Goal: Task Accomplishment & Management: Complete application form

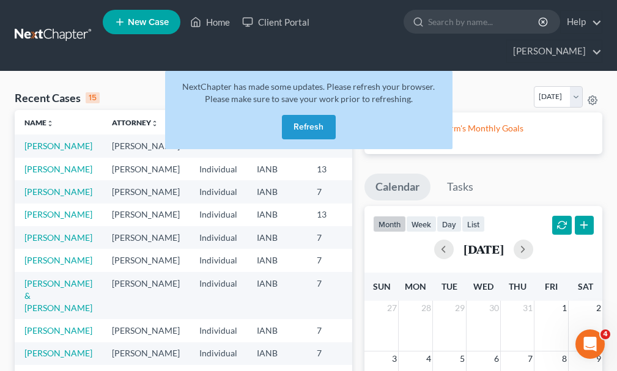
click at [308, 115] on button "Refresh" at bounding box center [309, 127] width 54 height 24
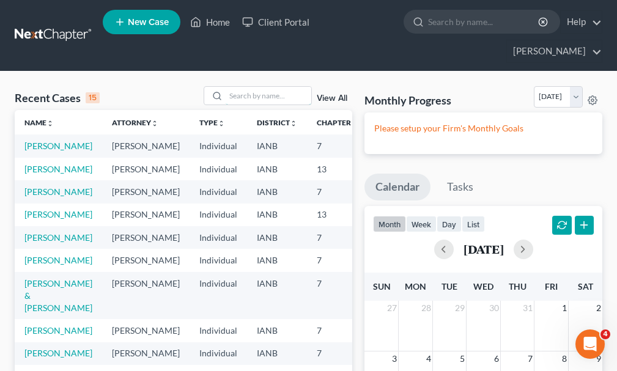
drag, startPoint x: 269, startPoint y: 70, endPoint x: 268, endPoint y: 58, distance: 12.3
click at [269, 87] on input "search" at bounding box center [268, 96] width 86 height 18
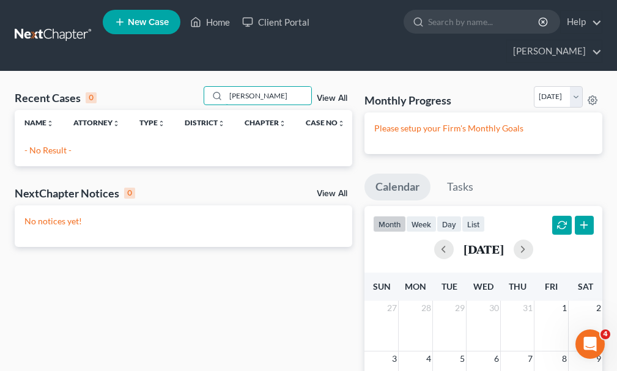
type input "[PERSON_NAME]"
click at [129, 25] on span "New Case" at bounding box center [148, 22] width 41 height 9
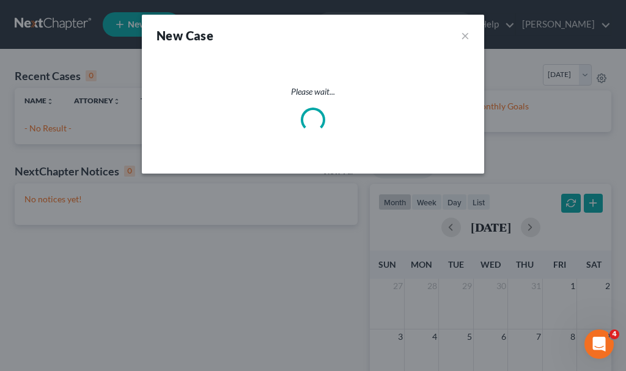
select select "29"
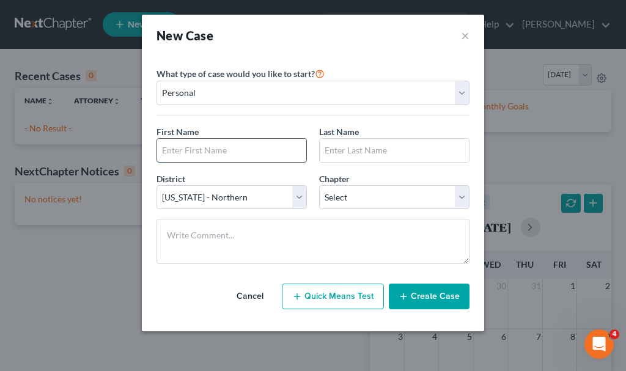
click at [275, 148] on input "text" at bounding box center [231, 150] width 149 height 23
type input "[PERSON_NAME]"
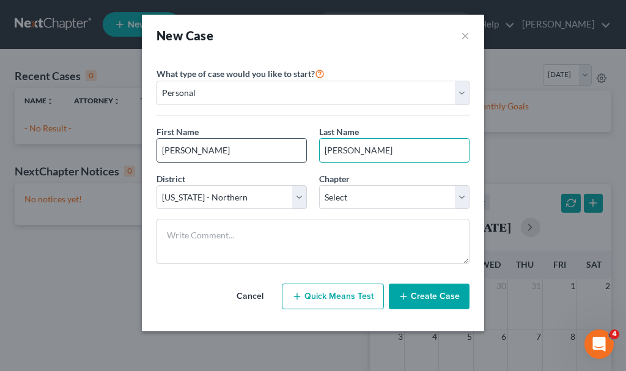
type input "[PERSON_NAME]"
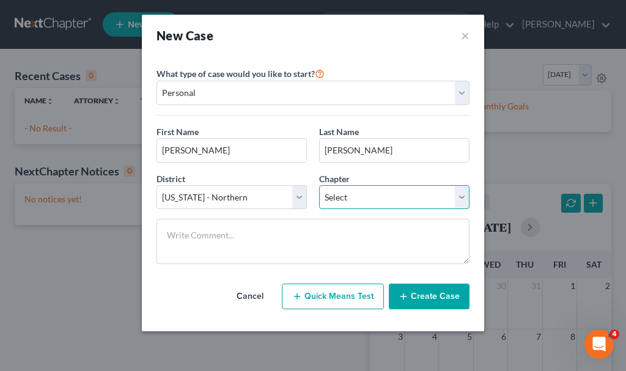
click at [347, 188] on select "Select 7 11 12 13" at bounding box center [394, 197] width 150 height 24
select select "0"
click at [319, 185] on select "Select 7 11 12 13" at bounding box center [394, 197] width 150 height 24
click at [447, 295] on button "Create Case" at bounding box center [429, 297] width 81 height 26
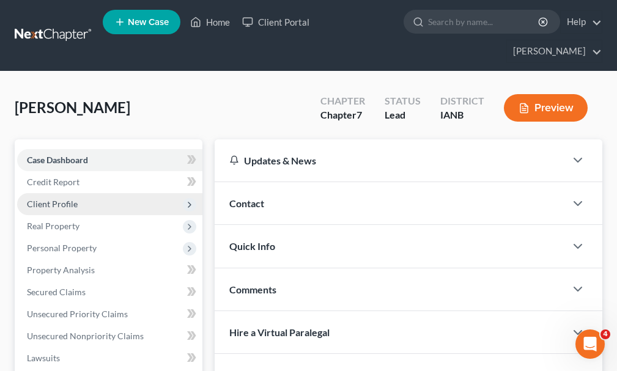
click at [62, 193] on span "Client Profile" at bounding box center [109, 204] width 185 height 22
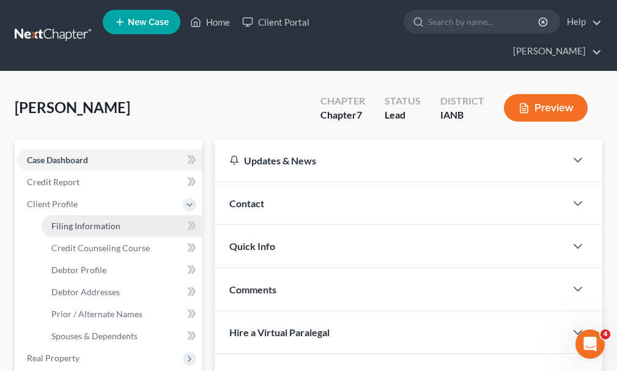
click at [68, 221] on span "Filing Information" at bounding box center [85, 226] width 69 height 10
select select "1"
select select "0"
select select "29"
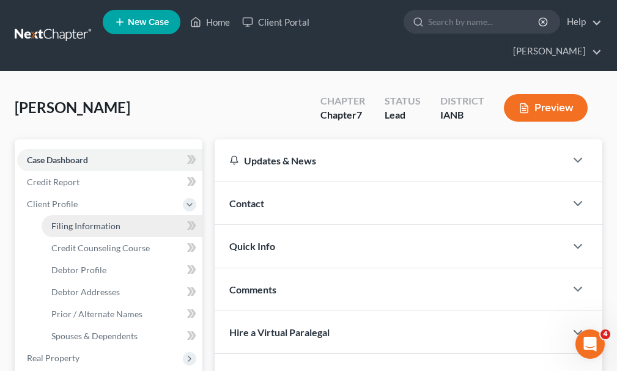
select select "16"
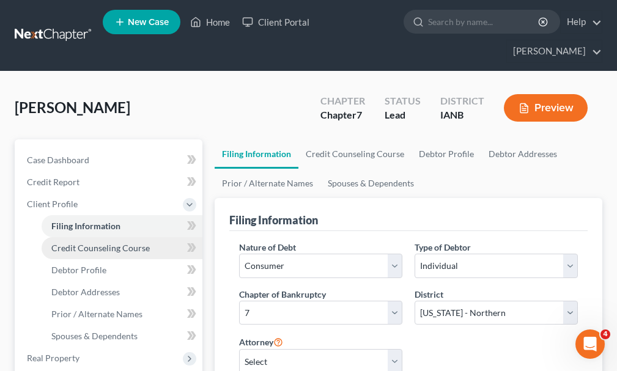
click at [73, 243] on span "Credit Counseling Course" at bounding box center [100, 248] width 98 height 10
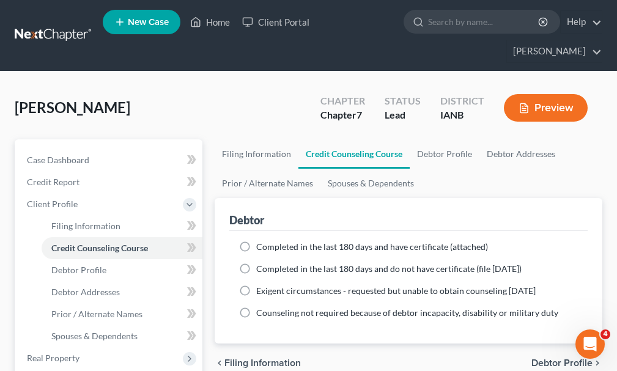
click at [256, 241] on label "Completed in the last 180 days and have certificate (attached)" at bounding box center [372, 247] width 232 height 12
click at [261, 241] on input "Completed in the last 180 days and have certificate (attached)" at bounding box center [265, 245] width 8 height 8
radio input "true"
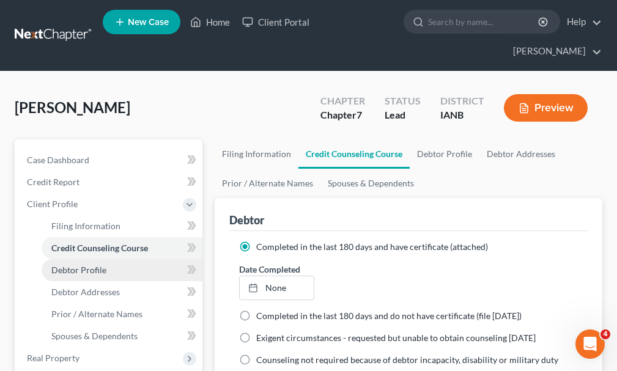
click at [69, 265] on span "Debtor Profile" at bounding box center [78, 270] width 55 height 10
select select "0"
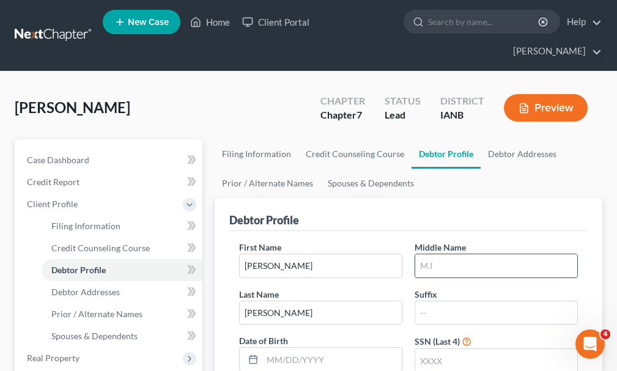
click at [447, 254] on input "text" at bounding box center [496, 265] width 162 height 23
type input "[PERSON_NAME]"
click at [452, 349] on input "text" at bounding box center [496, 360] width 162 height 23
type input "9628"
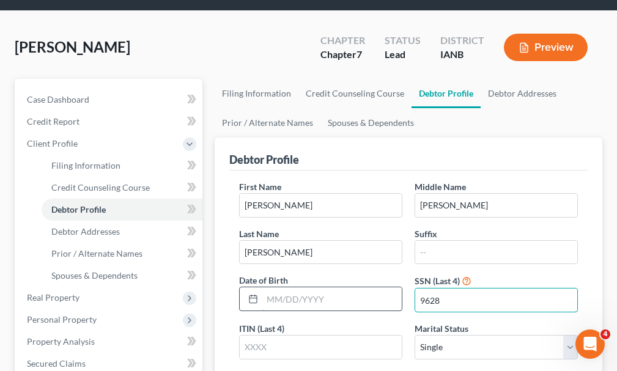
scroll to position [122, 0]
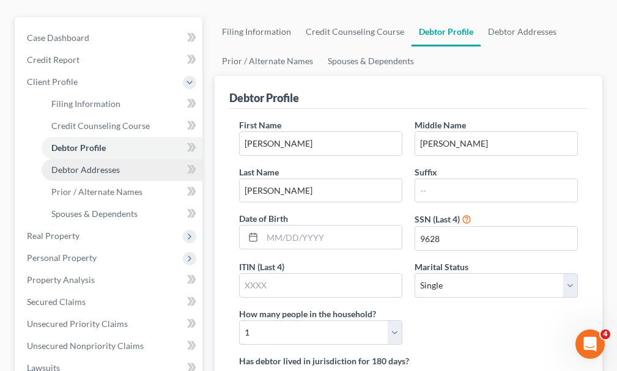
click at [80, 164] on span "Debtor Addresses" at bounding box center [85, 169] width 68 height 10
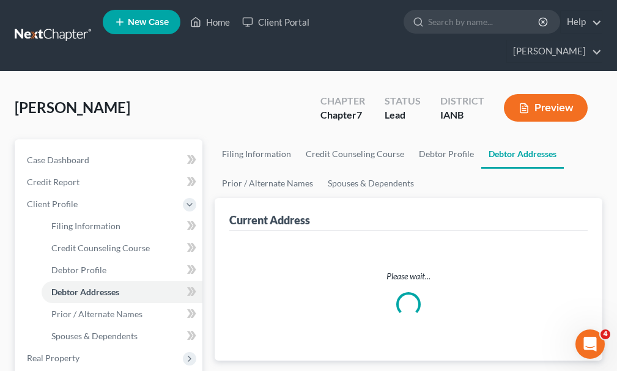
select select "0"
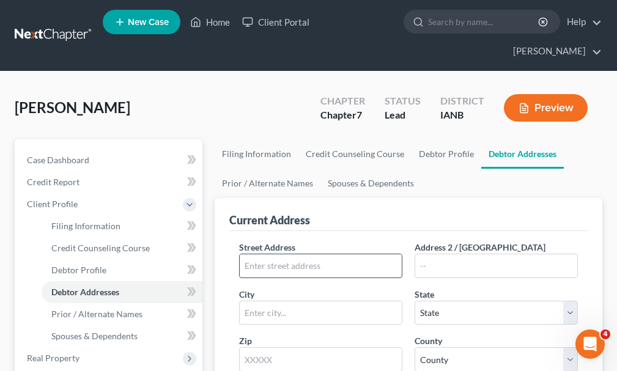
click at [373, 254] on input "text" at bounding box center [321, 265] width 162 height 23
type input "[STREET_ADDRESS]"
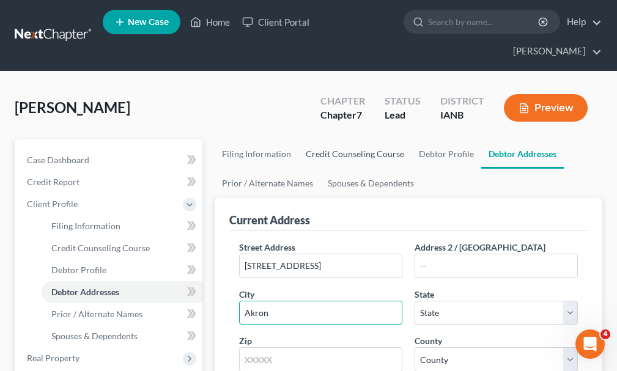
type input "Akron"
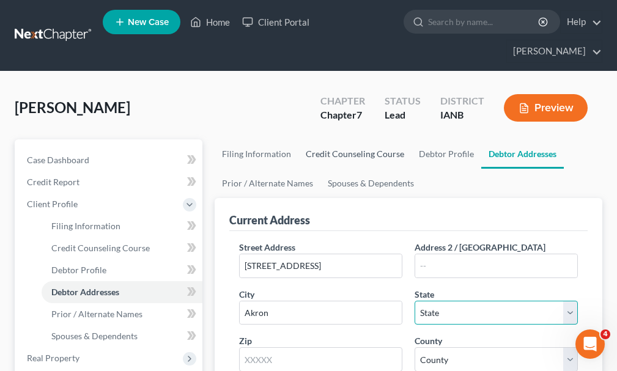
select select "13"
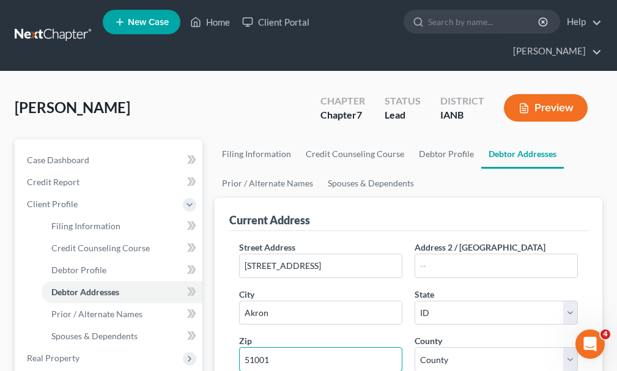
type input "51001"
select select "16"
select select "74"
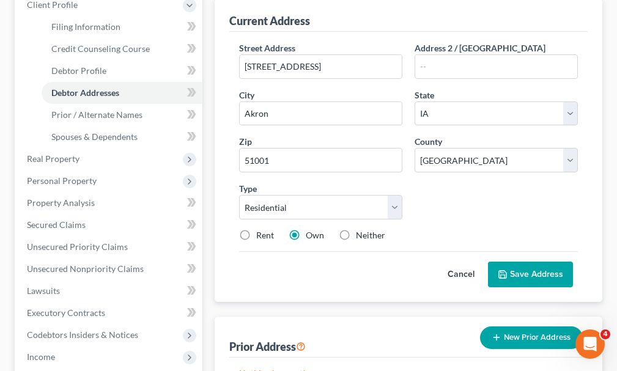
click at [256, 229] on label "Rent" at bounding box center [265, 235] width 18 height 12
click at [261, 229] on input "Rent" at bounding box center [265, 233] width 8 height 8
radio input "true"
click at [522, 262] on button "Save Address" at bounding box center [530, 275] width 85 height 26
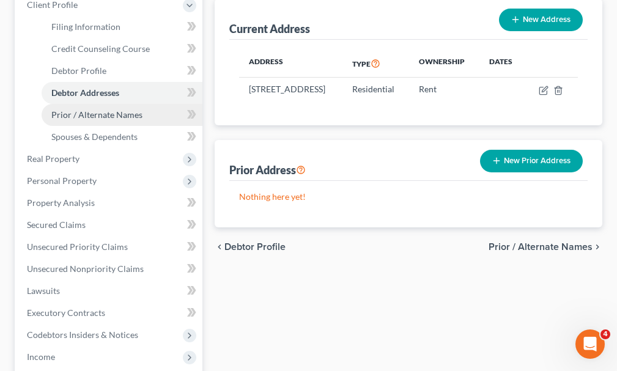
click at [95, 109] on span "Prior / Alternate Names" at bounding box center [96, 114] width 91 height 10
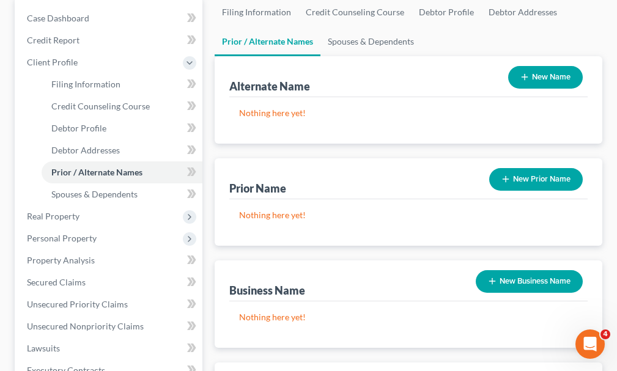
scroll to position [183, 0]
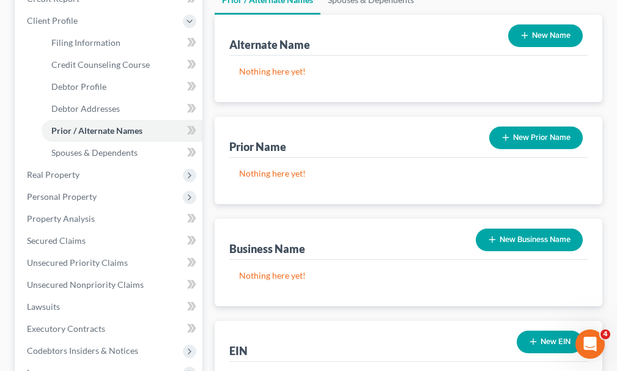
click at [536, 229] on button "New Business Name" at bounding box center [528, 240] width 107 height 23
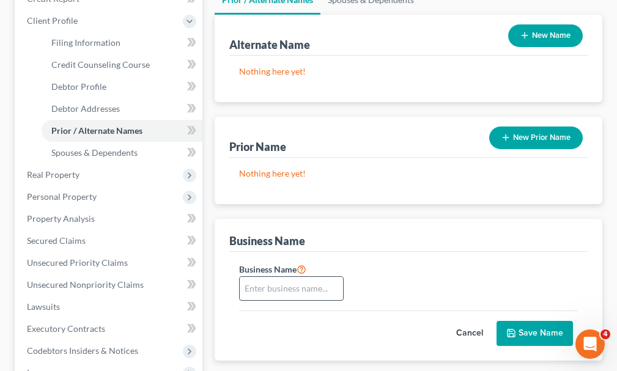
click at [284, 277] on input "text" at bounding box center [291, 288] width 103 height 23
type input "fdba JSLR Investment, Inc., dba Home Instead Senior Care"
click at [539, 321] on button "Save Name" at bounding box center [534, 334] width 76 height 26
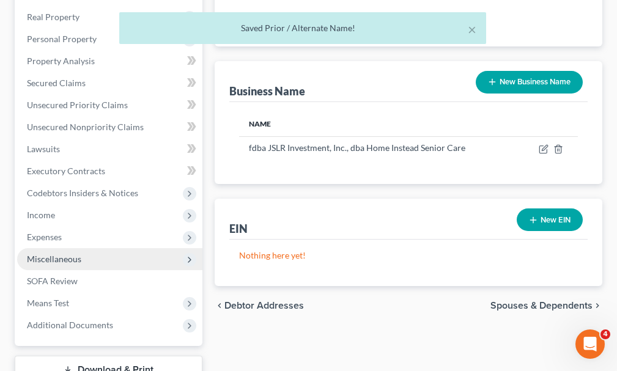
scroll to position [367, 0]
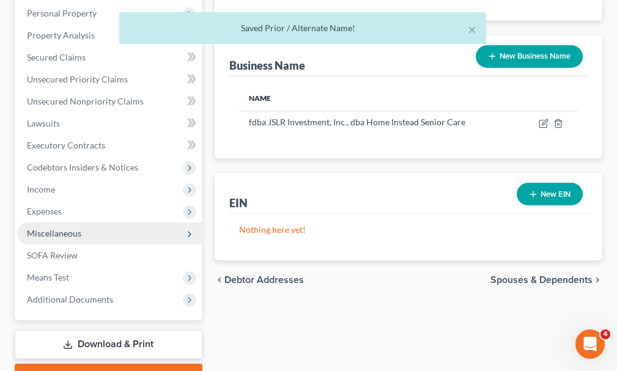
click at [48, 228] on span "Miscellaneous" at bounding box center [54, 233] width 54 height 10
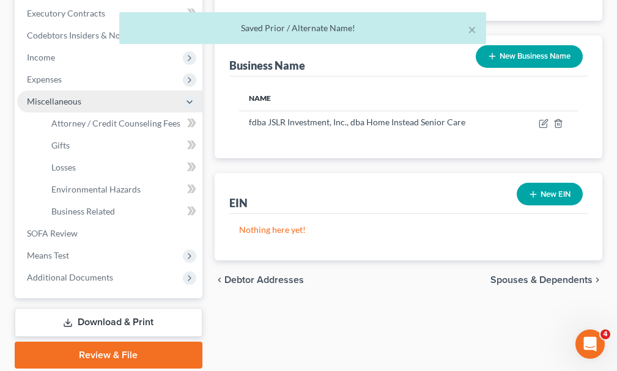
scroll to position [235, 0]
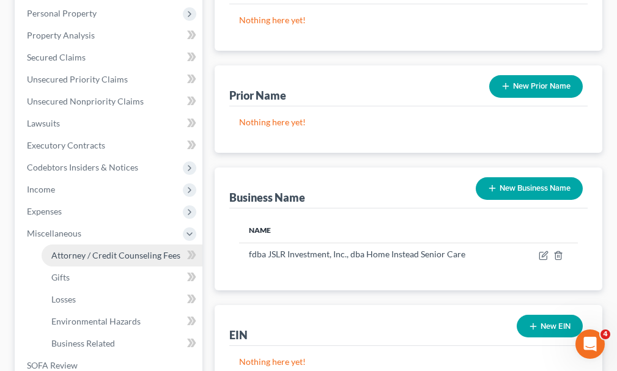
click at [109, 250] on span "Attorney / Credit Counseling Fees" at bounding box center [115, 255] width 129 height 10
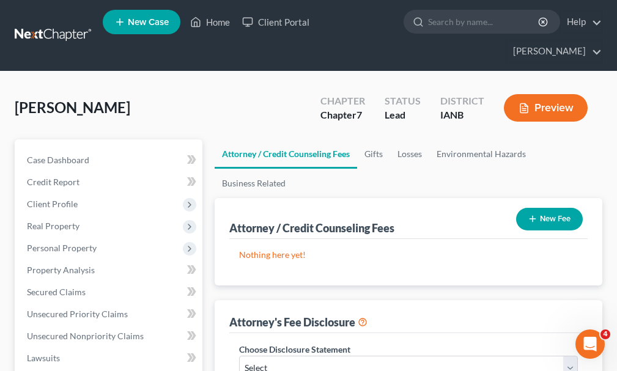
click at [573, 208] on button "New Fee" at bounding box center [549, 219] width 67 height 23
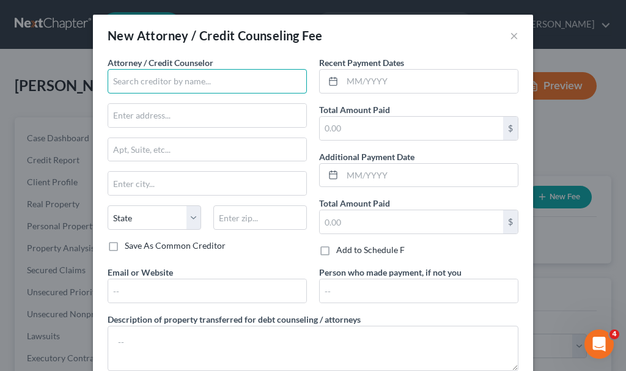
click at [160, 80] on input "text" at bounding box center [207, 81] width 199 height 24
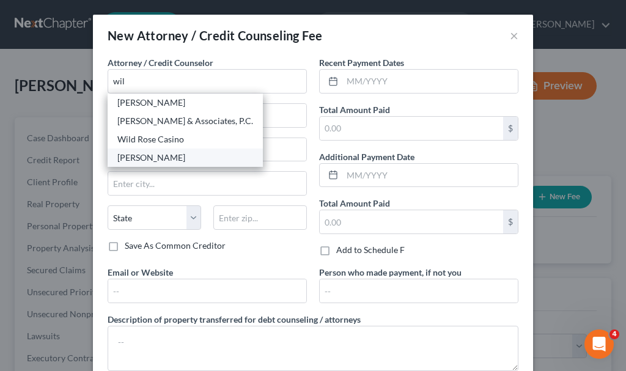
click at [150, 156] on div "[PERSON_NAME]" at bounding box center [185, 158] width 136 height 12
type input "[PERSON_NAME]"
type input "[STREET_ADDRESS][PERSON_NAME]"
type input "[GEOGRAPHIC_DATA]"
select select "16"
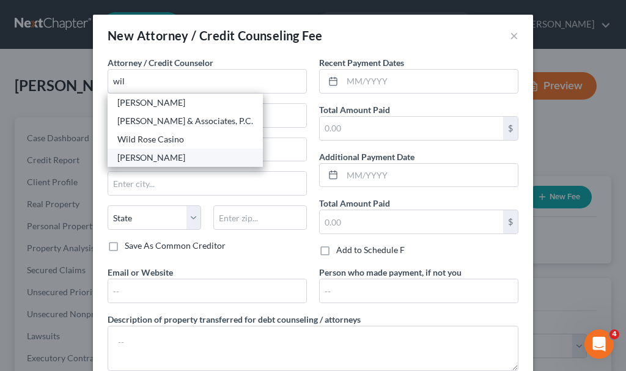
type input "51101"
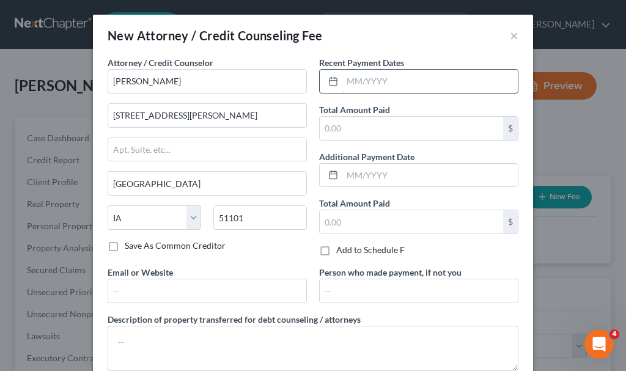
click at [412, 84] on input "text" at bounding box center [429, 81] width 175 height 23
type input "06/2025"
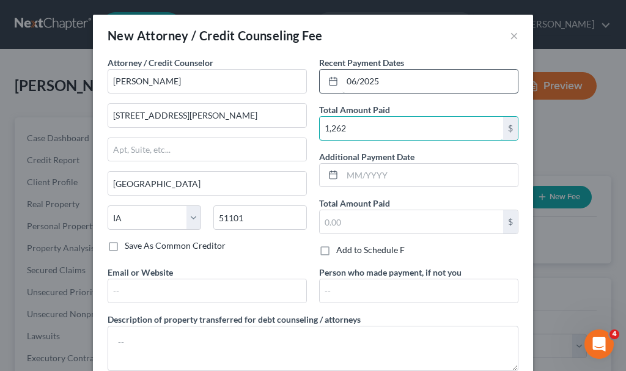
type input "1,262"
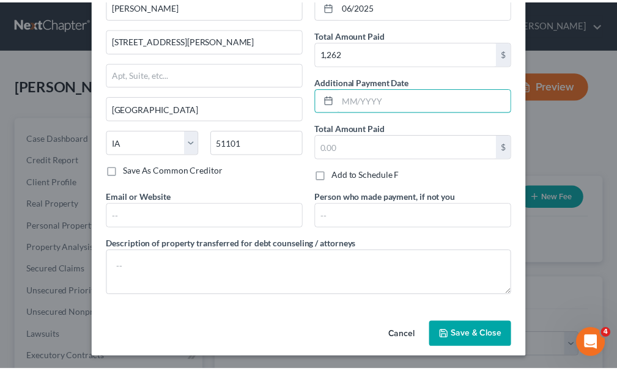
scroll to position [77, 0]
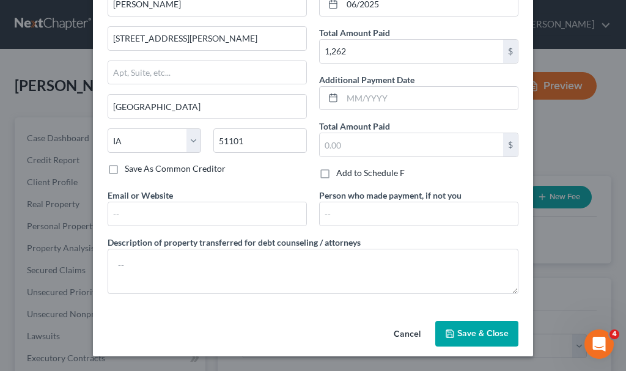
click at [481, 330] on span "Save & Close" at bounding box center [482, 333] width 51 height 10
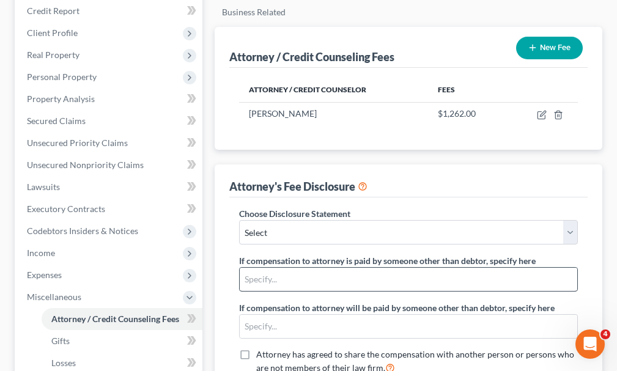
scroll to position [183, 0]
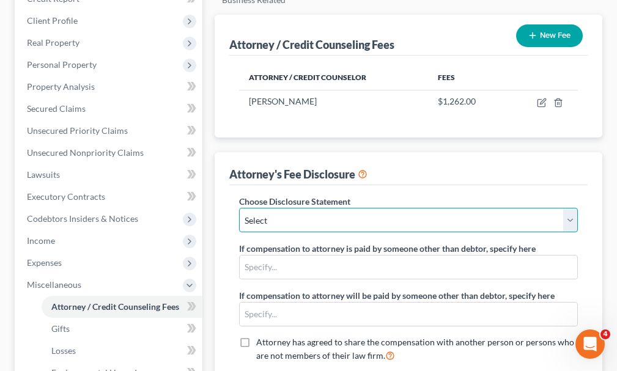
click at [356, 208] on select "Select Attorney" at bounding box center [408, 220] width 339 height 24
select select "0"
click at [239, 208] on select "Select Attorney" at bounding box center [408, 220] width 339 height 24
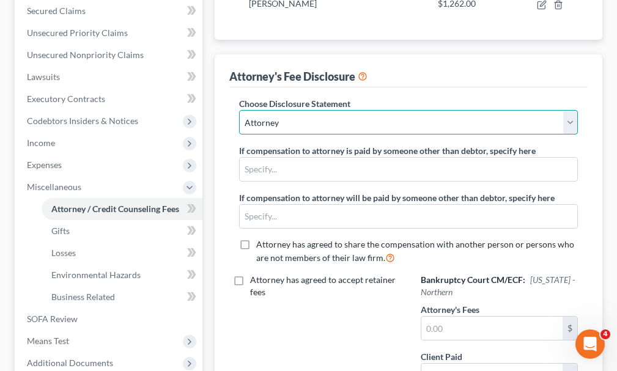
scroll to position [367, 0]
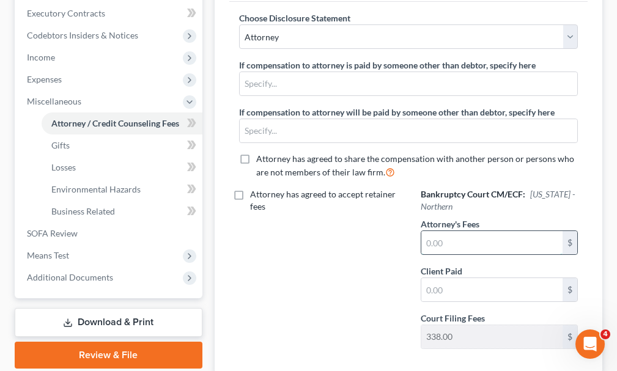
click at [499, 231] on input "text" at bounding box center [491, 242] width 141 height 23
type input "1,262"
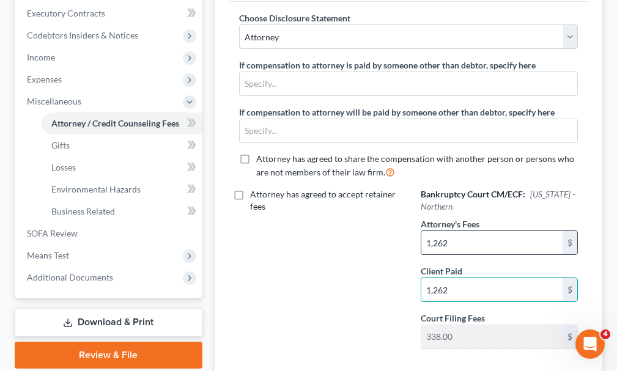
type input "1,262"
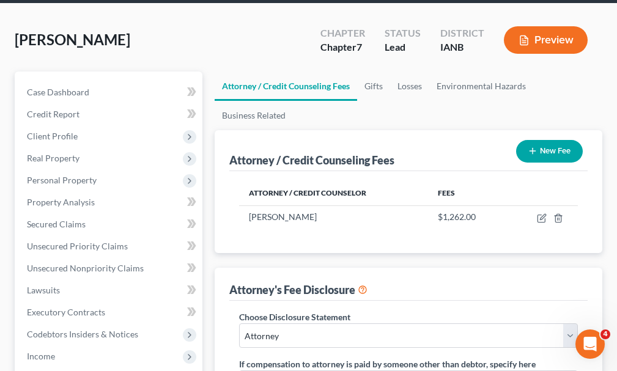
scroll to position [66, 0]
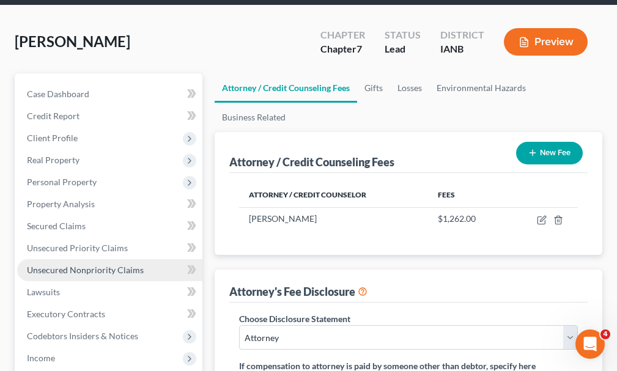
click at [73, 265] on span "Unsecured Nonpriority Claims" at bounding box center [85, 270] width 117 height 10
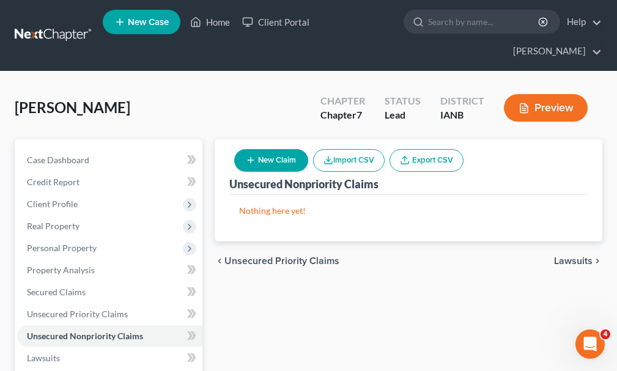
click at [265, 149] on button "New Claim" at bounding box center [271, 160] width 74 height 23
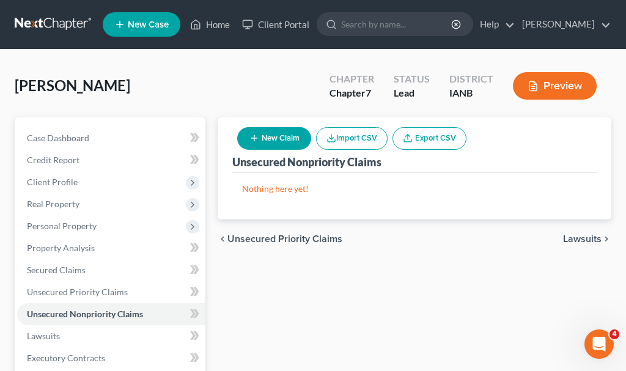
select select "0"
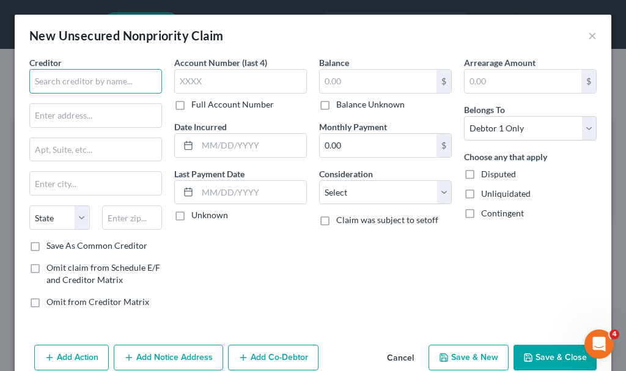
click at [131, 78] on input "text" at bounding box center [95, 81] width 133 height 24
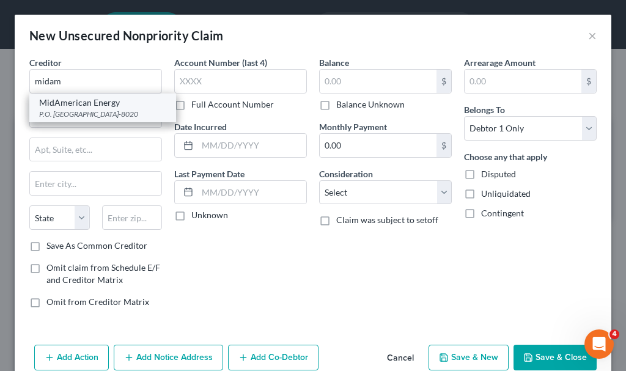
click at [93, 109] on div "P.O. [GEOGRAPHIC_DATA]-8020" at bounding box center [102, 114] width 127 height 10
type input "MidAmerican Energy"
type input "P.O. Box 8020"
type input "[PERSON_NAME]"
select select "16"
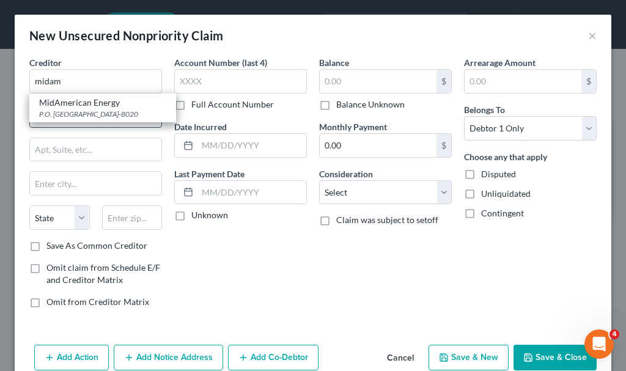
type input "52808-8020"
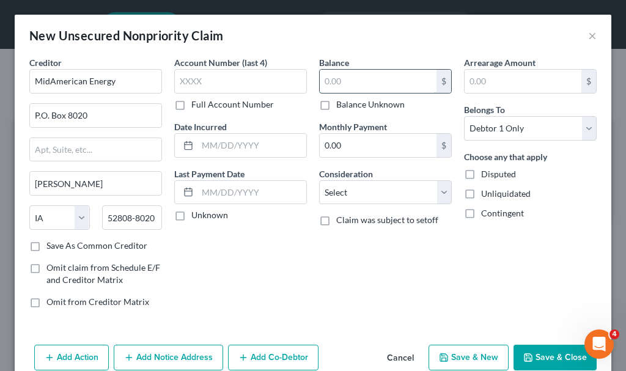
click at [375, 79] on input "text" at bounding box center [378, 81] width 117 height 23
type input "177"
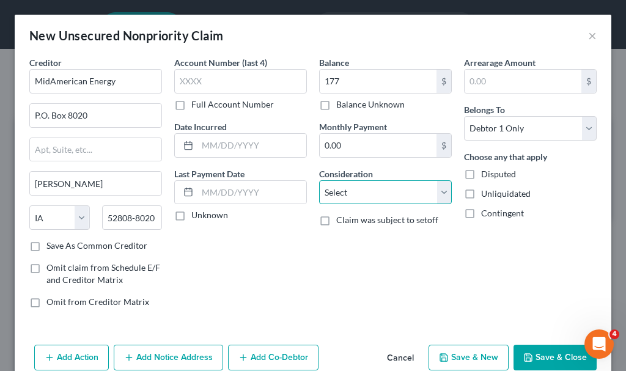
click at [362, 196] on select "Select Cable / Satellite Services Collection Agency Credit Card Debt Debt Couns…" at bounding box center [385, 192] width 133 height 24
select select "20"
click at [319, 180] on select "Select Cable / Satellite Services Collection Agency Credit Card Debt Debt Couns…" at bounding box center [385, 192] width 133 height 24
click at [458, 359] on button "Save & New" at bounding box center [468, 358] width 80 height 26
select select "0"
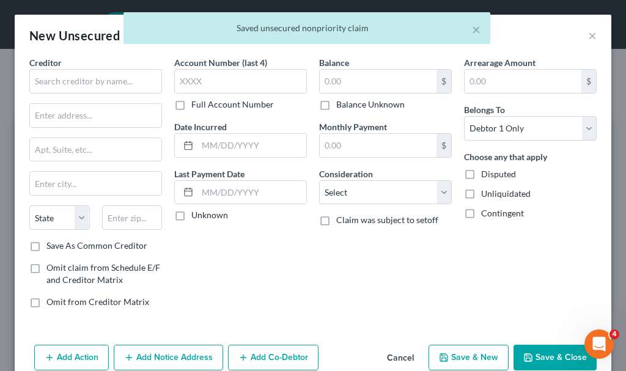
type input "177.00"
click at [118, 83] on input "text" at bounding box center [95, 81] width 133 height 24
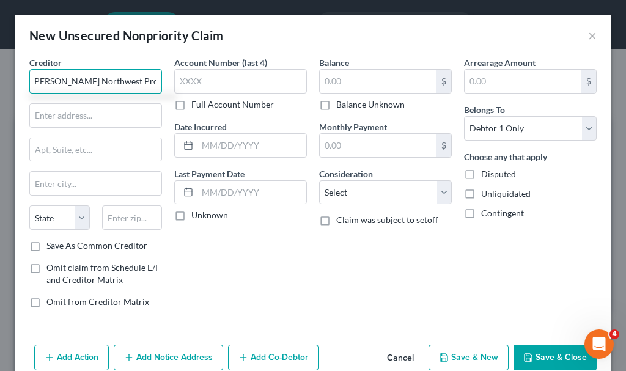
scroll to position [0, 7]
type input "[PERSON_NAME] Northwest Property"
type input "LeMars"
select select "16"
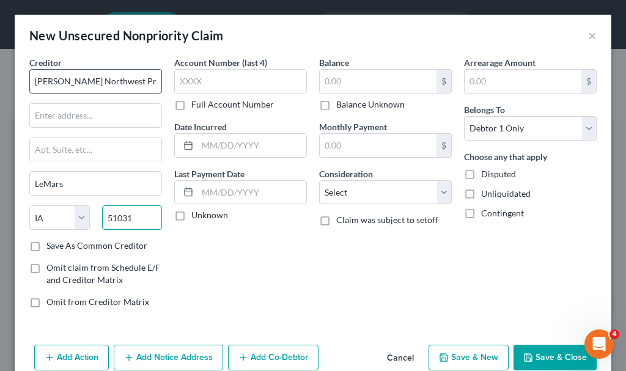
type input "51031"
type input "Le Mars"
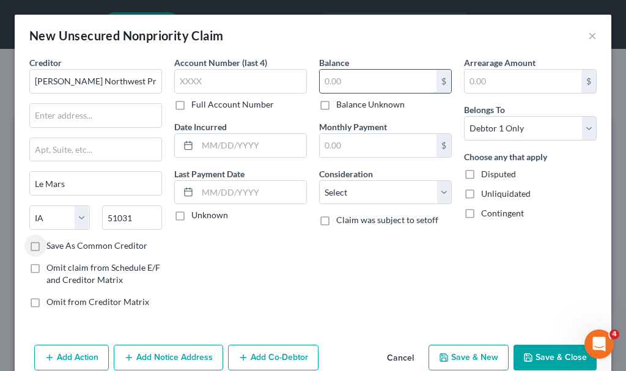
click at [342, 77] on input "text" at bounding box center [378, 81] width 117 height 23
type input "700"
click at [542, 359] on button "Save & Close" at bounding box center [554, 358] width 83 height 26
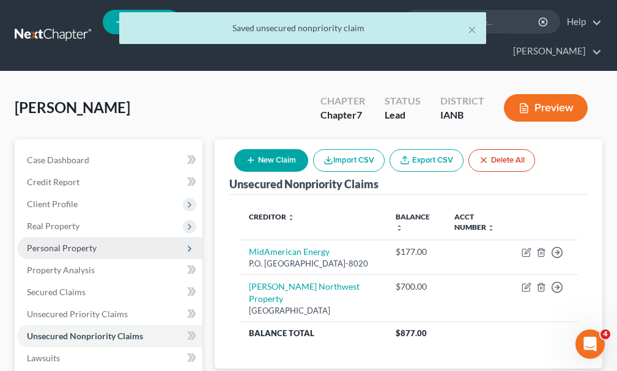
click at [54, 243] on span "Personal Property" at bounding box center [62, 248] width 70 height 10
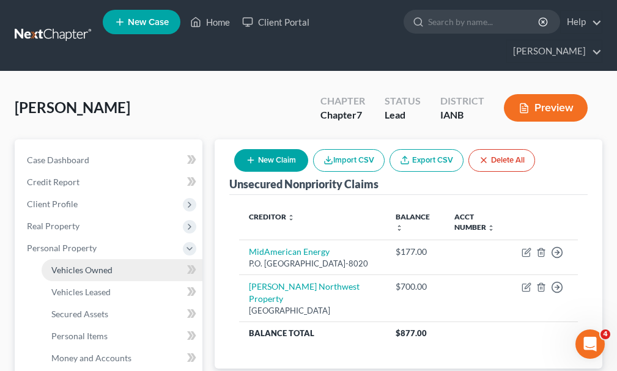
click at [68, 265] on span "Vehicles Owned" at bounding box center [81, 270] width 61 height 10
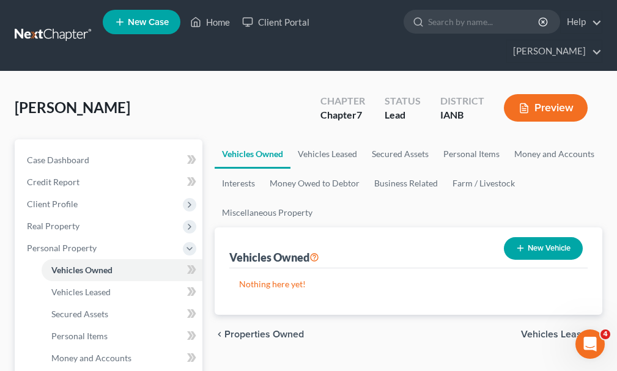
click at [552, 237] on button "New Vehicle" at bounding box center [542, 248] width 79 height 23
select select "0"
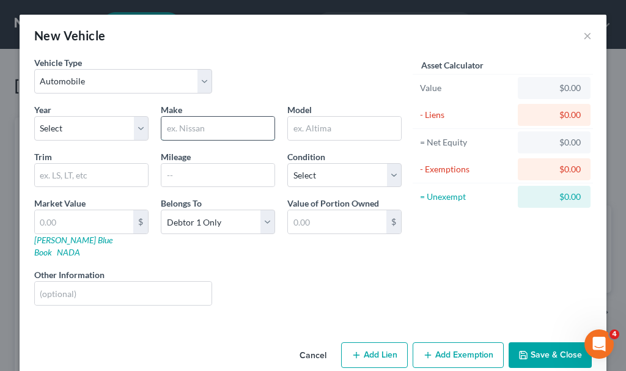
click at [199, 125] on input "text" at bounding box center [217, 128] width 113 height 23
type input "Dodge"
click at [84, 223] on input "text" at bounding box center [84, 221] width 98 height 23
type input "1"
type input "1.00"
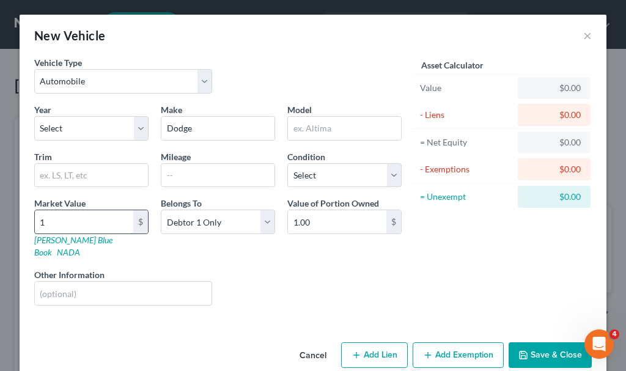
type input "1"
click at [459, 342] on button "Add Exemption" at bounding box center [457, 355] width 91 height 26
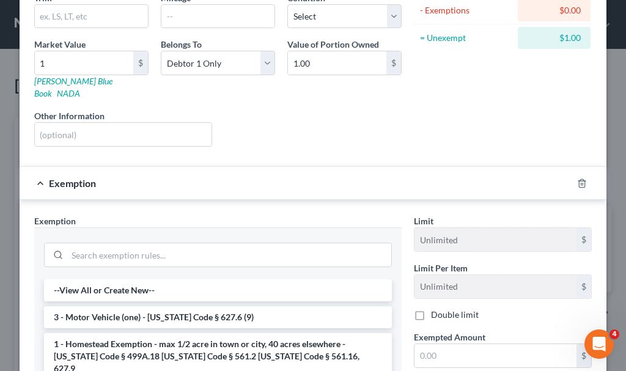
scroll to position [183, 0]
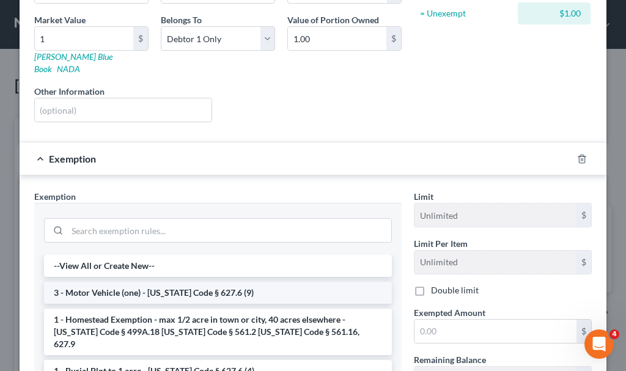
click at [133, 282] on li "3 - Motor Vehicle (one) - [US_STATE] Code § 627.6 (9)" at bounding box center [218, 293] width 348 height 22
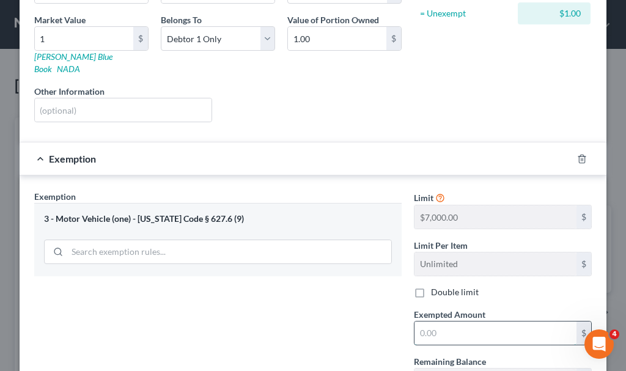
click at [442, 321] on input "text" at bounding box center [495, 332] width 162 height 23
type input "1"
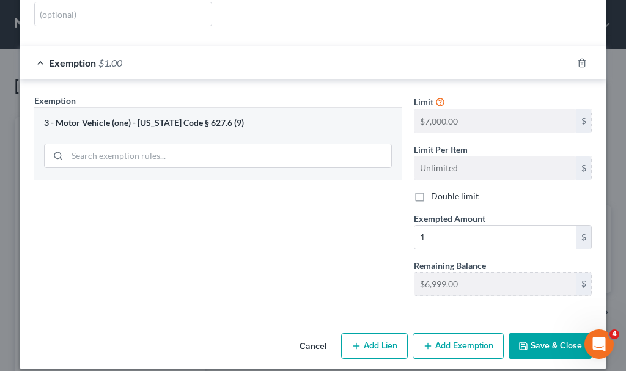
click at [533, 333] on button "Save & Close" at bounding box center [549, 346] width 83 height 26
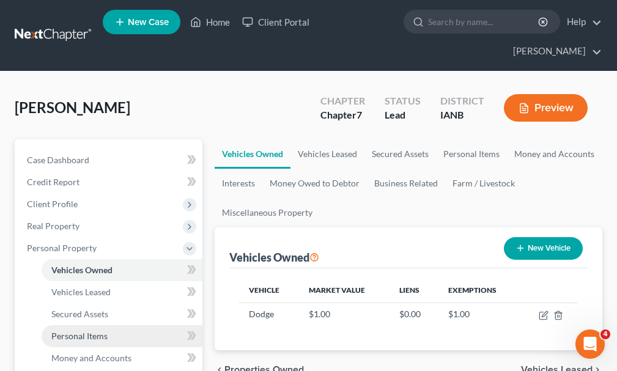
click at [72, 331] on span "Personal Items" at bounding box center [79, 336] width 56 height 10
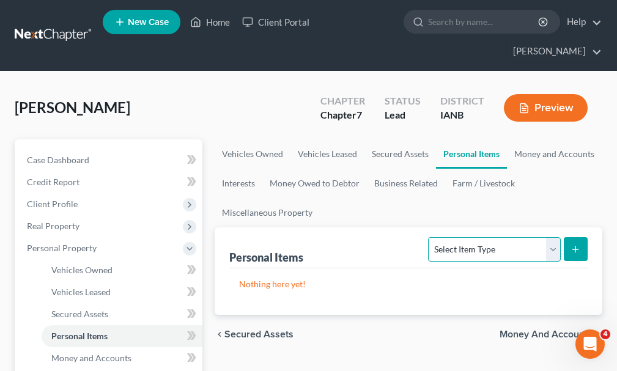
click at [478, 237] on select "Select Item Type Clothing Collectibles Of Value Electronics Firearms Household …" at bounding box center [494, 249] width 132 height 24
select select "clothing"
click at [430, 237] on select "Select Item Type Clothing Collectibles Of Value Electronics Firearms Household …" at bounding box center [494, 249] width 132 height 24
click at [576, 244] on icon "submit" at bounding box center [575, 249] width 10 height 10
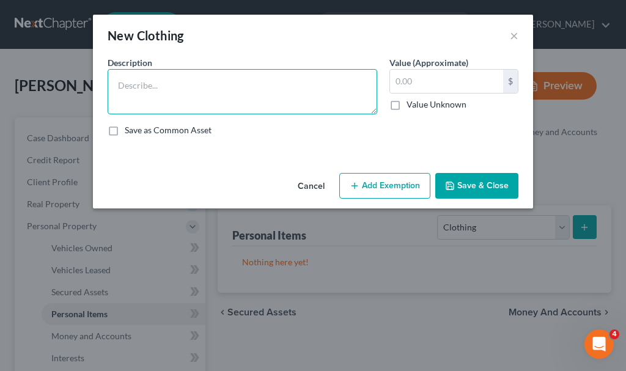
click at [163, 88] on textarea at bounding box center [242, 91] width 269 height 45
type textarea "Clothing"
type input "300"
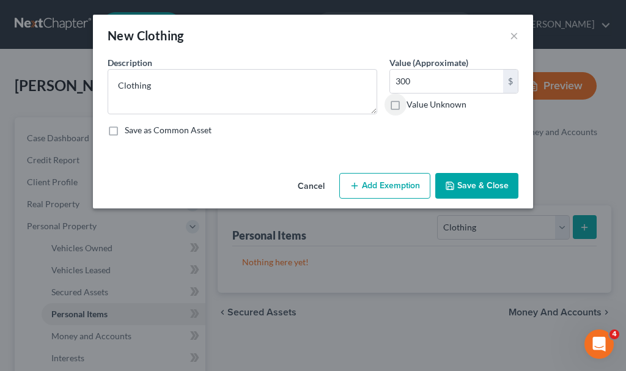
click at [395, 186] on button "Add Exemption" at bounding box center [384, 186] width 91 height 26
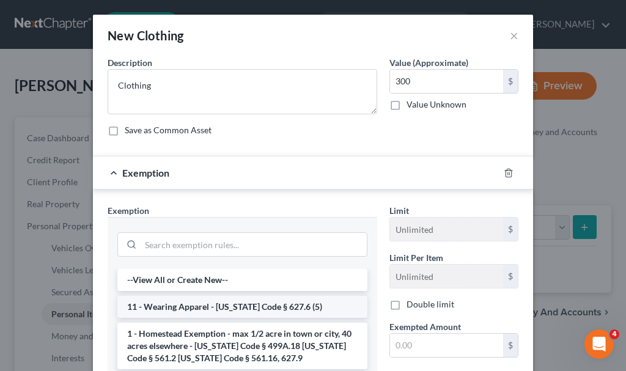
click at [207, 309] on li "11 - Wearing Apparel - [US_STATE] Code § 627.6 (5)" at bounding box center [242, 307] width 250 height 22
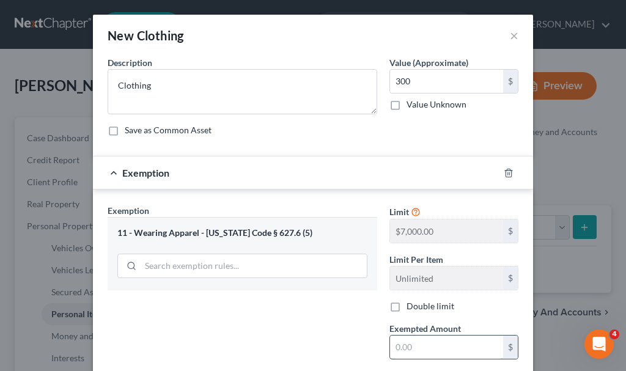
click at [422, 348] on input "text" at bounding box center [446, 346] width 113 height 23
type input "300"
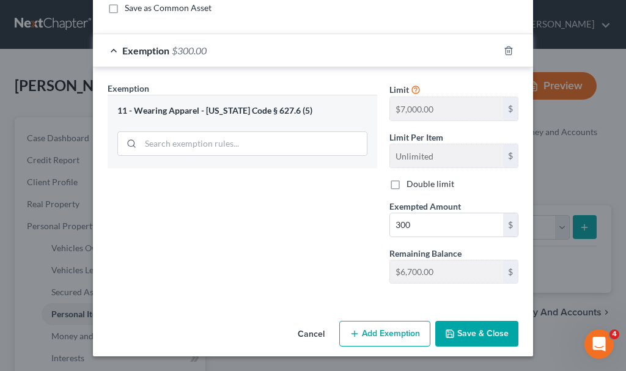
click at [487, 332] on button "Save & Close" at bounding box center [476, 334] width 83 height 26
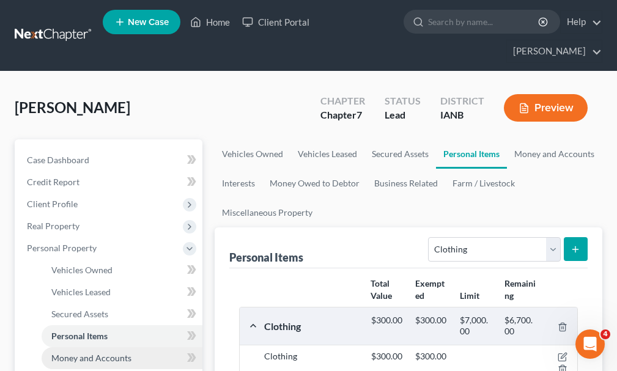
click at [79, 353] on span "Money and Accounts" at bounding box center [91, 358] width 80 height 10
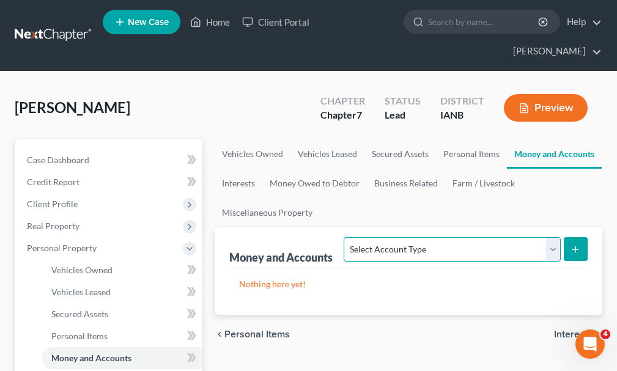
click at [406, 237] on select "Select Account Type Brokerage Cash on Hand Certificates of Deposit Checking Acc…" at bounding box center [451, 249] width 216 height 24
select select "checking"
click at [346, 237] on select "Select Account Type Brokerage Cash on Hand Certificates of Deposit Checking Acc…" at bounding box center [451, 249] width 216 height 24
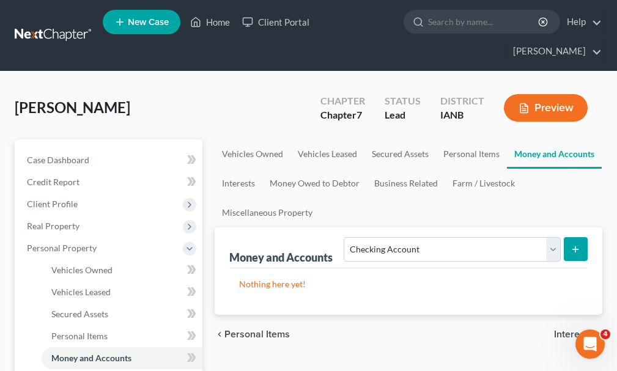
click at [577, 244] on icon "submit" at bounding box center [575, 249] width 10 height 10
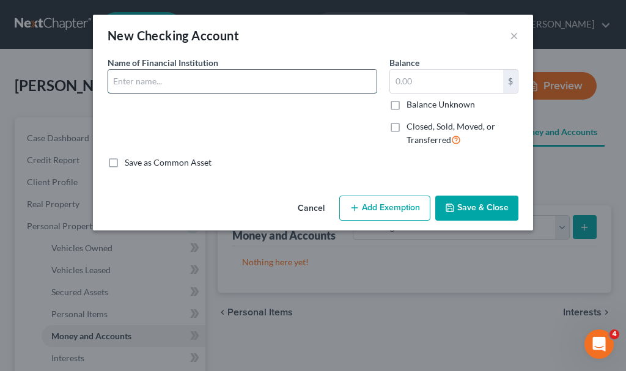
click at [175, 82] on input "text" at bounding box center [242, 81] width 268 height 23
type input "UBI"
type input "100"
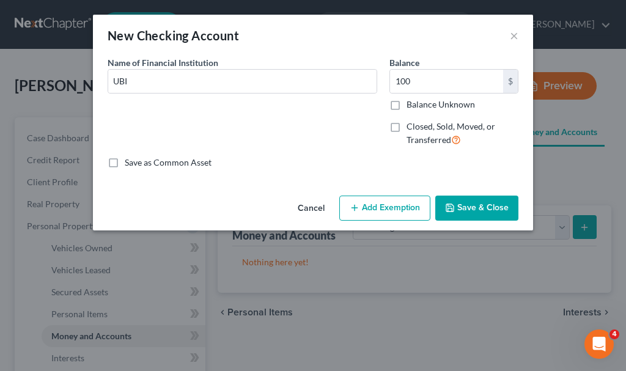
click at [379, 196] on button "Add Exemption" at bounding box center [384, 209] width 91 height 26
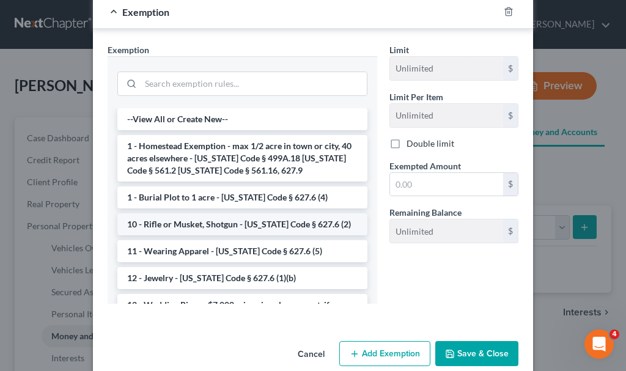
scroll to position [183, 0]
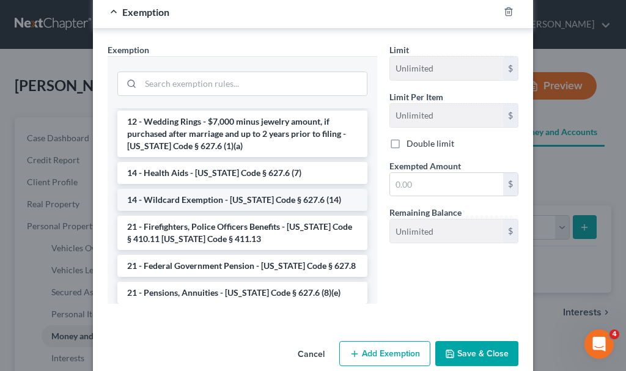
click at [205, 198] on li "14 - Wildcard Exemption - [US_STATE] Code § 627.6 (14)" at bounding box center [242, 200] width 250 height 22
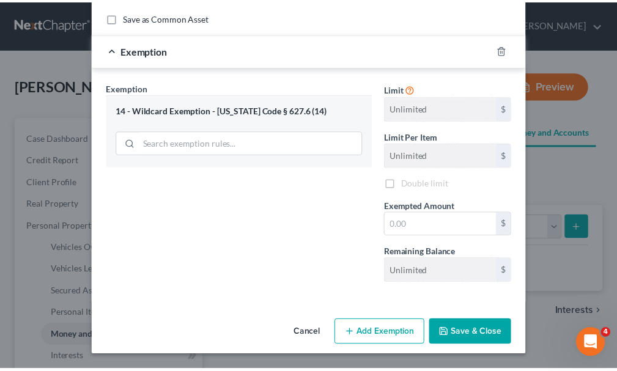
scroll to position [145, 0]
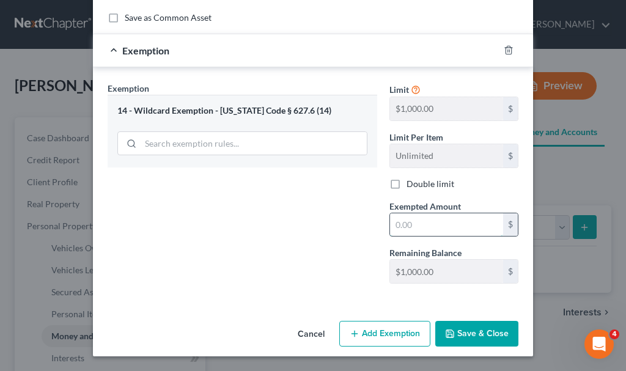
click at [417, 224] on input "text" at bounding box center [446, 224] width 113 height 23
type input "100"
click at [480, 330] on button "Save & Close" at bounding box center [476, 334] width 83 height 26
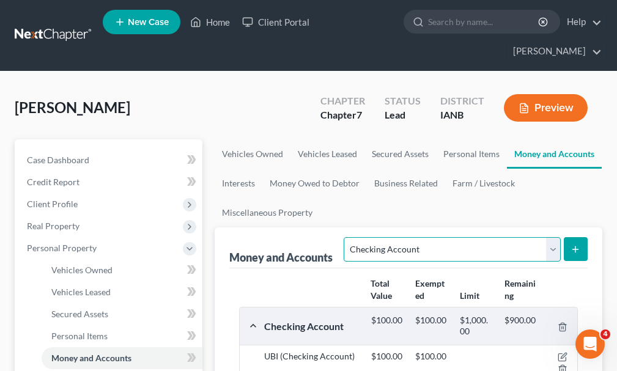
click at [444, 237] on select "Select Account Type Brokerage Cash on Hand Certificates of Deposit Checking Acc…" at bounding box center [451, 249] width 216 height 24
select select "savings"
click at [346, 237] on select "Select Account Type Brokerage Cash on Hand Certificates of Deposit Checking Acc…" at bounding box center [451, 249] width 216 height 24
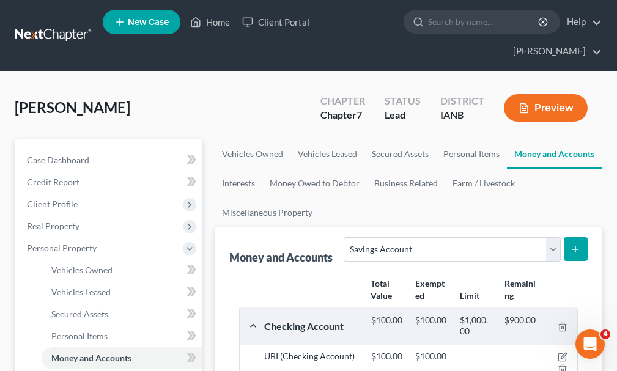
click at [573, 244] on icon "submit" at bounding box center [575, 249] width 10 height 10
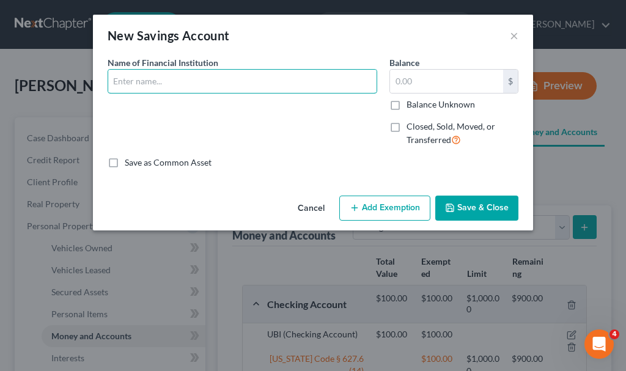
drag, startPoint x: 188, startPoint y: 79, endPoint x: 216, endPoint y: 106, distance: 38.9
click at [216, 106] on div "Name of Financial Institution *" at bounding box center [242, 106] width 282 height 100
type input "UBI"
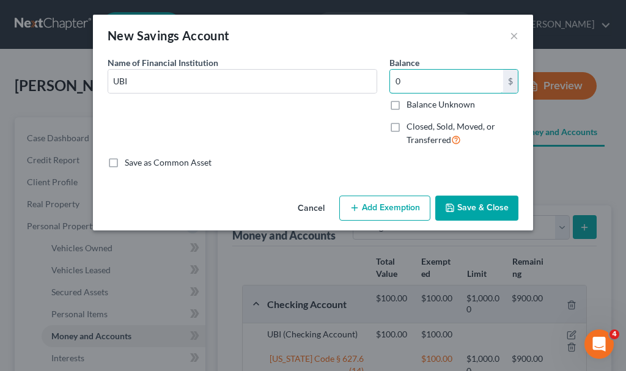
type input "0"
click at [477, 204] on button "Save & Close" at bounding box center [476, 209] width 83 height 26
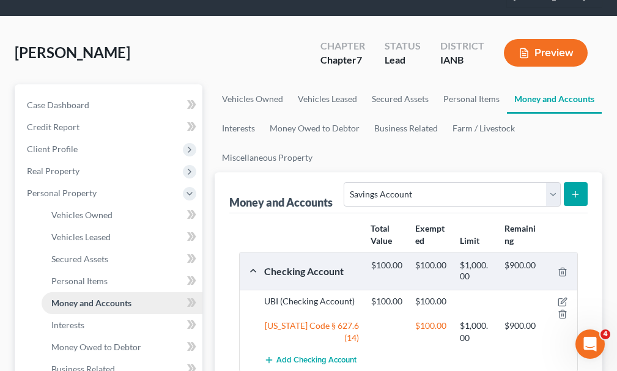
scroll to position [122, 0]
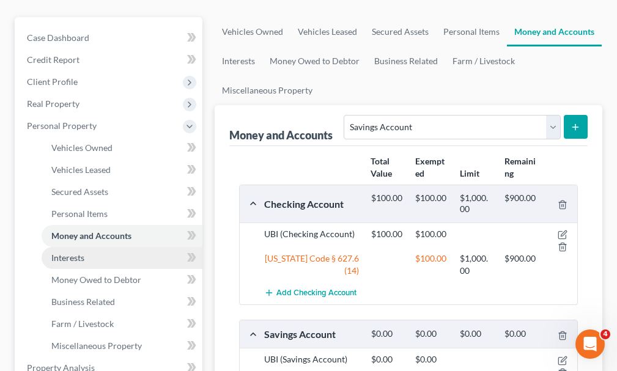
click at [72, 252] on span "Interests" at bounding box center [67, 257] width 33 height 10
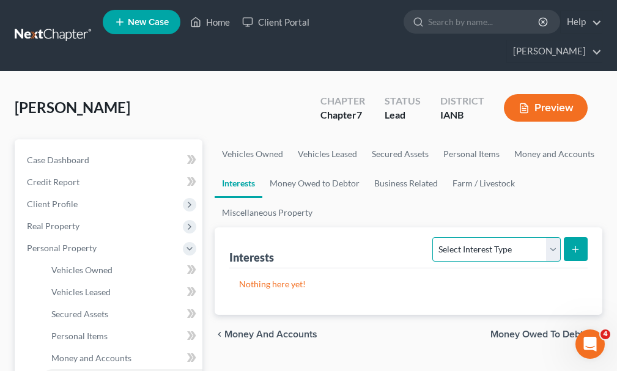
click at [488, 237] on select "Select Interest Type 401K Annuity Bond Education IRA Government Bond Government…" at bounding box center [496, 249] width 128 height 24
select select "401k"
click at [434, 237] on select "Select Interest Type 401K Annuity Bond Education IRA Government Bond Government…" at bounding box center [496, 249] width 128 height 24
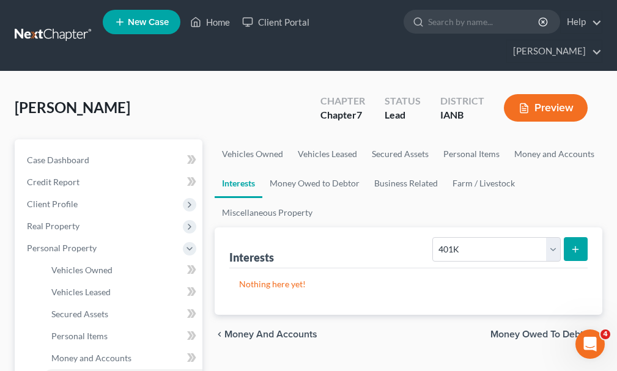
click at [572, 244] on icon "submit" at bounding box center [575, 249] width 10 height 10
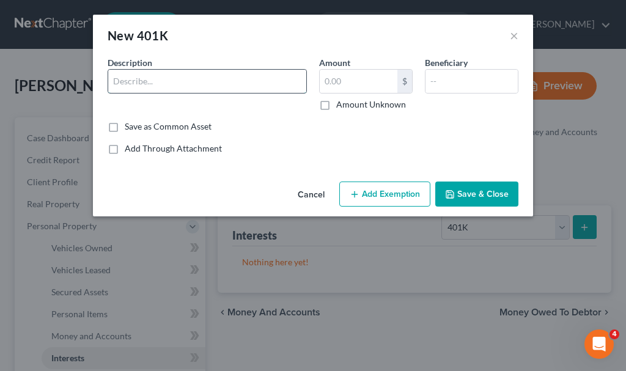
click at [186, 83] on input "text" at bounding box center [207, 81] width 198 height 23
type input "[PERSON_NAME]"
type input "200"
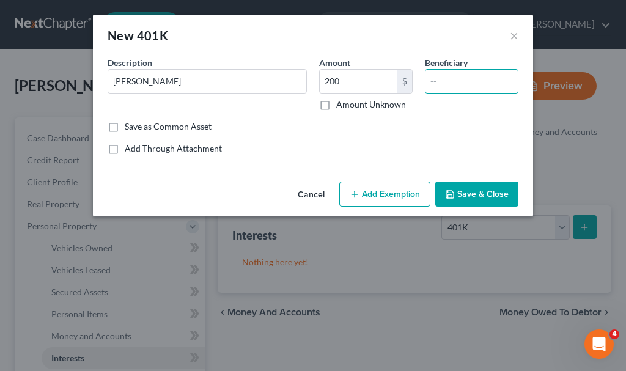
click at [317, 158] on div "An exemption set must first be selected from the Filing Information section. Co…" at bounding box center [313, 116] width 440 height 120
click at [390, 193] on button "Add Exemption" at bounding box center [384, 194] width 91 height 26
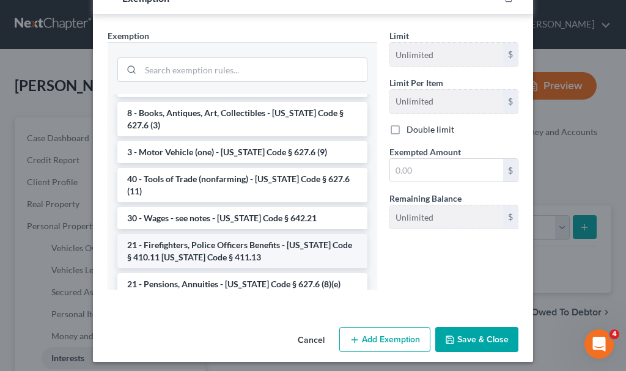
scroll to position [489, 0]
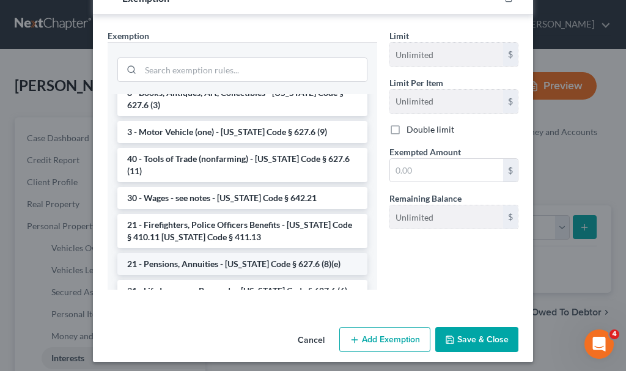
click at [216, 253] on li "21 - Pensions, Annuities - [US_STATE] Code § 627.6 (8)(e)" at bounding box center [242, 264] width 250 height 22
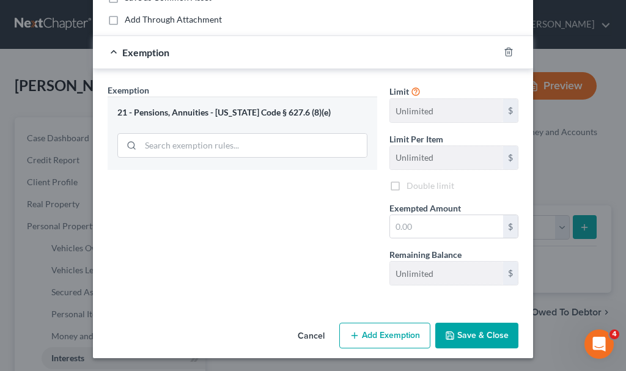
scroll to position [131, 0]
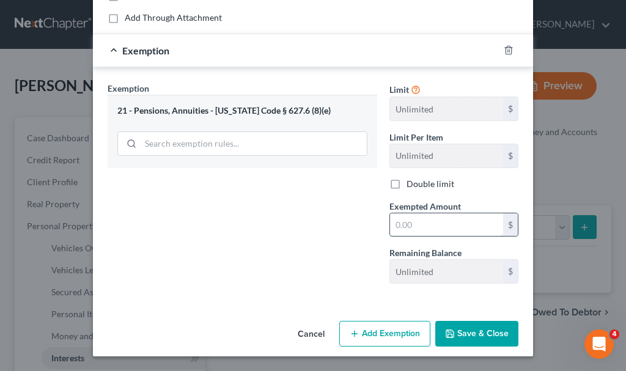
click at [408, 223] on input "text" at bounding box center [446, 224] width 113 height 23
type input "200"
click at [478, 332] on button "Save & Close" at bounding box center [476, 334] width 83 height 26
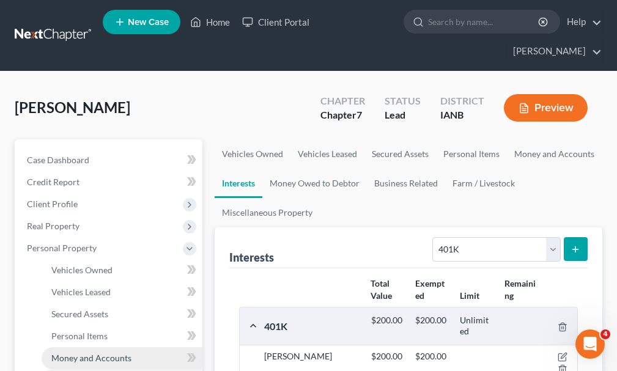
click at [90, 353] on span "Money and Accounts" at bounding box center [91, 358] width 80 height 10
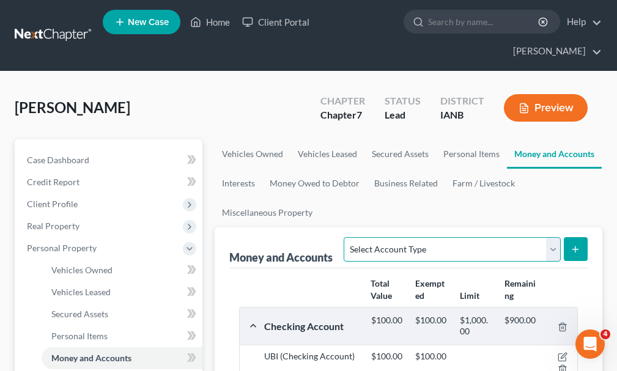
click at [454, 237] on select "Select Account Type Brokerage Cash on Hand Certificates of Deposit Checking Acc…" at bounding box center [451, 249] width 216 height 24
select select "security_deposits"
click at [346, 237] on select "Select Account Type Brokerage Cash on Hand Certificates of Deposit Checking Acc…" at bounding box center [451, 249] width 216 height 24
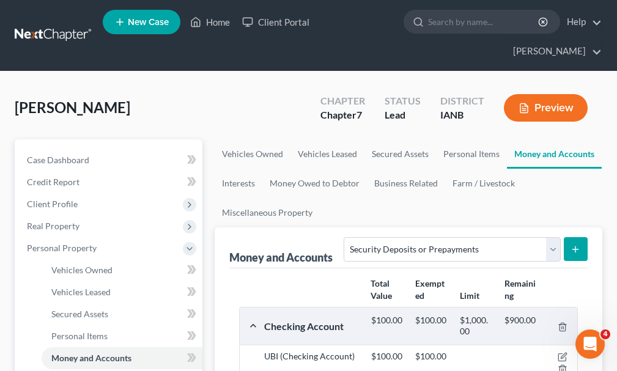
click at [577, 244] on icon "submit" at bounding box center [575, 249] width 10 height 10
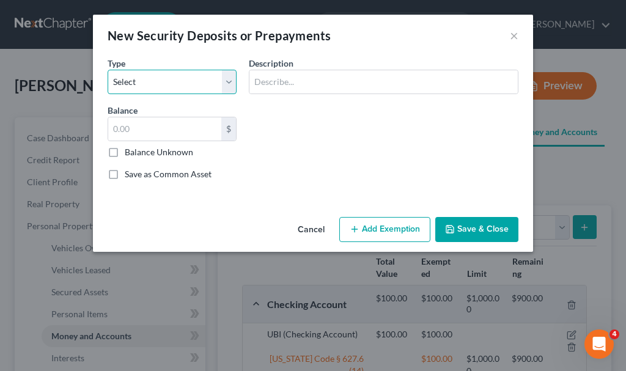
click at [147, 78] on select "Select Electric Gas Heating Oil Security Deposit On Rental Unit Prepaid Rent Te…" at bounding box center [172, 82] width 129 height 24
select select "3"
click at [108, 70] on select "Select Electric Gas Heating Oil Security Deposit On Rental Unit Prepaid Rent Te…" at bounding box center [172, 82] width 129 height 24
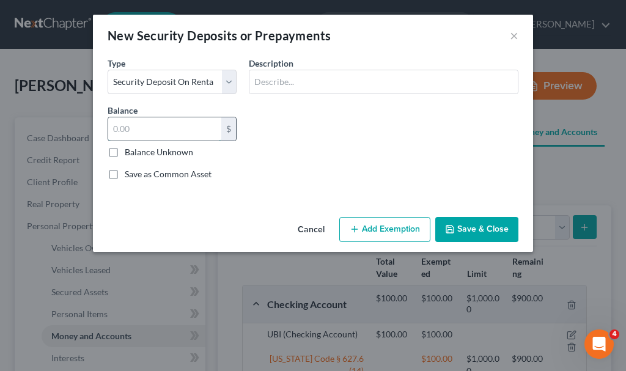
click at [144, 126] on input "text" at bounding box center [164, 128] width 113 height 23
type input "650"
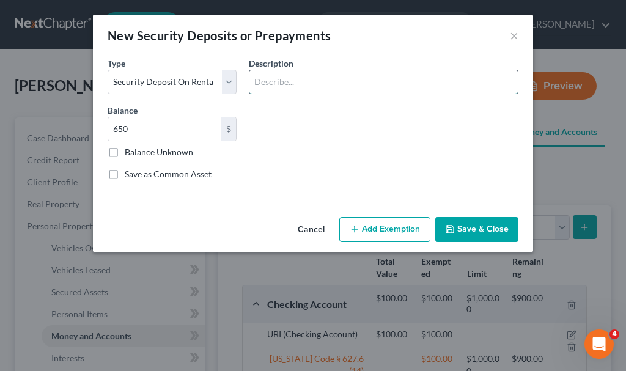
click at [302, 78] on input "text" at bounding box center [383, 81] width 268 height 23
type input "Landlord deposit"
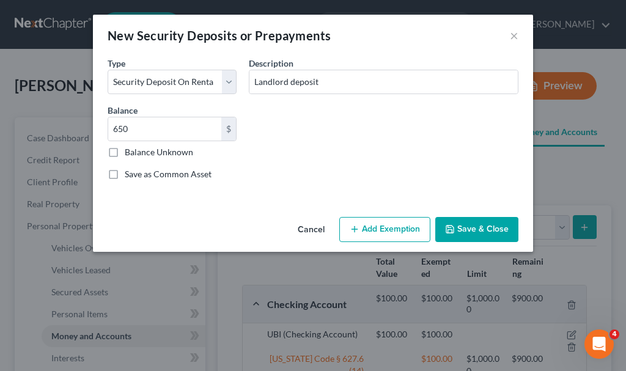
click at [388, 227] on button "Add Exemption" at bounding box center [384, 230] width 91 height 26
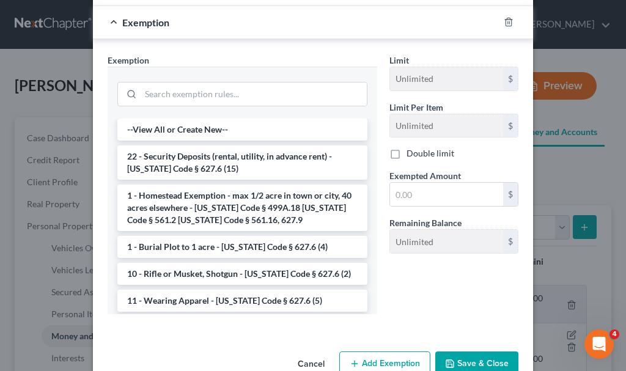
scroll to position [224, 0]
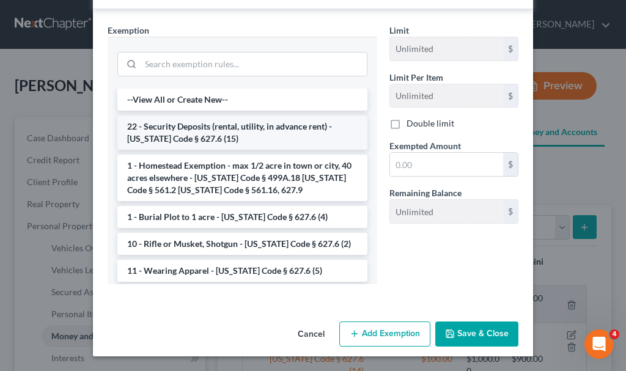
click at [202, 128] on li "22 - Security Deposits (rental, utility, in advance rent) - [US_STATE] Code § 6…" at bounding box center [242, 132] width 250 height 34
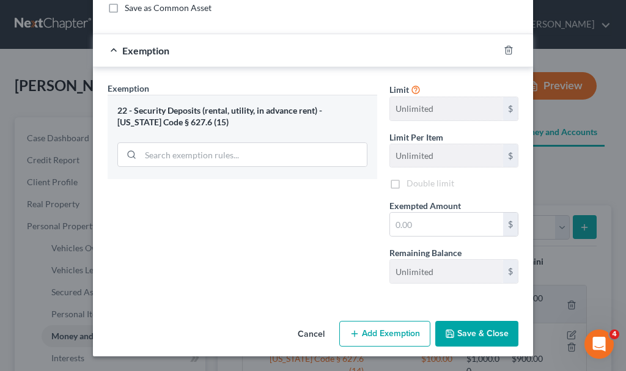
scroll to position [166, 0]
click at [433, 223] on input "text" at bounding box center [446, 224] width 113 height 23
type input "500"
click at [400, 330] on button "Add Exemption" at bounding box center [384, 334] width 91 height 26
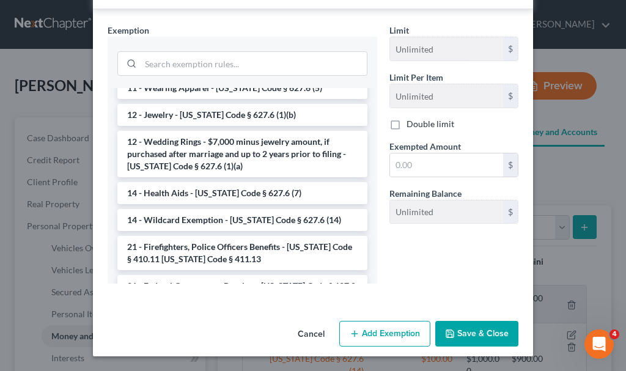
scroll to position [244, 0]
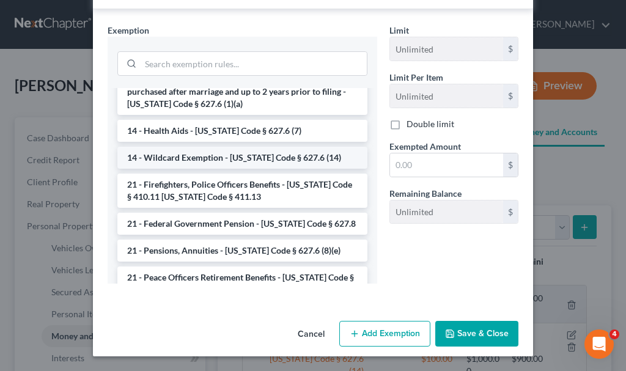
click at [203, 154] on li "14 - Wildcard Exemption - [US_STATE] Code § 627.6 (14)" at bounding box center [242, 158] width 250 height 22
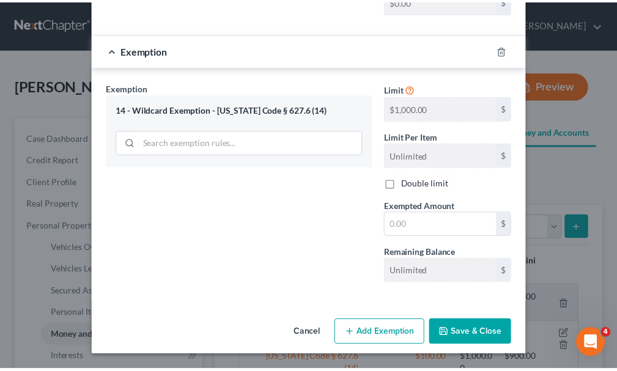
scroll to position [436, 0]
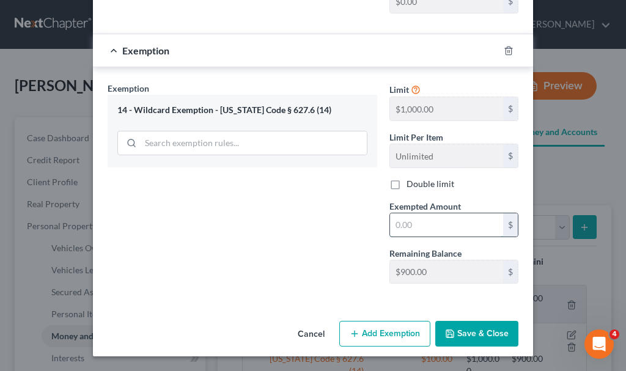
click at [430, 226] on input "text" at bounding box center [446, 224] width 113 height 23
type input "150"
click at [462, 332] on button "Save & Close" at bounding box center [476, 334] width 83 height 26
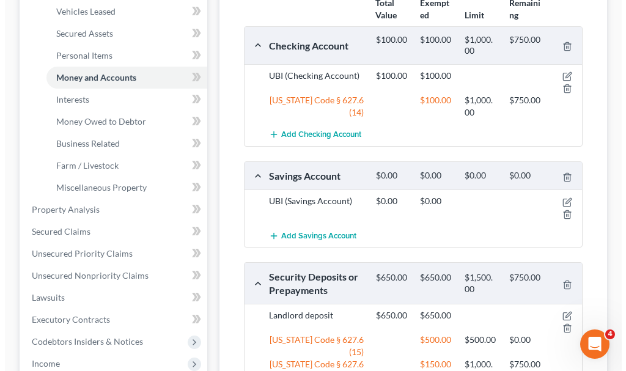
scroll to position [367, 0]
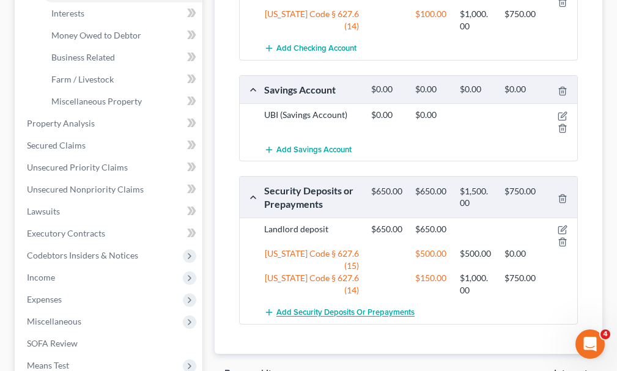
click at [363, 308] on span "Add Security Deposits or Prepayments" at bounding box center [345, 313] width 138 height 10
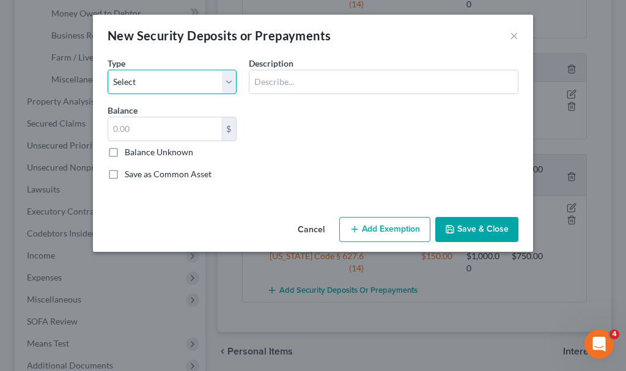
click at [158, 87] on select "Select Electric Gas Heating Oil Security Deposit On Rental Unit Prepaid Rent Te…" at bounding box center [172, 82] width 129 height 24
select select "6"
click at [108, 70] on select "Select Electric Gas Heating Oil Security Deposit On Rental Unit Prepaid Rent Te…" at bounding box center [172, 82] width 129 height 24
click at [158, 125] on input "text" at bounding box center [164, 128] width 113 height 23
type input "130"
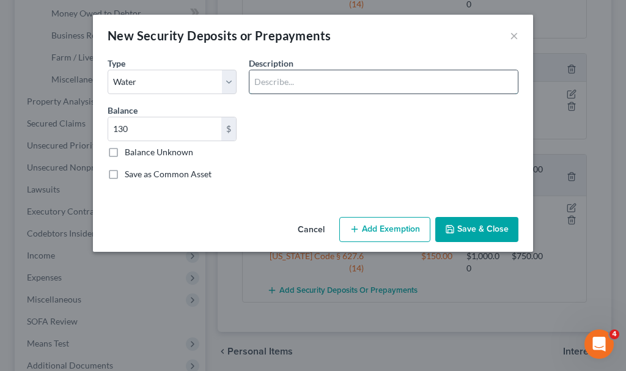
click at [315, 85] on input "text" at bounding box center [383, 81] width 268 height 23
type input "City of [GEOGRAPHIC_DATA]"
click at [395, 228] on button "Add Exemption" at bounding box center [384, 230] width 91 height 26
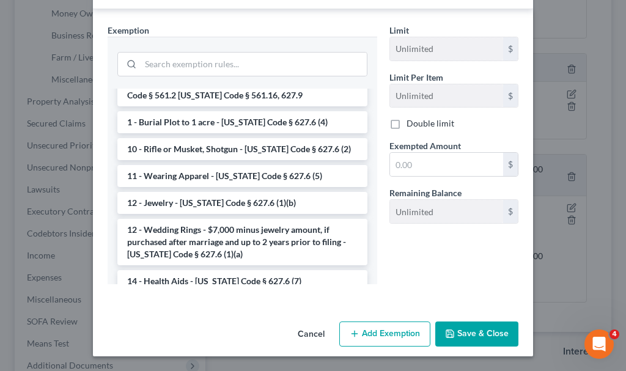
scroll to position [183, 0]
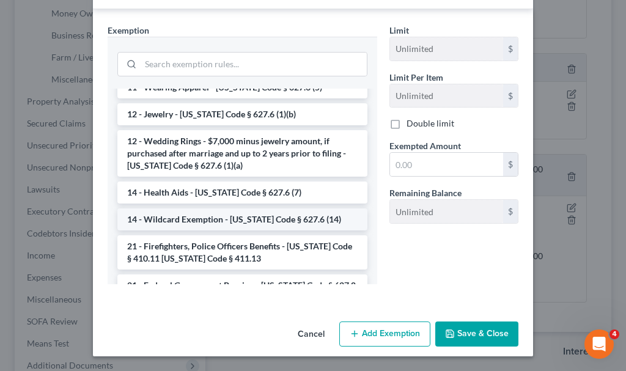
click at [218, 215] on li "14 - Wildcard Exemption - [US_STATE] Code § 627.6 (14)" at bounding box center [242, 219] width 250 height 22
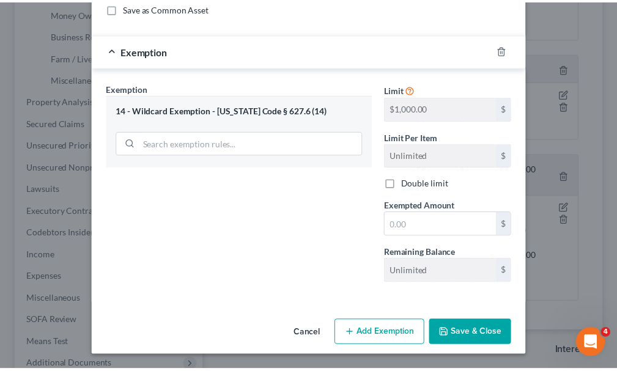
scroll to position [166, 0]
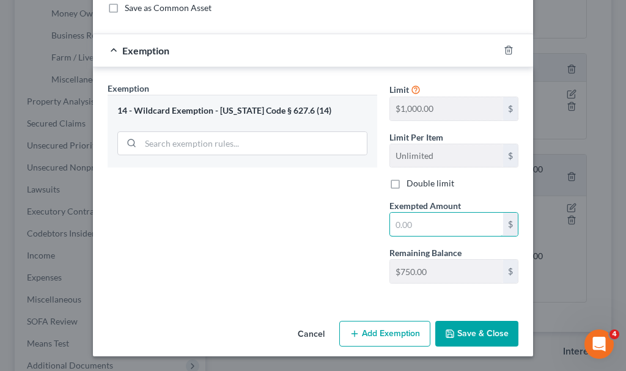
drag, startPoint x: 431, startPoint y: 227, endPoint x: 444, endPoint y: 249, distance: 26.0
click at [444, 249] on div "Limit $1,000.00 $ Limit Per Item Unlimited $ Double limit Exempted Amount * $ R…" at bounding box center [453, 187] width 141 height 211
type input "130"
click at [474, 328] on button "Save & Close" at bounding box center [476, 334] width 83 height 26
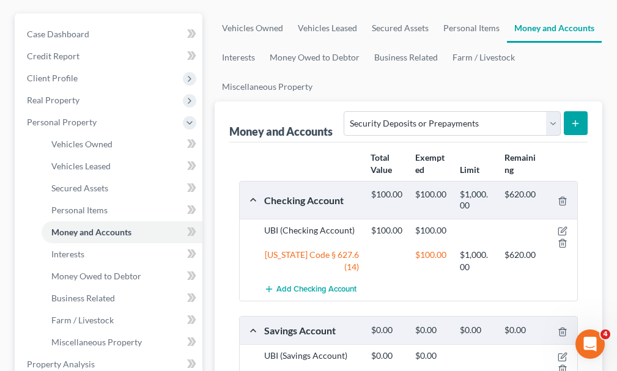
scroll to position [61, 0]
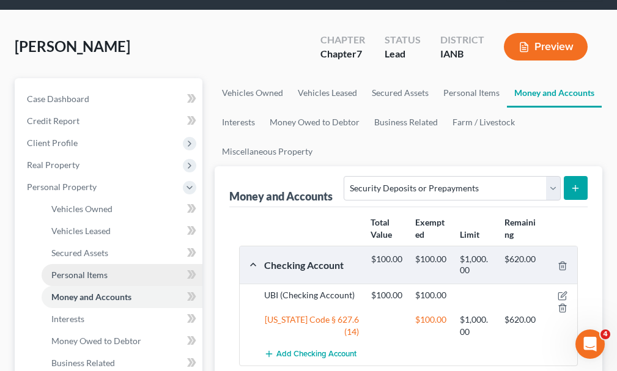
click at [82, 269] on span "Personal Items" at bounding box center [79, 274] width 56 height 10
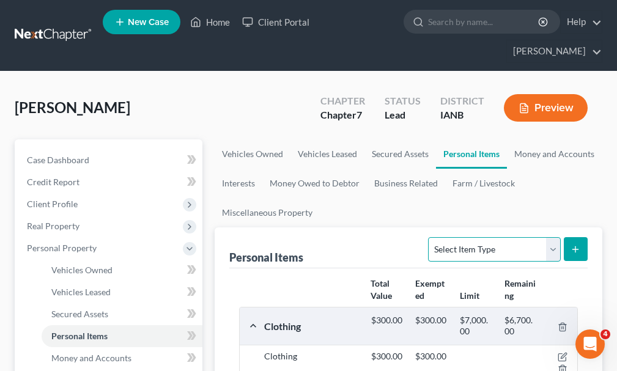
click at [502, 237] on select "Select Item Type Clothing Collectibles Of Value Electronics Firearms Household …" at bounding box center [494, 249] width 132 height 24
select select "household_goods"
click at [430, 237] on select "Select Item Type Clothing Collectibles Of Value Electronics Firearms Household …" at bounding box center [494, 249] width 132 height 24
click at [577, 244] on icon "submit" at bounding box center [575, 249] width 10 height 10
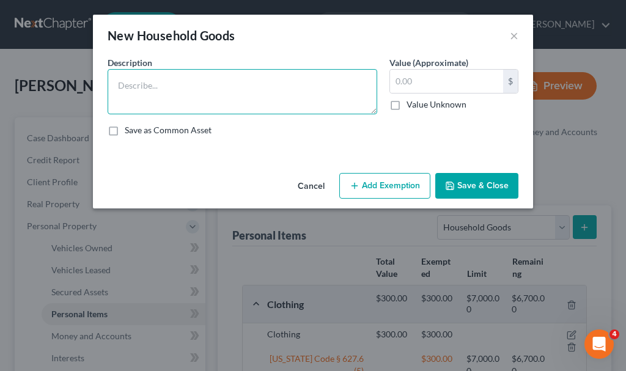
click at [211, 84] on textarea at bounding box center [242, 91] width 269 height 45
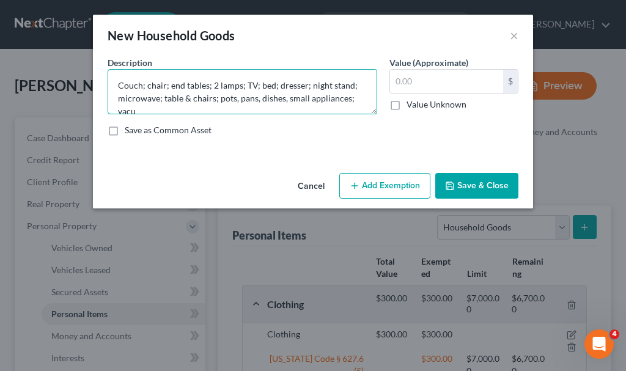
scroll to position [2, 0]
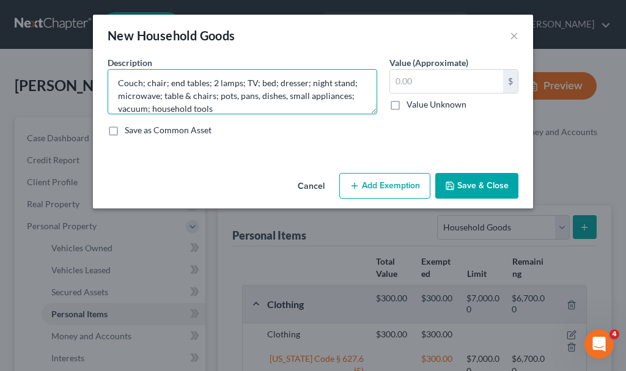
type textarea "Couch; chair; end tables; 2 lamps; TV; bed; dresser; night stand; microwave; ta…"
type input "1,000"
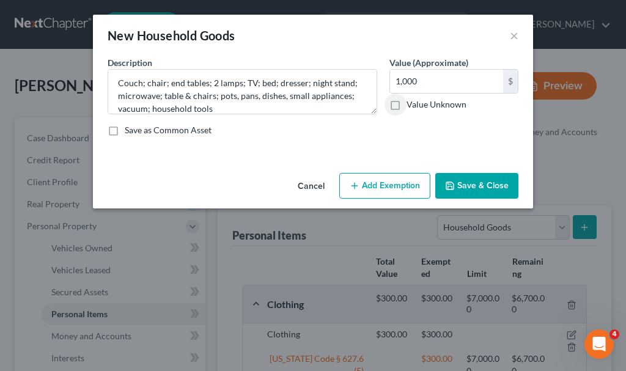
click at [391, 181] on button "Add Exemption" at bounding box center [384, 186] width 91 height 26
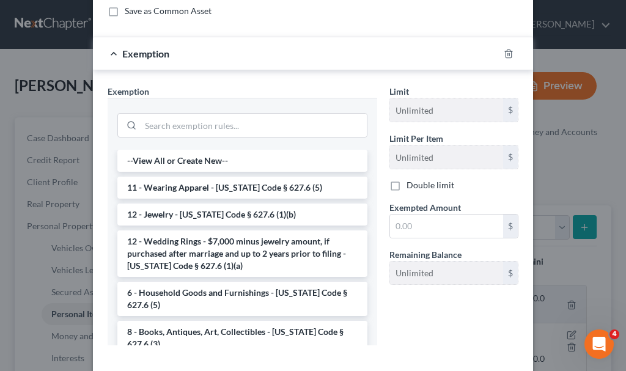
scroll to position [122, 0]
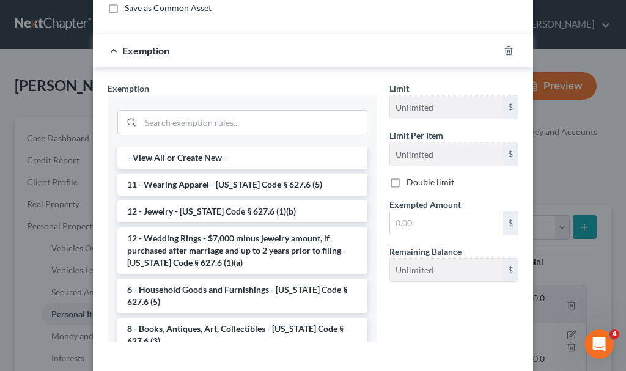
click at [216, 292] on li "6 - Household Goods and Furnishings - [US_STATE] Code § 627.6 (5)" at bounding box center [242, 296] width 250 height 34
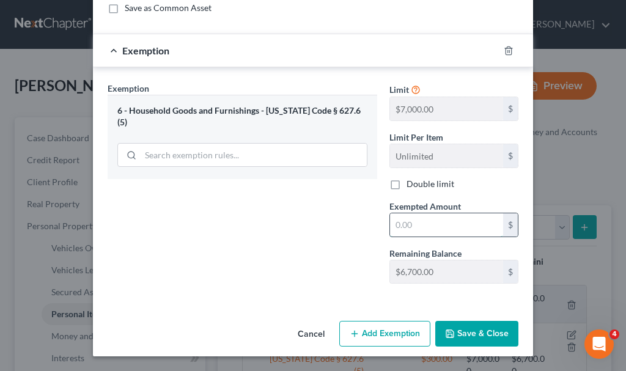
drag, startPoint x: 410, startPoint y: 225, endPoint x: 413, endPoint y: 235, distance: 9.7
click at [413, 235] on input "text" at bounding box center [446, 224] width 113 height 23
type input "1,000"
click at [480, 327] on button "Save & Close" at bounding box center [476, 334] width 83 height 26
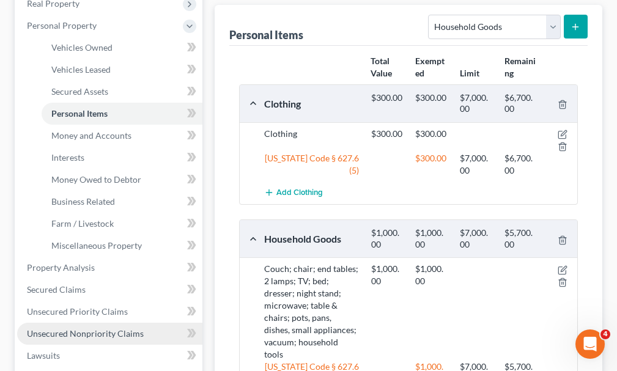
scroll to position [183, 0]
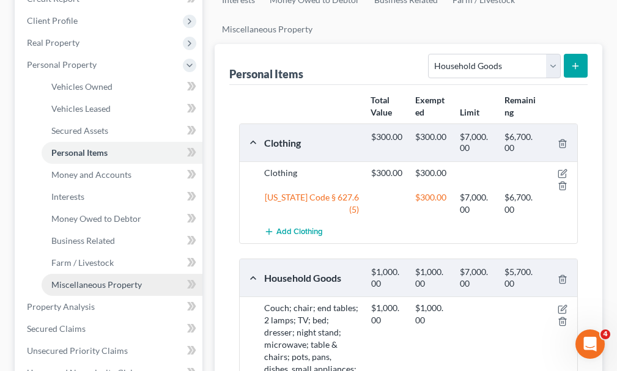
click at [101, 279] on span "Miscellaneous Property" at bounding box center [96, 284] width 90 height 10
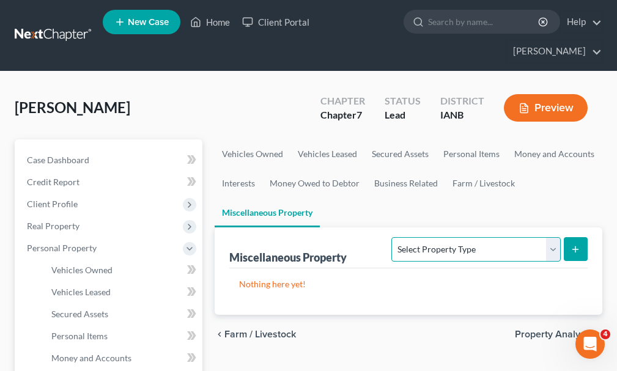
click at [464, 237] on select "Select Property Type Assigned for Creditor Benefit [DATE] Holding for Another N…" at bounding box center [475, 249] width 169 height 24
select select "holding_for_another"
click at [391, 237] on select "Select Property Type Assigned for Creditor Benefit [DATE] Holding for Another N…" at bounding box center [475, 249] width 169 height 24
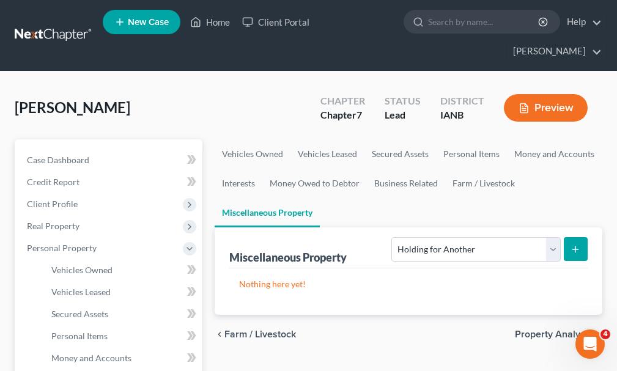
click at [573, 237] on button "submit" at bounding box center [575, 249] width 24 height 24
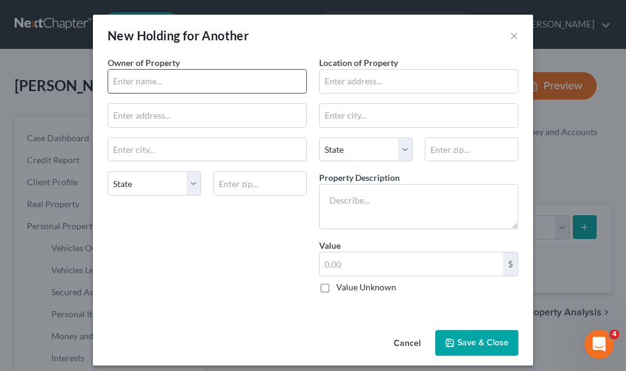
click at [166, 81] on input "text" at bounding box center [207, 81] width 198 height 23
type input "landlord"
click at [371, 79] on input "text" at bounding box center [419, 81] width 198 height 23
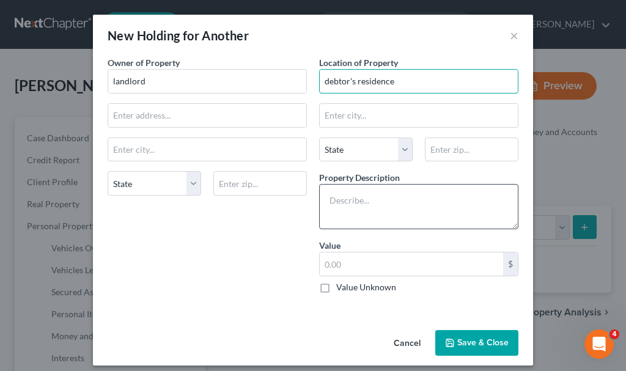
type input "debtor's residence"
drag, startPoint x: 362, startPoint y: 204, endPoint x: 368, endPoint y: 235, distance: 31.0
click at [367, 233] on div "Location of Property debtor's residence State [US_STATE] AK AR AZ CA CO [GEOGRA…" at bounding box center [418, 179] width 211 height 247
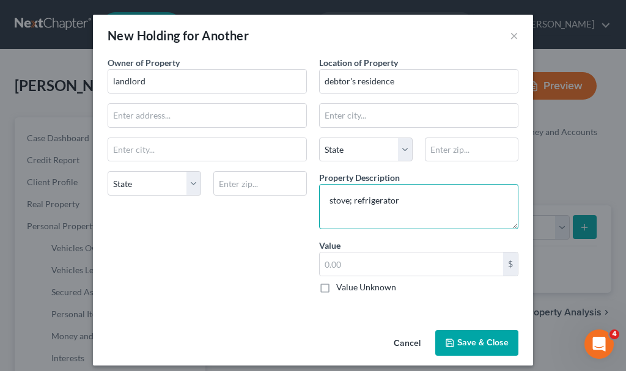
type textarea "stove; refrigerator"
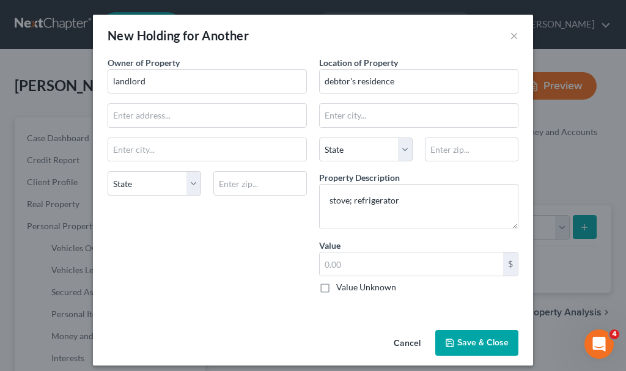
click at [336, 288] on label "Value Unknown" at bounding box center [366, 287] width 60 height 12
click at [341, 288] on input "Value Unknown" at bounding box center [345, 285] width 8 height 8
checkbox input "true"
type input "0.00"
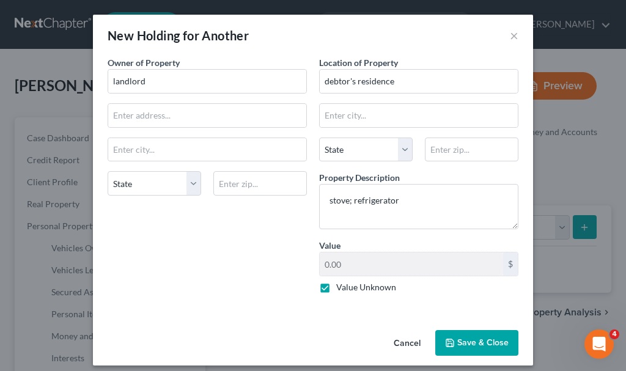
click at [463, 341] on button "Save & Close" at bounding box center [476, 343] width 83 height 26
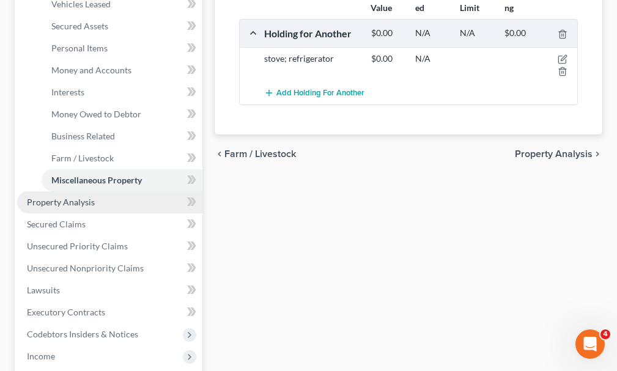
scroll to position [306, 0]
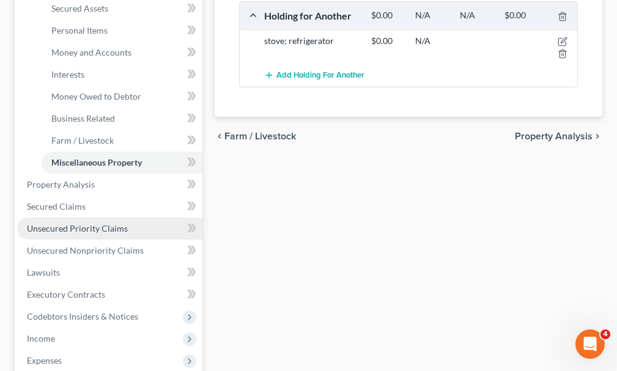
click at [79, 223] on span "Unsecured Priority Claims" at bounding box center [77, 228] width 101 height 10
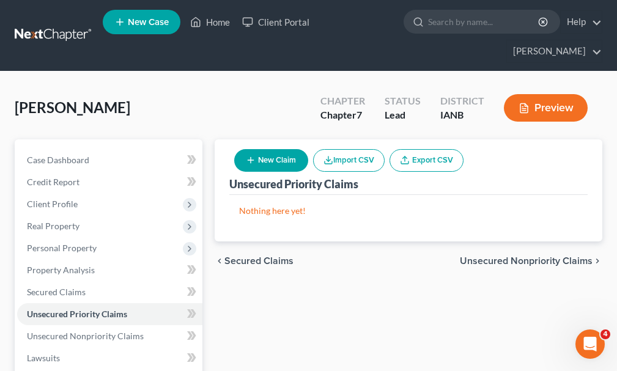
click at [269, 149] on button "New Claim" at bounding box center [271, 160] width 74 height 23
select select "0"
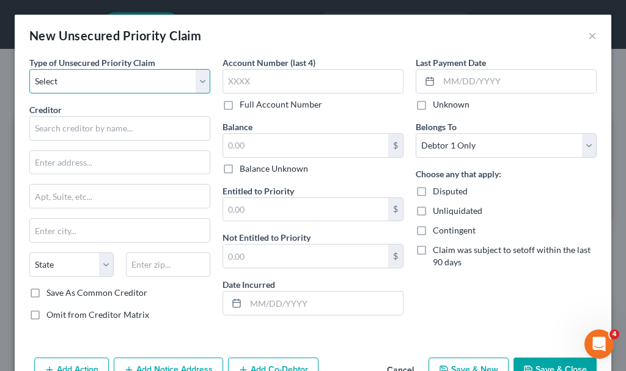
click at [107, 84] on select "Select Taxes & Other Government Units Domestic Support Obligations Extensions o…" at bounding box center [119, 81] width 181 height 24
select select "1"
click at [29, 69] on select "Select Taxes & Other Government Units Domestic Support Obligations Extensions o…" at bounding box center [119, 81] width 181 height 24
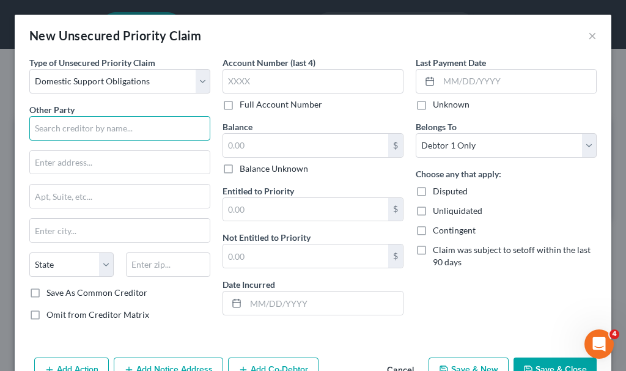
click at [84, 128] on input "text" at bounding box center [119, 128] width 181 height 24
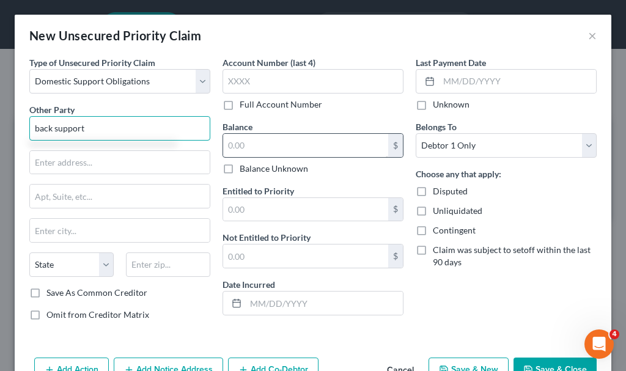
type input "back support"
click at [267, 147] on input "text" at bounding box center [305, 145] width 165 height 23
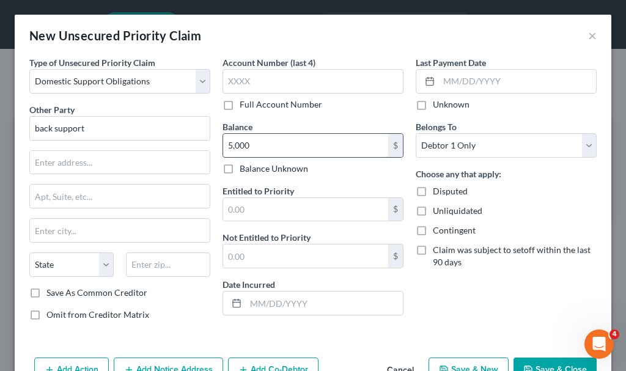
type input "5,000"
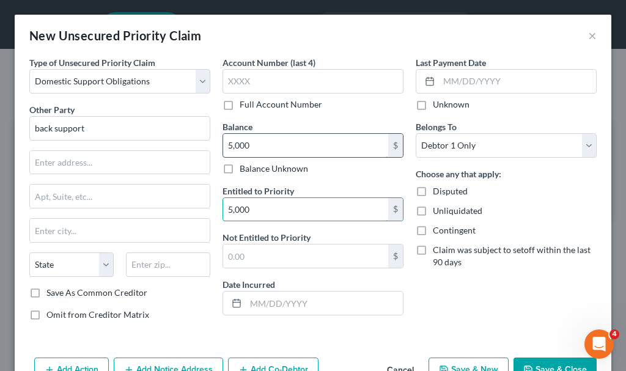
type input "5,000"
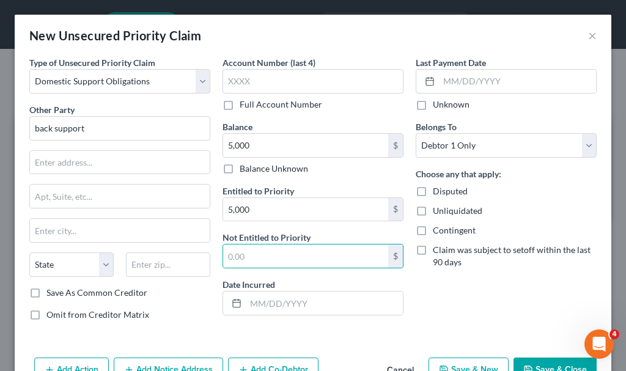
click at [468, 365] on button "Save & New" at bounding box center [468, 370] width 80 height 26
select select "0"
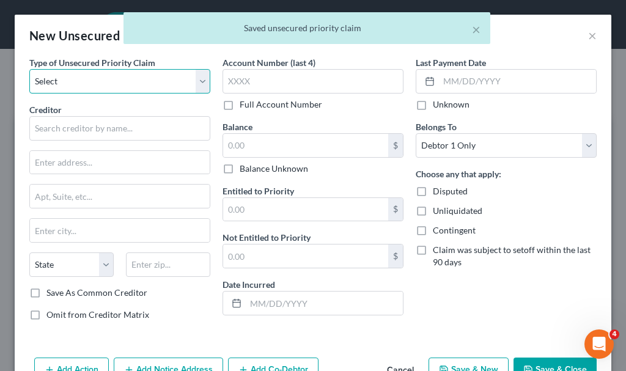
click at [92, 82] on select "Select Taxes & Other Government Units Domestic Support Obligations Extensions o…" at bounding box center [119, 81] width 181 height 24
select select "0"
click at [29, 69] on select "Select Taxes & Other Government Units Domestic Support Obligations Extensions o…" at bounding box center [119, 81] width 181 height 24
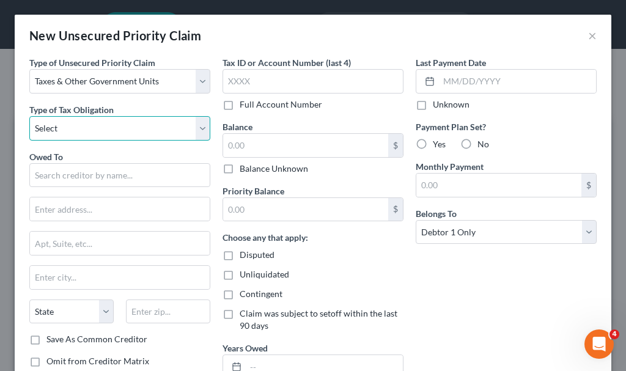
click at [76, 123] on select "Select Federal City State Franchise Tax Board Other" at bounding box center [119, 128] width 181 height 24
select select "2"
click at [29, 116] on select "Select Federal City State Franchise Tax Board Other" at bounding box center [119, 128] width 181 height 24
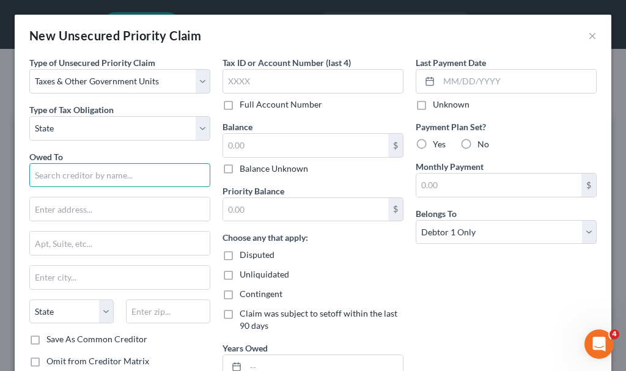
click at [78, 175] on input "text" at bounding box center [119, 175] width 181 height 24
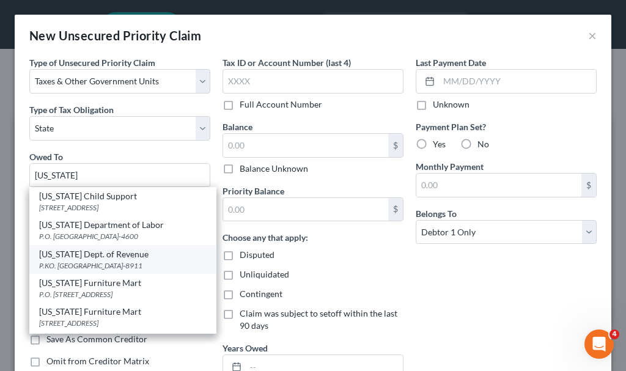
click at [73, 260] on div "P.KO. [GEOGRAPHIC_DATA]-8911" at bounding box center [122, 265] width 167 height 10
type input "[US_STATE] Dept. of Revenue"
type input "P.KO. Box 98911"
type input "Lincoln"
select select "30"
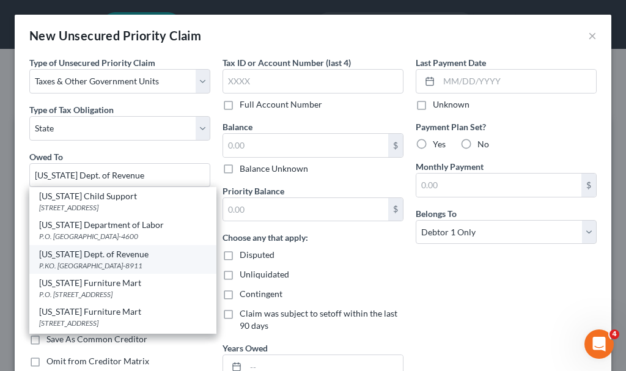
type input "68509-8911"
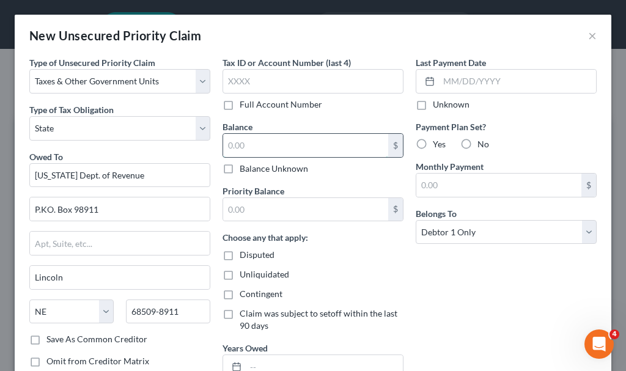
click at [254, 144] on input "text" at bounding box center [305, 145] width 165 height 23
type input "1"
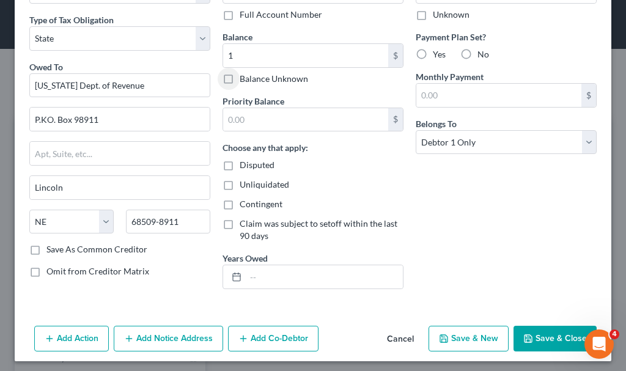
scroll to position [95, 0]
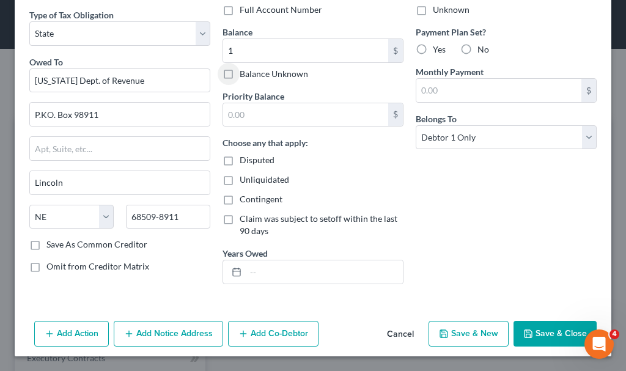
click at [470, 341] on button "Save & New" at bounding box center [468, 334] width 80 height 26
select select "0"
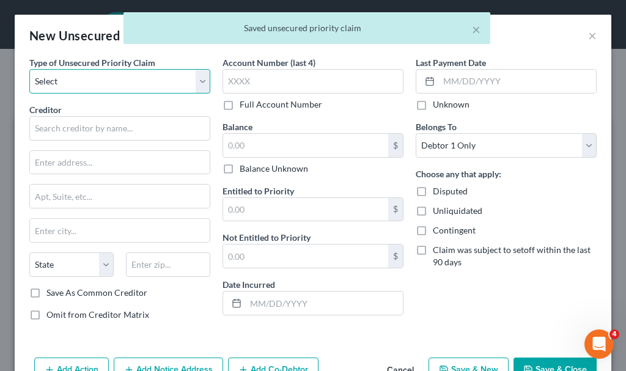
click at [81, 79] on select "Select Taxes & Other Government Units Domestic Support Obligations Extensions o…" at bounding box center [119, 81] width 181 height 24
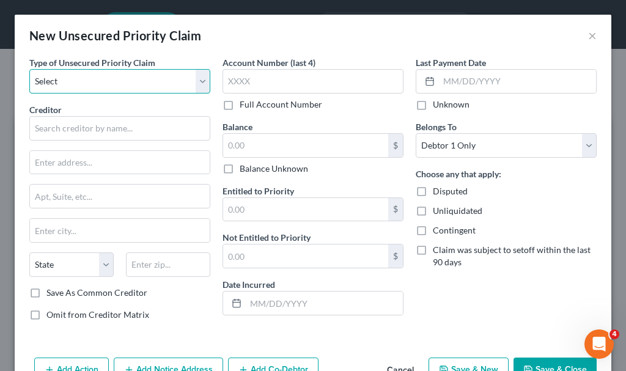
select select "0"
click at [29, 69] on select "Select Taxes & Other Government Units Domestic Support Obligations Extensions o…" at bounding box center [119, 81] width 181 height 24
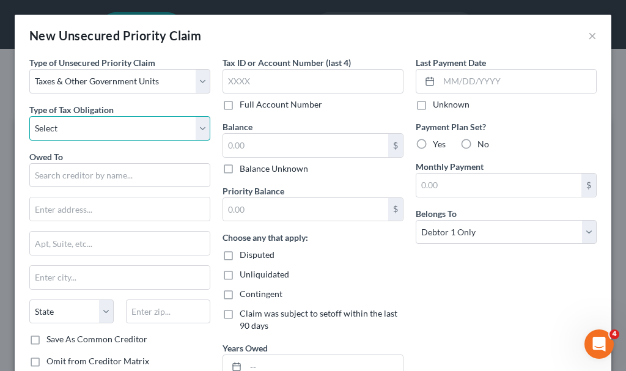
click at [82, 126] on select "Select Federal City State Franchise Tax Board Other" at bounding box center [119, 128] width 181 height 24
select select "0"
click at [29, 116] on select "Select Federal City State Franchise Tax Board Other" at bounding box center [119, 128] width 181 height 24
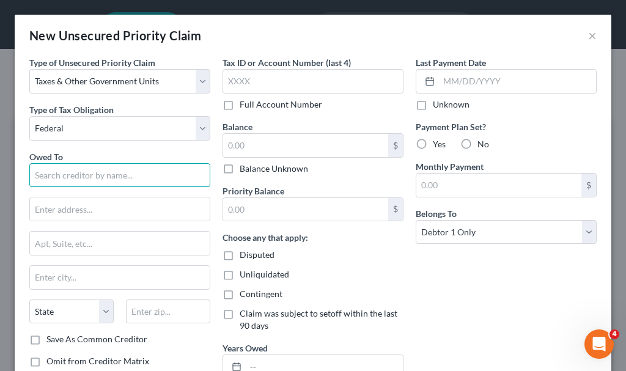
click at [79, 176] on input "text" at bounding box center [119, 175] width 181 height 24
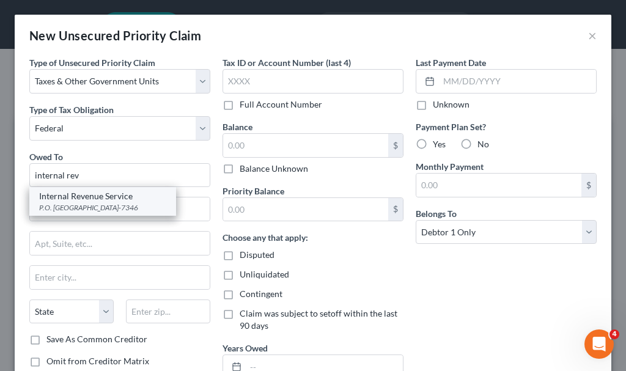
click at [77, 196] on div "Internal Revenue Service" at bounding box center [102, 196] width 127 height 12
type input "Internal Revenue Service"
type input "P.O. Box 7346"
type input "[GEOGRAPHIC_DATA]"
select select "39"
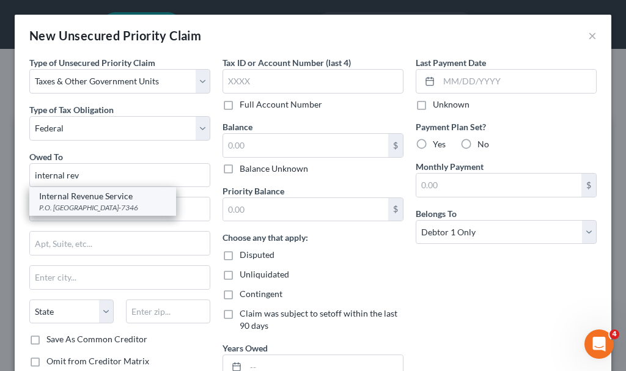
type input "19101-7346"
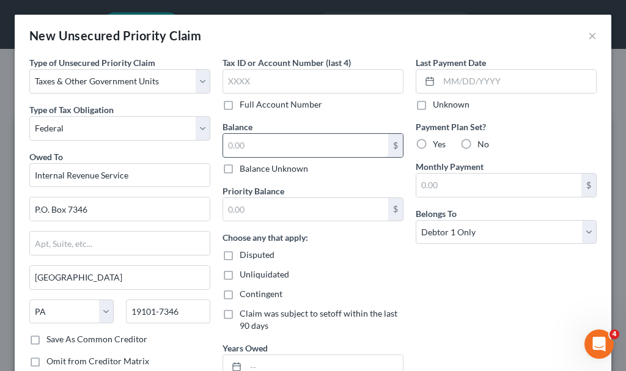
click at [247, 136] on input "text" at bounding box center [305, 145] width 165 height 23
type input "1"
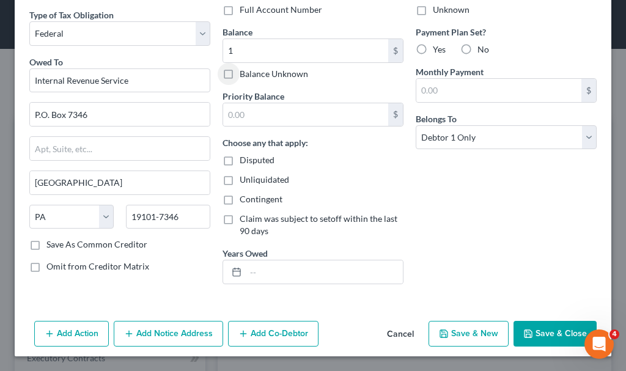
click at [177, 333] on button "Add Notice Address" at bounding box center [168, 334] width 109 height 26
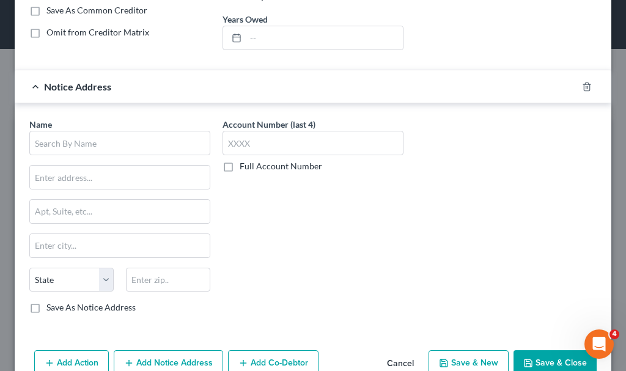
scroll to position [339, 0]
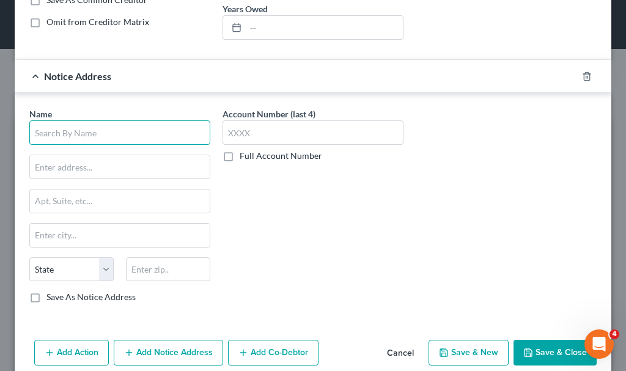
click at [117, 134] on input "text" at bounding box center [119, 132] width 181 height 24
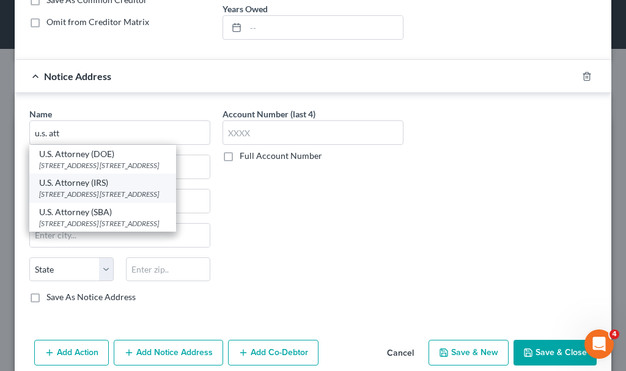
click at [95, 189] on div "[STREET_ADDRESS] [STREET_ADDRESS]" at bounding box center [102, 194] width 127 height 10
type input "U.S. Attorney (IRS)"
type input "[STREET_ADDRESS] SE, Box 1"
type input "[GEOGRAPHIC_DATA]"
select select "16"
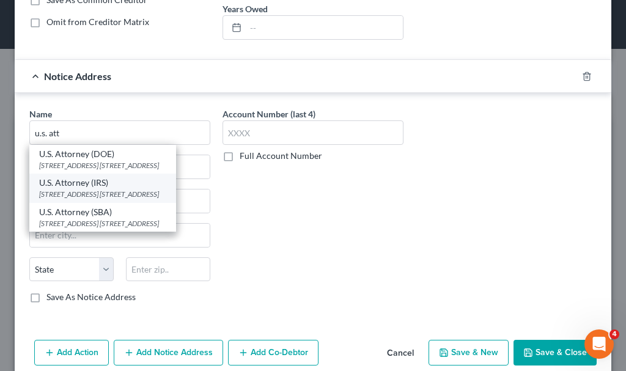
type input "52401"
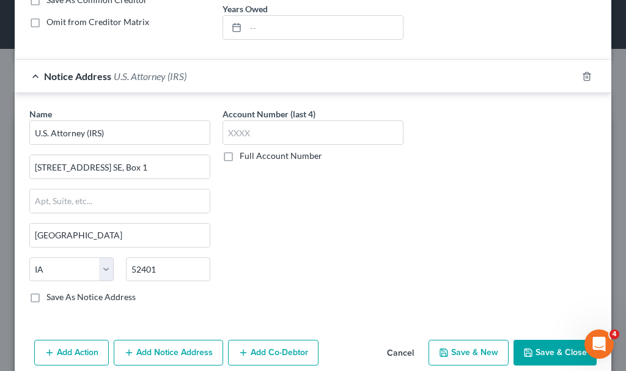
click at [457, 345] on button "Save & New" at bounding box center [468, 353] width 80 height 26
select select "0"
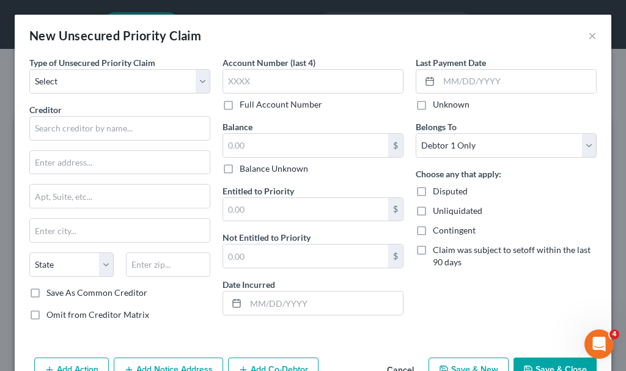
type input "1.00"
type input "0.00"
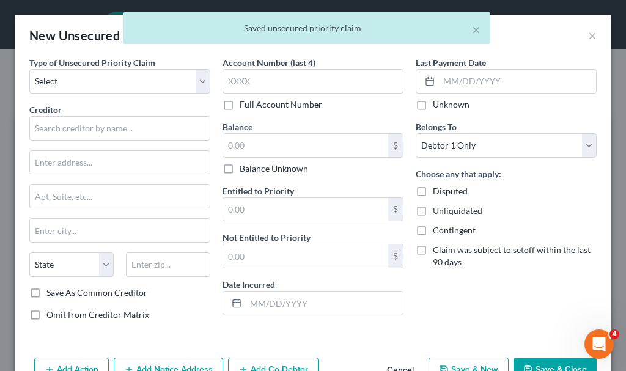
scroll to position [0, 0]
click at [79, 76] on select "Select Taxes & Other Government Units Domestic Support Obligations Extensions o…" at bounding box center [119, 81] width 181 height 24
select select "0"
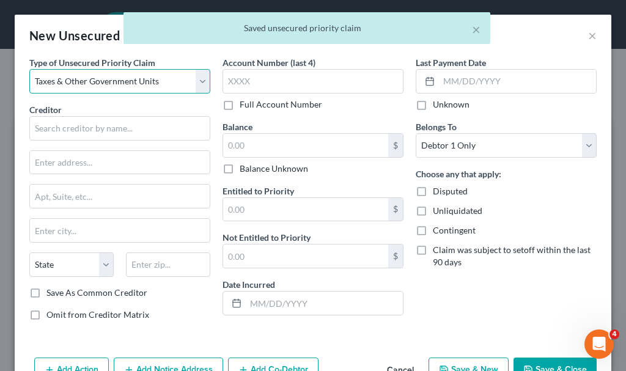
click at [29, 69] on select "Select Taxes & Other Government Units Domestic Support Obligations Extensions o…" at bounding box center [119, 81] width 181 height 24
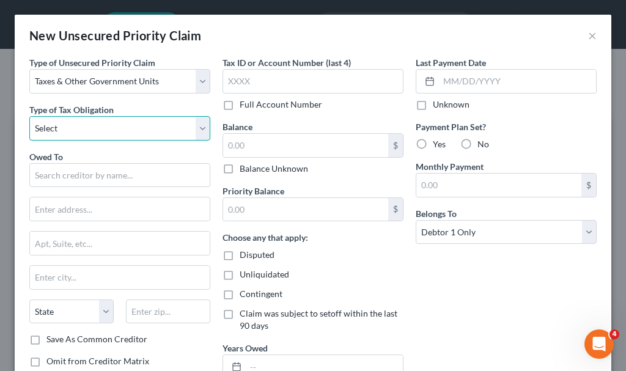
click at [84, 131] on select "Select Federal City State Franchise Tax Board Other" at bounding box center [119, 128] width 181 height 24
select select "2"
click at [29, 116] on select "Select Federal City State Franchise Tax Board Other" at bounding box center [119, 128] width 181 height 24
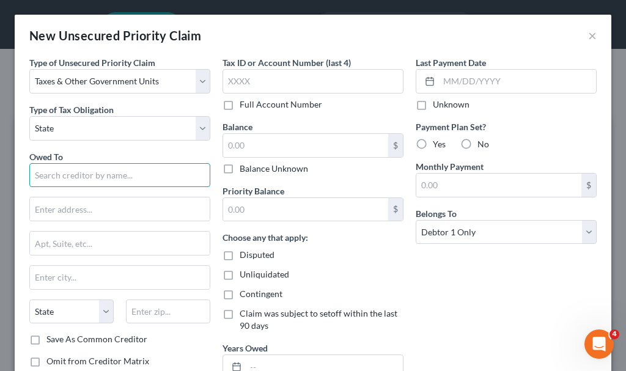
click at [90, 172] on input "text" at bounding box center [119, 175] width 181 height 24
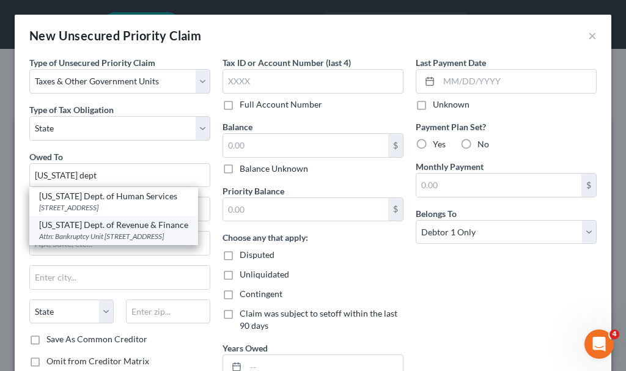
click at [84, 235] on div "Attn: Bankruptcy Unit [STREET_ADDRESS]" at bounding box center [113, 236] width 149 height 10
type input "[US_STATE] Dept. of Revenue & Finance"
type input "Attn: Bankruptcy Unit"
type input "[STREET_ADDRESS]"
type input "Des Moines"
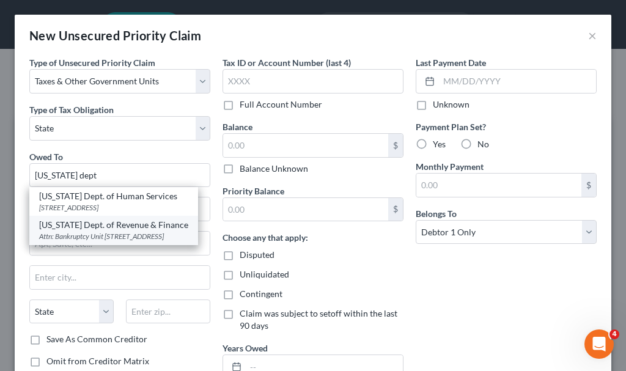
select select "16"
type input "50319"
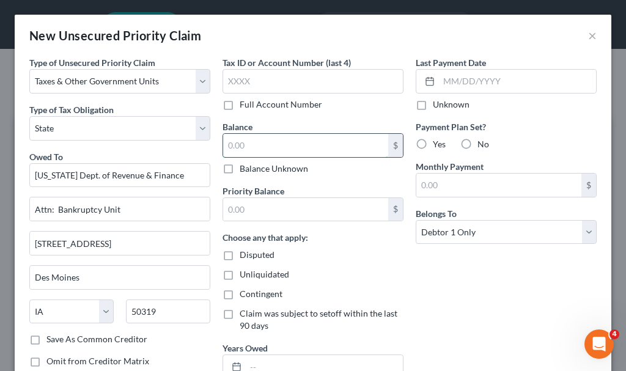
click at [269, 144] on input "text" at bounding box center [305, 145] width 165 height 23
type input "1"
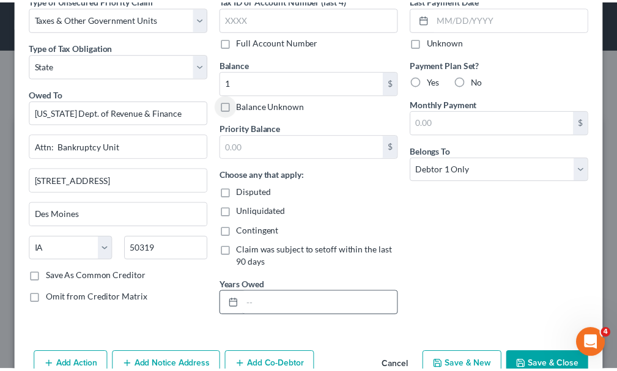
scroll to position [95, 0]
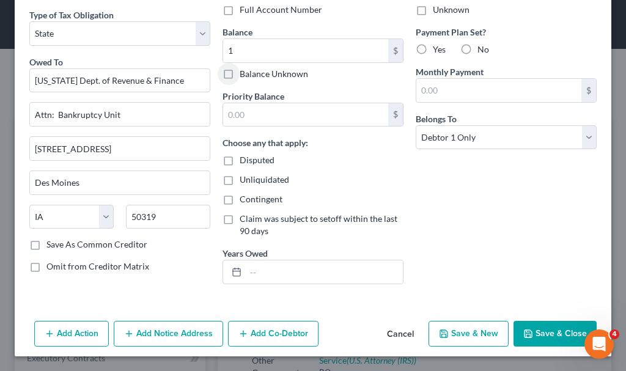
click at [543, 327] on button "Save & Close" at bounding box center [554, 334] width 83 height 26
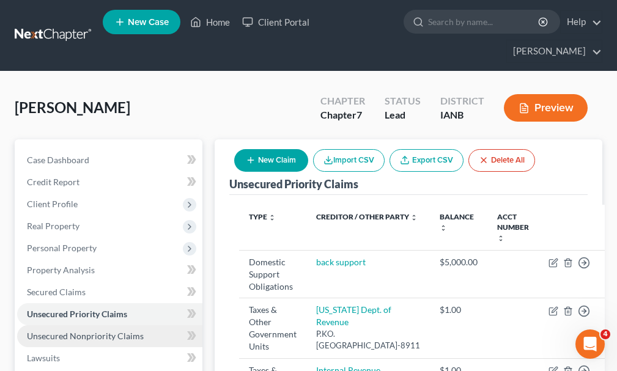
click at [59, 331] on span "Unsecured Nonpriority Claims" at bounding box center [85, 336] width 117 height 10
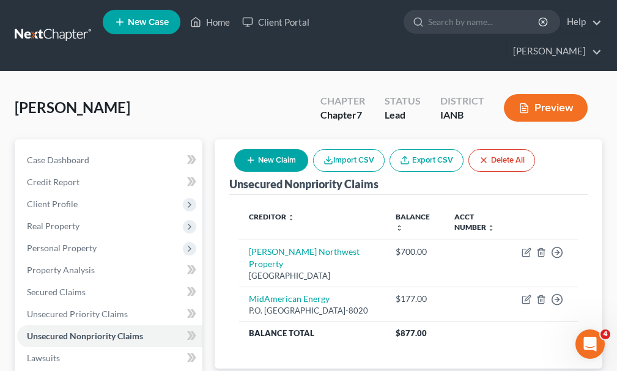
click at [284, 149] on button "New Claim" at bounding box center [271, 160] width 74 height 23
select select "0"
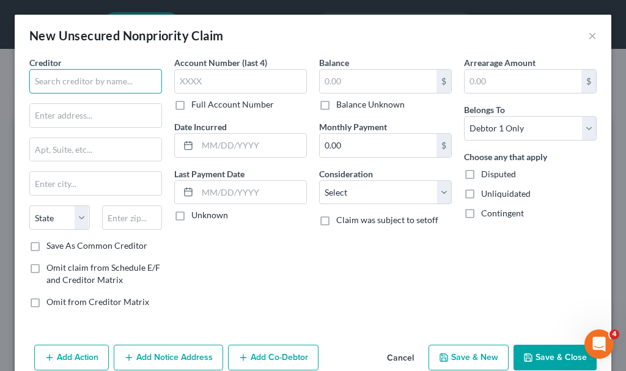
click at [114, 77] on input "text" at bounding box center [95, 81] width 133 height 24
type input "[PERSON_NAME]"
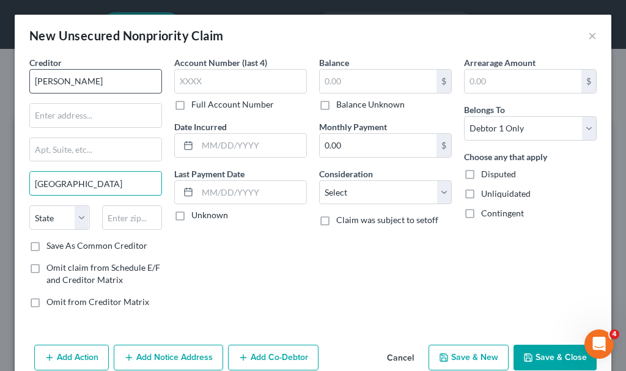
type input "[GEOGRAPHIC_DATA]"
select select "30"
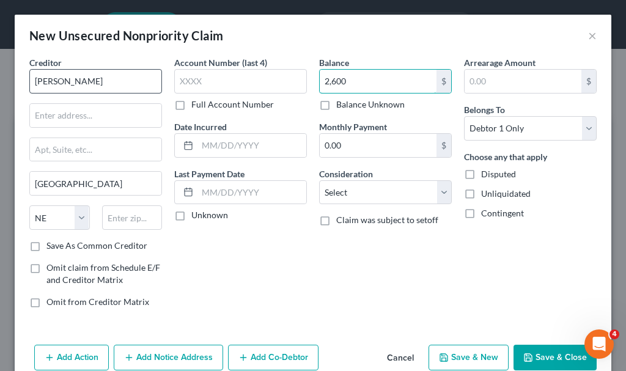
type input "2,600"
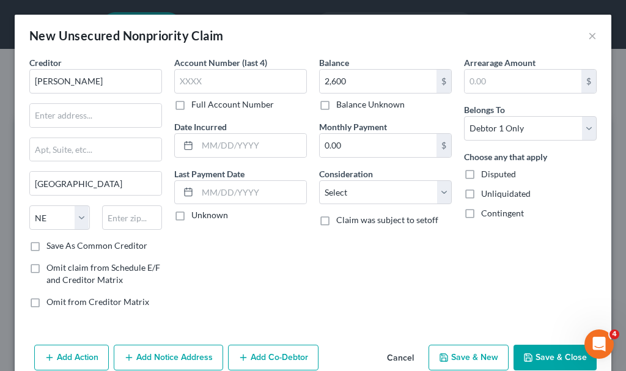
click at [472, 360] on button "Save & New" at bounding box center [468, 358] width 80 height 26
select select "0"
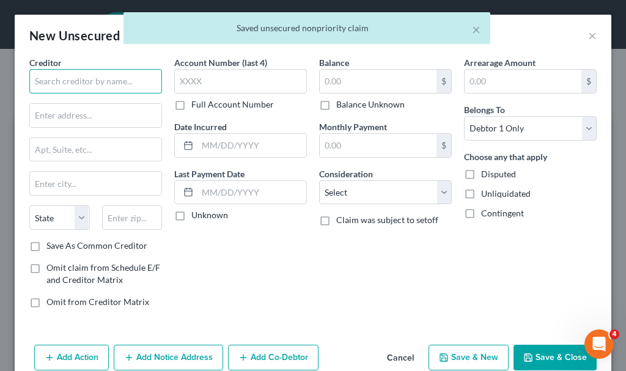
click at [117, 82] on input "text" at bounding box center [95, 81] width 133 height 24
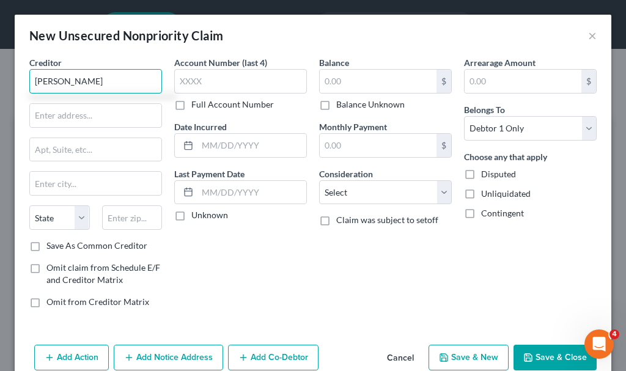
type input "[PERSON_NAME]"
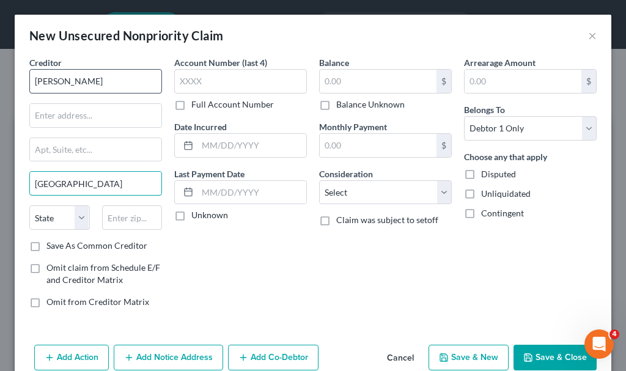
type input "[GEOGRAPHIC_DATA]"
select select "43"
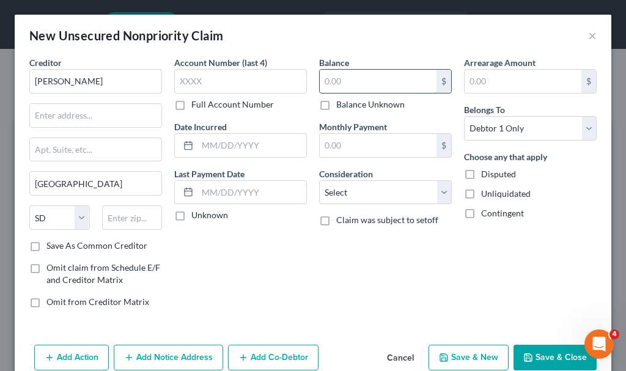
click at [376, 81] on input "text" at bounding box center [378, 81] width 117 height 23
type input "32,000"
click at [529, 355] on button "Save & Close" at bounding box center [554, 358] width 83 height 26
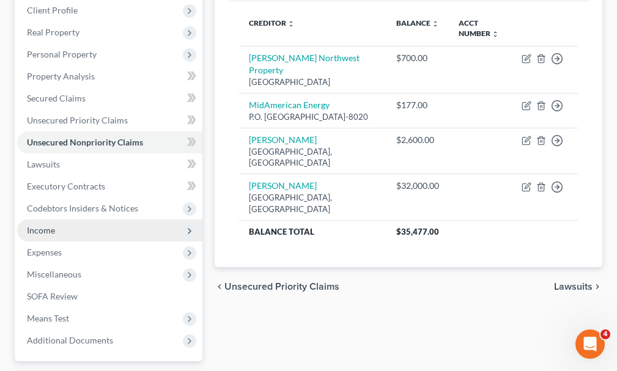
scroll to position [244, 0]
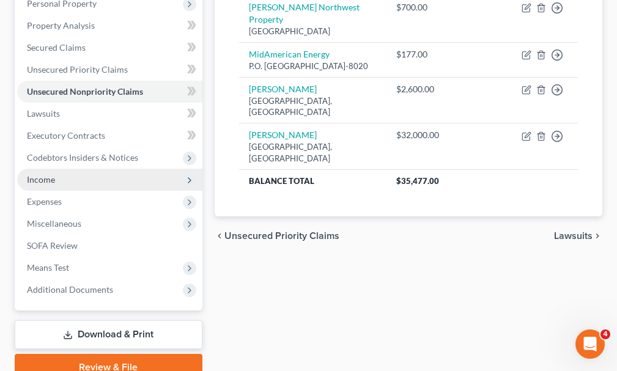
click at [42, 174] on span "Income" at bounding box center [41, 179] width 28 height 10
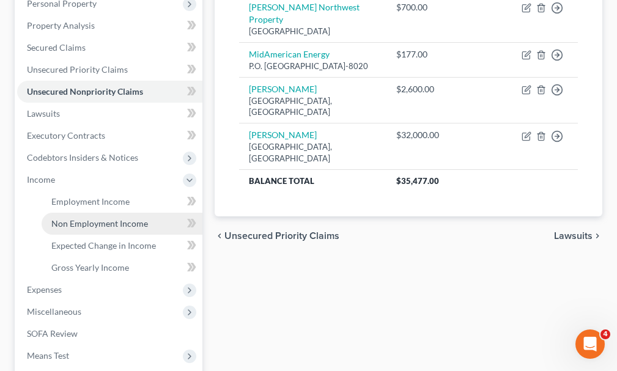
click at [82, 218] on span "Non Employment Income" at bounding box center [99, 223] width 97 height 10
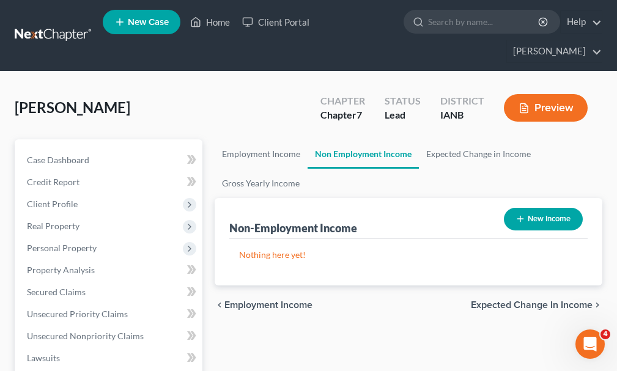
click at [535, 208] on button "New Income" at bounding box center [542, 219] width 79 height 23
select select "0"
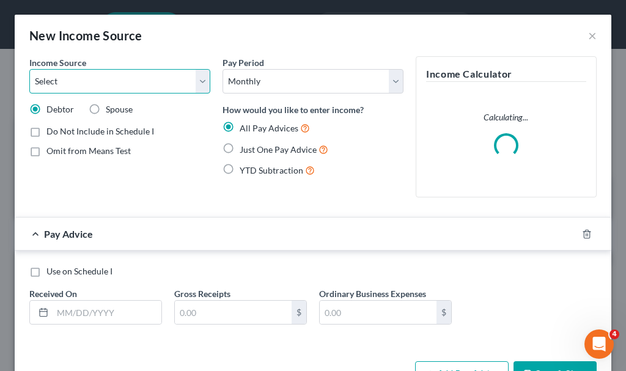
click at [75, 79] on select "Select Unemployment Disability (from employer) Pension Retirement Social Securi…" at bounding box center [119, 81] width 181 height 24
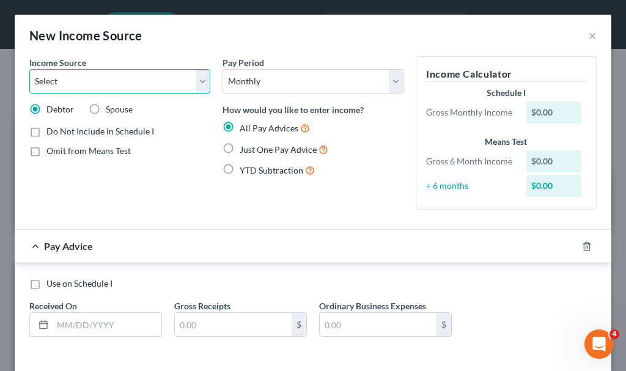
select select "1"
click at [29, 69] on select "Select Unemployment Disability (from employer) Pension Retirement Social Securi…" at bounding box center [119, 81] width 181 height 24
click at [240, 147] on label "Just One Pay Advice" at bounding box center [284, 149] width 89 height 14
click at [244, 147] on input "Just One Pay Advice" at bounding box center [248, 146] width 8 height 8
radio input "true"
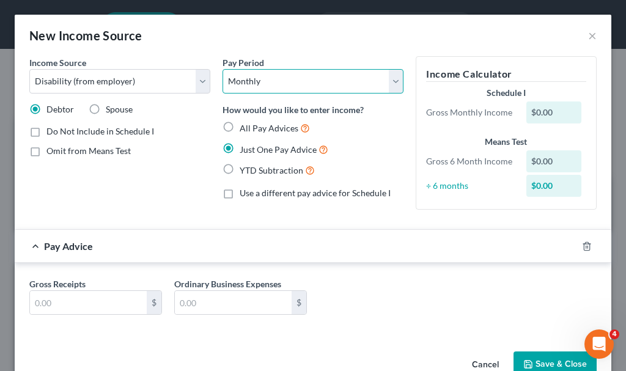
click at [276, 82] on select "Select Monthly Twice Monthly Every Other Week Weekly" at bounding box center [312, 81] width 181 height 24
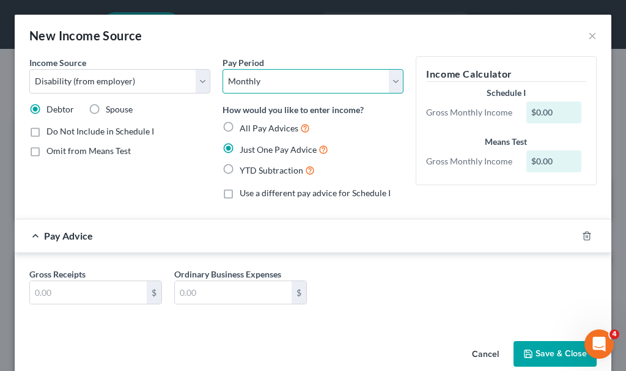
select select "2"
click at [222, 69] on select "Select Monthly Twice Monthly Every Other Week Weekly" at bounding box center [312, 81] width 181 height 24
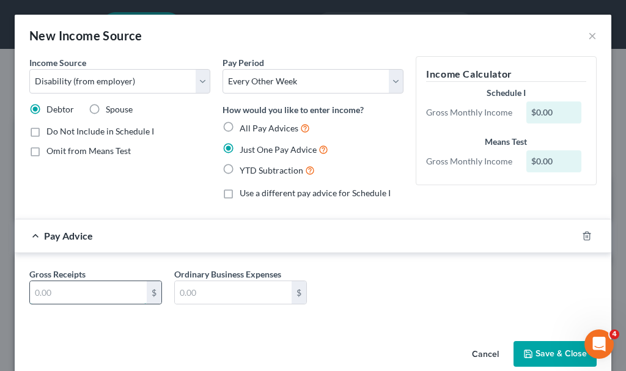
click at [98, 293] on input "text" at bounding box center [88, 292] width 117 height 23
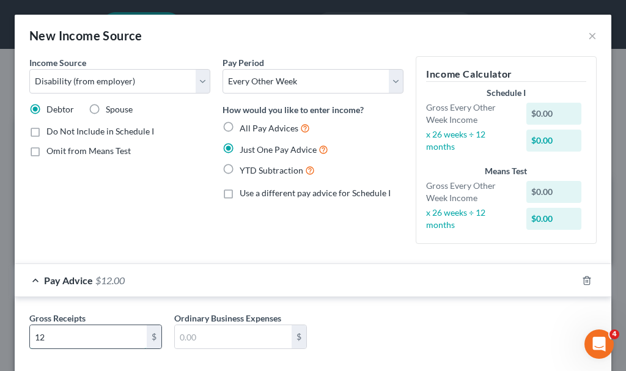
type input "1"
type input "1,200"
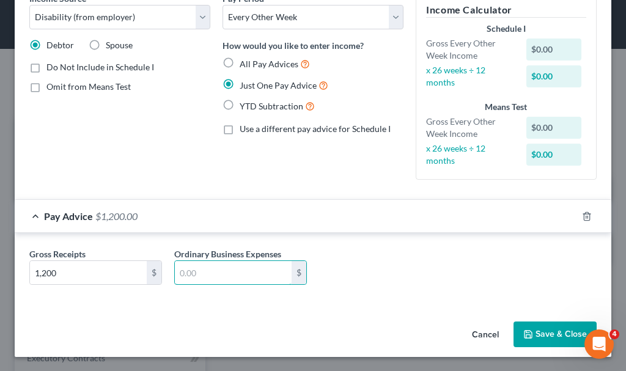
scroll to position [65, 0]
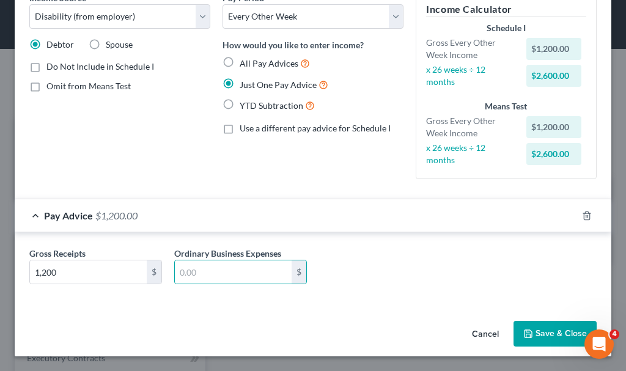
click at [240, 130] on label "Use a different pay advice for Schedule I" at bounding box center [315, 128] width 151 height 12
click at [244, 130] on input "Use a different pay advice for Schedule I" at bounding box center [248, 126] width 8 height 8
checkbox input "true"
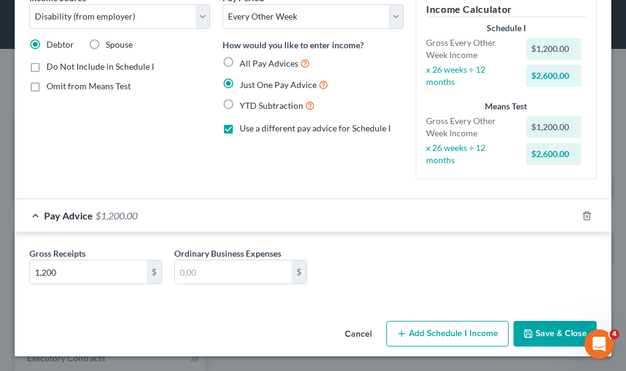
click at [425, 336] on button "Add Schedule I Income" at bounding box center [447, 334] width 122 height 26
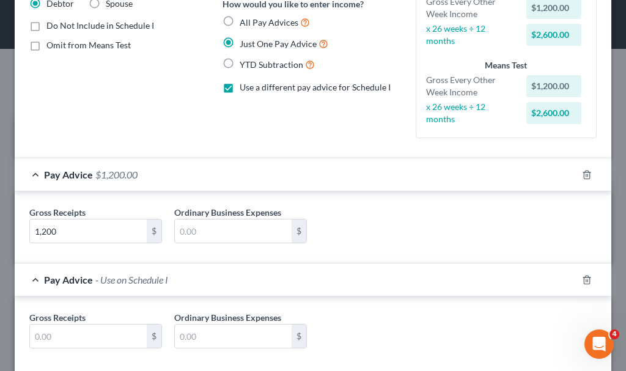
scroll to position [170, 0]
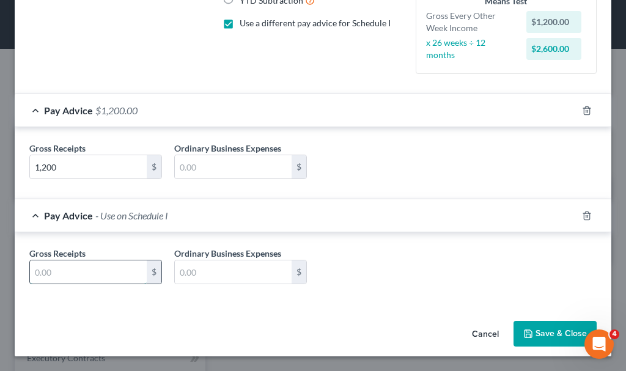
click at [87, 271] on input "text" at bounding box center [88, 271] width 117 height 23
type input "1,200"
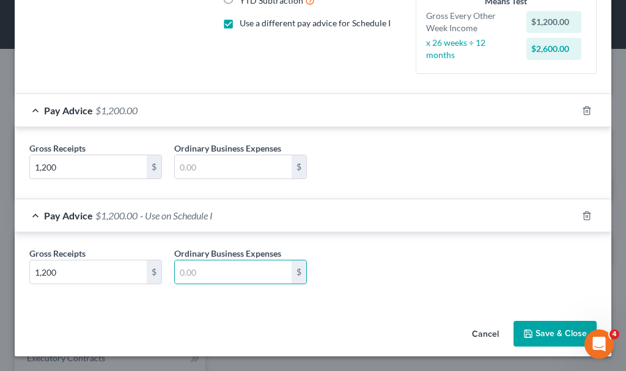
click at [541, 330] on button "Save & Close" at bounding box center [554, 334] width 83 height 26
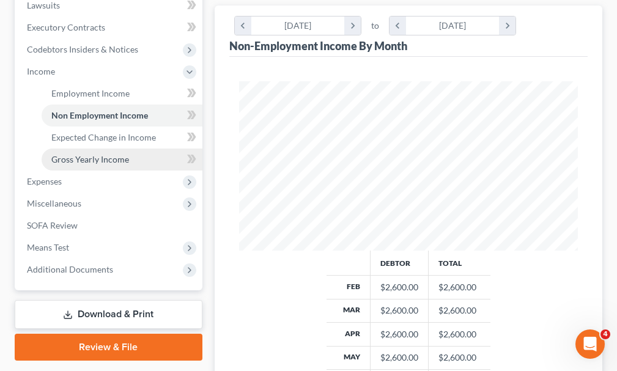
scroll to position [367, 0]
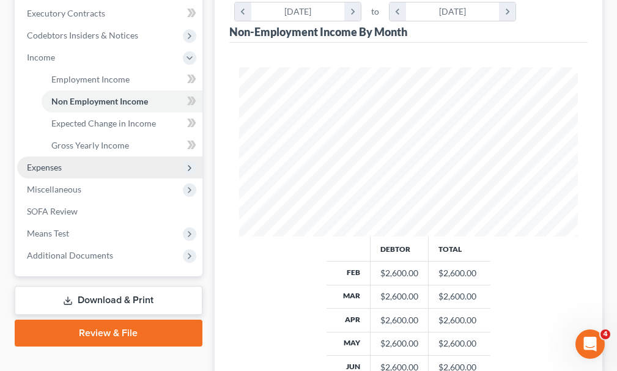
click at [42, 162] on span "Expenses" at bounding box center [44, 167] width 35 height 10
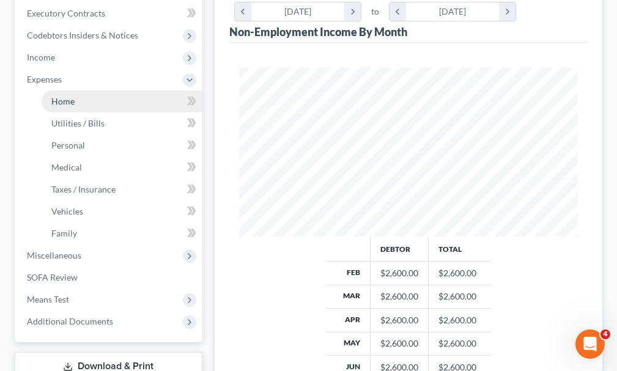
click at [64, 96] on span "Home" at bounding box center [62, 101] width 23 height 10
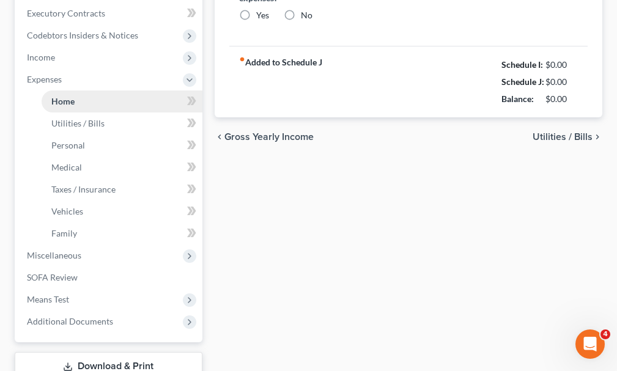
type input "0.00"
radio input "true"
type input "0.00"
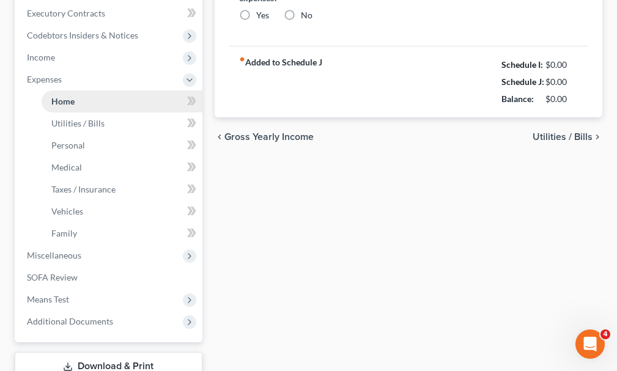
type input "0.00"
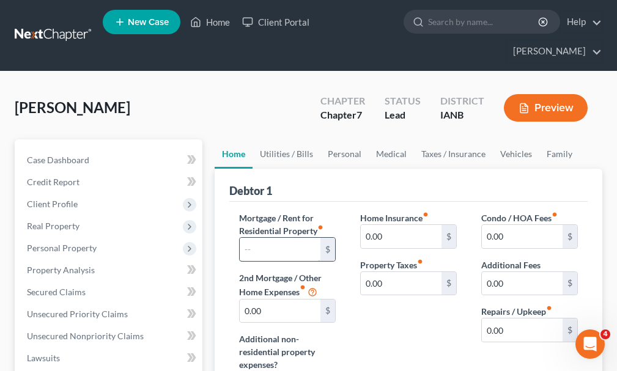
click at [281, 238] on input "text" at bounding box center [280, 249] width 81 height 23
type input "650"
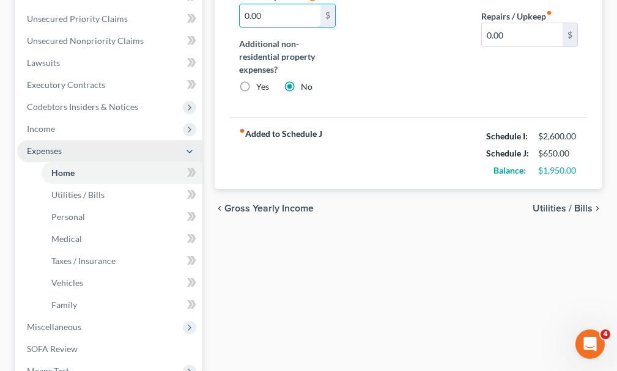
scroll to position [306, 0]
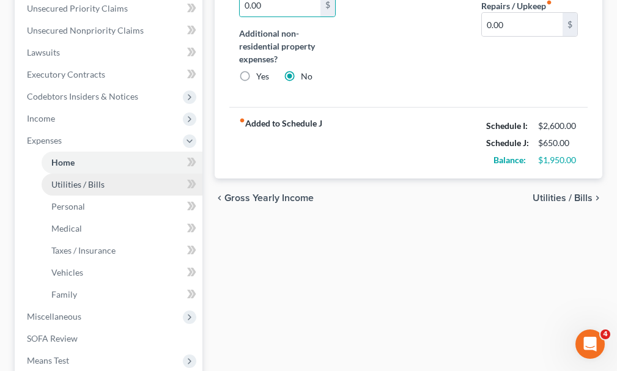
click at [67, 179] on span "Utilities / Bills" at bounding box center [77, 184] width 53 height 10
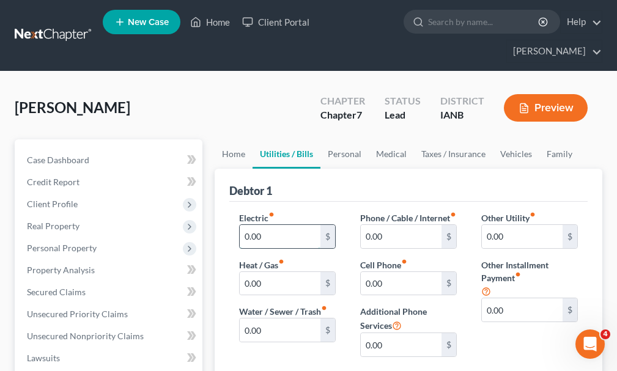
click at [280, 225] on input "0.00" at bounding box center [280, 236] width 81 height 23
type input "100"
type input "120"
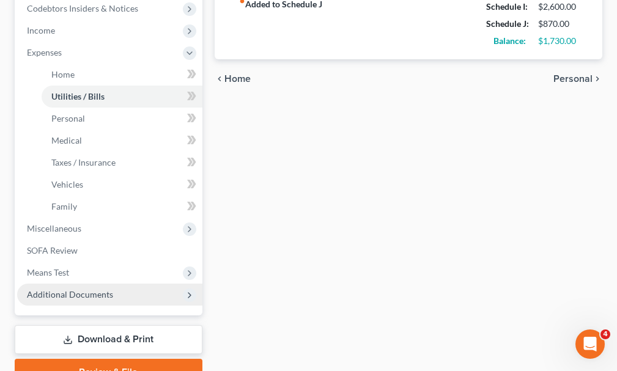
scroll to position [433, 0]
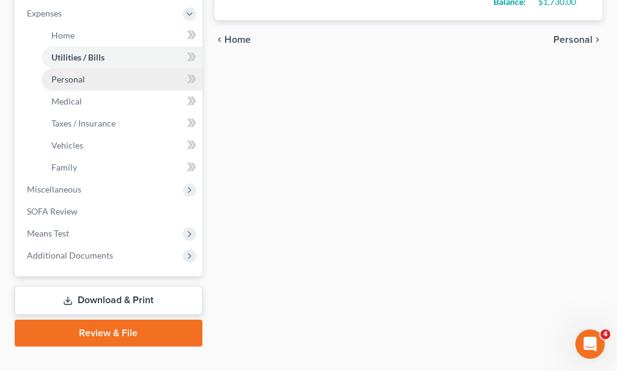
click at [73, 74] on span "Personal" at bounding box center [68, 79] width 34 height 10
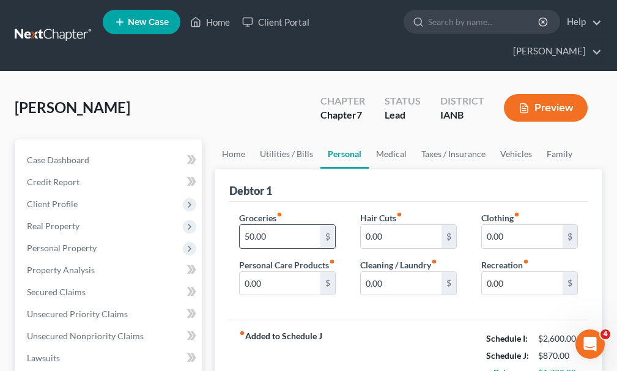
type input "500.00"
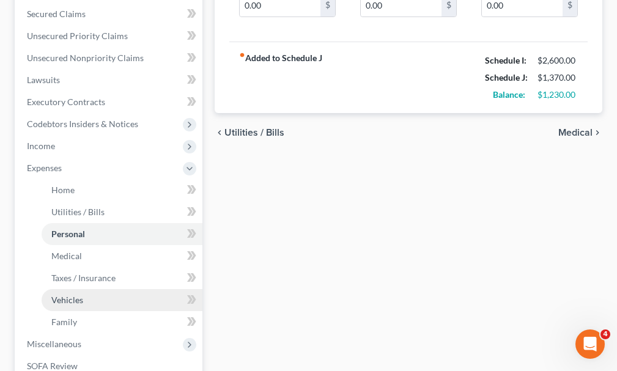
scroll to position [306, 0]
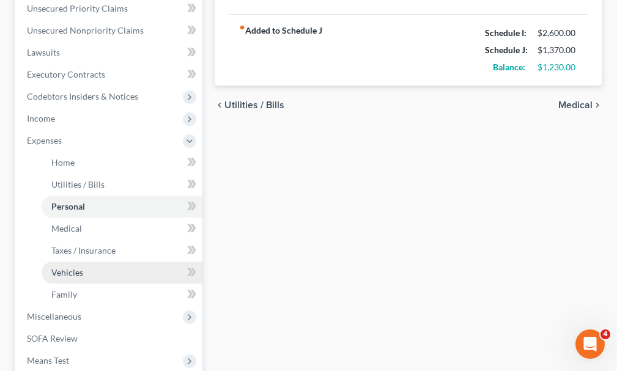
click at [66, 267] on span "Vehicles" at bounding box center [67, 272] width 32 height 10
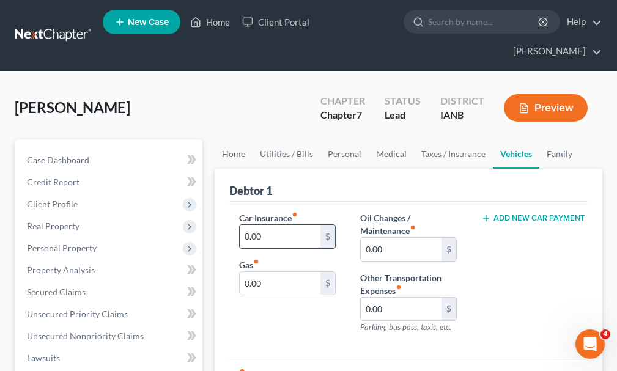
click at [276, 225] on input "0.00" at bounding box center [280, 236] width 81 height 23
type input "47"
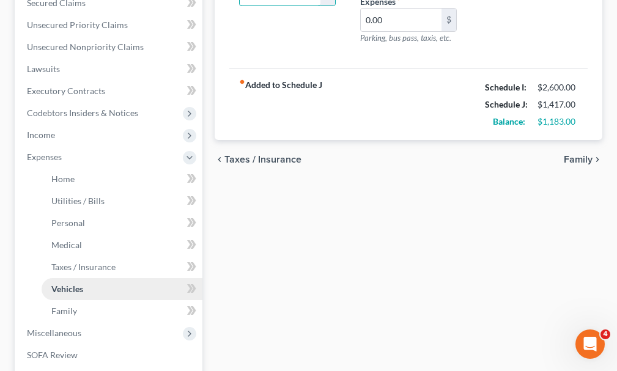
scroll to position [306, 0]
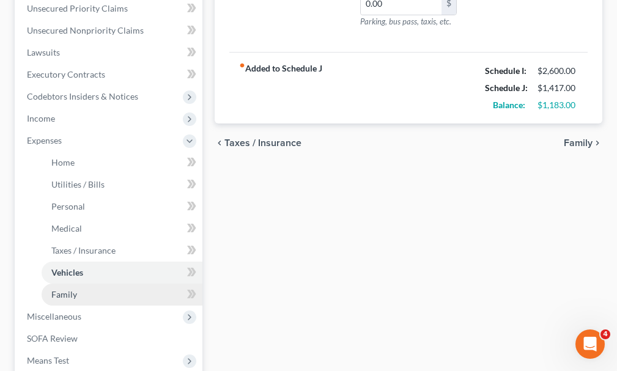
click at [69, 289] on span "Family" at bounding box center [64, 294] width 26 height 10
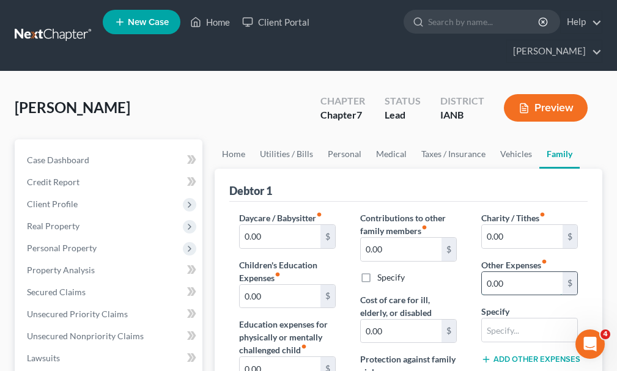
click at [519, 272] on input "0.00" at bounding box center [521, 283] width 81 height 23
type input "100"
type input "Monona County fine"
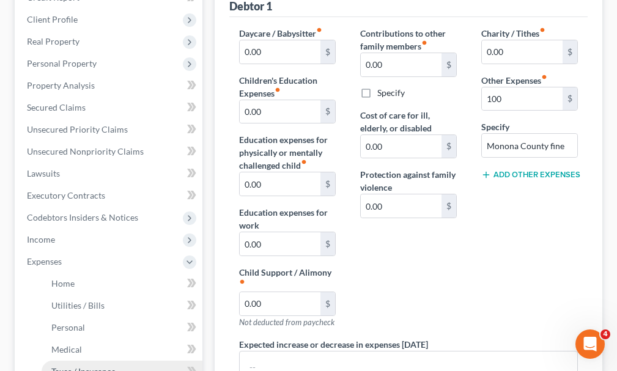
scroll to position [183, 0]
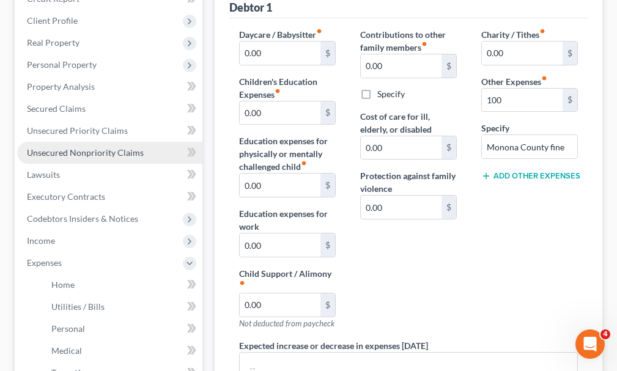
click at [90, 147] on span "Unsecured Nonpriority Claims" at bounding box center [85, 152] width 117 height 10
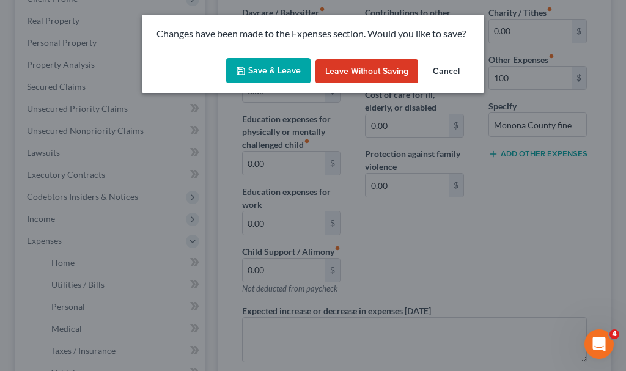
click at [271, 68] on button "Save & Leave" at bounding box center [268, 71] width 84 height 26
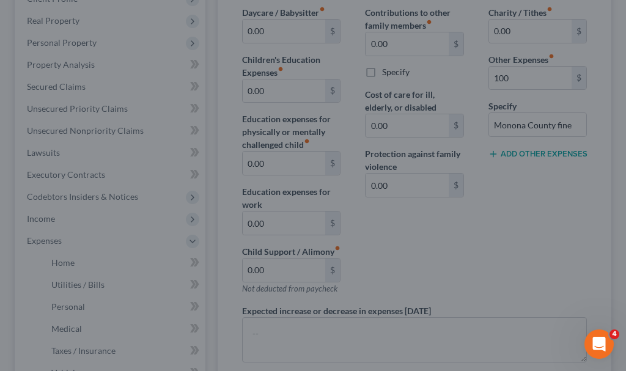
type input "100.00"
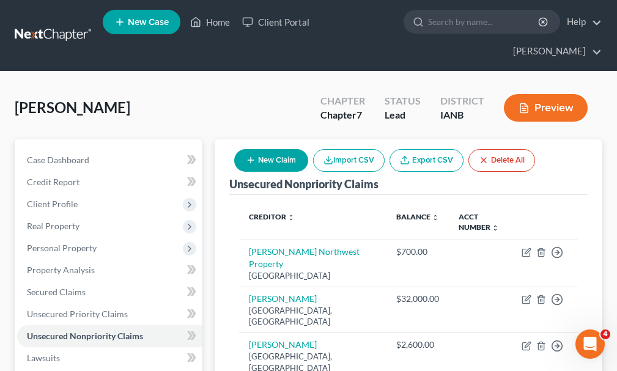
click at [284, 149] on button "New Claim" at bounding box center [271, 160] width 74 height 23
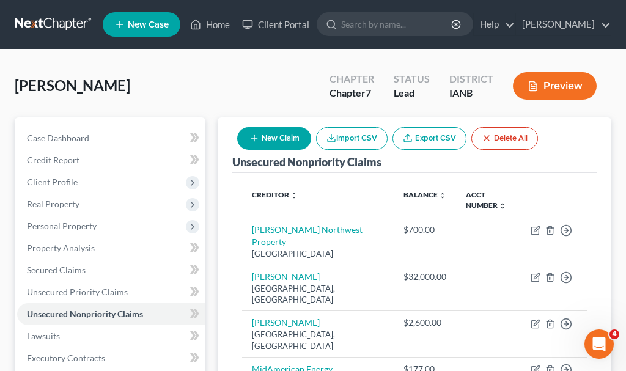
select select "0"
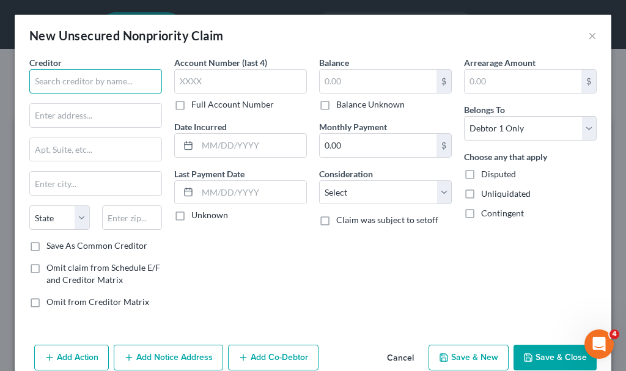
click at [120, 78] on input "text" at bounding box center [95, 81] width 133 height 24
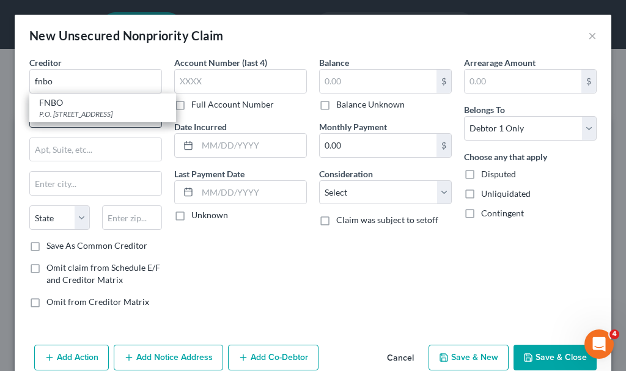
click at [85, 115] on div "P.O. [STREET_ADDRESS]" at bounding box center [102, 114] width 127 height 10
type input "FNBO"
type input "P.O. Box 3331"
type input "Stop Code 9200"
type input "[GEOGRAPHIC_DATA]"
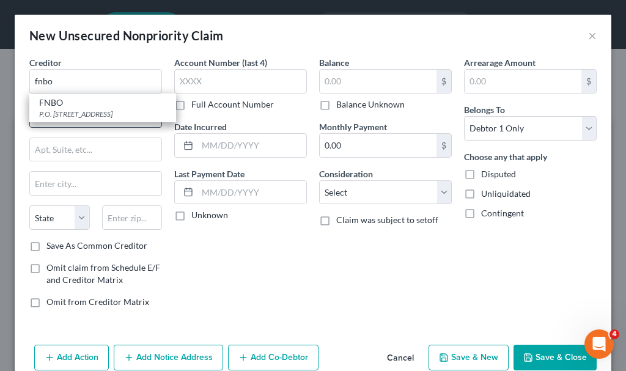
select select "30"
type input "68103-0331"
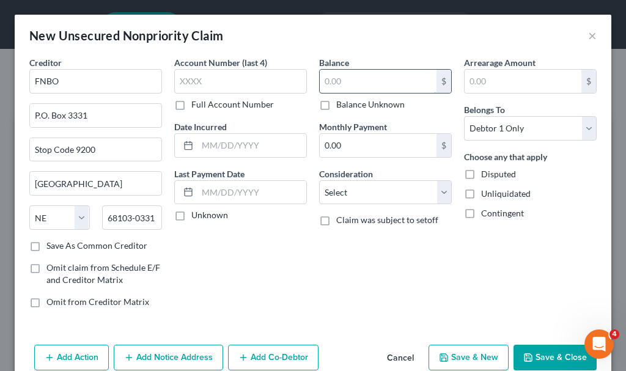
click at [354, 77] on input "text" at bounding box center [378, 81] width 117 height 23
type input "1"
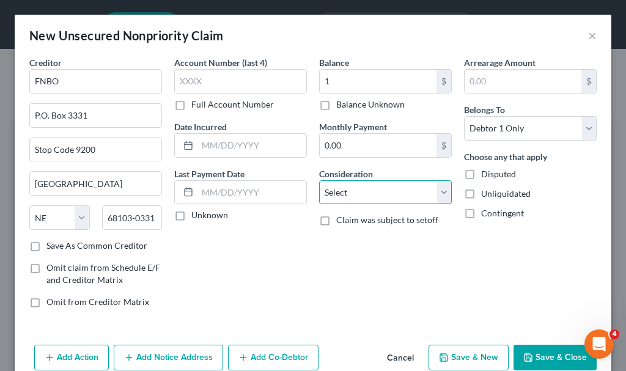
click at [343, 191] on select "Select Cable / Satellite Services Collection Agency Credit Card Debt Debt Couns…" at bounding box center [385, 192] width 133 height 24
select select "2"
click at [319, 180] on select "Select Cable / Satellite Services Collection Agency Credit Card Debt Debt Couns…" at bounding box center [385, 192] width 133 height 24
click at [547, 355] on button "Save & Close" at bounding box center [554, 358] width 83 height 26
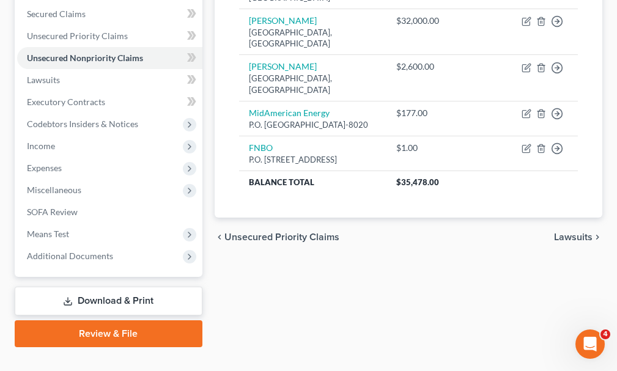
scroll to position [279, 0]
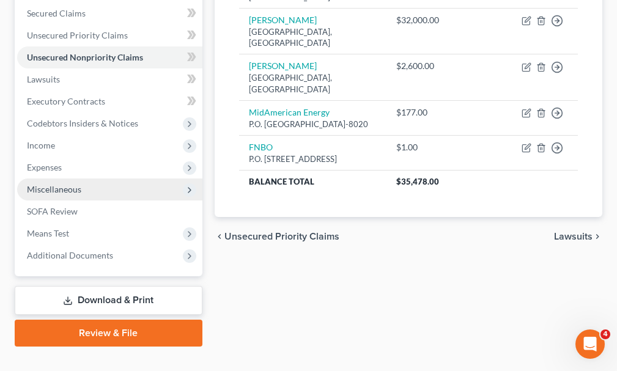
click at [56, 184] on span "Miscellaneous" at bounding box center [54, 189] width 54 height 10
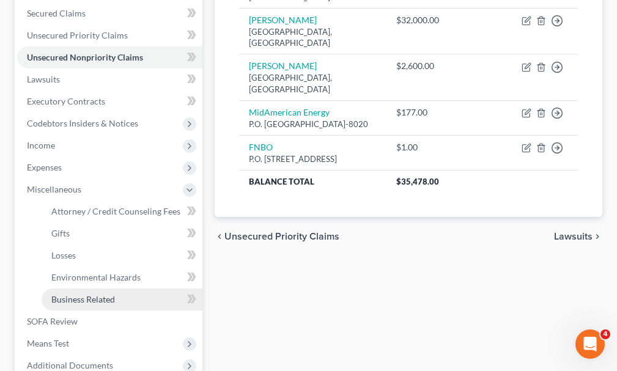
click at [90, 294] on span "Business Related" at bounding box center [83, 299] width 64 height 10
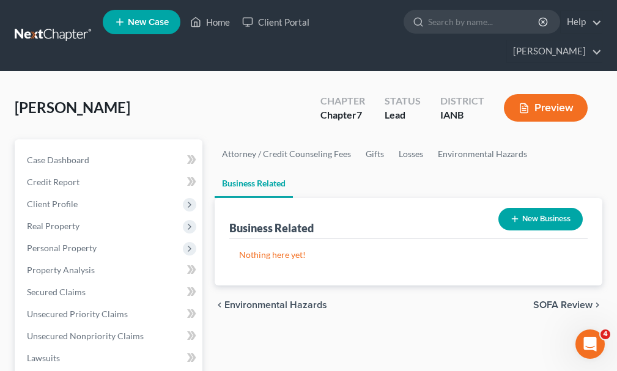
click at [535, 208] on button "New Business" at bounding box center [540, 219] width 84 height 23
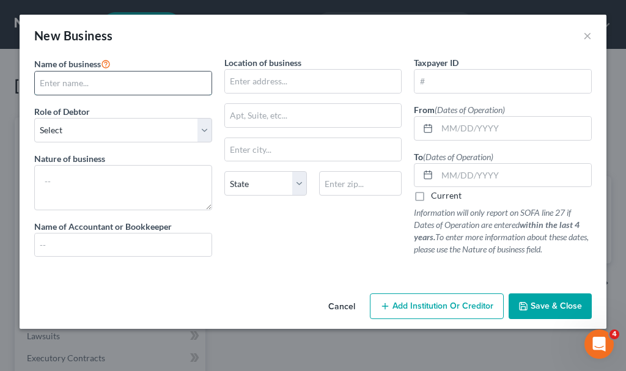
click at [91, 82] on input "text" at bounding box center [123, 82] width 177 height 23
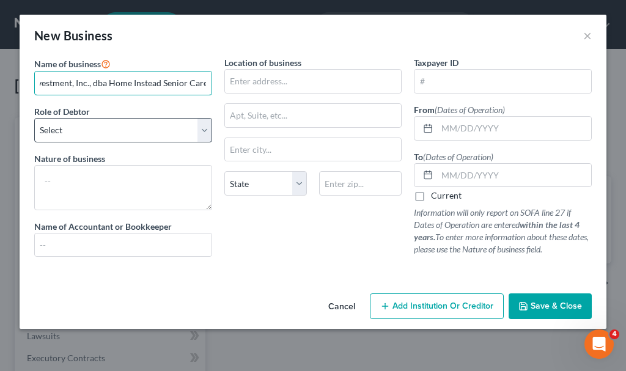
type input "JSLR Investment, Inc., dba Home Instead Senior Care"
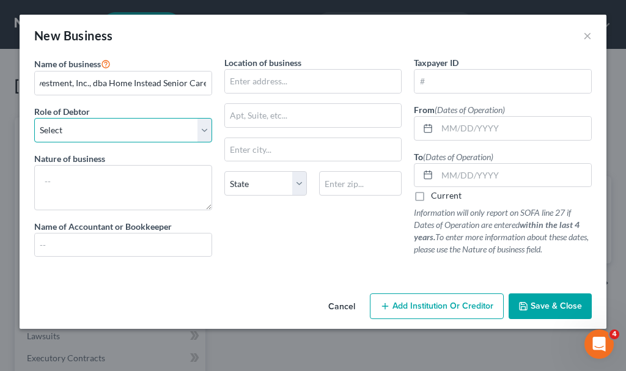
click at [117, 125] on select "Select A member of a limited liability company (LLC) or limited liability partn…" at bounding box center [123, 130] width 178 height 24
select select "sole_proprietor"
click at [34, 118] on select "Select A member of a limited liability company (LLC) or limited liability partn…" at bounding box center [123, 130] width 178 height 24
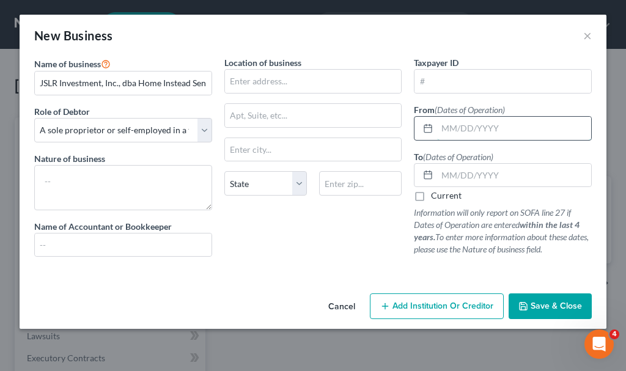
click at [474, 125] on input "text" at bounding box center [514, 128] width 154 height 23
type input "[DATE]"
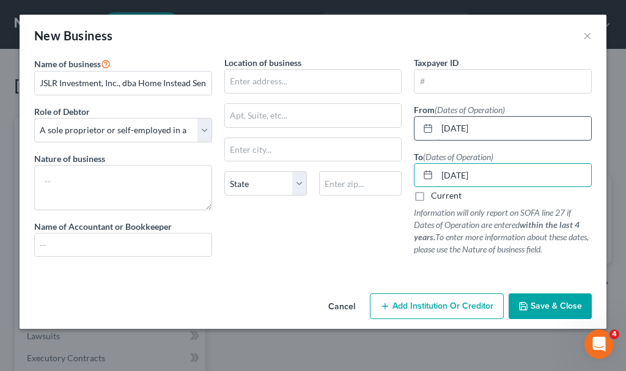
type input "[DATE]"
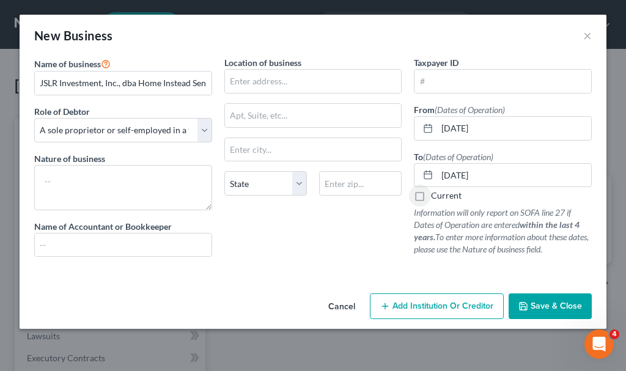
click at [537, 303] on span "Save & Close" at bounding box center [555, 306] width 51 height 10
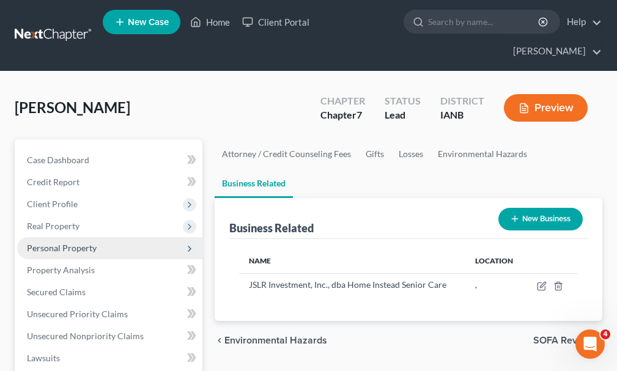
click at [64, 243] on span "Personal Property" at bounding box center [62, 248] width 70 height 10
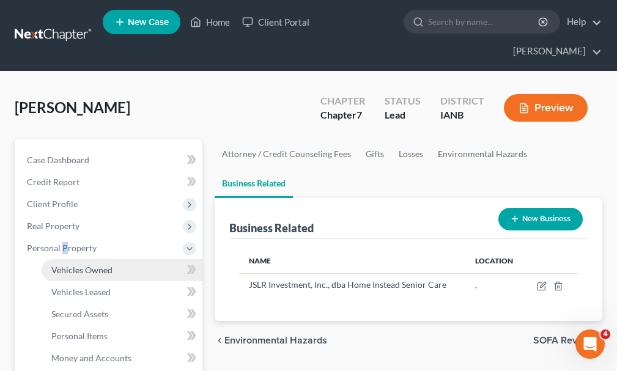
click at [100, 265] on span "Vehicles Owned" at bounding box center [81, 270] width 61 height 10
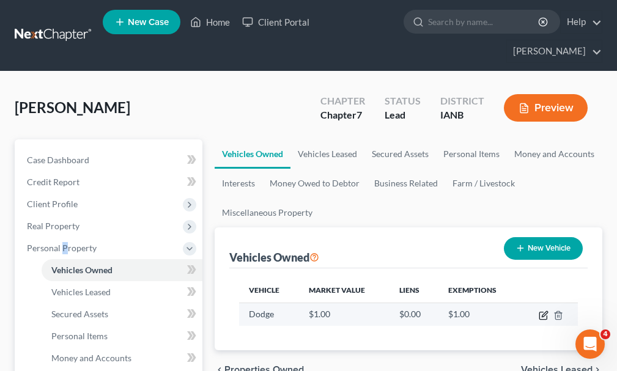
click at [543, 310] on icon "button" at bounding box center [543, 315] width 10 height 10
select select "0"
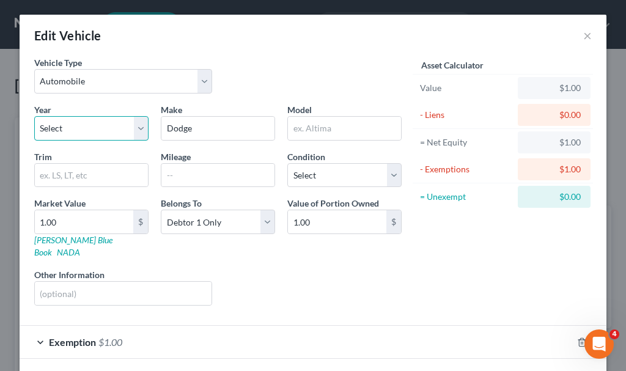
click at [73, 124] on select "Select 2026 2025 2024 2023 2022 2021 2020 2019 2018 2017 2016 2015 2014 2013 20…" at bounding box center [91, 128] width 114 height 24
select select "16"
click at [34, 116] on select "Select 2026 2025 2024 2023 2022 2021 2020 2019 2018 2017 2016 2015 2014 2013 20…" at bounding box center [91, 128] width 114 height 24
click at [314, 125] on input "text" at bounding box center [344, 128] width 113 height 23
type input "Journey"
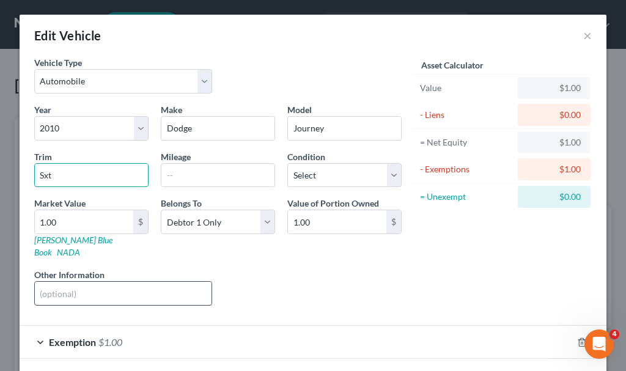
type input "Sxt"
click at [169, 284] on input "text" at bounding box center [123, 293] width 177 height 23
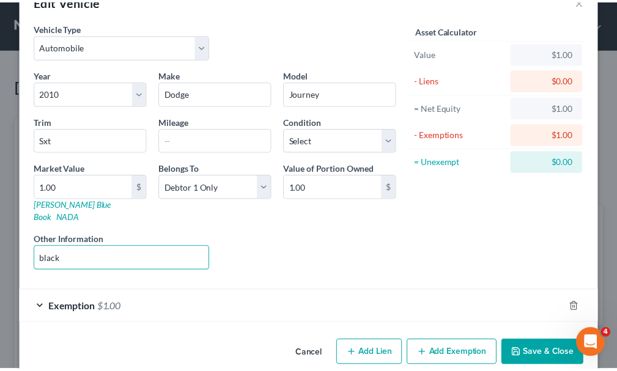
scroll to position [43, 0]
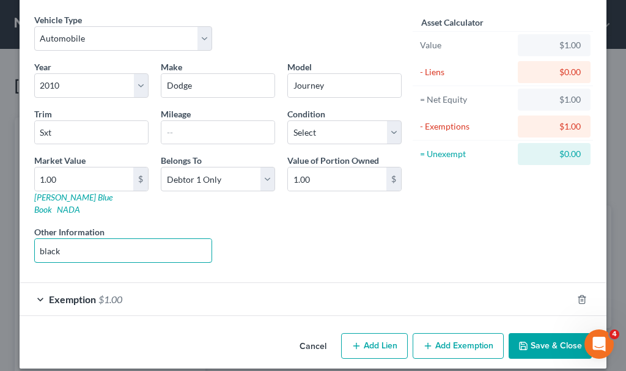
type input "black"
click at [535, 333] on button "Save & Close" at bounding box center [549, 346] width 83 height 26
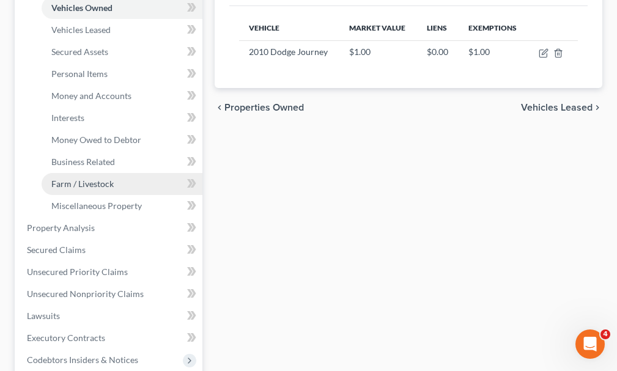
scroll to position [306, 0]
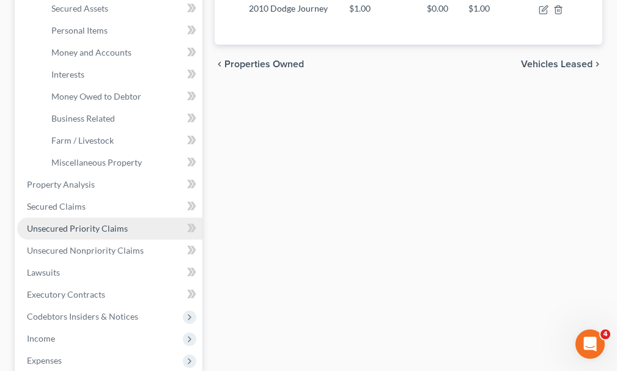
click at [86, 223] on span "Unsecured Priority Claims" at bounding box center [77, 228] width 101 height 10
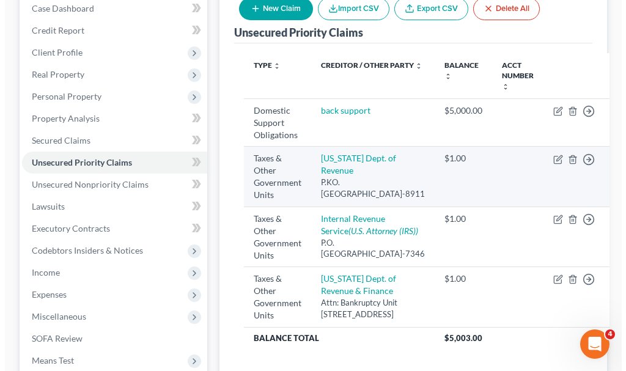
scroll to position [183, 0]
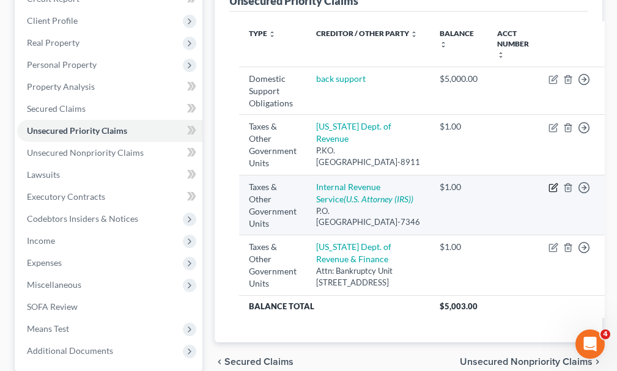
click at [548, 183] on icon "button" at bounding box center [553, 188] width 10 height 10
select select "0"
select select "39"
select select "0"
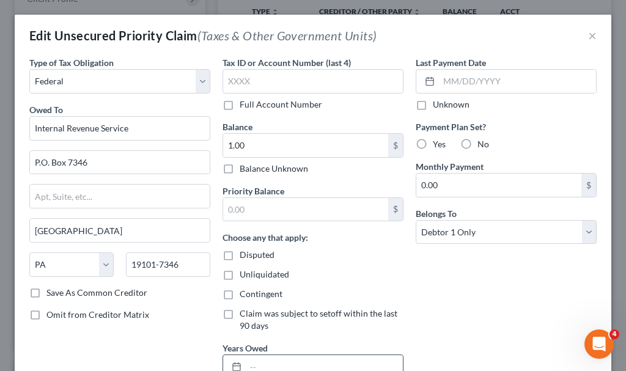
click at [293, 362] on input "text" at bounding box center [324, 366] width 157 height 23
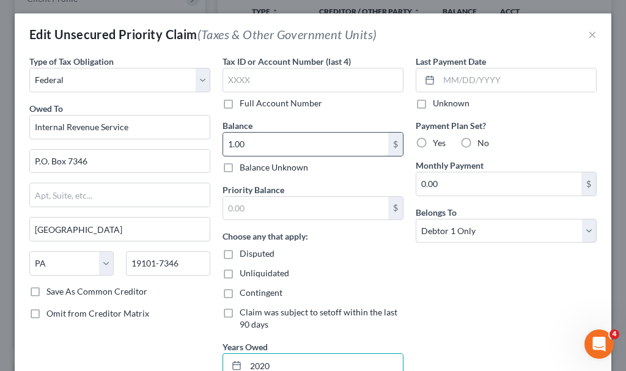
type input "2020"
click at [280, 148] on input "1.00" at bounding box center [305, 144] width 165 height 23
type input "16,934.21"
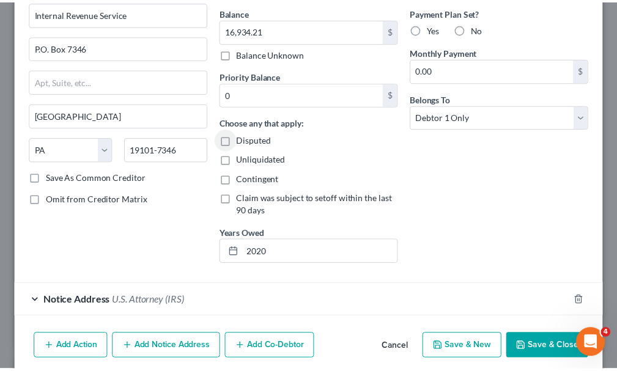
scroll to position [164, 0]
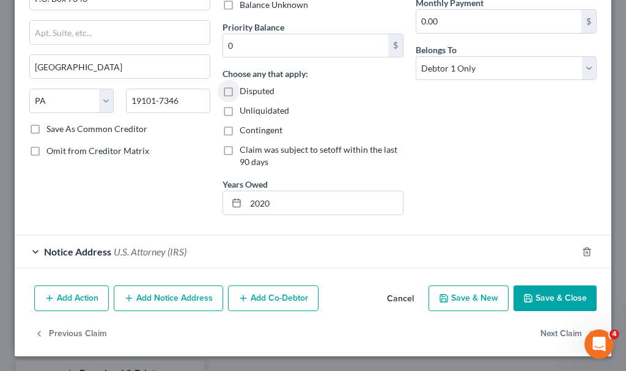
click at [546, 298] on button "Save & Close" at bounding box center [554, 298] width 83 height 26
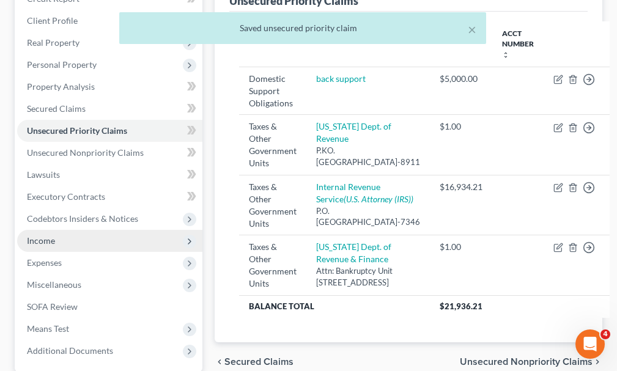
click at [45, 235] on span "Income" at bounding box center [41, 240] width 28 height 10
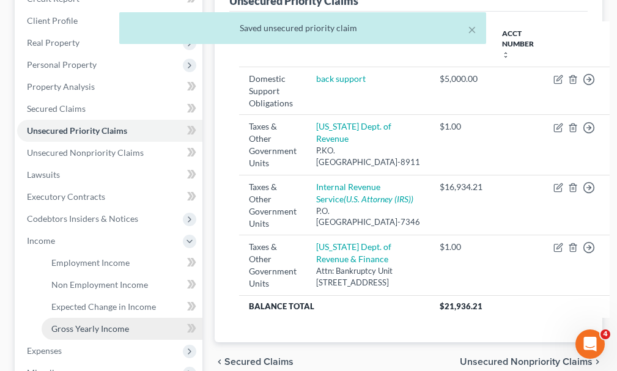
click at [84, 323] on span "Gross Yearly Income" at bounding box center [90, 328] width 78 height 10
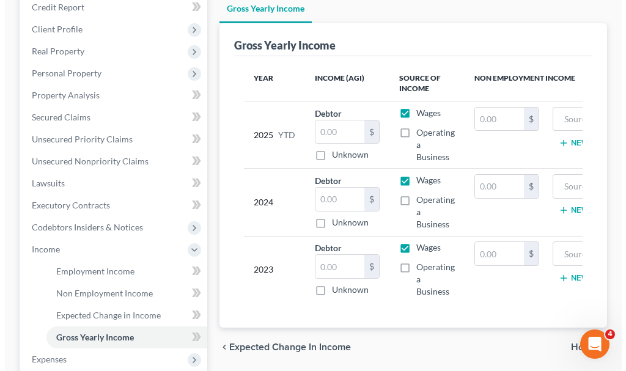
scroll to position [183, 0]
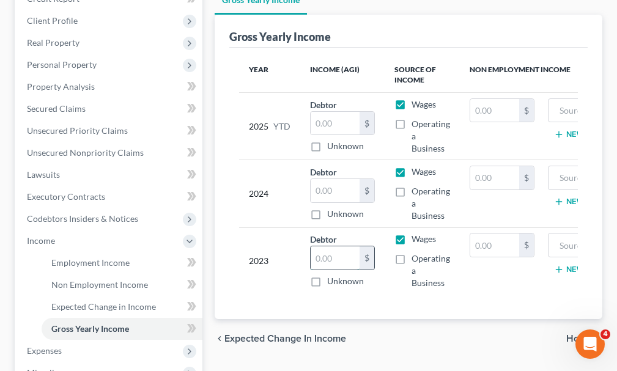
click at [337, 246] on input "text" at bounding box center [334, 257] width 49 height 23
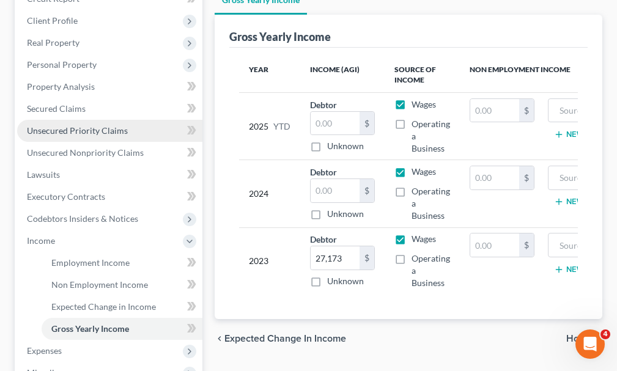
click at [72, 125] on span "Unsecured Priority Claims" at bounding box center [77, 130] width 101 height 10
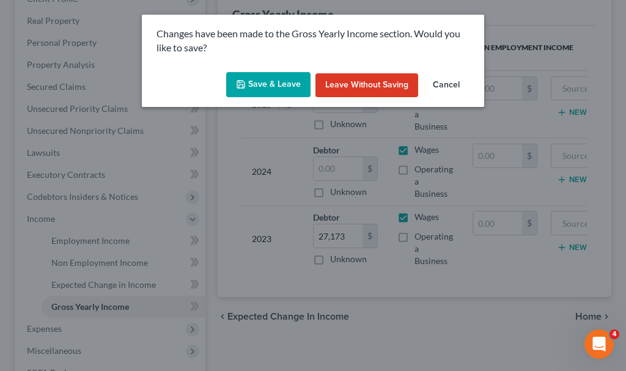
click at [285, 85] on button "Save & Leave" at bounding box center [268, 85] width 84 height 26
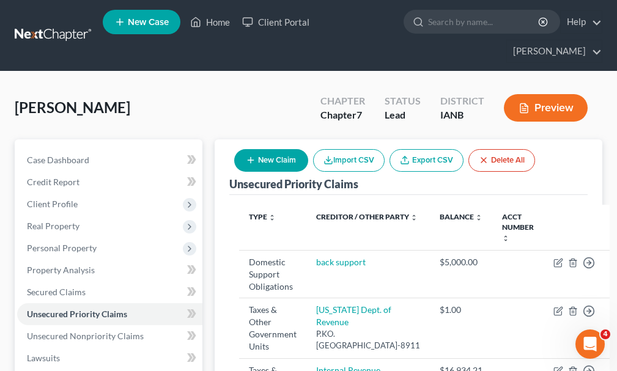
click at [279, 149] on button "New Claim" at bounding box center [271, 160] width 74 height 23
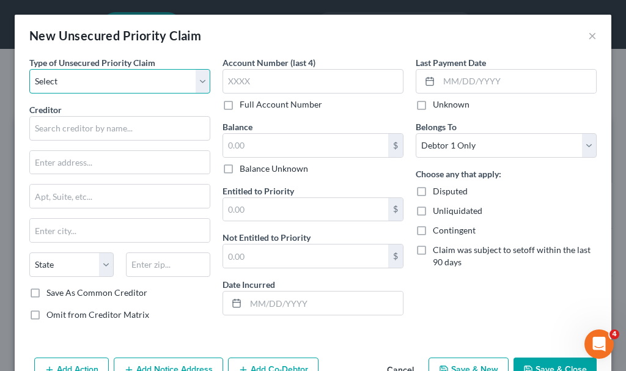
click at [115, 81] on select "Select Taxes & Other Government Units Domestic Support Obligations Extensions o…" at bounding box center [119, 81] width 181 height 24
click at [29, 69] on select "Select Taxes & Other Government Units Domestic Support Obligations Extensions o…" at bounding box center [119, 81] width 181 height 24
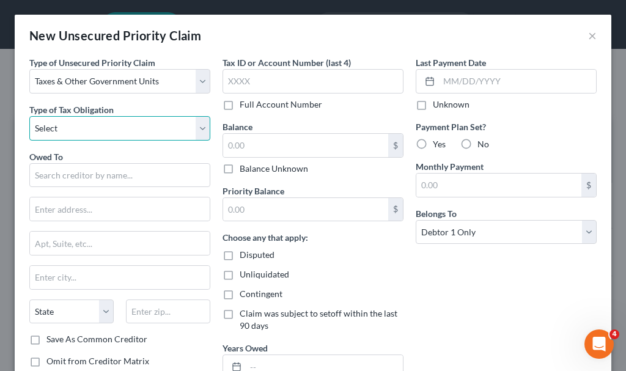
click at [109, 123] on select "Select Federal City State Franchise Tax Board Other" at bounding box center [119, 128] width 181 height 24
click at [29, 116] on select "Select Federal City State Franchise Tax Board Other" at bounding box center [119, 128] width 181 height 24
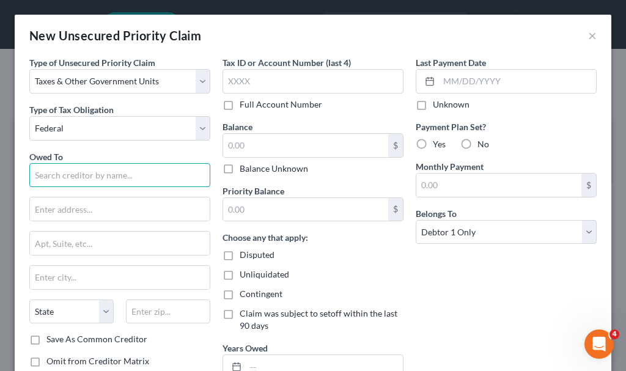
click at [104, 170] on input "text" at bounding box center [119, 175] width 181 height 24
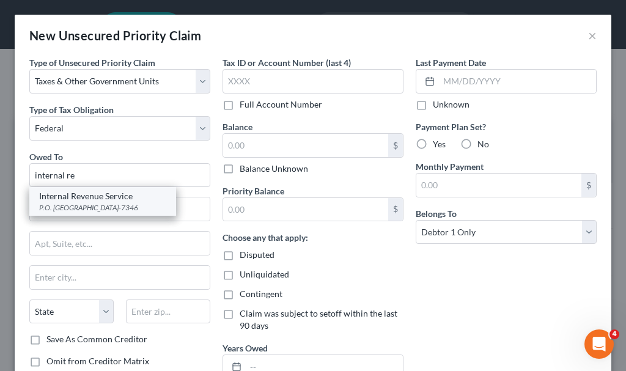
click at [95, 199] on div "Internal Revenue Service" at bounding box center [102, 196] width 127 height 12
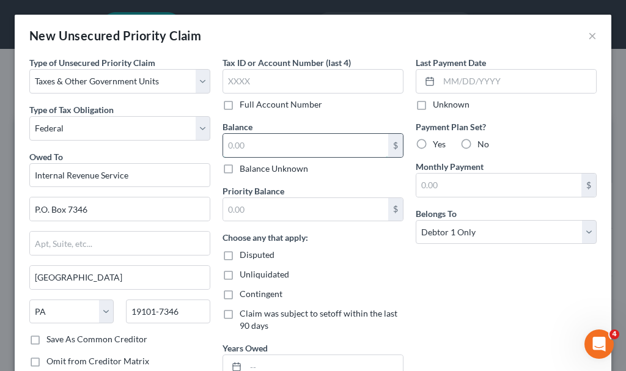
click at [266, 145] on input "text" at bounding box center [305, 145] width 165 height 23
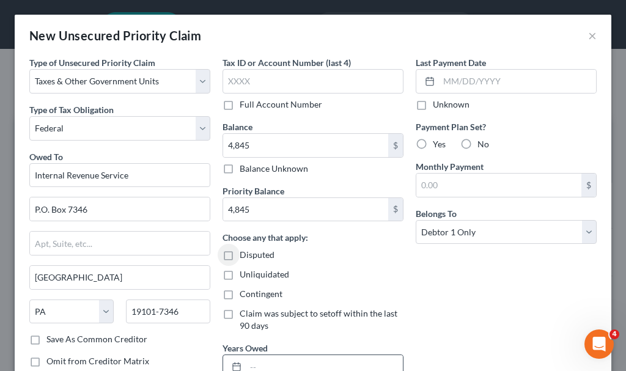
click at [304, 363] on input "text" at bounding box center [324, 366] width 157 height 23
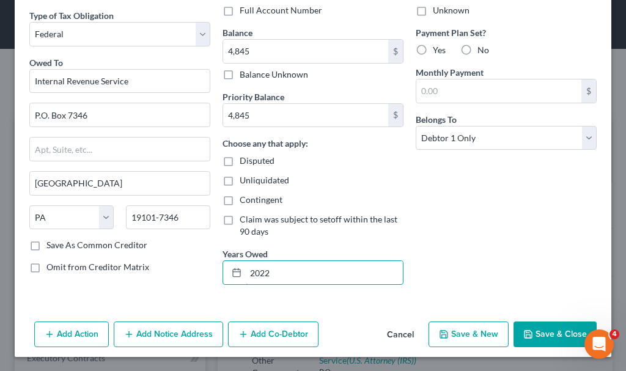
scroll to position [95, 0]
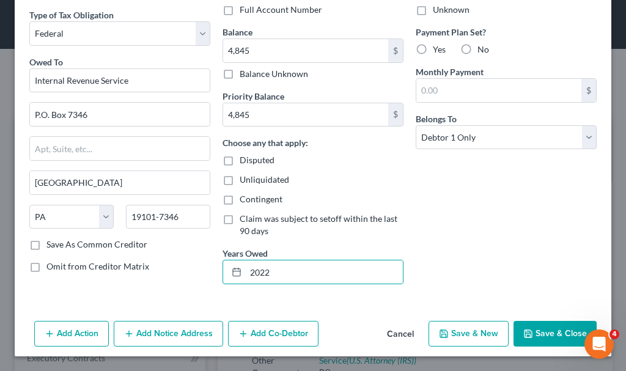
click at [461, 331] on button "Save & New" at bounding box center [468, 334] width 80 height 26
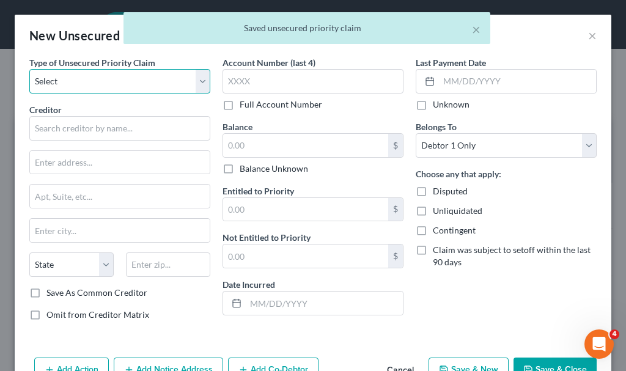
click at [99, 80] on select "Select Taxes & Other Government Units Domestic Support Obligations Extensions o…" at bounding box center [119, 81] width 181 height 24
click at [29, 69] on select "Select Taxes & Other Government Units Domestic Support Obligations Extensions o…" at bounding box center [119, 81] width 181 height 24
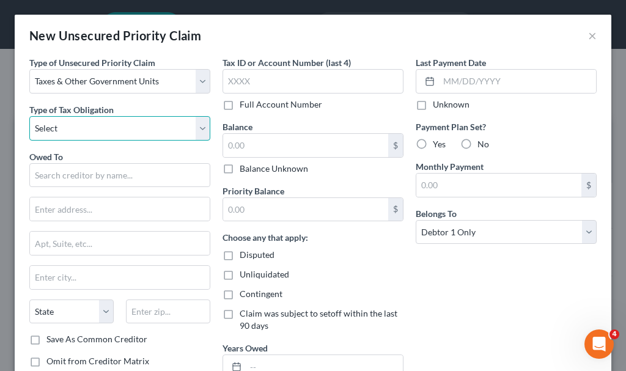
click at [101, 134] on select "Select Federal City State Franchise Tax Board Other" at bounding box center [119, 128] width 181 height 24
click at [29, 116] on select "Select Federal City State Franchise Tax Board Other" at bounding box center [119, 128] width 181 height 24
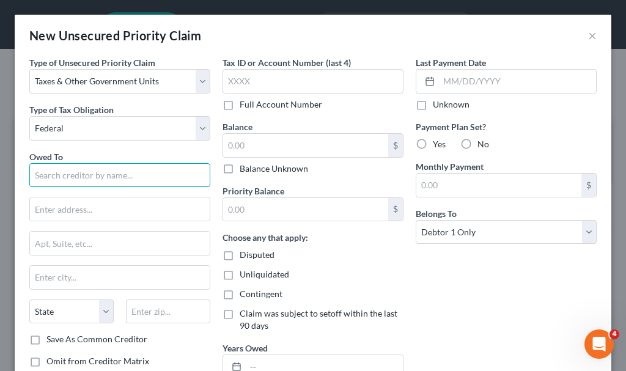
click at [115, 176] on input "text" at bounding box center [119, 175] width 181 height 24
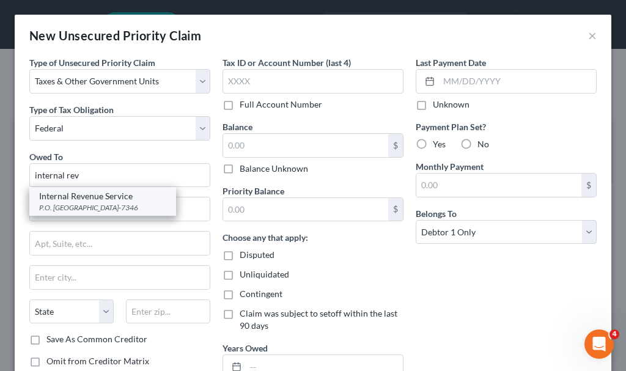
click at [87, 206] on div "P.O. [GEOGRAPHIC_DATA]-7346" at bounding box center [102, 207] width 127 height 10
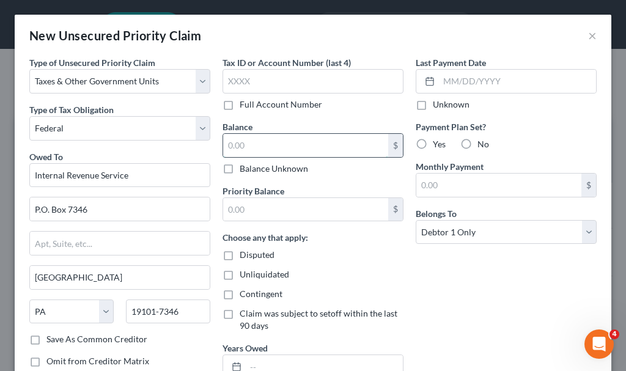
click at [268, 149] on input "text" at bounding box center [305, 145] width 165 height 23
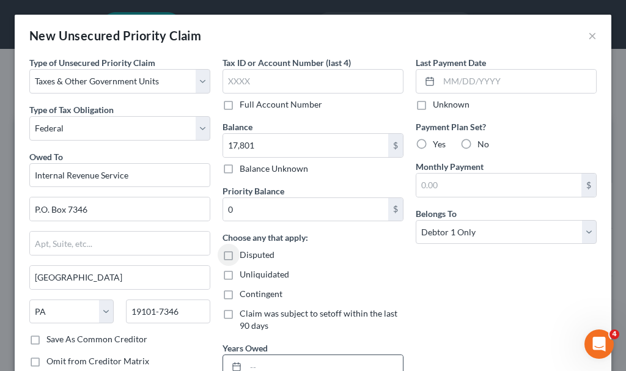
click at [318, 367] on input "text" at bounding box center [324, 366] width 157 height 23
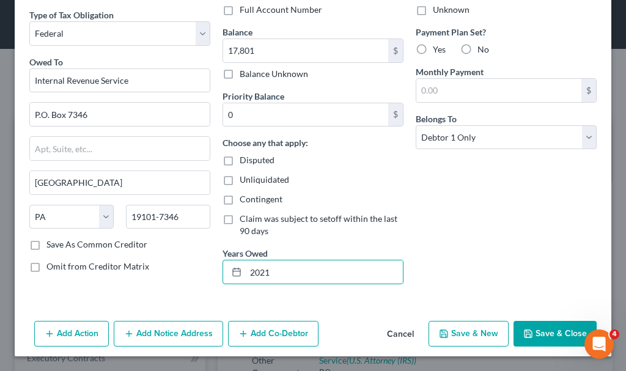
click at [546, 329] on button "Save & Close" at bounding box center [554, 334] width 83 height 26
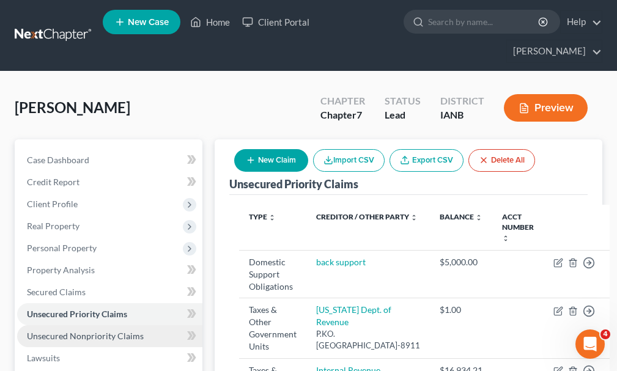
click at [107, 331] on span "Unsecured Nonpriority Claims" at bounding box center [85, 336] width 117 height 10
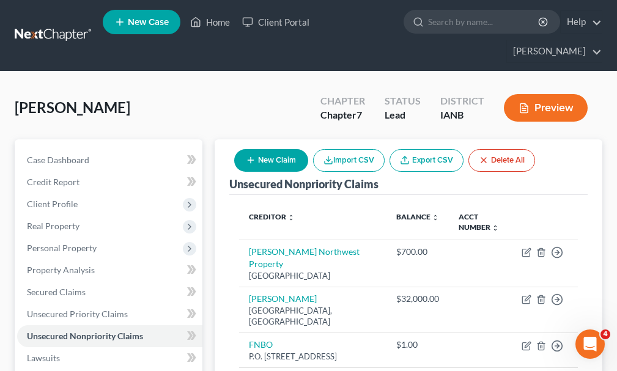
click at [292, 149] on button "New Claim" at bounding box center [271, 160] width 74 height 23
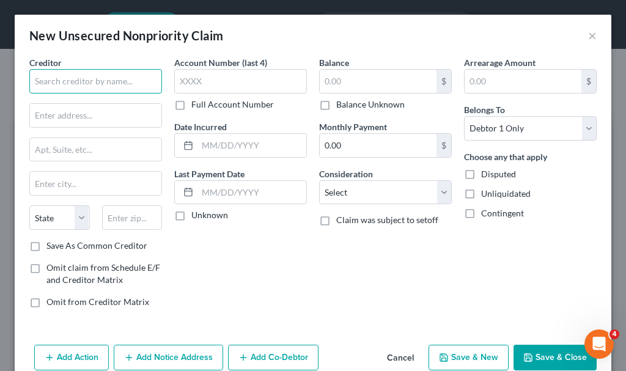
click at [126, 73] on input "text" at bounding box center [95, 81] width 133 height 24
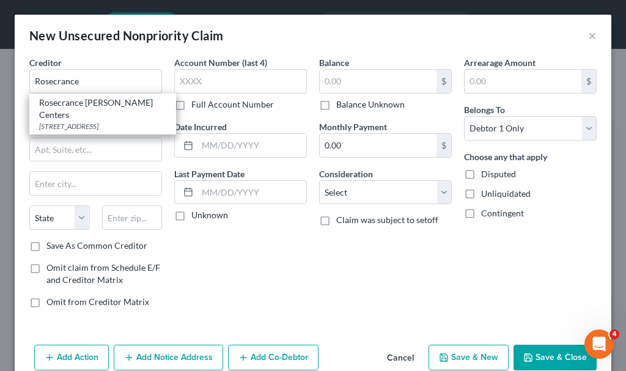
click at [100, 121] on div "[STREET_ADDRESS]" at bounding box center [102, 126] width 127 height 10
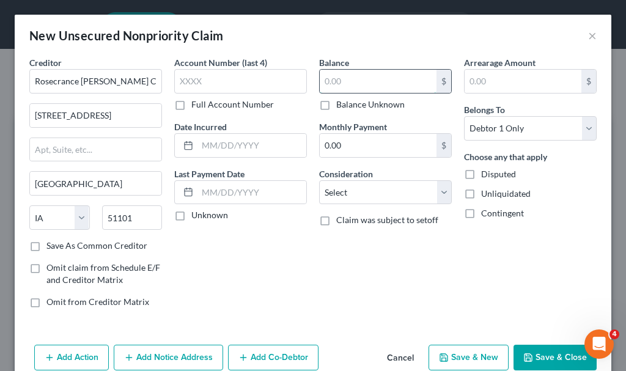
click at [348, 82] on input "text" at bounding box center [378, 81] width 117 height 23
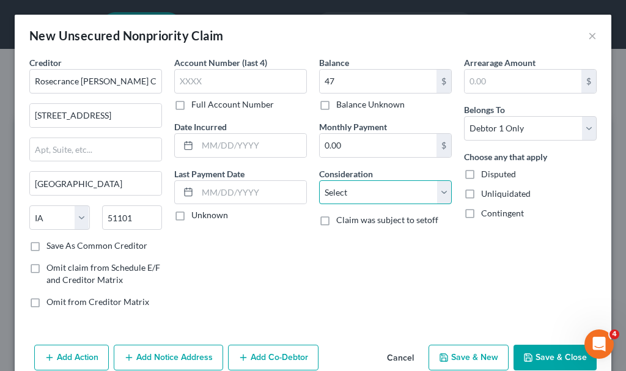
click at [361, 192] on select "Select Cable / Satellite Services Collection Agency Credit Card Debt Debt Couns…" at bounding box center [385, 192] width 133 height 24
click at [319, 180] on select "Select Cable / Satellite Services Collection Agency Credit Card Debt Debt Couns…" at bounding box center [385, 192] width 133 height 24
click at [367, 192] on select "Select Cable / Satellite Services Collection Agency Credit Card Debt Debt Couns…" at bounding box center [385, 192] width 133 height 24
click at [319, 180] on select "Select Cable / Satellite Services Collection Agency Credit Card Debt Debt Couns…" at bounding box center [385, 192] width 133 height 24
click at [188, 348] on button "Add Notice Address" at bounding box center [168, 358] width 109 height 26
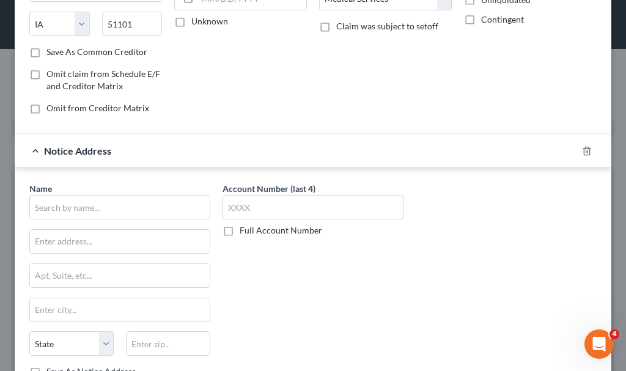
scroll to position [287, 0]
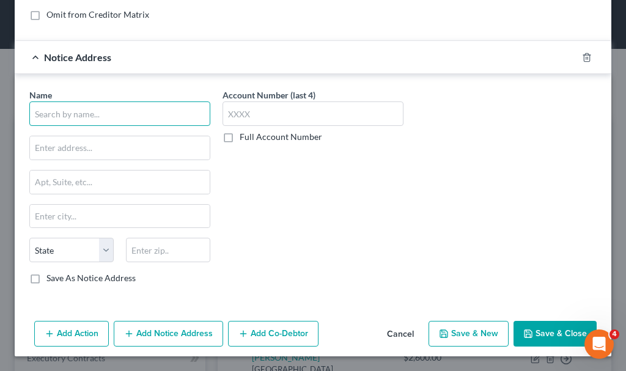
drag, startPoint x: 167, startPoint y: 111, endPoint x: 172, endPoint y: 116, distance: 6.5
click at [171, 114] on input "text" at bounding box center [119, 113] width 181 height 24
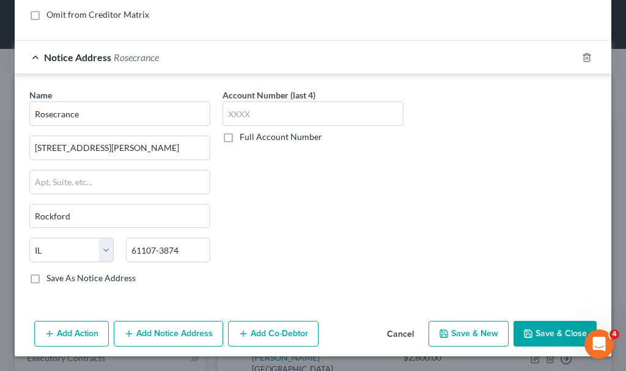
click at [453, 332] on button "Save & New" at bounding box center [468, 334] width 80 height 26
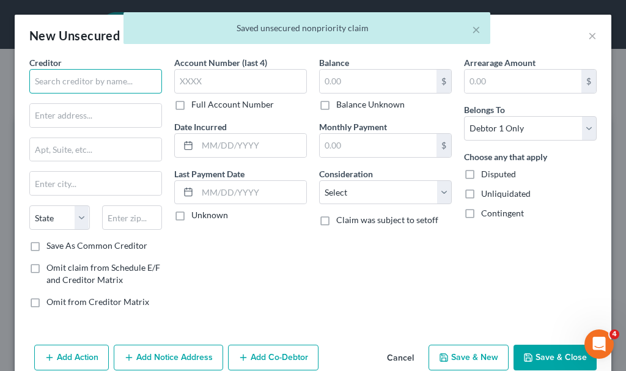
click at [133, 79] on input "text" at bounding box center [95, 81] width 133 height 24
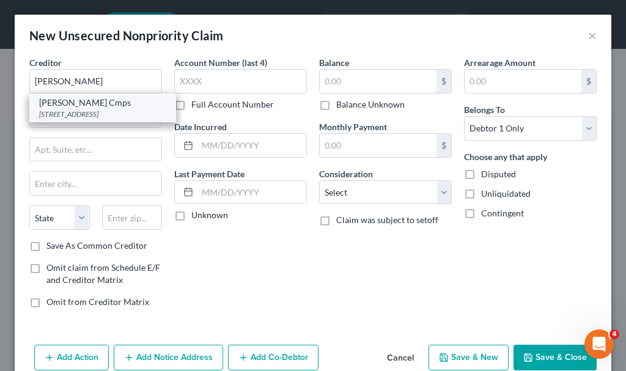
click at [106, 107] on div "[PERSON_NAME] Cmps" at bounding box center [102, 103] width 127 height 12
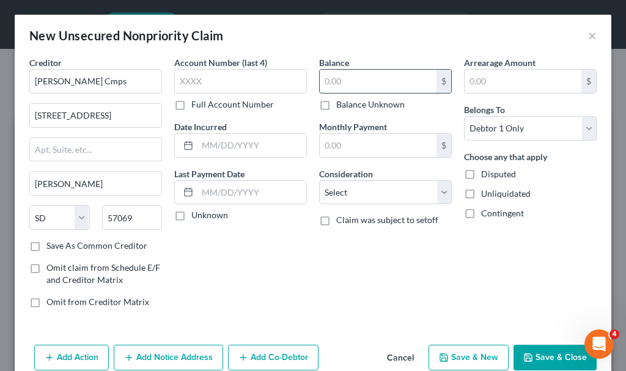
click at [356, 86] on input "text" at bounding box center [378, 81] width 117 height 23
click at [371, 81] on input "832.54" at bounding box center [378, 81] width 117 height 23
click at [365, 192] on select "Select Cable / Satellite Services Collection Agency Credit Card Debt Debt Couns…" at bounding box center [385, 192] width 133 height 24
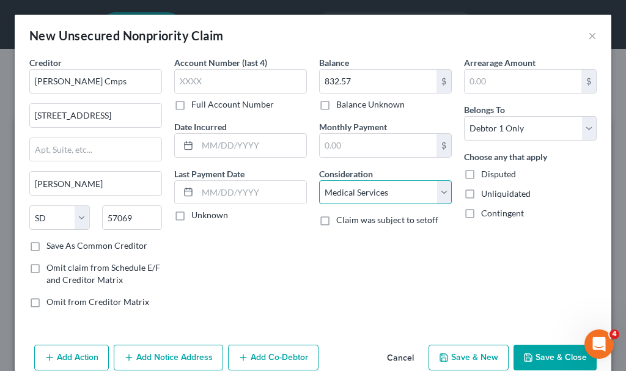
click at [319, 180] on select "Select Cable / Satellite Services Collection Agency Credit Card Debt Debt Couns…" at bounding box center [385, 192] width 133 height 24
click at [168, 354] on button "Add Notice Address" at bounding box center [168, 358] width 109 height 26
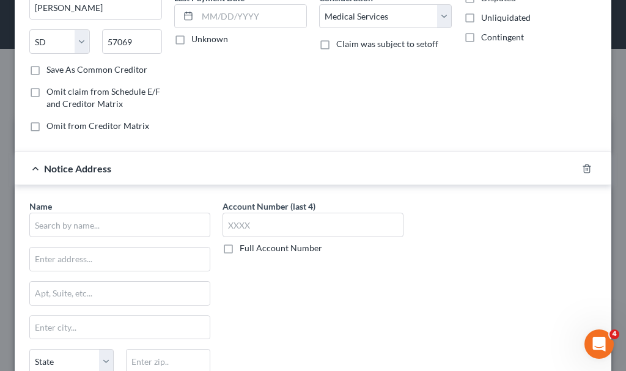
scroll to position [244, 0]
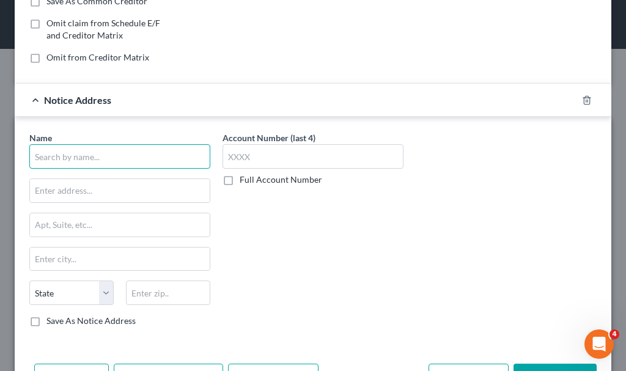
click at [161, 154] on input "text" at bounding box center [119, 156] width 181 height 24
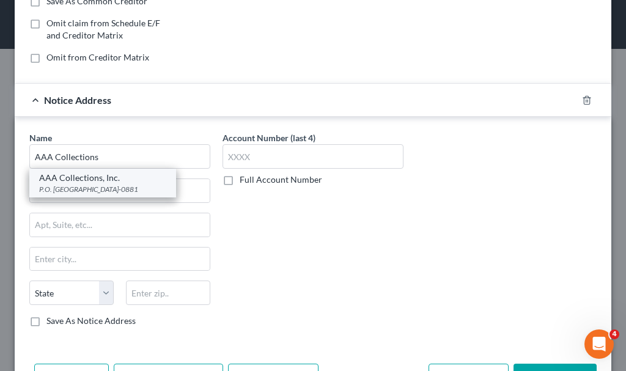
click at [88, 186] on div "P.O. [GEOGRAPHIC_DATA]-0881" at bounding box center [102, 189] width 127 height 10
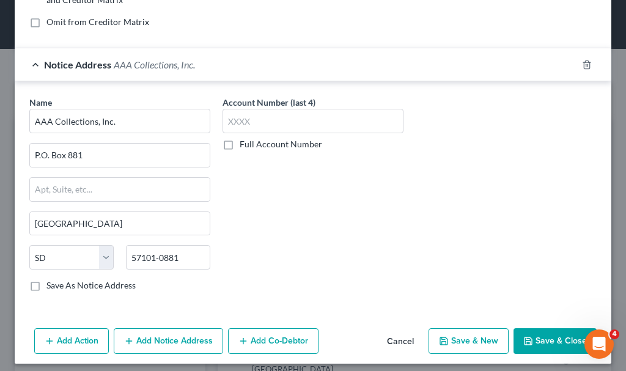
scroll to position [287, 0]
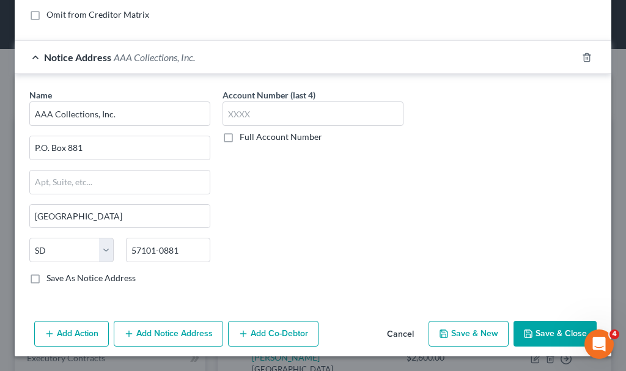
click at [477, 332] on button "Save & New" at bounding box center [468, 334] width 80 height 26
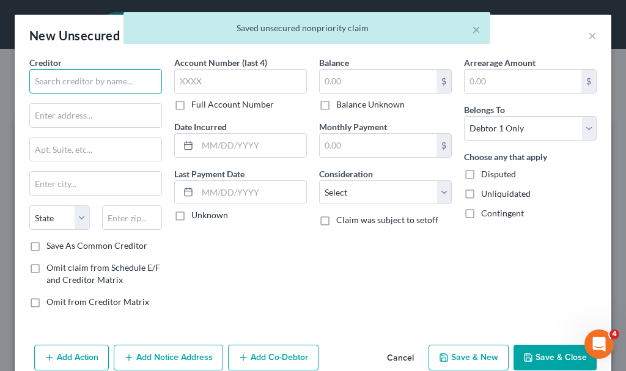
click at [137, 84] on input "text" at bounding box center [95, 81] width 133 height 24
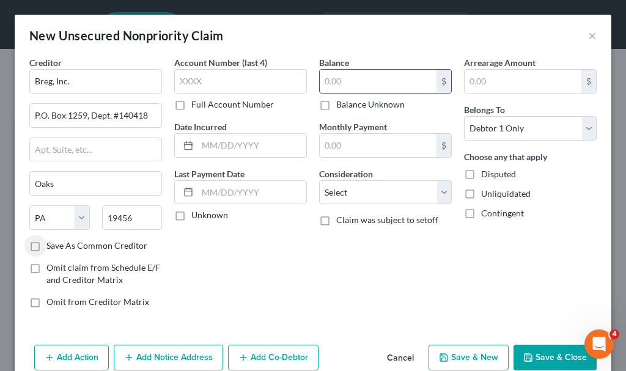
click at [375, 84] on input "text" at bounding box center [378, 81] width 117 height 23
click at [448, 356] on button "Save & New" at bounding box center [468, 358] width 80 height 26
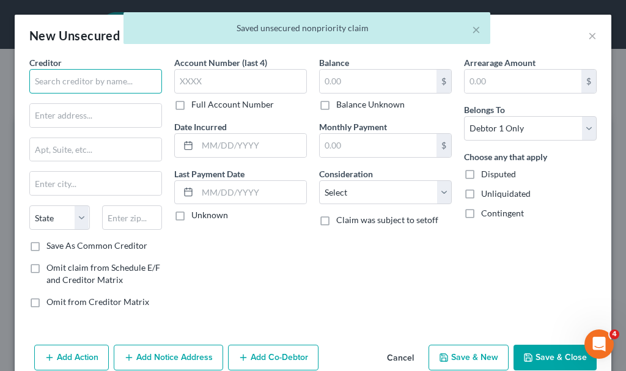
click at [116, 79] on input "text" at bounding box center [95, 81] width 133 height 24
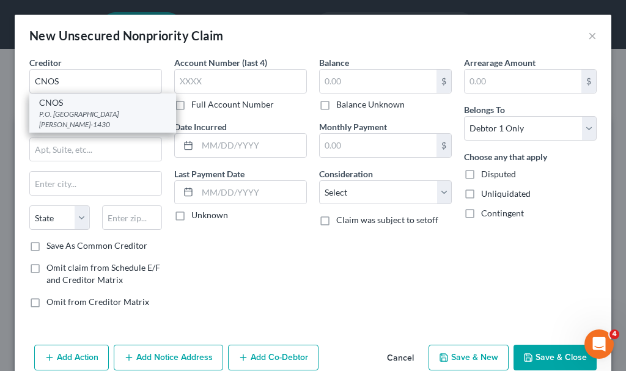
click at [67, 112] on div "P.O. [GEOGRAPHIC_DATA][PERSON_NAME]-1430" at bounding box center [102, 119] width 127 height 21
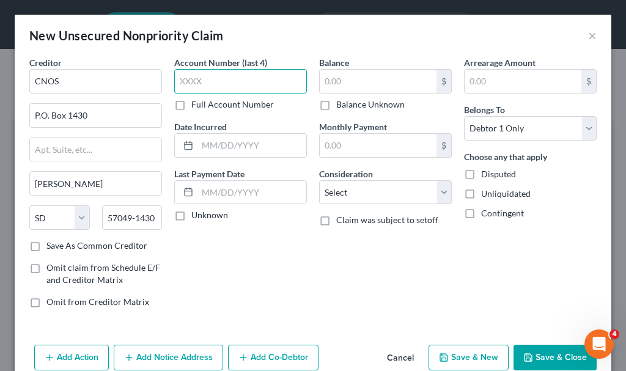
click at [213, 76] on input "text" at bounding box center [240, 81] width 133 height 24
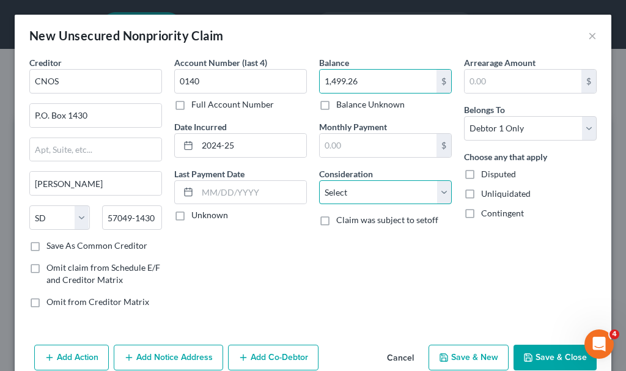
click at [380, 185] on select "Select Cable / Satellite Services Collection Agency Credit Card Debt Debt Couns…" at bounding box center [385, 192] width 133 height 24
click at [319, 180] on select "Select Cable / Satellite Services Collection Agency Credit Card Debt Debt Couns…" at bounding box center [385, 192] width 133 height 24
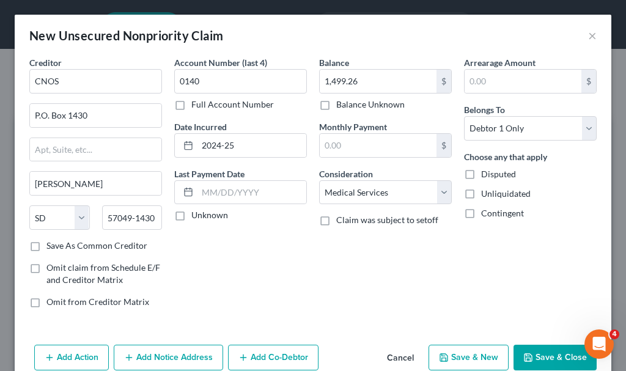
click at [454, 358] on button "Save & New" at bounding box center [468, 358] width 80 height 26
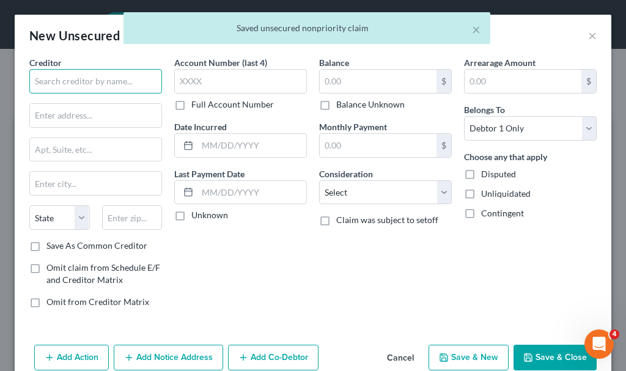
click at [112, 89] on input "text" at bounding box center [95, 81] width 133 height 24
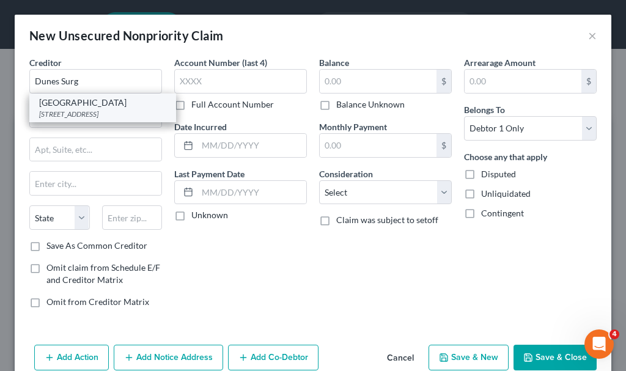
click at [87, 114] on div "[STREET_ADDRESS]" at bounding box center [102, 114] width 127 height 10
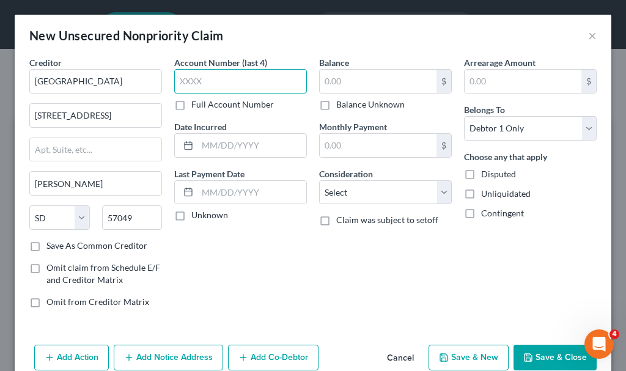
click at [204, 80] on input "text" at bounding box center [240, 81] width 133 height 24
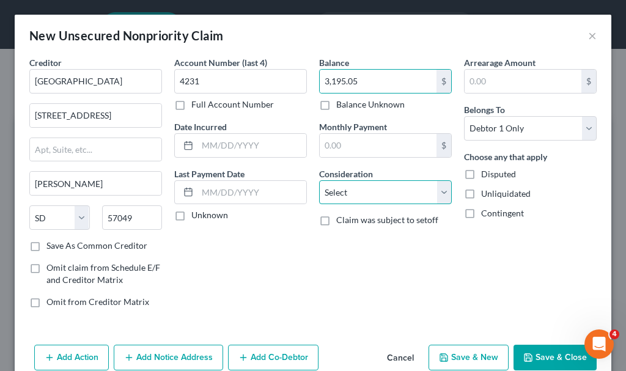
click at [367, 190] on select "Select Cable / Satellite Services Collection Agency Credit Card Debt Debt Couns…" at bounding box center [385, 192] width 133 height 24
click at [319, 180] on select "Select Cable / Satellite Services Collection Agency Credit Card Debt Debt Couns…" at bounding box center [385, 192] width 133 height 24
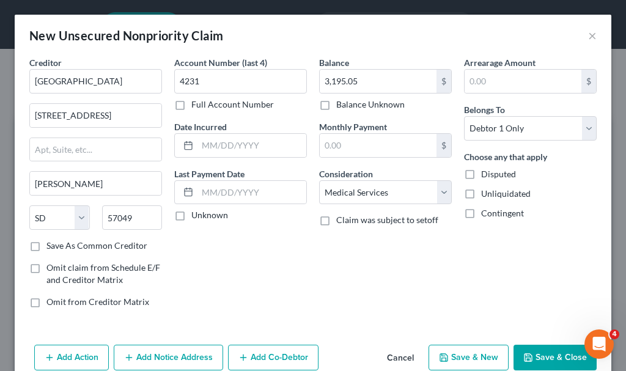
click at [543, 356] on button "Save & Close" at bounding box center [554, 358] width 83 height 26
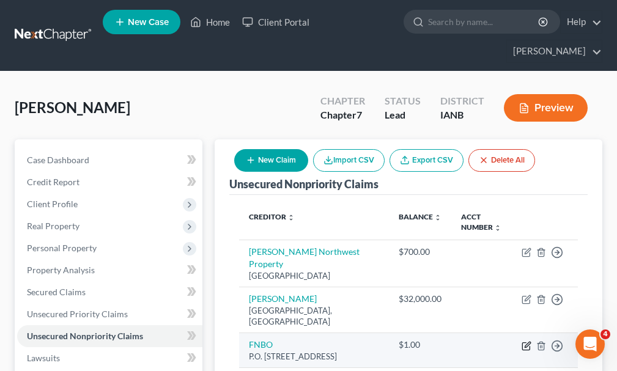
click at [526, 342] on icon "button" at bounding box center [526, 344] width 5 height 5
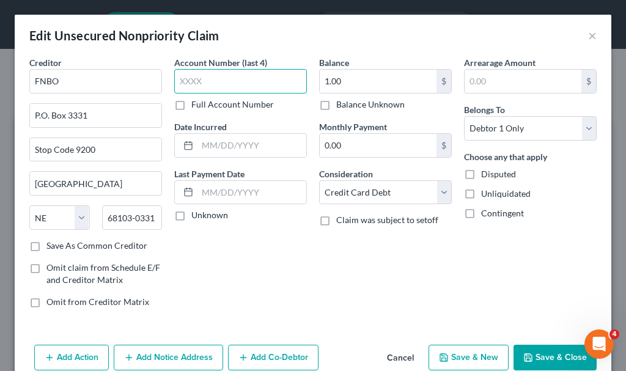
click at [218, 80] on input "text" at bounding box center [240, 81] width 133 height 24
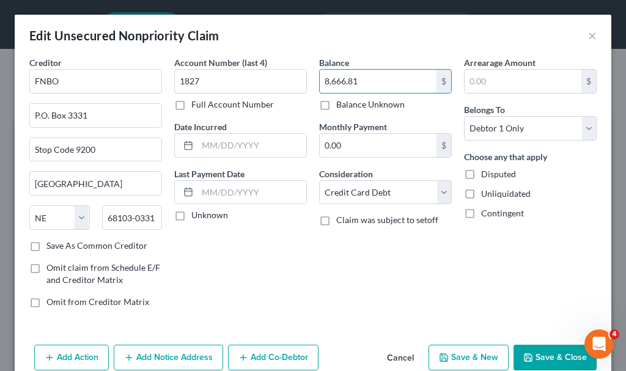
scroll to position [59, 0]
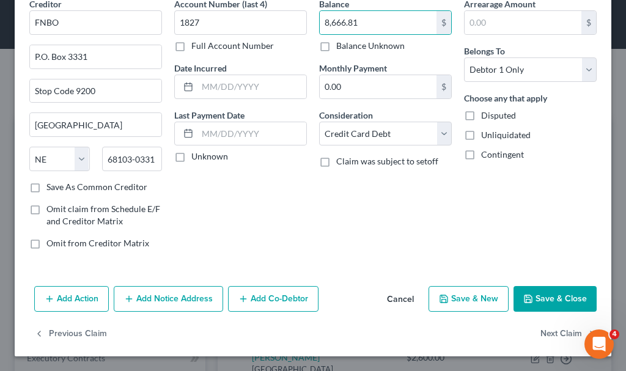
click at [175, 291] on button "Add Notice Address" at bounding box center [168, 299] width 109 height 26
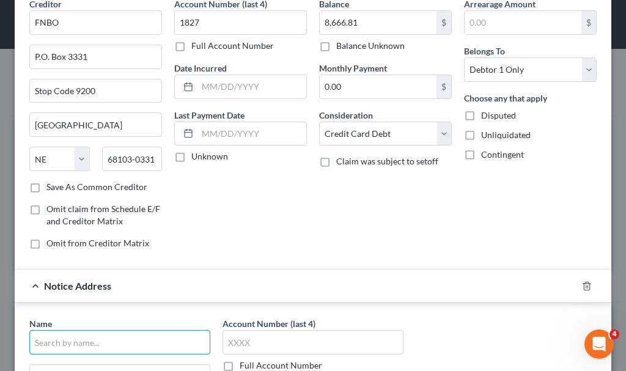
click at [151, 337] on input "text" at bounding box center [119, 342] width 181 height 24
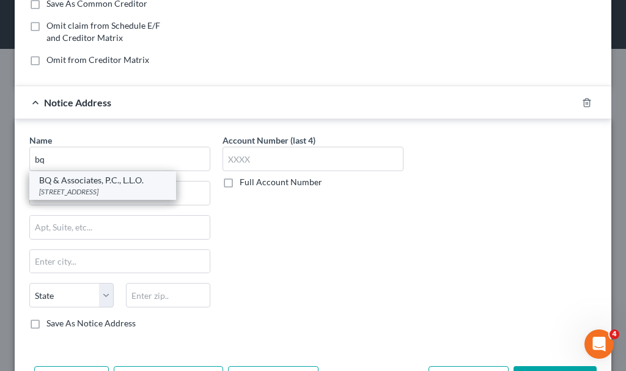
click at [89, 185] on div "BQ & Associates, P.C., L.L.O." at bounding box center [102, 180] width 127 height 12
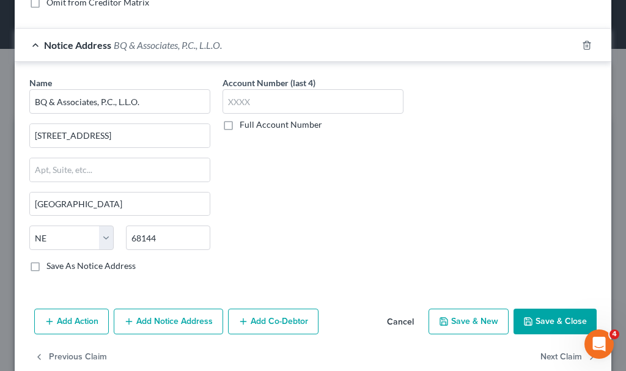
scroll to position [322, 0]
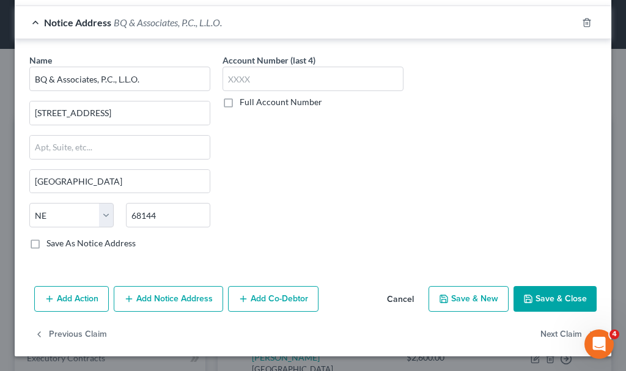
click at [461, 295] on button "Save & New" at bounding box center [468, 299] width 80 height 26
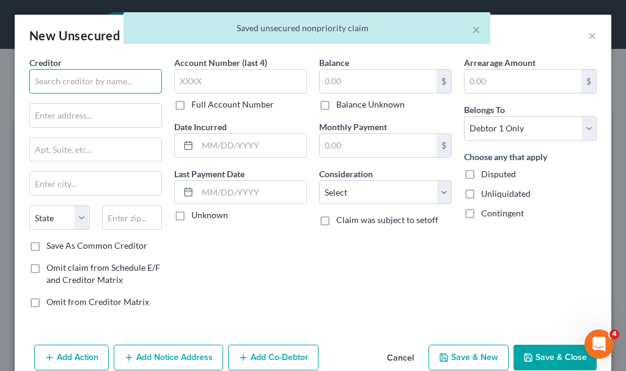
click at [130, 84] on input "text" at bounding box center [95, 81] width 133 height 24
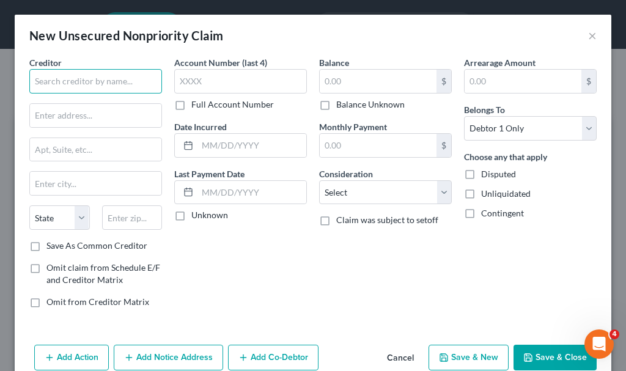
click at [124, 79] on input "text" at bounding box center [95, 81] width 133 height 24
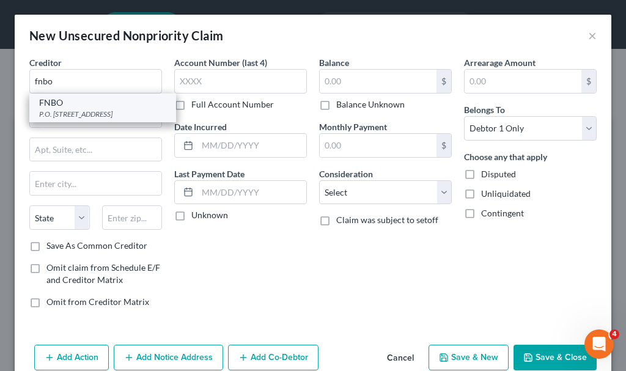
click at [92, 111] on div "P.O. [STREET_ADDRESS]" at bounding box center [102, 114] width 127 height 10
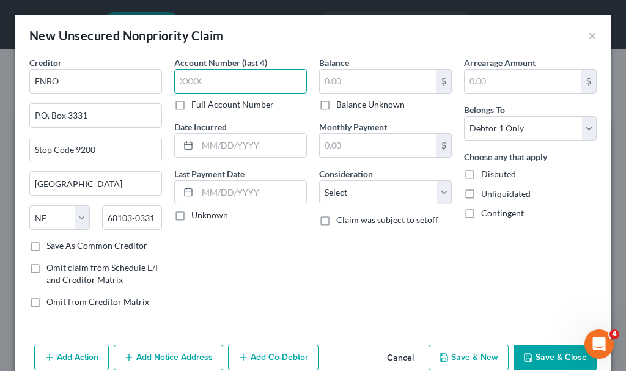
click at [215, 85] on input "text" at bounding box center [240, 81] width 133 height 24
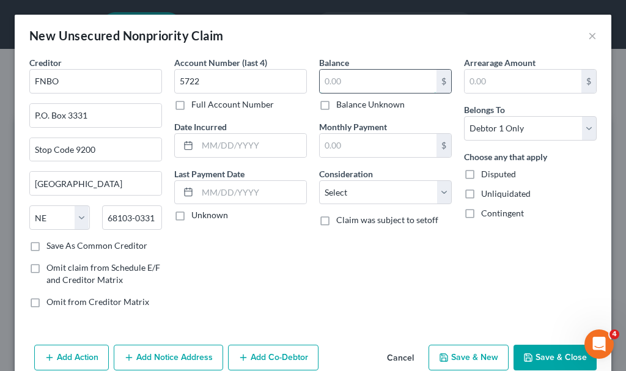
click at [371, 84] on input "text" at bounding box center [378, 81] width 117 height 23
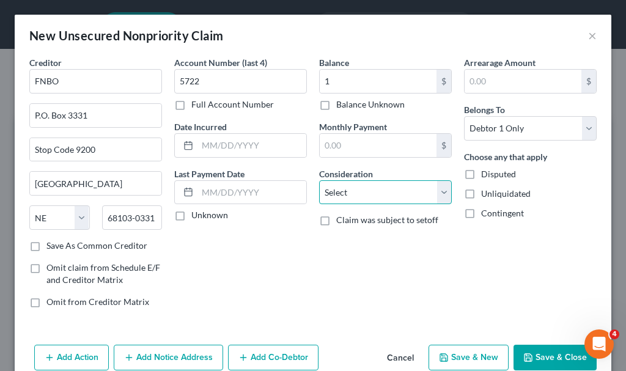
click at [358, 184] on select "Select Cable / Satellite Services Collection Agency Credit Card Debt Debt Couns…" at bounding box center [385, 192] width 133 height 24
click at [319, 180] on select "Select Cable / Satellite Services Collection Agency Credit Card Debt Debt Couns…" at bounding box center [385, 192] width 133 height 24
click at [466, 354] on button "Save & New" at bounding box center [468, 358] width 80 height 26
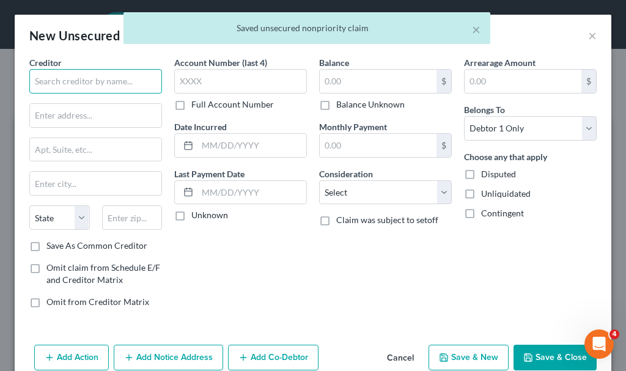
click at [116, 77] on input "text" at bounding box center [95, 81] width 133 height 24
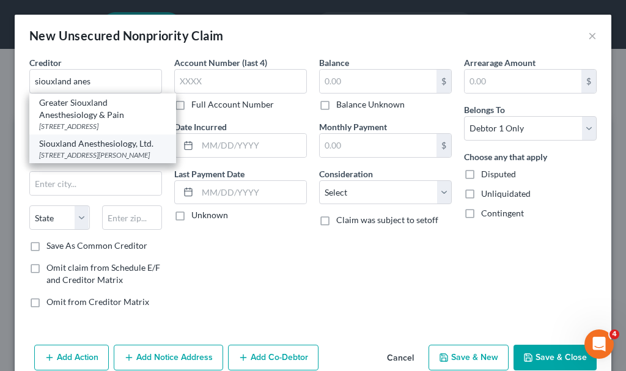
click at [104, 160] on div "[STREET_ADDRESS][PERSON_NAME]" at bounding box center [102, 155] width 127 height 10
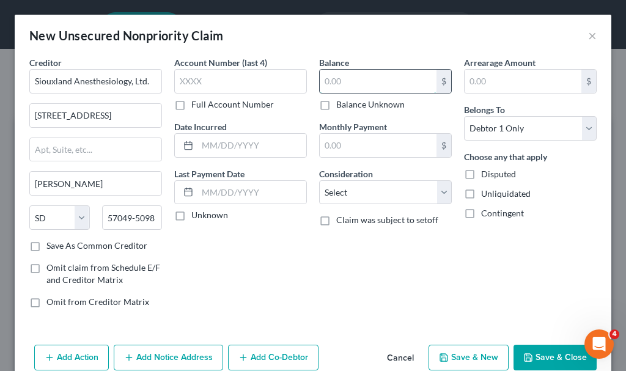
click at [343, 79] on input "text" at bounding box center [378, 81] width 117 height 23
click at [358, 192] on select "Select Cable / Satellite Services Collection Agency Credit Card Debt Debt Couns…" at bounding box center [385, 192] width 133 height 24
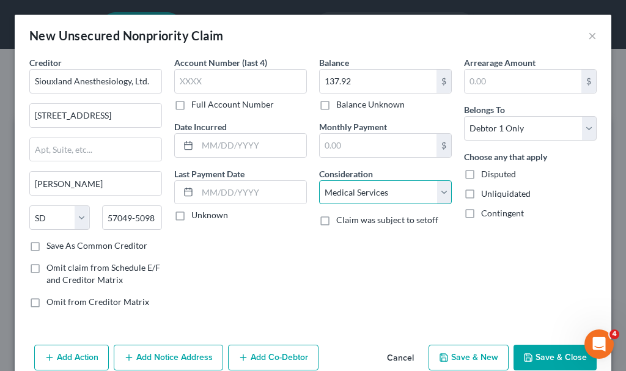
click at [319, 180] on select "Select Cable / Satellite Services Collection Agency Credit Card Debt Debt Couns…" at bounding box center [385, 192] width 133 height 24
click at [177, 349] on button "Add Notice Address" at bounding box center [168, 358] width 109 height 26
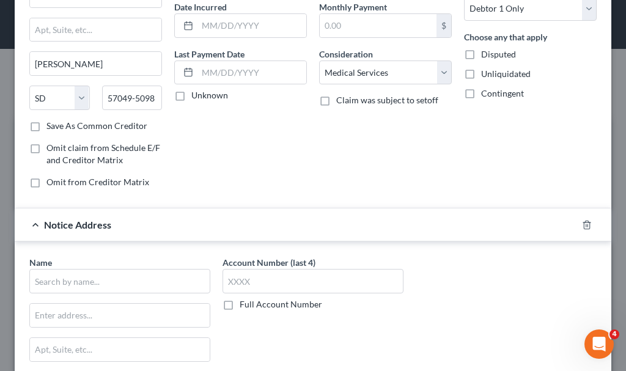
scroll to position [183, 0]
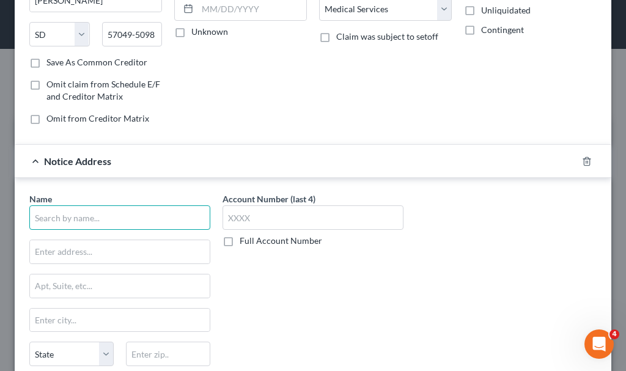
click at [151, 213] on input "text" at bounding box center [119, 217] width 181 height 24
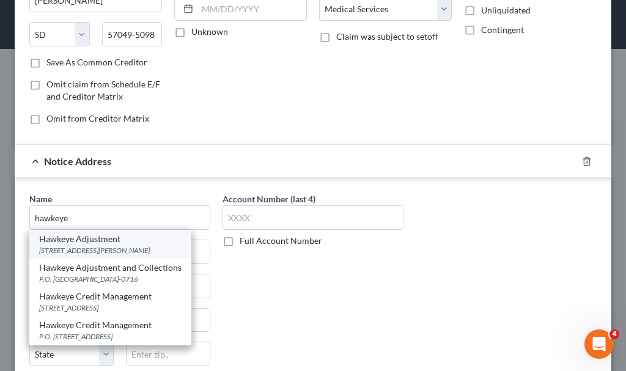
click at [90, 245] on div "[STREET_ADDRESS][PERSON_NAME]" at bounding box center [110, 250] width 142 height 10
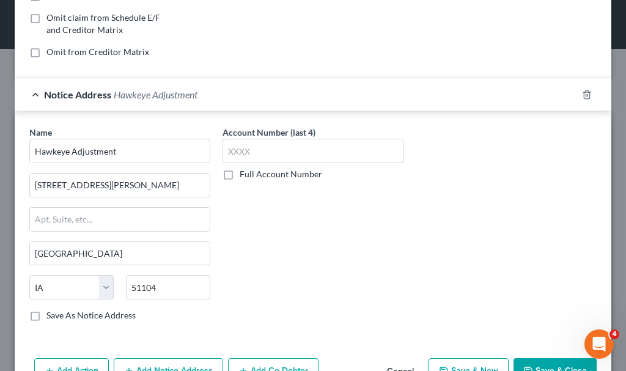
scroll to position [287, 0]
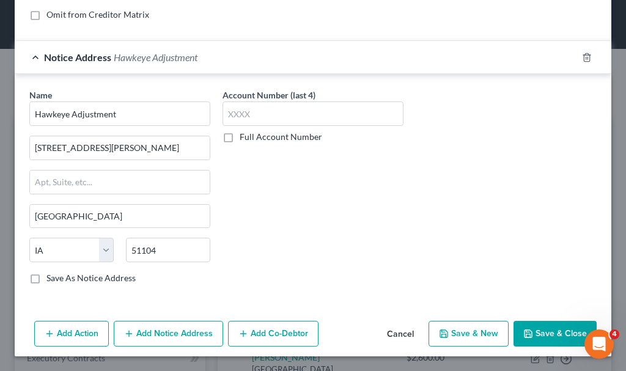
click at [459, 333] on button "Save & New" at bounding box center [468, 334] width 80 height 26
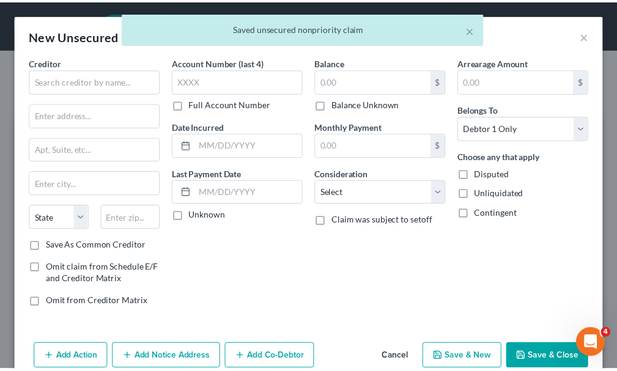
scroll to position [0, 0]
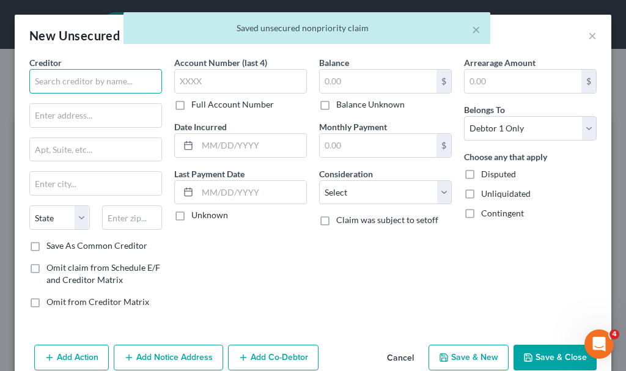
click at [116, 80] on input "text" at bounding box center [95, 81] width 133 height 24
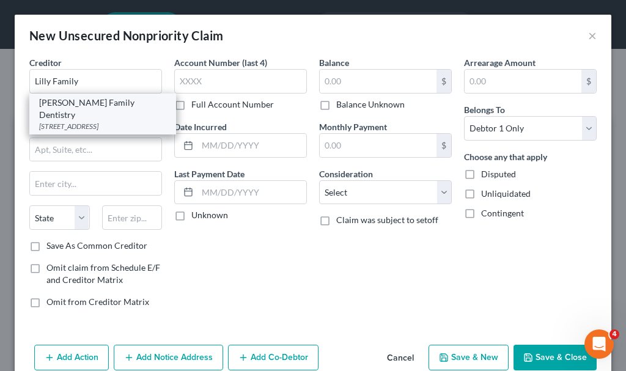
click at [101, 121] on div "[STREET_ADDRESS]" at bounding box center [102, 126] width 127 height 10
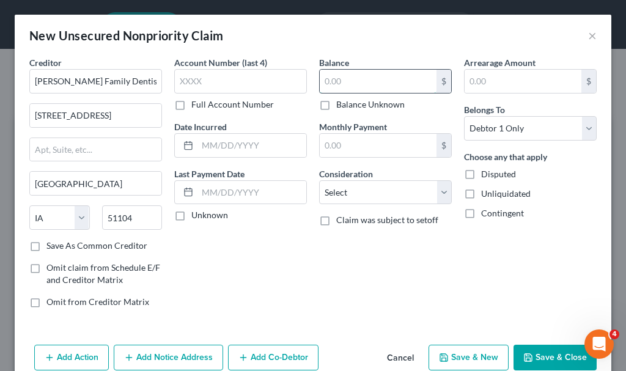
click at [337, 76] on input "text" at bounding box center [378, 81] width 117 height 23
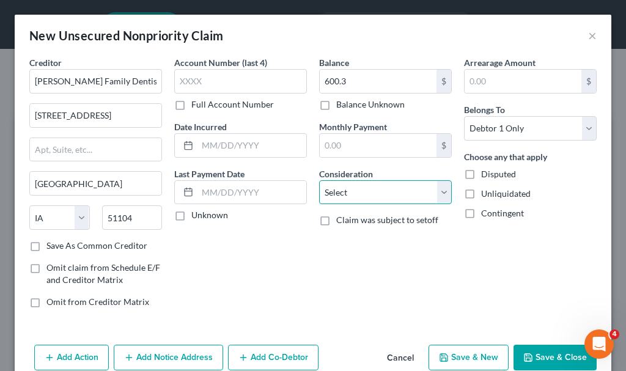
click at [361, 196] on select "Select Cable / Satellite Services Collection Agency Credit Card Debt Debt Couns…" at bounding box center [385, 192] width 133 height 24
click at [319, 180] on select "Select Cable / Satellite Services Collection Agency Credit Card Debt Debt Couns…" at bounding box center [385, 192] width 133 height 24
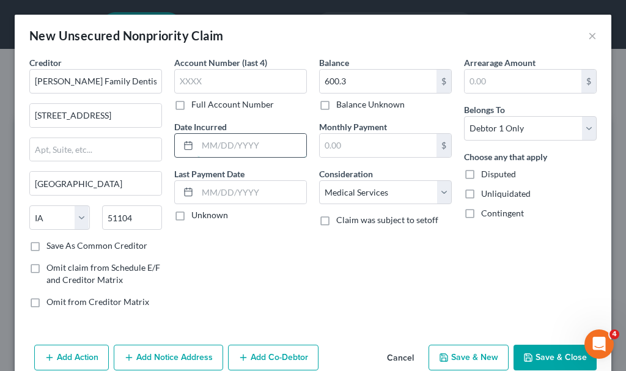
click at [249, 145] on input "text" at bounding box center [251, 145] width 109 height 23
click at [548, 357] on button "Save & Close" at bounding box center [554, 358] width 83 height 26
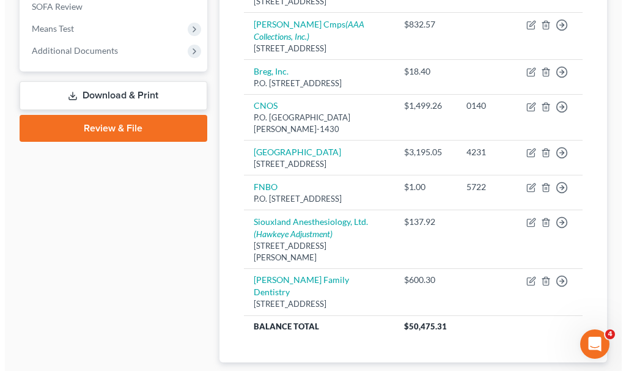
scroll to position [489, 0]
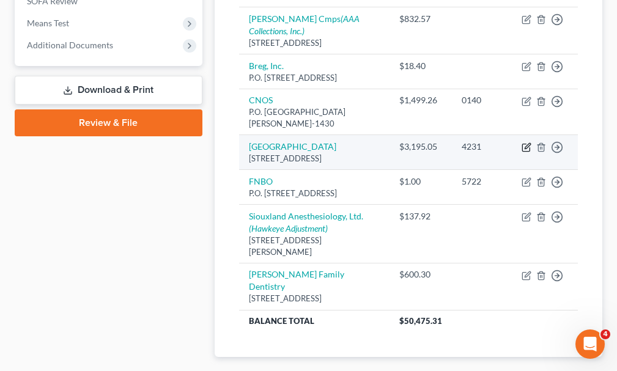
click at [524, 152] on icon "button" at bounding box center [526, 147] width 10 height 10
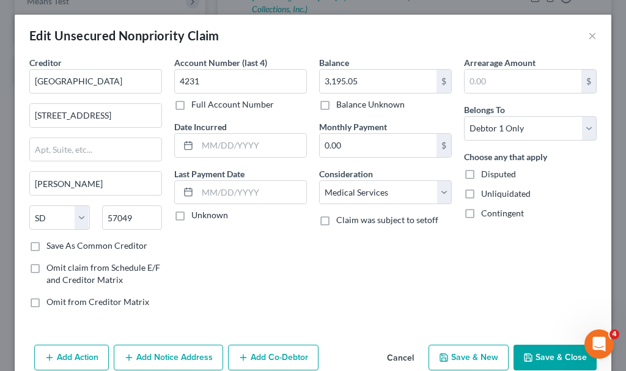
click at [172, 353] on button "Add Notice Address" at bounding box center [168, 358] width 109 height 26
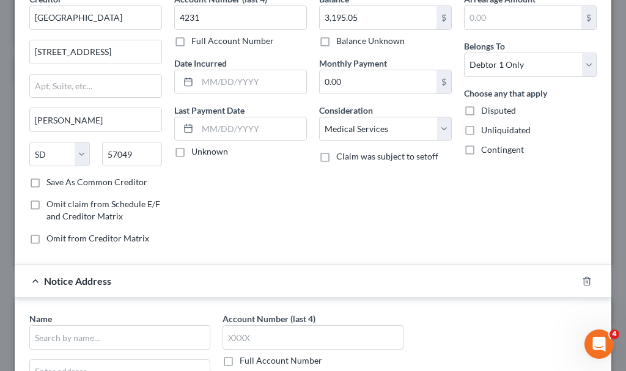
scroll to position [122, 0]
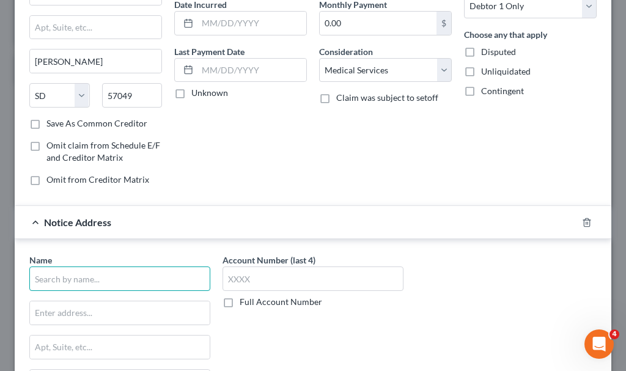
click at [141, 278] on input "text" at bounding box center [119, 278] width 181 height 24
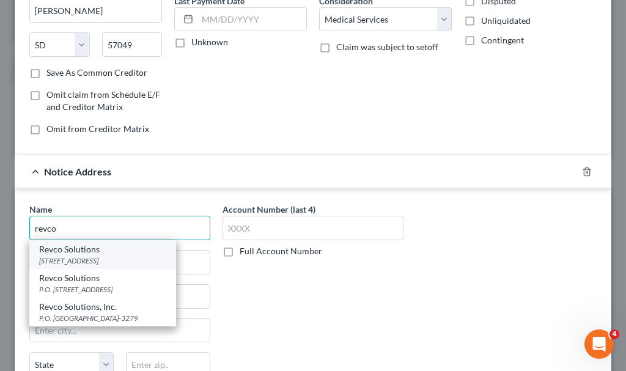
scroll to position [183, 0]
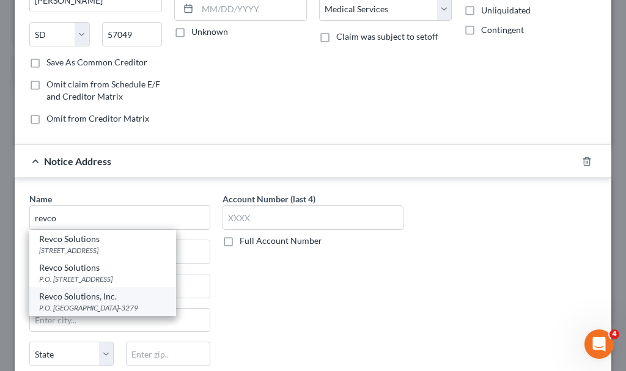
click at [76, 302] on div "Revco Solutions, Inc." at bounding box center [102, 296] width 127 height 12
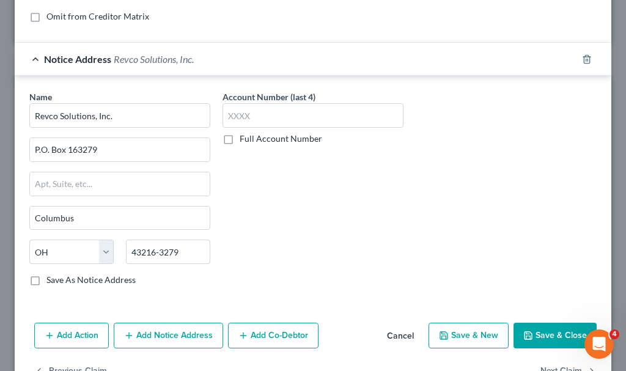
scroll to position [322, 0]
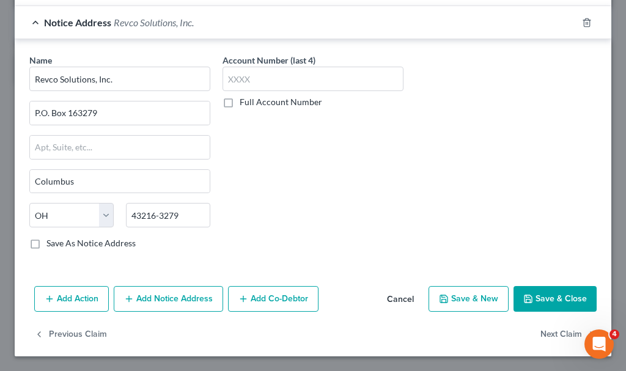
click at [461, 291] on button "Save & New" at bounding box center [468, 299] width 80 height 26
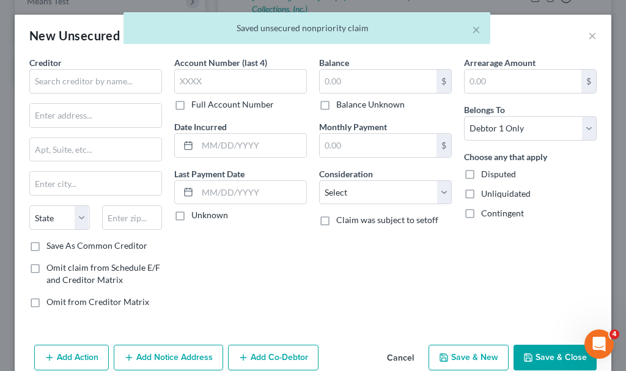
scroll to position [0, 0]
click at [118, 79] on input "text" at bounding box center [95, 81] width 133 height 24
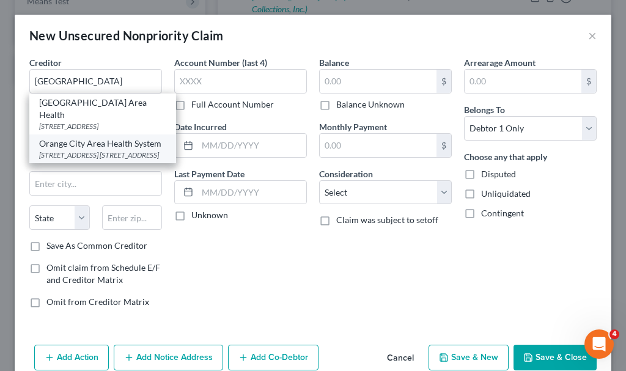
click at [86, 160] on div "[STREET_ADDRESS] [STREET_ADDRESS]" at bounding box center [102, 155] width 127 height 10
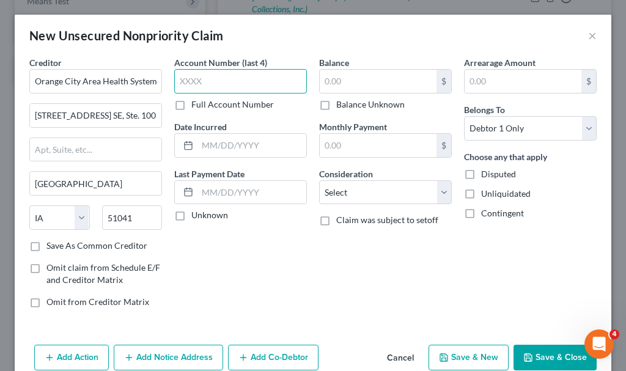
click at [239, 78] on input "text" at bounding box center [240, 81] width 133 height 24
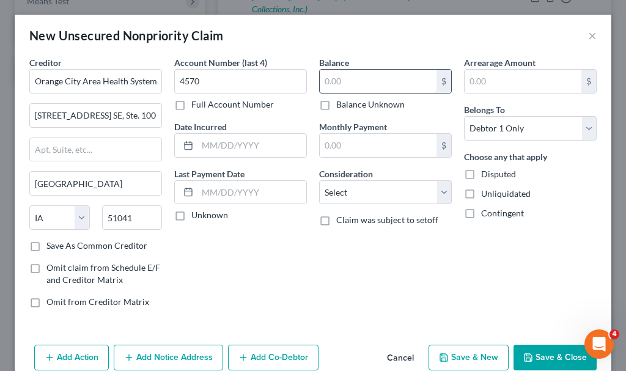
click at [370, 84] on input "text" at bounding box center [378, 81] width 117 height 23
click at [356, 191] on select "Select Cable / Satellite Services Collection Agency Credit Card Debt Debt Couns…" at bounding box center [385, 192] width 133 height 24
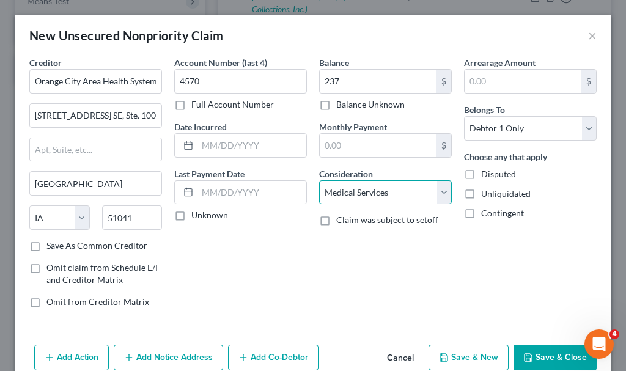
click at [319, 180] on select "Select Cable / Satellite Services Collection Agency Credit Card Debt Debt Couns…" at bounding box center [385, 192] width 133 height 24
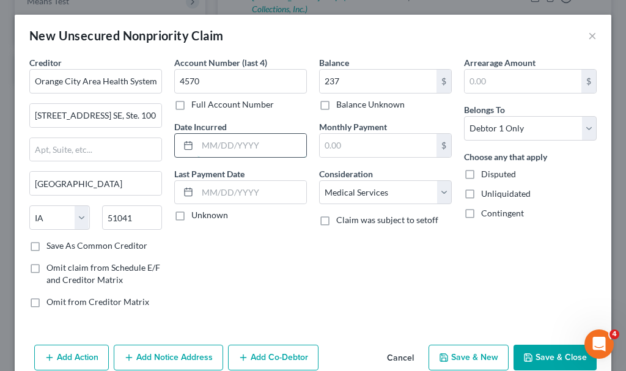
click at [238, 145] on input "text" at bounding box center [251, 145] width 109 height 23
click at [531, 357] on button "Save & Close" at bounding box center [554, 358] width 83 height 26
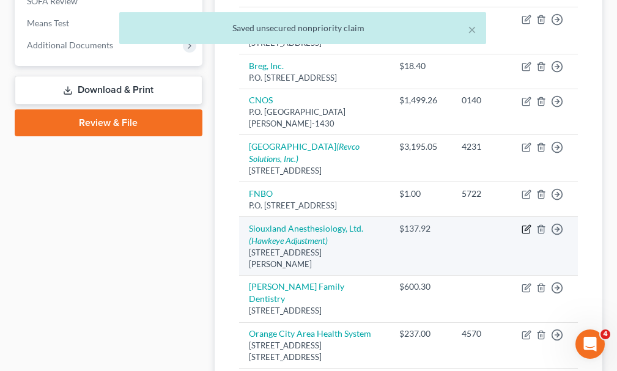
click at [524, 234] on icon "button" at bounding box center [526, 229] width 10 height 10
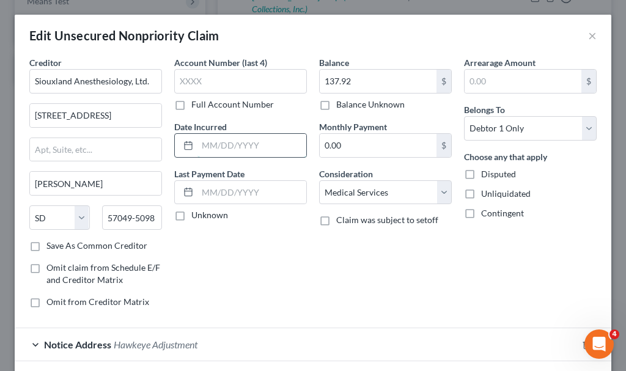
click at [260, 149] on input "text" at bounding box center [251, 145] width 109 height 23
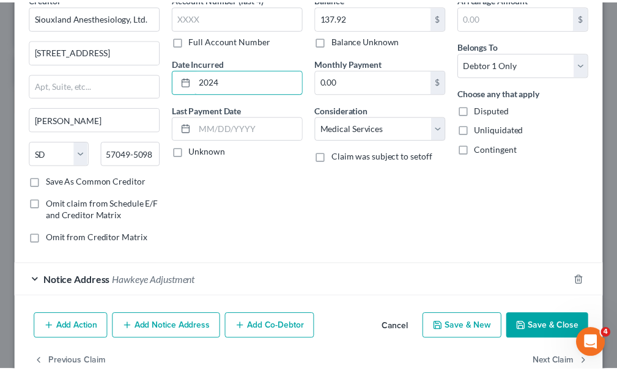
scroll to position [92, 0]
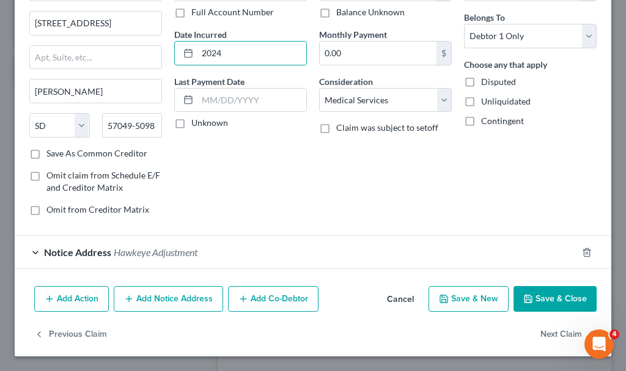
click at [536, 304] on button "Save & Close" at bounding box center [554, 299] width 83 height 26
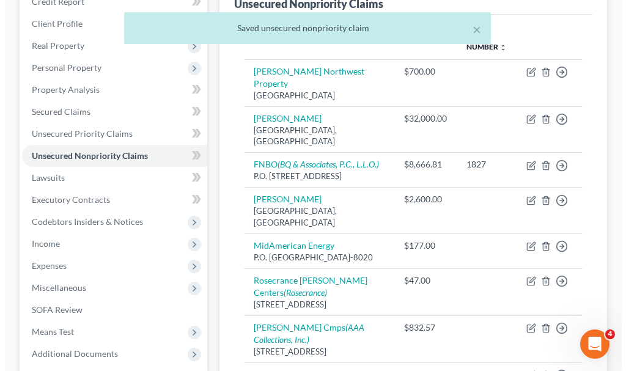
scroll to position [0, 0]
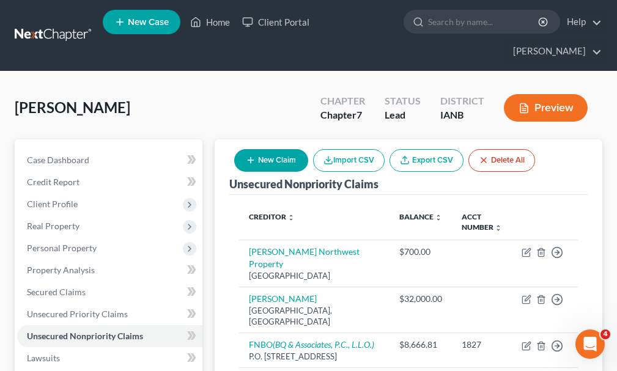
click at [276, 149] on button "New Claim" at bounding box center [271, 160] width 74 height 23
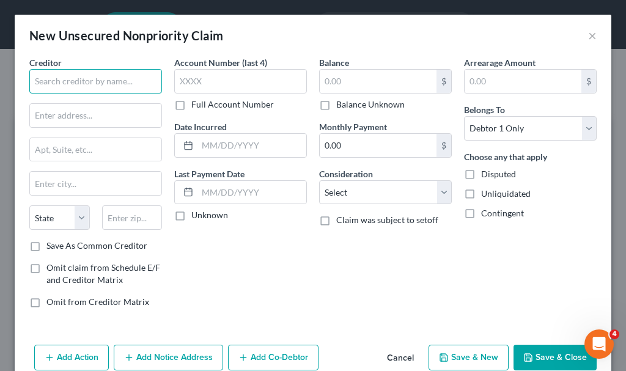
click at [102, 78] on input "text" at bounding box center [95, 81] width 133 height 24
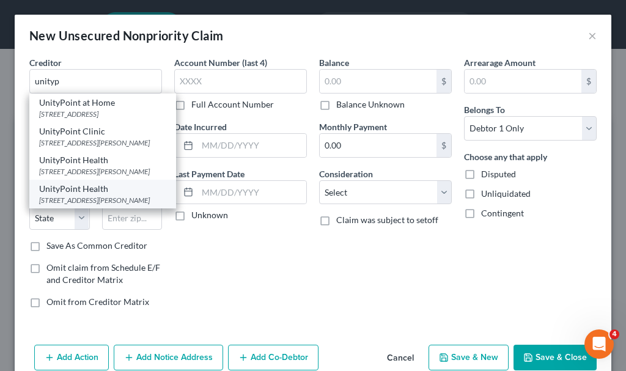
click at [84, 195] on div "UnityPoint Health" at bounding box center [102, 189] width 127 height 12
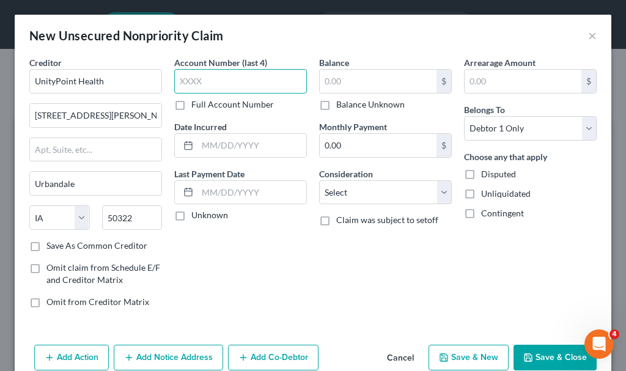
click at [233, 80] on input "text" at bounding box center [240, 81] width 133 height 24
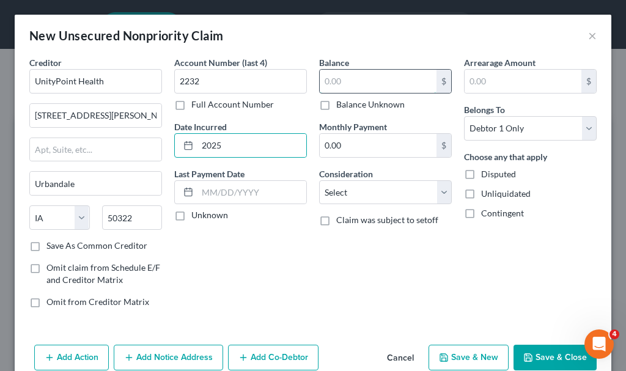
click at [346, 81] on input "text" at bounding box center [378, 81] width 117 height 23
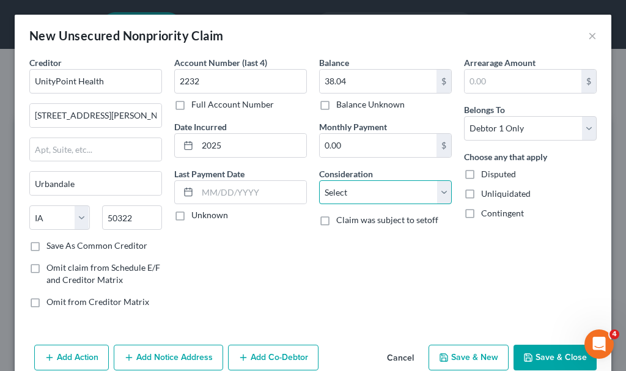
click at [356, 197] on select "Select Cable / Satellite Services Collection Agency Credit Card Debt Debt Couns…" at bounding box center [385, 192] width 133 height 24
click at [319, 180] on select "Select Cable / Satellite Services Collection Agency Credit Card Debt Debt Couns…" at bounding box center [385, 192] width 133 height 24
click at [458, 349] on button "Save & New" at bounding box center [468, 358] width 80 height 26
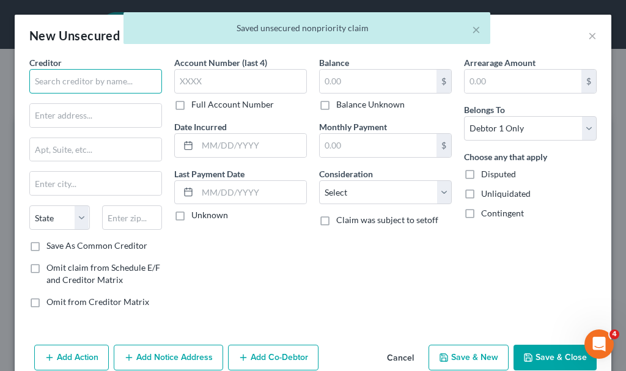
click at [102, 76] on input "text" at bounding box center [95, 81] width 133 height 24
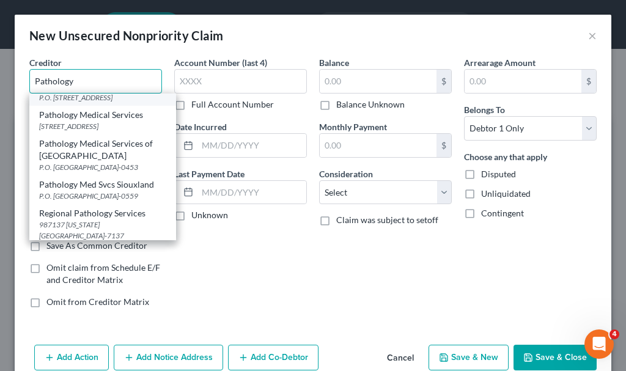
scroll to position [61, 0]
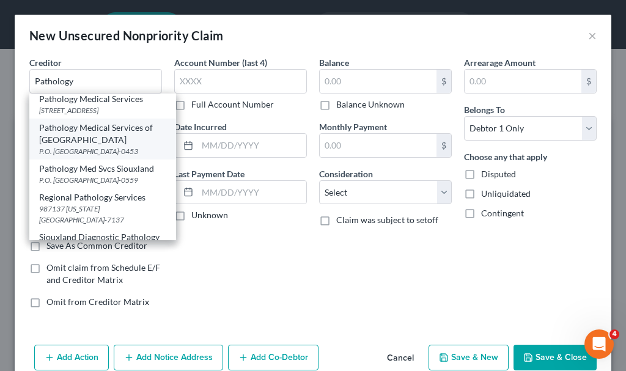
click at [101, 146] on div "Pathology Medical Services of [GEOGRAPHIC_DATA]" at bounding box center [102, 134] width 127 height 24
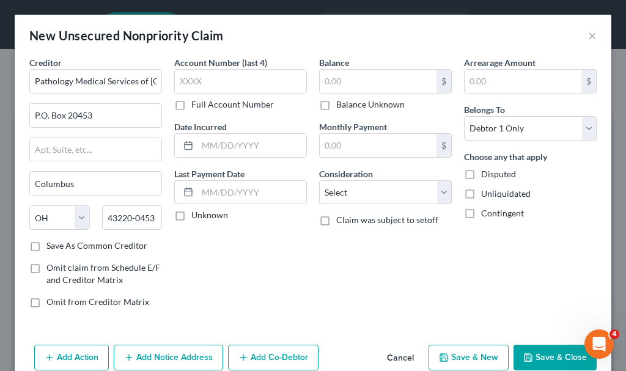
scroll to position [0, 0]
click at [347, 82] on input "text" at bounding box center [378, 81] width 117 height 23
click at [349, 191] on select "Select Cable / Satellite Services Collection Agency Credit Card Debt Debt Couns…" at bounding box center [385, 192] width 133 height 24
click at [319, 180] on select "Select Cable / Satellite Services Collection Agency Credit Card Debt Debt Couns…" at bounding box center [385, 192] width 133 height 24
click at [185, 358] on button "Add Notice Address" at bounding box center [168, 358] width 109 height 26
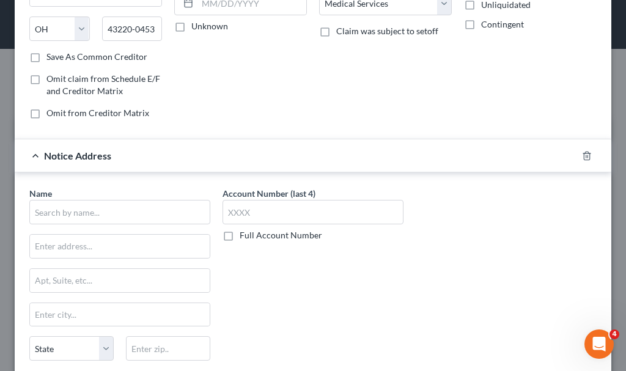
scroll to position [244, 0]
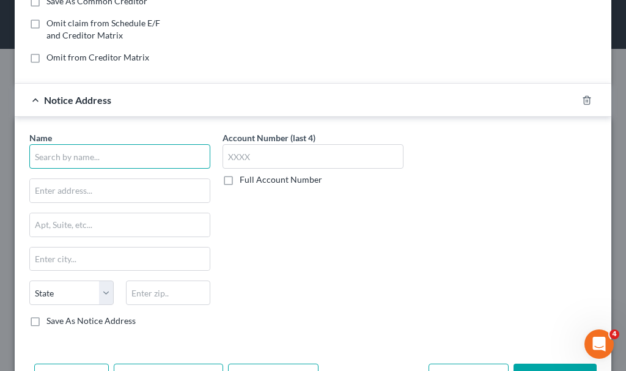
click at [112, 158] on input "text" at bounding box center [119, 156] width 181 height 24
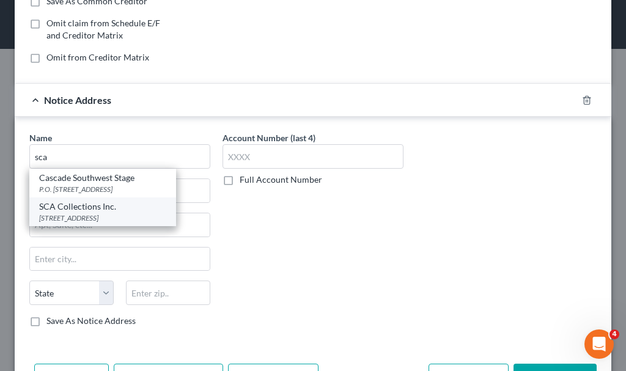
click at [86, 214] on div "[STREET_ADDRESS]" at bounding box center [102, 218] width 127 height 10
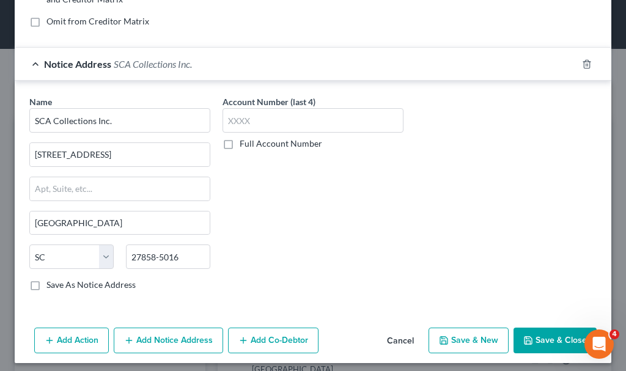
scroll to position [287, 0]
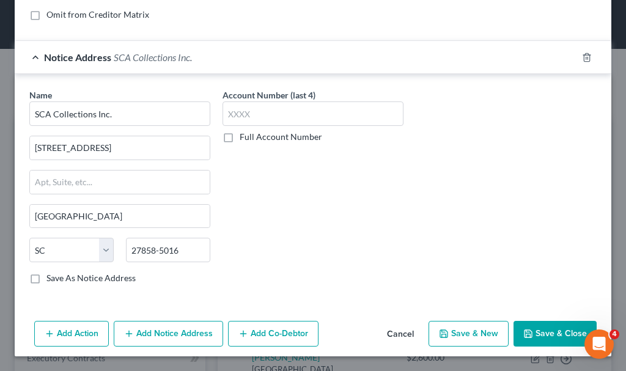
click at [469, 333] on button "Save & New" at bounding box center [468, 334] width 80 height 26
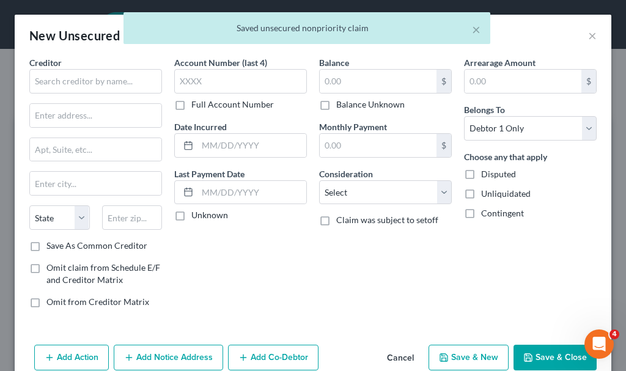
scroll to position [0, 0]
click at [111, 81] on input "text" at bounding box center [95, 81] width 133 height 24
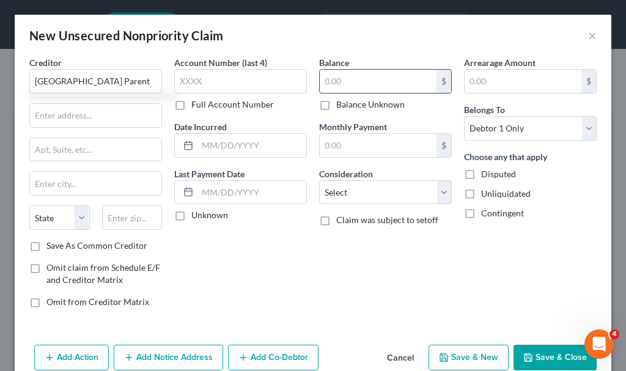
click at [374, 80] on input "text" at bounding box center [378, 81] width 117 height 23
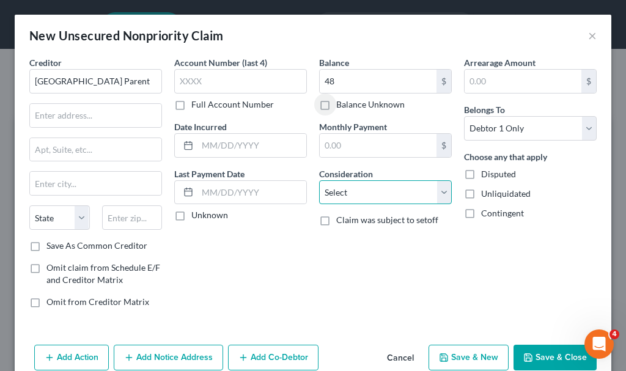
click at [348, 197] on select "Select Cable / Satellite Services Collection Agency Credit Card Debt Debt Couns…" at bounding box center [385, 192] width 133 height 24
click at [319, 180] on select "Select Cable / Satellite Services Collection Agency Credit Card Debt Debt Couns…" at bounding box center [385, 192] width 133 height 24
click at [189, 353] on button "Add Notice Address" at bounding box center [168, 358] width 109 height 26
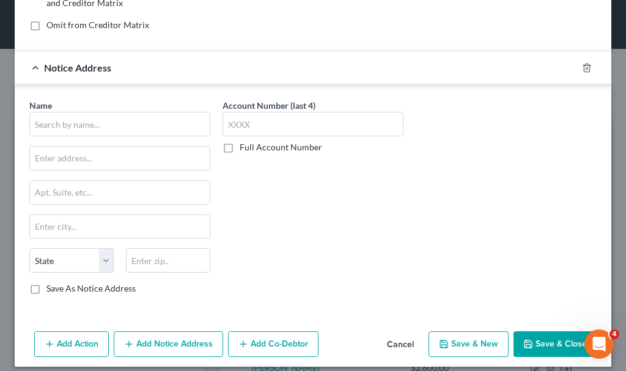
scroll to position [287, 0]
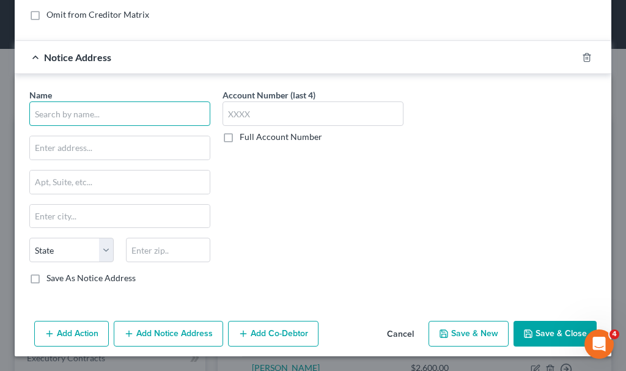
click at [155, 114] on input "text" at bounding box center [119, 113] width 181 height 24
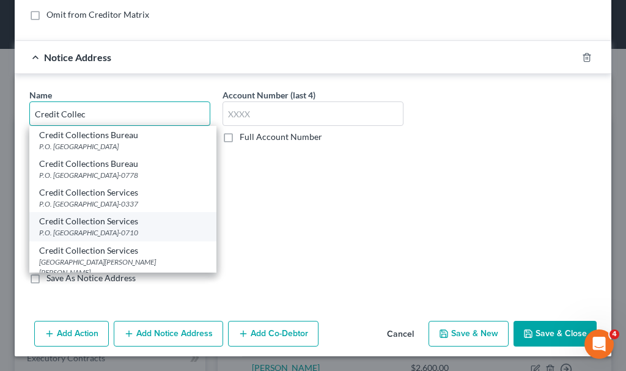
scroll to position [55, 0]
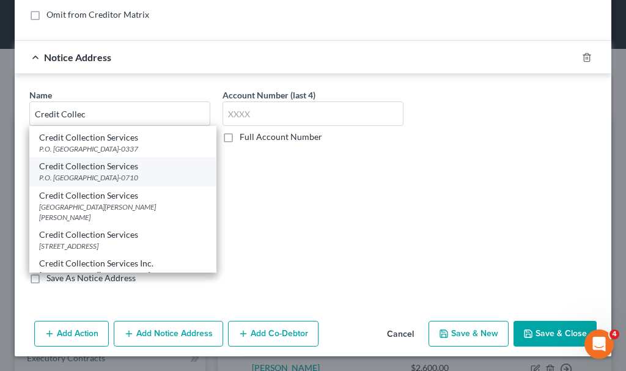
click at [97, 169] on div "Credit Collection Services" at bounding box center [122, 166] width 167 height 12
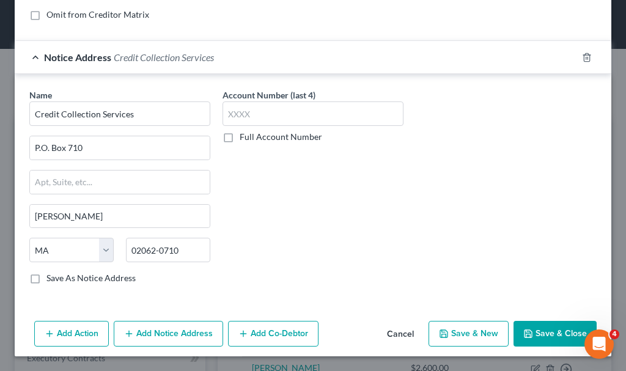
scroll to position [0, 0]
click at [105, 144] on input "P.O. Box 710" at bounding box center [120, 147] width 180 height 23
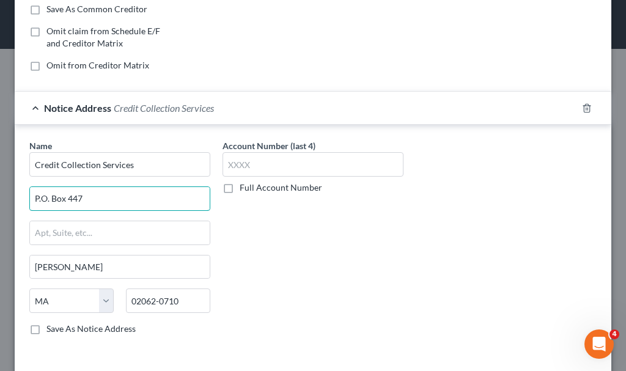
scroll to position [226, 0]
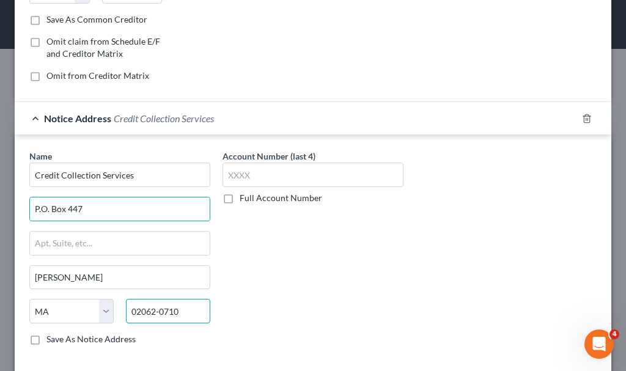
click at [197, 312] on input "02062-0710" at bounding box center [168, 311] width 84 height 24
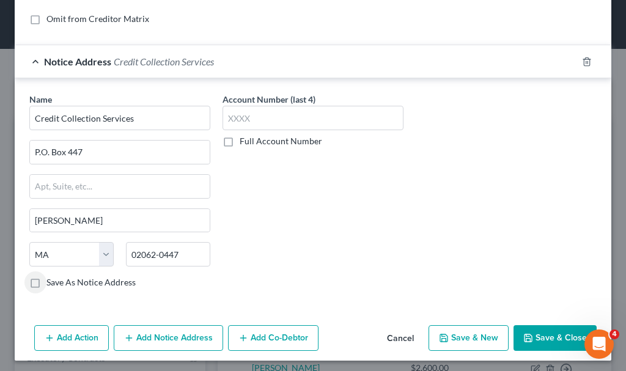
scroll to position [287, 0]
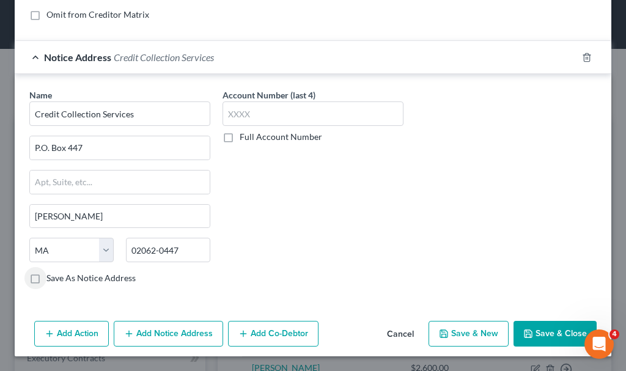
click at [458, 329] on button "Save & New" at bounding box center [468, 334] width 80 height 26
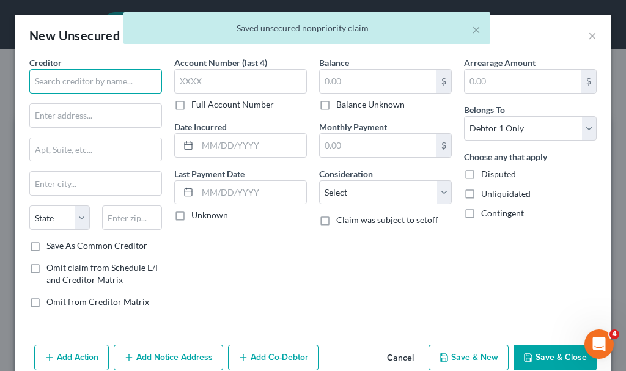
click at [119, 81] on input "text" at bounding box center [95, 81] width 133 height 24
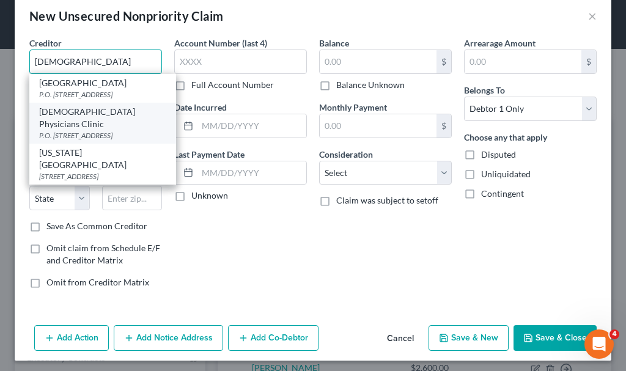
scroll to position [24, 0]
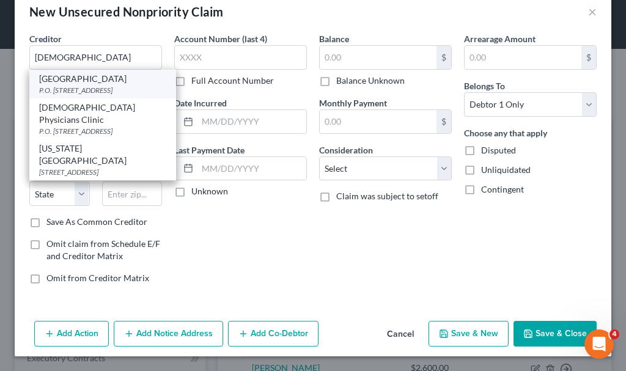
click at [86, 85] on div "P.O. [STREET_ADDRESS]" at bounding box center [102, 90] width 127 height 10
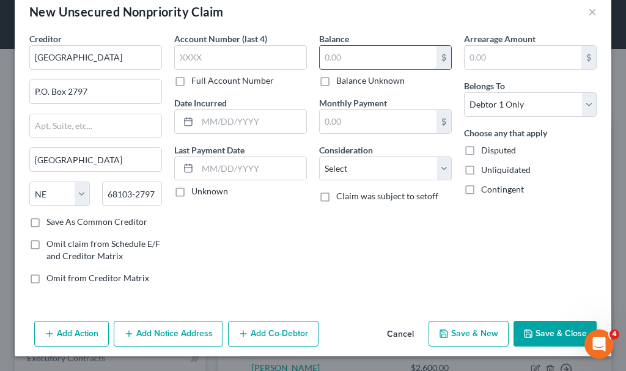
click at [368, 55] on input "text" at bounding box center [378, 57] width 117 height 23
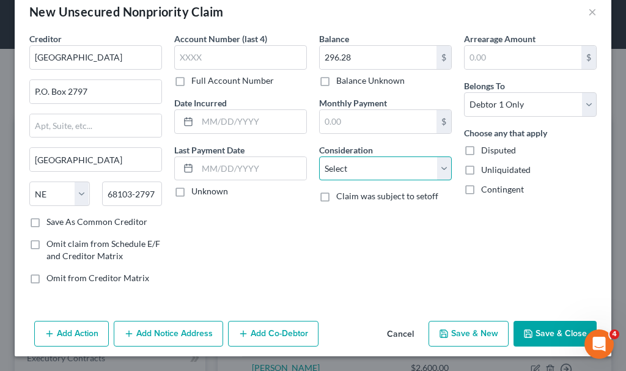
click at [364, 169] on select "Select Cable / Satellite Services Collection Agency Credit Card Debt Debt Couns…" at bounding box center [385, 168] width 133 height 24
click at [319, 156] on select "Select Cable / Satellite Services Collection Agency Credit Card Debt Debt Couns…" at bounding box center [385, 168] width 133 height 24
click at [175, 329] on button "Add Notice Address" at bounding box center [168, 334] width 109 height 26
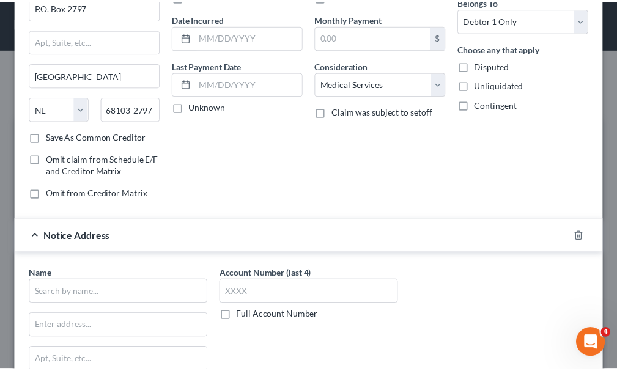
scroll to position [287, 0]
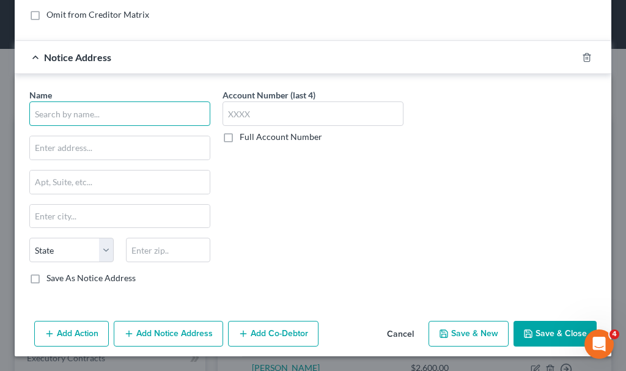
click at [129, 113] on input "text" at bounding box center [119, 113] width 181 height 24
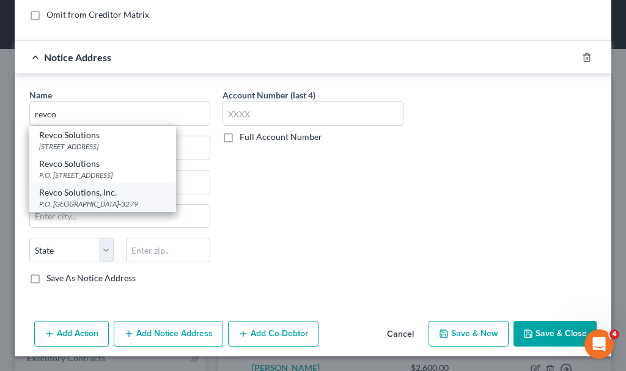
click at [81, 209] on div "P.O. [GEOGRAPHIC_DATA]-3279" at bounding box center [102, 204] width 127 height 10
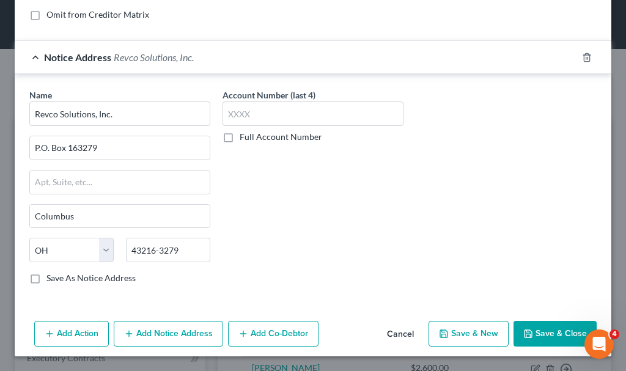
click at [549, 335] on button "Save & Close" at bounding box center [554, 334] width 83 height 26
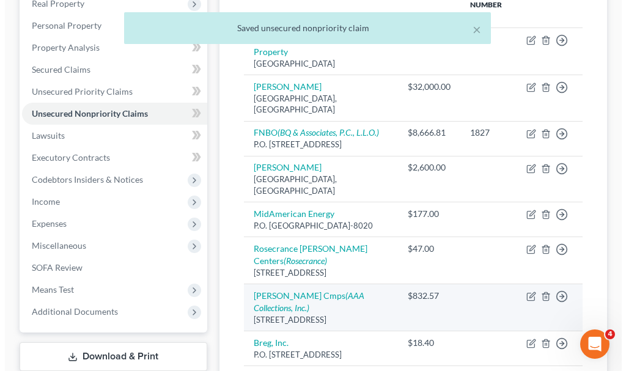
scroll to position [244, 0]
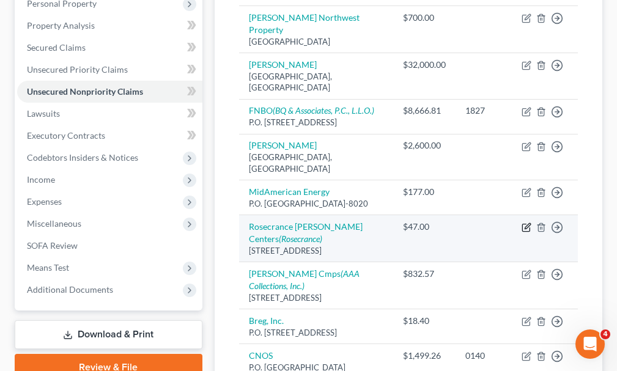
click at [527, 222] on icon "button" at bounding box center [526, 227] width 10 height 10
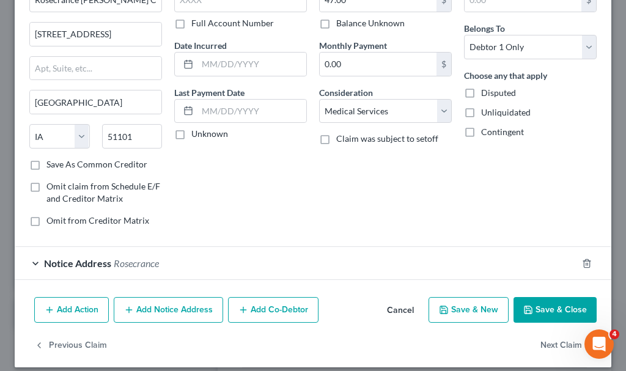
scroll to position [92, 0]
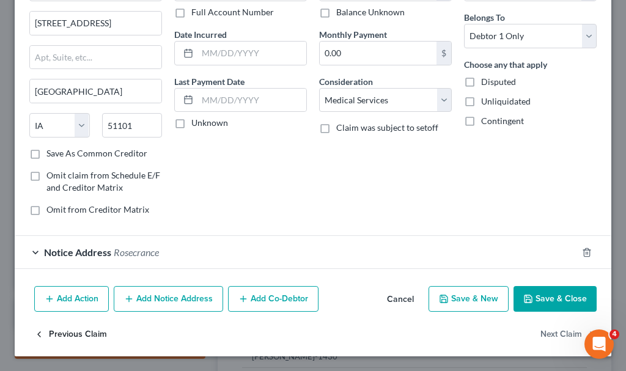
click at [76, 334] on button "Previous Claim" at bounding box center [70, 334] width 73 height 26
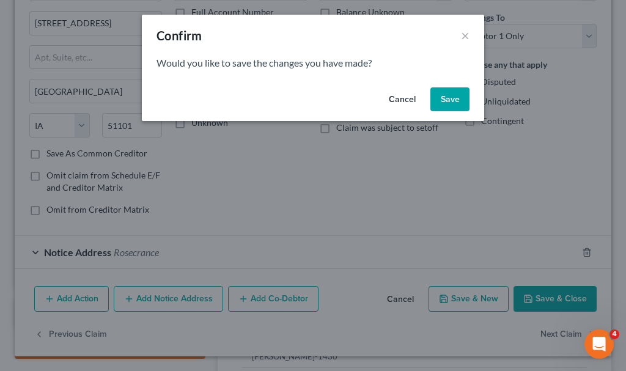
click at [447, 95] on button "Save" at bounding box center [449, 99] width 39 height 24
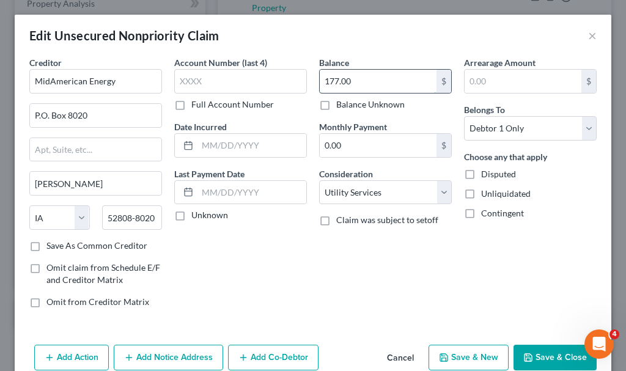
click at [355, 80] on input "177.00" at bounding box center [378, 81] width 117 height 23
click at [210, 356] on button "Add Notice Address" at bounding box center [168, 358] width 109 height 26
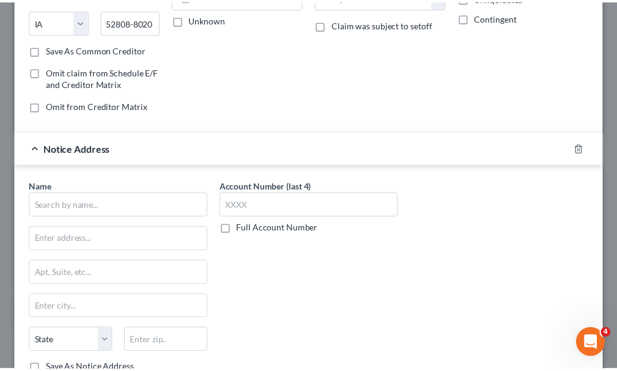
scroll to position [322, 0]
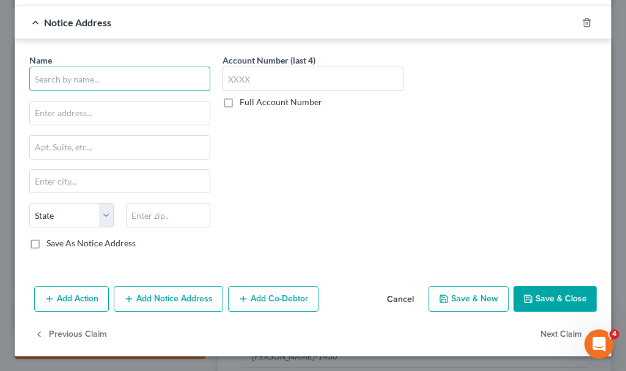
click at [132, 79] on input "text" at bounding box center [119, 79] width 181 height 24
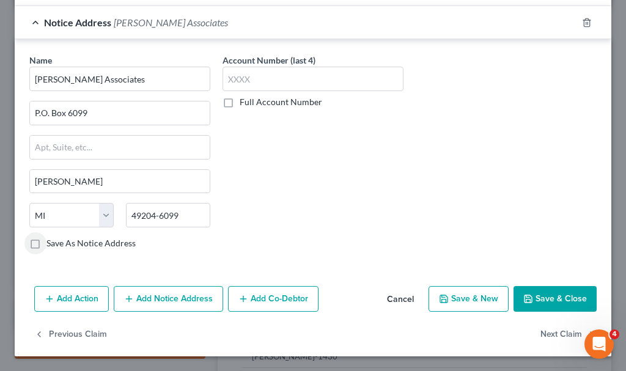
click at [46, 244] on label "Save As Notice Address" at bounding box center [90, 243] width 89 height 12
click at [51, 244] on input "Save As Notice Address" at bounding box center [55, 241] width 8 height 8
click at [547, 298] on button "Save & Close" at bounding box center [554, 299] width 83 height 26
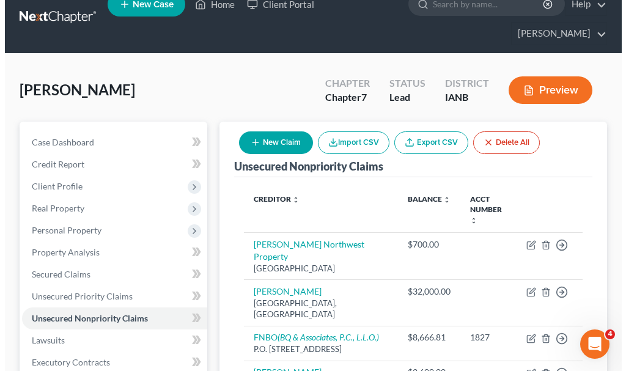
scroll to position [0, 0]
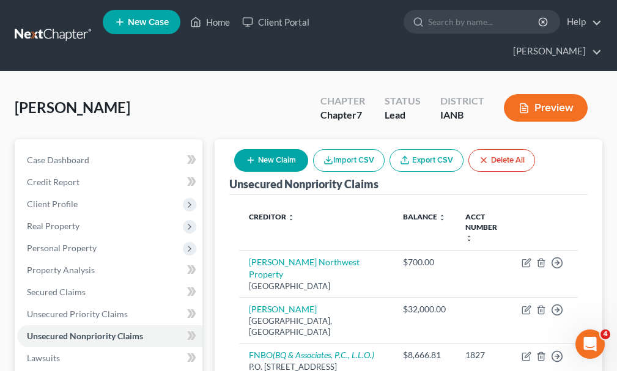
click at [275, 149] on button "New Claim" at bounding box center [271, 160] width 74 height 23
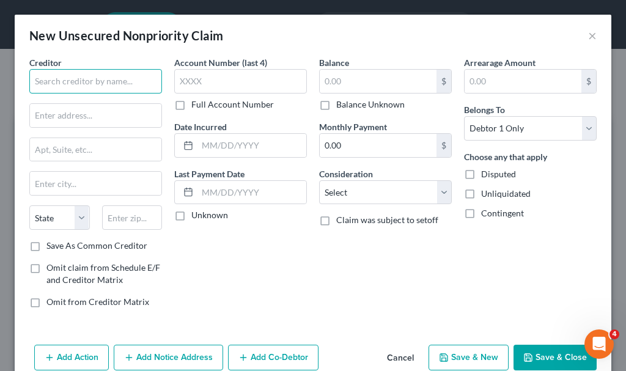
click at [125, 77] on input "text" at bounding box center [95, 81] width 133 height 24
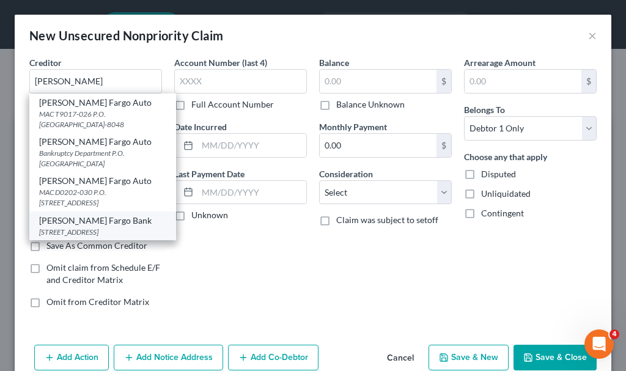
click at [75, 224] on div "[PERSON_NAME] Fargo Bank" at bounding box center [102, 220] width 127 height 12
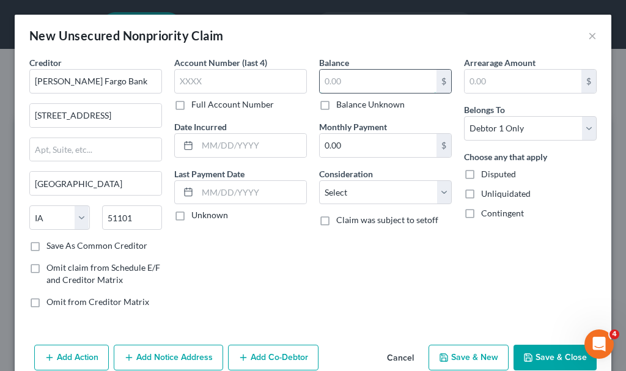
click at [351, 82] on input "text" at bounding box center [378, 81] width 117 height 23
click at [364, 188] on select "Select Cable / Satellite Services Collection Agency Credit Card Debt Debt Couns…" at bounding box center [385, 192] width 133 height 24
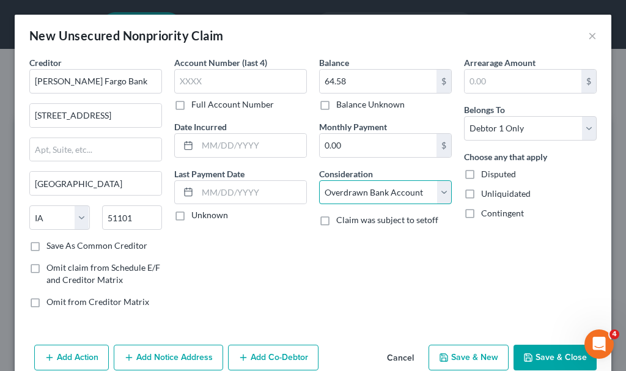
click at [319, 180] on select "Select Cable / Satellite Services Collection Agency Credit Card Debt Debt Couns…" at bounding box center [385, 192] width 133 height 24
click at [469, 354] on button "Save & New" at bounding box center [468, 358] width 80 height 26
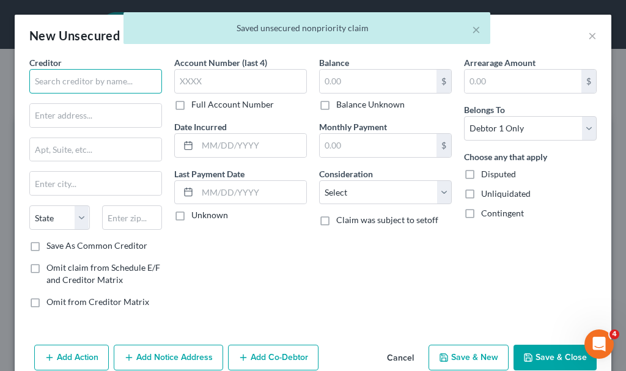
click at [108, 79] on input "text" at bounding box center [95, 81] width 133 height 24
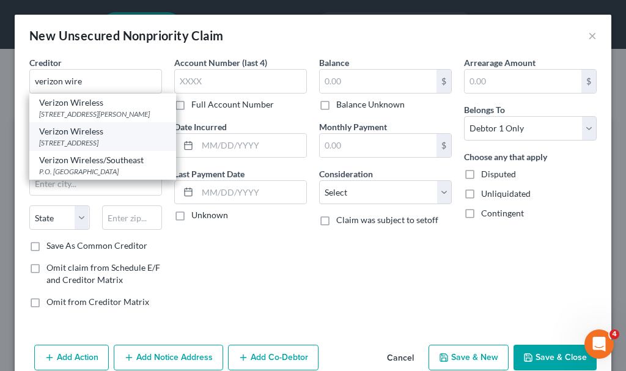
click at [80, 137] on div "Verizon Wireless" at bounding box center [102, 131] width 127 height 12
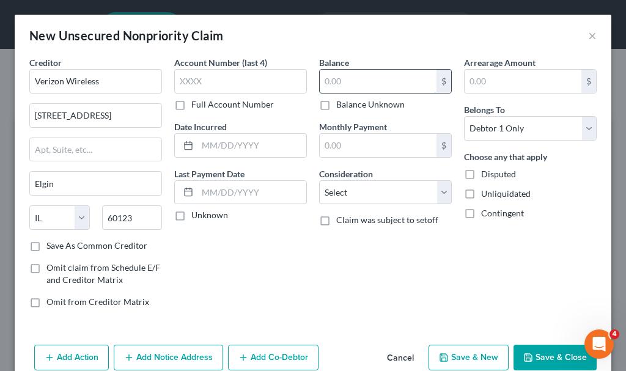
click at [350, 83] on input "text" at bounding box center [378, 81] width 117 height 23
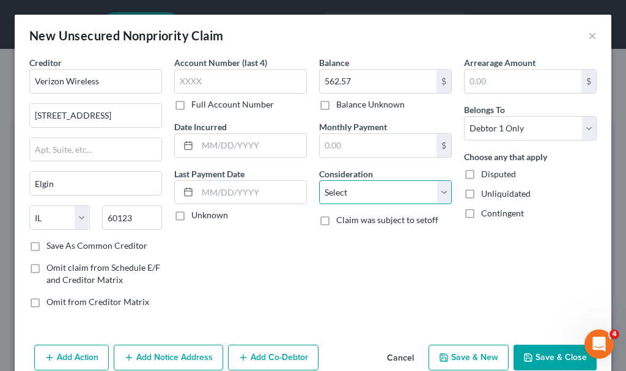
click at [365, 188] on select "Select Cable / Satellite Services Collection Agency Credit Card Debt Debt Couns…" at bounding box center [385, 192] width 133 height 24
click at [319, 180] on select "Select Cable / Satellite Services Collection Agency Credit Card Debt Debt Couns…" at bounding box center [385, 192] width 133 height 24
click at [197, 353] on button "Add Notice Address" at bounding box center [168, 358] width 109 height 26
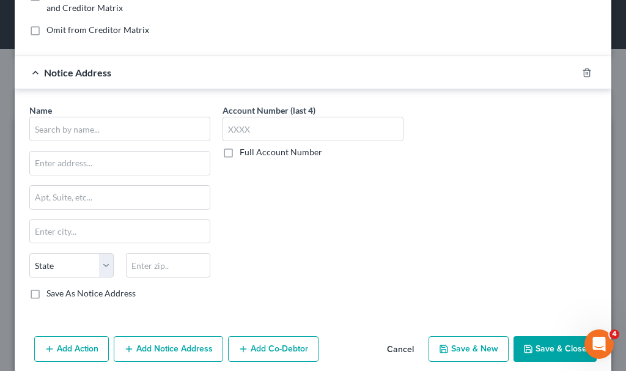
scroll to position [287, 0]
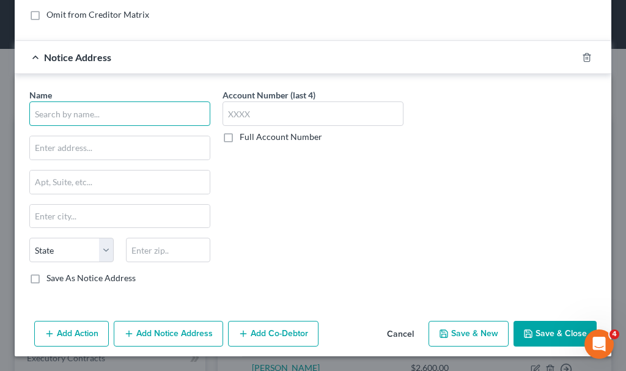
click at [145, 114] on input "text" at bounding box center [119, 113] width 181 height 24
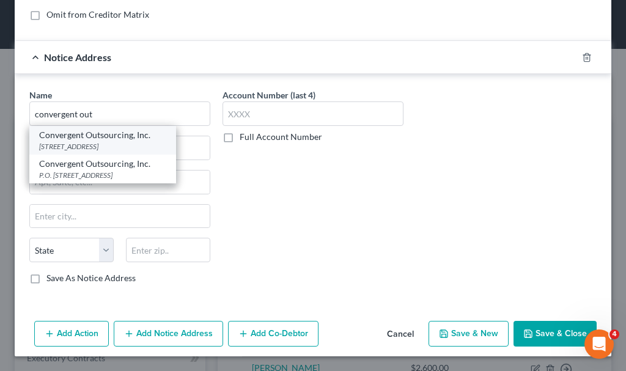
click at [85, 140] on div "Convergent Outsourcing, Inc." at bounding box center [102, 135] width 127 height 12
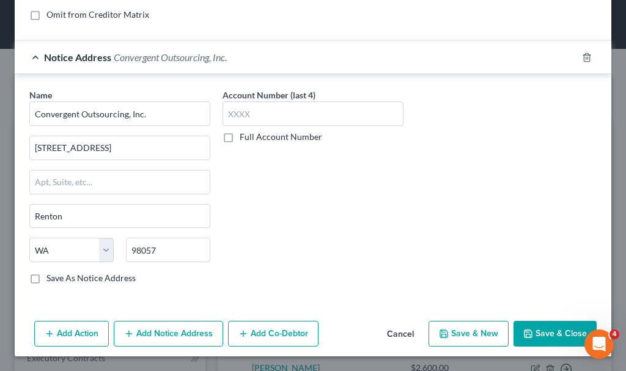
click at [469, 331] on button "Save & New" at bounding box center [468, 334] width 80 height 26
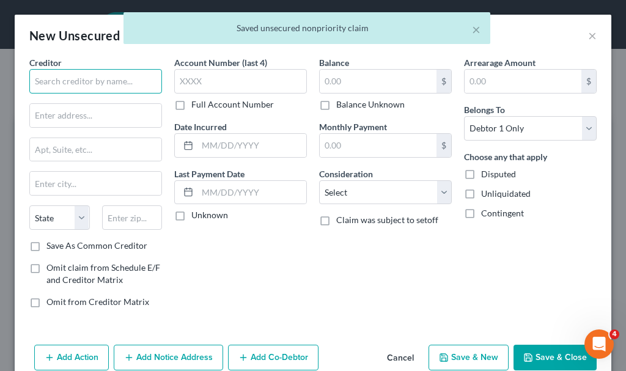
click at [114, 78] on input "text" at bounding box center [95, 81] width 133 height 24
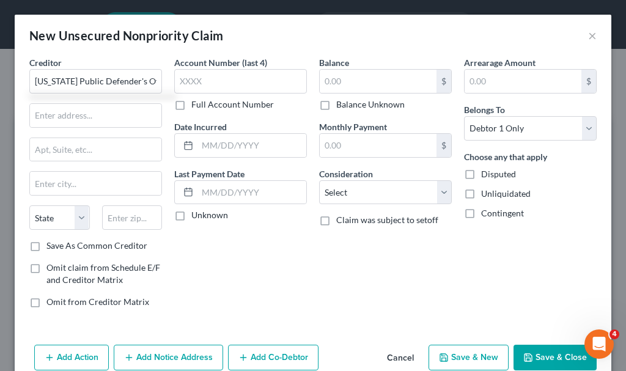
click at [336, 105] on label "Balance Unknown" at bounding box center [370, 104] width 68 height 12
click at [341, 105] on input "Balance Unknown" at bounding box center [345, 102] width 8 height 8
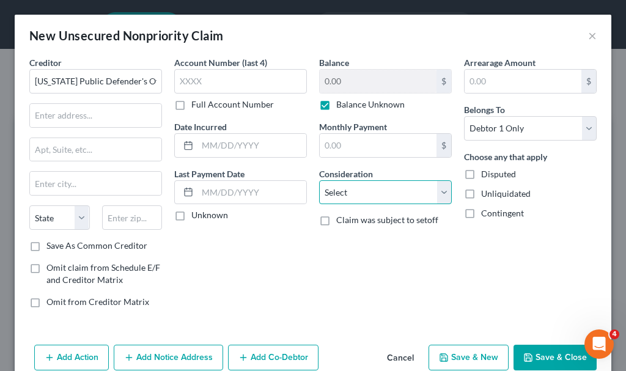
click at [346, 189] on select "Select Cable / Satellite Services Collection Agency Credit Card Debt Debt Couns…" at bounding box center [385, 192] width 133 height 24
click at [319, 180] on select "Select Cable / Satellite Services Collection Agency Credit Card Debt Debt Couns…" at bounding box center [385, 192] width 133 height 24
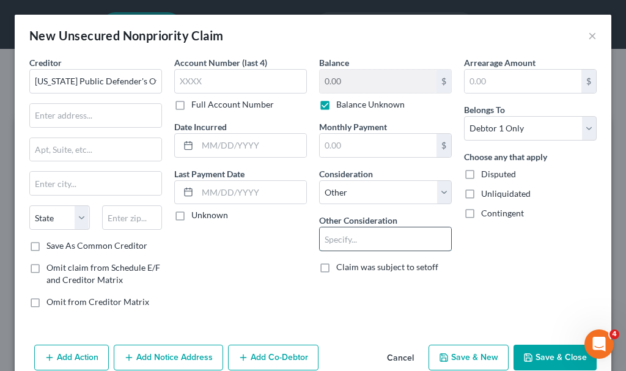
click at [368, 243] on input "text" at bounding box center [385, 238] width 131 height 23
click at [192, 359] on button "Add Notice Address" at bounding box center [168, 358] width 109 height 26
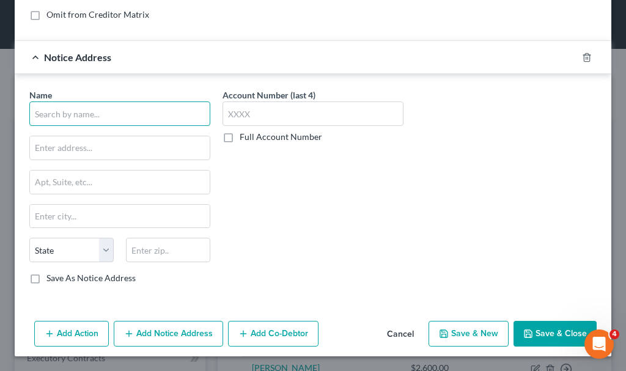
click at [145, 112] on input "text" at bounding box center [119, 113] width 181 height 24
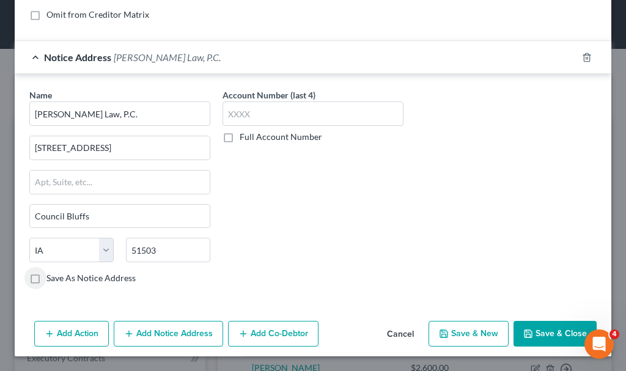
click at [530, 332] on button "Save & Close" at bounding box center [554, 334] width 83 height 26
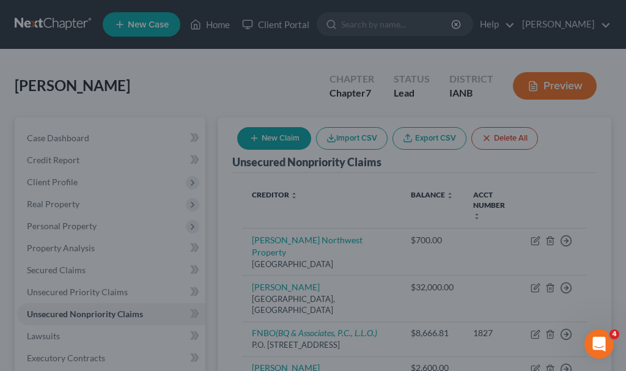
scroll to position [0, 0]
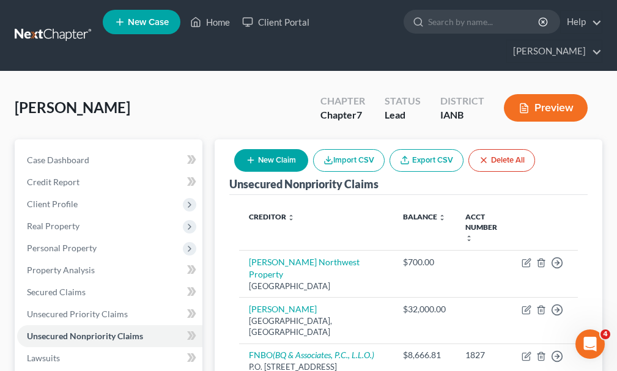
click at [275, 149] on button "New Claim" at bounding box center [271, 160] width 74 height 23
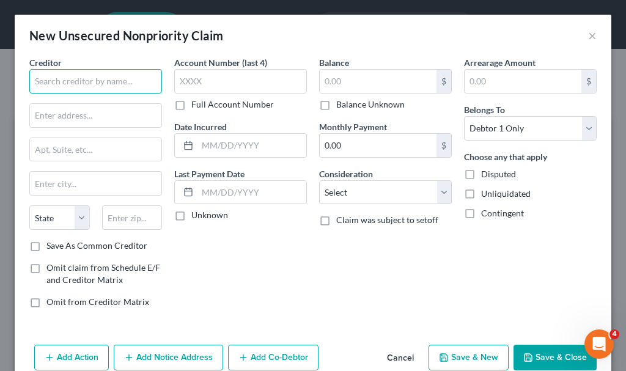
click at [131, 83] on input "text" at bounding box center [95, 81] width 133 height 24
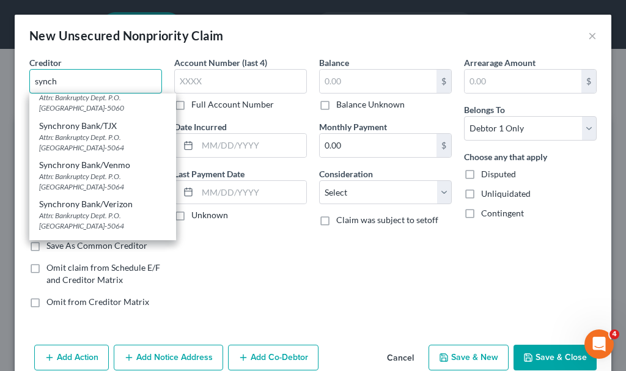
scroll to position [371, 0]
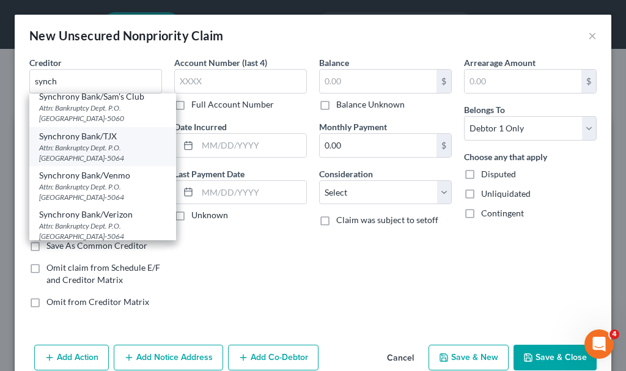
click at [84, 147] on div "Attn: Bankruptcy Dept. P.O. [GEOGRAPHIC_DATA]-5064" at bounding box center [102, 152] width 127 height 21
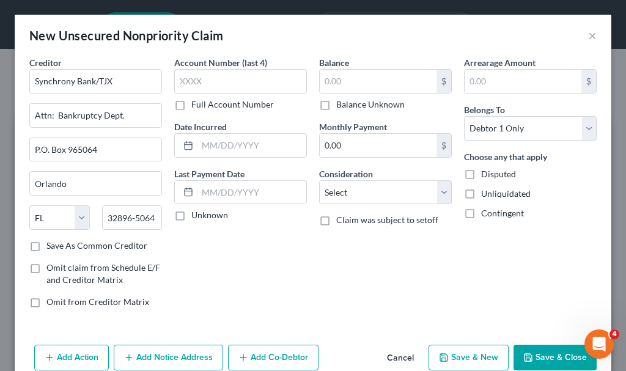
scroll to position [0, 0]
click at [210, 83] on input "text" at bounding box center [240, 81] width 133 height 24
click at [336, 105] on label "Balance Unknown" at bounding box center [370, 104] width 68 height 12
click at [341, 105] on input "Balance Unknown" at bounding box center [345, 102] width 8 height 8
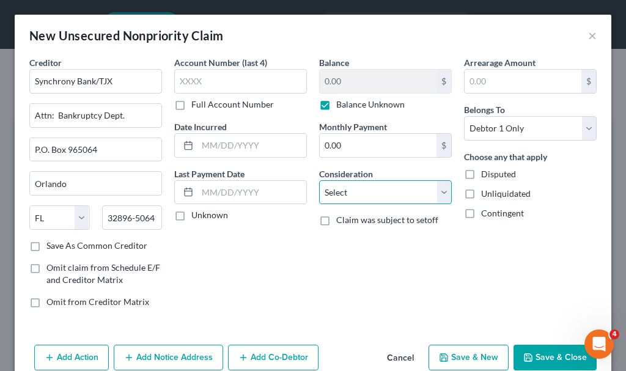
click at [346, 192] on select "Select Cable / Satellite Services Collection Agency Credit Card Debt Debt Couns…" at bounding box center [385, 192] width 133 height 24
click at [319, 180] on select "Select Cable / Satellite Services Collection Agency Credit Card Debt Debt Couns…" at bounding box center [385, 192] width 133 height 24
click at [458, 354] on button "Save & New" at bounding box center [468, 358] width 80 height 26
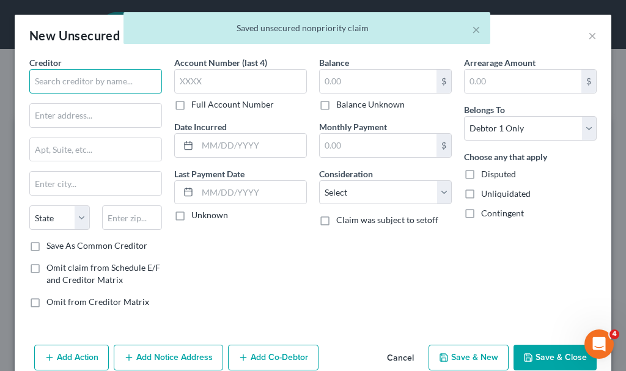
click at [115, 77] on input "text" at bounding box center [95, 81] width 133 height 24
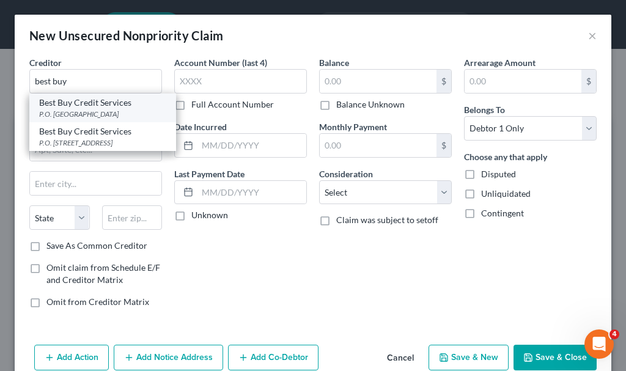
click at [92, 108] on div "Best Buy Credit Services" at bounding box center [102, 103] width 127 height 12
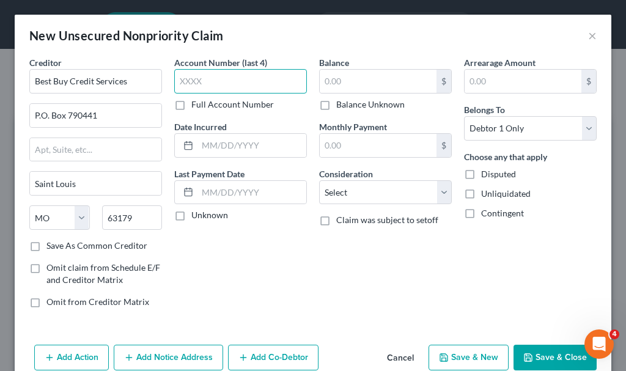
click at [215, 83] on input "text" at bounding box center [240, 81] width 133 height 24
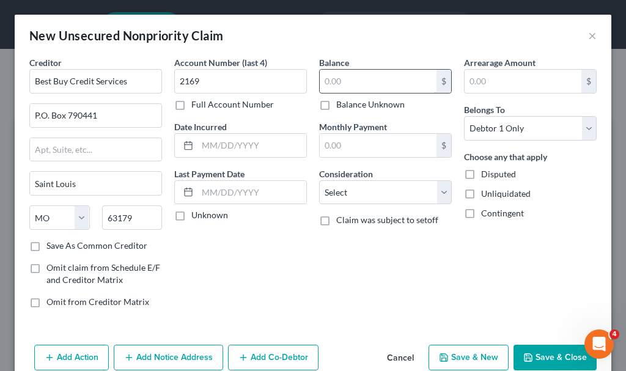
click at [360, 80] on input "text" at bounding box center [378, 81] width 117 height 23
click at [357, 192] on select "Select Cable / Satellite Services Collection Agency Credit Card Debt Debt Couns…" at bounding box center [385, 192] width 133 height 24
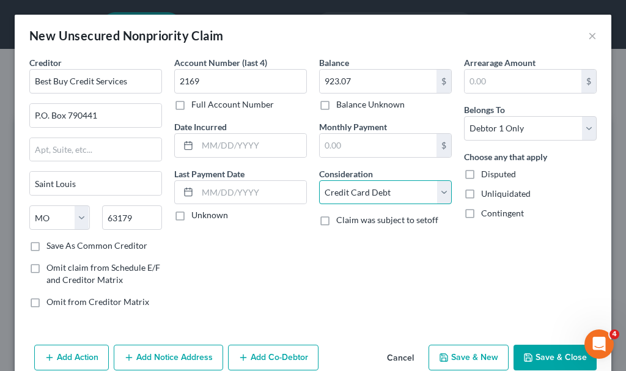
click at [319, 180] on select "Select Cable / Satellite Services Collection Agency Credit Card Debt Debt Couns…" at bounding box center [385, 192] width 133 height 24
click at [459, 359] on button "Save & New" at bounding box center [468, 358] width 80 height 26
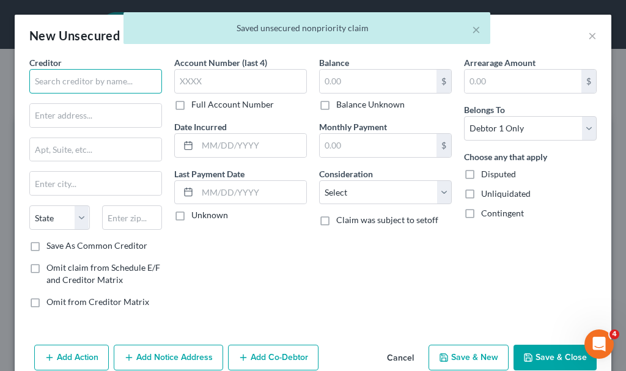
click at [111, 77] on input "text" at bounding box center [95, 81] width 133 height 24
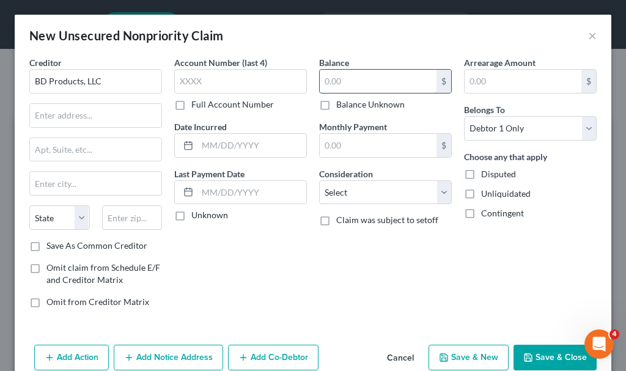
click at [364, 82] on input "text" at bounding box center [378, 81] width 117 height 23
click at [191, 349] on button "Add Notice Address" at bounding box center [168, 358] width 109 height 26
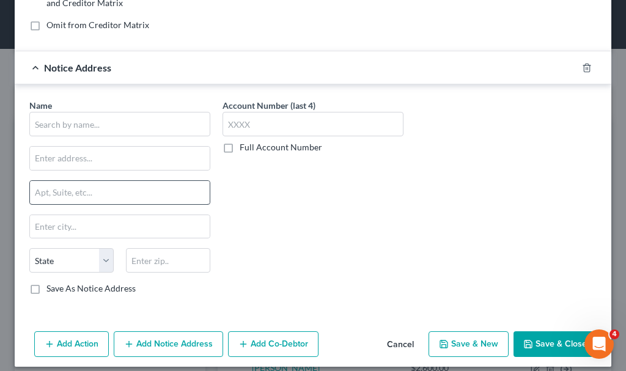
scroll to position [287, 0]
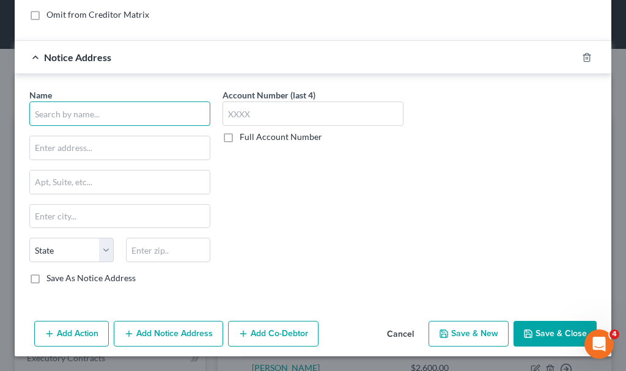
click at [139, 108] on input "text" at bounding box center [119, 113] width 181 height 24
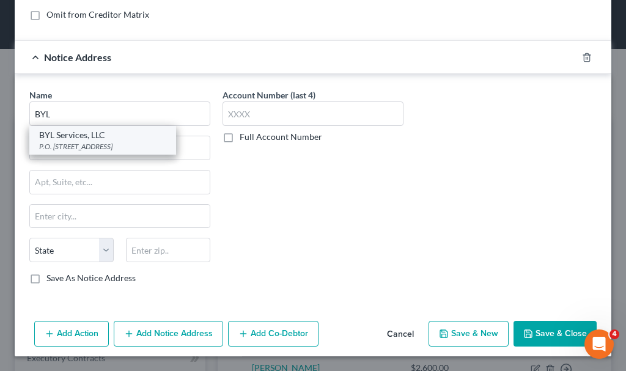
click at [96, 140] on div "BYL Services, LLC" at bounding box center [102, 135] width 127 height 12
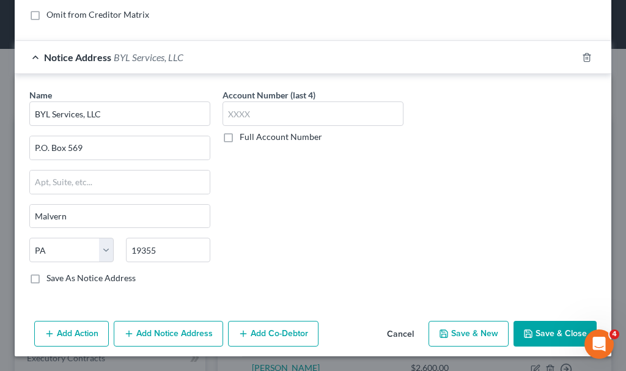
click at [479, 335] on button "Save & New" at bounding box center [468, 334] width 80 height 26
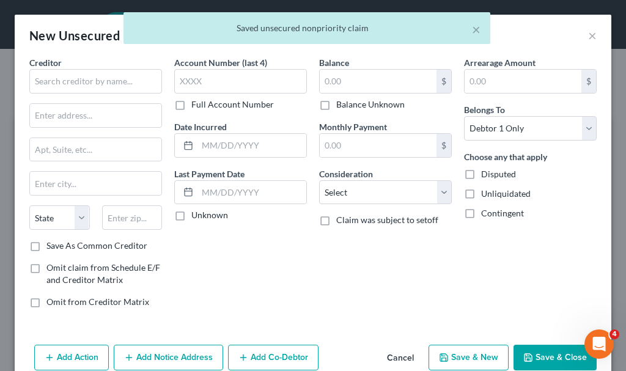
scroll to position [0, 0]
click at [131, 82] on input "text" at bounding box center [95, 81] width 133 height 24
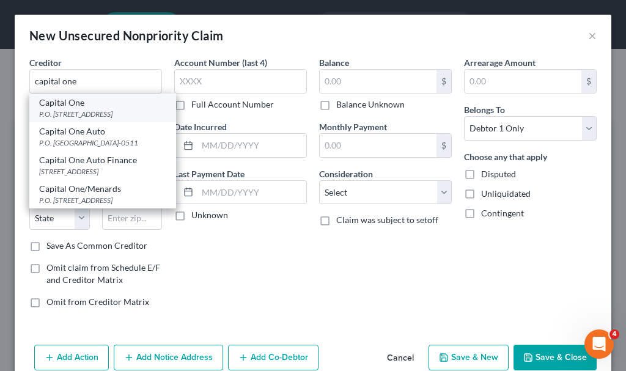
click at [88, 113] on div "P.O. [STREET_ADDRESS]" at bounding box center [102, 114] width 127 height 10
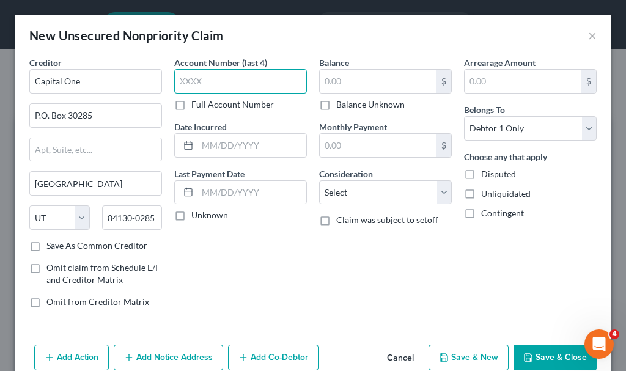
click at [206, 78] on input "text" at bounding box center [240, 81] width 133 height 24
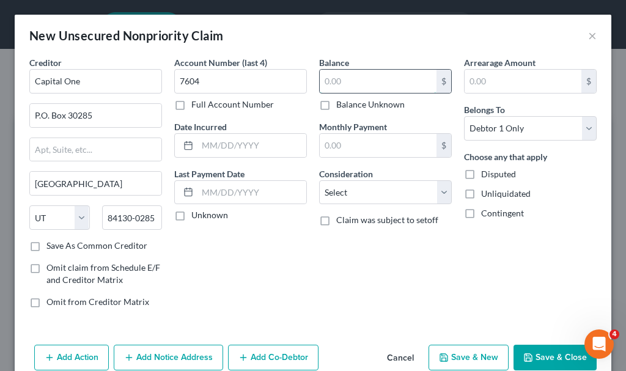
click at [371, 86] on input "text" at bounding box center [378, 81] width 117 height 23
click at [349, 191] on select "Select Cable / Satellite Services Collection Agency Credit Card Debt Debt Couns…" at bounding box center [385, 192] width 133 height 24
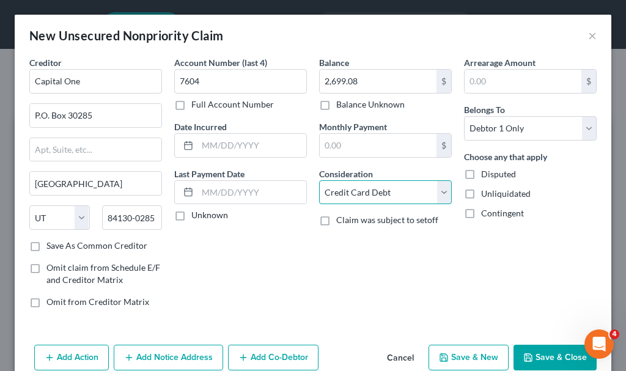
click at [319, 180] on select "Select Cable / Satellite Services Collection Agency Credit Card Debt Debt Couns…" at bounding box center [385, 192] width 133 height 24
click at [466, 355] on button "Save & New" at bounding box center [468, 358] width 80 height 26
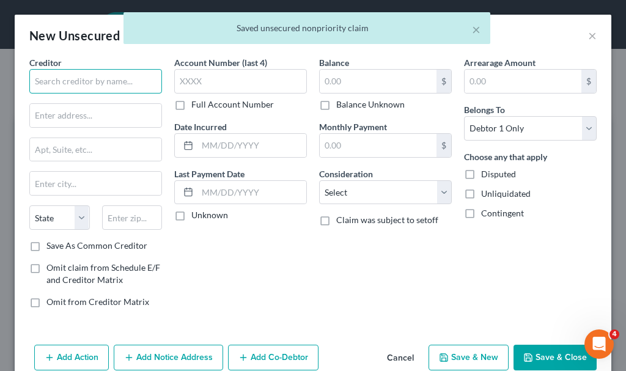
click at [123, 82] on input "text" at bounding box center [95, 81] width 133 height 24
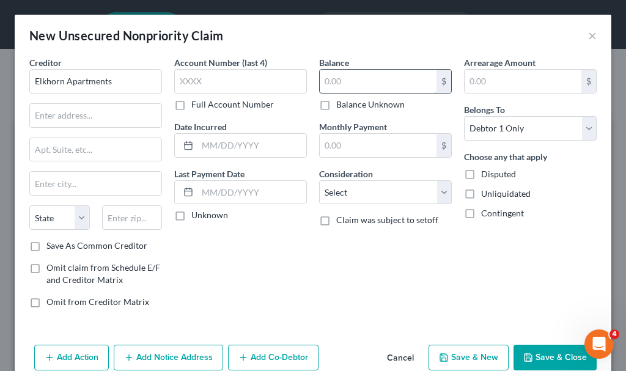
click at [359, 81] on input "text" at bounding box center [378, 81] width 117 height 23
click at [196, 352] on button "Add Notice Address" at bounding box center [168, 358] width 109 height 26
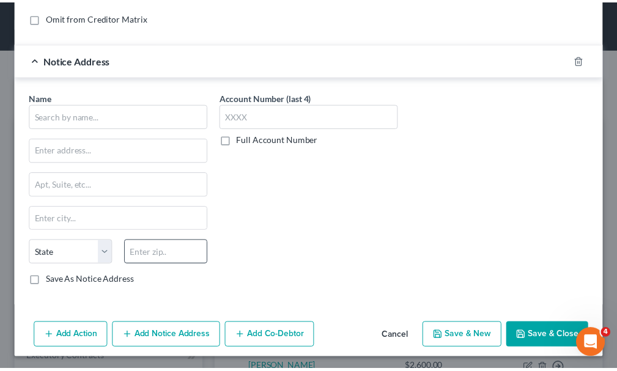
scroll to position [287, 0]
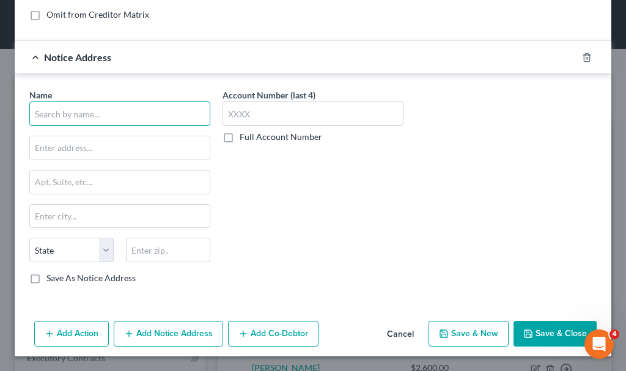
click at [147, 112] on input "text" at bounding box center [119, 113] width 181 height 24
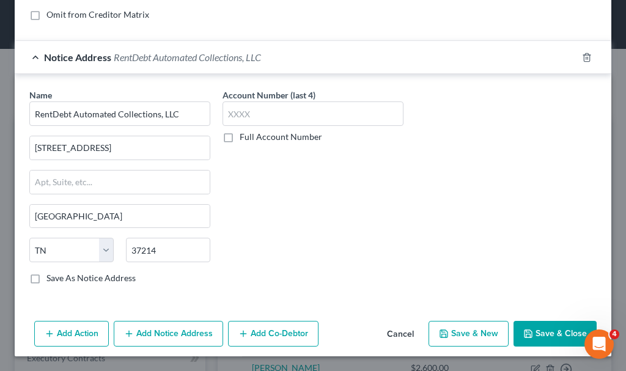
click at [537, 329] on button "Save & Close" at bounding box center [554, 334] width 83 height 26
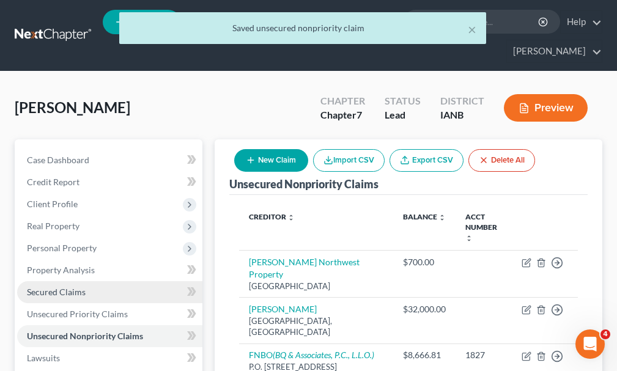
click at [65, 287] on span "Secured Claims" at bounding box center [56, 292] width 59 height 10
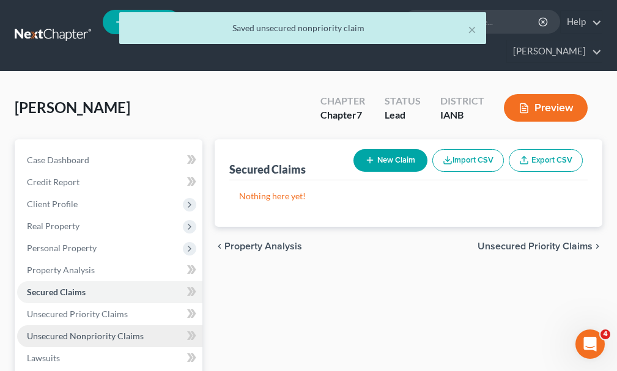
click at [81, 331] on span "Unsecured Nonpriority Claims" at bounding box center [85, 336] width 117 height 10
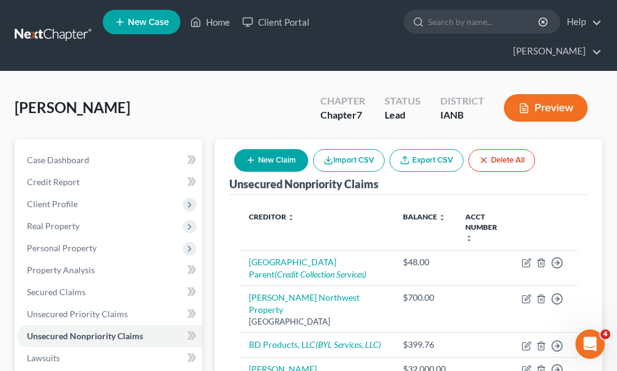
click at [263, 149] on button "New Claim" at bounding box center [271, 160] width 74 height 23
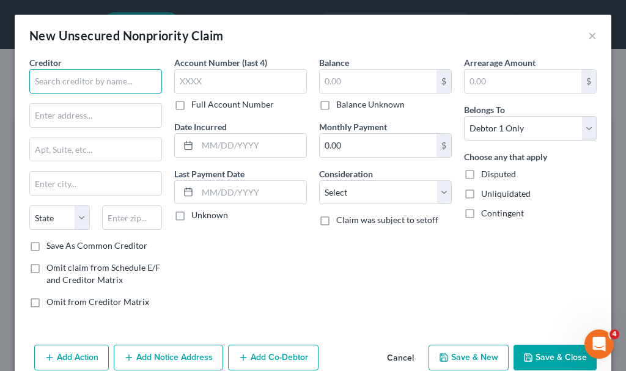
click at [93, 82] on input "text" at bounding box center [95, 81] width 133 height 24
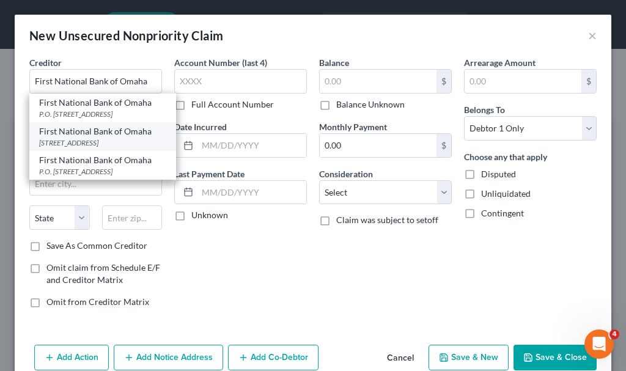
click at [84, 148] on div "[STREET_ADDRESS]" at bounding box center [102, 142] width 127 height 10
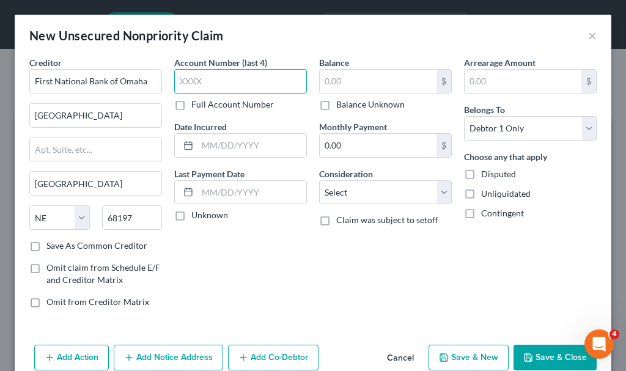
click at [236, 80] on input "text" at bounding box center [240, 81] width 133 height 24
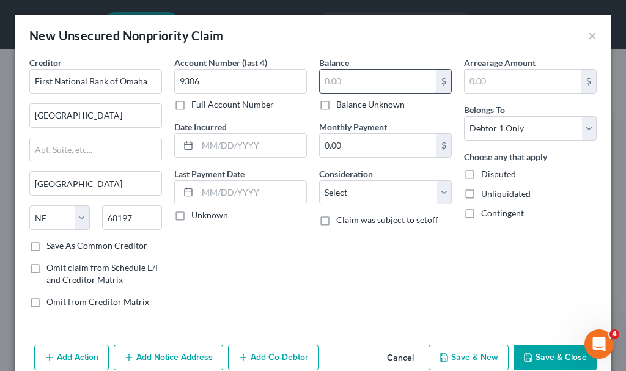
click at [364, 81] on input "text" at bounding box center [378, 81] width 117 height 23
click at [349, 189] on select "Select Cable / Satellite Services Collection Agency Credit Card Debt Debt Couns…" at bounding box center [385, 192] width 133 height 24
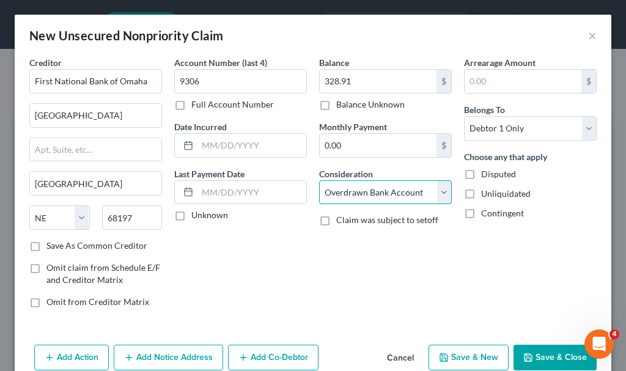
click at [319, 180] on select "Select Cable / Satellite Services Collection Agency Credit Card Debt Debt Couns…" at bounding box center [385, 192] width 133 height 24
click at [186, 351] on button "Add Notice Address" at bounding box center [168, 358] width 109 height 26
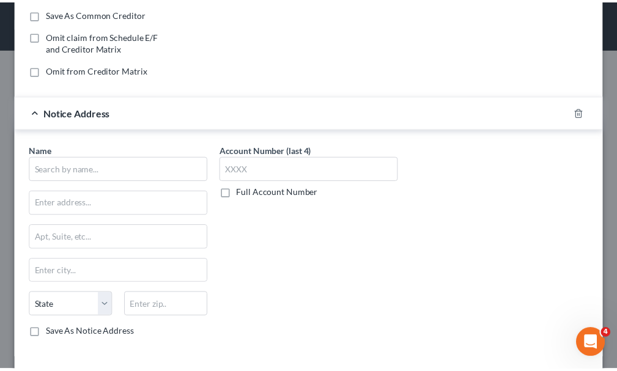
scroll to position [287, 0]
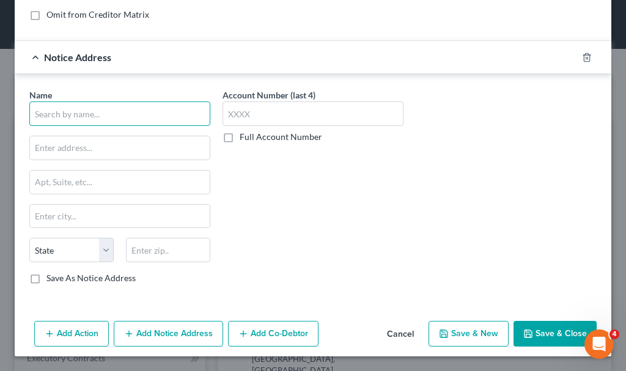
click at [155, 112] on input "text" at bounding box center [119, 113] width 181 height 24
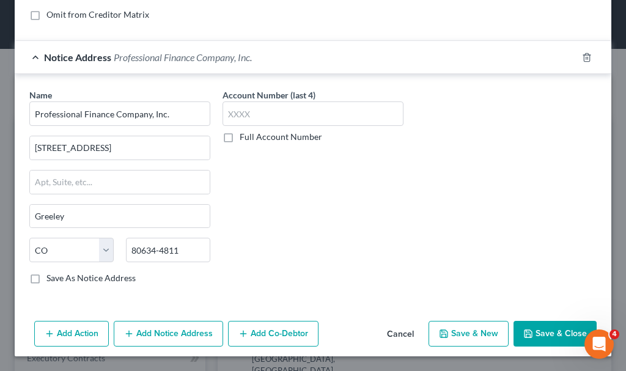
click at [46, 277] on label "Save As Notice Address" at bounding box center [90, 278] width 89 height 12
click at [51, 277] on input "Save As Notice Address" at bounding box center [55, 276] width 8 height 8
click at [523, 328] on button "Save & Close" at bounding box center [554, 334] width 83 height 26
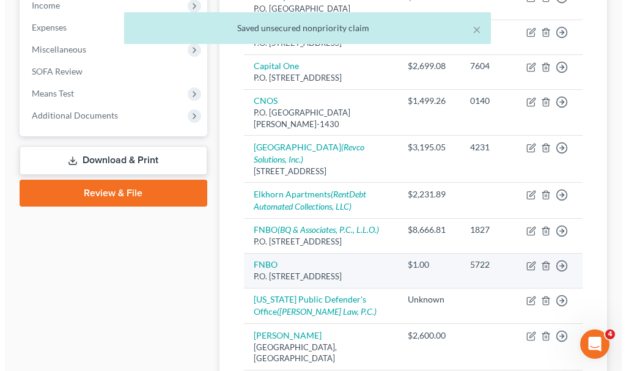
scroll to position [428, 0]
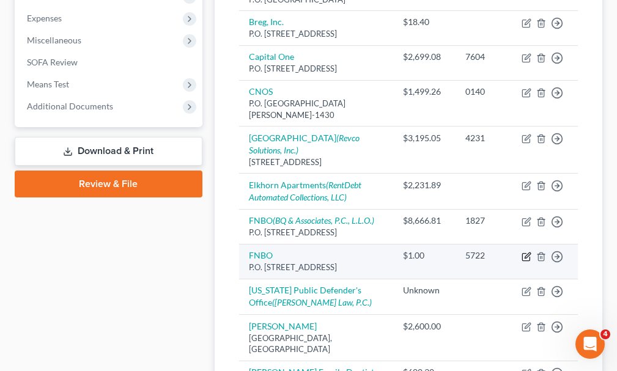
click at [527, 262] on icon "button" at bounding box center [526, 257] width 10 height 10
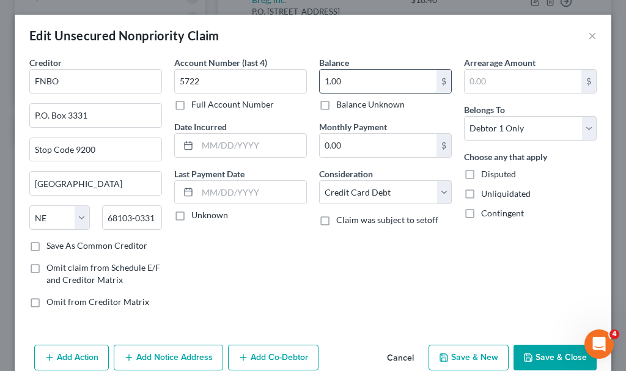
click at [348, 77] on input "1.00" at bounding box center [378, 81] width 117 height 23
click at [90, 353] on button "Add Action" at bounding box center [71, 358] width 75 height 26
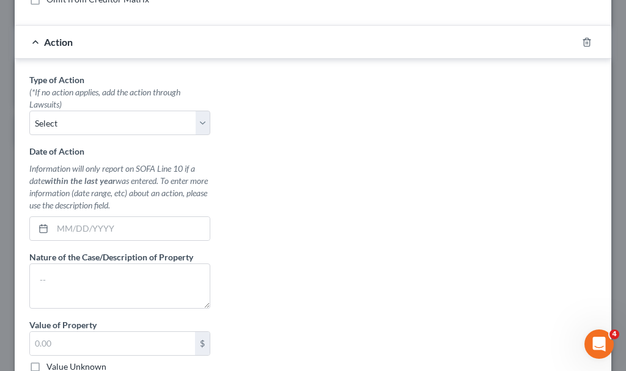
scroll to position [306, 0]
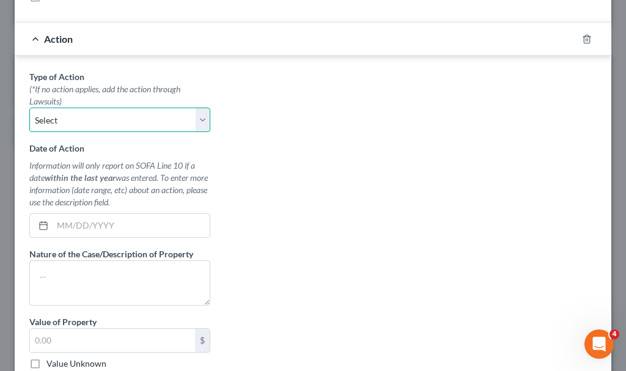
click at [78, 120] on select "Select Repossession Garnishment Foreclosure Personal Injury Attached, Seized, O…" at bounding box center [119, 120] width 181 height 24
click at [29, 108] on select "Select Repossession Garnishment Foreclosure Personal Injury Attached, Seized, O…" at bounding box center [119, 120] width 181 height 24
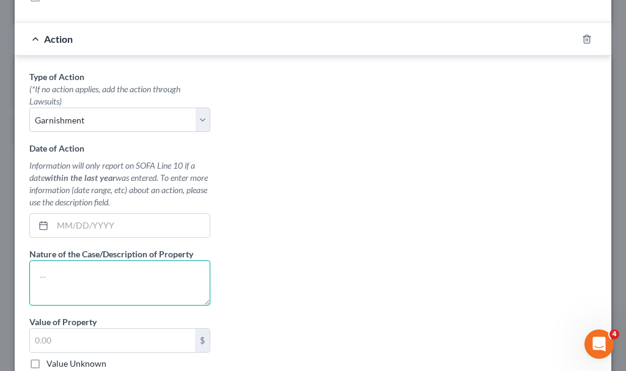
click at [100, 282] on textarea at bounding box center [119, 282] width 181 height 45
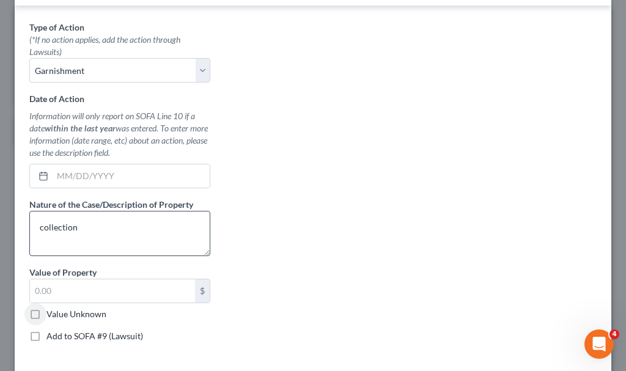
scroll to position [367, 0]
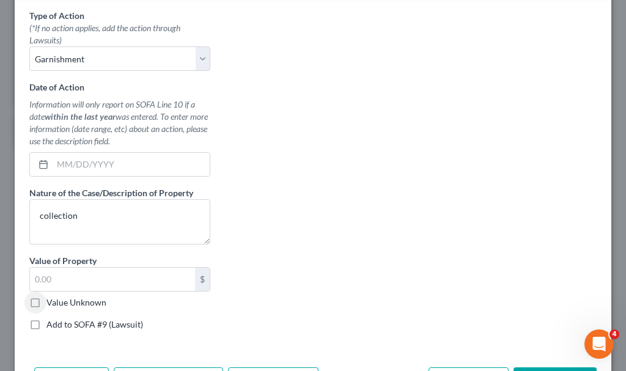
click at [46, 326] on label "Add to SOFA #9 (Lawsuit)" at bounding box center [94, 324] width 97 height 12
click at [51, 326] on input "Add to SOFA #9 (Lawsuit)" at bounding box center [55, 322] width 8 height 8
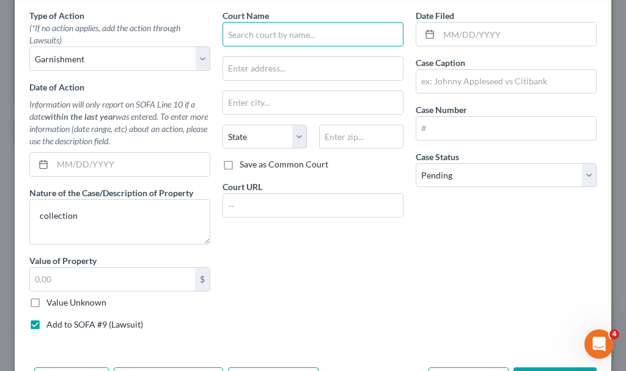
click at [290, 34] on input "text" at bounding box center [312, 34] width 181 height 24
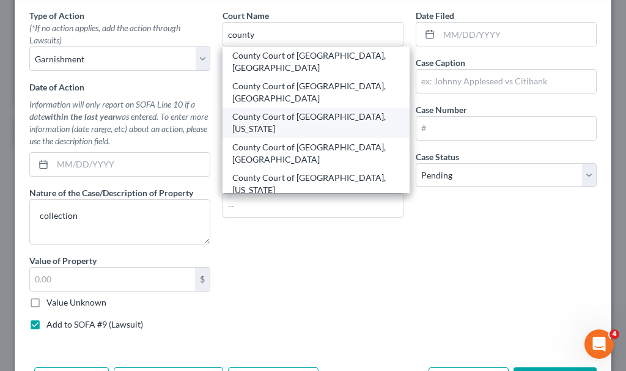
click at [282, 111] on div "County Court of [GEOGRAPHIC_DATA], [US_STATE]" at bounding box center [315, 123] width 167 height 24
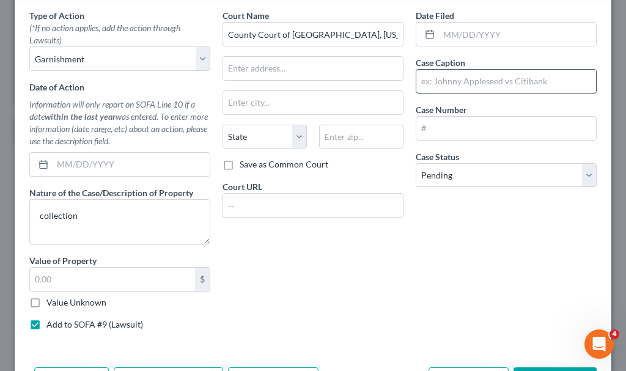
click at [435, 82] on input "text" at bounding box center [506, 81] width 180 height 23
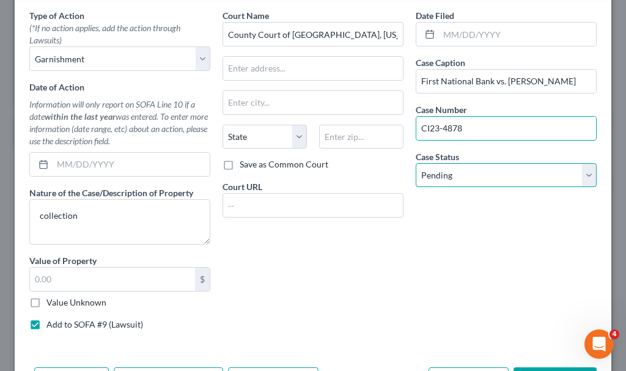
click at [475, 174] on select "Select Pending On Appeal Concluded" at bounding box center [505, 175] width 181 height 24
click at [415, 163] on select "Select Pending On Appeal Concluded" at bounding box center [505, 175] width 181 height 24
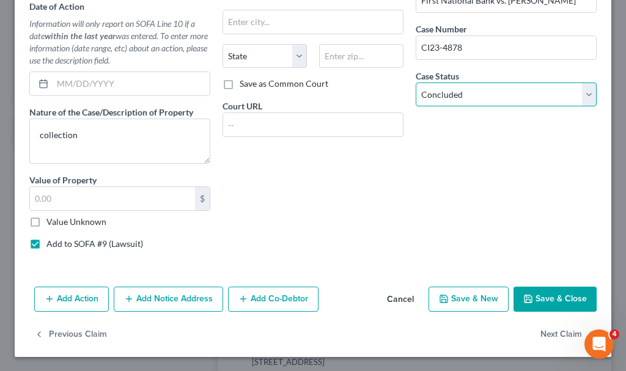
scroll to position [448, 0]
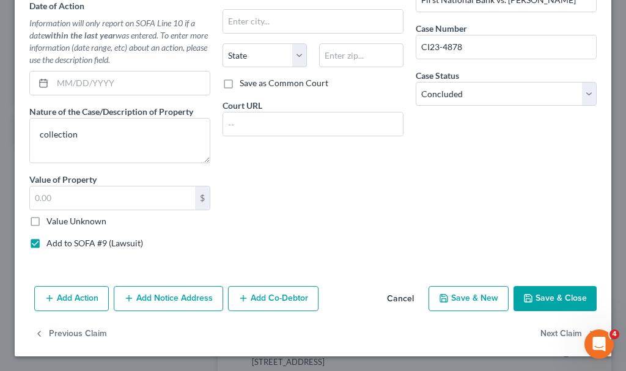
click at [551, 297] on button "Save & Close" at bounding box center [554, 299] width 83 height 26
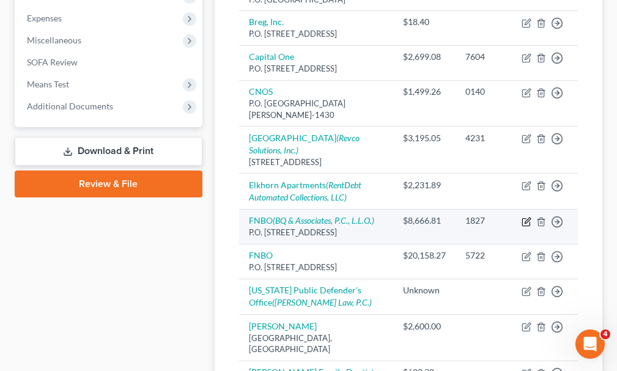
click at [529, 220] on icon "button" at bounding box center [526, 222] width 10 height 10
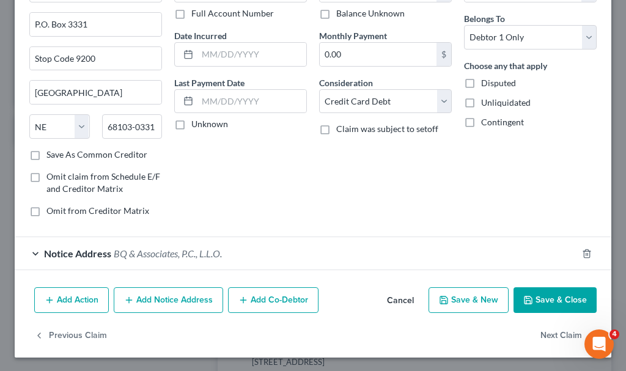
scroll to position [92, 0]
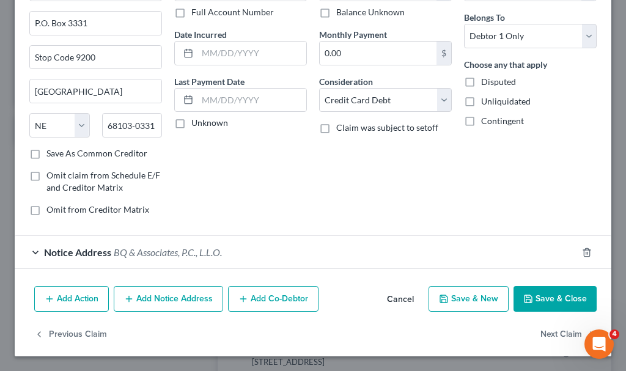
click at [68, 296] on button "Add Action" at bounding box center [71, 299] width 75 height 26
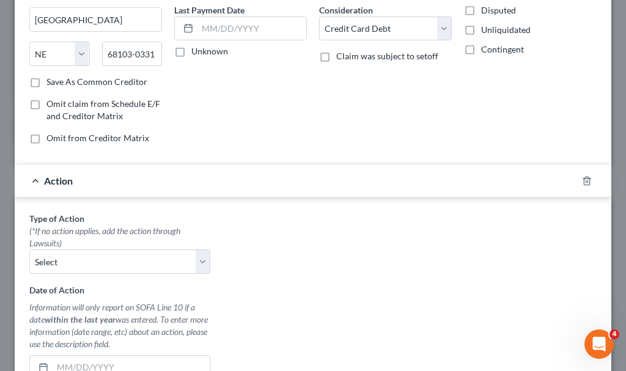
scroll to position [337, 0]
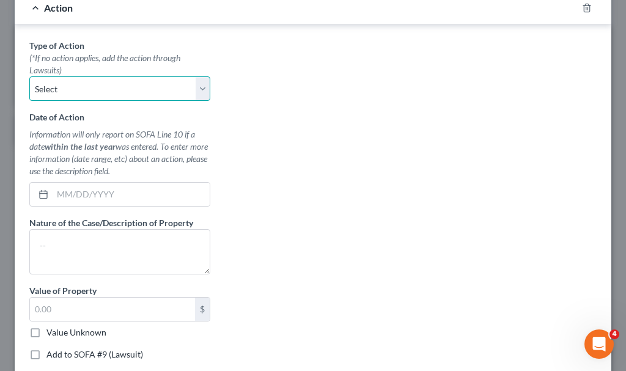
click at [77, 89] on select "Select Repossession Garnishment Foreclosure Personal Injury Attached, Seized, O…" at bounding box center [119, 88] width 181 height 24
click at [29, 76] on select "Select Repossession Garnishment Foreclosure Personal Injury Attached, Seized, O…" at bounding box center [119, 88] width 181 height 24
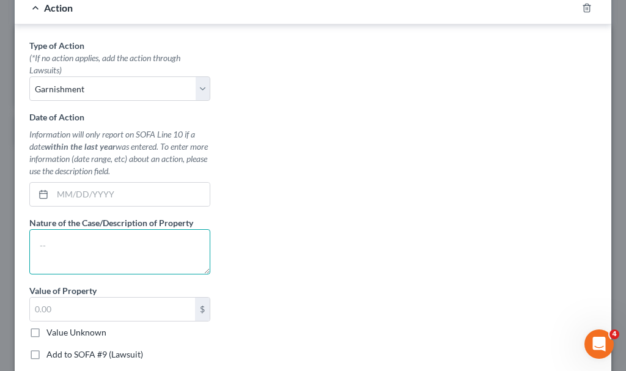
click at [115, 252] on textarea at bounding box center [119, 251] width 181 height 45
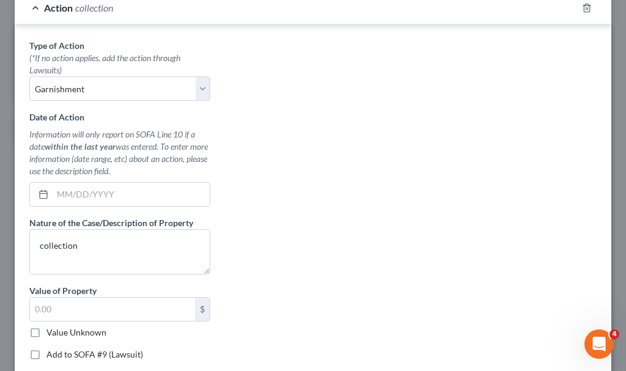
click at [46, 356] on label "Add to SOFA #9 (Lawsuit)" at bounding box center [94, 354] width 97 height 12
click at [51, 356] on input "Add to SOFA #9 (Lawsuit)" at bounding box center [55, 352] width 8 height 8
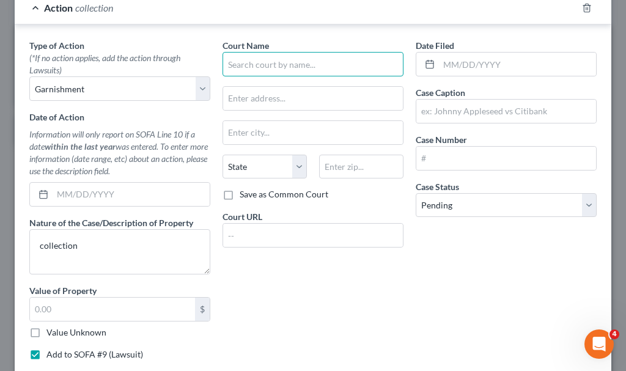
click at [311, 65] on input "text" at bounding box center [312, 64] width 181 height 24
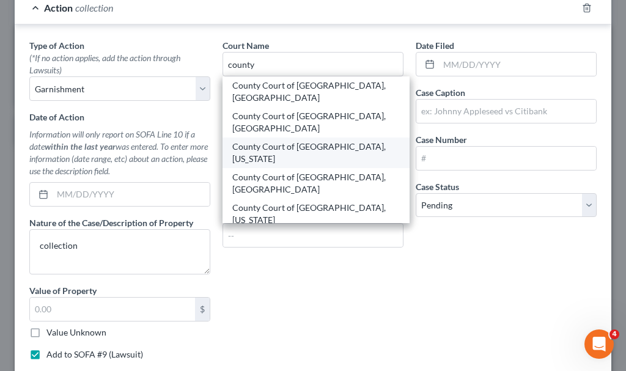
click at [302, 141] on div "County Court of [GEOGRAPHIC_DATA], [US_STATE]" at bounding box center [315, 153] width 167 height 24
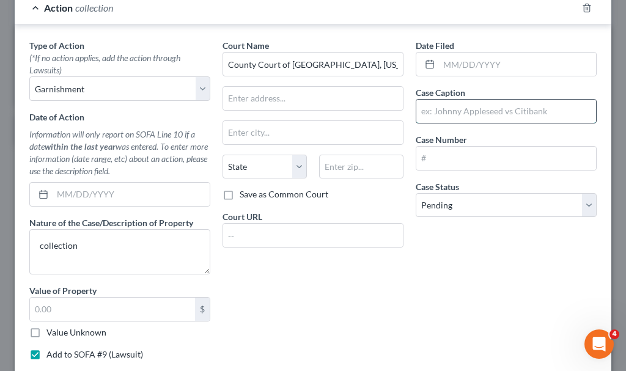
click at [448, 112] on input "text" at bounding box center [506, 111] width 180 height 23
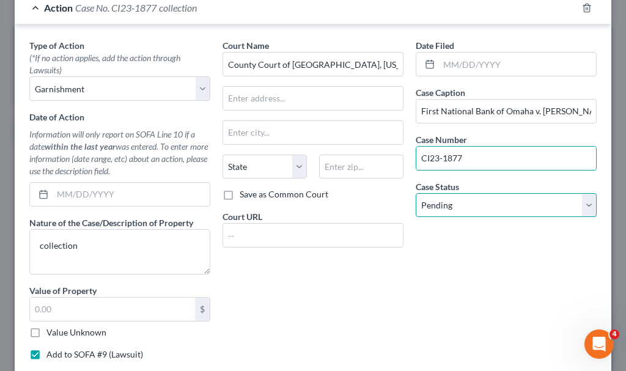
click at [499, 208] on select "Select Pending On Appeal Concluded" at bounding box center [505, 205] width 181 height 24
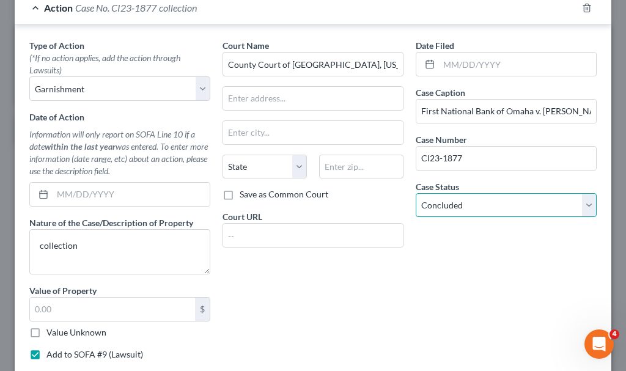
click at [415, 193] on select "Select Pending On Appeal Concluded" at bounding box center [505, 205] width 181 height 24
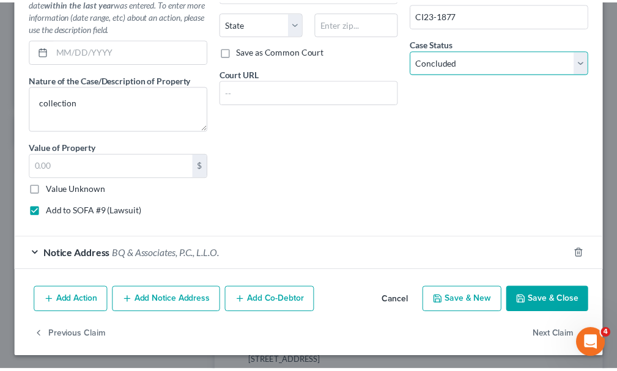
scroll to position [481, 0]
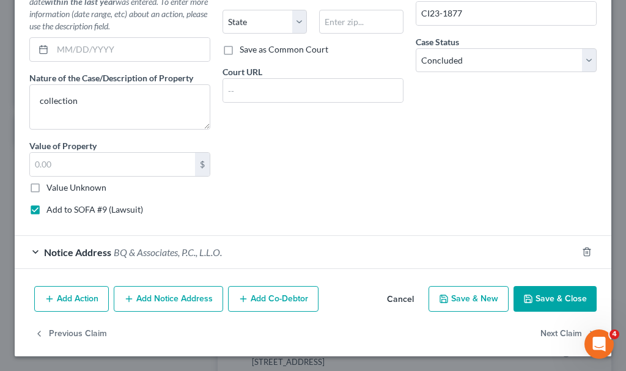
click at [545, 295] on button "Save & Close" at bounding box center [554, 299] width 83 height 26
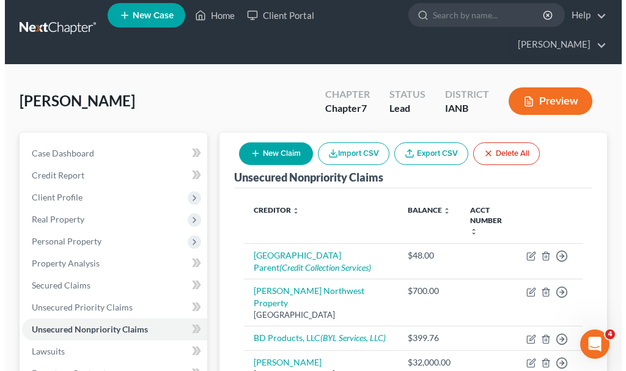
scroll to position [0, 0]
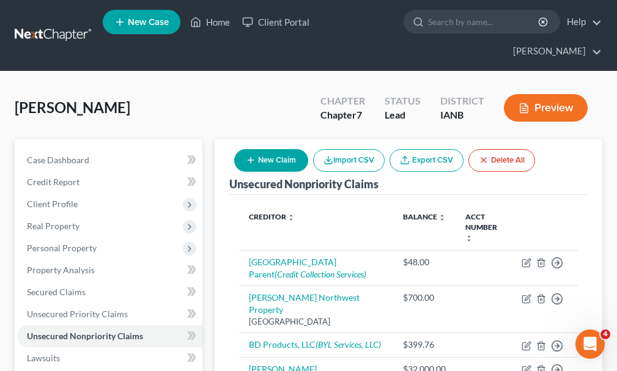
click at [266, 149] on button "New Claim" at bounding box center [271, 160] width 74 height 23
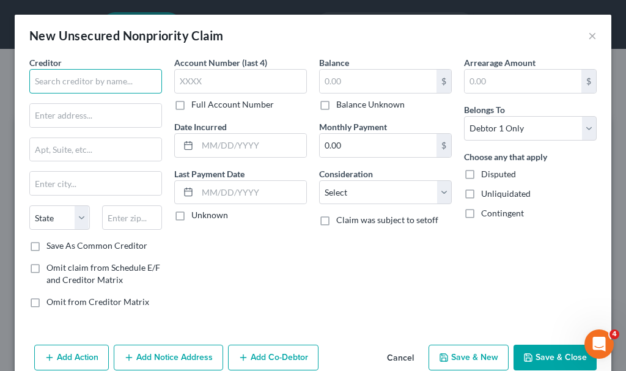
click at [123, 81] on input "text" at bounding box center [95, 81] width 133 height 24
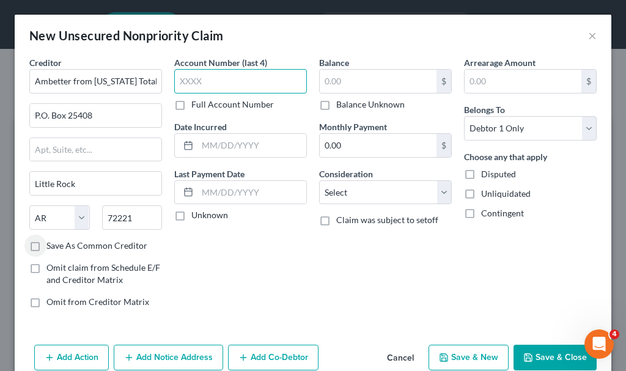
click at [244, 80] on input "text" at bounding box center [240, 81] width 133 height 24
click at [459, 351] on button "Save & New" at bounding box center [468, 358] width 80 height 26
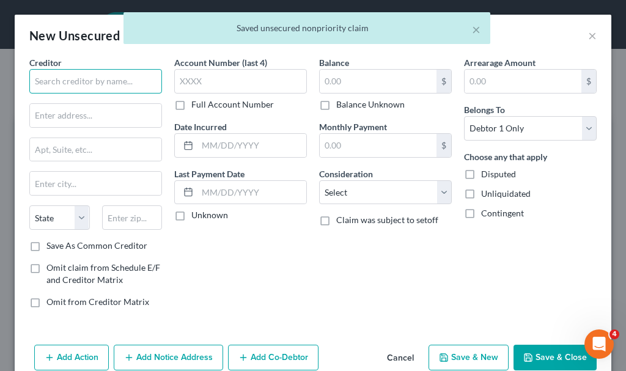
click at [126, 75] on input "text" at bounding box center [95, 81] width 133 height 24
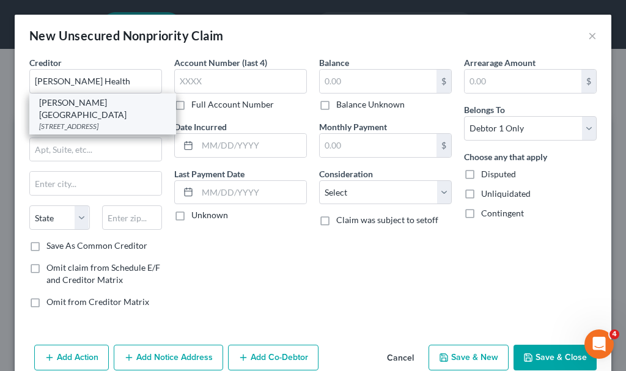
click at [103, 121] on div "[STREET_ADDRESS]" at bounding box center [102, 126] width 127 height 10
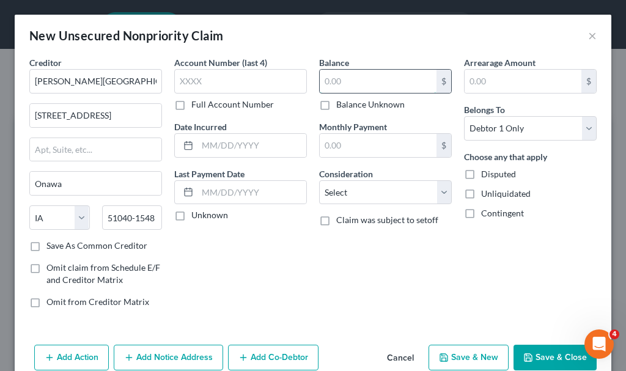
click at [360, 78] on input "text" at bounding box center [378, 81] width 117 height 23
click at [368, 201] on select "Select Cable / Satellite Services Collection Agency Credit Card Debt Debt Couns…" at bounding box center [385, 192] width 133 height 24
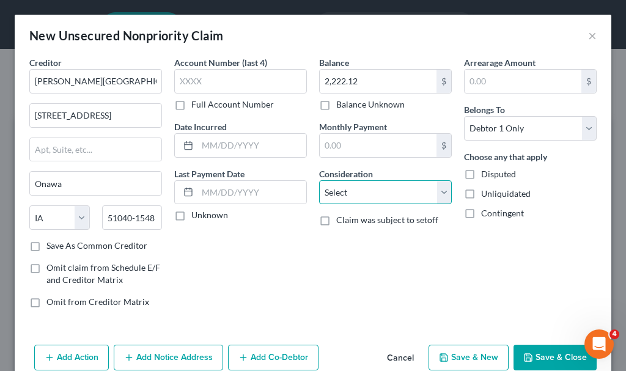
click at [370, 190] on select "Select Cable / Satellite Services Collection Agency Credit Card Debt Debt Couns…" at bounding box center [385, 192] width 133 height 24
click at [319, 180] on select "Select Cable / Satellite Services Collection Agency Credit Card Debt Debt Couns…" at bounding box center [385, 192] width 133 height 24
click at [184, 353] on button "Add Notice Address" at bounding box center [168, 358] width 109 height 26
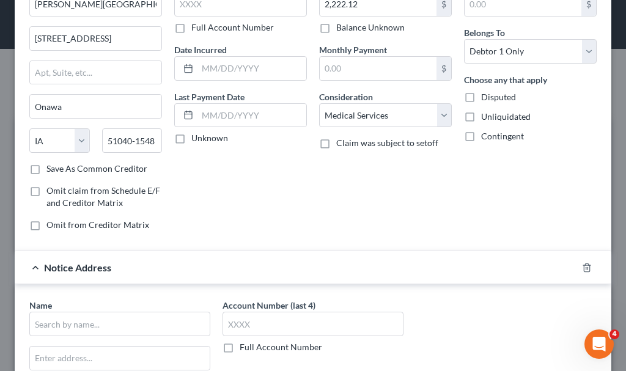
scroll to position [244, 0]
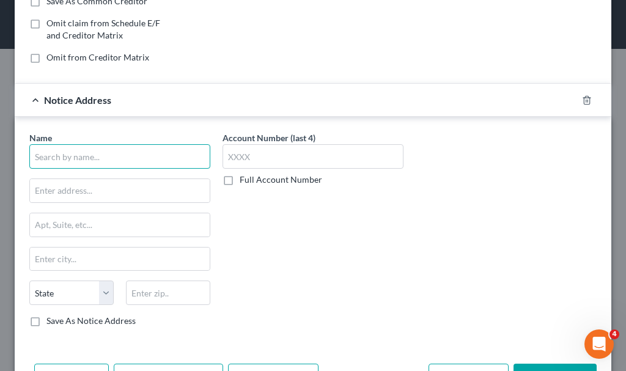
click at [132, 158] on input "text" at bounding box center [119, 156] width 181 height 24
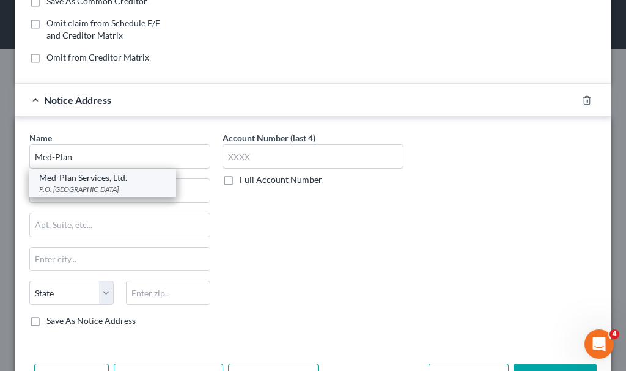
click at [107, 183] on div "Med-Plan Services, Ltd." at bounding box center [102, 178] width 127 height 12
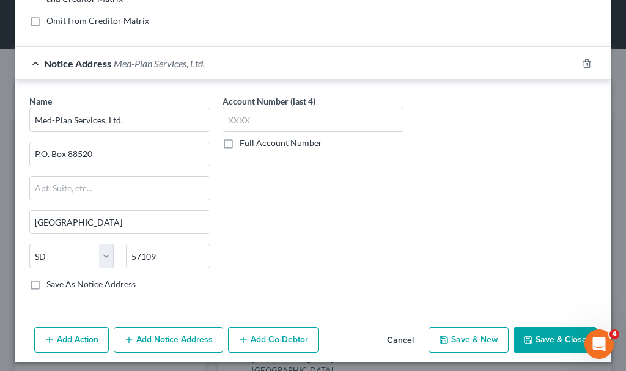
scroll to position [287, 0]
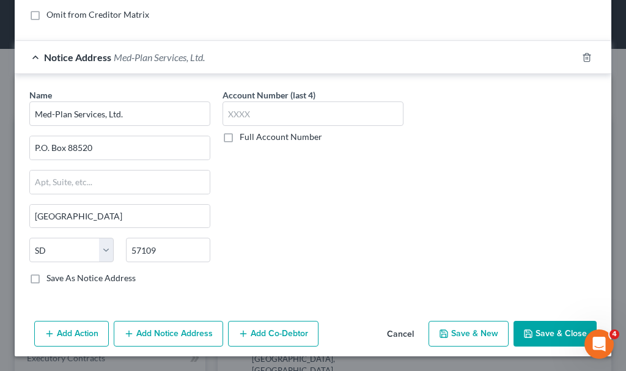
click at [205, 330] on button "Add Notice Address" at bounding box center [168, 334] width 109 height 26
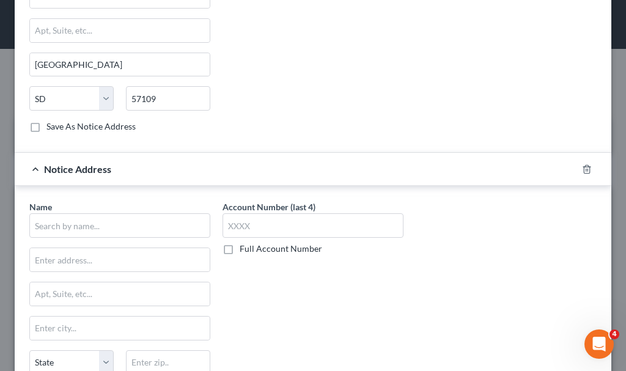
scroll to position [551, 0]
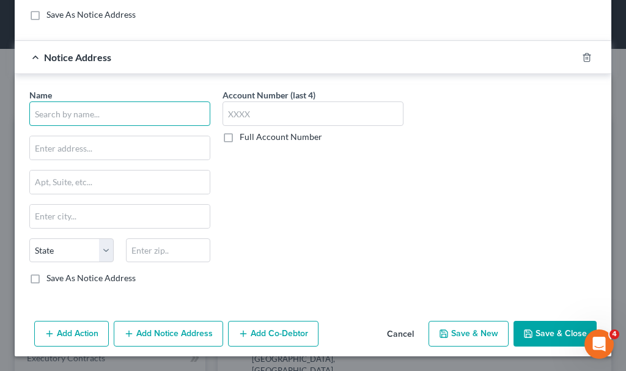
click at [167, 114] on input "text" at bounding box center [119, 113] width 181 height 24
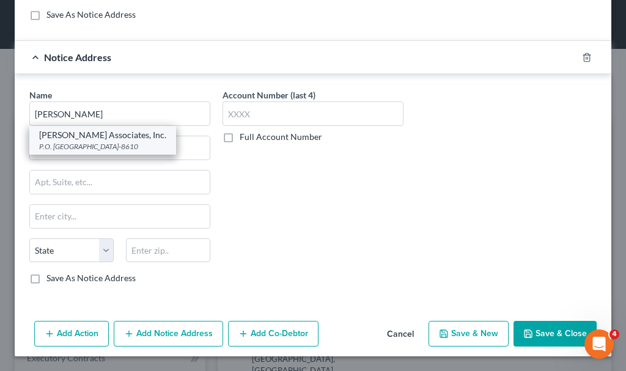
click at [98, 139] on div "[PERSON_NAME] Associates, Inc." at bounding box center [102, 135] width 127 height 12
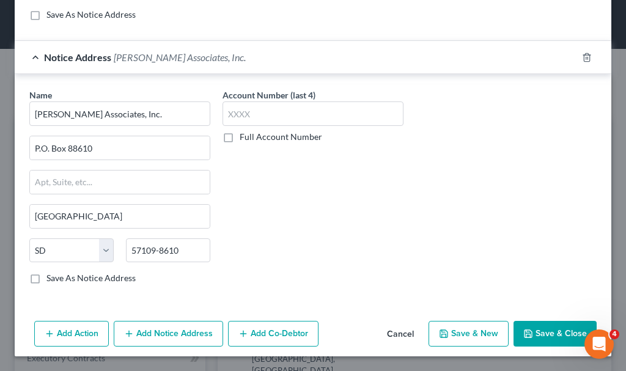
click at [455, 326] on button "Save & New" at bounding box center [468, 334] width 80 height 26
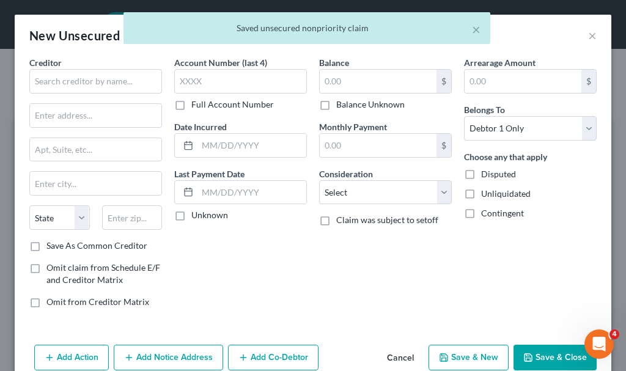
scroll to position [0, 0]
click at [117, 77] on input "text" at bounding box center [95, 81] width 133 height 24
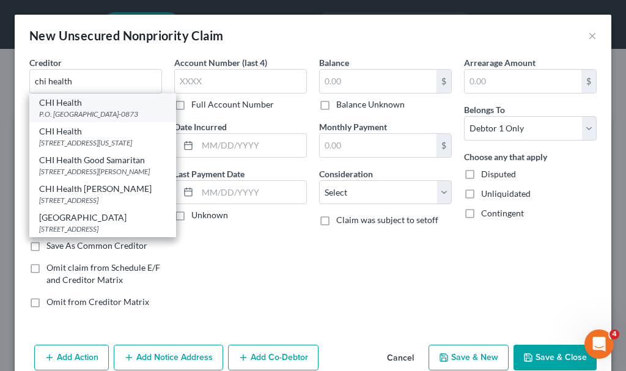
click at [73, 108] on div "CHI Health" at bounding box center [102, 103] width 127 height 12
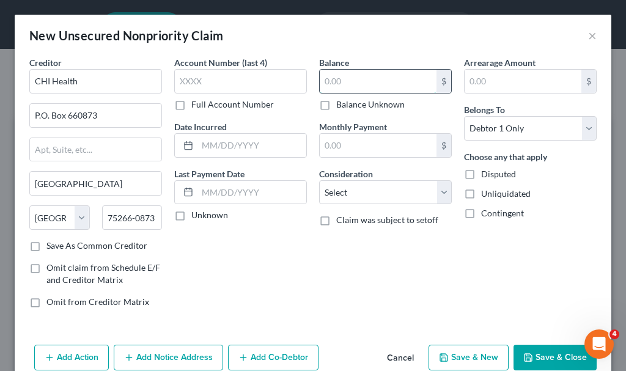
click at [374, 82] on input "text" at bounding box center [378, 81] width 117 height 23
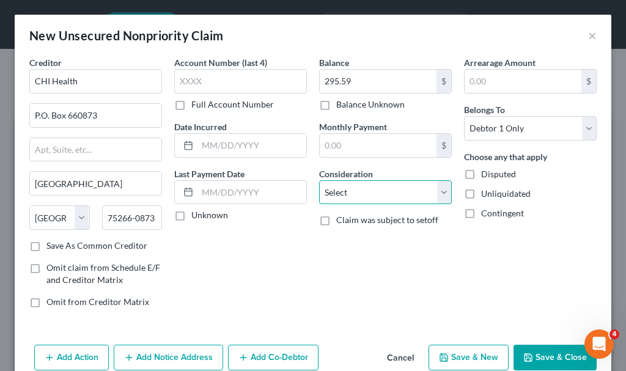
click at [367, 193] on select "Select Cable / Satellite Services Collection Agency Credit Card Debt Debt Couns…" at bounding box center [385, 192] width 133 height 24
click at [319, 180] on select "Select Cable / Satellite Services Collection Agency Credit Card Debt Debt Couns…" at bounding box center [385, 192] width 133 height 24
click at [189, 351] on button "Add Notice Address" at bounding box center [168, 358] width 109 height 26
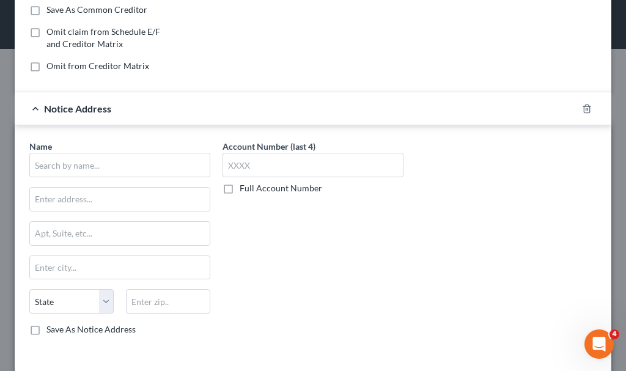
scroll to position [287, 0]
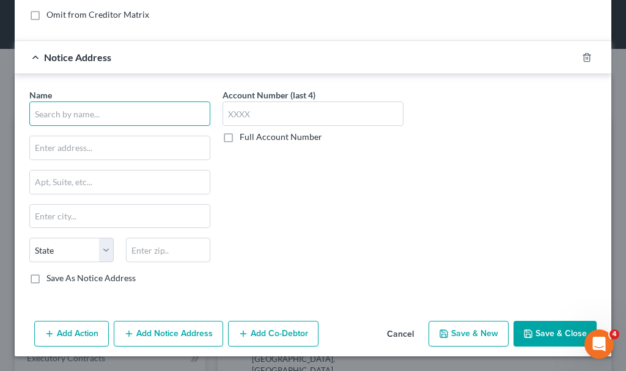
click at [137, 112] on input "text" at bounding box center [119, 113] width 181 height 24
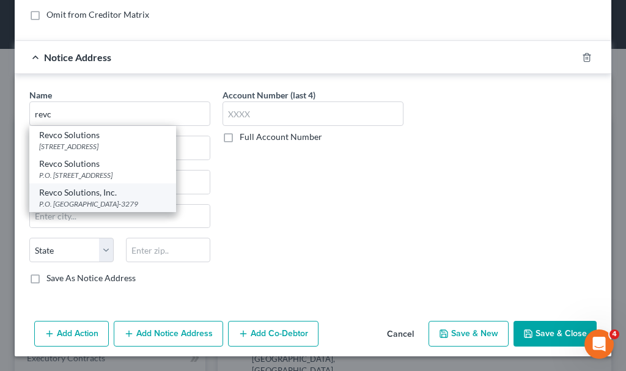
click at [95, 199] on div "Revco Solutions, Inc." at bounding box center [102, 192] width 127 height 12
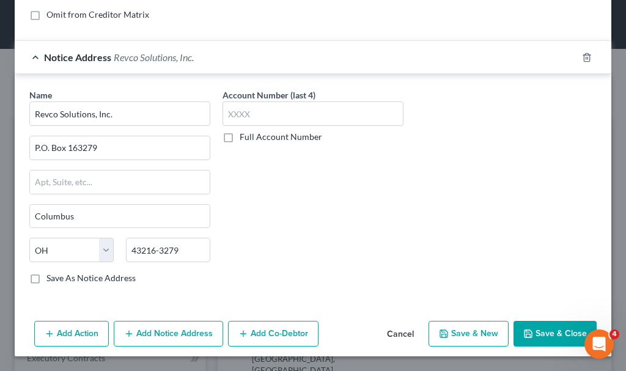
click at [478, 335] on button "Save & New" at bounding box center [468, 334] width 80 height 26
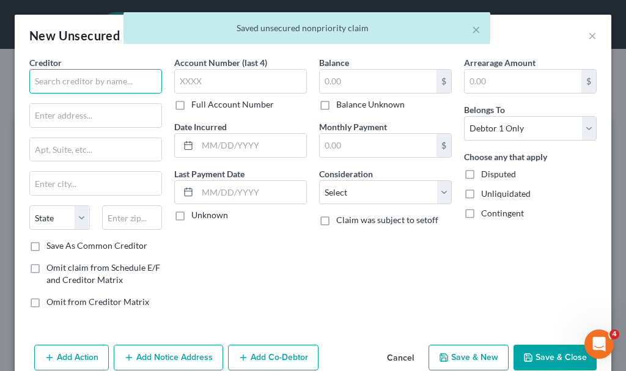
click at [111, 82] on input "text" at bounding box center [95, 81] width 133 height 24
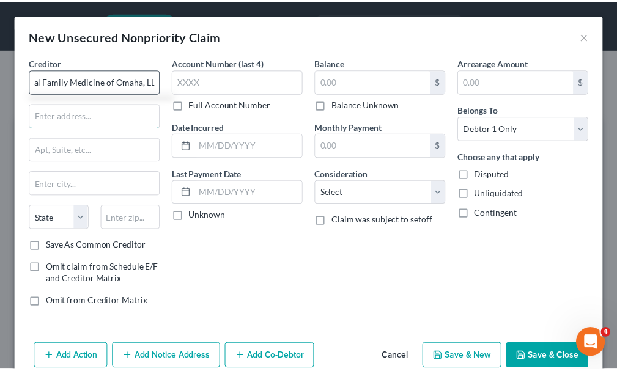
scroll to position [0, 0]
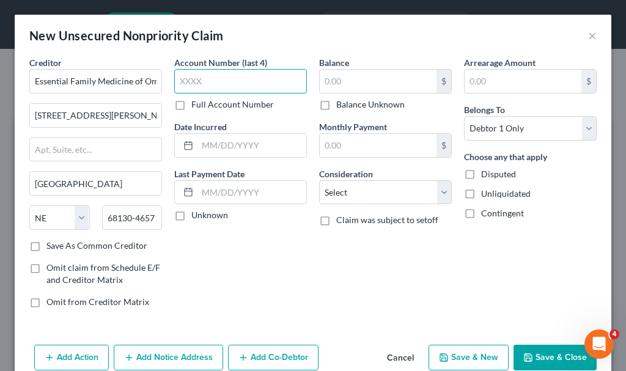
click at [243, 81] on input "text" at bounding box center [240, 81] width 133 height 24
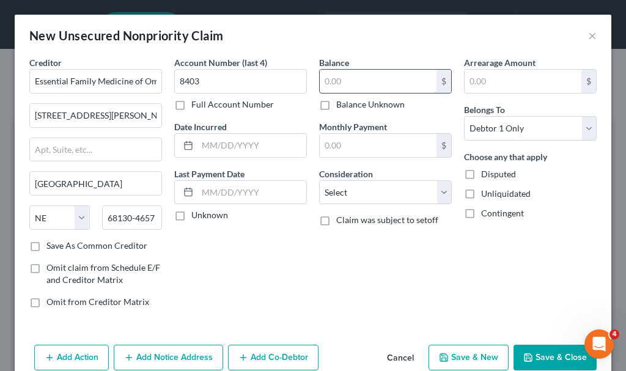
click at [356, 82] on input "text" at bounding box center [378, 81] width 117 height 23
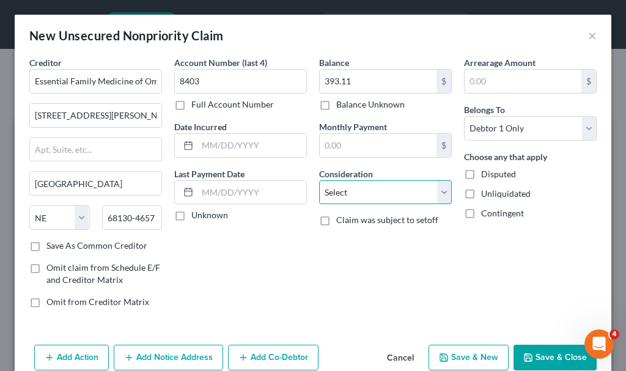
click at [349, 192] on select "Select Cable / Satellite Services Collection Agency Credit Card Debt Debt Couns…" at bounding box center [385, 192] width 133 height 24
click at [319, 180] on select "Select Cable / Satellite Services Collection Agency Credit Card Debt Debt Couns…" at bounding box center [385, 192] width 133 height 24
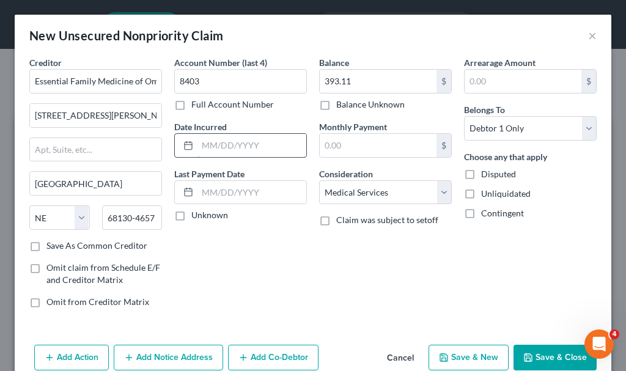
click at [262, 141] on input "text" at bounding box center [251, 145] width 109 height 23
click at [458, 357] on button "Save & New" at bounding box center [468, 358] width 80 height 26
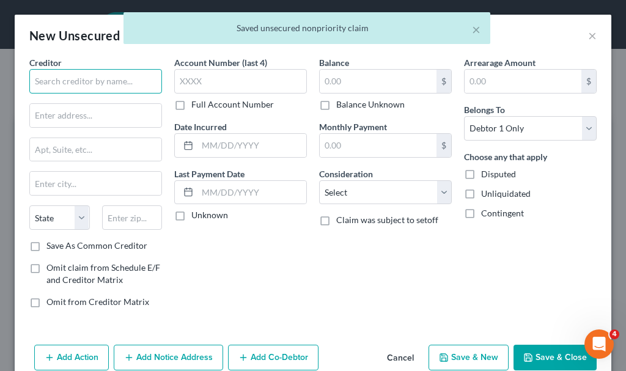
click at [132, 84] on input "text" at bounding box center [95, 81] width 133 height 24
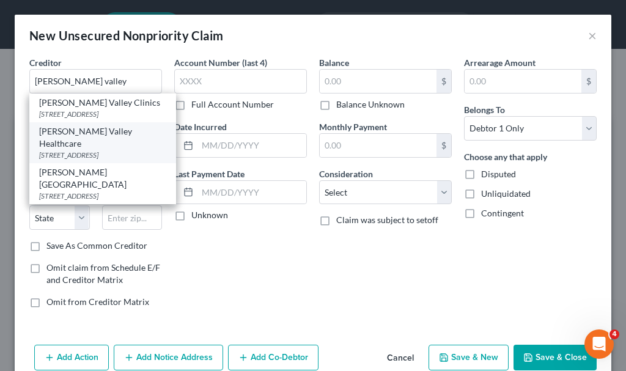
click at [100, 150] on div "[STREET_ADDRESS]" at bounding box center [102, 155] width 127 height 10
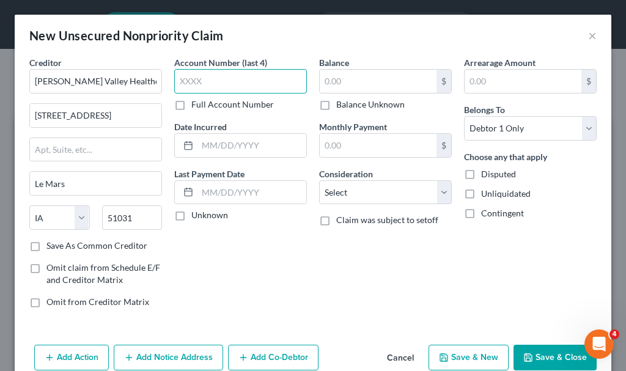
click at [225, 84] on input "text" at bounding box center [240, 81] width 133 height 24
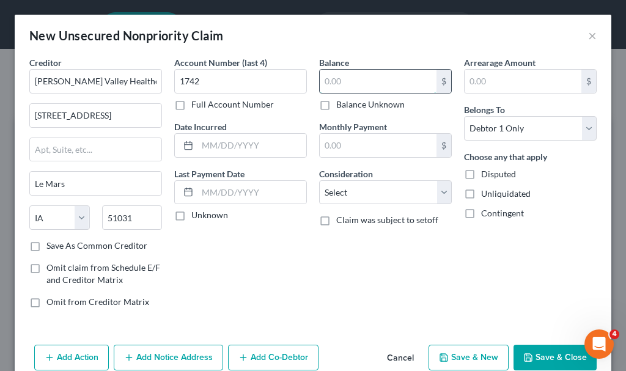
click at [349, 76] on input "text" at bounding box center [378, 81] width 117 height 23
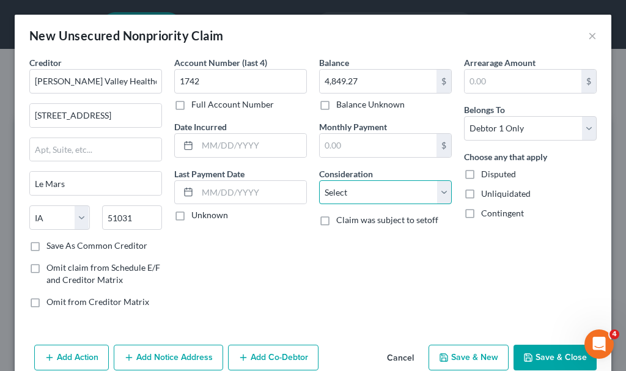
click at [359, 188] on select "Select Cable / Satellite Services Collection Agency Credit Card Debt Debt Couns…" at bounding box center [385, 192] width 133 height 24
click at [319, 180] on select "Select Cable / Satellite Services Collection Agency Credit Card Debt Debt Couns…" at bounding box center [385, 192] width 133 height 24
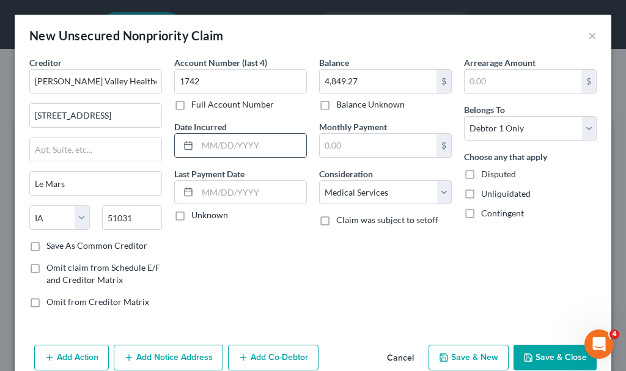
click at [254, 145] on input "text" at bounding box center [251, 145] width 109 height 23
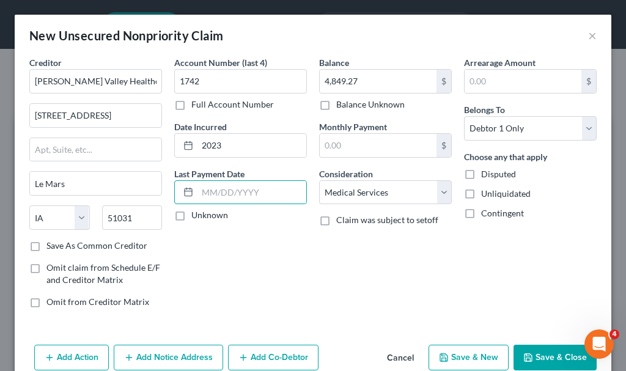
click at [454, 360] on button "Save & New" at bounding box center [468, 358] width 80 height 26
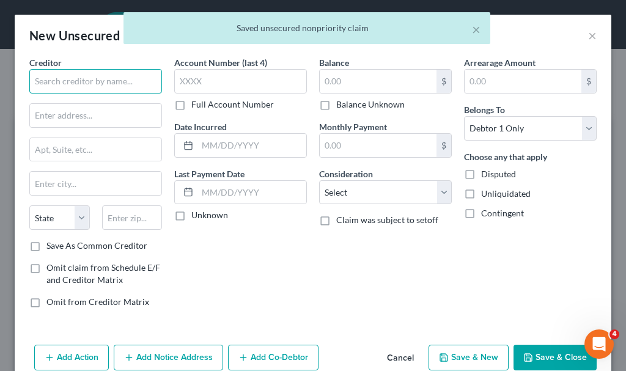
click at [118, 82] on input "text" at bounding box center [95, 81] width 133 height 24
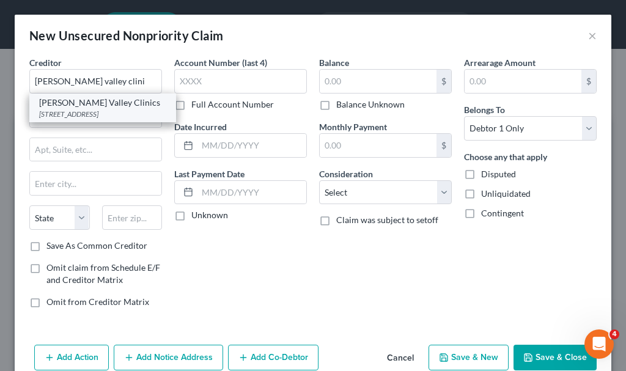
click at [95, 117] on div "[STREET_ADDRESS]" at bounding box center [102, 114] width 127 height 10
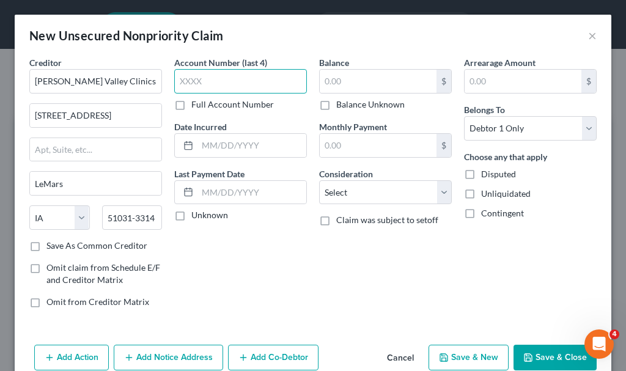
click at [212, 82] on input "text" at bounding box center [240, 81] width 133 height 24
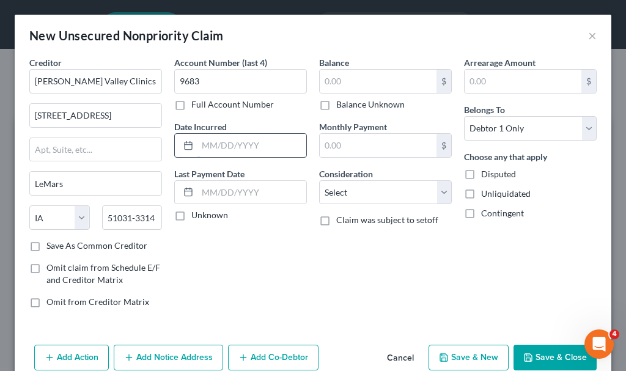
click at [257, 143] on input "text" at bounding box center [251, 145] width 109 height 23
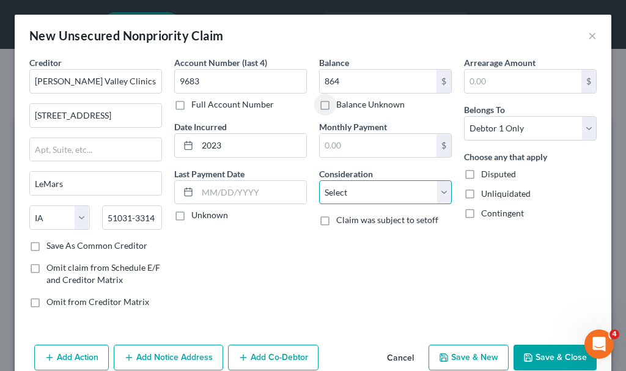
click at [353, 196] on select "Select Cable / Satellite Services Collection Agency Credit Card Debt Debt Couns…" at bounding box center [385, 192] width 133 height 24
click at [319, 180] on select "Select Cable / Satellite Services Collection Agency Credit Card Debt Debt Couns…" at bounding box center [385, 192] width 133 height 24
click at [464, 353] on button "Save & New" at bounding box center [468, 358] width 80 height 26
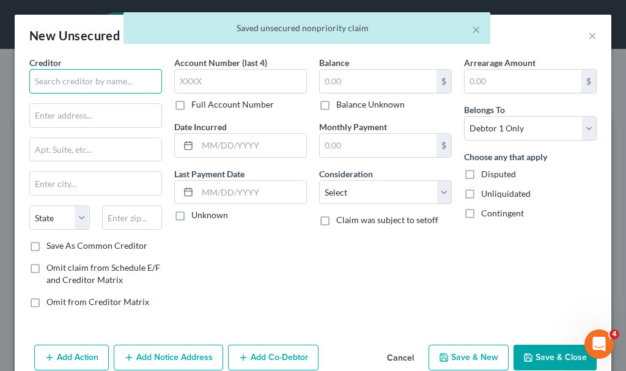
click at [109, 81] on input "text" at bounding box center [95, 81] width 133 height 24
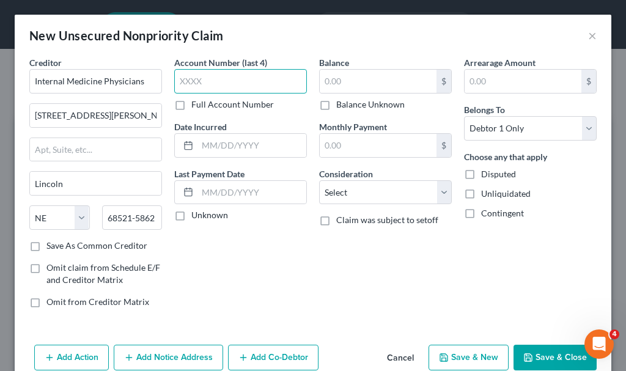
click at [251, 86] on input "text" at bounding box center [240, 81] width 133 height 24
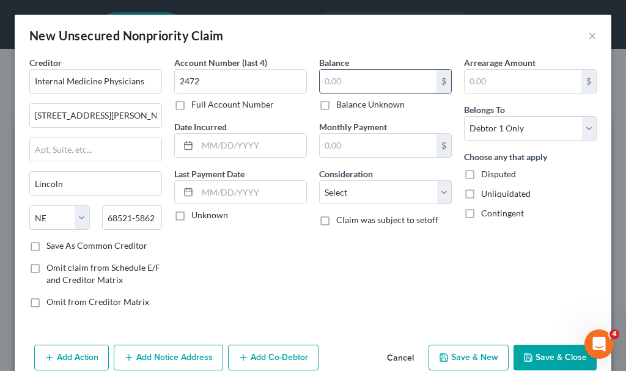
click at [362, 82] on input "text" at bounding box center [378, 81] width 117 height 23
click at [356, 195] on select "Select Cable / Satellite Services Collection Agency Credit Card Debt Debt Couns…" at bounding box center [385, 192] width 133 height 24
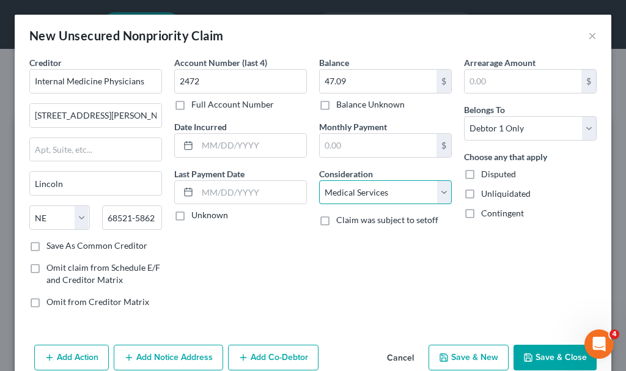
click at [319, 180] on select "Select Cable / Satellite Services Collection Agency Credit Card Debt Debt Couns…" at bounding box center [385, 192] width 133 height 24
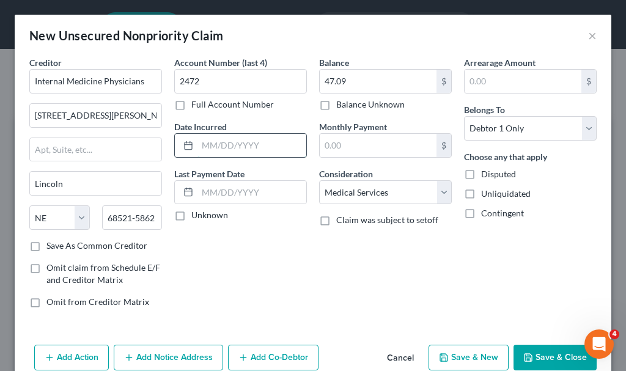
click at [258, 144] on input "text" at bounding box center [251, 145] width 109 height 23
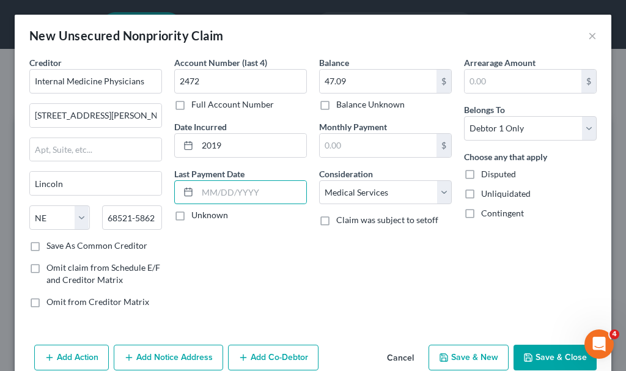
click at [546, 353] on button "Save & Close" at bounding box center [554, 358] width 83 height 26
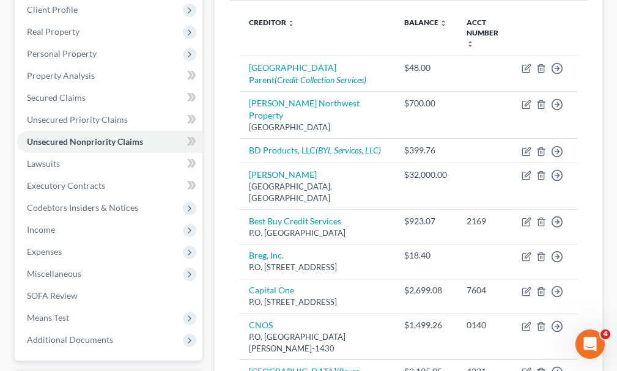
scroll to position [61, 0]
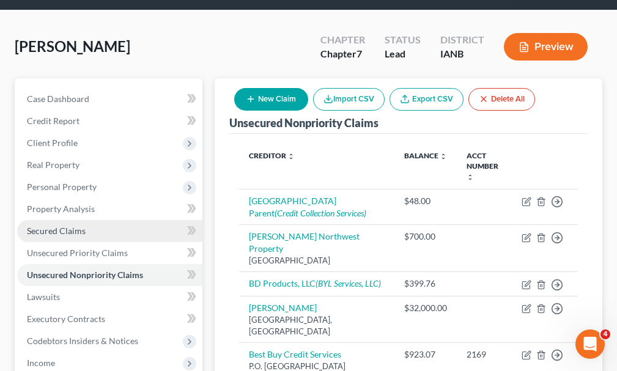
click at [54, 225] on span "Secured Claims" at bounding box center [56, 230] width 59 height 10
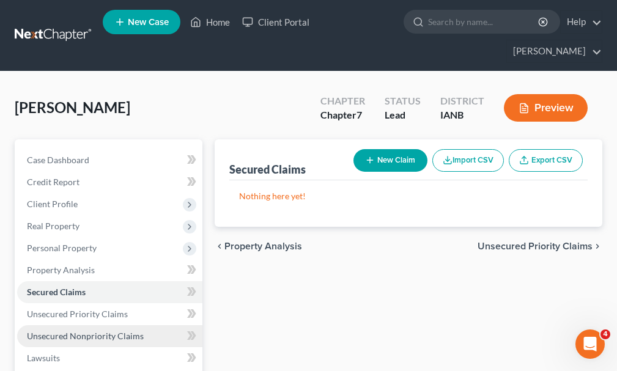
click at [83, 331] on span "Unsecured Nonpriority Claims" at bounding box center [85, 336] width 117 height 10
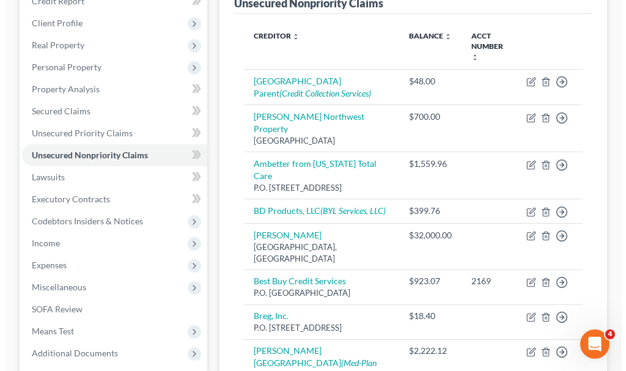
scroll to position [108, 0]
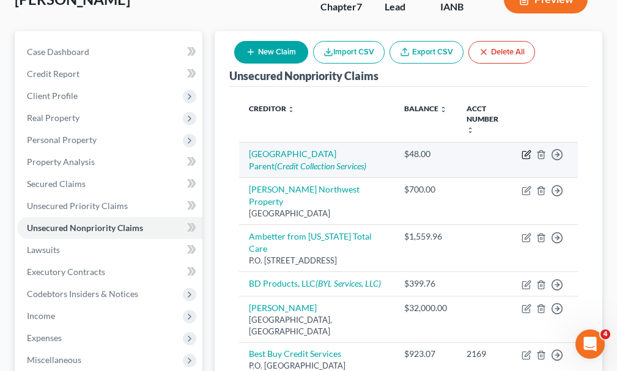
click at [527, 150] on icon "button" at bounding box center [526, 155] width 10 height 10
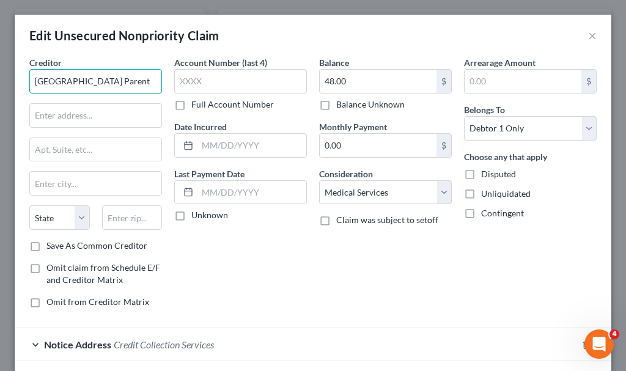
click at [51, 81] on input "[GEOGRAPHIC_DATA] Parent" at bounding box center [95, 81] width 133 height 24
click at [363, 78] on input "48.00" at bounding box center [378, 81] width 117 height 23
drag, startPoint x: 44, startPoint y: 85, endPoint x: 99, endPoint y: 79, distance: 55.3
click at [48, 86] on input "[GEOGRAPHIC_DATA] Parent" at bounding box center [95, 81] width 133 height 24
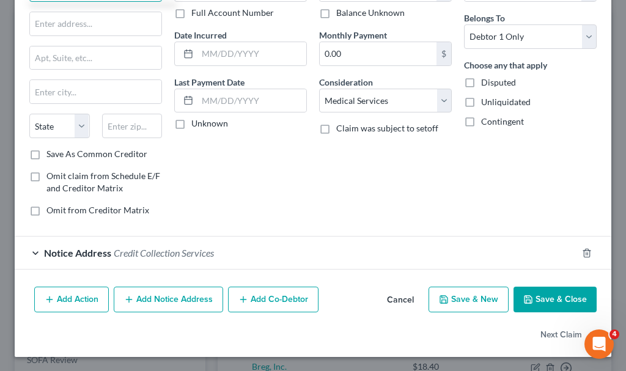
scroll to position [92, 0]
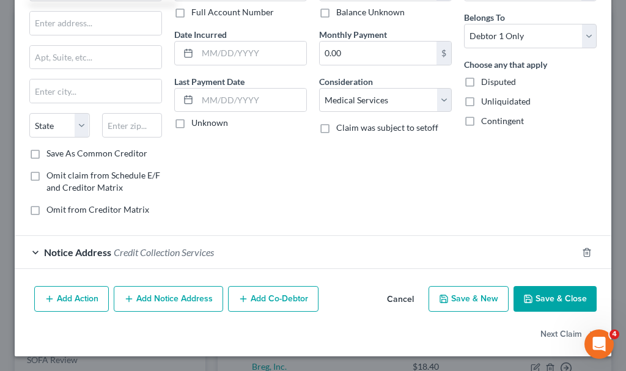
click at [195, 293] on button "Add Notice Address" at bounding box center [168, 299] width 109 height 26
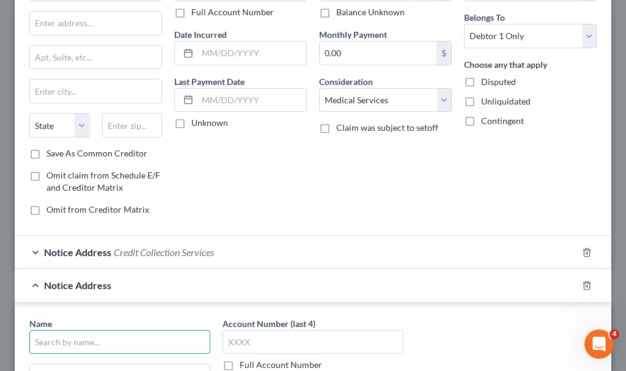
click at [134, 336] on input "text" at bounding box center [119, 342] width 181 height 24
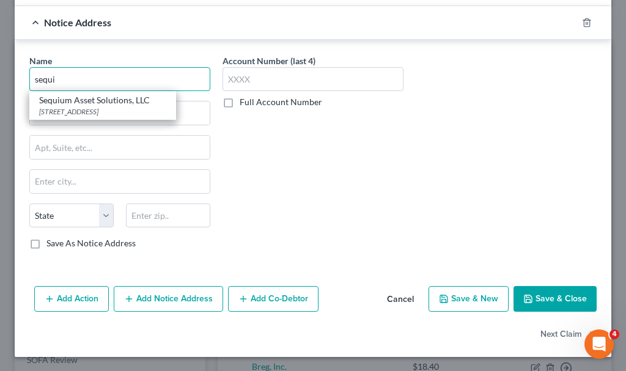
scroll to position [356, 0]
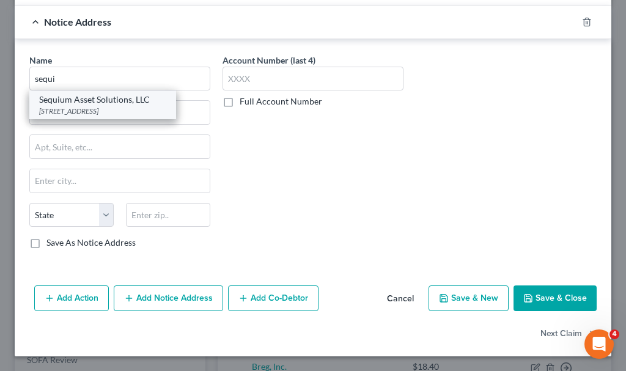
click at [103, 102] on div "Sequium Asset Solutions, LLC" at bounding box center [102, 99] width 127 height 12
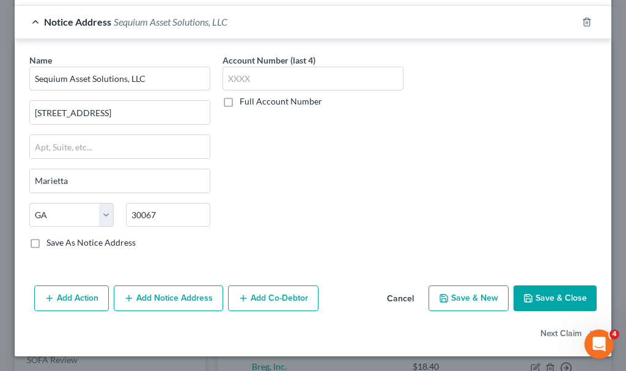
click at [467, 293] on button "Save & New" at bounding box center [468, 298] width 80 height 26
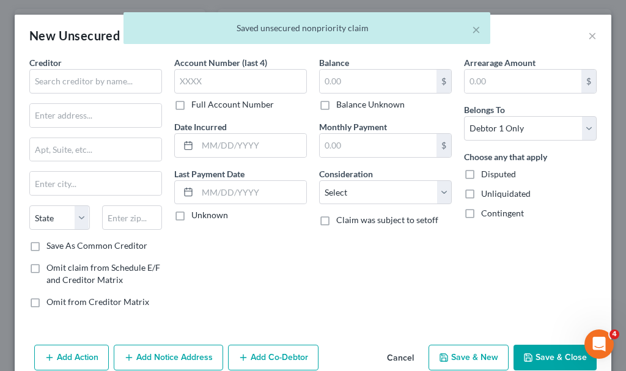
scroll to position [0, 0]
click at [109, 85] on input "text" at bounding box center [95, 81] width 133 height 24
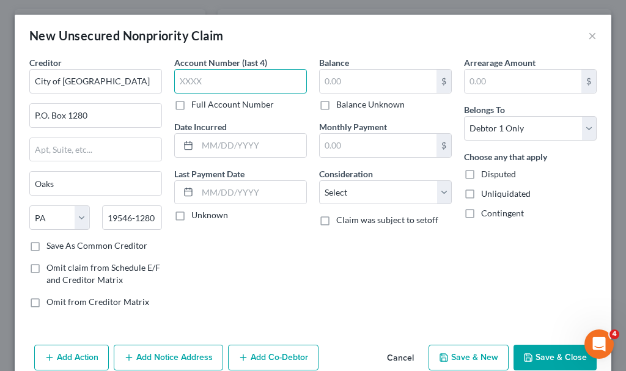
click at [221, 80] on input "text" at bounding box center [240, 81] width 133 height 24
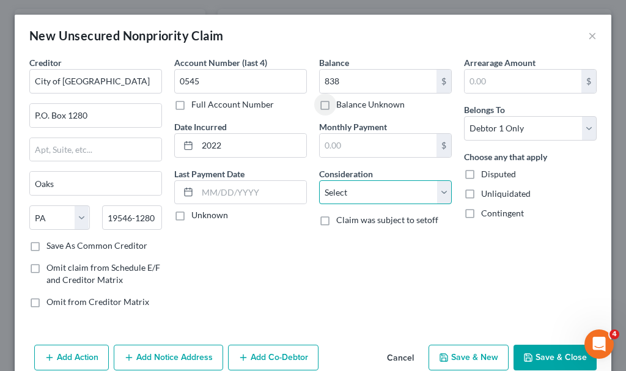
click at [351, 191] on select "Select Cable / Satellite Services Collection Agency Credit Card Debt Debt Couns…" at bounding box center [385, 192] width 133 height 24
click at [319, 180] on select "Select Cable / Satellite Services Collection Agency Credit Card Debt Debt Couns…" at bounding box center [385, 192] width 133 height 24
click at [178, 348] on button "Add Notice Address" at bounding box center [168, 358] width 109 height 26
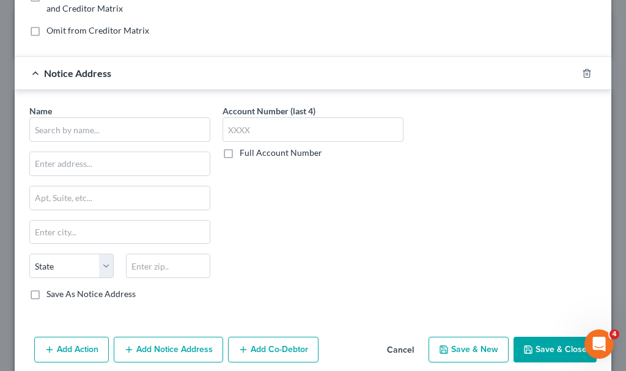
scroll to position [287, 0]
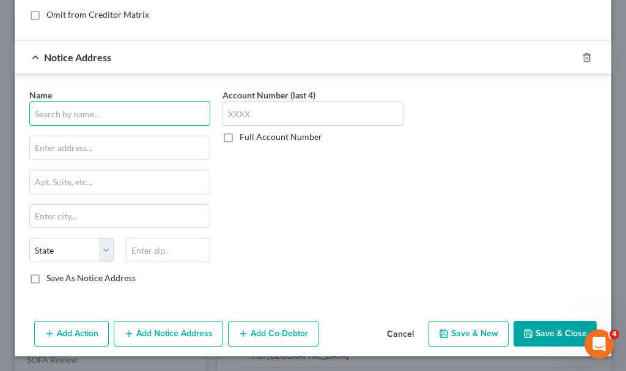
click at [172, 110] on input "text" at bounding box center [119, 113] width 181 height 24
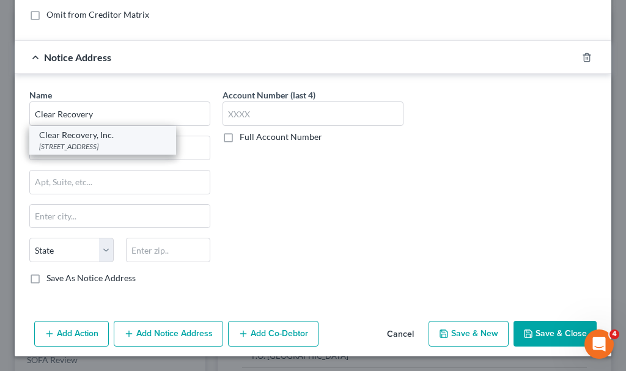
click at [115, 144] on div "[STREET_ADDRESS]" at bounding box center [102, 146] width 127 height 10
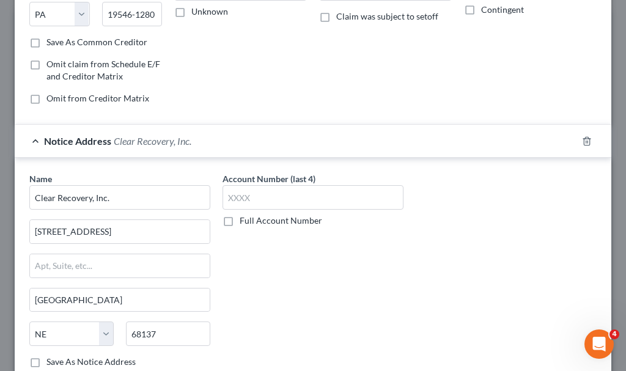
scroll to position [0, 0]
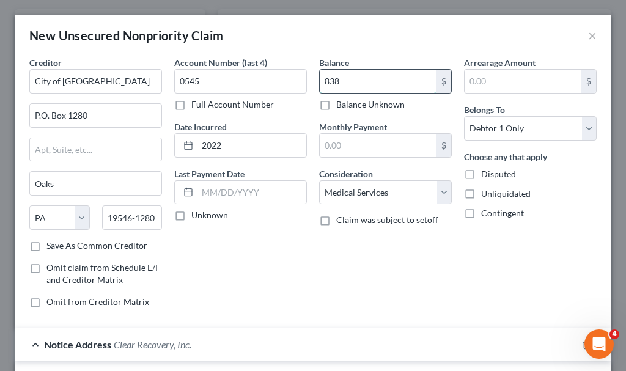
click at [364, 79] on input "838" at bounding box center [378, 81] width 117 height 23
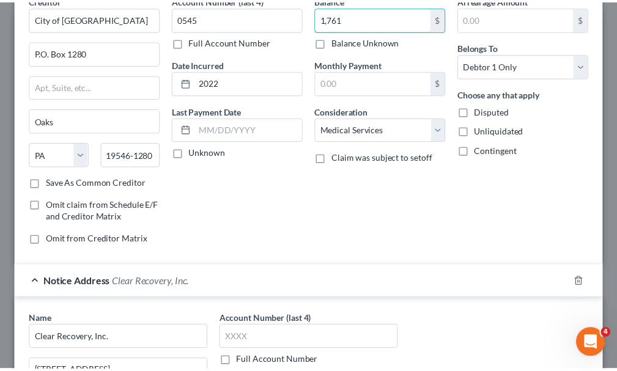
scroll to position [287, 0]
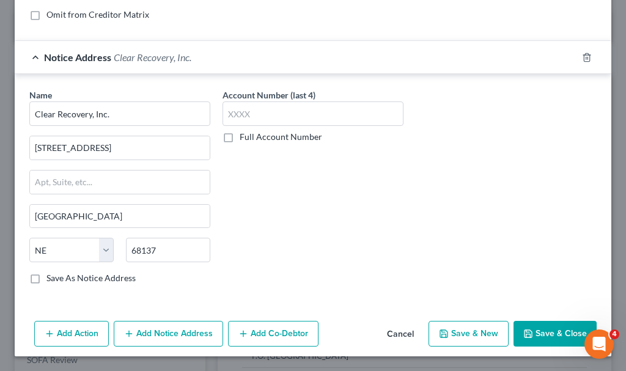
click at [550, 330] on button "Save & Close" at bounding box center [554, 334] width 83 height 26
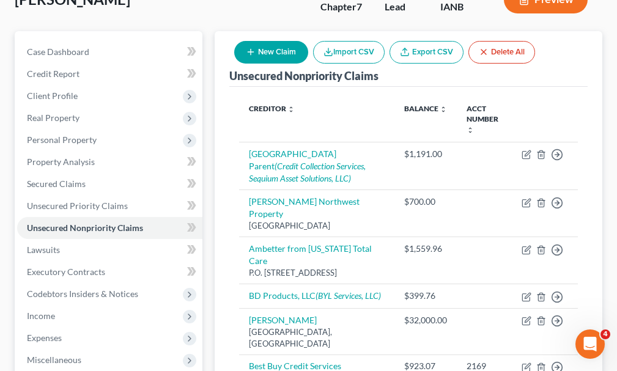
click at [280, 41] on button "New Claim" at bounding box center [271, 52] width 74 height 23
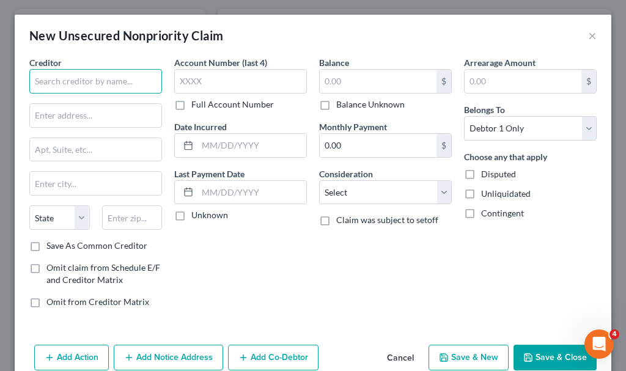
click at [128, 81] on input "text" at bounding box center [95, 81] width 133 height 24
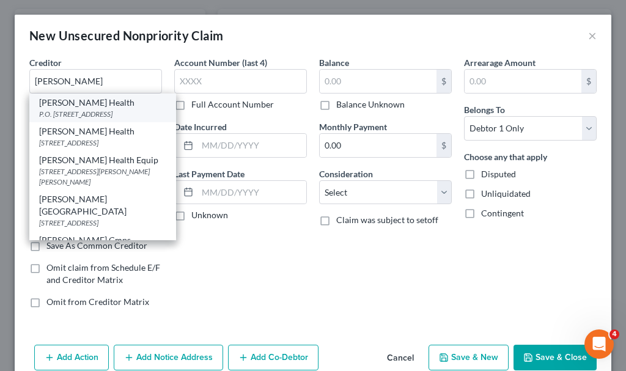
click at [78, 109] on div "P.O. [STREET_ADDRESS]" at bounding box center [102, 114] width 127 height 10
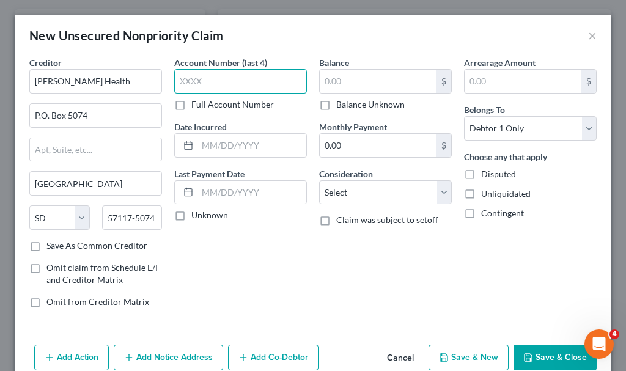
click at [227, 82] on input "text" at bounding box center [240, 81] width 133 height 24
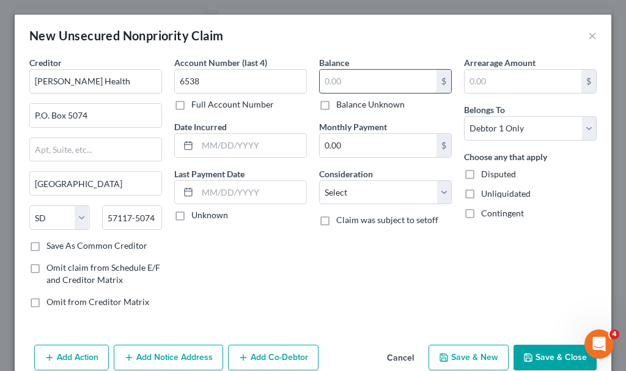
click at [346, 84] on input "text" at bounding box center [378, 81] width 117 height 23
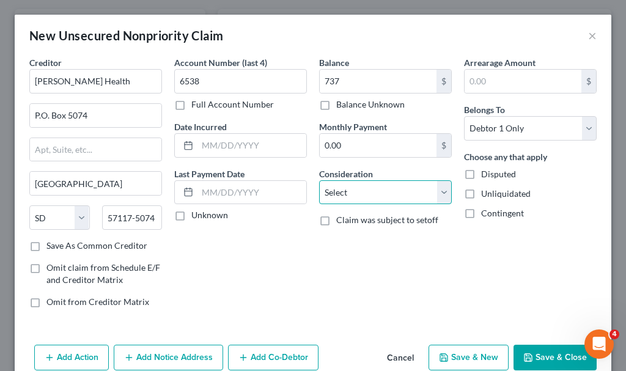
click at [368, 196] on select "Select Cable / Satellite Services Collection Agency Credit Card Debt Debt Couns…" at bounding box center [385, 192] width 133 height 24
click at [319, 180] on select "Select Cable / Satellite Services Collection Agency Credit Card Debt Debt Couns…" at bounding box center [385, 192] width 133 height 24
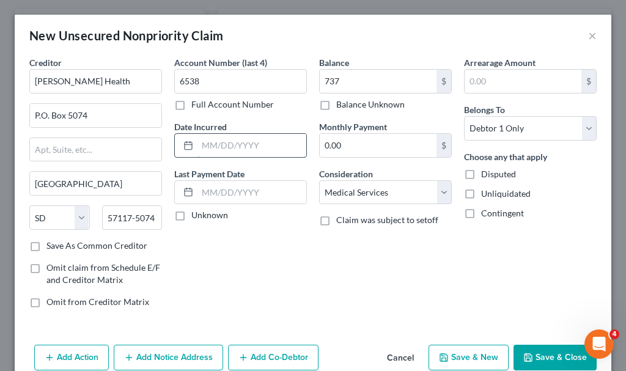
click at [279, 146] on input "text" at bounding box center [251, 145] width 109 height 23
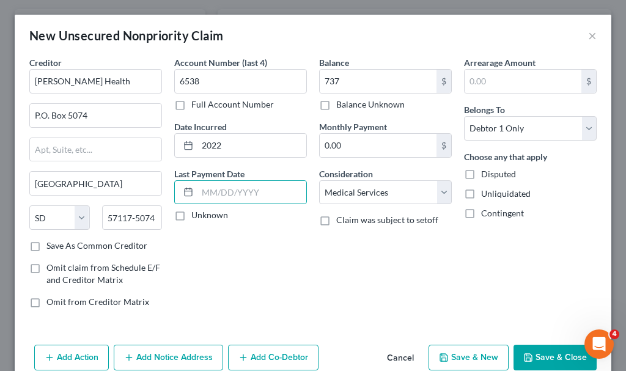
click at [469, 353] on button "Save & New" at bounding box center [468, 358] width 80 height 26
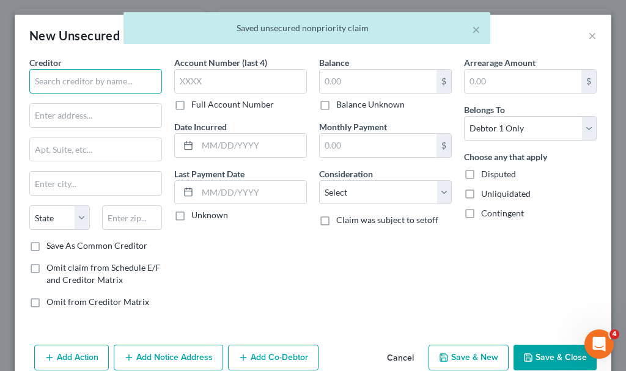
click at [123, 82] on input "text" at bounding box center [95, 81] width 133 height 24
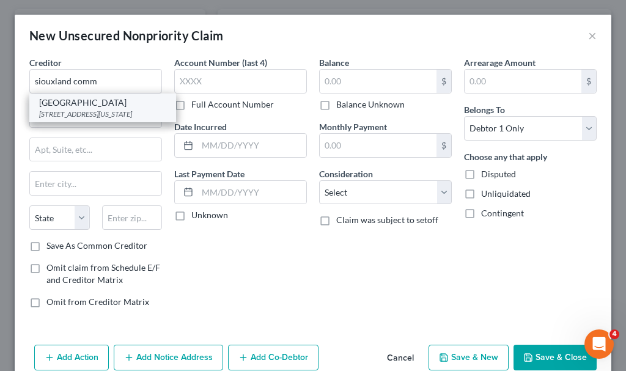
click at [81, 119] on div "[STREET_ADDRESS][US_STATE]" at bounding box center [102, 114] width 127 height 10
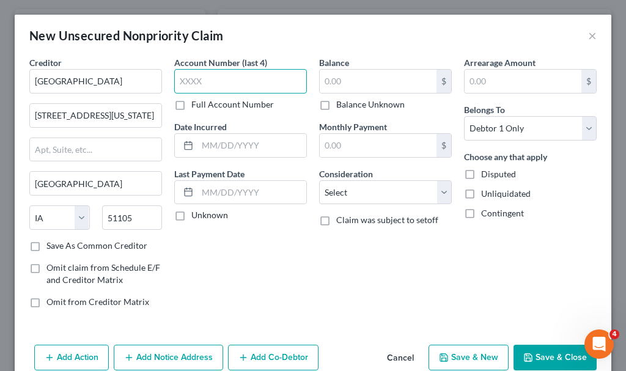
click at [219, 81] on input "text" at bounding box center [240, 81] width 133 height 24
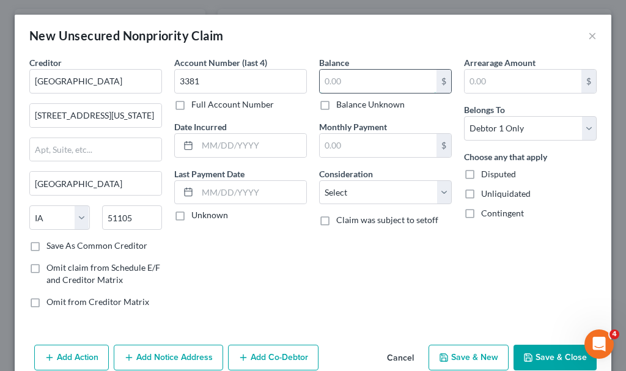
click at [360, 81] on input "text" at bounding box center [378, 81] width 117 height 23
click at [360, 200] on select "Select Cable / Satellite Services Collection Agency Credit Card Debt Debt Couns…" at bounding box center [385, 192] width 133 height 24
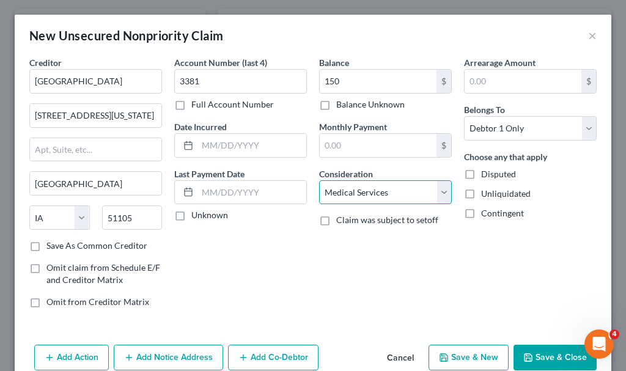
click at [319, 180] on select "Select Cable / Satellite Services Collection Agency Credit Card Debt Debt Couns…" at bounding box center [385, 192] width 133 height 24
click at [547, 351] on button "Save & Close" at bounding box center [554, 358] width 83 height 26
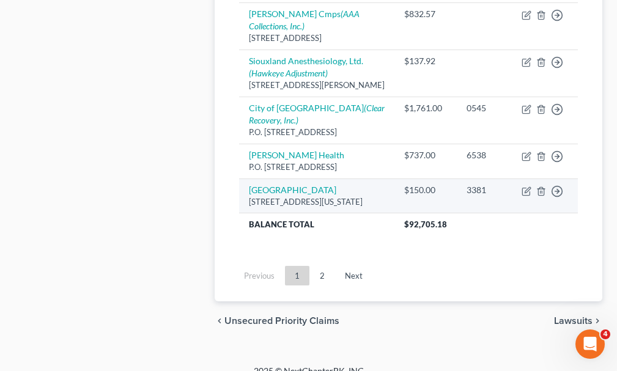
scroll to position [1603, 0]
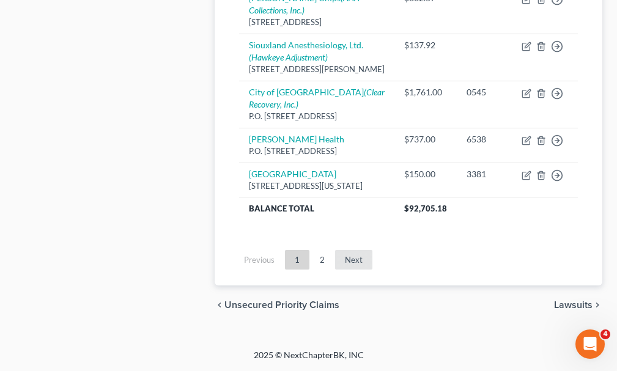
click at [357, 259] on link "Next" at bounding box center [353, 260] width 37 height 20
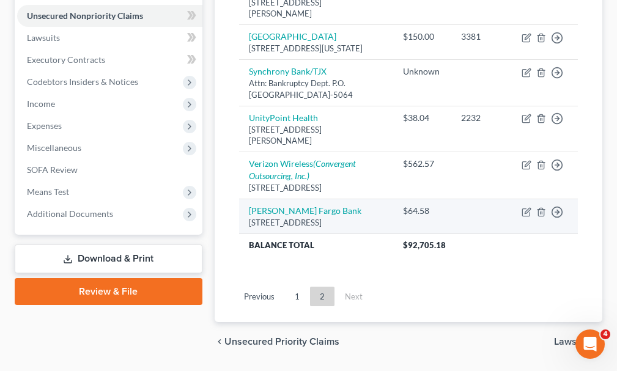
scroll to position [0, 0]
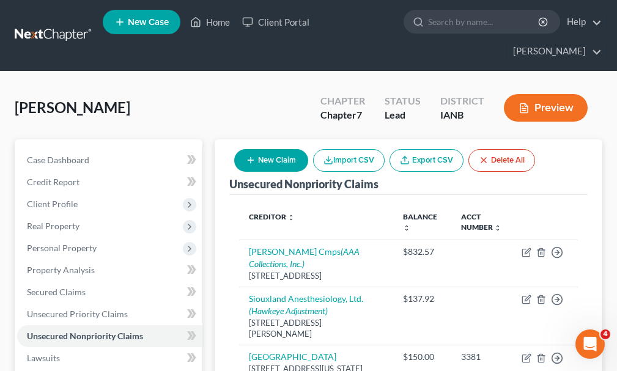
click at [278, 149] on button "New Claim" at bounding box center [271, 160] width 74 height 23
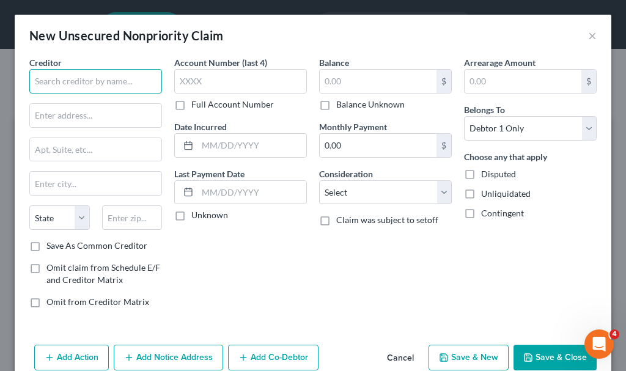
click at [111, 81] on input "text" at bounding box center [95, 81] width 133 height 24
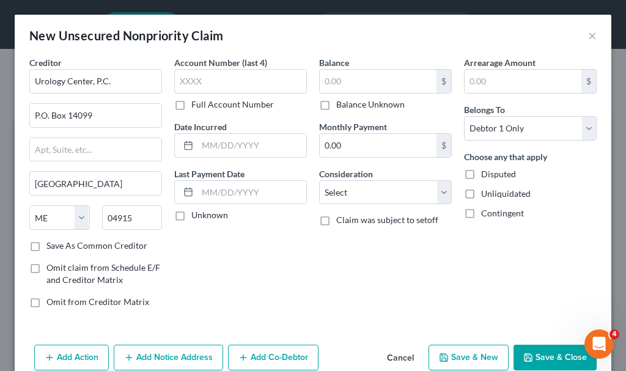
click at [46, 246] on label "Save As Common Creditor" at bounding box center [96, 246] width 101 height 12
click at [51, 246] on input "Save As Common Creditor" at bounding box center [55, 244] width 8 height 8
click at [345, 84] on input "text" at bounding box center [378, 81] width 117 height 23
click at [370, 198] on select "Select Cable / Satellite Services Collection Agency Credit Card Debt Debt Couns…" at bounding box center [385, 192] width 133 height 24
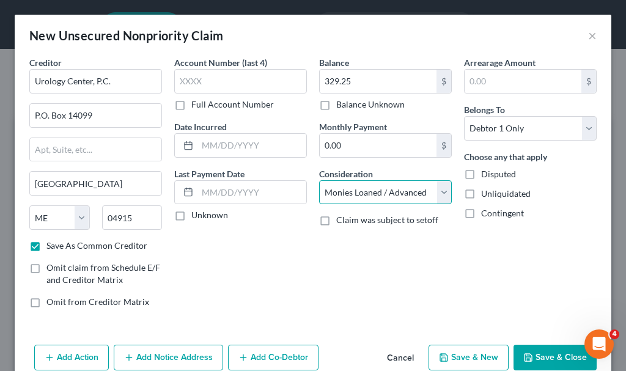
click at [319, 180] on select "Select Cable / Satellite Services Collection Agency Credit Card Debt Debt Couns…" at bounding box center [385, 192] width 133 height 24
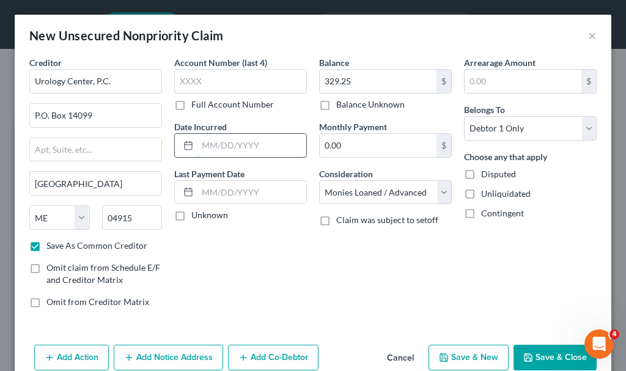
click at [249, 152] on input "text" at bounding box center [251, 145] width 109 height 23
click at [527, 353] on button "Save & Close" at bounding box center [554, 358] width 83 height 26
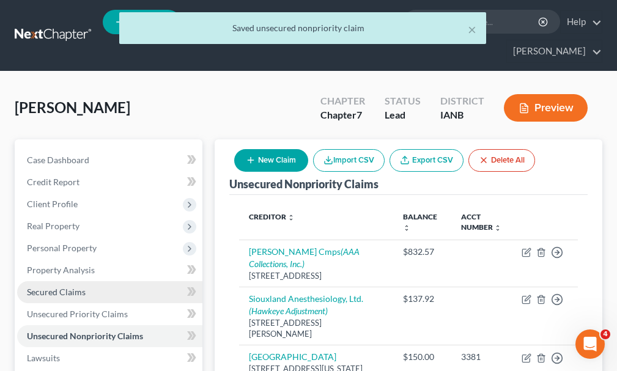
click at [73, 287] on span "Secured Claims" at bounding box center [56, 292] width 59 height 10
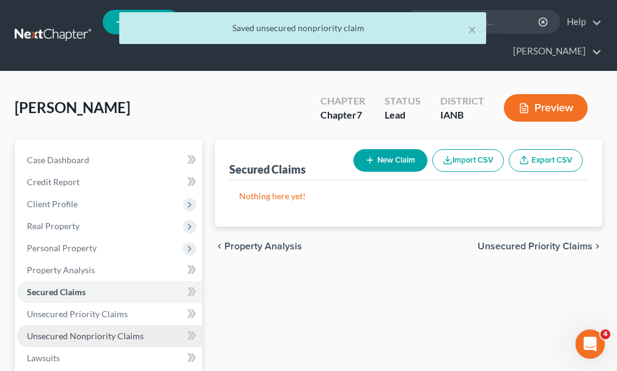
click at [79, 331] on span "Unsecured Nonpriority Claims" at bounding box center [85, 336] width 117 height 10
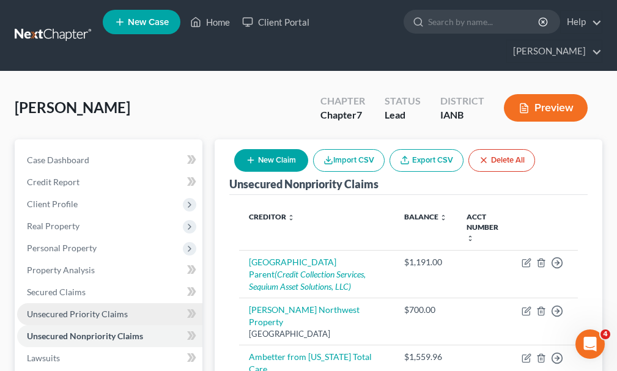
click at [77, 309] on span "Unsecured Priority Claims" at bounding box center [77, 314] width 101 height 10
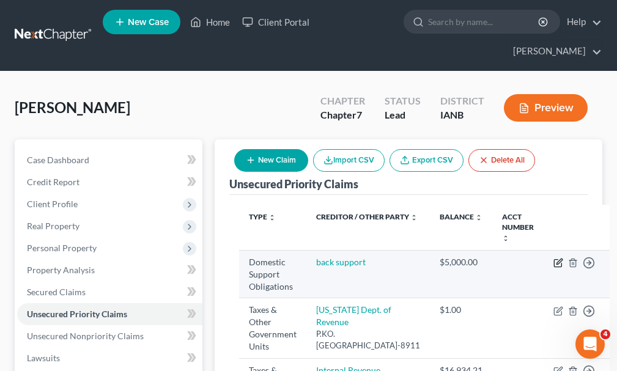
click at [553, 258] on icon "button" at bounding box center [558, 263] width 10 height 10
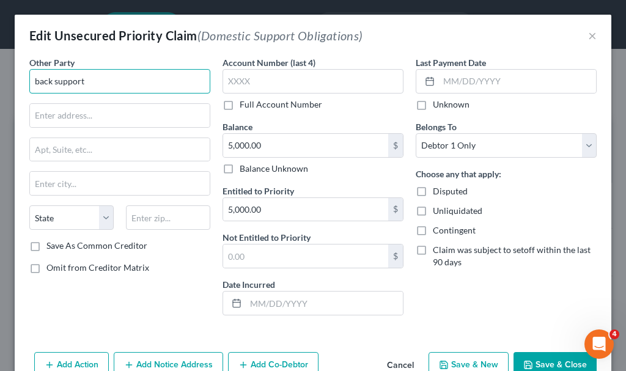
click at [93, 79] on input "back support" at bounding box center [119, 81] width 181 height 24
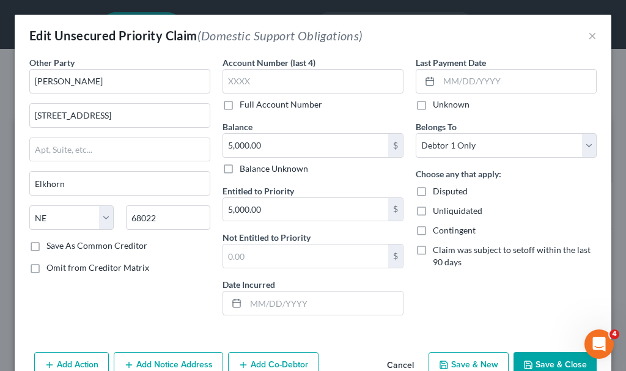
click at [536, 362] on button "Save & Close" at bounding box center [554, 365] width 83 height 26
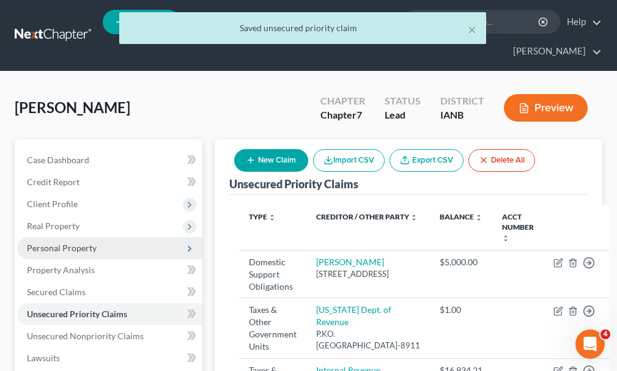
click at [60, 243] on span "Personal Property" at bounding box center [62, 248] width 70 height 10
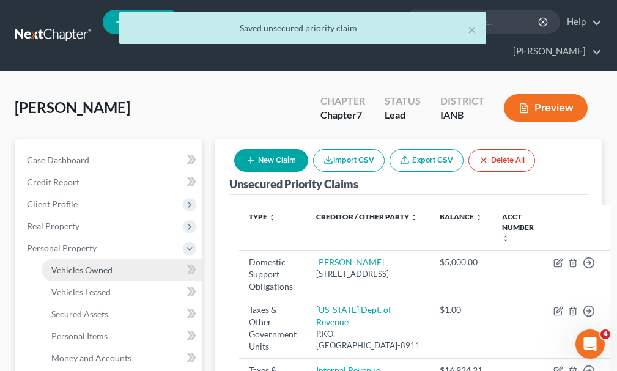
click at [72, 265] on span "Vehicles Owned" at bounding box center [81, 270] width 61 height 10
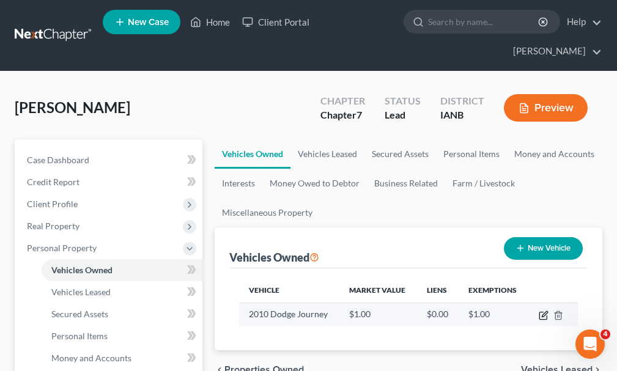
click at [543, 310] on icon "button" at bounding box center [543, 315] width 10 height 10
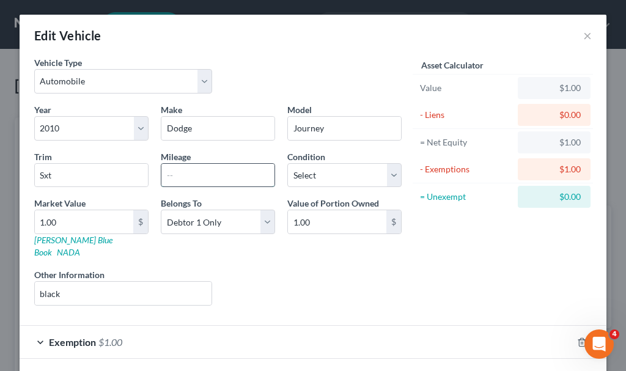
click at [200, 176] on input "text" at bounding box center [217, 175] width 113 height 23
click at [111, 336] on span "$1.00" at bounding box center [110, 342] width 24 height 12
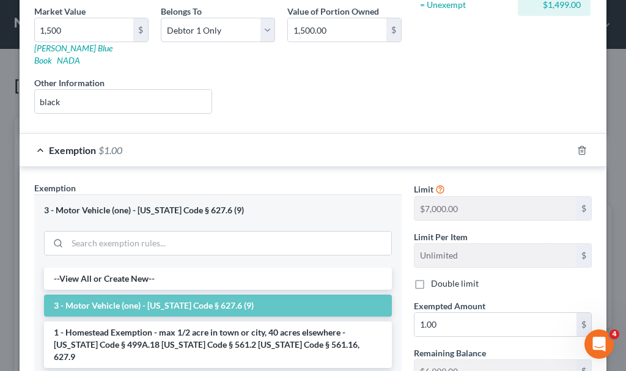
scroll to position [306, 0]
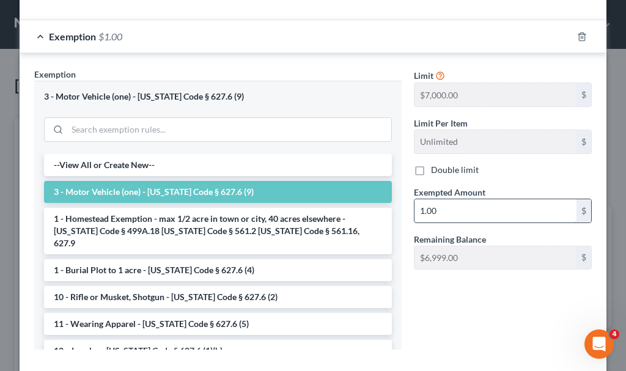
click at [450, 199] on input "1.00" at bounding box center [495, 210] width 162 height 23
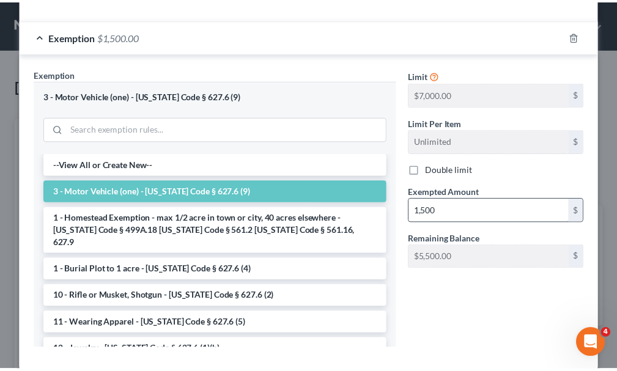
scroll to position [359, 0]
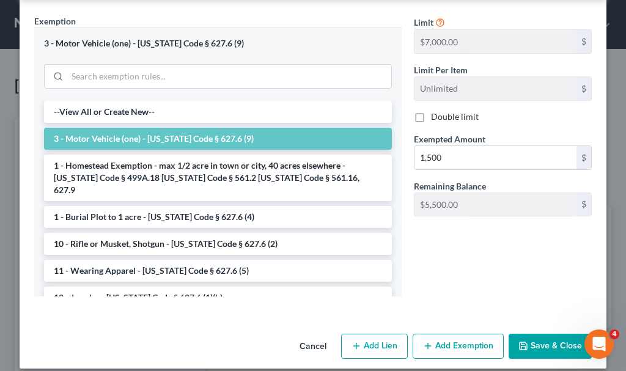
click at [534, 338] on button "Save & Close" at bounding box center [549, 347] width 83 height 26
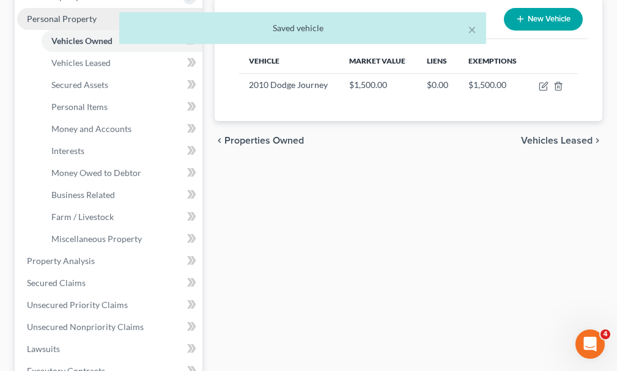
scroll to position [244, 0]
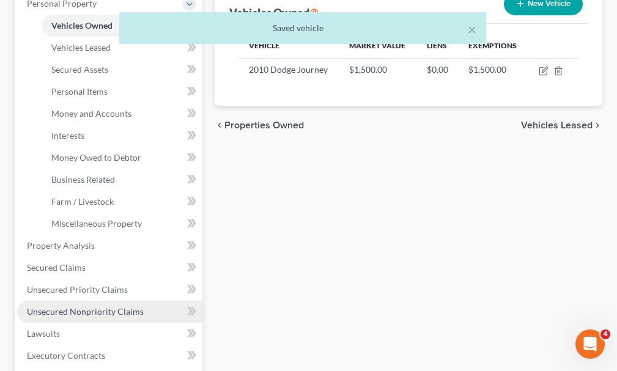
click at [84, 306] on span "Unsecured Nonpriority Claims" at bounding box center [85, 311] width 117 height 10
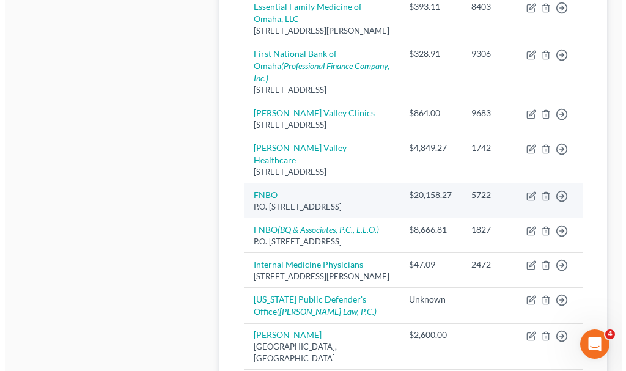
scroll to position [855, 0]
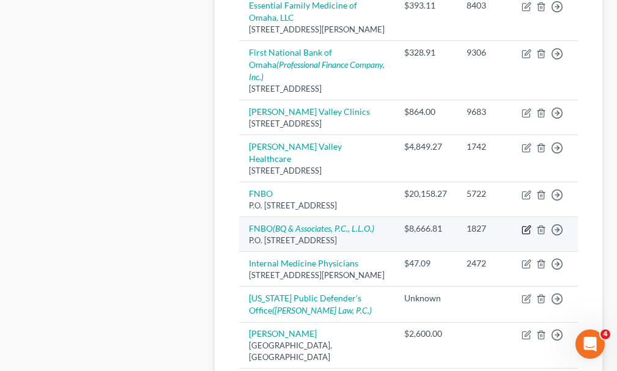
click at [525, 235] on icon "button" at bounding box center [526, 230] width 10 height 10
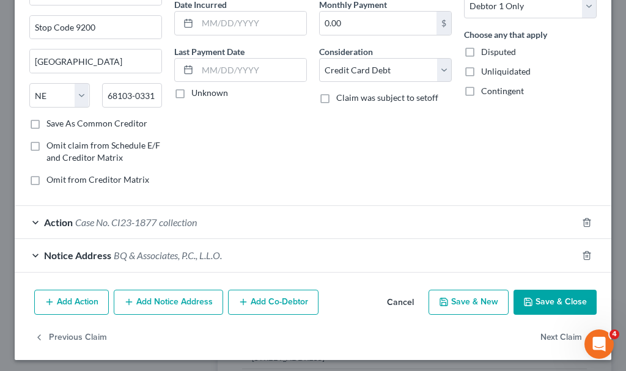
scroll to position [126, 0]
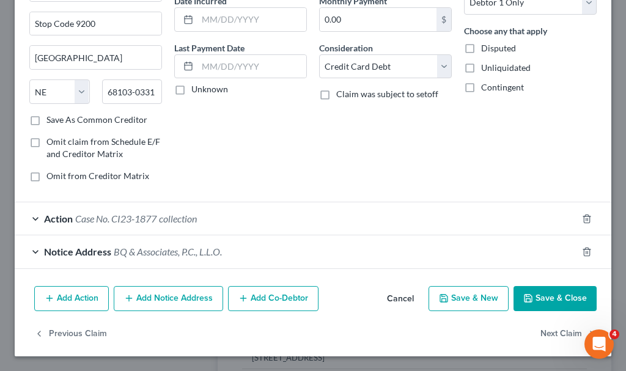
click at [73, 294] on button "Add Action" at bounding box center [71, 299] width 75 height 26
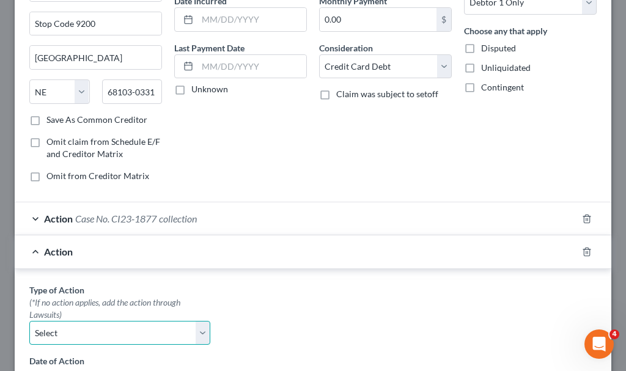
click at [94, 326] on select "Select Repossession Garnishment Foreclosure Personal Injury Attached, Seized, O…" at bounding box center [119, 333] width 181 height 24
click at [29, 321] on select "Select Repossession Garnishment Foreclosure Personal Injury Attached, Seized, O…" at bounding box center [119, 333] width 181 height 24
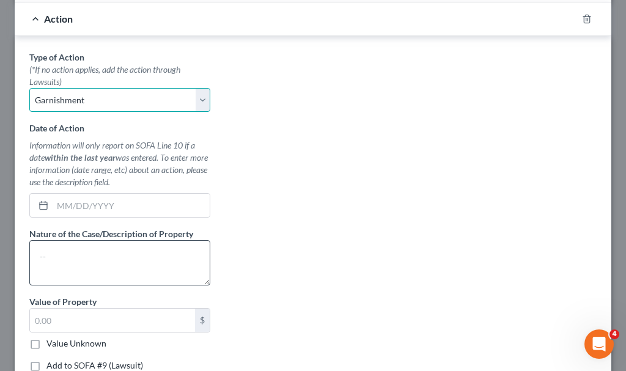
scroll to position [370, 0]
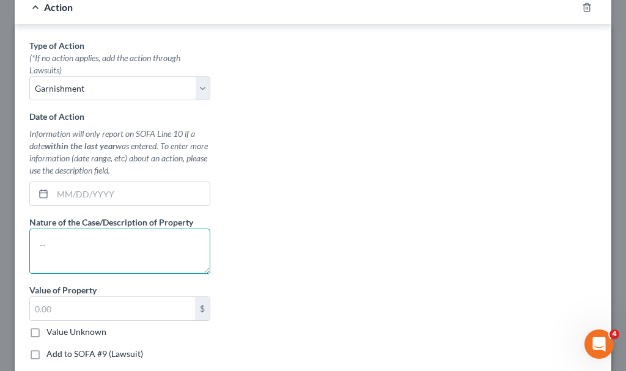
click at [92, 247] on textarea at bounding box center [119, 251] width 181 height 45
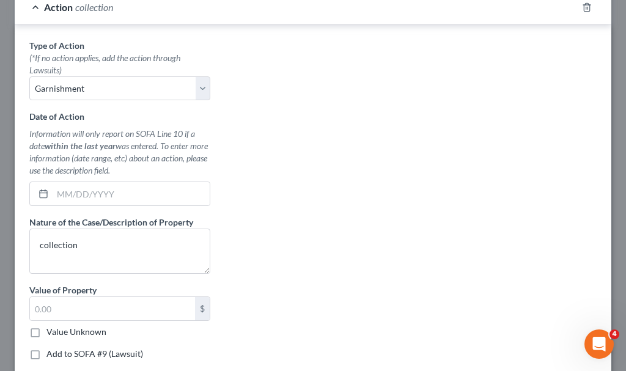
click at [46, 352] on label "Add to SOFA #9 (Lawsuit)" at bounding box center [94, 354] width 97 height 12
click at [51, 352] on input "Add to SOFA #9 (Lawsuit)" at bounding box center [55, 352] width 8 height 8
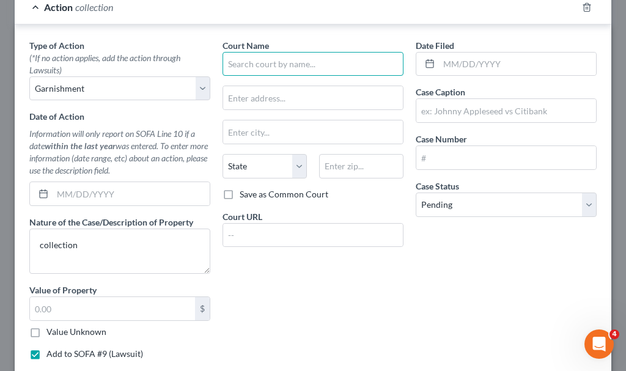
click at [293, 62] on input "text" at bounding box center [312, 64] width 181 height 24
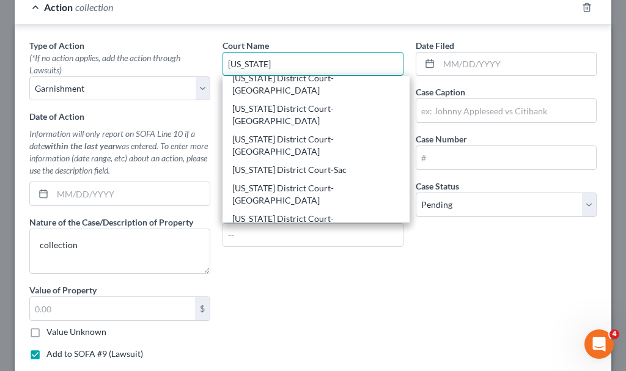
scroll to position [183, 0]
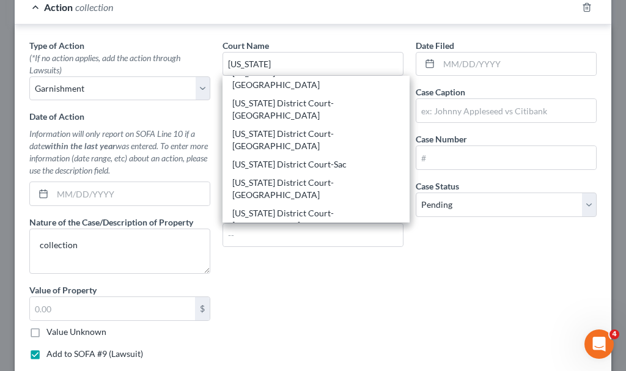
click at [298, 360] on div "[US_STATE] District Court-[GEOGRAPHIC_DATA]" at bounding box center [315, 372] width 167 height 24
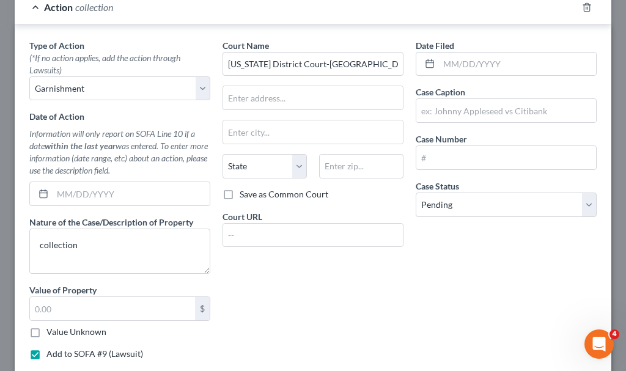
scroll to position [0, 0]
click at [448, 115] on input "text" at bounding box center [506, 110] width 180 height 23
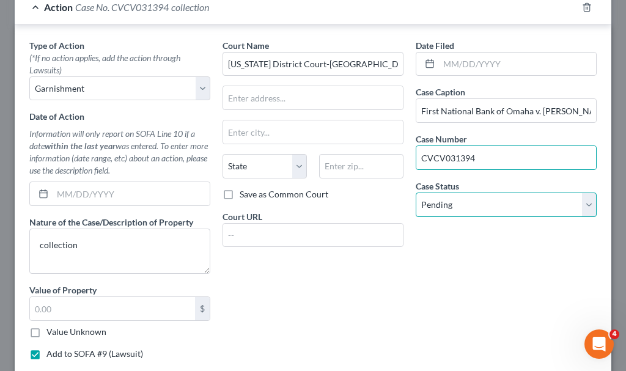
click at [470, 200] on select "Select Pending On Appeal Concluded" at bounding box center [505, 204] width 181 height 24
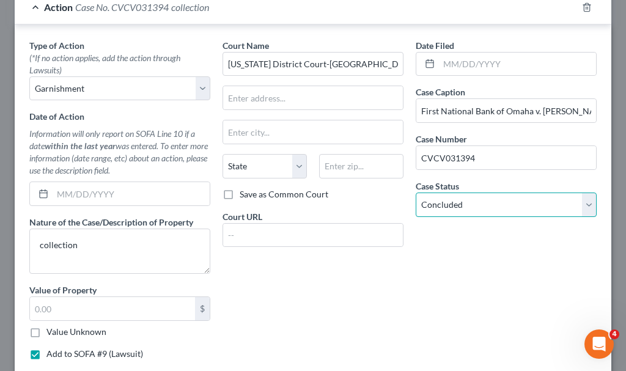
click at [415, 192] on select "Select Pending On Appeal Concluded" at bounding box center [505, 204] width 181 height 24
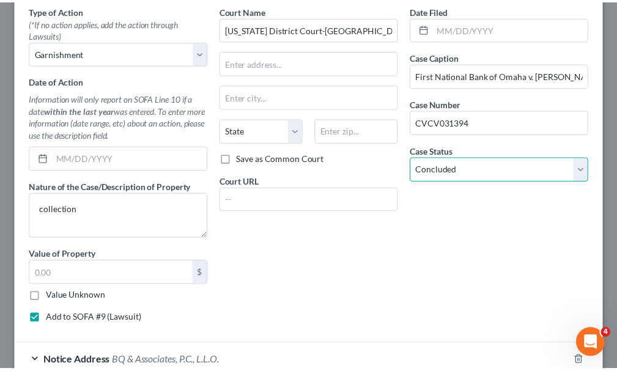
scroll to position [514, 0]
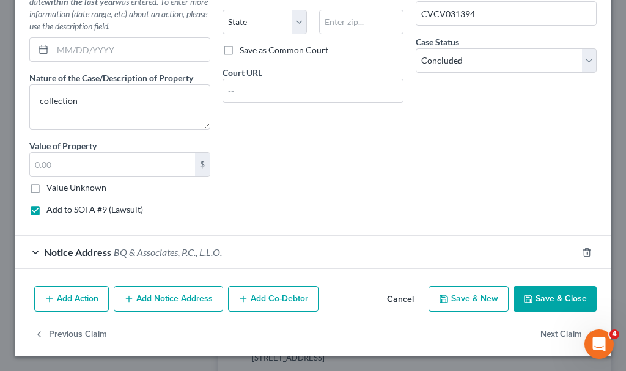
click at [544, 293] on button "Save & Close" at bounding box center [554, 299] width 83 height 26
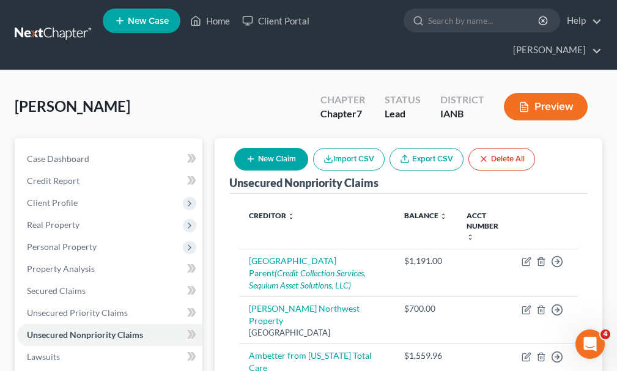
scroll to position [0, 0]
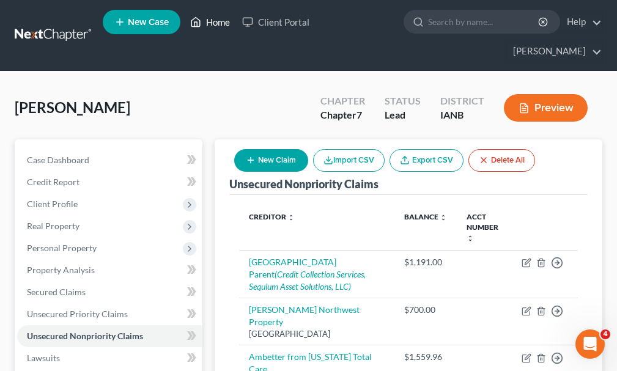
click at [221, 28] on link "Home" at bounding box center [210, 22] width 52 height 22
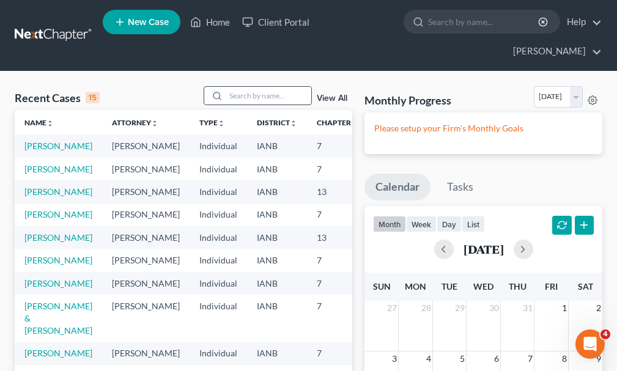
click at [260, 87] on input "search" at bounding box center [268, 96] width 86 height 18
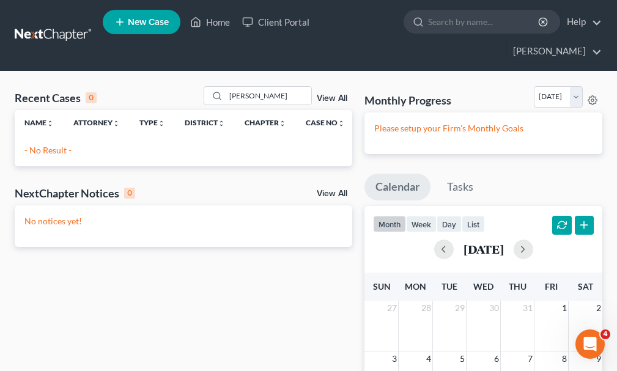
click at [128, 21] on span "New Case" at bounding box center [148, 22] width 41 height 9
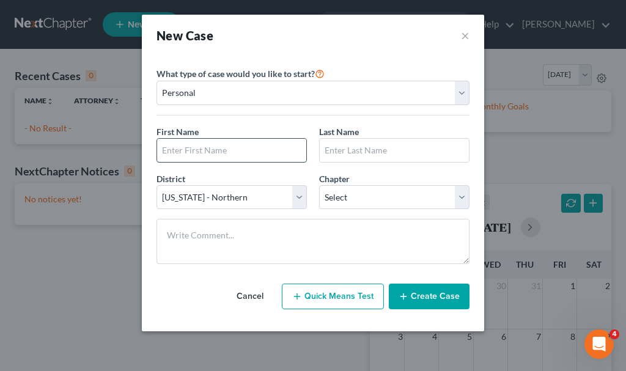
click at [245, 145] on input "text" at bounding box center [231, 150] width 149 height 23
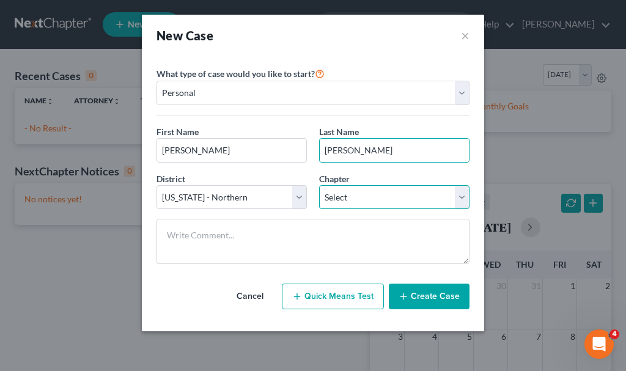
click at [366, 191] on select "Select 7 11 12 13" at bounding box center [394, 197] width 150 height 24
click at [319, 185] on select "Select 7 11 12 13" at bounding box center [394, 197] width 150 height 24
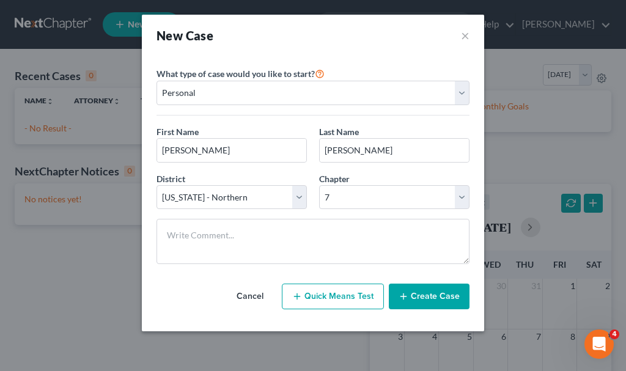
click at [431, 295] on button "Create Case" at bounding box center [429, 297] width 81 height 26
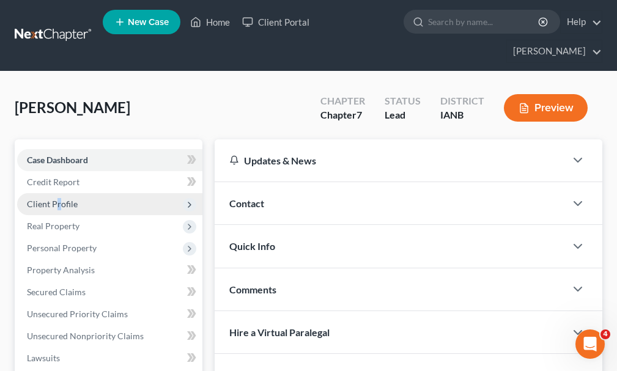
click at [57, 199] on span "Client Profile" at bounding box center [52, 204] width 51 height 10
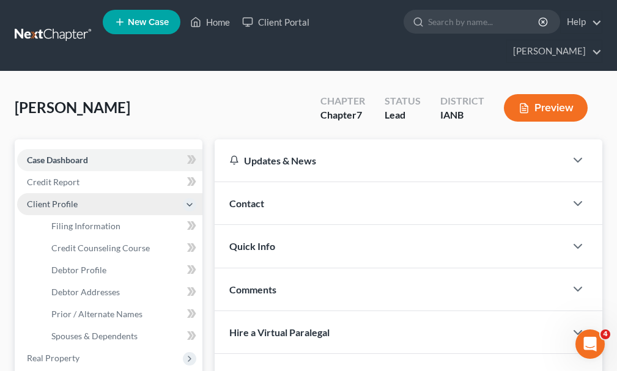
click at [36, 199] on span "Client Profile" at bounding box center [52, 204] width 51 height 10
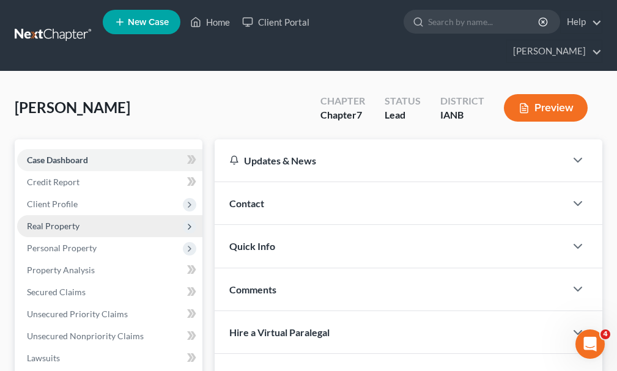
click at [82, 215] on span "Real Property" at bounding box center [109, 226] width 185 height 22
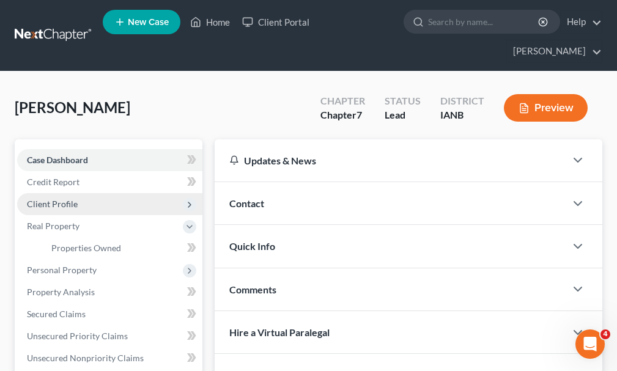
click at [62, 199] on span "Client Profile" at bounding box center [52, 204] width 51 height 10
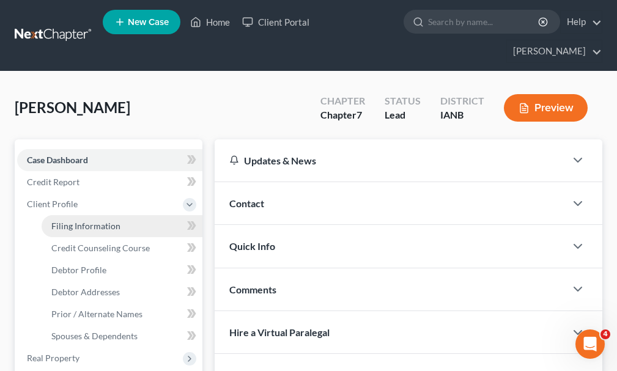
click at [84, 221] on span "Filing Information" at bounding box center [85, 226] width 69 height 10
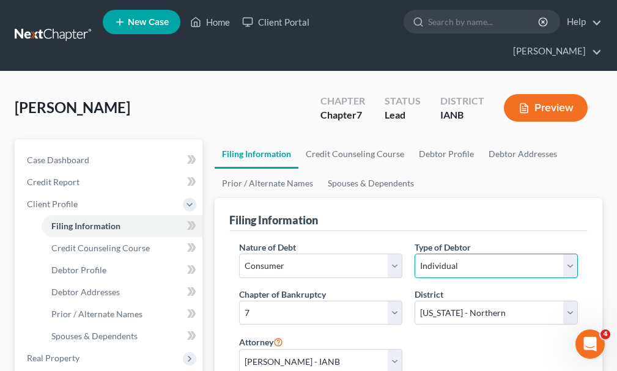
click at [483, 254] on select "Select Individual Joint" at bounding box center [495, 266] width 163 height 24
click at [414, 254] on select "Select Individual Joint" at bounding box center [495, 266] width 163 height 24
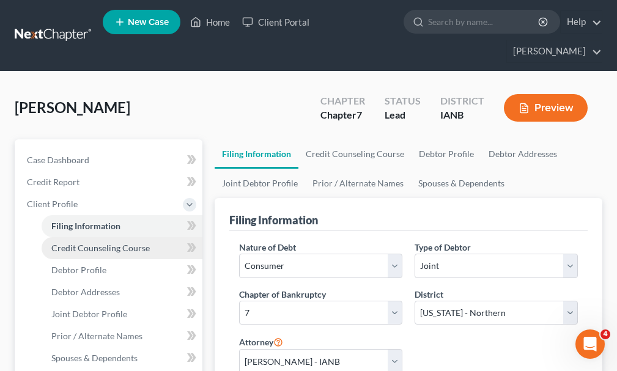
click at [104, 243] on span "Credit Counseling Course" at bounding box center [100, 248] width 98 height 10
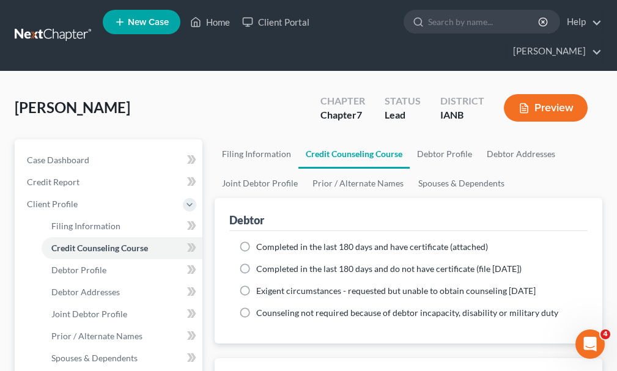
click at [256, 241] on label "Completed in the last 180 days and have certificate (attached)" at bounding box center [372, 247] width 232 height 12
click at [261, 241] on input "Completed in the last 180 days and have certificate (attached)" at bounding box center [265, 245] width 8 height 8
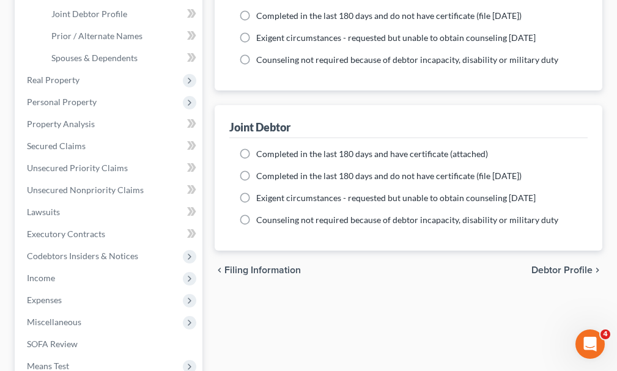
scroll to position [306, 0]
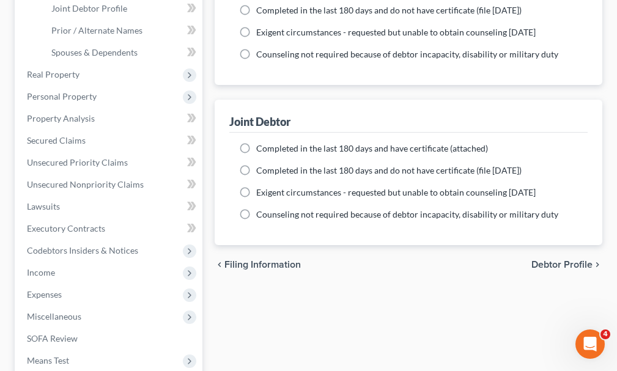
click at [256, 142] on label "Completed in the last 180 days and have certificate (attached)" at bounding box center [372, 148] width 232 height 12
click at [261, 142] on input "Completed in the last 180 days and have certificate (attached)" at bounding box center [265, 146] width 8 height 8
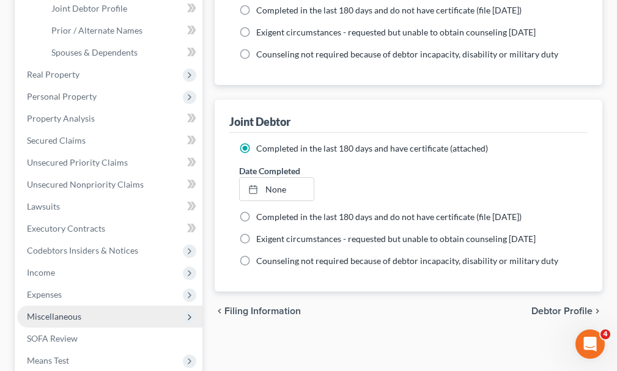
click at [67, 311] on span "Miscellaneous" at bounding box center [54, 316] width 54 height 10
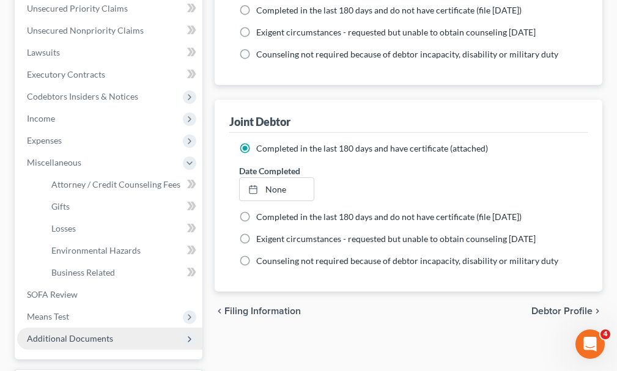
click at [81, 333] on span "Additional Documents" at bounding box center [70, 338] width 86 height 10
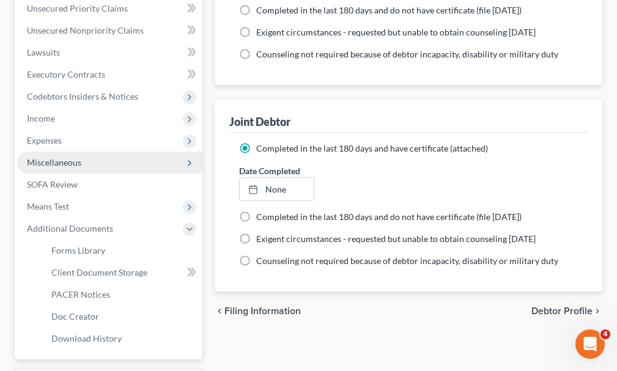
click at [52, 157] on span "Miscellaneous" at bounding box center [54, 162] width 54 height 10
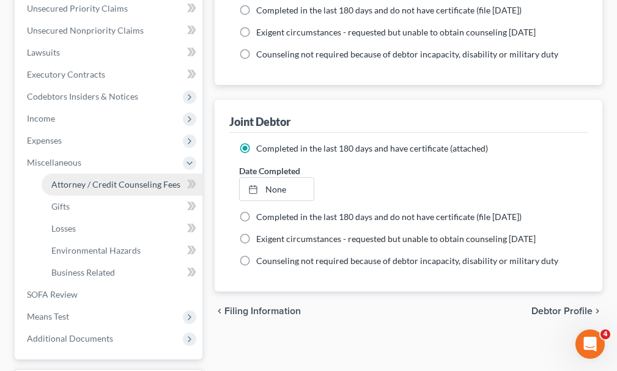
click at [83, 179] on span "Attorney / Credit Counseling Fees" at bounding box center [115, 184] width 129 height 10
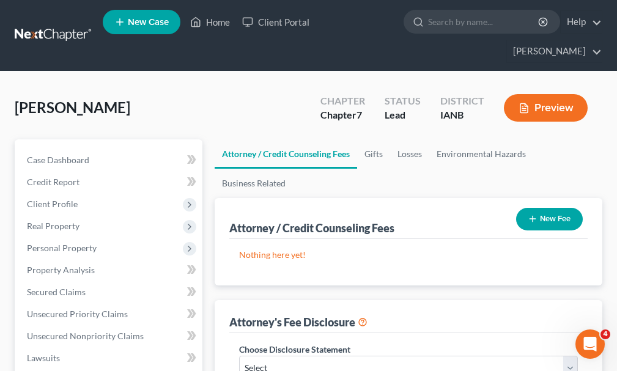
click at [547, 155] on ul "Attorney / Credit Counseling Fees Gifts Losses Environmental Hazards Business R…" at bounding box center [407, 168] width 387 height 59
click at [546, 208] on button "New Fee" at bounding box center [549, 219] width 67 height 23
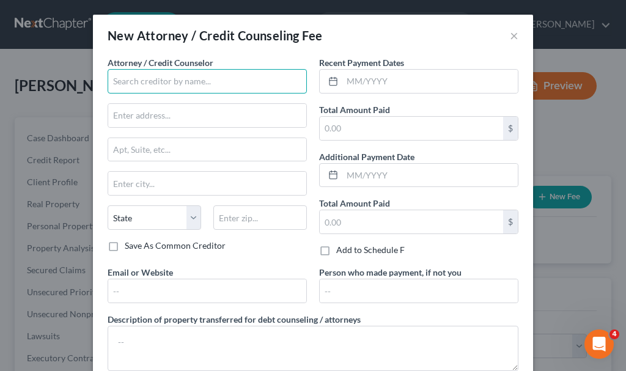
click at [186, 86] on input "text" at bounding box center [207, 81] width 199 height 24
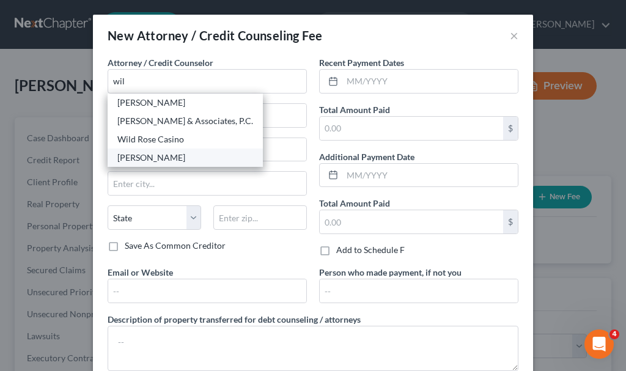
click at [154, 154] on div "[PERSON_NAME]" at bounding box center [185, 158] width 136 height 12
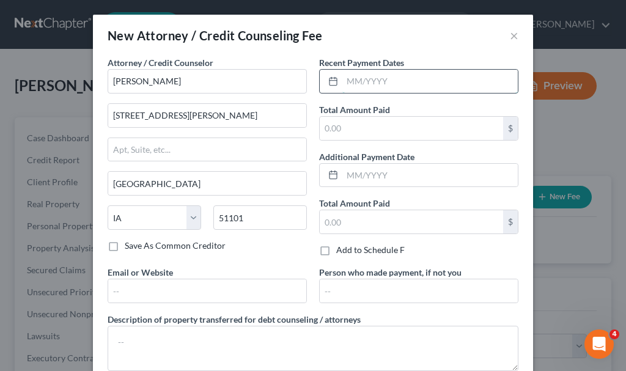
click at [383, 79] on input "text" at bounding box center [429, 81] width 175 height 23
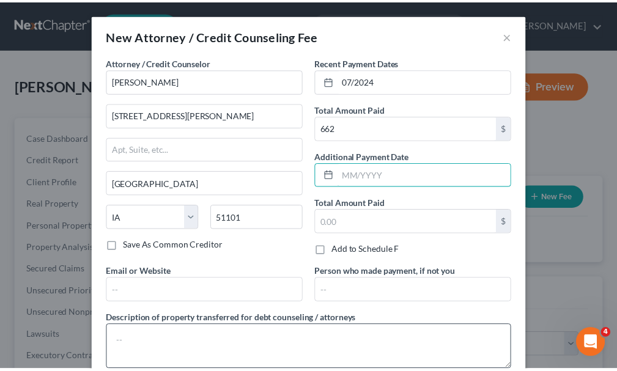
scroll to position [77, 0]
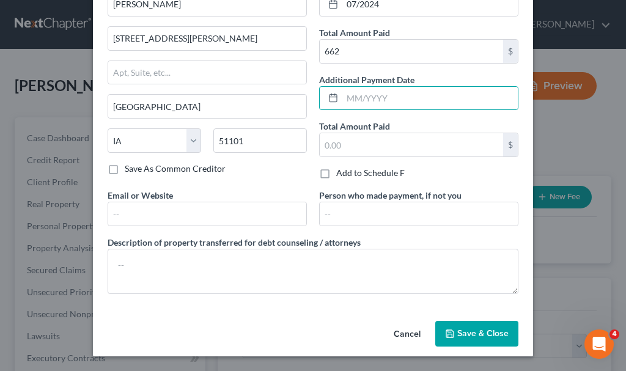
click at [470, 324] on button "Save & Close" at bounding box center [476, 334] width 83 height 26
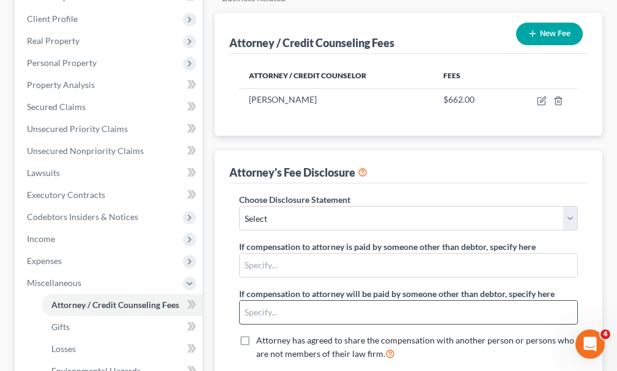
scroll to position [244, 0]
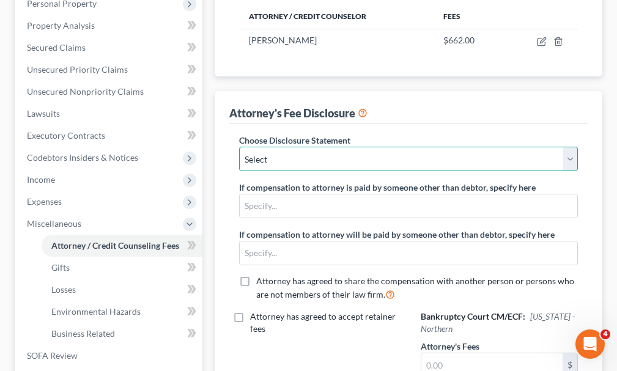
click at [339, 147] on select "Select Attorney" at bounding box center [408, 159] width 339 height 24
click at [239, 147] on select "Select Attorney" at bounding box center [408, 159] width 339 height 24
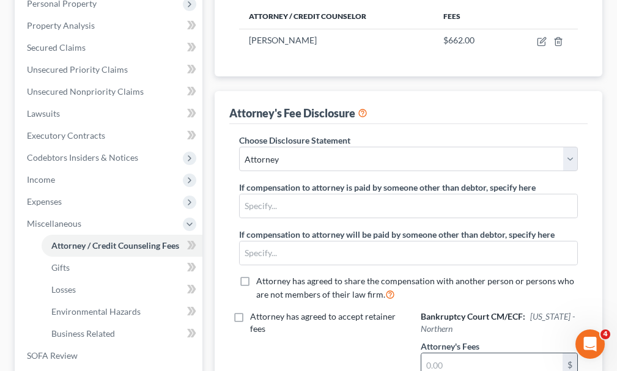
click at [481, 353] on input "text" at bounding box center [491, 364] width 141 height 23
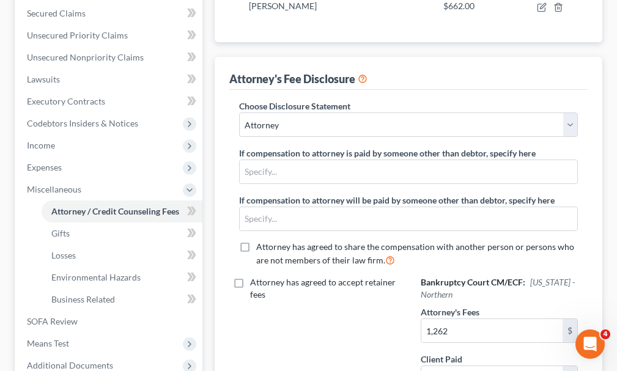
scroll to position [0, 0]
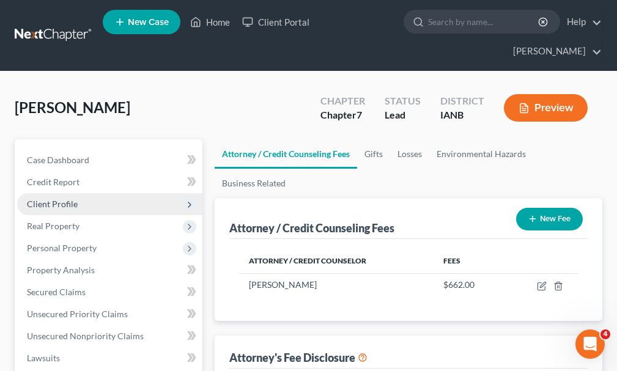
click at [62, 199] on span "Client Profile" at bounding box center [52, 204] width 51 height 10
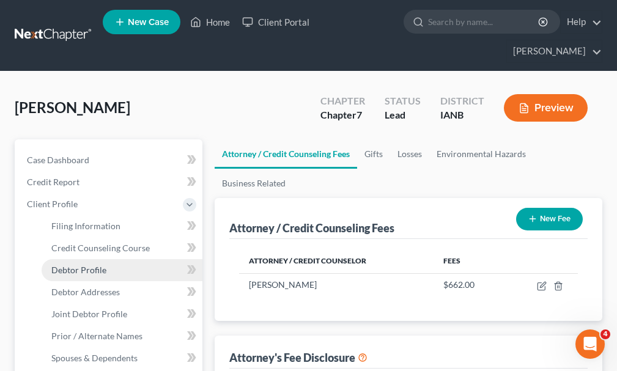
click at [82, 265] on span "Debtor Profile" at bounding box center [78, 270] width 55 height 10
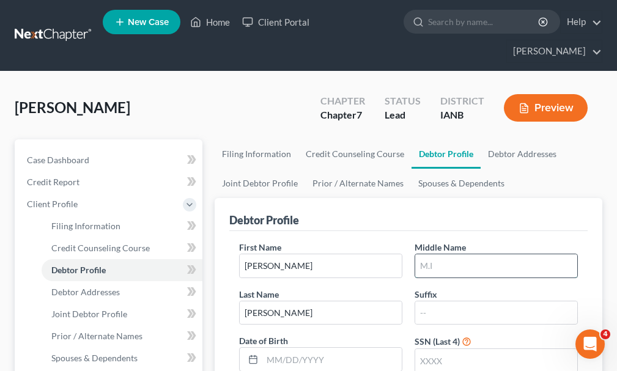
click at [459, 254] on input "text" at bounding box center [496, 265] width 162 height 23
click at [466, 349] on input "text" at bounding box center [496, 360] width 162 height 23
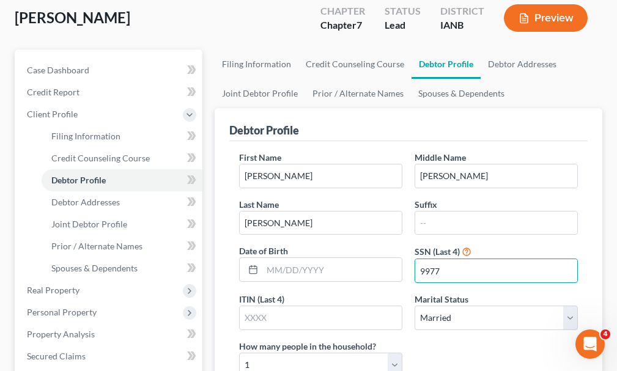
scroll to position [183, 0]
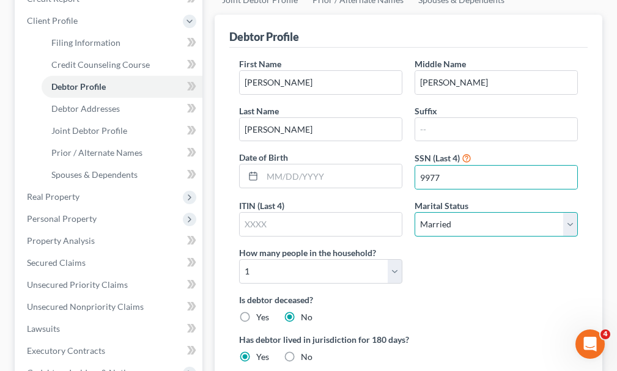
click at [461, 212] on select "Select Single Married Separated Divorced Widowed" at bounding box center [495, 224] width 163 height 24
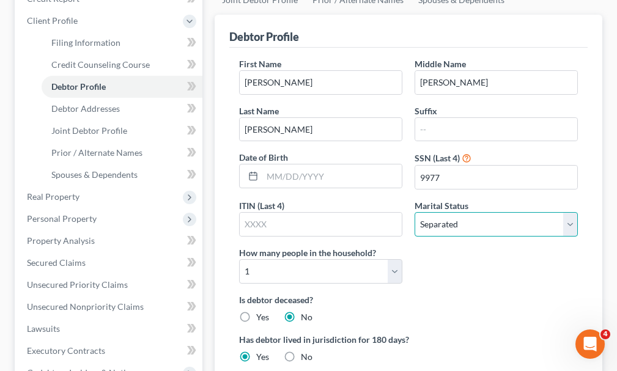
click at [414, 212] on select "Select Single Married Separated Divorced Widowed" at bounding box center [495, 224] width 163 height 24
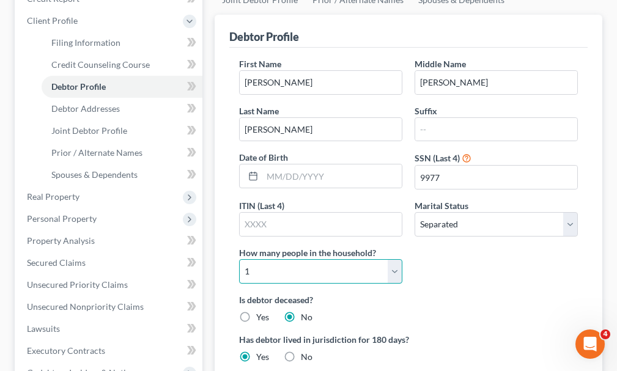
click at [303, 259] on select "Select 1 2 3 4 5 6 7 8 9 10 11 12 13 14 15 16 17 18 19 20" at bounding box center [320, 271] width 163 height 24
click at [239, 259] on select "Select 1 2 3 4 5 6 7 8 9 10 11 12 13 14 15 16 17 18 19 20" at bounding box center [320, 271] width 163 height 24
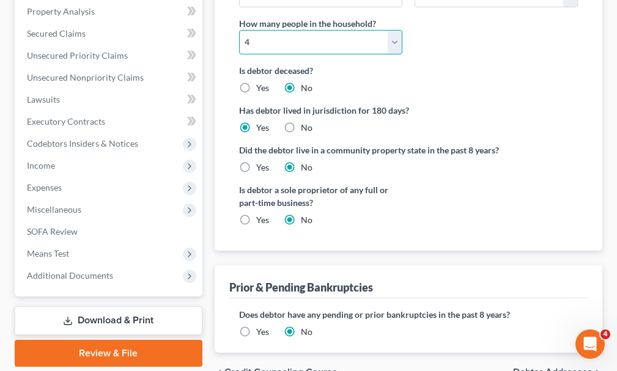
scroll to position [458, 0]
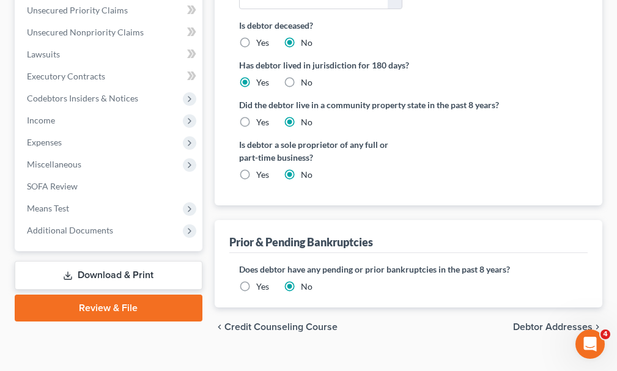
click at [256, 169] on label "Yes" at bounding box center [262, 175] width 13 height 12
click at [261, 169] on input "Yes" at bounding box center [265, 173] width 8 height 8
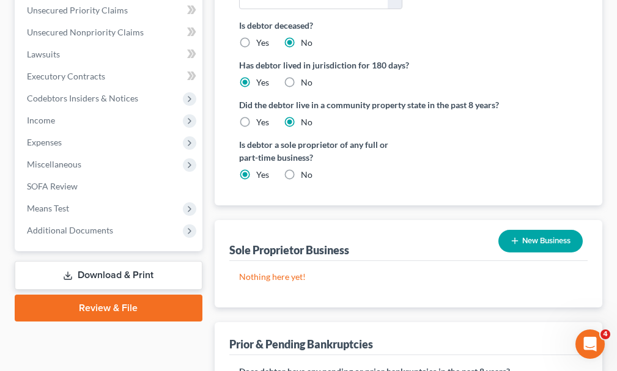
click at [540, 230] on button "New Business" at bounding box center [540, 241] width 84 height 23
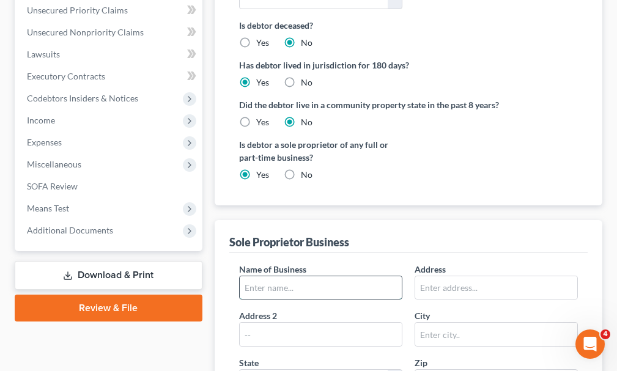
click at [340, 276] on input "text" at bounding box center [321, 287] width 162 height 23
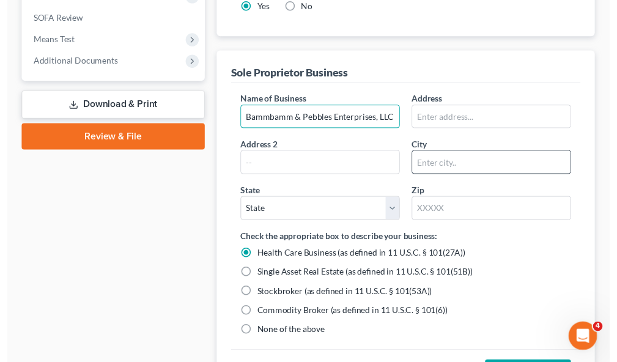
scroll to position [641, 0]
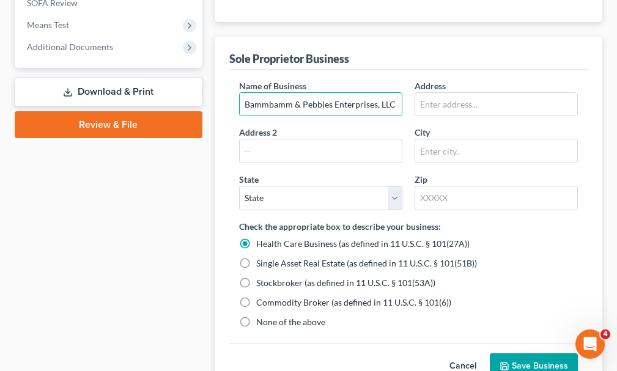
click at [256, 316] on label "None of the above" at bounding box center [290, 322] width 69 height 12
click at [261, 316] on input "None of the above" at bounding box center [265, 320] width 8 height 8
click at [528, 353] on button "Save Business" at bounding box center [533, 366] width 88 height 26
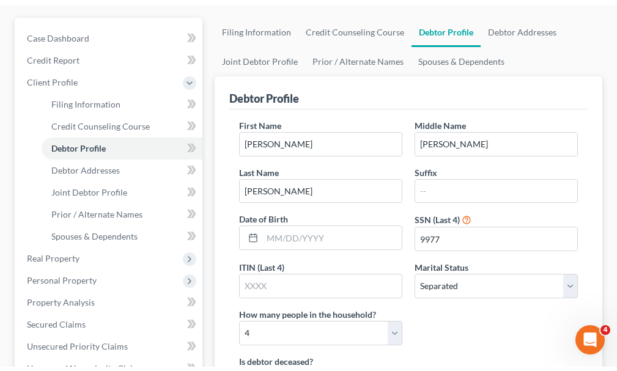
scroll to position [0, 0]
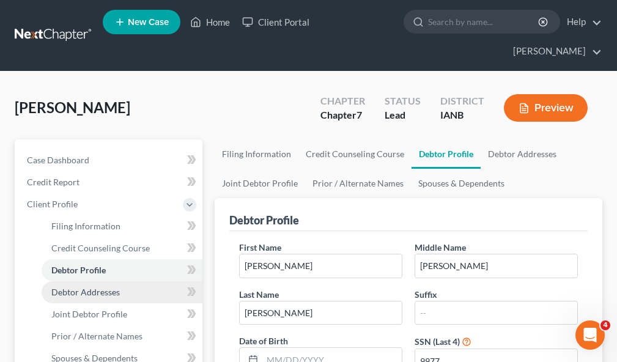
click at [88, 287] on span "Debtor Addresses" at bounding box center [85, 292] width 68 height 10
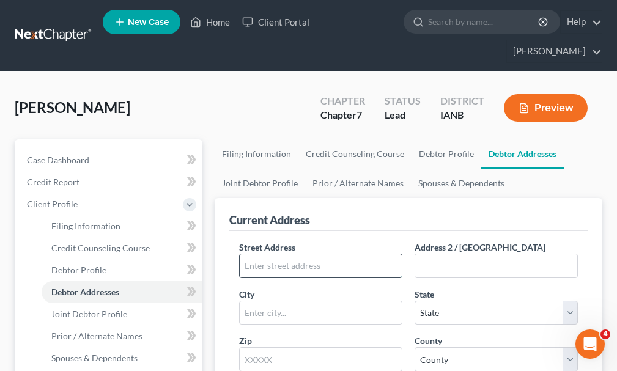
click at [349, 254] on input "text" at bounding box center [321, 265] width 162 height 23
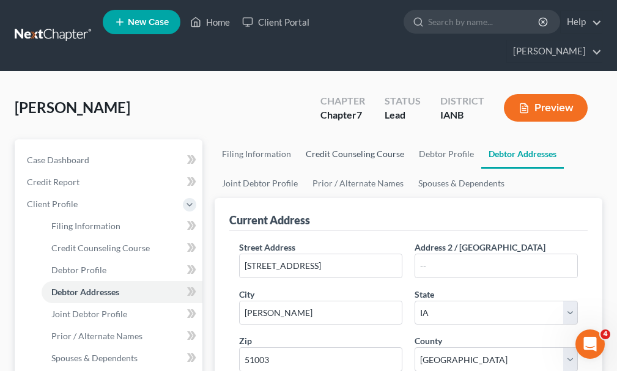
scroll to position [199, 0]
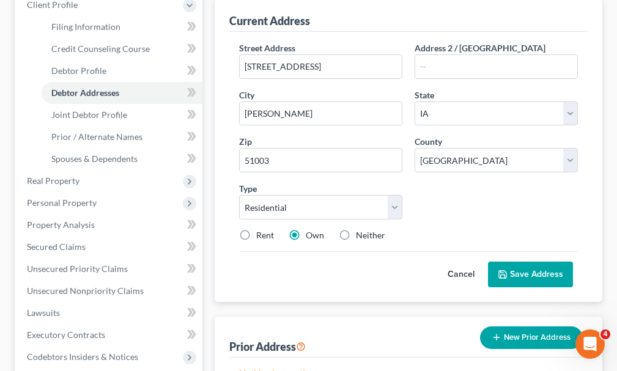
click at [551, 262] on button "Save Address" at bounding box center [530, 275] width 85 height 26
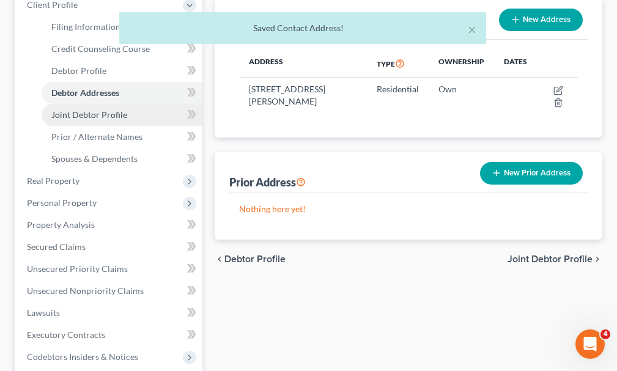
click at [107, 109] on span "Joint Debtor Profile" at bounding box center [89, 114] width 76 height 10
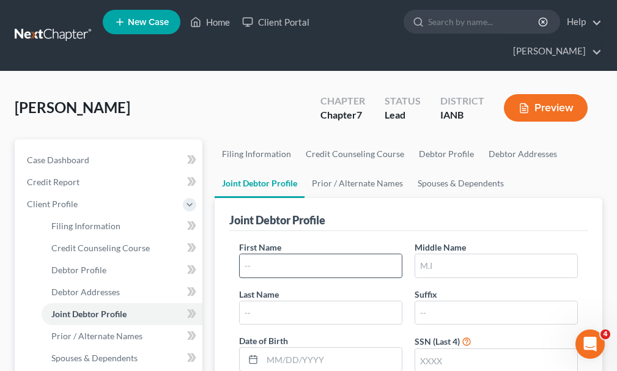
click at [367, 254] on input "text" at bounding box center [321, 265] width 162 height 23
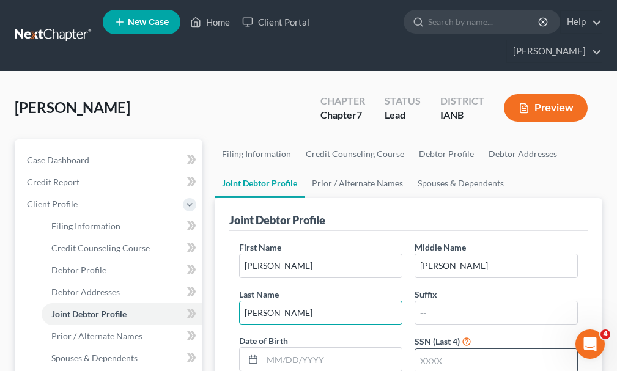
click at [463, 349] on input "text" at bounding box center [496, 360] width 162 height 23
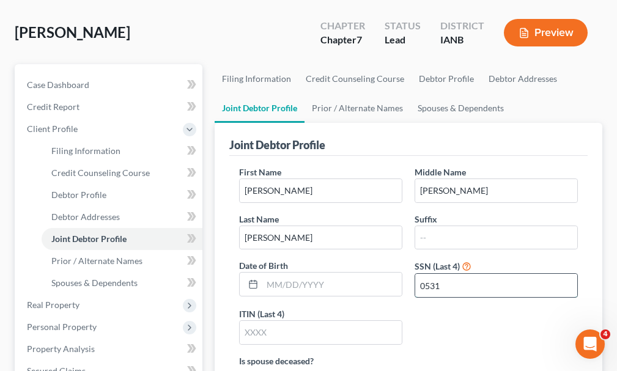
scroll to position [183, 0]
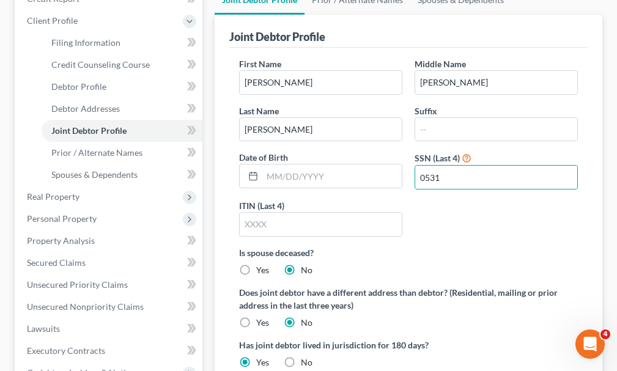
click at [256, 317] on label "Yes" at bounding box center [262, 323] width 13 height 12
click at [261, 317] on input "Yes" at bounding box center [265, 321] width 8 height 8
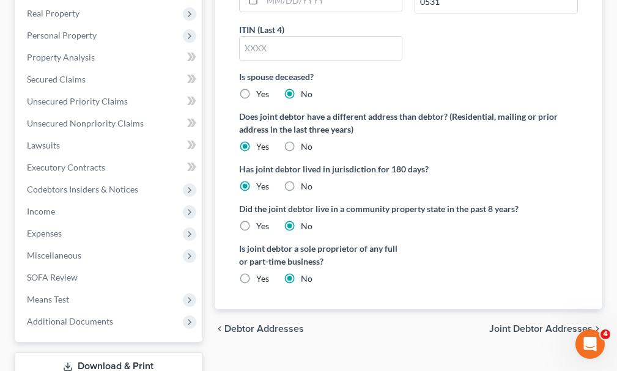
scroll to position [88, 0]
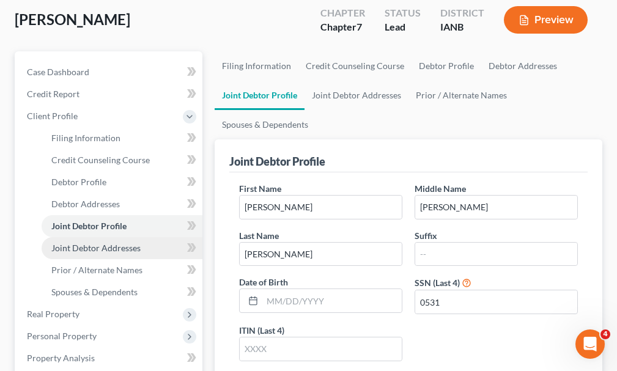
click at [97, 243] on span "Joint Debtor Addresses" at bounding box center [95, 248] width 89 height 10
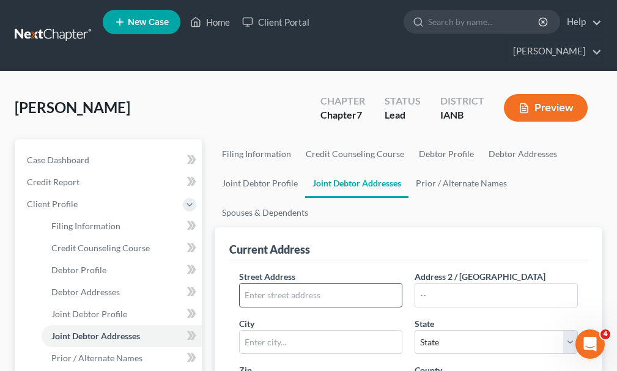
click at [317, 284] on input "text" at bounding box center [321, 295] width 162 height 23
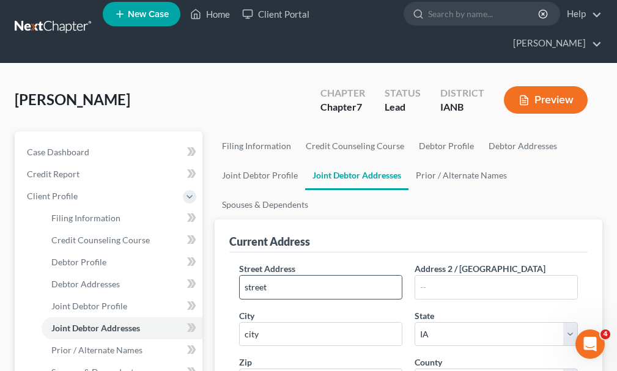
scroll to position [229, 0]
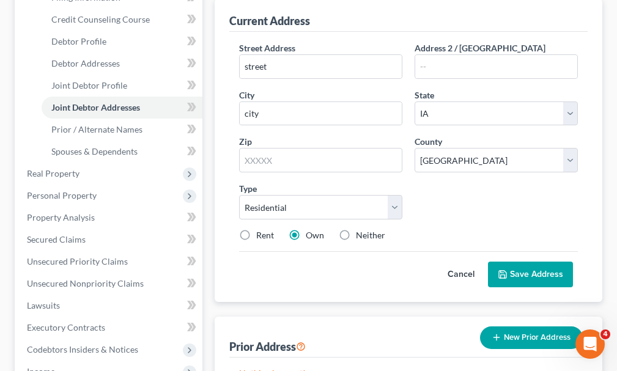
click at [256, 229] on label "Rent" at bounding box center [265, 235] width 18 height 12
click at [261, 229] on input "Rent" at bounding box center [265, 233] width 8 height 8
click at [525, 262] on button "Save Address" at bounding box center [530, 275] width 85 height 26
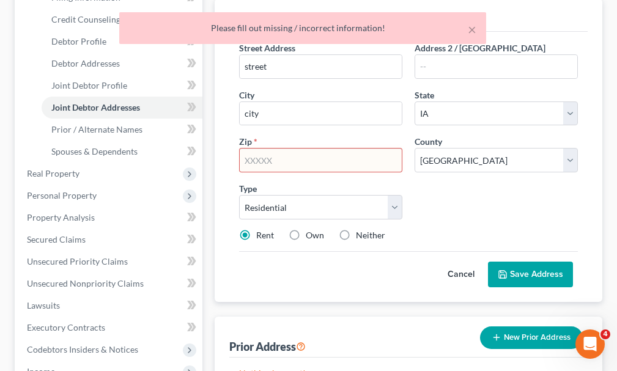
click at [279, 148] on input "text" at bounding box center [320, 160] width 163 height 24
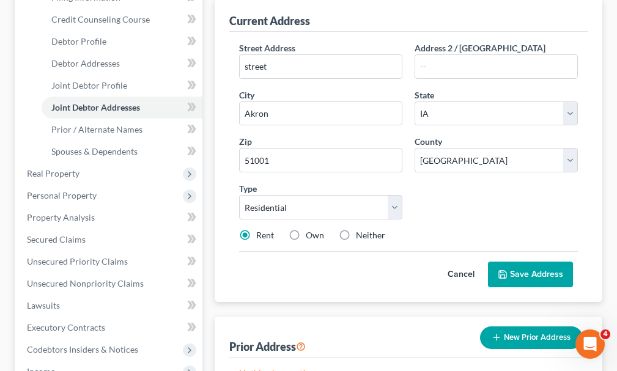
click at [533, 262] on button "Save Address" at bounding box center [530, 275] width 85 height 26
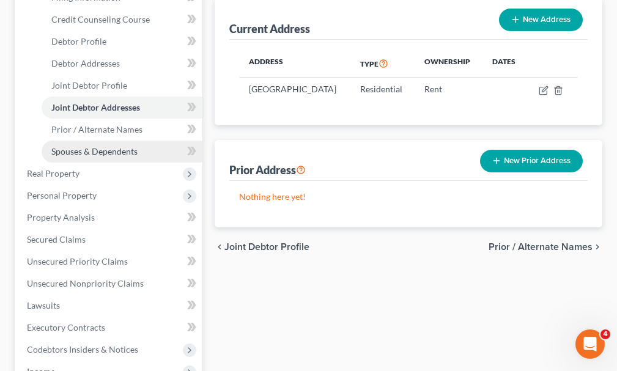
click at [80, 146] on span "Spouses & Dependents" at bounding box center [94, 151] width 86 height 10
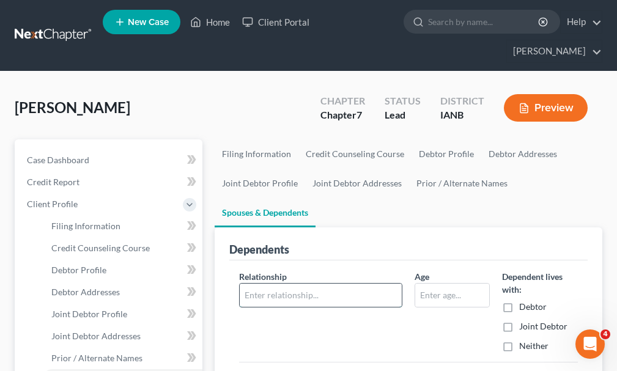
click at [293, 284] on input "text" at bounding box center [321, 295] width 162 height 23
click at [441, 284] on input "text" at bounding box center [452, 295] width 74 height 23
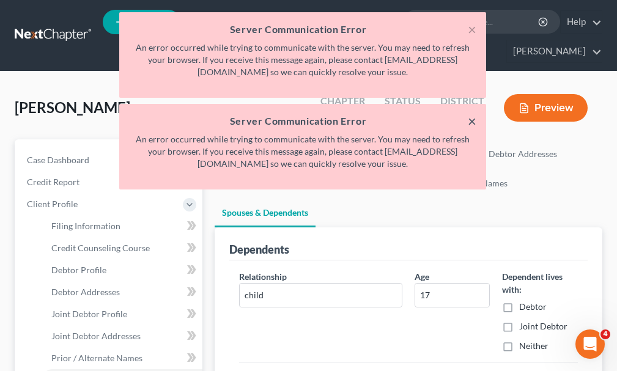
click at [473, 119] on button "×" at bounding box center [471, 121] width 9 height 15
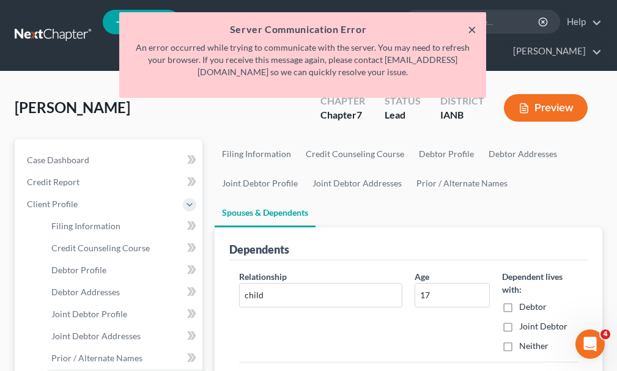
click at [471, 27] on button "×" at bounding box center [471, 29] width 9 height 15
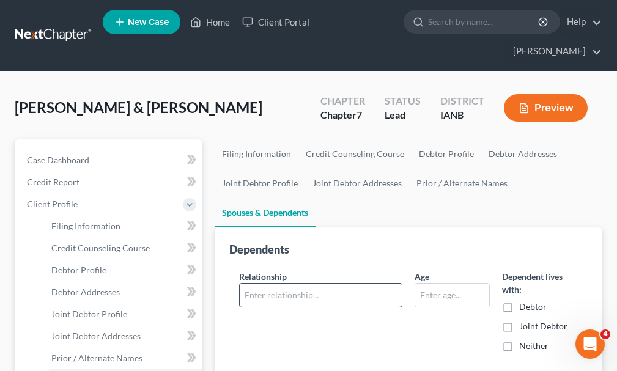
click at [303, 284] on input "text" at bounding box center [321, 295] width 162 height 23
type input "child"
click at [446, 284] on input "text" at bounding box center [452, 295] width 74 height 23
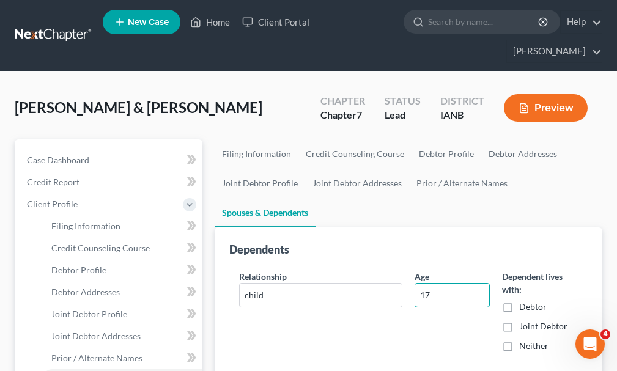
type input "17"
click at [519, 301] on label "Debtor" at bounding box center [532, 307] width 27 height 12
click at [524, 301] on input "Debtor" at bounding box center [528, 305] width 8 height 8
checkbox input "true"
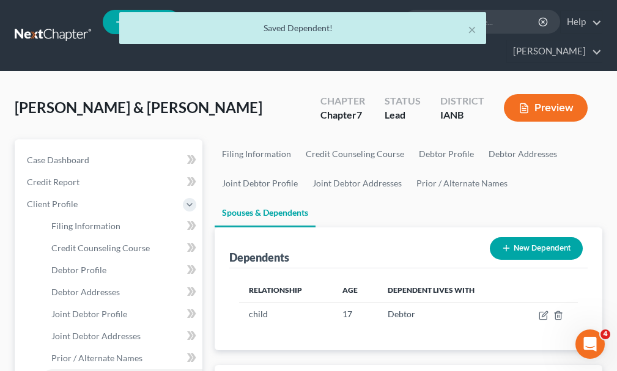
click at [534, 237] on button "New Dependent" at bounding box center [535, 248] width 93 height 23
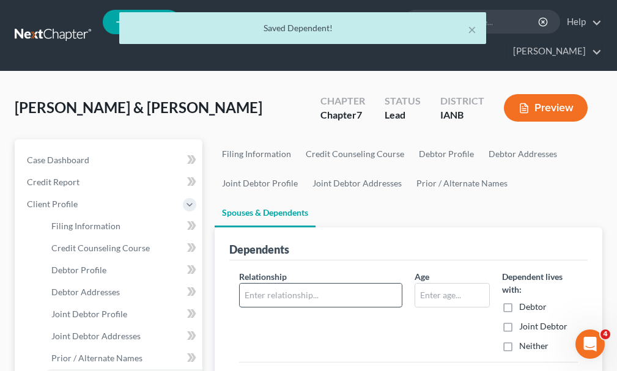
click at [291, 284] on input "text" at bounding box center [321, 295] width 162 height 23
type input "child"
click at [444, 284] on input "text" at bounding box center [452, 295] width 74 height 23
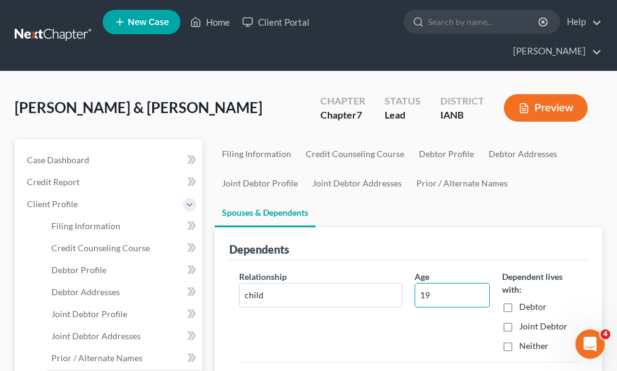
type input "19"
drag, startPoint x: 509, startPoint y: 285, endPoint x: 521, endPoint y: 360, distance: 76.0
click at [508, 301] on div "Dependent lives with: Debtor Joint Debtor Neither" at bounding box center [539, 311] width 87 height 82
click at [519, 301] on label "Debtor" at bounding box center [532, 307] width 27 height 12
click at [524, 301] on input "Debtor" at bounding box center [528, 305] width 8 height 8
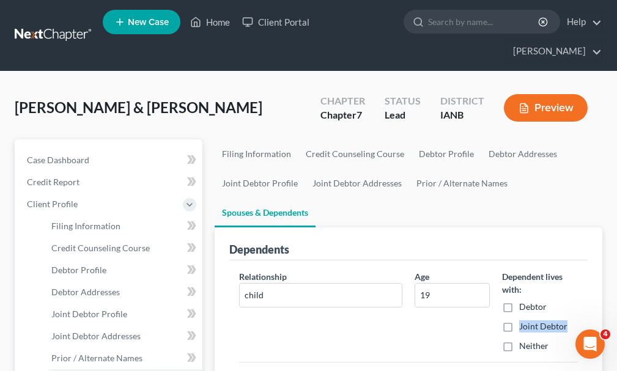
checkbox input "true"
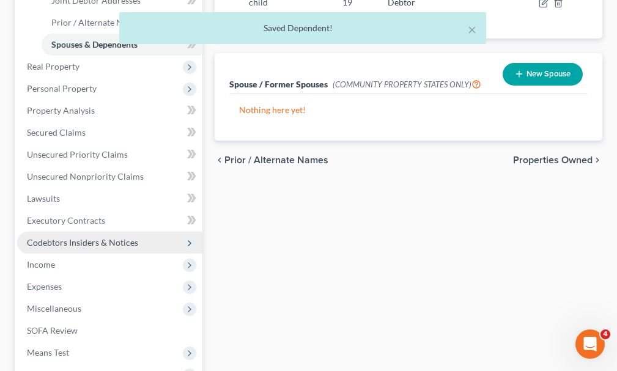
scroll to position [367, 0]
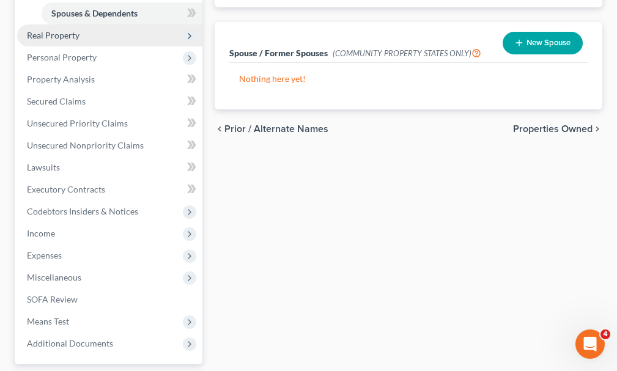
click at [49, 30] on span "Real Property" at bounding box center [53, 35] width 53 height 10
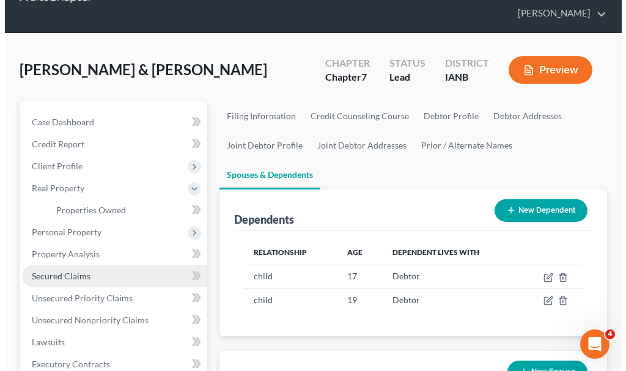
scroll to position [0, 0]
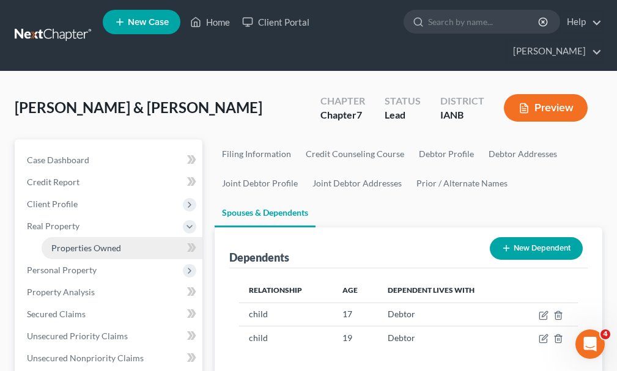
click at [93, 243] on span "Properties Owned" at bounding box center [86, 248] width 70 height 10
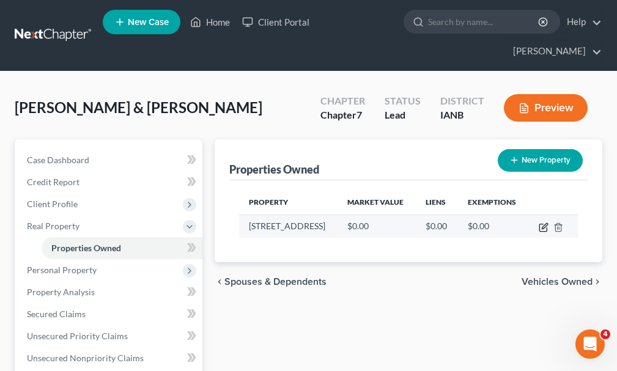
click at [543, 223] on icon "button" at bounding box center [543, 225] width 5 height 5
select select "16"
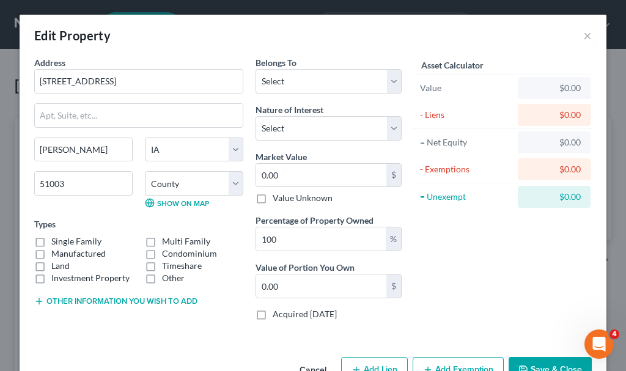
click at [51, 241] on label "Single Family" at bounding box center [76, 241] width 50 height 12
click at [56, 241] on input "Single Family" at bounding box center [60, 239] width 8 height 8
checkbox input "true"
click at [282, 79] on select "Select Debtor 1 Only Debtor 2 Only Debtor 1 And Debtor 2 Only At Least One Of T…" at bounding box center [328, 81] width 146 height 24
select select "2"
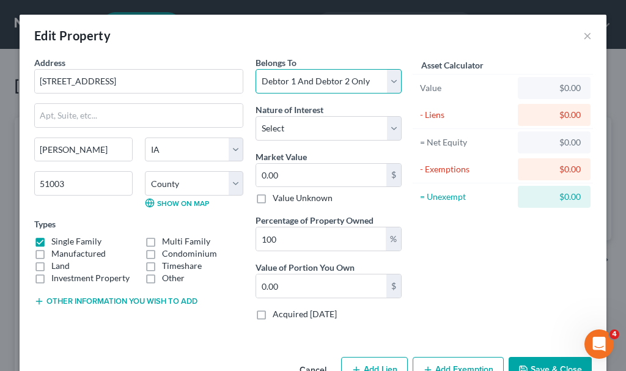
click at [255, 69] on select "Select Debtor 1 Only Debtor 2 Only Debtor 1 And Debtor 2 Only At Least One Of T…" at bounding box center [328, 81] width 146 height 24
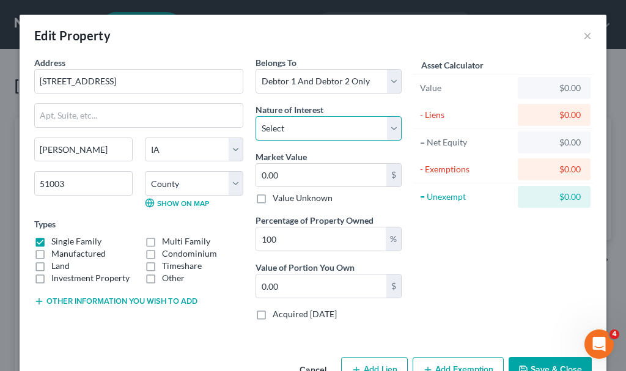
click at [304, 125] on select "Select Fee Simple Joint Tenant Life Estate Equitable Interest Future Interest T…" at bounding box center [328, 128] width 146 height 24
select select "1"
click at [255, 116] on select "Select Fee Simple Joint Tenant Life Estate Equitable Interest Future Interest T…" at bounding box center [328, 128] width 146 height 24
type input "5"
type input "5.00"
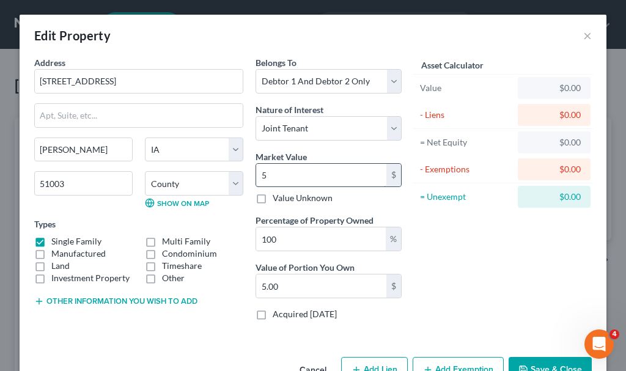
type input "55"
type input "55.00"
type input "550"
type input "550.00"
type input "5500"
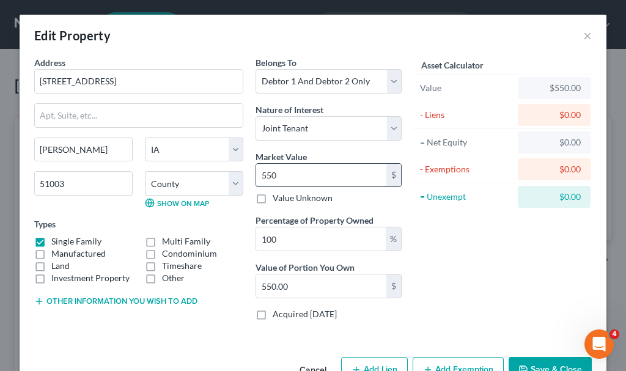
type input "5,500.00"
type input "5,5000"
type input "55,000.00"
type input "55,0000"
type input "550,000.00"
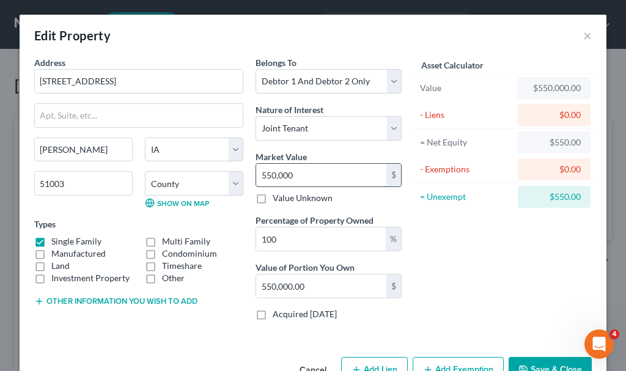
type input "550,000"
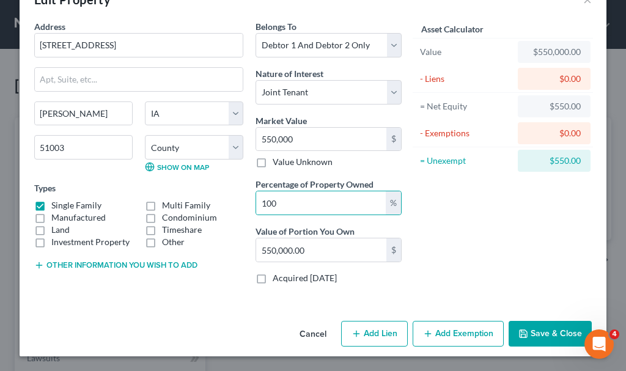
click at [447, 337] on button "Add Exemption" at bounding box center [457, 334] width 91 height 26
select select "2"
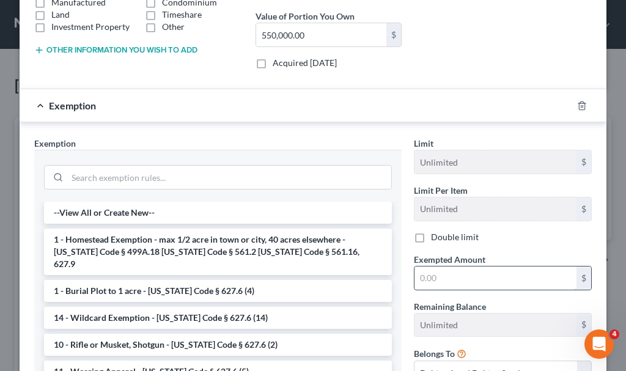
scroll to position [280, 0]
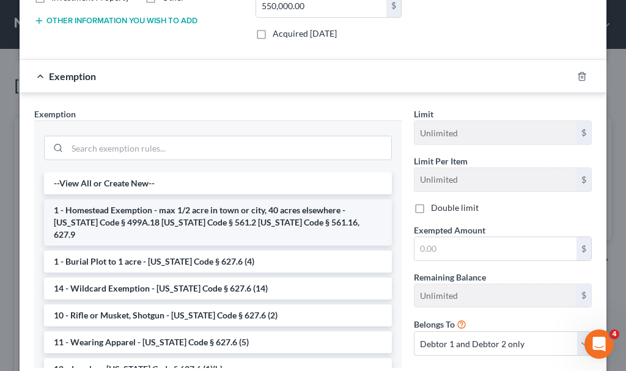
click at [142, 207] on li "1 - Homestead Exemption - max 1/2 acre in town or city, 40 acres elsewhere - [U…" at bounding box center [218, 222] width 348 height 46
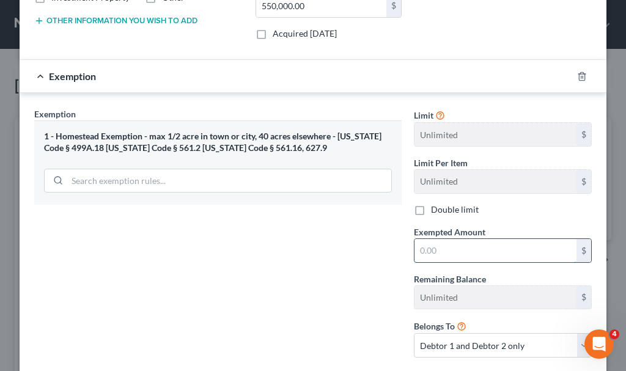
click at [448, 252] on input "text" at bounding box center [495, 250] width 162 height 23
type input "550,000"
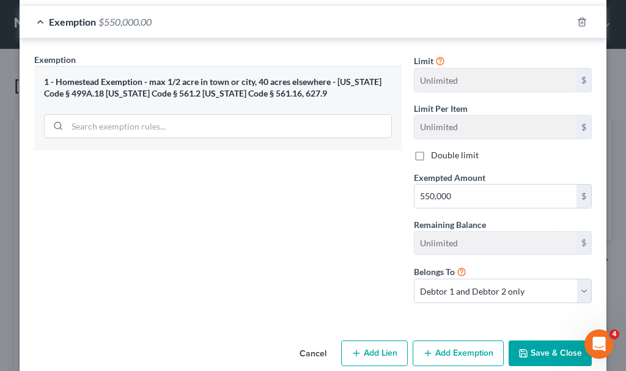
scroll to position [354, 0]
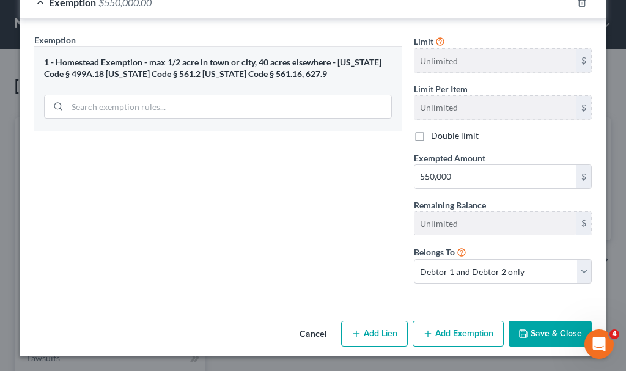
click at [533, 329] on button "Save & Close" at bounding box center [549, 334] width 83 height 26
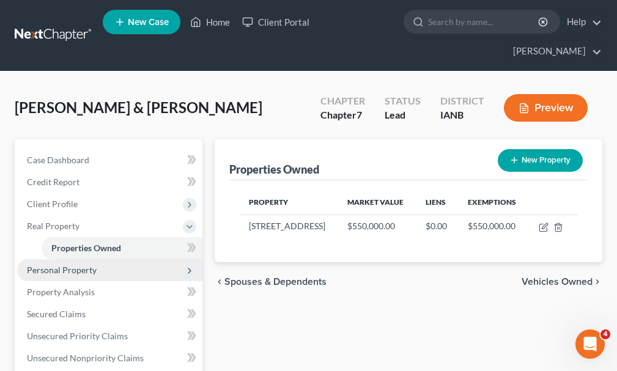
click at [48, 265] on span "Personal Property" at bounding box center [62, 270] width 70 height 10
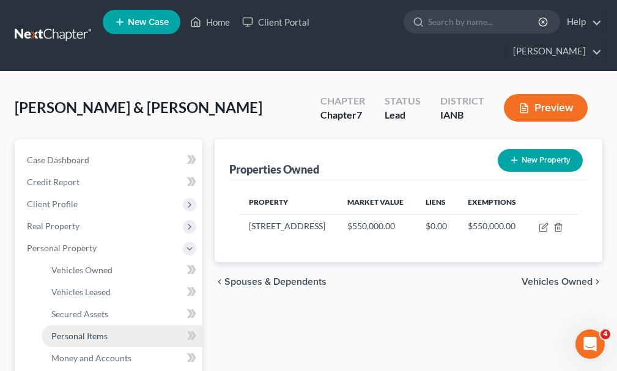
click at [86, 331] on span "Personal Items" at bounding box center [79, 336] width 56 height 10
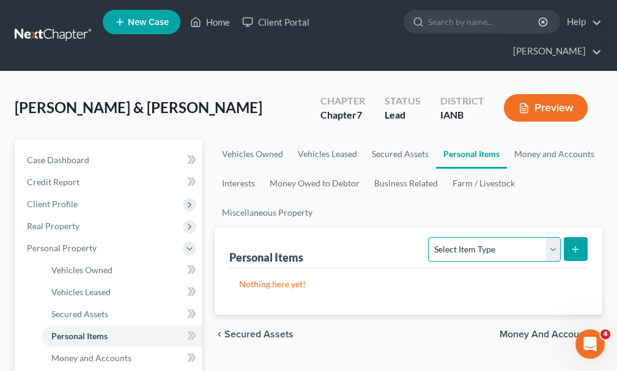
click at [488, 237] on select "Select Item Type Clothing Collectibles Of Value Electronics Firearms Household …" at bounding box center [494, 249] width 132 height 24
select select "clothing"
click at [430, 237] on select "Select Item Type Clothing Collectibles Of Value Electronics Firearms Household …" at bounding box center [494, 249] width 132 height 24
click at [573, 244] on icon "submit" at bounding box center [575, 249] width 10 height 10
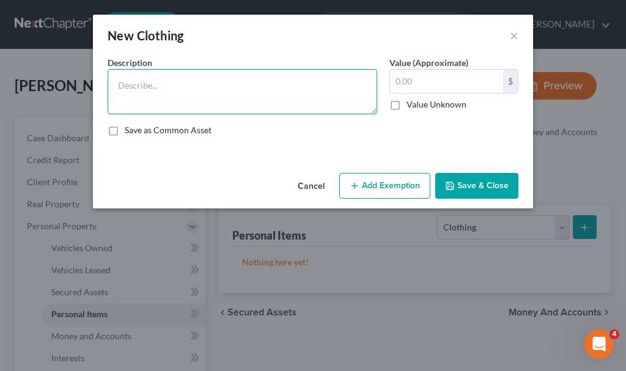
click at [197, 93] on textarea at bounding box center [242, 91] width 269 height 45
type textarea "Clothing"
type input "600"
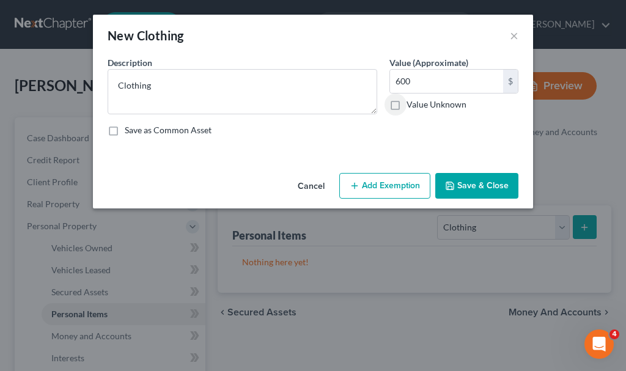
click at [390, 185] on button "Add Exemption" at bounding box center [384, 186] width 91 height 26
select select "2"
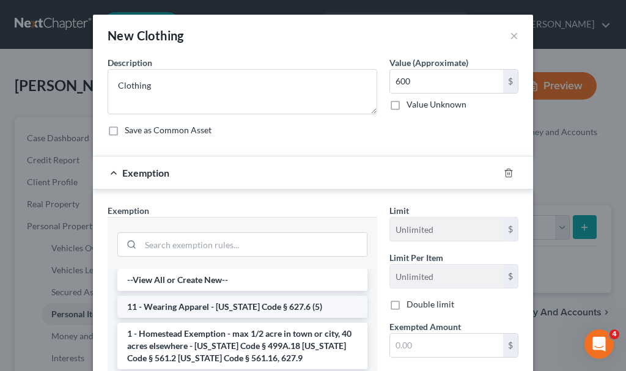
click at [202, 309] on li "11 - Wearing Apparel - [US_STATE] Code § 627.6 (5)" at bounding box center [242, 307] width 250 height 22
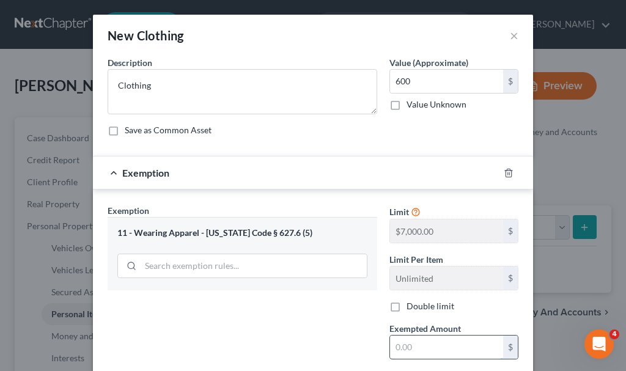
click at [406, 347] on input "text" at bounding box center [446, 346] width 113 height 23
type input "600"
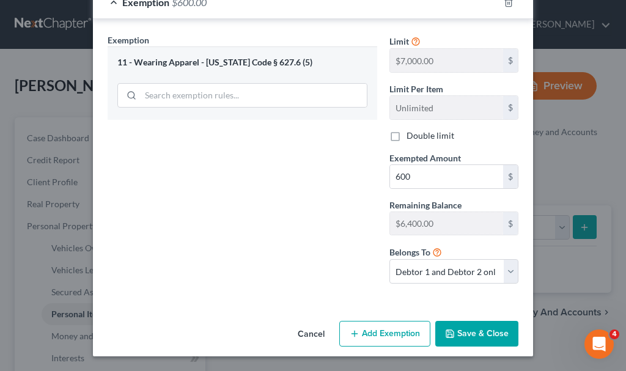
click at [469, 331] on button "Save & Close" at bounding box center [476, 334] width 83 height 26
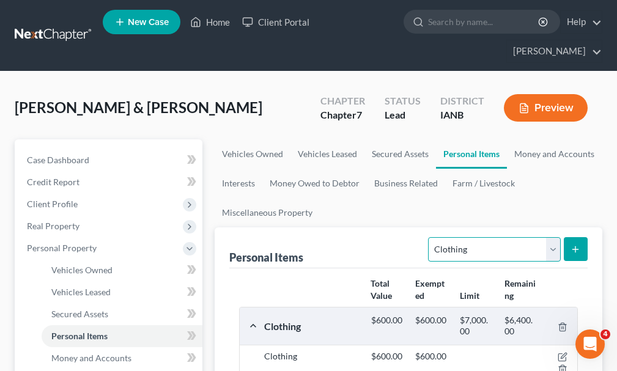
click at [478, 237] on select "Select Item Type Clothing Collectibles Of Value Electronics Firearms Household …" at bounding box center [494, 249] width 132 height 24
select select "jewelry"
click at [430, 237] on select "Select Item Type Clothing Collectibles Of Value Electronics Firearms Household …" at bounding box center [494, 249] width 132 height 24
click at [576, 244] on icon "submit" at bounding box center [575, 249] width 10 height 10
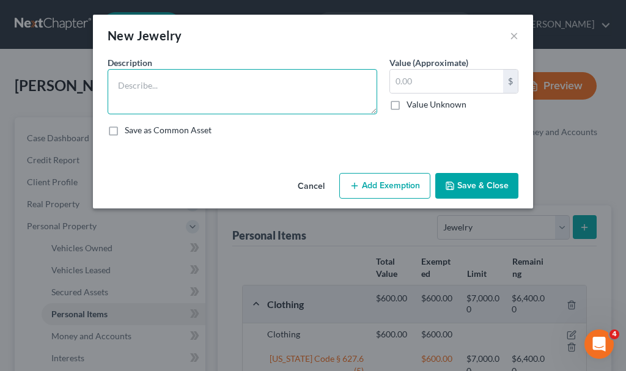
click at [177, 94] on textarea at bounding box center [242, 91] width 269 height 45
type textarea "Wedding ring"
type input "7,500"
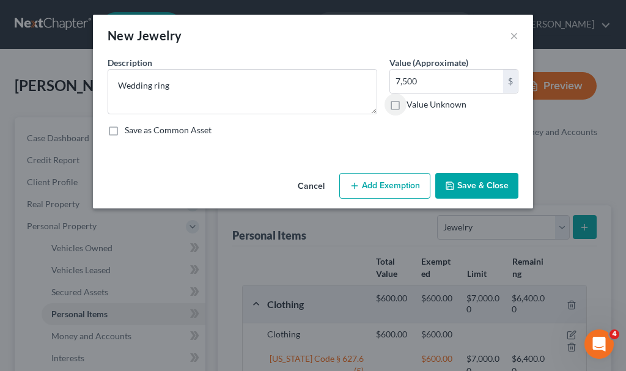
click at [385, 183] on button "Add Exemption" at bounding box center [384, 186] width 91 height 26
select select "2"
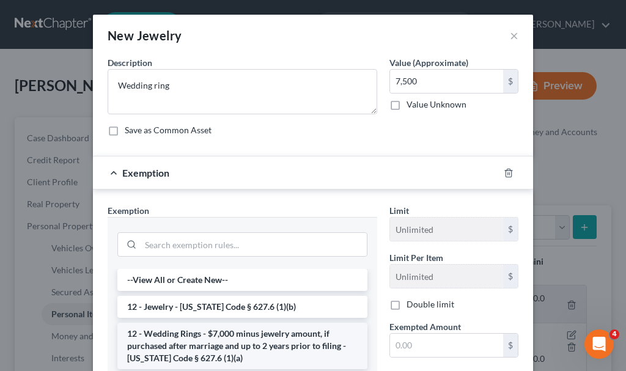
click at [229, 347] on li "12 - Wedding Rings - $7,000 minus jewelry amount, if purchased after marriage a…" at bounding box center [242, 346] width 250 height 46
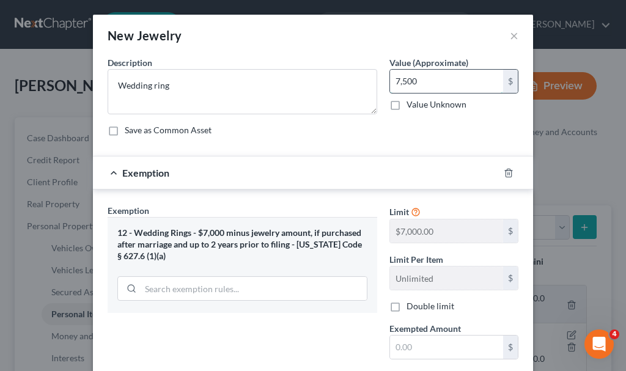
click at [420, 80] on input "7,500" at bounding box center [446, 81] width 113 height 23
type input "7,000"
click at [431, 346] on input "text" at bounding box center [446, 346] width 113 height 23
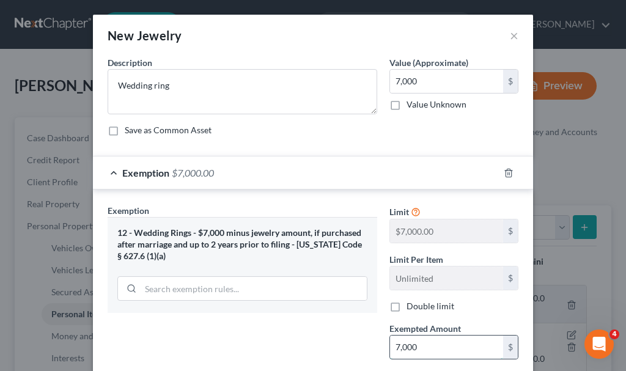
type input "7,000"
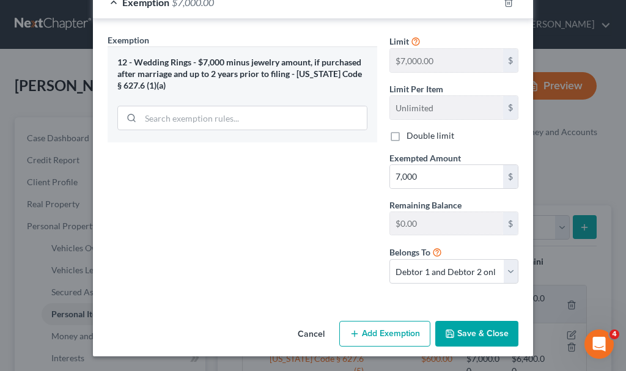
click at [489, 326] on button "Save & Close" at bounding box center [476, 334] width 83 height 26
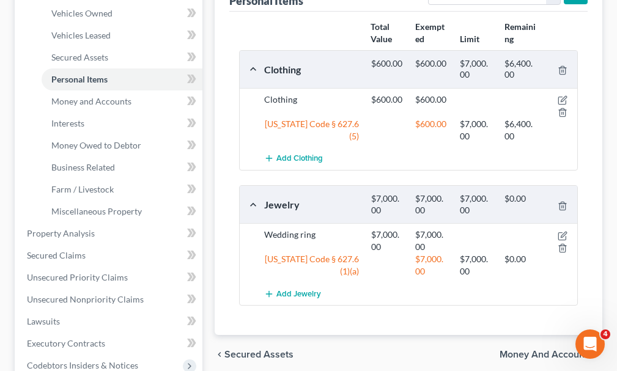
scroll to position [367, 0]
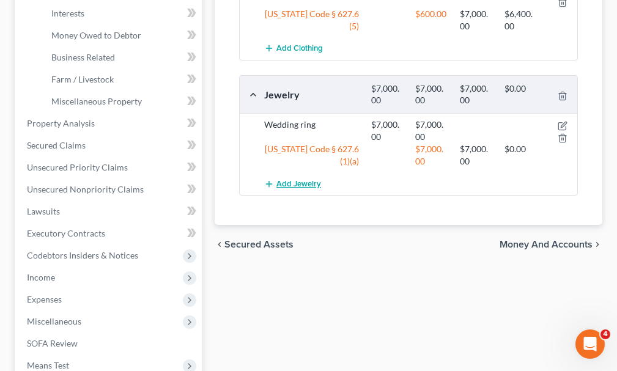
click at [305, 179] on span "Add Jewelry" at bounding box center [298, 184] width 45 height 10
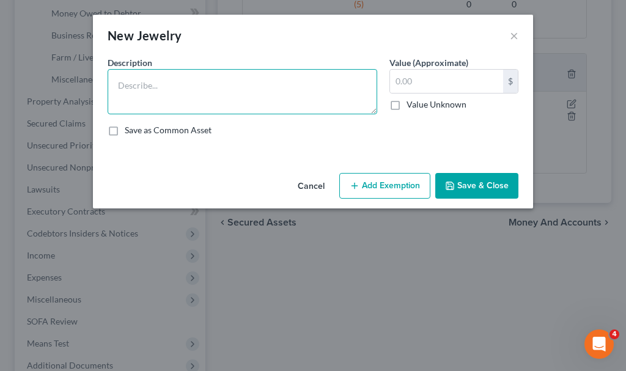
click at [185, 85] on textarea at bounding box center [242, 91] width 269 height 45
type textarea "Costume jewelry"
type input "0"
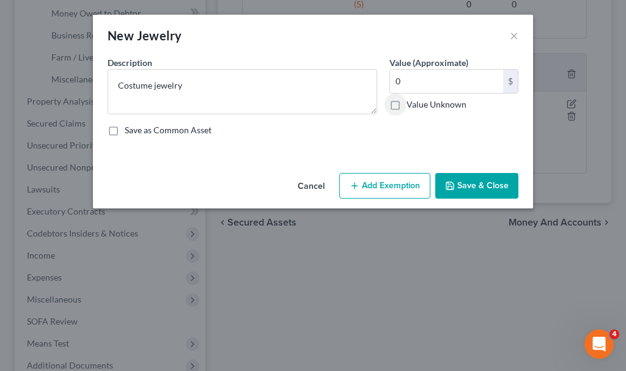
click at [494, 181] on button "Save & Close" at bounding box center [476, 186] width 83 height 26
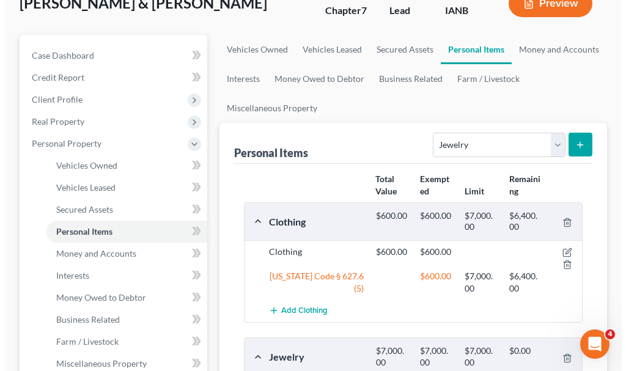
scroll to position [0, 0]
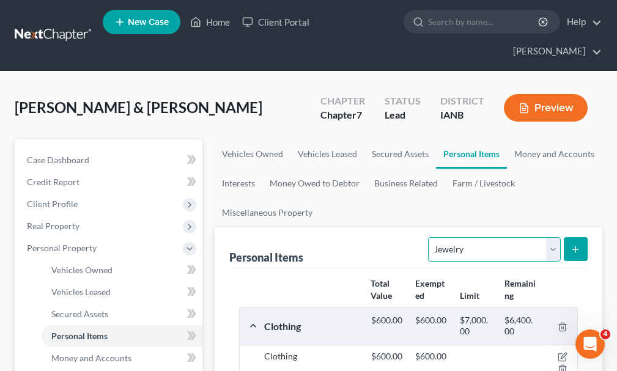
click at [467, 237] on select "Select Item Type Clothing Collectibles Of Value Electronics Firearms Household …" at bounding box center [494, 249] width 132 height 24
select select "pets"
click at [430, 237] on select "Select Item Type Clothing Collectibles Of Value Electronics Firearms Household …" at bounding box center [494, 249] width 132 height 24
click at [574, 244] on icon "submit" at bounding box center [575, 249] width 10 height 10
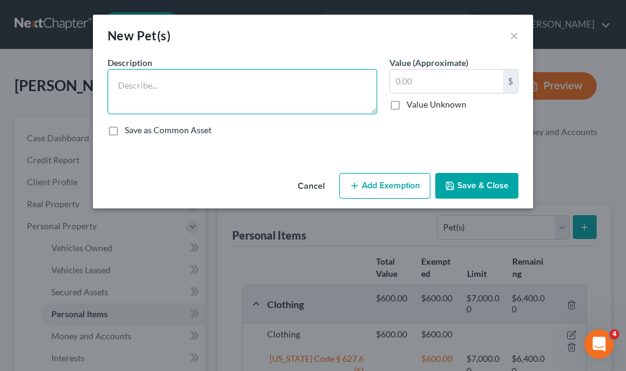
click at [204, 89] on textarea at bounding box center [242, 91] width 269 height 45
type textarea "4 dogs"
type input "0"
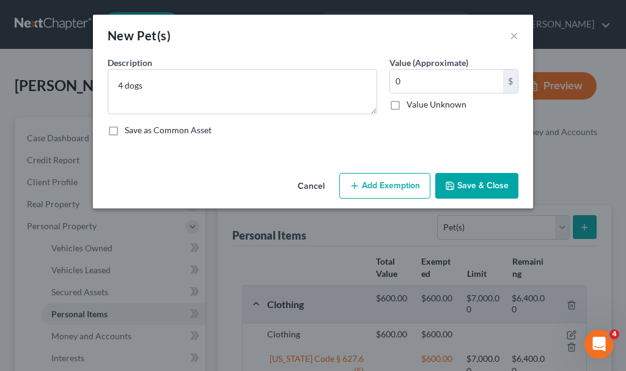
click at [463, 183] on button "Save & Close" at bounding box center [476, 186] width 83 height 26
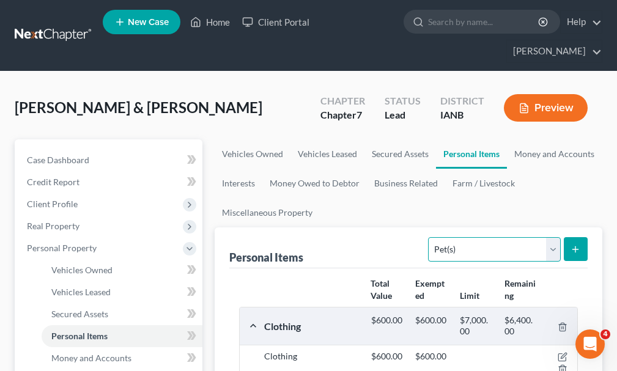
click at [463, 237] on select "Select Item Type Clothing Collectibles Of Value Electronics Firearms Household …" at bounding box center [494, 249] width 132 height 24
select select "other"
click at [430, 237] on select "Select Item Type Clothing Collectibles Of Value Electronics Firearms Household …" at bounding box center [494, 249] width 132 height 24
click at [572, 244] on icon "submit" at bounding box center [575, 249] width 10 height 10
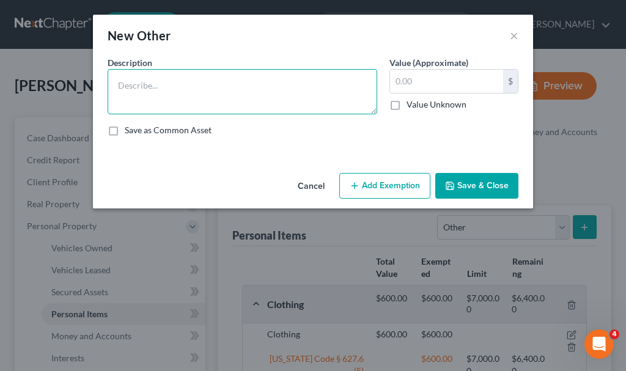
click at [177, 81] on textarea at bounding box center [242, 91] width 269 height 45
type textarea "CPAP & cane"
type input "0"
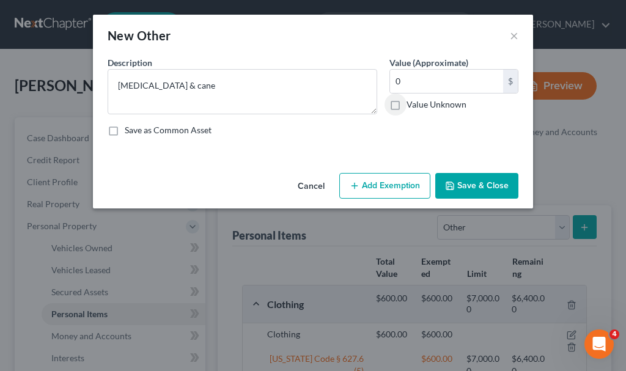
click at [392, 184] on button "Add Exemption" at bounding box center [384, 186] width 91 height 26
select select "2"
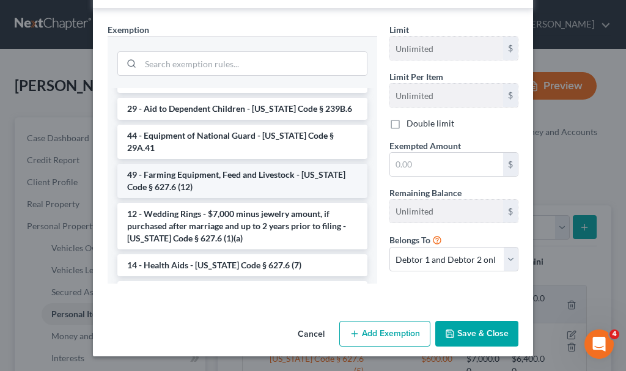
scroll to position [306, 0]
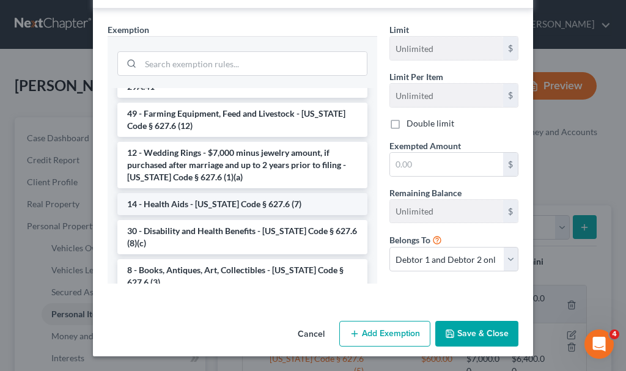
click at [208, 193] on li "14 - Health Aids - [US_STATE] Code § 627.6 (7)" at bounding box center [242, 204] width 250 height 22
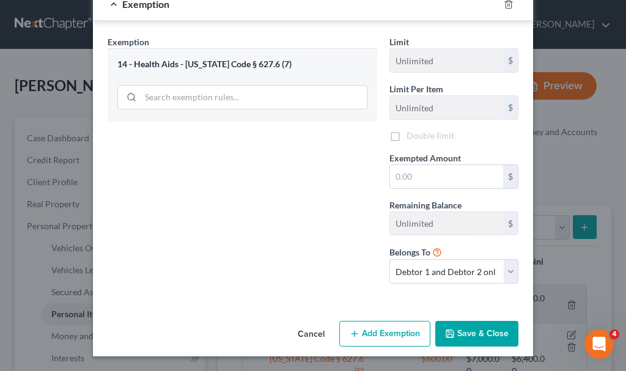
scroll to position [170, 0]
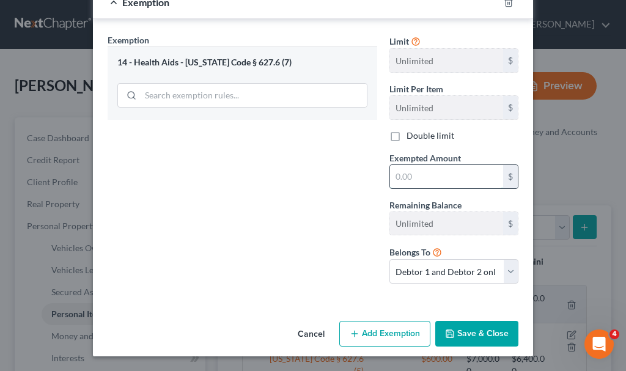
click at [416, 178] on input "text" at bounding box center [446, 176] width 113 height 23
type input "0"
click at [476, 335] on button "Save & Close" at bounding box center [476, 334] width 83 height 26
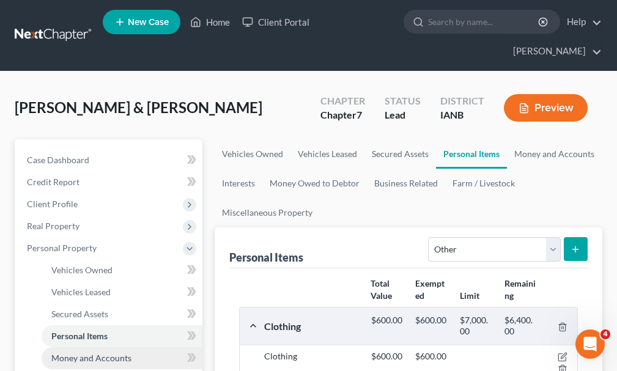
click at [72, 353] on span "Money and Accounts" at bounding box center [91, 358] width 80 height 10
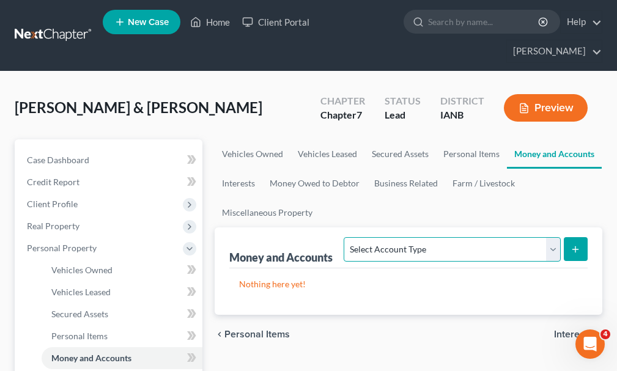
click at [452, 237] on select "Select Account Type Brokerage Cash on Hand Certificates of Deposit Checking Acc…" at bounding box center [451, 249] width 216 height 24
select select "checking"
click at [346, 237] on select "Select Account Type Brokerage Cash on Hand Certificates of Deposit Checking Acc…" at bounding box center [451, 249] width 216 height 24
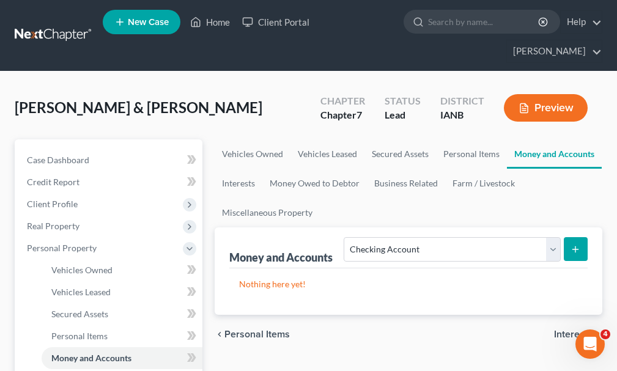
click at [584, 237] on button "submit" at bounding box center [575, 249] width 24 height 24
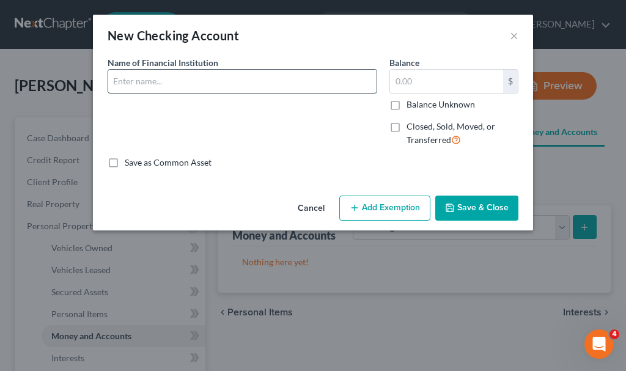
click at [177, 82] on input "text" at bounding box center [242, 81] width 268 height 23
type input "Peoples Bank"
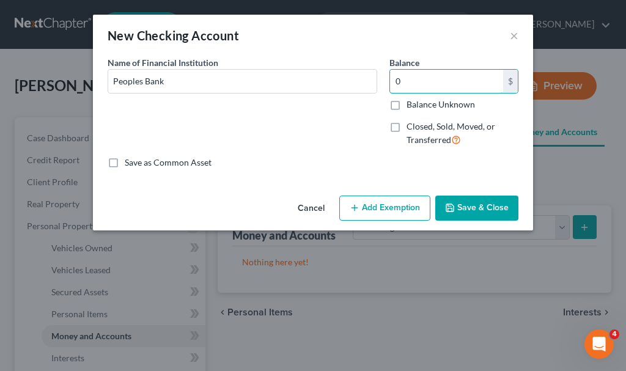
type input "0"
click at [384, 202] on button "Add Exemption" at bounding box center [384, 209] width 91 height 26
select select "2"
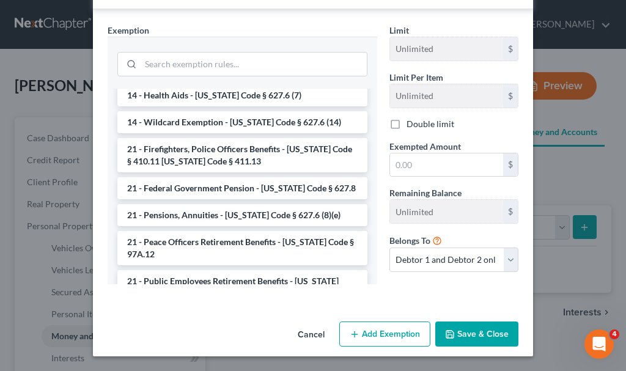
scroll to position [244, 0]
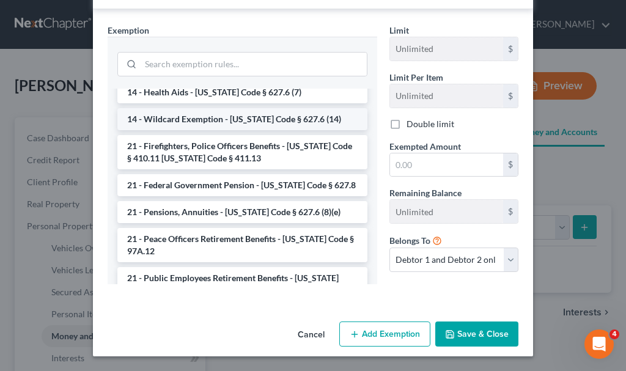
click at [181, 116] on li "14 - Wildcard Exemption - [US_STATE] Code § 627.6 (14)" at bounding box center [242, 119] width 250 height 22
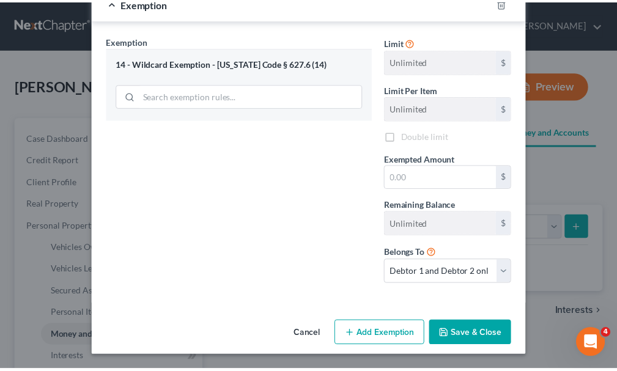
scroll to position [192, 0]
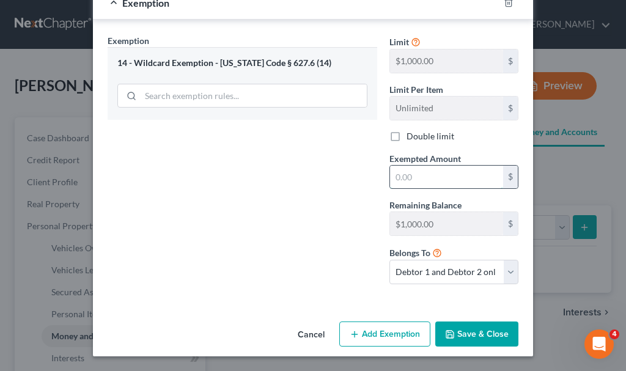
click at [411, 178] on input "text" at bounding box center [446, 177] width 113 height 23
type input "0"
click at [475, 334] on button "Save & Close" at bounding box center [476, 334] width 83 height 26
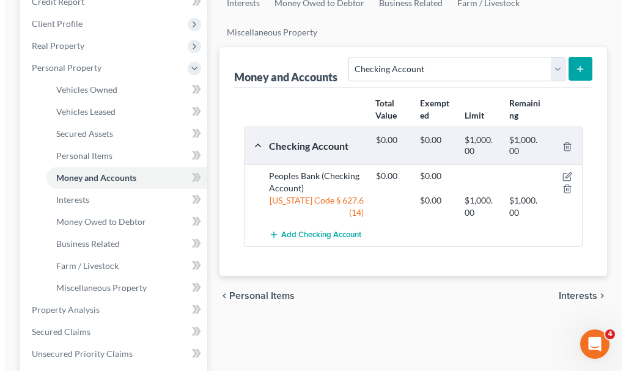
scroll to position [183, 0]
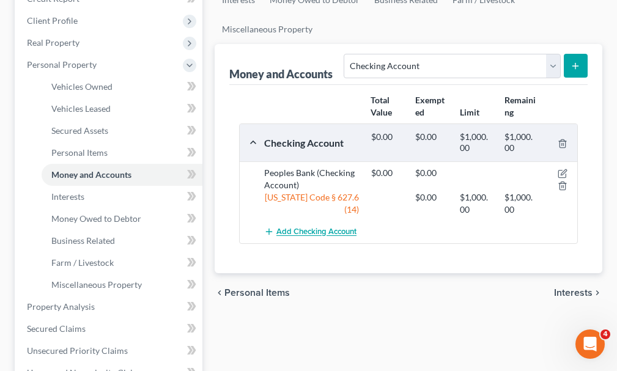
click at [307, 227] on span "Add Checking Account" at bounding box center [316, 232] width 80 height 10
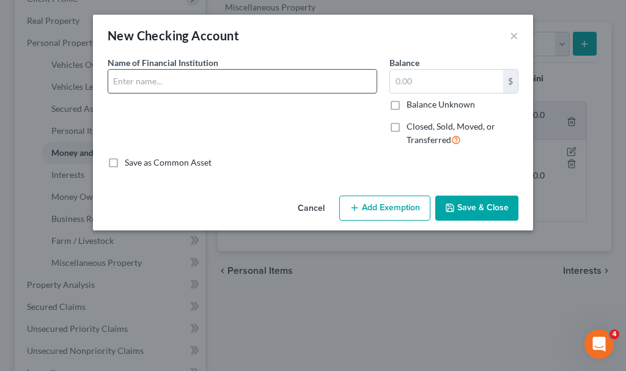
click at [203, 84] on input "text" at bounding box center [242, 81] width 268 height 23
type input "Iowa State Bank"
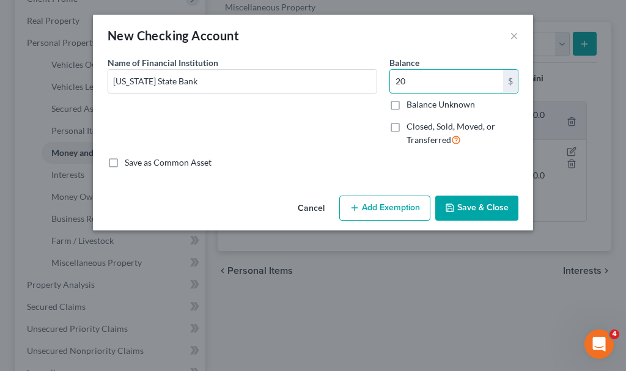
type input "20"
click at [400, 214] on button "Add Exemption" at bounding box center [384, 209] width 91 height 26
select select "2"
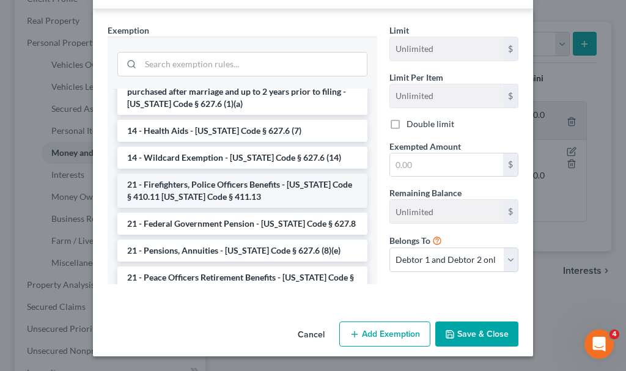
scroll to position [244, 0]
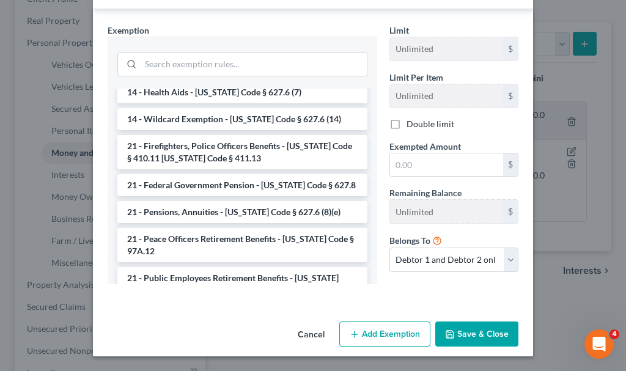
click at [179, 115] on li "14 - Wildcard Exemption - [US_STATE] Code § 627.6 (14)" at bounding box center [242, 119] width 250 height 22
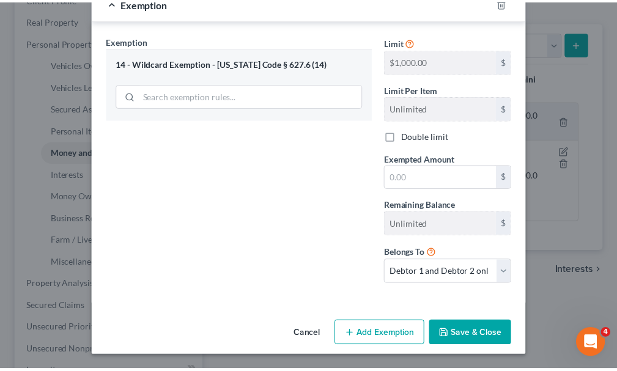
scroll to position [192, 0]
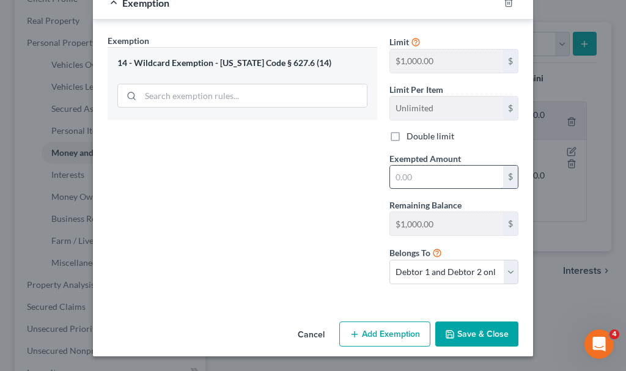
click at [414, 177] on input "text" at bounding box center [446, 177] width 113 height 23
type input "20"
click at [476, 333] on button "Save & Close" at bounding box center [476, 334] width 83 height 26
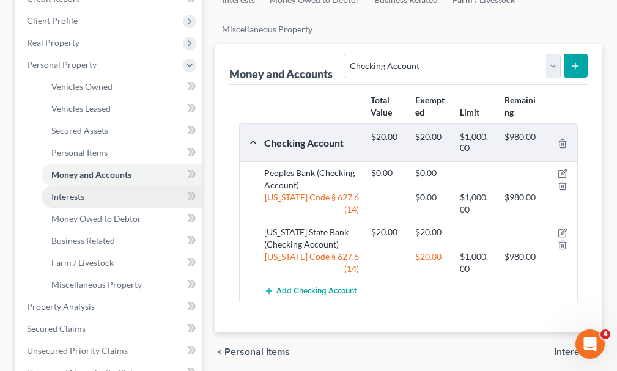
click at [67, 191] on span "Interests" at bounding box center [67, 196] width 33 height 10
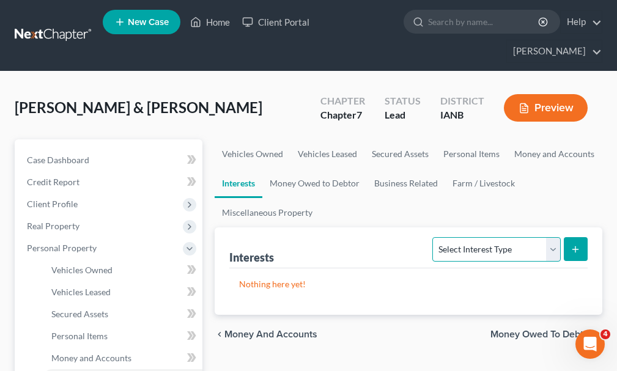
click at [488, 237] on select "Select Interest Type 401K Annuity Bond Education IRA Government Bond Government…" at bounding box center [496, 249] width 128 height 24
select select "government_pension_plan"
click at [434, 237] on select "Select Interest Type 401K Annuity Bond Education IRA Government Bond Government…" at bounding box center [496, 249] width 128 height 24
click at [577, 244] on icon "submit" at bounding box center [575, 249] width 10 height 10
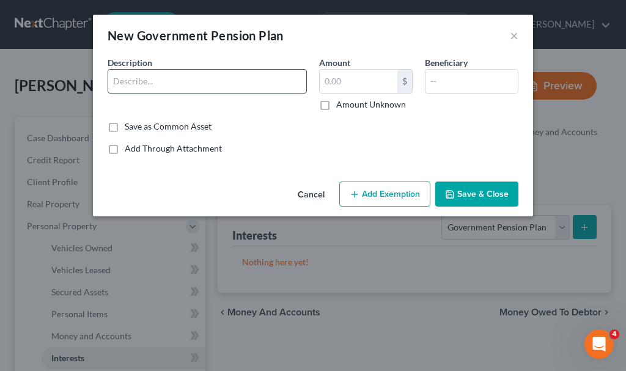
click at [176, 80] on input "text" at bounding box center [207, 81] width 198 height 23
type input "IPERS (W)"
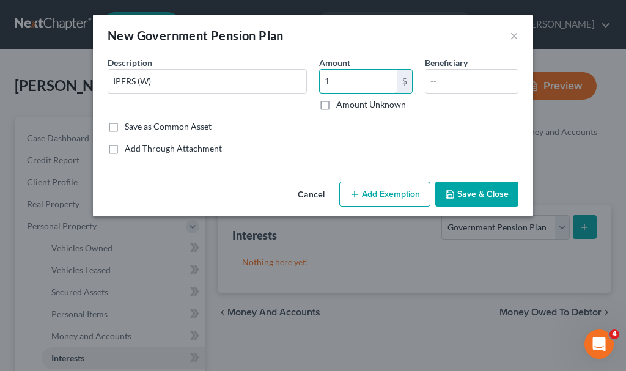
type input "1"
click at [378, 191] on button "Add Exemption" at bounding box center [384, 194] width 91 height 26
select select "2"
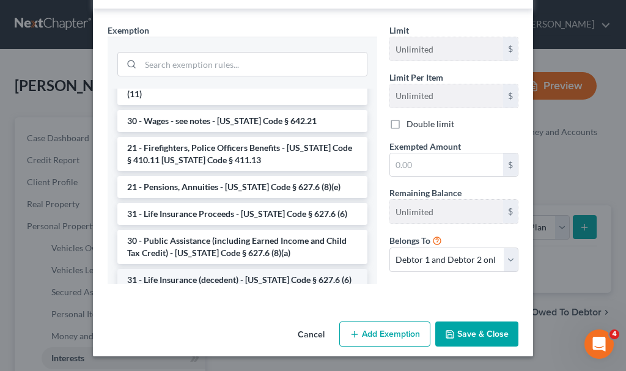
scroll to position [550, 0]
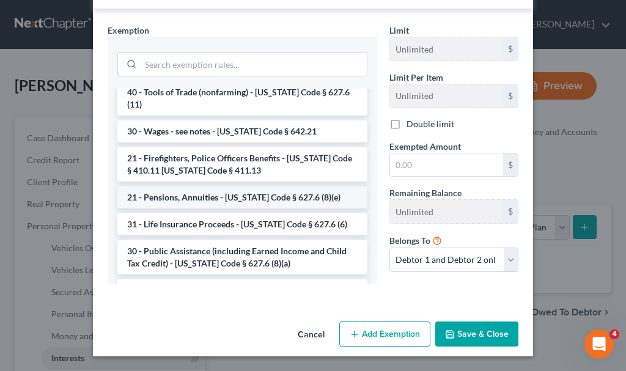
click at [200, 186] on li "21 - Pensions, Annuities - [US_STATE] Code § 627.6 (8)(e)" at bounding box center [242, 197] width 250 height 22
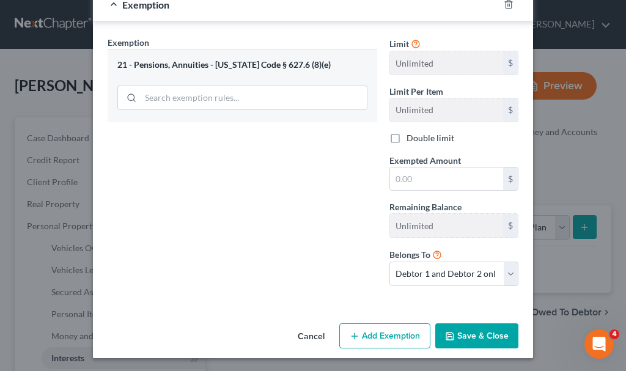
scroll to position [178, 0]
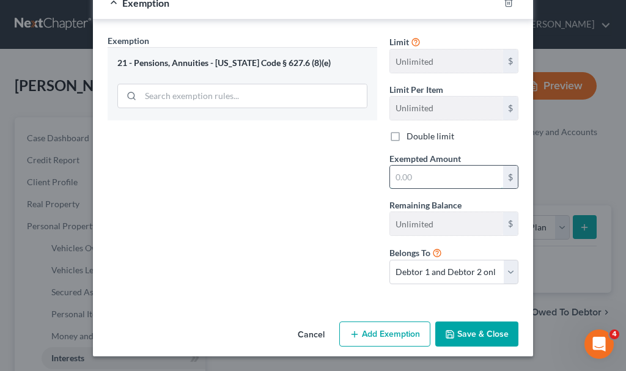
click at [413, 174] on input "text" at bounding box center [446, 177] width 113 height 23
type input "1"
click at [464, 329] on button "Save & Close" at bounding box center [476, 334] width 83 height 26
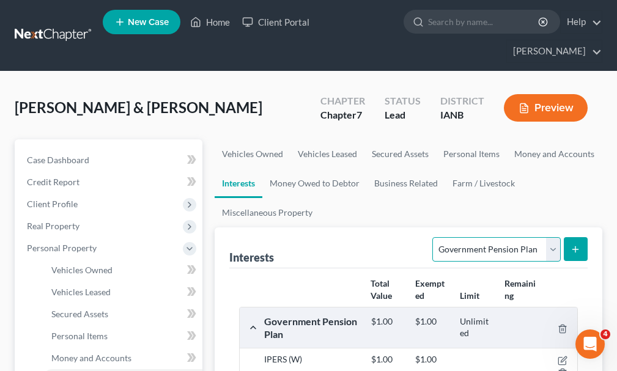
click at [472, 237] on select "Select Interest Type 401K Annuity Bond Education IRA Government Bond Government…" at bounding box center [496, 249] width 128 height 24
select select "term_life_insurance"
click at [434, 237] on select "Select Interest Type 401K Annuity Bond Education IRA Government Bond Government…" at bounding box center [496, 249] width 128 height 24
click at [580, 237] on button "submit" at bounding box center [575, 249] width 24 height 24
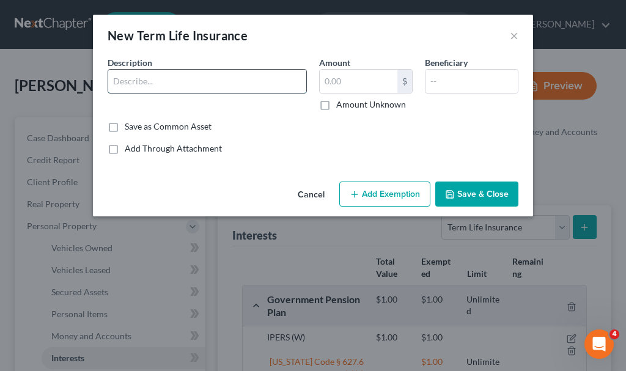
click at [205, 79] on input "text" at bounding box center [207, 81] width 198 height 23
type input "Term @ work (W)"
type input "0"
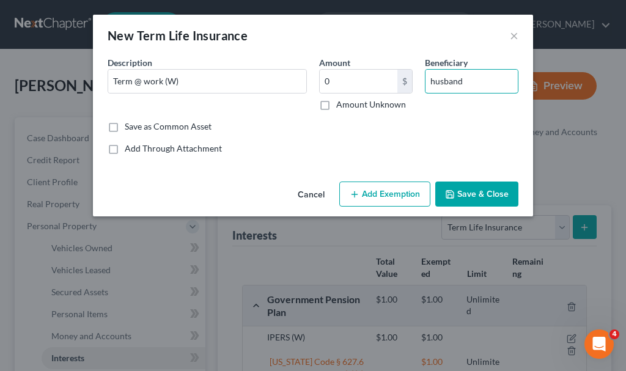
type input "husband"
click at [396, 191] on button "Add Exemption" at bounding box center [384, 194] width 91 height 26
select select "2"
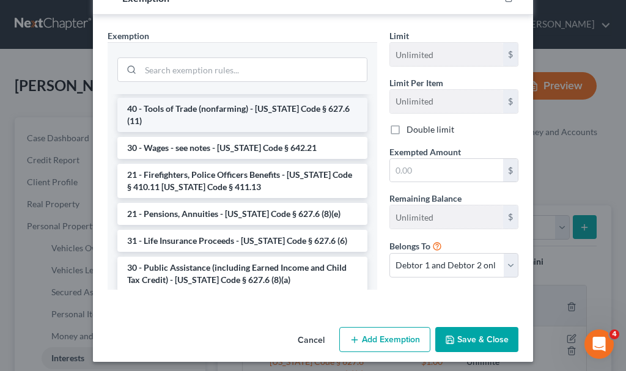
scroll to position [550, 0]
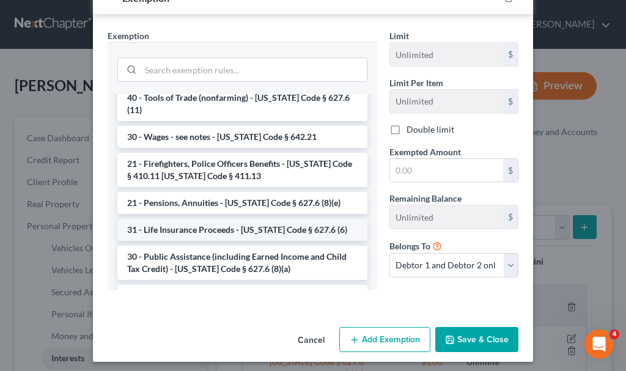
click at [248, 219] on li "31 - Life Insurance Proceeds - [US_STATE] Code § 627.6 (6)" at bounding box center [242, 230] width 250 height 22
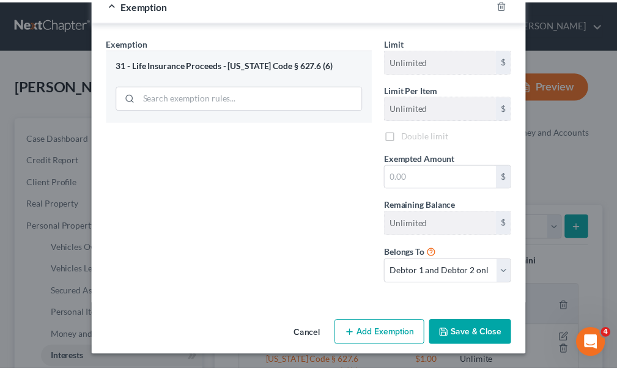
scroll to position [178, 0]
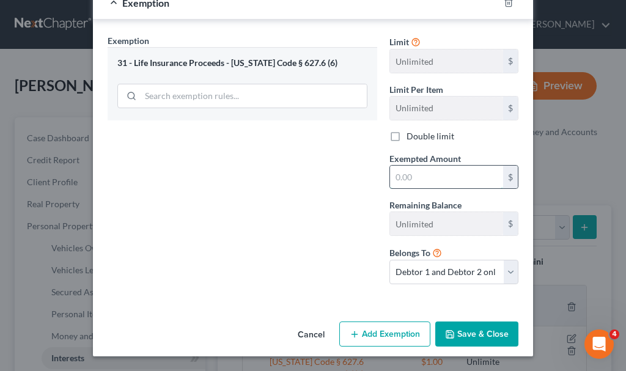
click at [406, 177] on input "text" at bounding box center [446, 177] width 113 height 23
type input "0"
click at [476, 334] on button "Save & Close" at bounding box center [476, 334] width 83 height 26
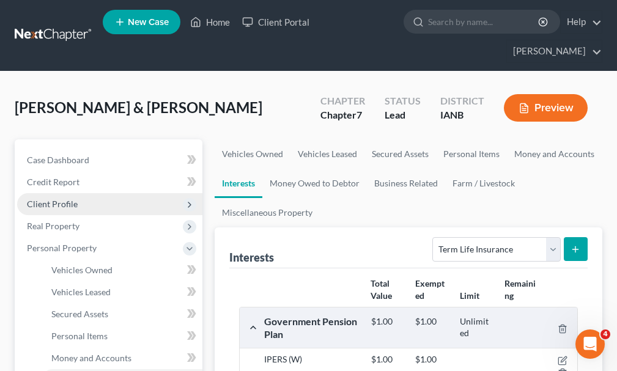
click at [58, 199] on span "Client Profile" at bounding box center [52, 204] width 51 height 10
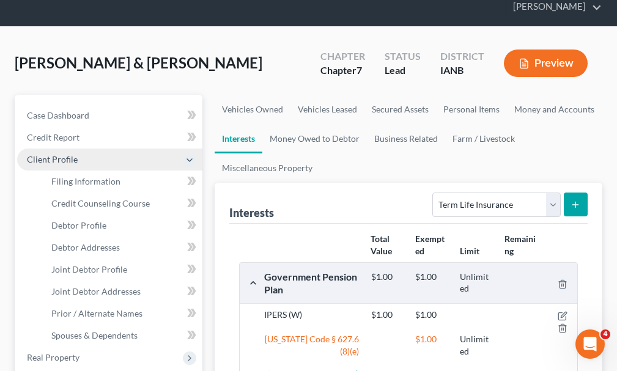
scroll to position [61, 0]
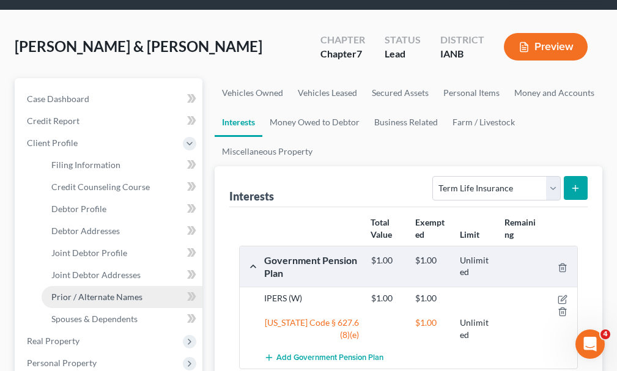
click at [90, 291] on span "Prior / Alternate Names" at bounding box center [96, 296] width 91 height 10
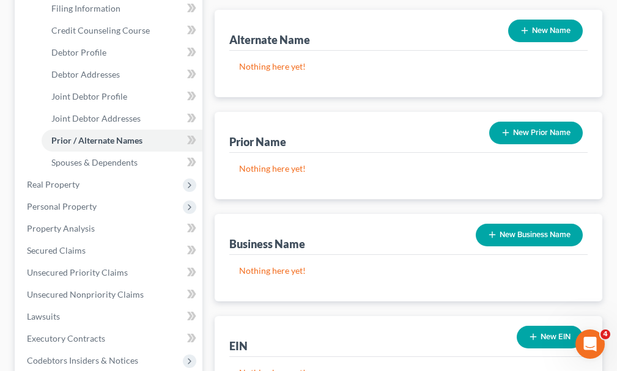
scroll to position [244, 0]
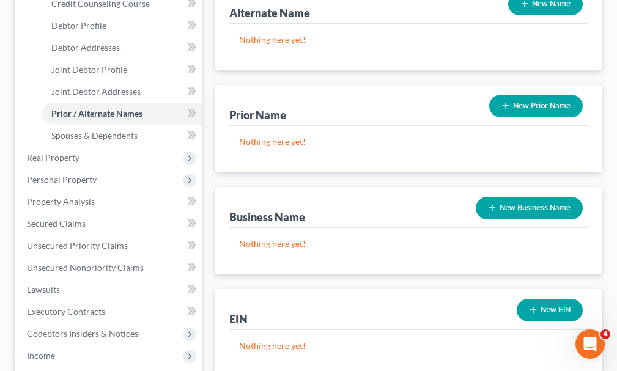
click at [527, 197] on button "New Business Name" at bounding box center [528, 208] width 107 height 23
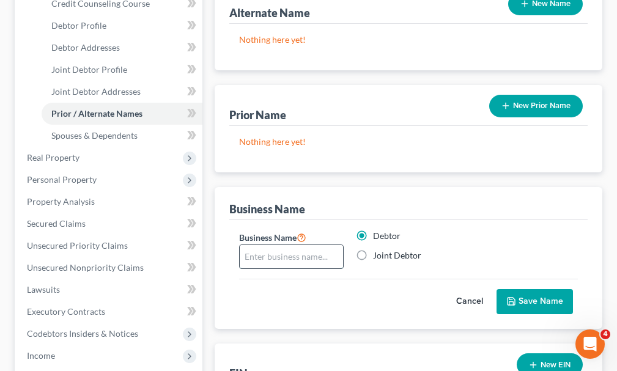
click at [310, 245] on input "text" at bounding box center [291, 256] width 103 height 23
type input "fdba BammBamm & Pebbles Enterprises, LLC"
click at [543, 289] on button "Save Name" at bounding box center [534, 302] width 76 height 26
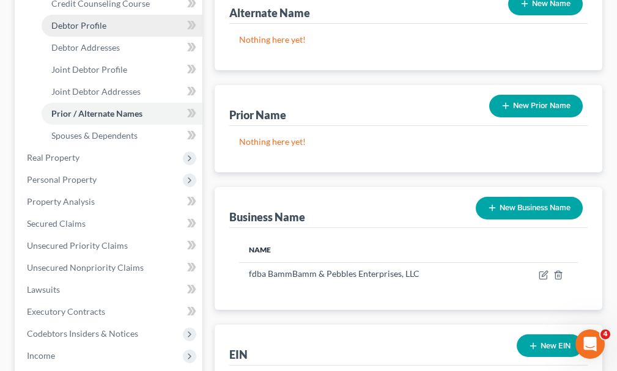
click at [84, 20] on span "Debtor Profile" at bounding box center [78, 25] width 55 height 10
select select "2"
select select "3"
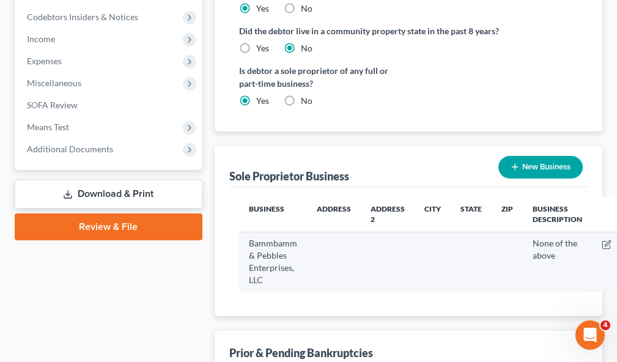
scroll to position [550, 0]
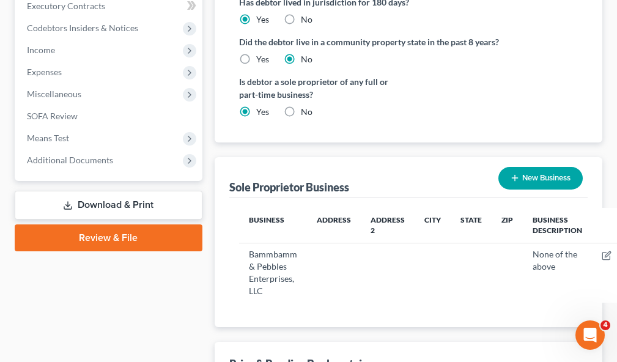
click at [301, 106] on label "No" at bounding box center [307, 112] width 12 height 12
click at [306, 106] on input "No" at bounding box center [310, 110] width 8 height 8
radio input "true"
radio input "false"
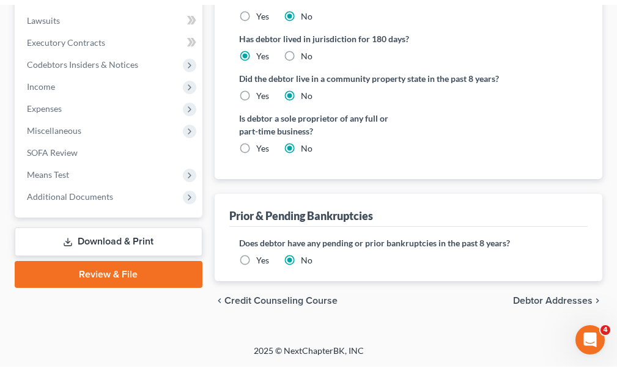
scroll to position [487, 0]
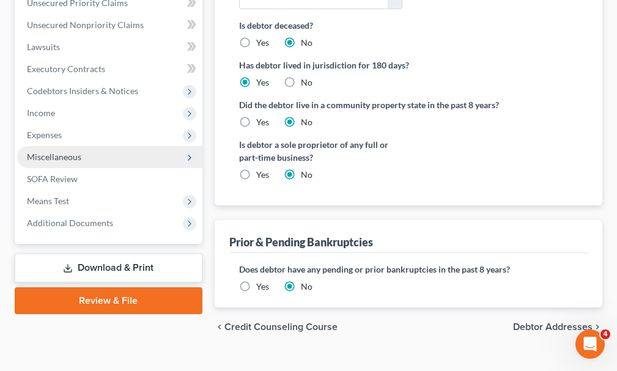
click at [63, 152] on span "Miscellaneous" at bounding box center [54, 157] width 54 height 10
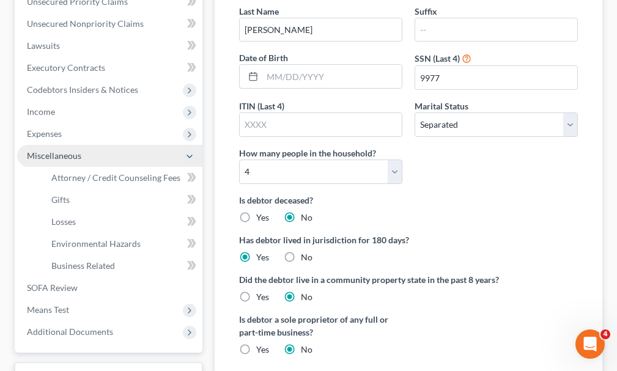
scroll to position [311, 0]
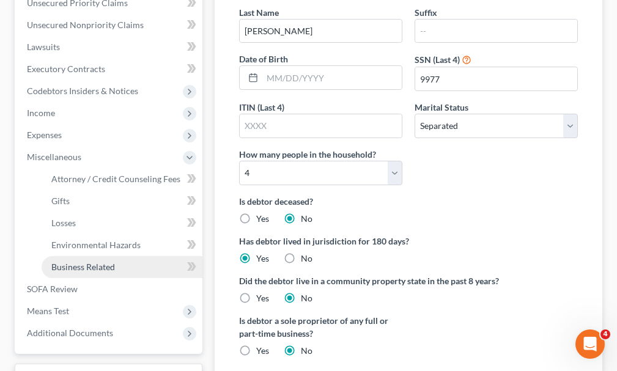
click at [93, 262] on span "Business Related" at bounding box center [83, 267] width 64 height 10
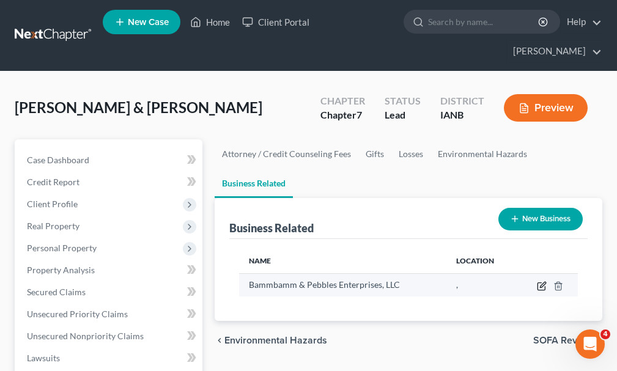
click at [542, 281] on icon "button" at bounding box center [541, 286] width 10 height 10
select select "sole_proprietor"
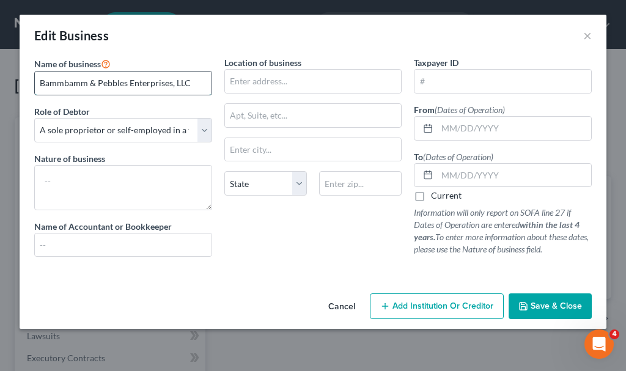
click at [70, 86] on input "Bammbamm & Pebbles Enterprises, LLC" at bounding box center [123, 82] width 177 height 23
type input "fdba Bammbamm & Pebbles Enterprises, LLC"
click at [460, 133] on input "text" at bounding box center [514, 128] width 154 height 23
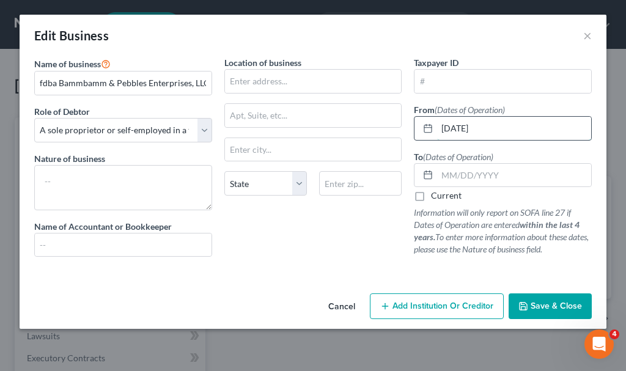
type input "01/01/2019"
type input "05/01/2025"
click at [548, 301] on span "Save & Close" at bounding box center [555, 306] width 51 height 10
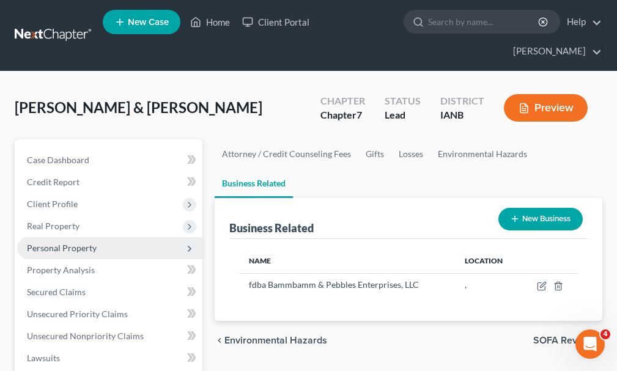
click at [53, 237] on span "Personal Property" at bounding box center [109, 248] width 185 height 22
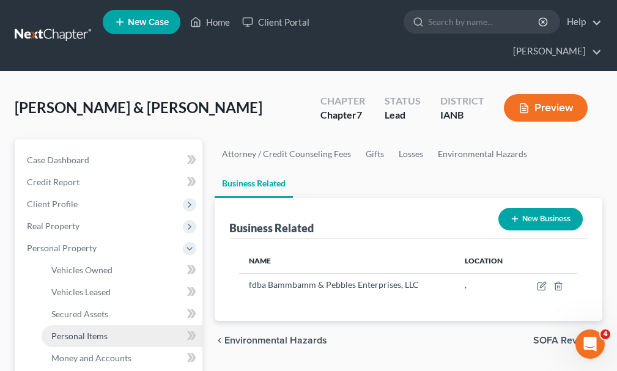
click at [78, 331] on span "Personal Items" at bounding box center [79, 336] width 56 height 10
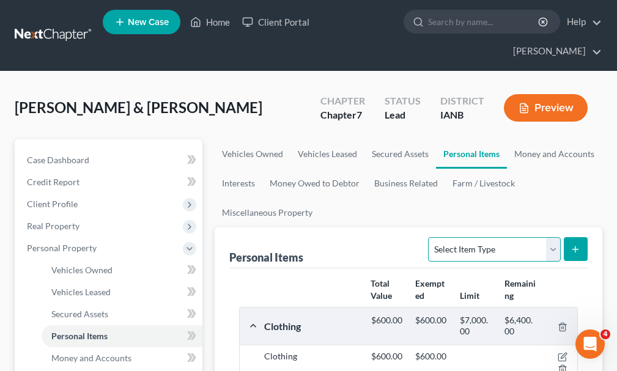
click at [470, 237] on select "Select Item Type Clothing Collectibles Of Value Electronics Firearms Household …" at bounding box center [494, 249] width 132 height 24
select select "household_goods"
click at [430, 237] on select "Select Item Type Clothing Collectibles Of Value Electronics Firearms Household …" at bounding box center [494, 249] width 132 height 24
click at [573, 244] on icon "submit" at bounding box center [575, 249] width 10 height 10
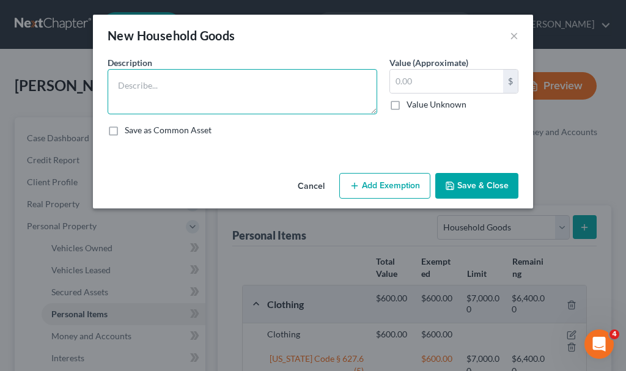
click at [175, 90] on textarea at bounding box center [242, 91] width 269 height 45
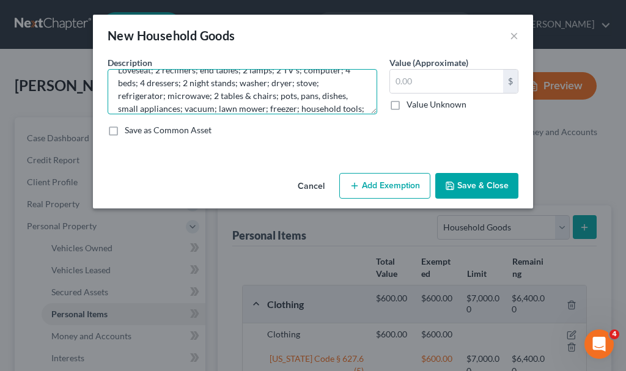
scroll to position [28, 0]
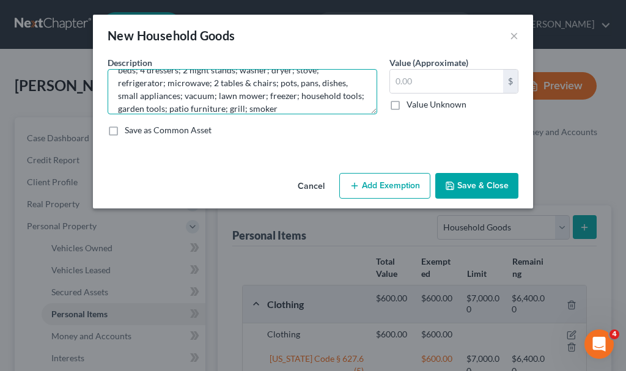
type textarea "Loveseat; 2 recliners; end tables; 2 lamps; 2 TV's; computer; 4 beds; 4 dresser…"
type input "5,000"
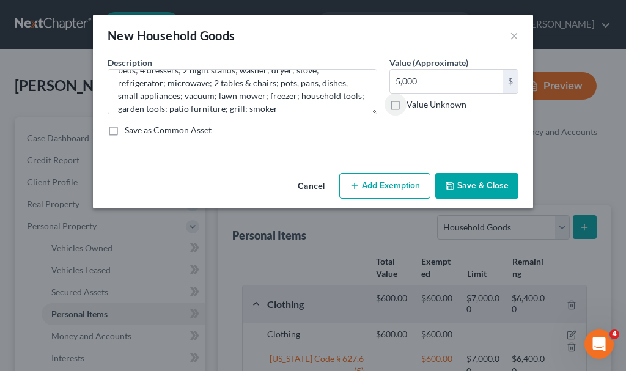
click at [381, 181] on button "Add Exemption" at bounding box center [384, 186] width 91 height 26
select select "2"
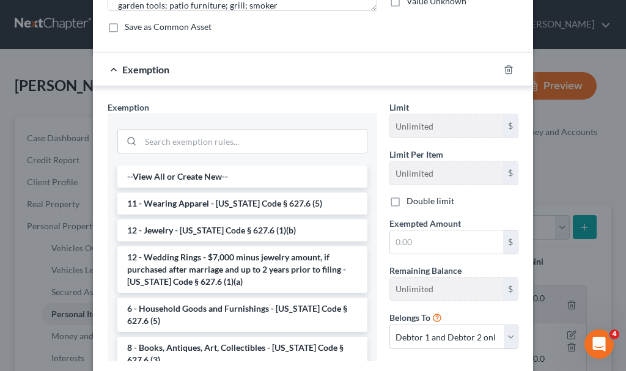
scroll to position [122, 0]
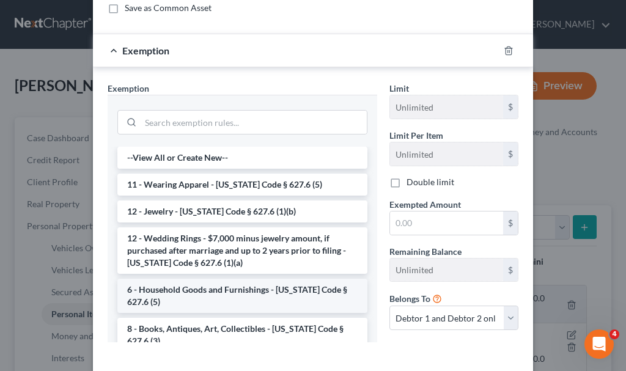
click at [196, 295] on li "6 - Household Goods and Furnishings - [US_STATE] Code § 627.6 (5)" at bounding box center [242, 296] width 250 height 34
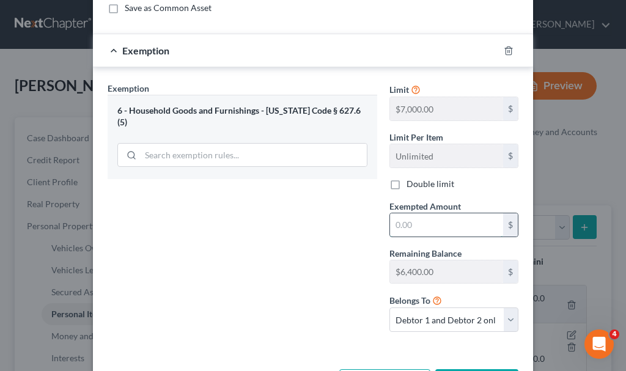
click at [409, 231] on input "text" at bounding box center [446, 224] width 113 height 23
type input "5,000"
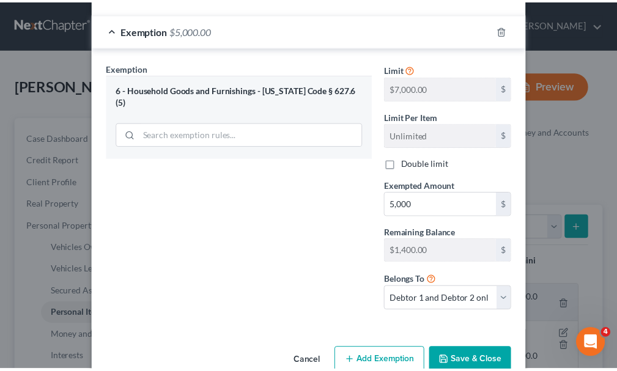
scroll to position [170, 0]
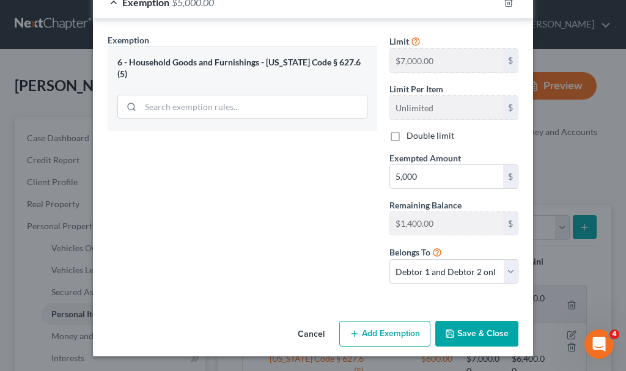
click at [481, 325] on button "Save & Close" at bounding box center [476, 334] width 83 height 26
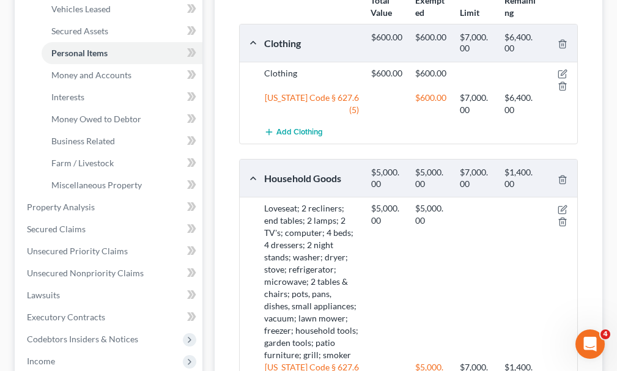
scroll to position [465, 0]
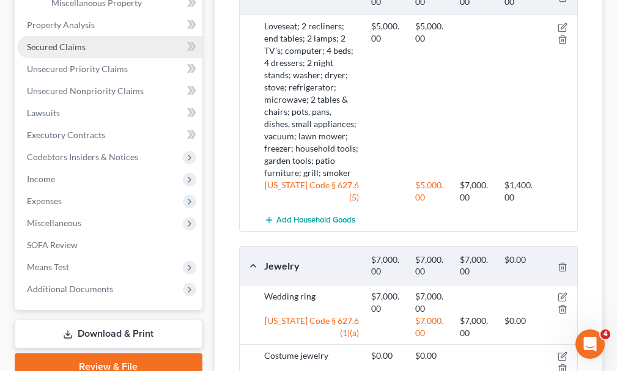
click at [66, 42] on span "Secured Claims" at bounding box center [56, 47] width 59 height 10
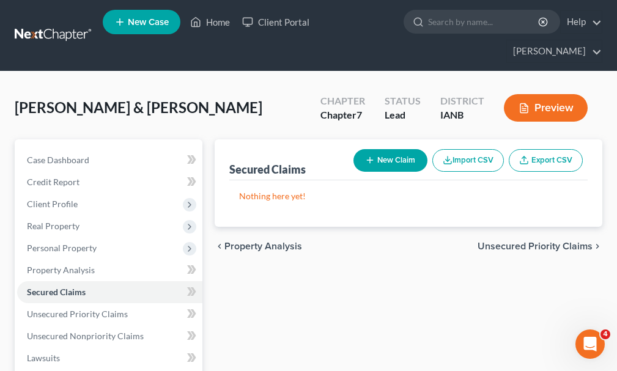
click at [411, 149] on button "New Claim" at bounding box center [390, 160] width 74 height 23
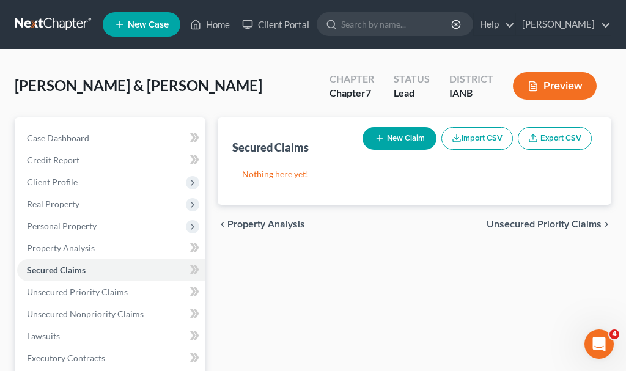
select select "2"
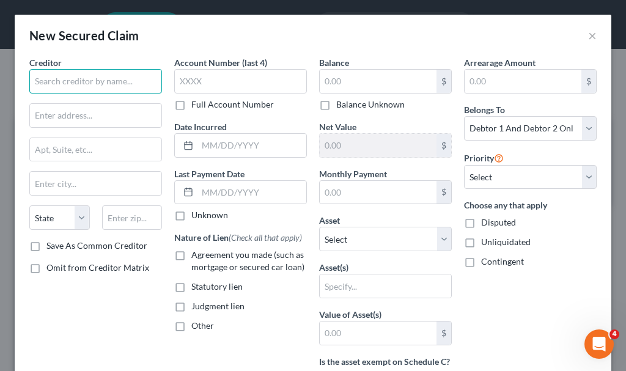
click at [104, 80] on input "text" at bounding box center [95, 81] width 133 height 24
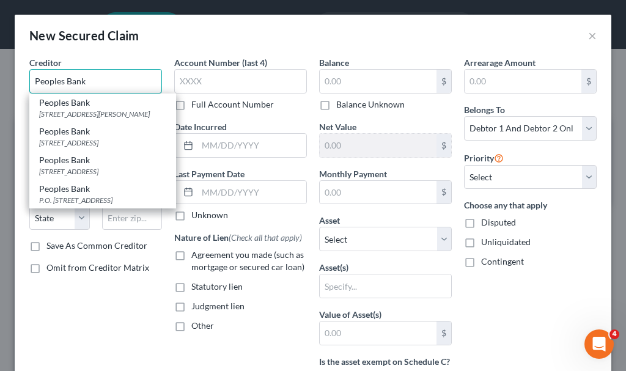
type input "Peoples Bank"
click at [191, 254] on label "Agreement you made (such as mortgage or secured car loan)" at bounding box center [248, 261] width 115 height 24
click at [196, 254] on input "Agreement you made (such as mortgage or secured car loan)" at bounding box center [200, 253] width 8 height 8
checkbox input "true"
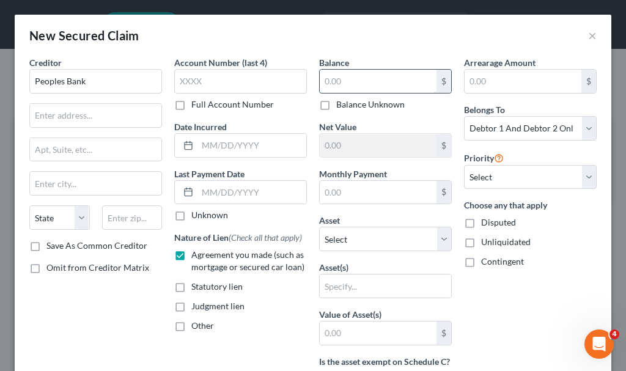
click at [379, 80] on input "text" at bounding box center [378, 81] width 117 height 23
type input "50,000"
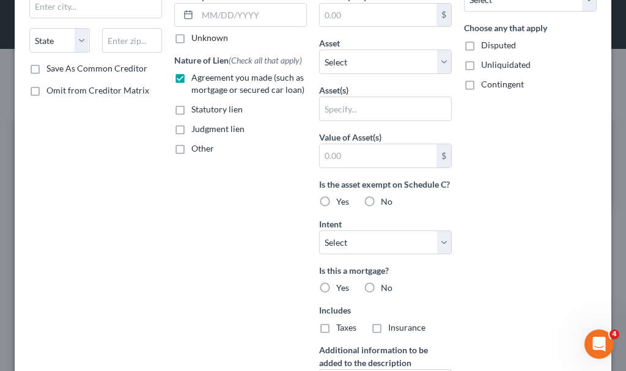
scroll to position [320, 0]
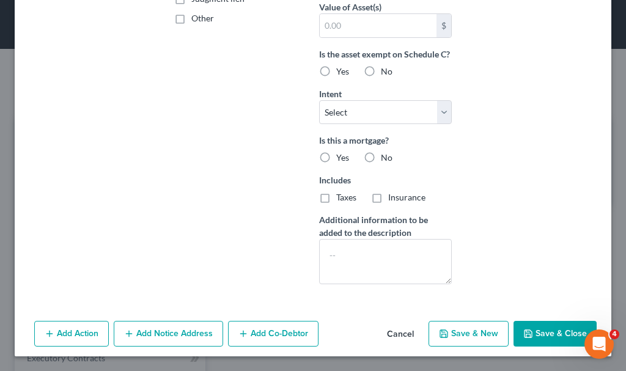
click at [381, 156] on label "No" at bounding box center [387, 158] width 12 height 12
click at [386, 156] on input "No" at bounding box center [390, 156] width 8 height 8
radio input "true"
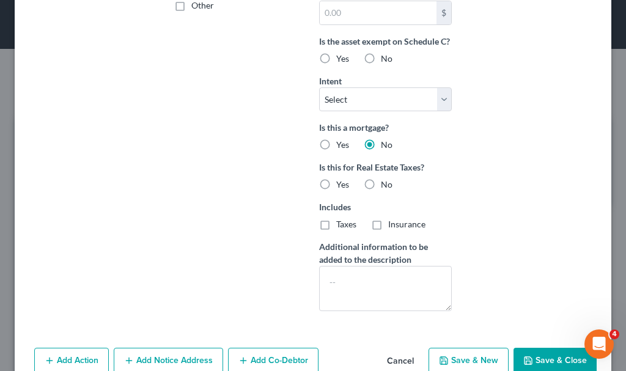
click at [381, 191] on label "No" at bounding box center [387, 184] width 12 height 12
click at [386, 186] on input "No" at bounding box center [390, 182] width 8 height 8
radio input "true"
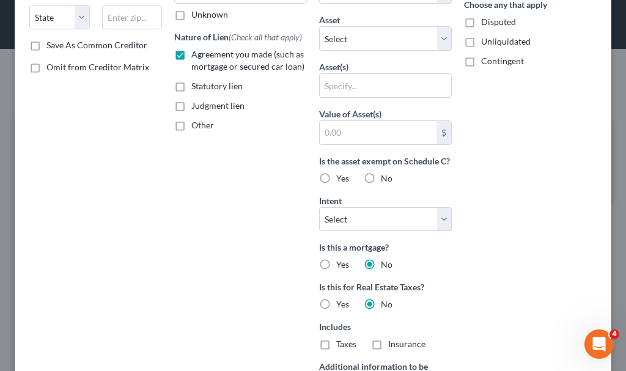
scroll to position [360, 0]
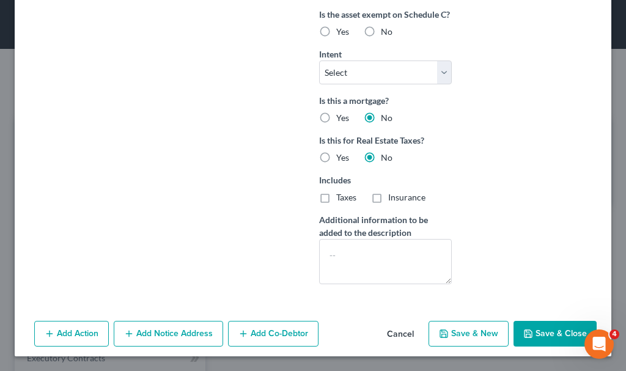
click at [464, 333] on button "Save & New" at bounding box center [468, 334] width 80 height 26
select select "2"
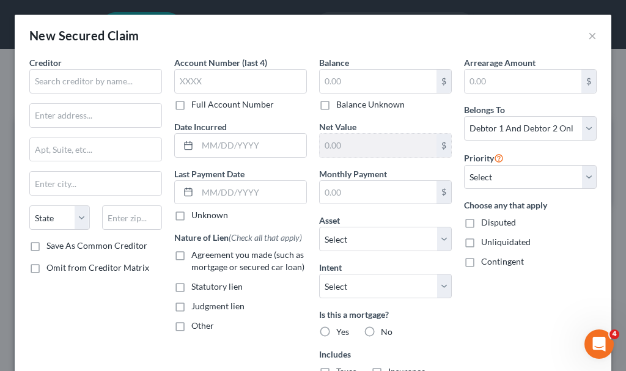
scroll to position [214, 0]
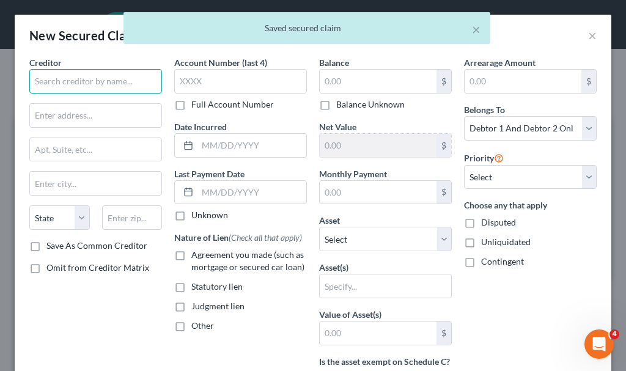
click at [118, 81] on input "text" at bounding box center [95, 81] width 133 height 24
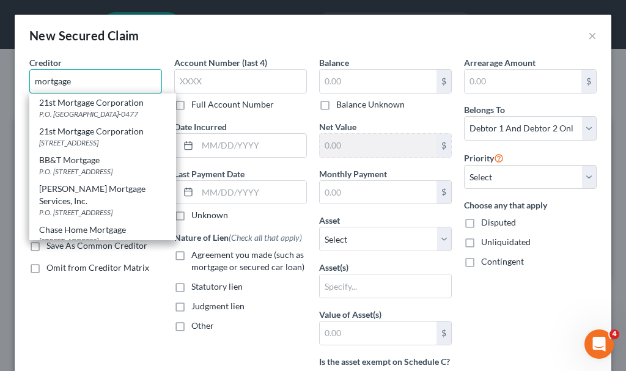
type input "mortgage"
click at [191, 254] on label "Agreement you made (such as mortgage or secured car loan)" at bounding box center [248, 261] width 115 height 24
click at [196, 254] on input "Agreement you made (such as mortgage or secured car loan)" at bounding box center [200, 253] width 8 height 8
checkbox input "true"
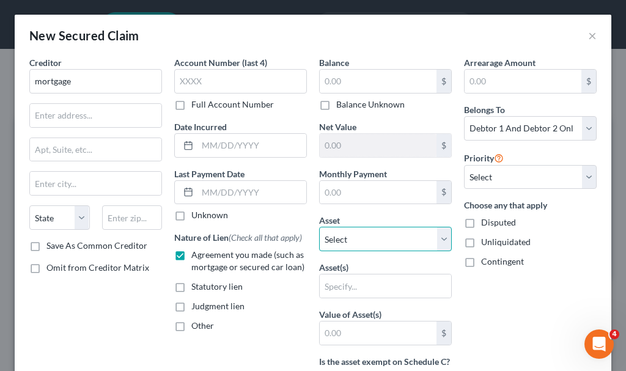
click at [361, 234] on select "Select Other Multiple Assets IPERS (W) - $1.0 Peoples Bank (Checking Account) -…" at bounding box center [385, 239] width 133 height 24
select select "8"
click at [319, 227] on select "Select Other Multiple Assets IPERS (W) - $1.0 Peoples Bank (Checking Account) -…" at bounding box center [385, 239] width 133 height 24
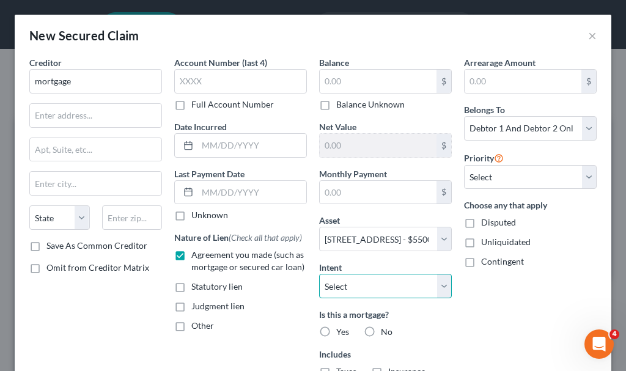
click at [369, 284] on select "Select Surrender Redeem Reaffirm Avoid Other" at bounding box center [385, 286] width 133 height 24
select select "2"
click at [319, 274] on select "Select Surrender Redeem Reaffirm Avoid Other" at bounding box center [385, 286] width 133 height 24
click at [336, 331] on label "Yes" at bounding box center [342, 332] width 13 height 12
click at [341, 331] on input "Yes" at bounding box center [345, 330] width 8 height 8
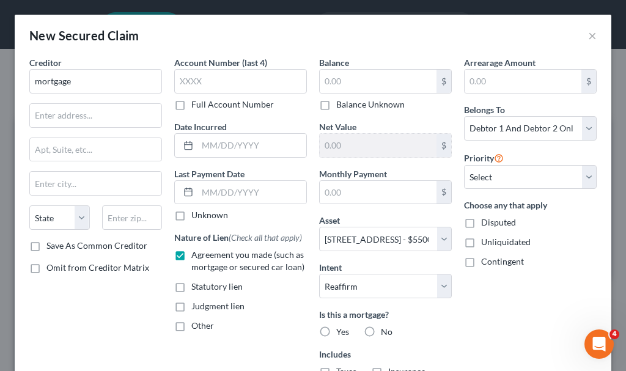
radio input "true"
click at [493, 172] on select "Select 1st 2nd 3rd 4th 5th 6th 7th 8th 9th 10th 11th 12th 13th 14th 15th 16th 1…" at bounding box center [530, 177] width 133 height 24
select select "0"
click at [464, 165] on select "Select 1st 2nd 3rd 4th 5th 6th 7th 8th 9th 10th 11th 12th 13th 14th 15th 16th 1…" at bounding box center [530, 177] width 133 height 24
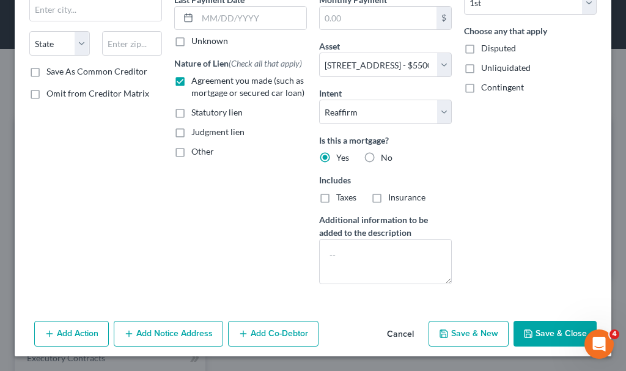
click at [478, 332] on button "Save & New" at bounding box center [468, 334] width 80 height 26
select select
select select "2"
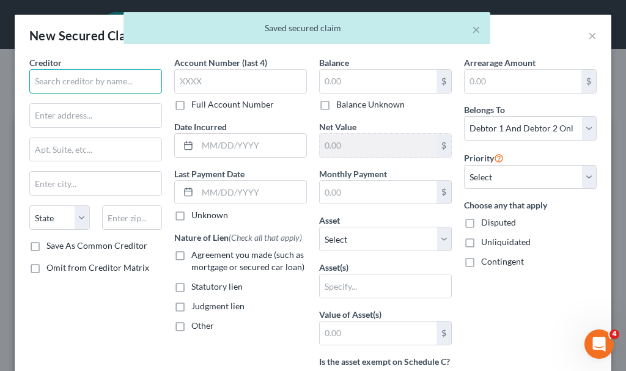
drag, startPoint x: 111, startPoint y: 80, endPoint x: 115, endPoint y: 90, distance: 10.7
click at [114, 89] on input "text" at bounding box center [95, 81] width 133 height 24
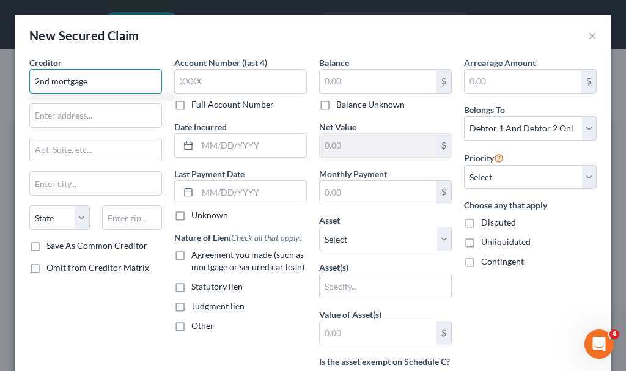
type input "2nd mortgage"
click at [191, 256] on label "Agreement you made (such as mortgage or secured car loan)" at bounding box center [248, 261] width 115 height 24
click at [196, 256] on input "Agreement you made (such as mortgage or secured car loan)" at bounding box center [200, 253] width 8 height 8
checkbox input "true"
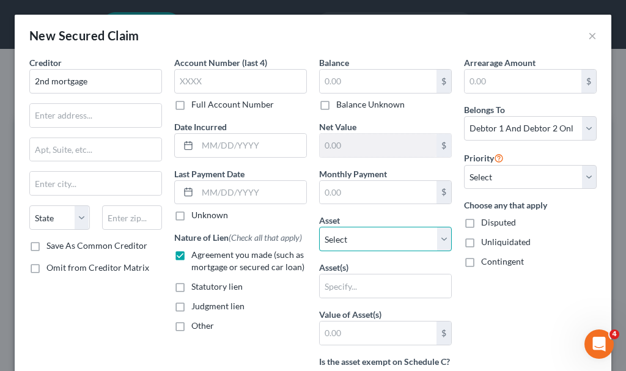
click at [374, 238] on select "Select Other Multiple Assets IPERS (W) - $1.0 Peoples Bank (Checking Account) -…" at bounding box center [385, 239] width 133 height 24
select select "8"
click at [319, 227] on select "Select Other Multiple Assets IPERS (W) - $1.0 Peoples Bank (Checking Account) -…" at bounding box center [385, 239] width 133 height 24
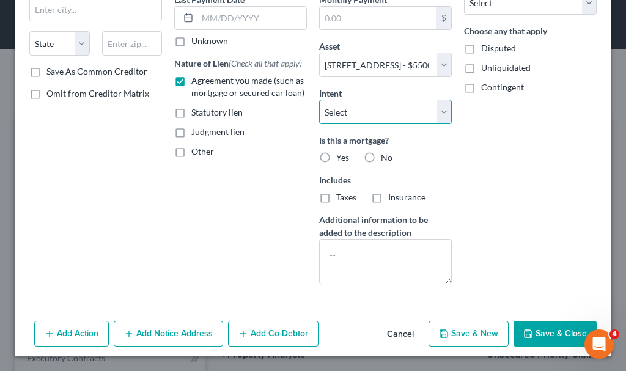
click at [363, 104] on select "Select Surrender Redeem Reaffirm Avoid Other" at bounding box center [385, 112] width 133 height 24
select select "2"
click at [319, 100] on select "Select Surrender Redeem Reaffirm Avoid Other" at bounding box center [385, 112] width 133 height 24
click at [336, 157] on label "Yes" at bounding box center [342, 158] width 13 height 12
click at [341, 157] on input "Yes" at bounding box center [345, 156] width 8 height 8
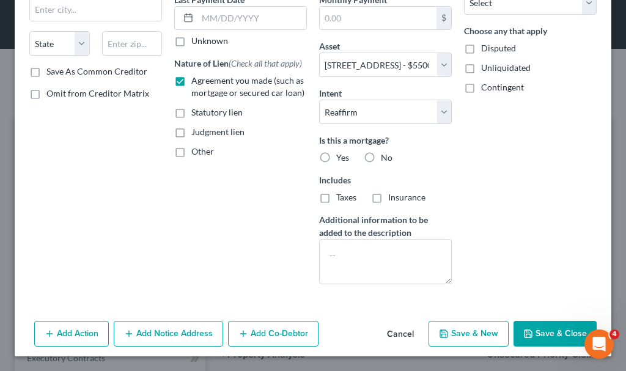
radio input "true"
click at [358, 264] on textarea at bounding box center [385, 261] width 133 height 45
type textarea "2nd mortgage"
click at [535, 329] on button "Save & Close" at bounding box center [554, 334] width 83 height 26
select select
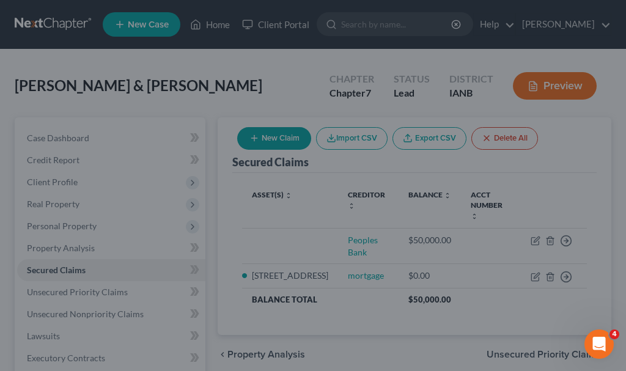
type input "0.00"
type input "550,000.00"
type input "0.00"
select select "8"
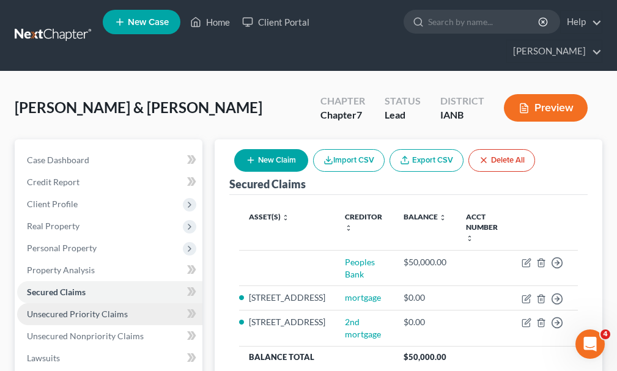
click at [50, 309] on span "Unsecured Priority Claims" at bounding box center [77, 314] width 101 height 10
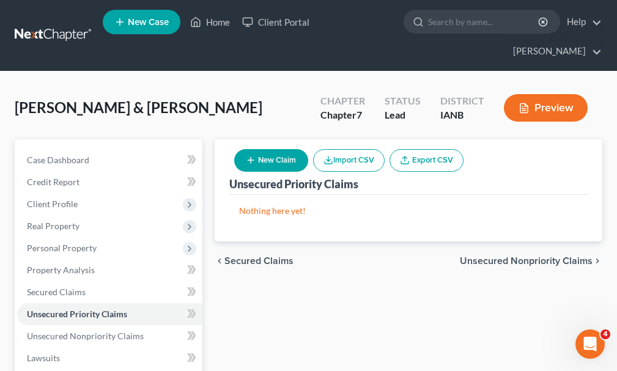
click at [291, 149] on button "New Claim" at bounding box center [271, 160] width 74 height 23
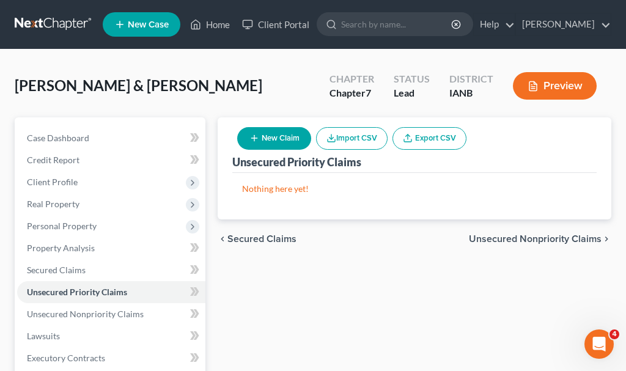
select select "2"
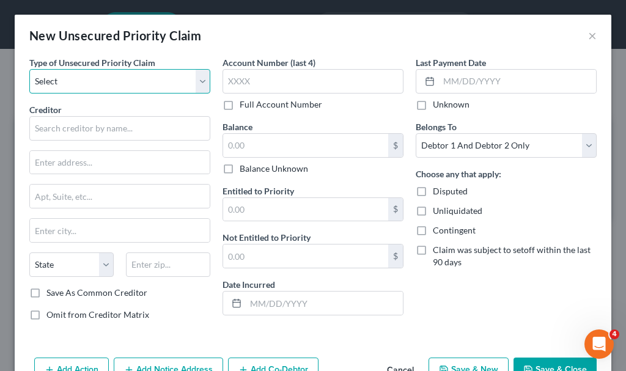
click at [120, 78] on select "Select Taxes & Other Government Units Domestic Support Obligations Extensions o…" at bounding box center [119, 81] width 181 height 24
select select "0"
click at [29, 69] on select "Select Taxes & Other Government Units Domestic Support Obligations Extensions o…" at bounding box center [119, 81] width 181 height 24
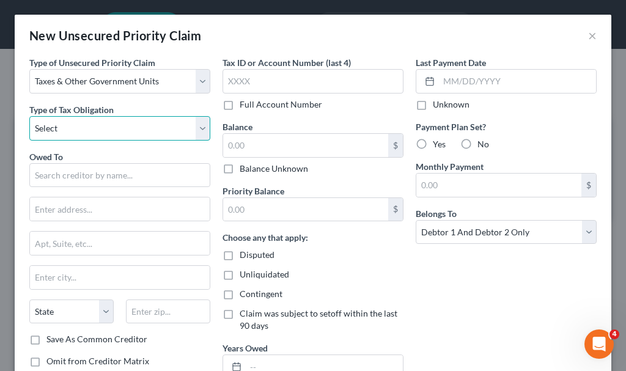
click at [101, 128] on select "Select Federal City State Franchise Tax Board Other" at bounding box center [119, 128] width 181 height 24
select select "1"
click at [29, 116] on select "Select Federal City State Franchise Tax Board Other" at bounding box center [119, 128] width 181 height 24
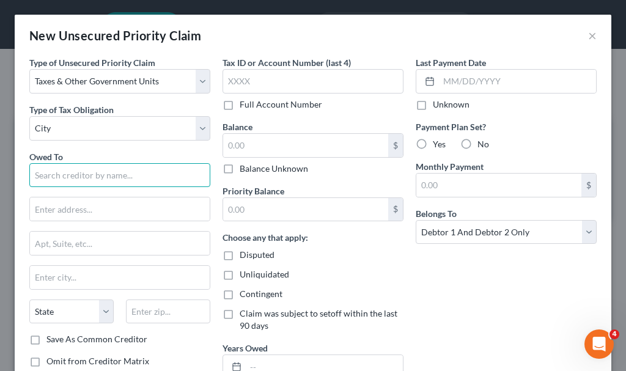
click at [112, 177] on input "text" at bounding box center [119, 175] width 181 height 24
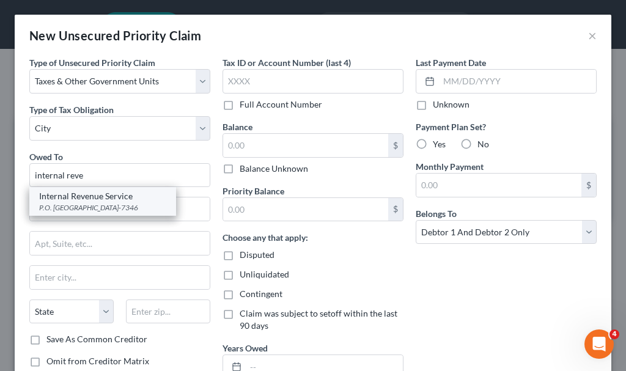
click at [86, 207] on div "P.O. [GEOGRAPHIC_DATA]-7346" at bounding box center [102, 207] width 127 height 10
type input "Internal Revenue Service"
type input "P.O. Box 7346"
type input "[GEOGRAPHIC_DATA]"
select select "39"
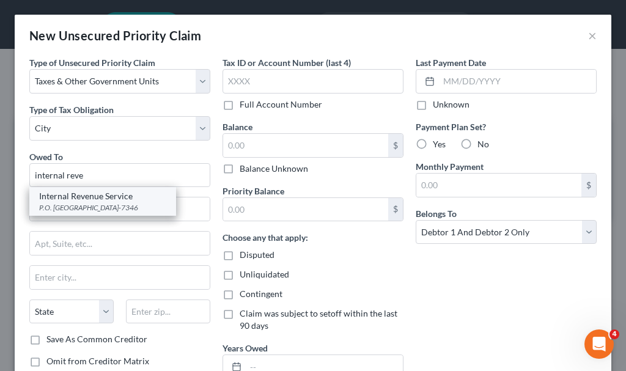
type input "19101-7346"
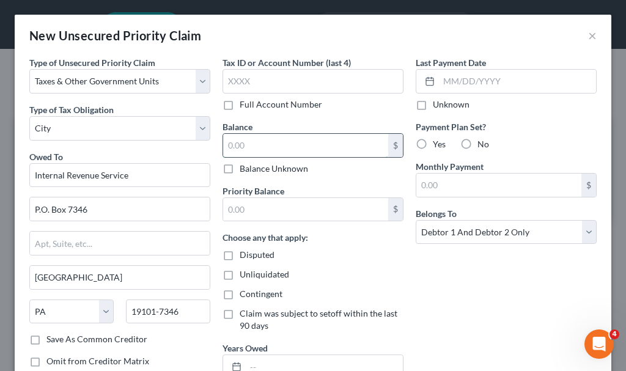
click at [284, 149] on input "text" at bounding box center [305, 145] width 165 height 23
type input "1"
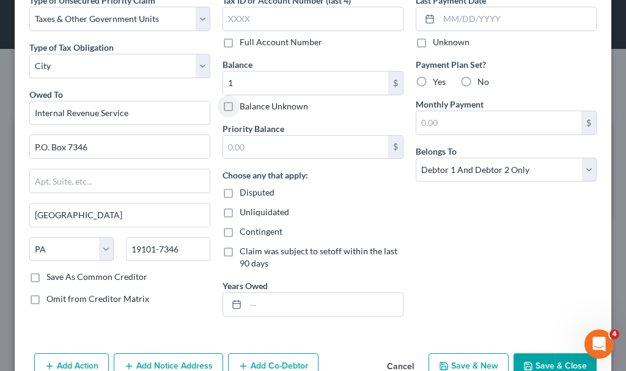
scroll to position [95, 0]
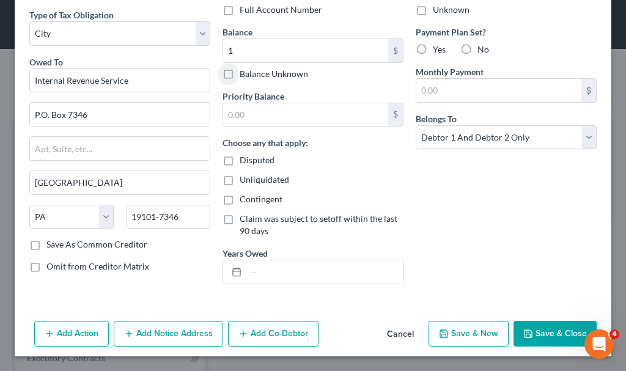
click at [168, 335] on button "Add Notice Address" at bounding box center [168, 334] width 109 height 26
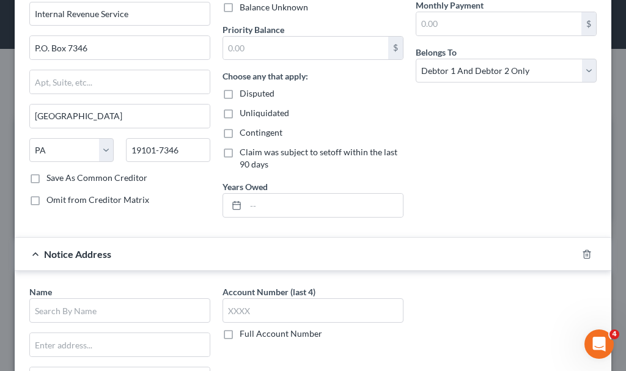
scroll to position [278, 0]
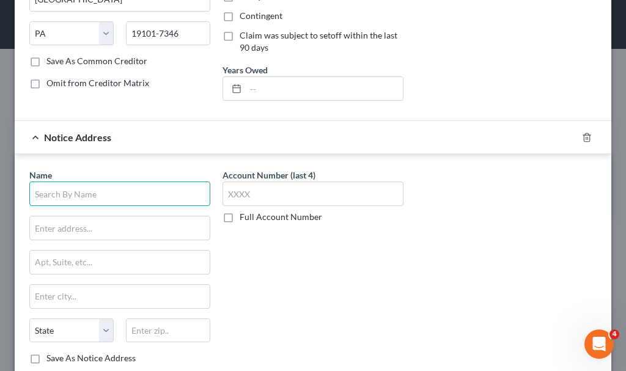
click at [126, 192] on input "text" at bounding box center [119, 193] width 181 height 24
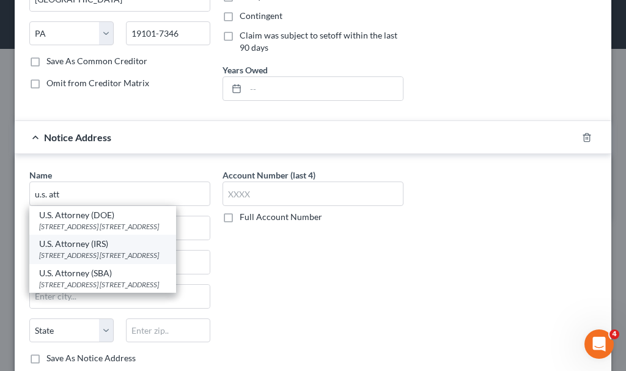
click at [103, 246] on div "U.S. Attorney (IRS)" at bounding box center [102, 244] width 127 height 12
type input "U.S. Attorney (IRS)"
type input "[STREET_ADDRESS] SE, Box 1"
type input "[GEOGRAPHIC_DATA]"
select select "16"
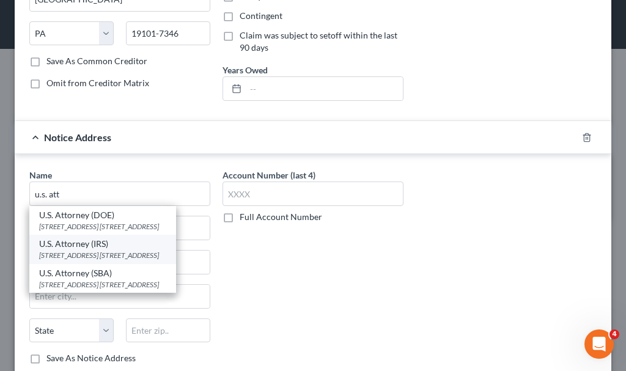
type input "52401"
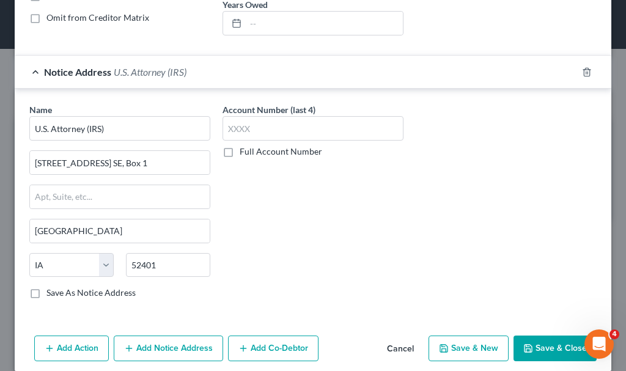
scroll to position [358, 0]
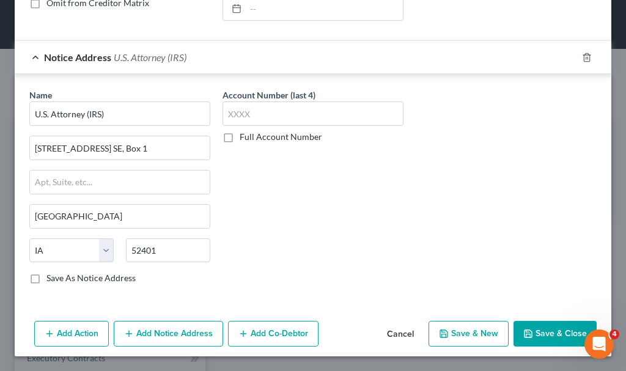
click at [463, 331] on button "Save & New" at bounding box center [468, 334] width 80 height 26
select select "2"
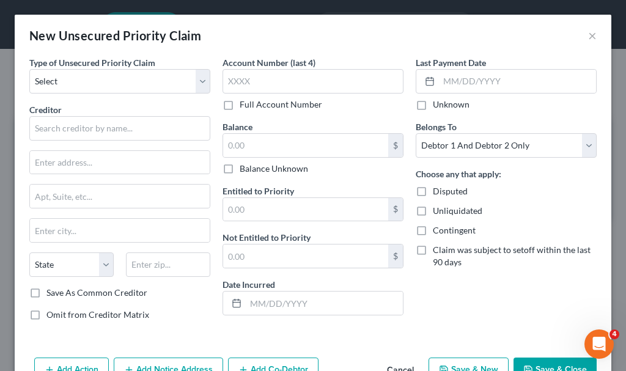
scroll to position [0, 0]
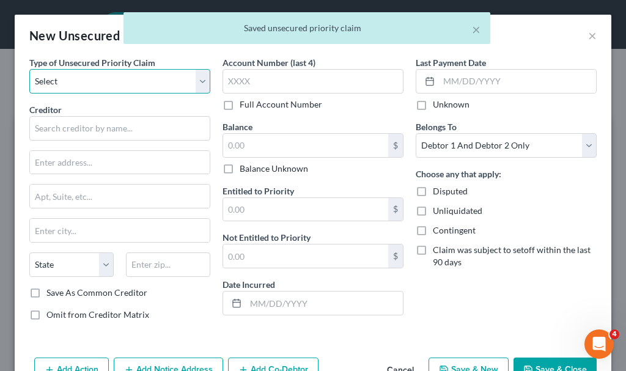
click at [62, 78] on select "Select Taxes & Other Government Units Domestic Support Obligations Extensions o…" at bounding box center [119, 81] width 181 height 24
select select "0"
click at [29, 69] on select "Select Taxes & Other Government Units Domestic Support Obligations Extensions o…" at bounding box center [119, 81] width 181 height 24
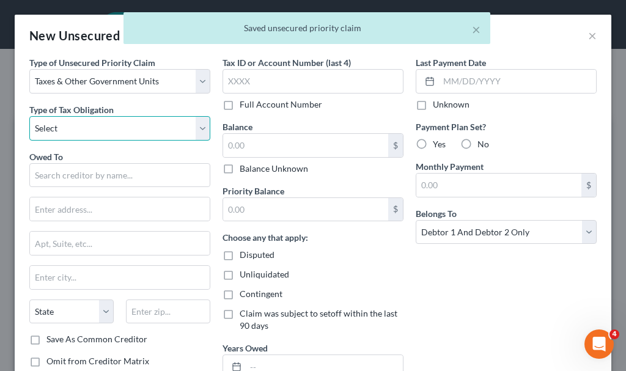
click at [82, 131] on select "Select Federal City State Franchise Tax Board Other" at bounding box center [119, 128] width 181 height 24
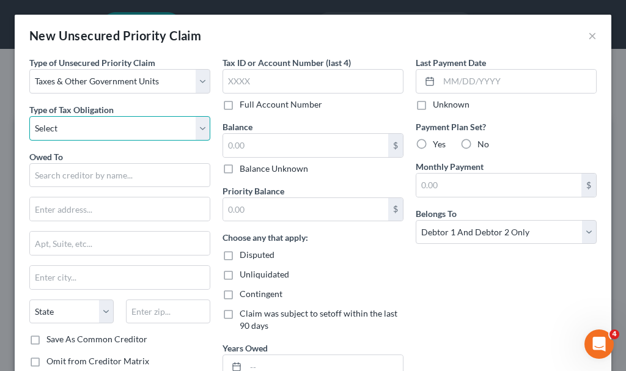
select select "2"
click at [29, 116] on select "Select Federal City State Franchise Tax Board Other" at bounding box center [119, 128] width 181 height 24
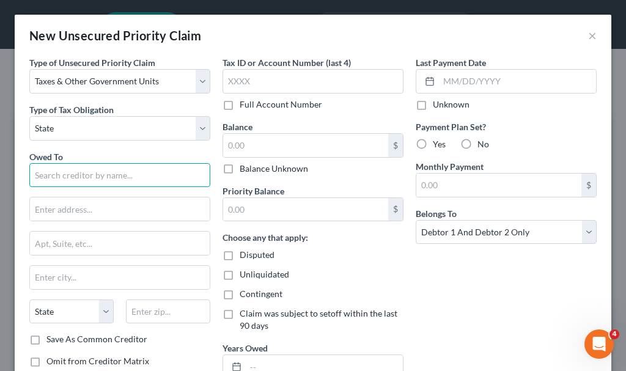
click at [111, 177] on input "text" at bounding box center [119, 175] width 181 height 24
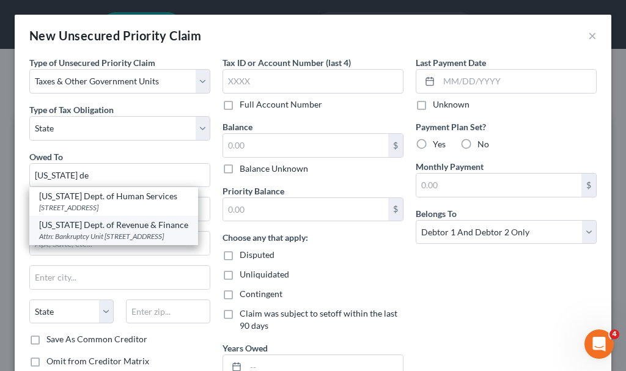
click at [95, 235] on div "Attn: Bankruptcy Unit [STREET_ADDRESS]" at bounding box center [113, 236] width 149 height 10
type input "[US_STATE] Dept. of Revenue & Finance"
type input "Attn: Bankruptcy Unit"
type input "[STREET_ADDRESS]"
type input "Des Moines"
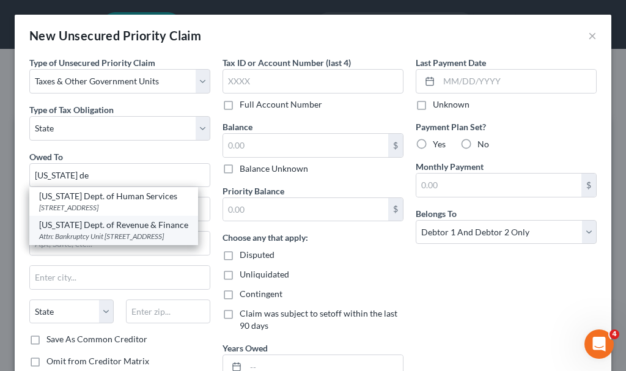
select select "16"
type input "50319"
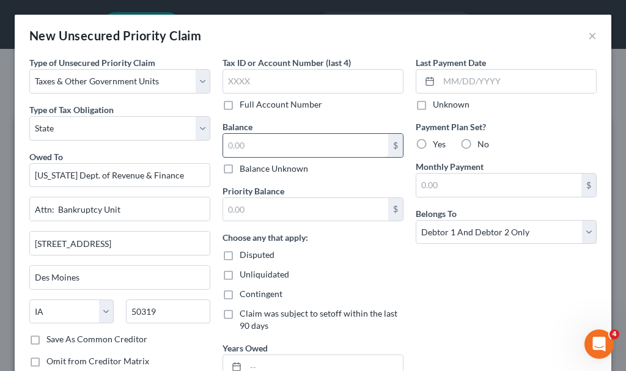
click at [285, 143] on input "text" at bounding box center [305, 145] width 165 height 23
type input "1"
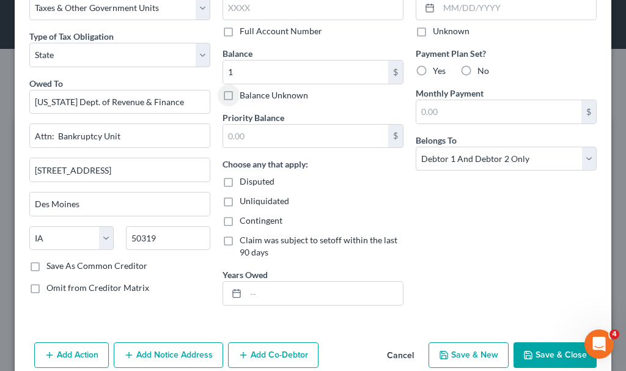
scroll to position [95, 0]
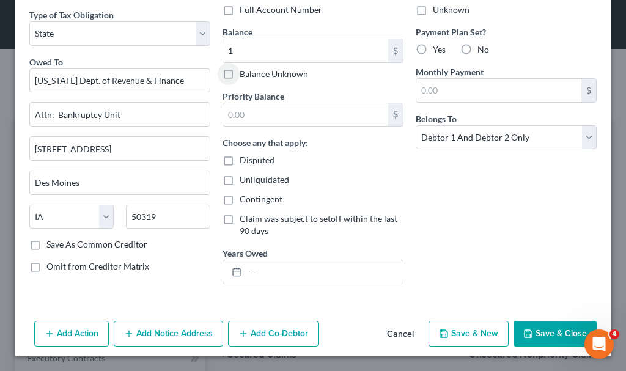
click at [546, 329] on button "Save & Close" at bounding box center [554, 334] width 83 height 26
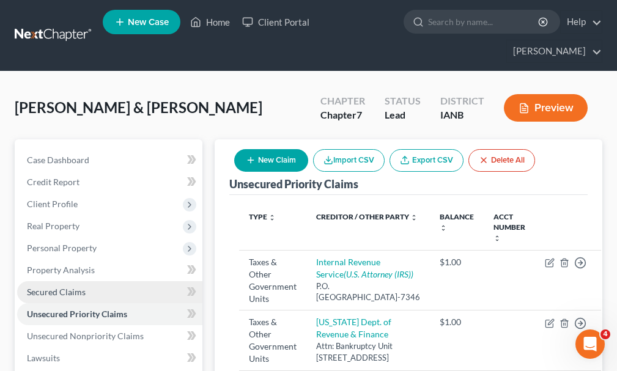
click at [57, 287] on span "Secured Claims" at bounding box center [56, 292] width 59 height 10
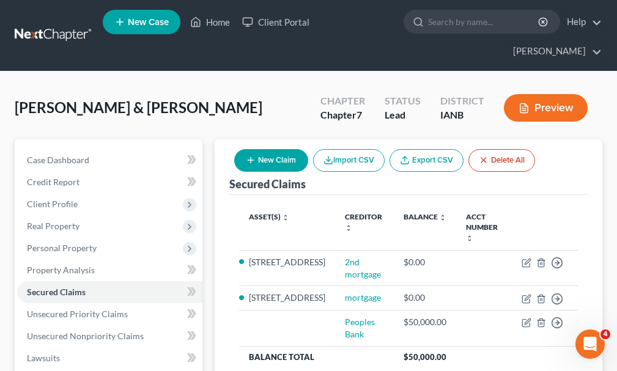
click at [276, 149] on button "New Claim" at bounding box center [271, 160] width 74 height 23
select select "2"
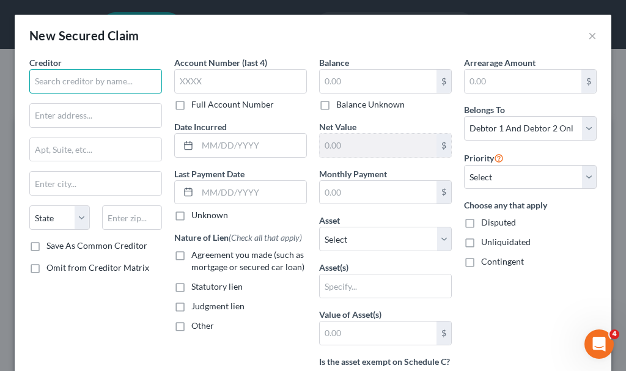
click at [108, 79] on input "text" at bounding box center [95, 81] width 133 height 24
type input "Peoples Bank"
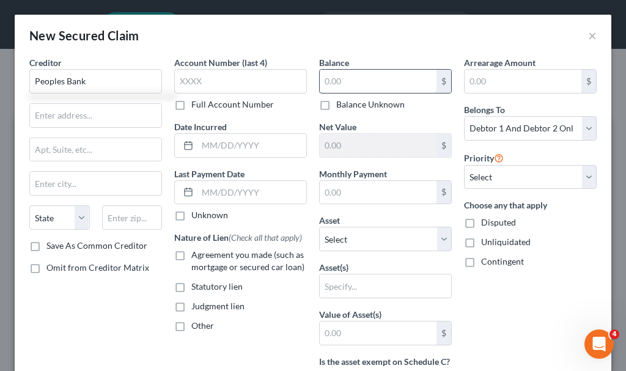
click at [369, 81] on input "text" at bounding box center [378, 81] width 117 height 23
type input "6,000"
click at [375, 285] on input "text" at bounding box center [385, 285] width 131 height 23
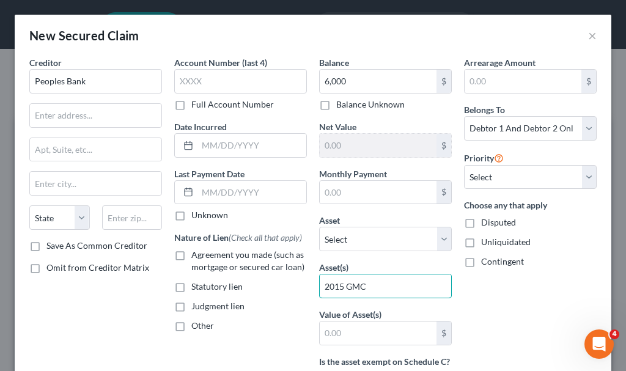
type input "2015 GMC"
click at [191, 255] on label "Agreement you made (such as mortgage or secured car loan)" at bounding box center [248, 261] width 115 height 24
click at [196, 255] on input "Agreement you made (such as mortgage or secured car loan)" at bounding box center [200, 253] width 8 height 8
checkbox input "true"
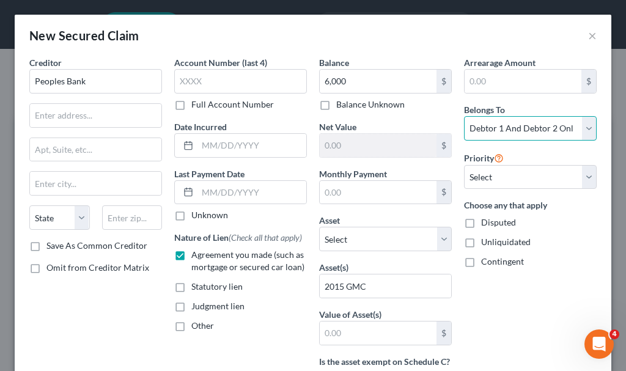
click at [524, 126] on select "Select Debtor 1 Only Debtor 2 Only Debtor 1 And Debtor 2 Only At Least One Of T…" at bounding box center [530, 128] width 133 height 24
select select "3"
click at [464, 116] on select "Select Debtor 1 Only Debtor 2 Only Debtor 1 And Debtor 2 Only At Least One Of T…" at bounding box center [530, 128] width 133 height 24
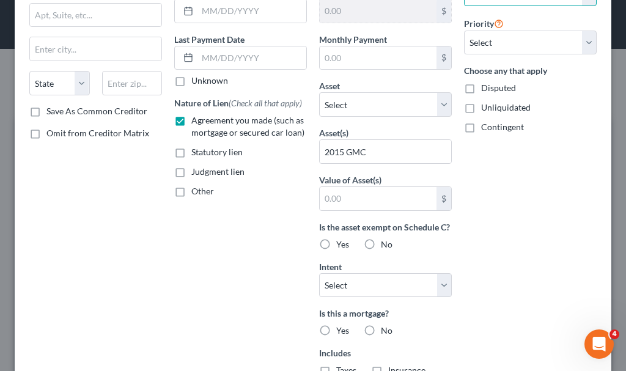
scroll to position [320, 0]
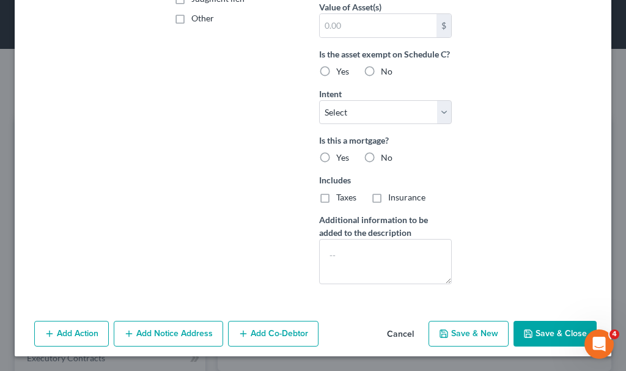
click at [381, 71] on label "No" at bounding box center [387, 71] width 12 height 12
click at [386, 71] on input "No" at bounding box center [390, 69] width 8 height 8
radio input "true"
click at [381, 155] on label "No" at bounding box center [387, 158] width 12 height 12
click at [386, 155] on input "No" at bounding box center [390, 156] width 8 height 8
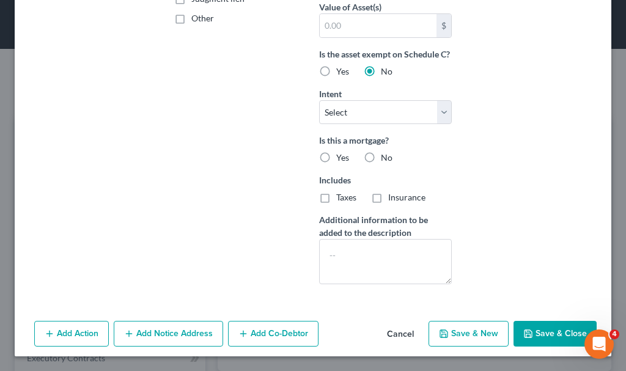
radio input "true"
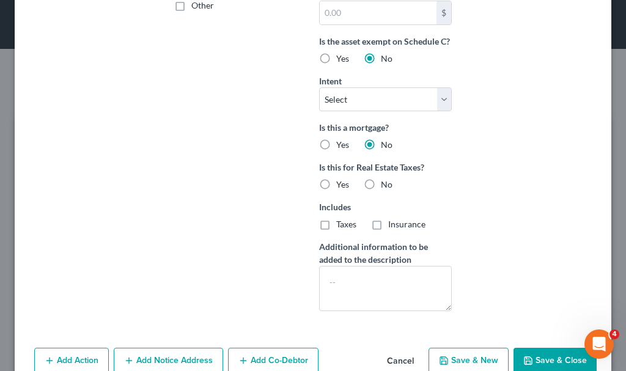
click at [381, 191] on label "No" at bounding box center [387, 184] width 12 height 12
click at [386, 186] on input "No" at bounding box center [390, 182] width 8 height 8
radio input "true"
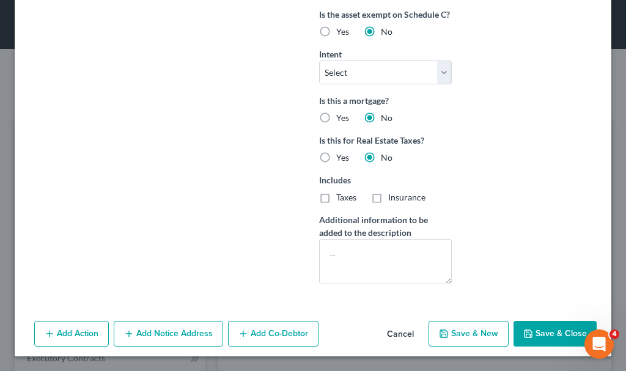
scroll to position [360, 0]
click at [268, 326] on button "Add Co-Debtor" at bounding box center [273, 334] width 90 height 26
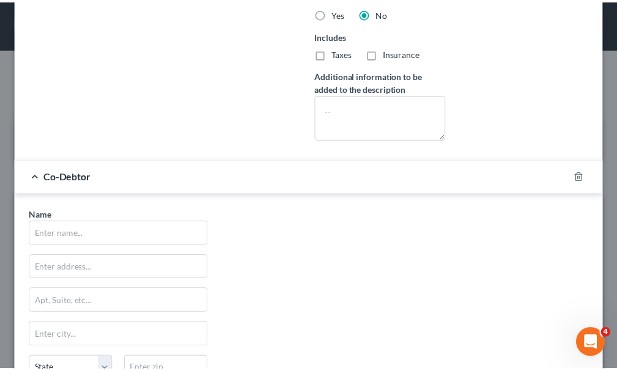
scroll to position [645, 0]
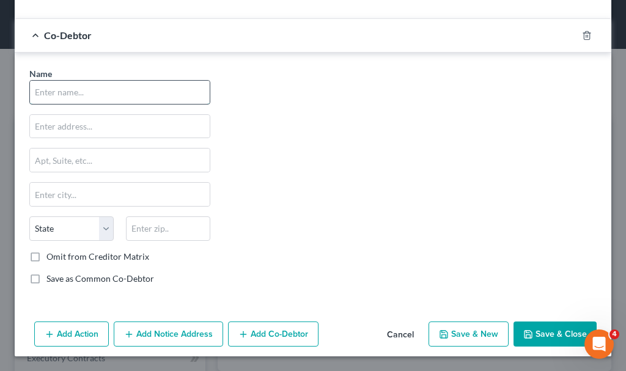
click at [131, 87] on input "text" at bounding box center [120, 92] width 180 height 23
type input "Carly Andresen"
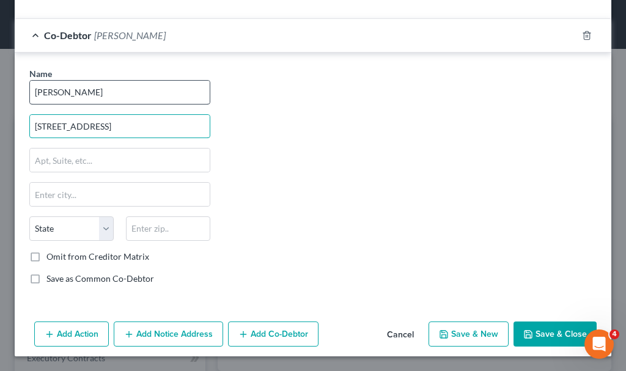
type input "[STREET_ADDRESS]"
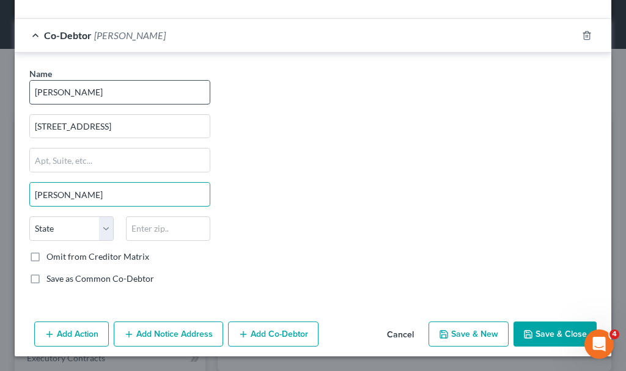
type input "[PERSON_NAME]"
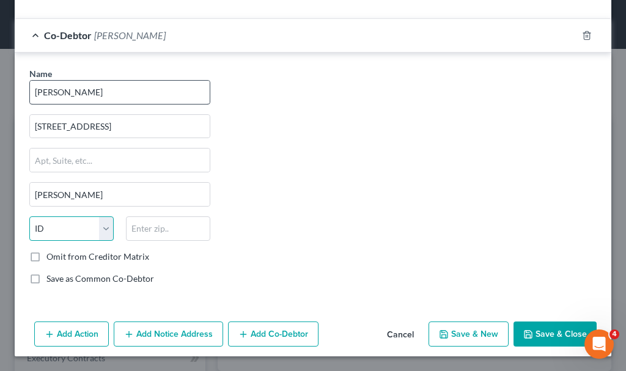
select select "16"
type input "51003"
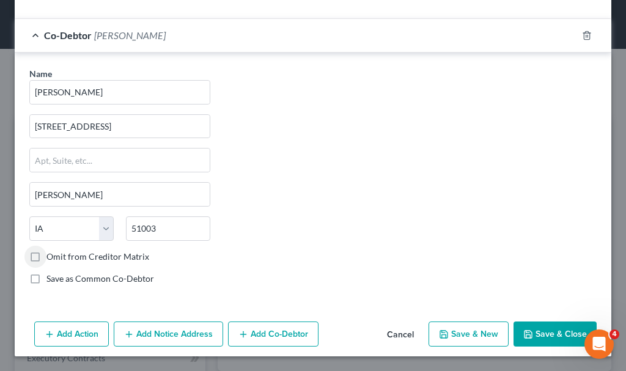
click at [552, 329] on button "Save & Close" at bounding box center [554, 334] width 83 height 26
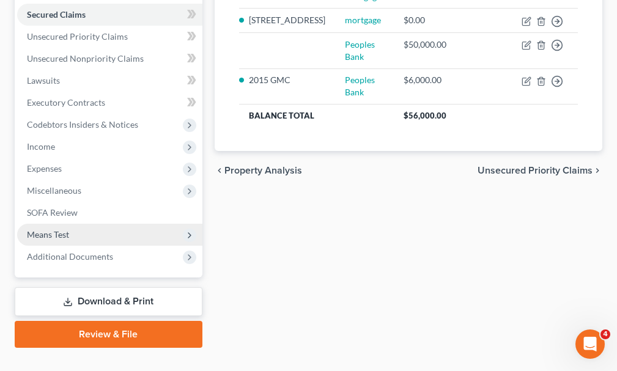
scroll to position [279, 0]
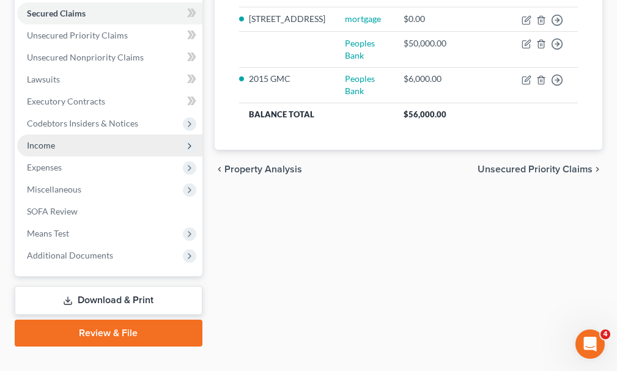
click at [39, 140] on span "Income" at bounding box center [41, 145] width 28 height 10
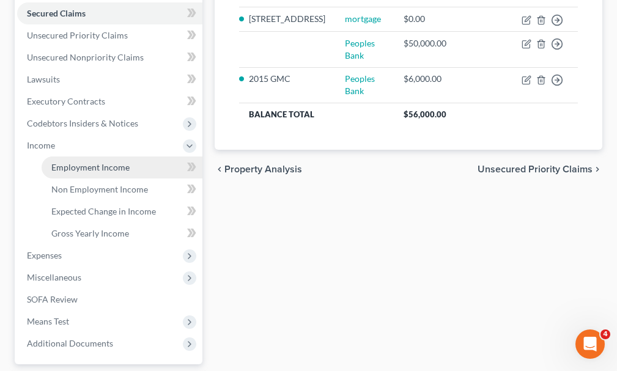
click at [98, 162] on span "Employment Income" at bounding box center [90, 167] width 78 height 10
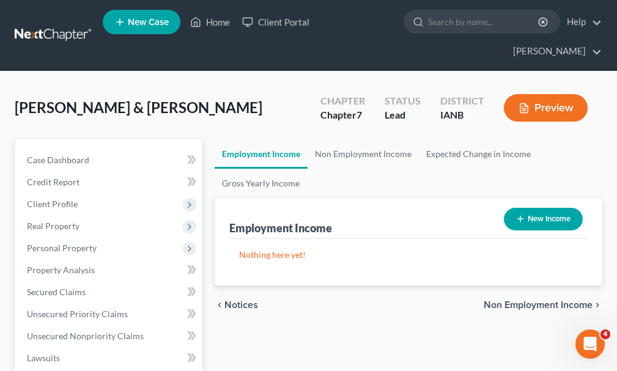
click at [563, 208] on button "New Income" at bounding box center [542, 219] width 79 height 23
select select "0"
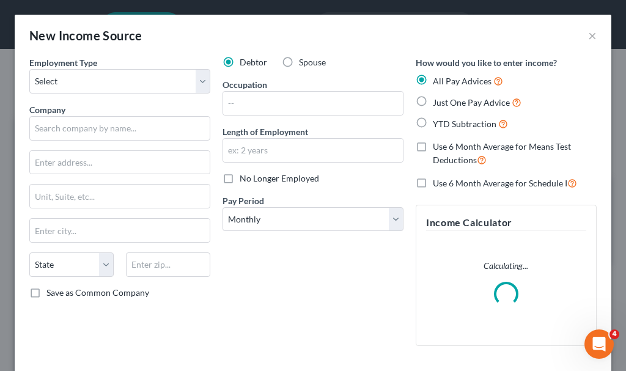
click at [299, 62] on label "Spouse" at bounding box center [312, 62] width 27 height 12
click at [304, 62] on input "Spouse" at bounding box center [308, 60] width 8 height 8
radio input "true"
click at [103, 86] on select "Select Full or Part Time Employment Self Employment" at bounding box center [119, 81] width 181 height 24
select select "0"
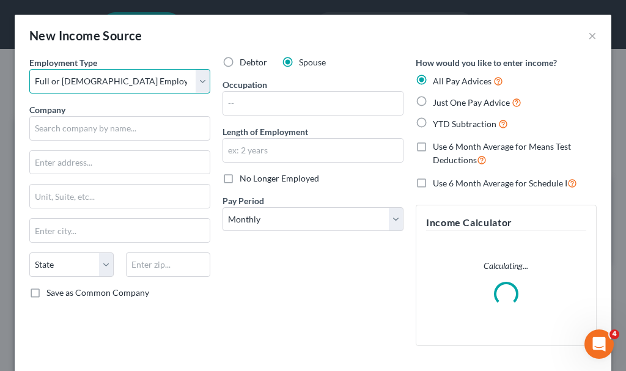
click at [29, 69] on select "Select Full or Part Time Employment Self Employment" at bounding box center [119, 81] width 181 height 24
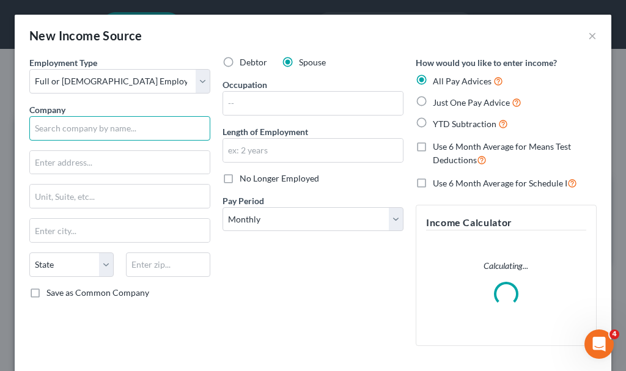
click at [106, 131] on input "text" at bounding box center [119, 128] width 181 height 24
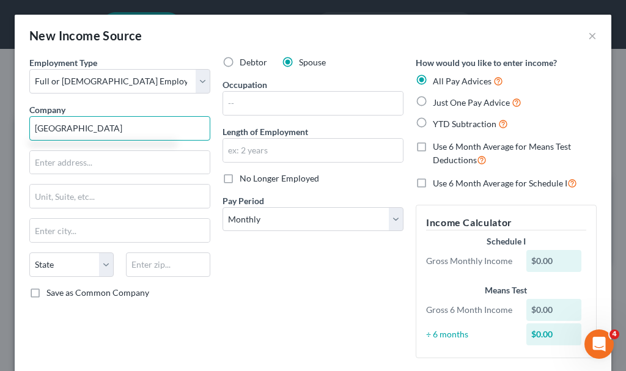
type input "City of Sioux Center"
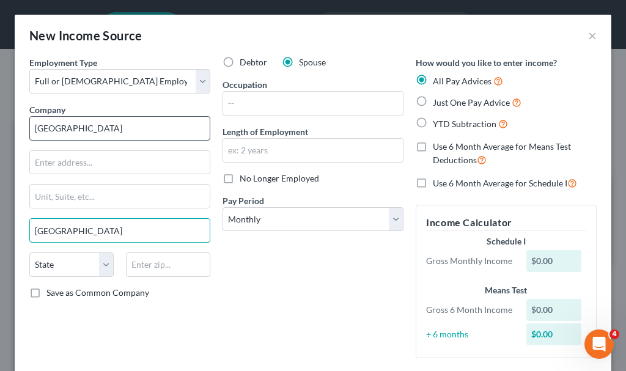
type input "Sioux Center"
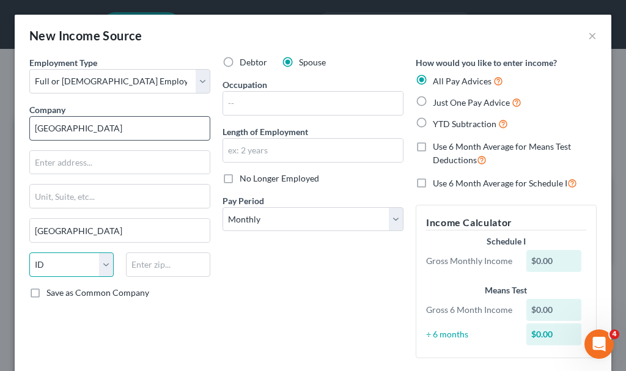
select select "16"
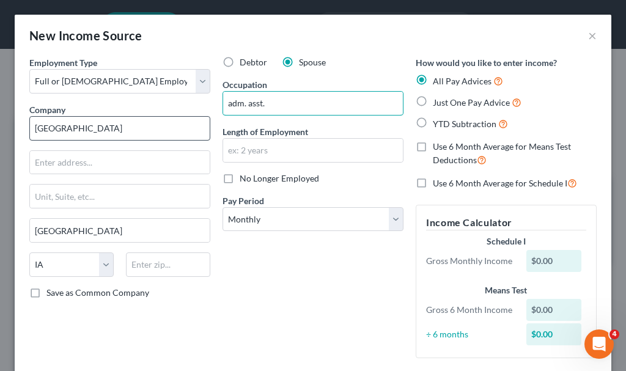
type input "adm. asst."
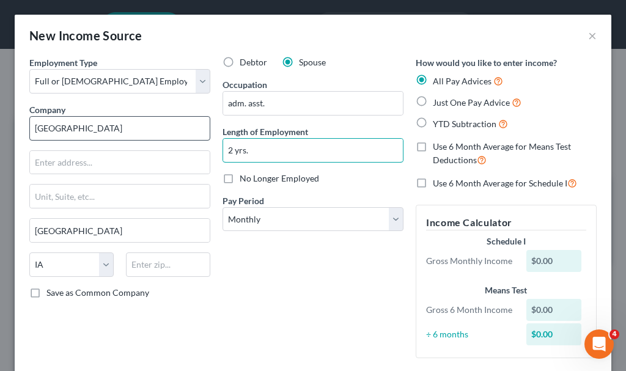
type input "2 yrs."
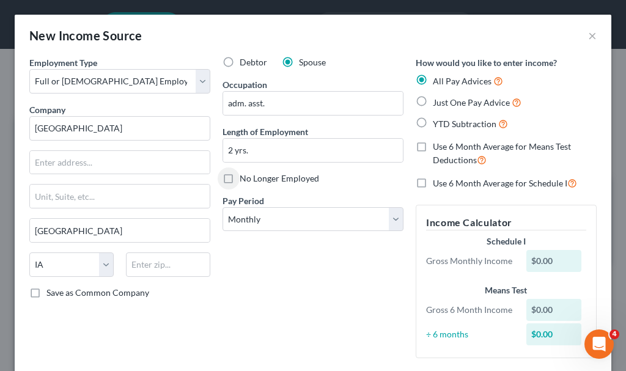
click at [433, 99] on label "Just One Pay Advice" at bounding box center [477, 102] width 89 height 14
click at [437, 99] on input "Just One Pay Advice" at bounding box center [441, 99] width 8 height 8
radio input "true"
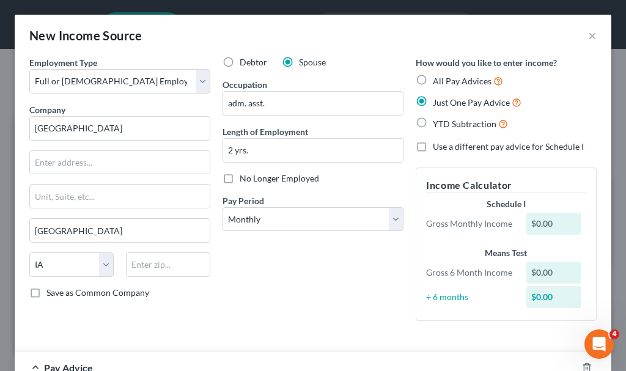
click at [433, 146] on label "Use a different pay advice for Schedule I" at bounding box center [508, 147] width 151 height 12
click at [437, 146] on input "Use a different pay advice for Schedule I" at bounding box center [441, 145] width 8 height 8
checkbox input "true"
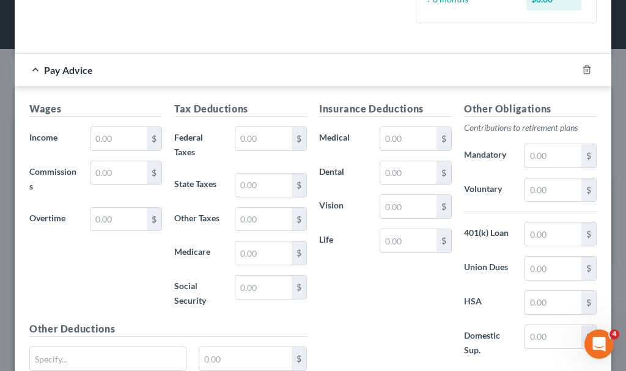
scroll to position [404, 0]
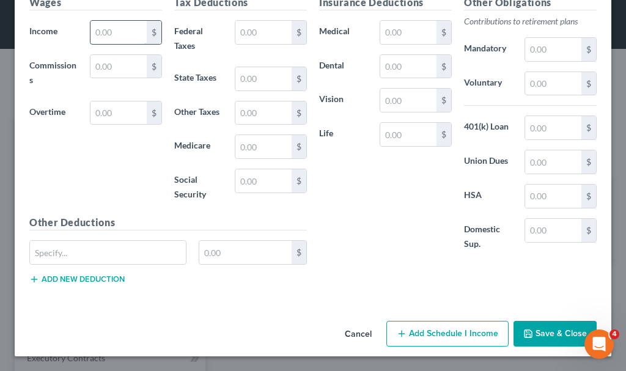
click at [114, 35] on input "text" at bounding box center [118, 32] width 56 height 23
type input "1,900"
click at [461, 329] on button "Add Schedule I Income" at bounding box center [447, 334] width 122 height 26
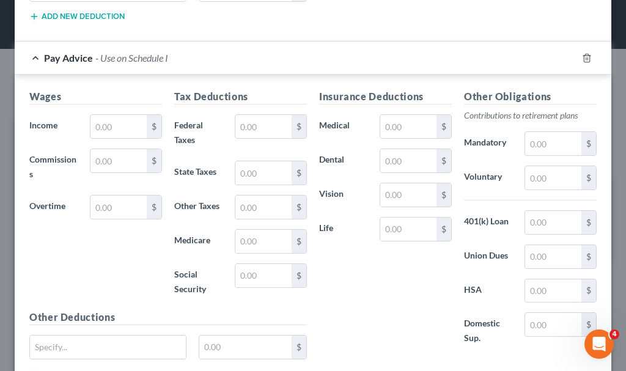
scroll to position [687, 0]
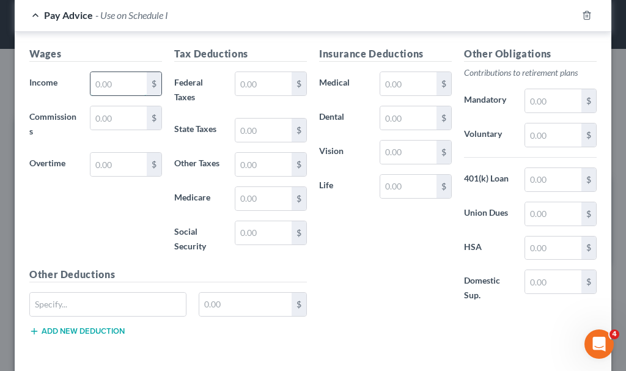
click at [120, 82] on input "text" at bounding box center [118, 83] width 56 height 23
type input "1,900"
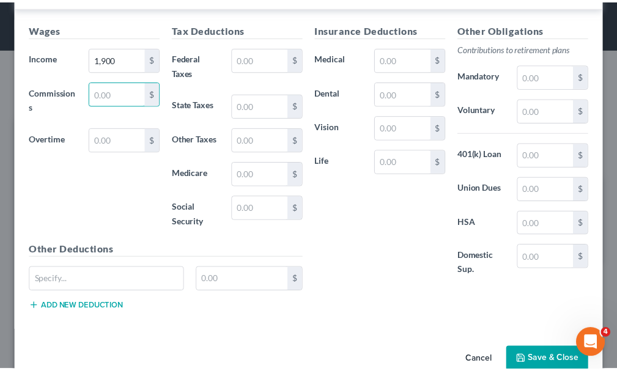
scroll to position [739, 0]
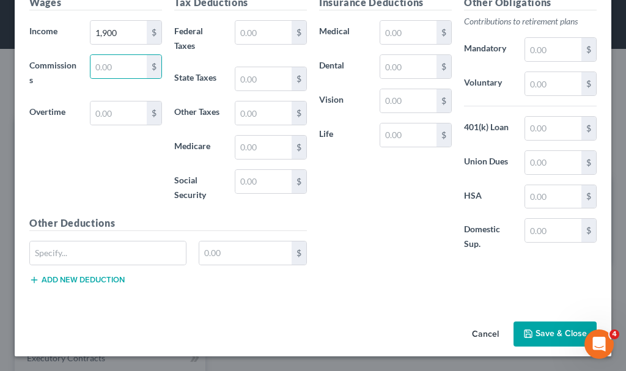
click at [552, 331] on button "Save & Close" at bounding box center [554, 334] width 83 height 26
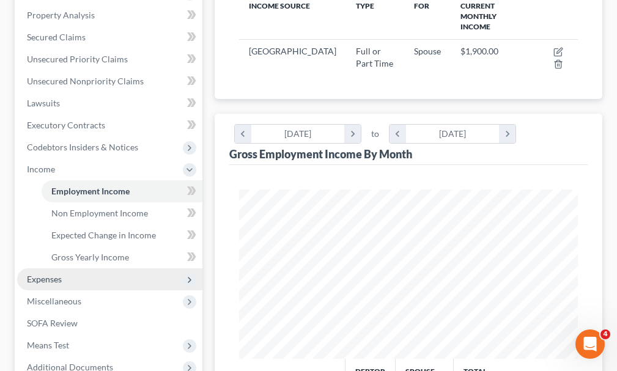
scroll to position [306, 0]
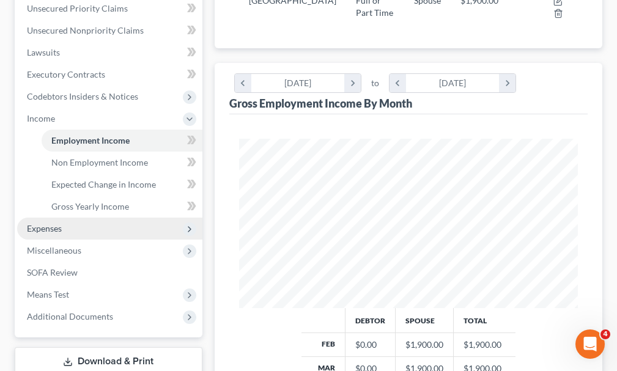
click at [42, 223] on span "Expenses" at bounding box center [44, 228] width 35 height 10
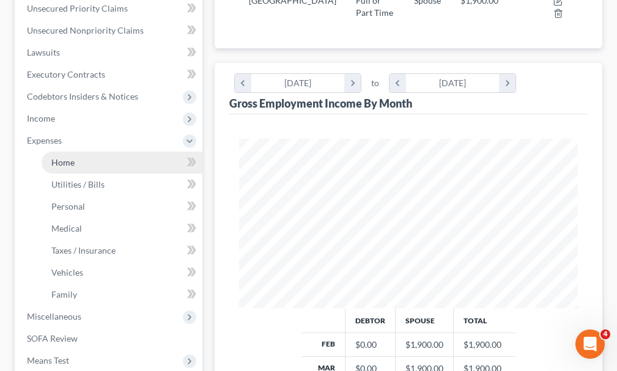
click at [67, 157] on span "Home" at bounding box center [62, 162] width 23 height 10
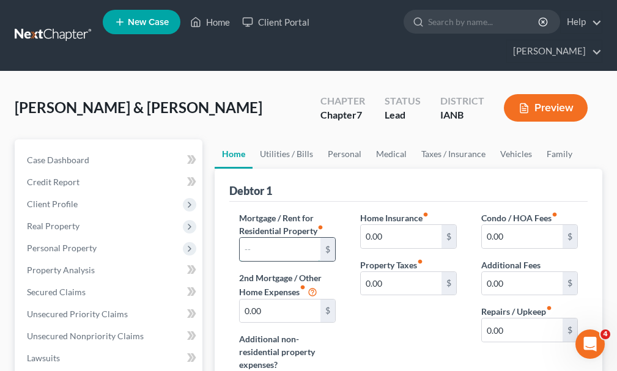
click at [287, 238] on input "text" at bounding box center [280, 249] width 81 height 23
type input "2,300"
type input "421"
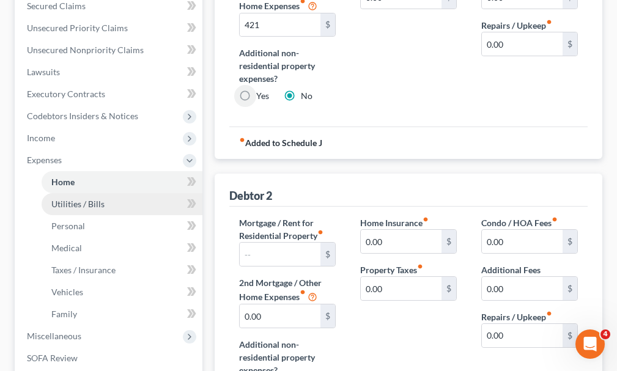
scroll to position [306, 0]
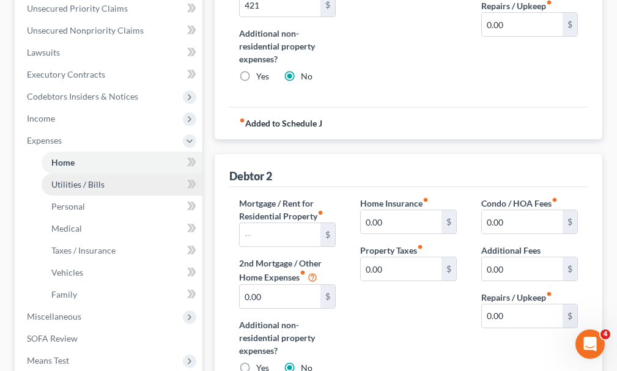
click at [80, 179] on span "Utilities / Bills" at bounding box center [77, 184] width 53 height 10
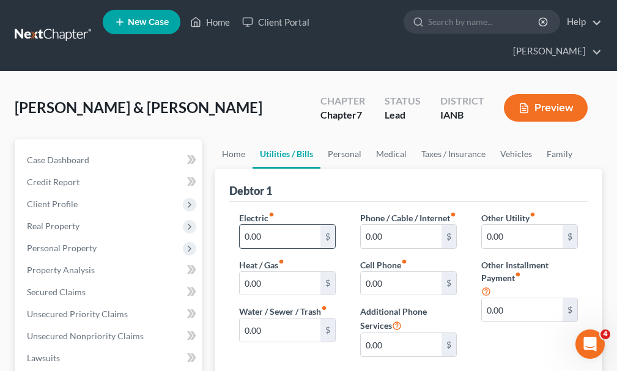
click at [272, 225] on input "0.00" at bounding box center [280, 236] width 81 height 23
type input "300"
type input "133"
type input "519"
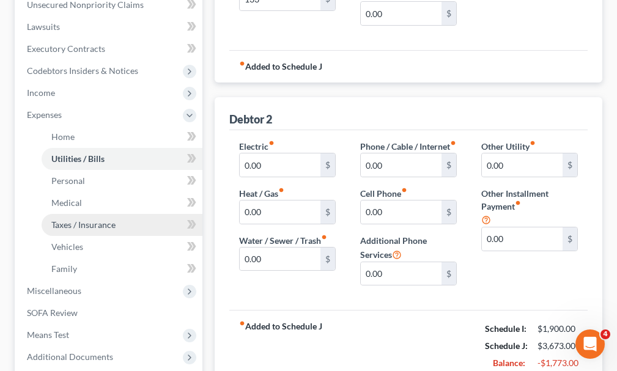
scroll to position [367, 0]
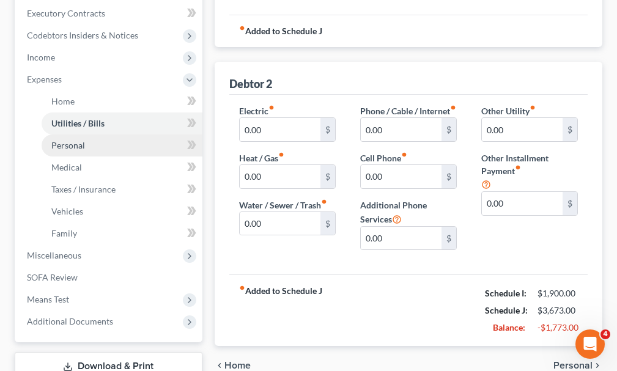
click at [68, 140] on span "Personal" at bounding box center [68, 145] width 34 height 10
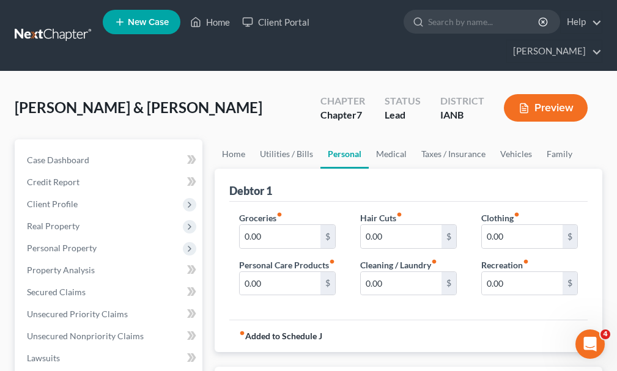
click at [277, 211] on label "Groceries fiber_manual_record" at bounding box center [260, 217] width 43 height 13
click at [273, 225] on input "0.00" at bounding box center [280, 236] width 81 height 23
type input "800"
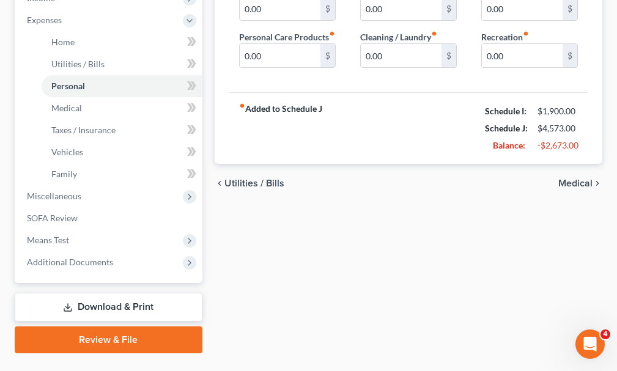
scroll to position [428, 0]
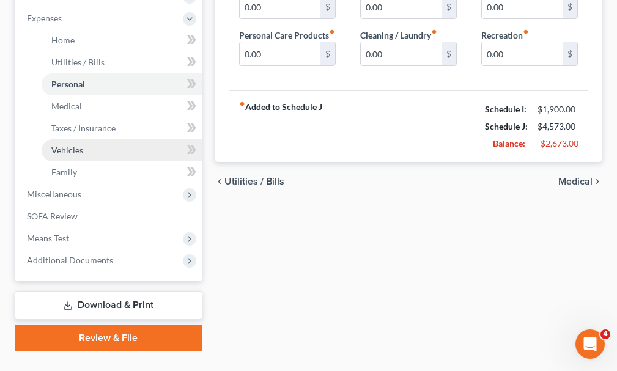
type input "100"
click at [59, 145] on span "Vehicles" at bounding box center [67, 150] width 32 height 10
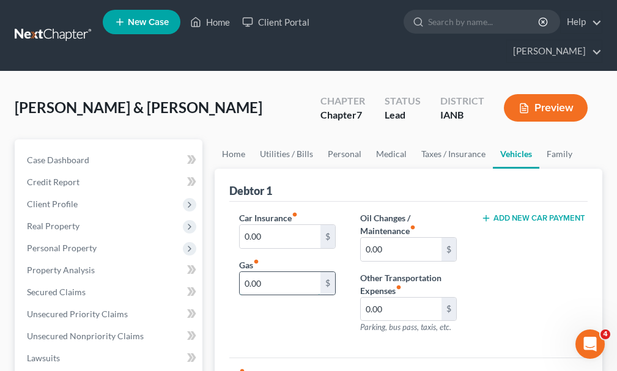
click at [284, 272] on input "0.00" at bounding box center [280, 283] width 81 height 23
type input "150"
type input "400"
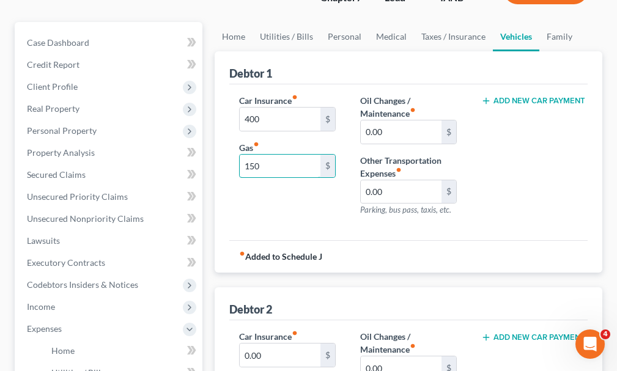
scroll to position [367, 0]
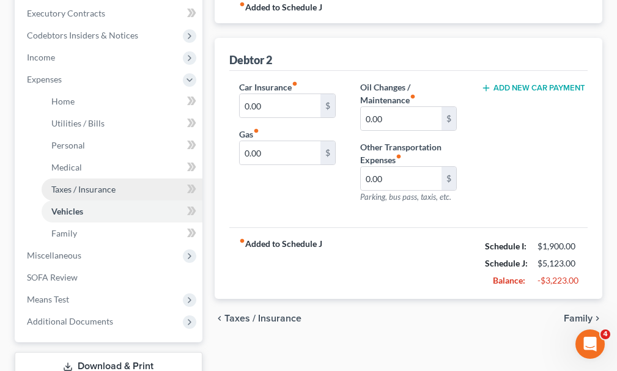
click at [105, 184] on span "Taxes / Insurance" at bounding box center [83, 189] width 64 height 10
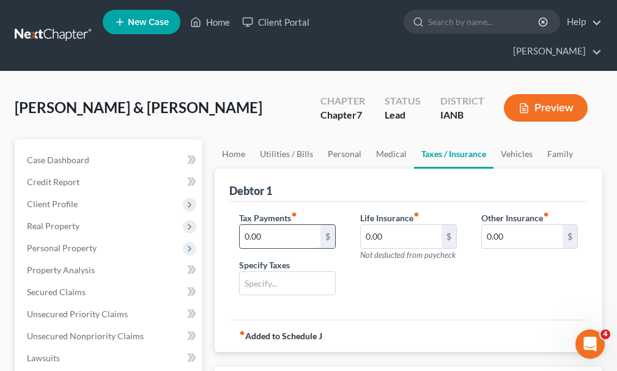
click at [277, 225] on input "0.00" at bounding box center [280, 236] width 81 height 23
type input "850"
type input "IRS $430; Iowa $420"
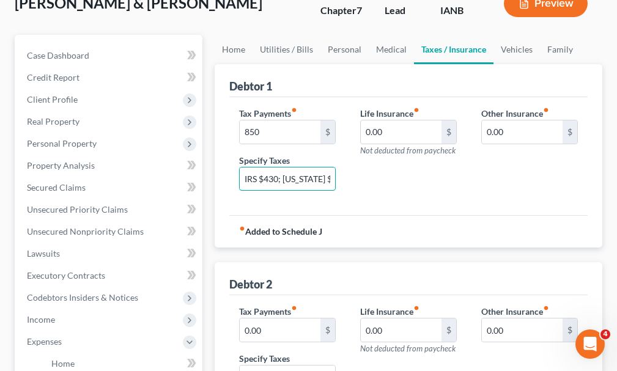
scroll to position [367, 0]
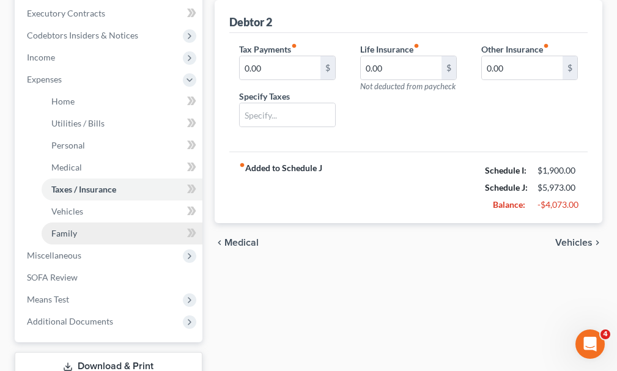
click at [67, 228] on span "Family" at bounding box center [64, 233] width 26 height 10
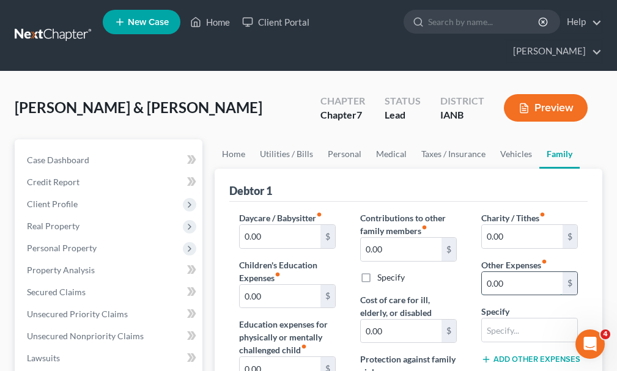
click at [513, 272] on input "0.00" at bounding box center [521, 283] width 81 height 23
type input "40"
type input "pet care"
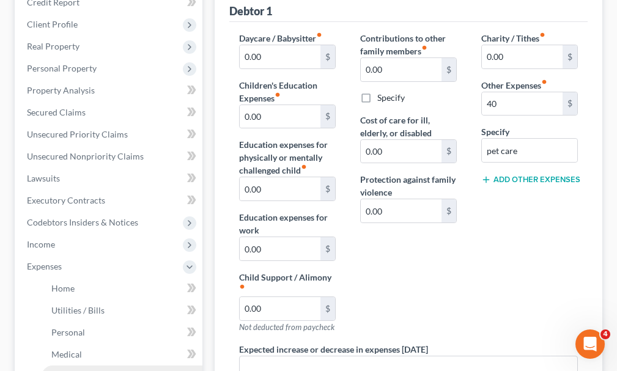
scroll to position [15, 0]
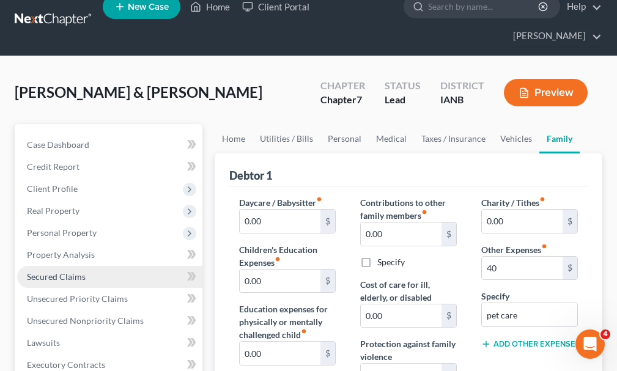
click at [70, 271] on span "Secured Claims" at bounding box center [56, 276] width 59 height 10
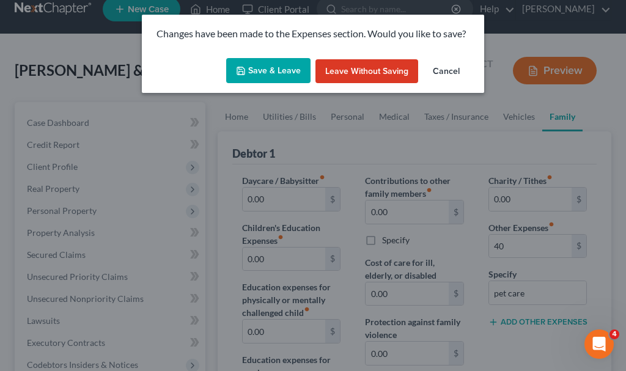
click at [282, 65] on button "Save & Leave" at bounding box center [268, 71] width 84 height 26
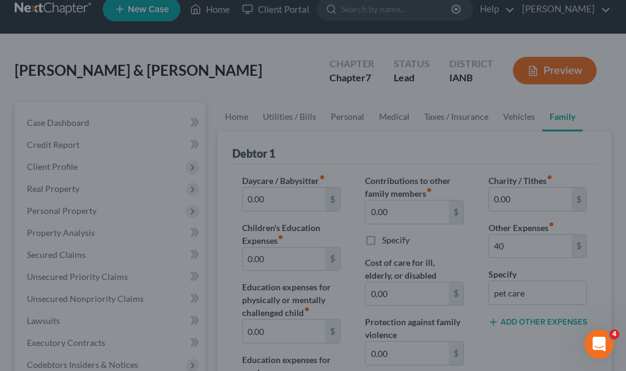
type input "40.00"
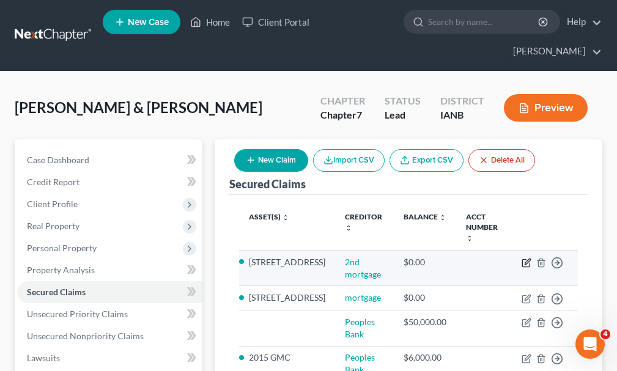
click at [526, 258] on icon "button" at bounding box center [526, 263] width 10 height 10
select select "8"
select select "2"
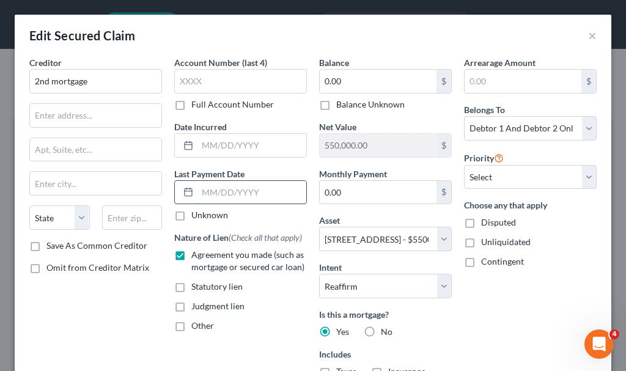
click at [230, 191] on input "text" at bounding box center [251, 192] width 109 height 23
type input "08/01/2025"
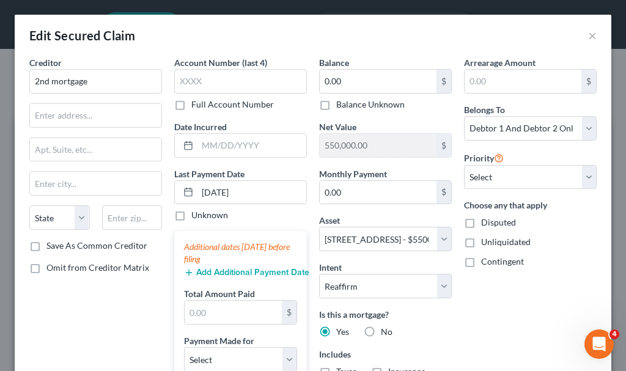
click at [246, 270] on button "Add Additional Payment Date" at bounding box center [240, 273] width 113 height 10
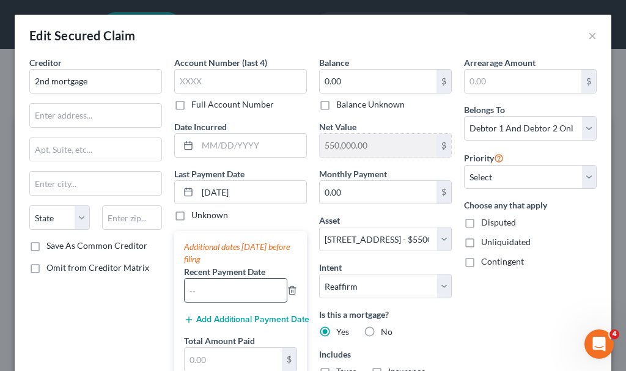
click at [236, 288] on input "text" at bounding box center [236, 290] width 102 height 23
type input "07/2025"
click at [241, 319] on button "Add Additional Payment Date" at bounding box center [240, 320] width 113 height 10
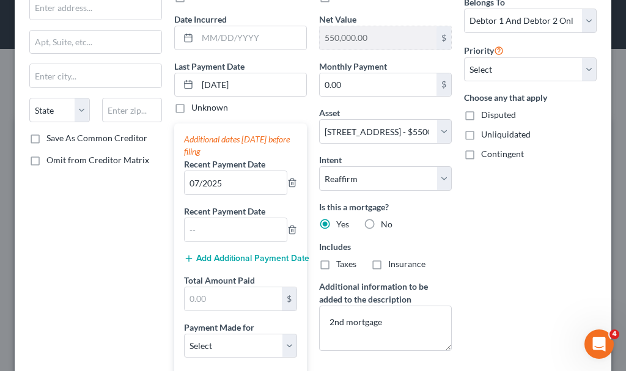
scroll to position [122, 0]
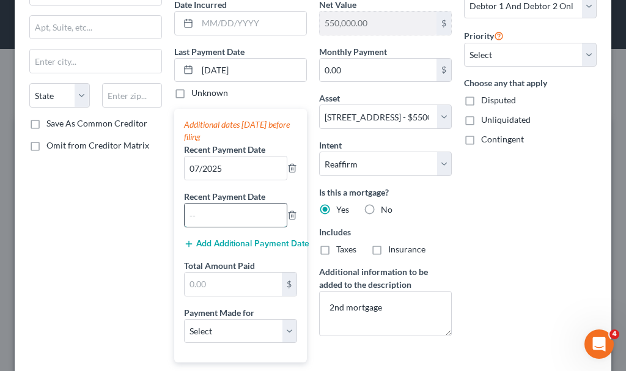
click at [236, 218] on input "text" at bounding box center [236, 214] width 102 height 23
type input "06/2025"
click at [238, 244] on button "Add Additional Payment Date" at bounding box center [240, 244] width 113 height 10
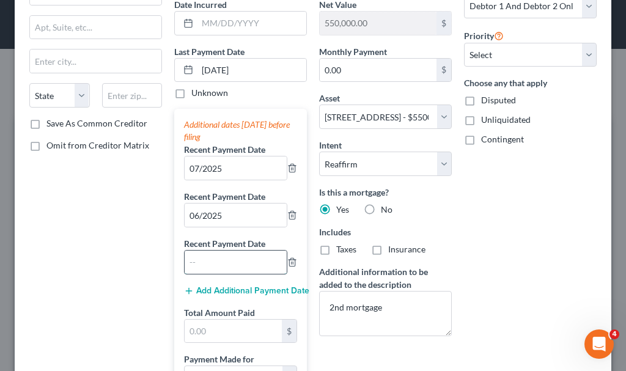
click at [238, 264] on input "text" at bounding box center [236, 262] width 102 height 23
type input "05/2025"
click at [225, 334] on input "text" at bounding box center [233, 331] width 97 height 23
type input "1,263"
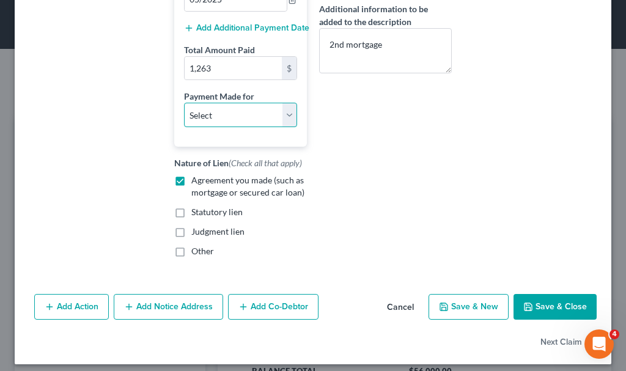
scroll to position [386, 0]
click at [220, 111] on select "Select Car Credit Card Loan Repayment Mortgage Other Suppliers Or Vendors" at bounding box center [240, 114] width 113 height 24
select select "4"
click at [184, 102] on select "Select Car Credit Card Loan Repayment Mortgage Other Suppliers Or Vendors" at bounding box center [240, 114] width 113 height 24
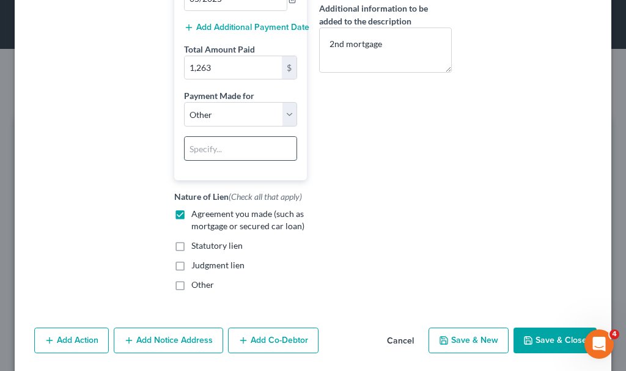
click at [219, 148] on input "text" at bounding box center [241, 148] width 112 height 23
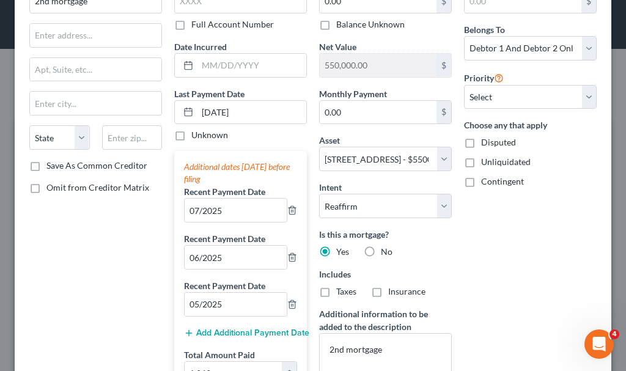
scroll to position [0, 0]
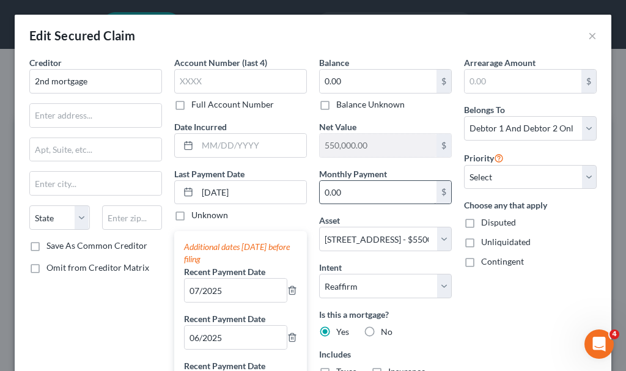
type input "2nd mortgage"
click at [368, 190] on input "0.00" at bounding box center [378, 192] width 117 height 23
type input "421"
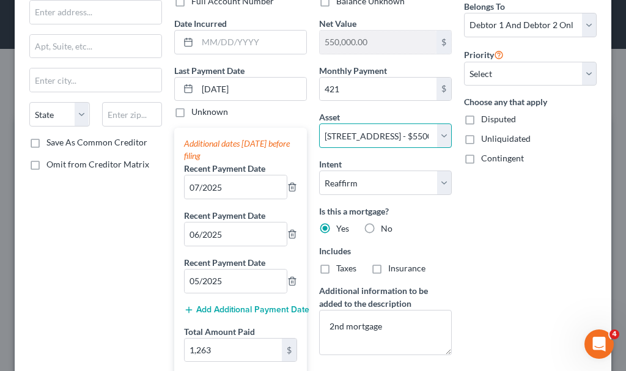
scroll to position [427, 0]
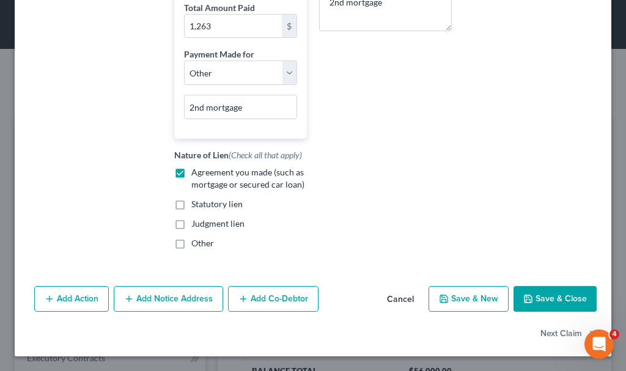
click at [549, 298] on button "Save & Close" at bounding box center [554, 299] width 83 height 26
select select
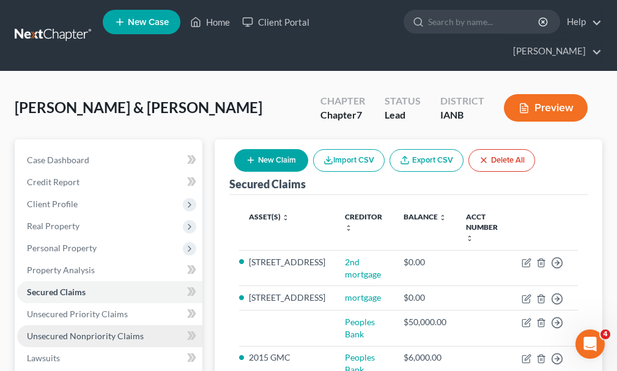
click at [70, 331] on span "Unsecured Nonpriority Claims" at bounding box center [85, 336] width 117 height 10
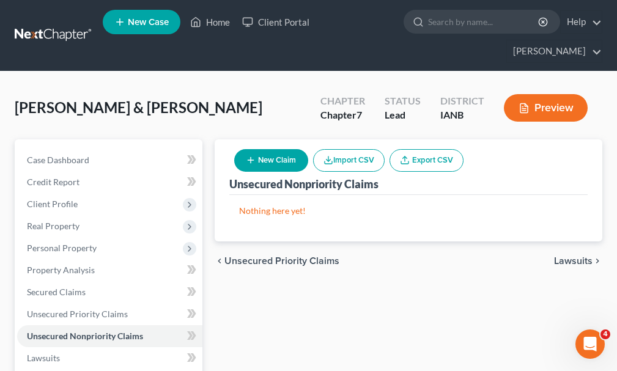
click at [276, 149] on button "New Claim" at bounding box center [271, 160] width 74 height 23
select select "2"
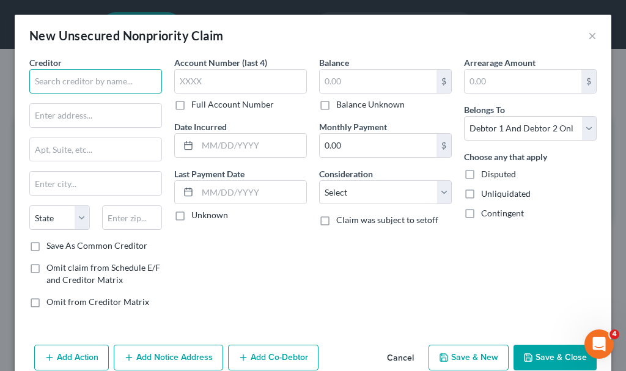
click at [123, 79] on input "text" at bounding box center [95, 81] width 133 height 24
type input "Rod's Fertilizer & Sales, Inc."
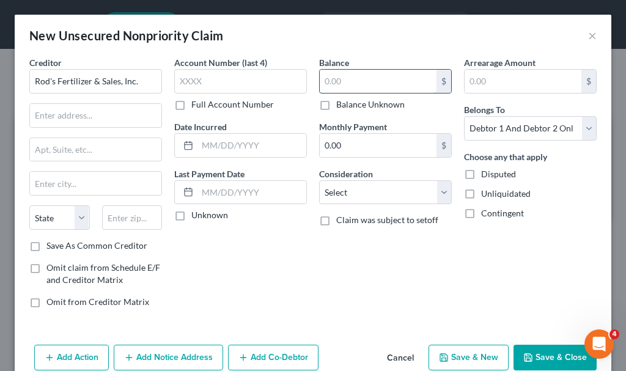
click at [362, 79] on input "text" at bounding box center [378, 81] width 117 height 23
type input "1"
click at [459, 352] on button "Save & New" at bounding box center [468, 358] width 80 height 26
select select "2"
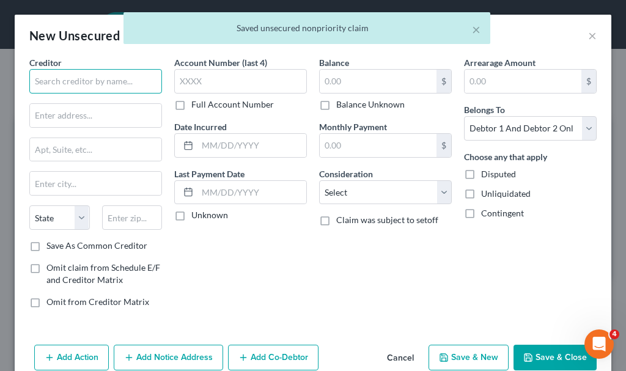
click at [115, 80] on input "text" at bounding box center [95, 81] width 133 height 24
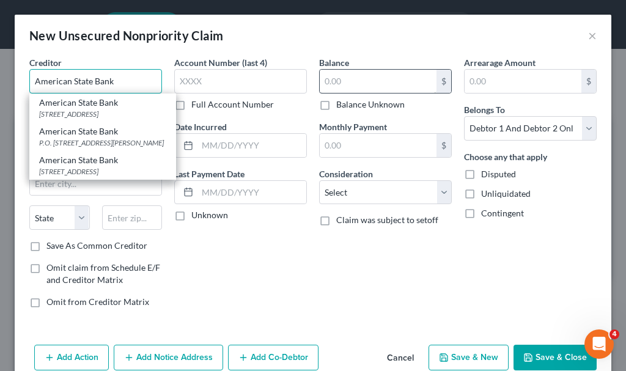
type input "American State Bank"
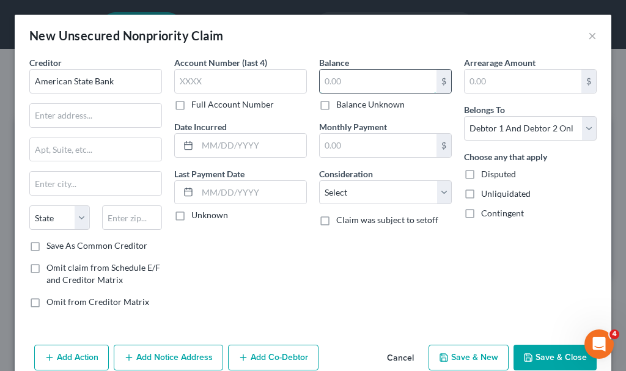
click at [351, 84] on input "text" at bounding box center [378, 81] width 117 height 23
type input "1"
click at [456, 357] on button "Save & New" at bounding box center [468, 358] width 80 height 26
select select "2"
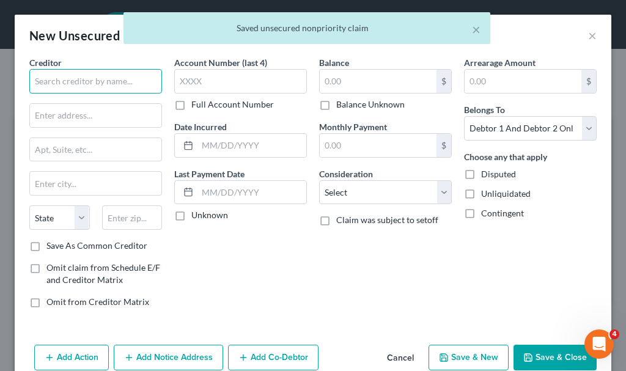
click at [106, 79] on input "text" at bounding box center [95, 81] width 133 height 24
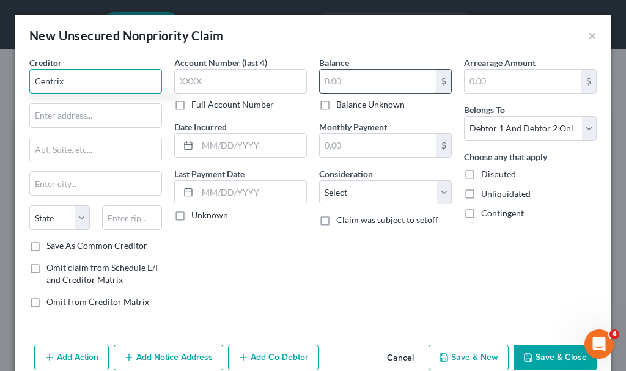
type input "Centrix"
click at [354, 81] on input "text" at bounding box center [378, 81] width 117 height 23
type input "1"
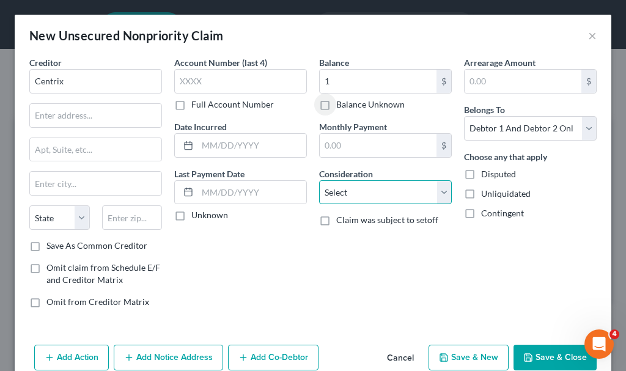
click at [343, 189] on select "Select Cable / Satellite Services Collection Agency Credit Card Debt Debt Couns…" at bounding box center [385, 192] width 133 height 24
select select "4"
click at [319, 180] on select "Select Cable / Satellite Services Collection Agency Credit Card Debt Debt Couns…" at bounding box center [385, 192] width 133 height 24
click at [65, 349] on button "Add Action" at bounding box center [71, 358] width 75 height 26
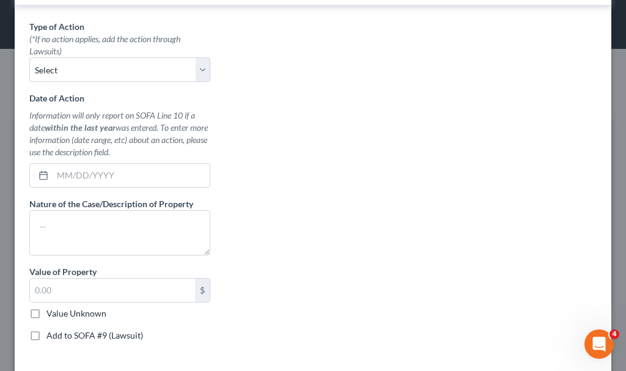
scroll to position [367, 0]
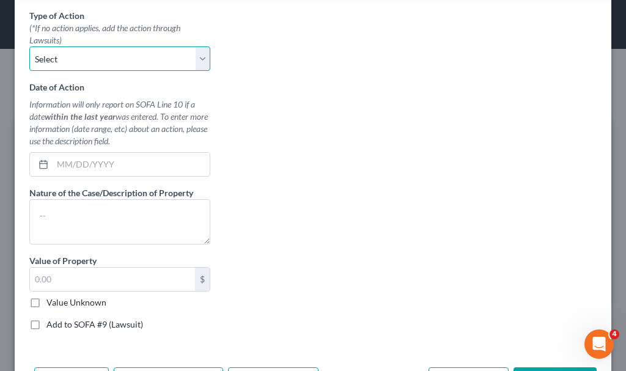
click at [74, 53] on select "Select Repossession Garnishment Foreclosure Personal Injury Attached, Seized, O…" at bounding box center [119, 58] width 181 height 24
select select "0"
click at [29, 46] on select "Select Repossession Garnishment Foreclosure Personal Injury Attached, Seized, O…" at bounding box center [119, 58] width 181 height 24
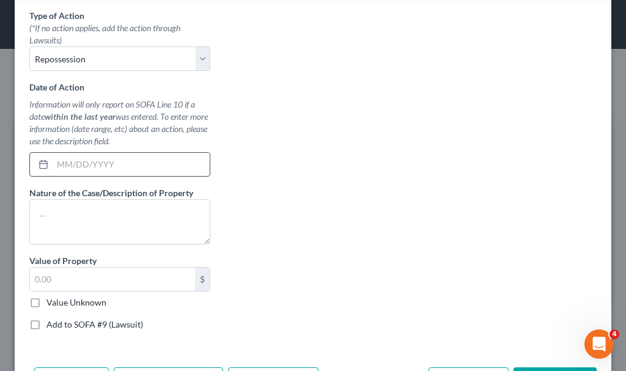
click at [130, 168] on input "text" at bounding box center [131, 164] width 157 height 23
type input "01/01/2025"
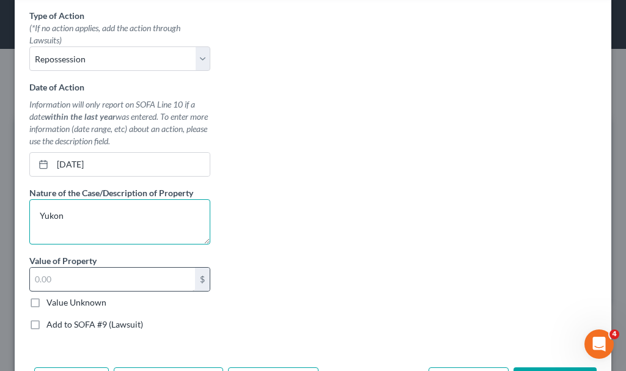
type textarea "Yukon"
click at [58, 282] on input "text" at bounding box center [112, 279] width 165 height 23
type input "1"
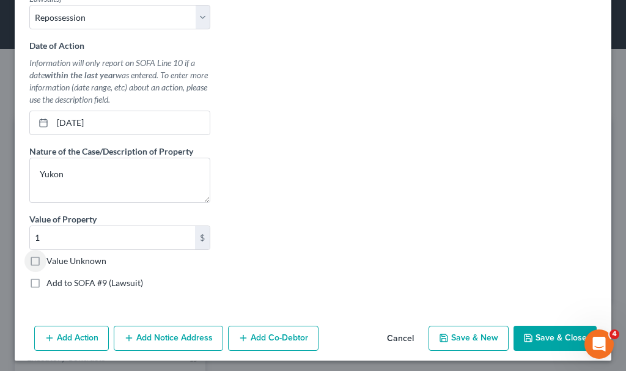
scroll to position [412, 0]
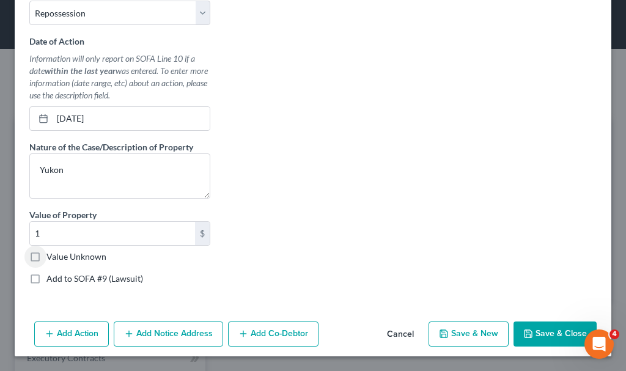
click at [462, 332] on button "Save & New" at bounding box center [468, 334] width 80 height 26
select select "2"
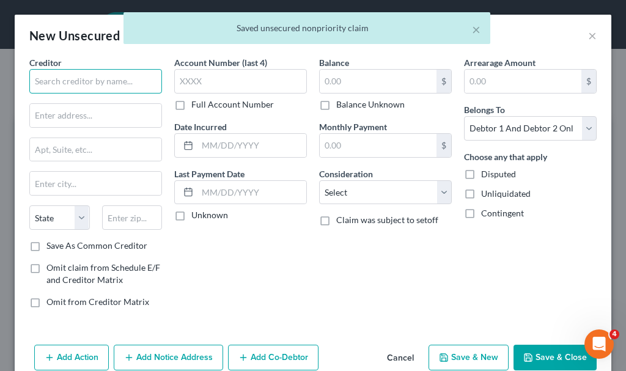
click at [108, 77] on input "text" at bounding box center [95, 81] width 133 height 24
type input "h"
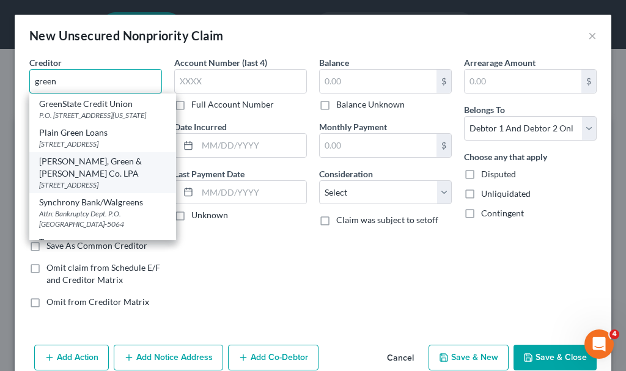
scroll to position [192, 0]
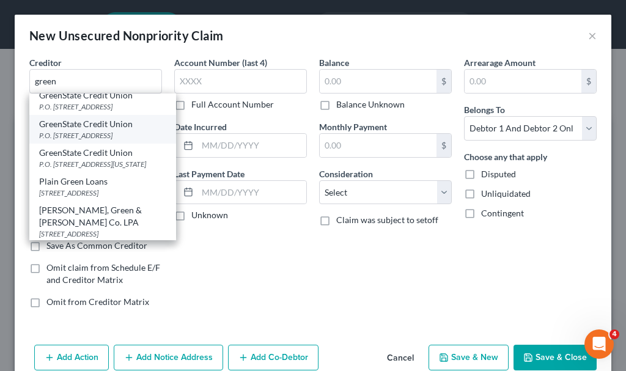
click at [88, 130] on div "GreenState Credit Union" at bounding box center [102, 124] width 127 height 12
type input "GreenState Credit Union"
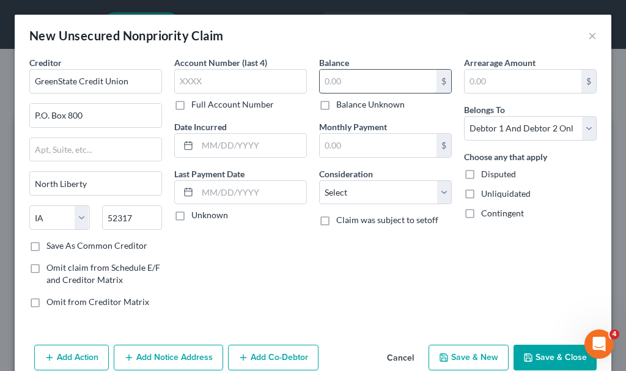
click at [346, 79] on input "text" at bounding box center [378, 81] width 117 height 23
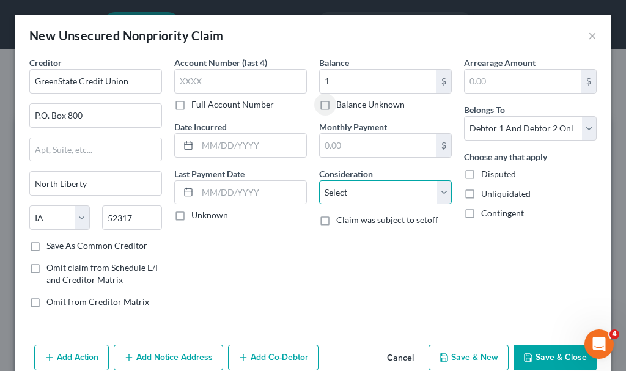
click at [348, 192] on select "Select Cable / Satellite Services Collection Agency Credit Card Debt Debt Couns…" at bounding box center [385, 192] width 133 height 24
click at [319, 180] on select "Select Cable / Satellite Services Collection Agency Credit Card Debt Debt Couns…" at bounding box center [385, 192] width 133 height 24
click at [87, 352] on button "Add Action" at bounding box center [71, 358] width 75 height 26
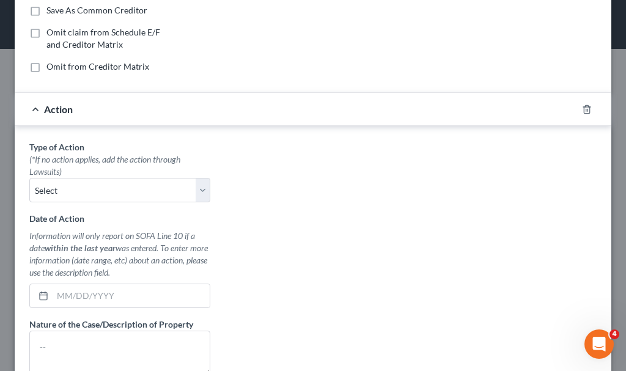
scroll to position [244, 0]
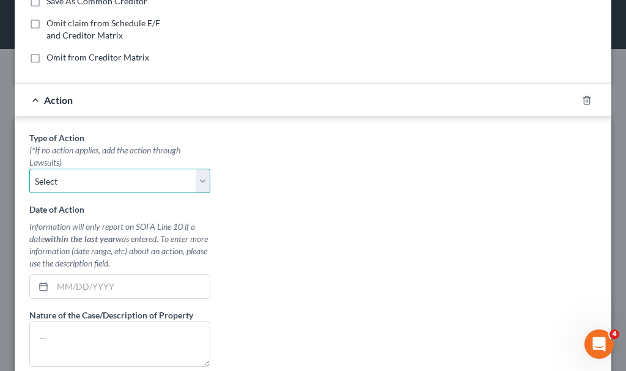
click at [72, 171] on select "Select Repossession Garnishment Foreclosure Personal Injury Attached, Seized, O…" at bounding box center [119, 181] width 181 height 24
click at [29, 169] on select "Select Repossession Garnishment Foreclosure Personal Injury Attached, Seized, O…" at bounding box center [119, 181] width 181 height 24
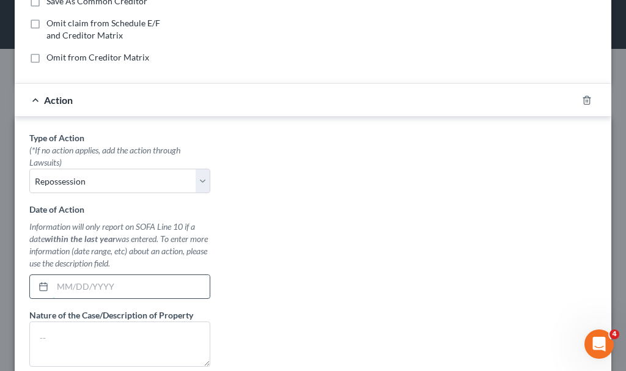
click at [99, 293] on input "text" at bounding box center [131, 286] width 157 height 23
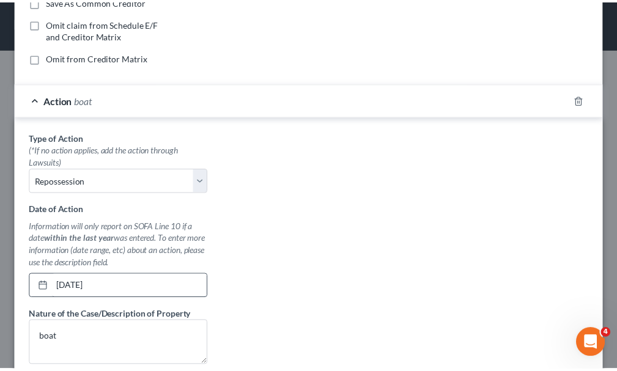
scroll to position [412, 0]
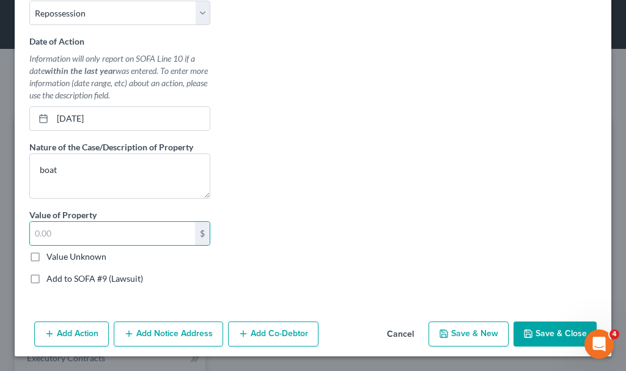
drag, startPoint x: 36, startPoint y: 256, endPoint x: 111, endPoint y: 257, distance: 74.5
click at [46, 257] on label "Value Unknown" at bounding box center [76, 257] width 60 height 12
click at [51, 257] on input "Value Unknown" at bounding box center [55, 255] width 8 height 8
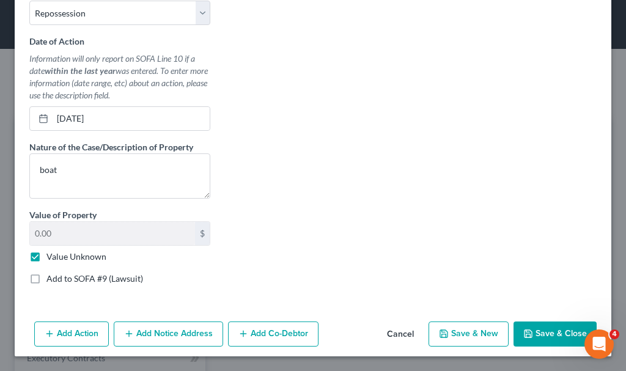
click at [547, 324] on button "Save & Close" at bounding box center [554, 334] width 83 height 26
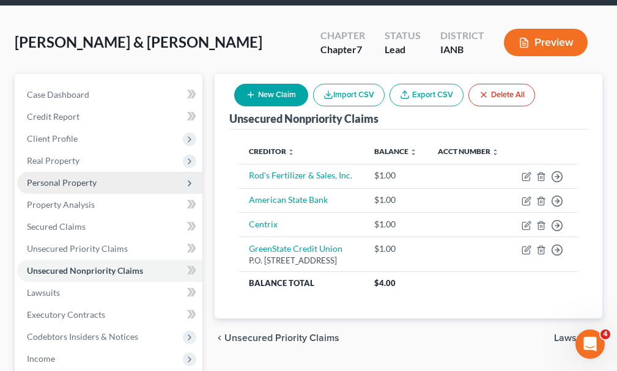
scroll to position [122, 0]
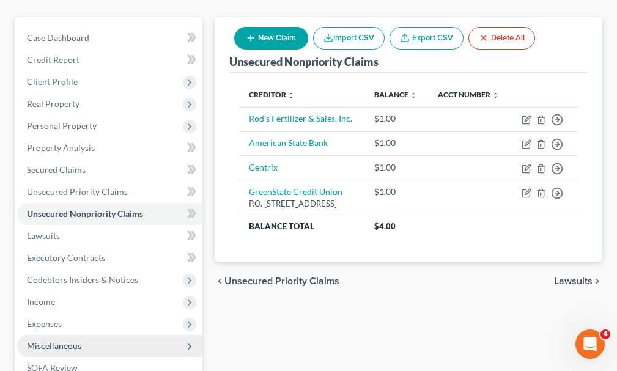
click at [65, 340] on span "Miscellaneous" at bounding box center [54, 345] width 54 height 10
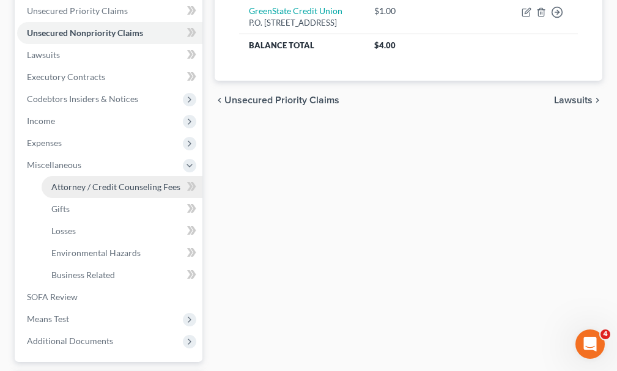
scroll to position [306, 0]
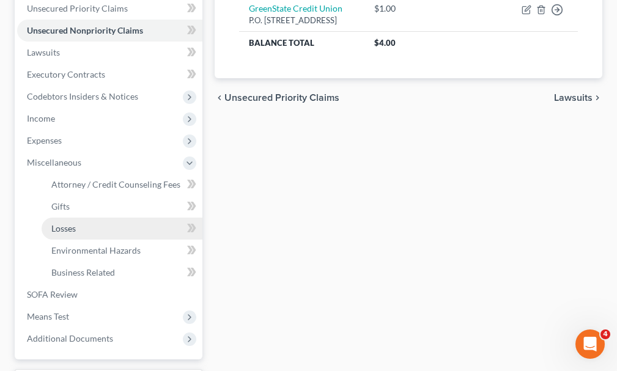
click at [59, 223] on span "Losses" at bounding box center [63, 228] width 24 height 10
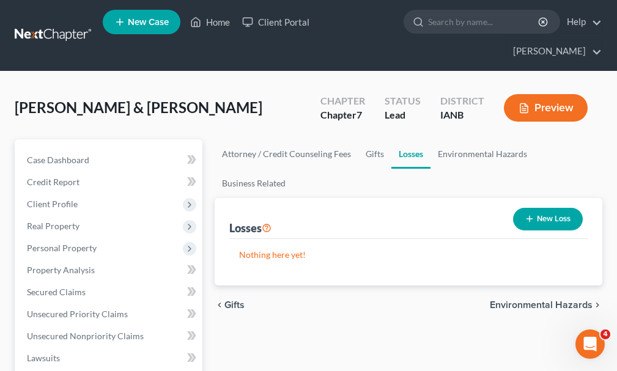
click at [560, 208] on button "New Loss" at bounding box center [548, 219] width 70 height 23
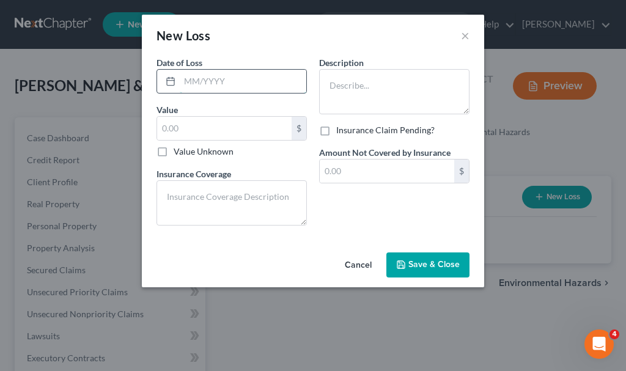
click at [241, 82] on input "text" at bounding box center [243, 81] width 126 height 23
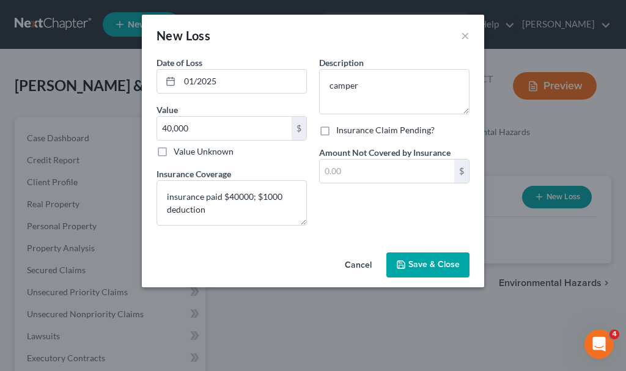
click at [430, 263] on span "Save & Close" at bounding box center [433, 265] width 51 height 10
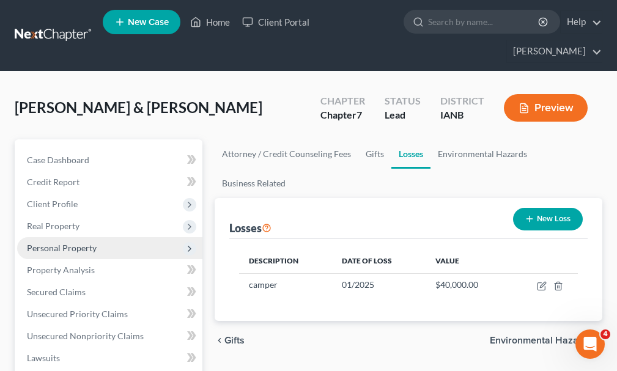
click at [52, 237] on span "Personal Property" at bounding box center [109, 248] width 185 height 22
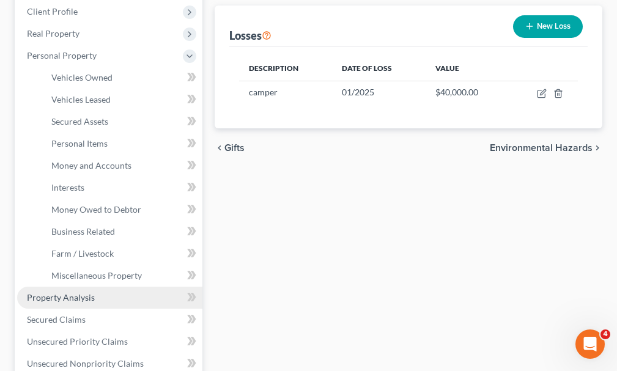
scroll to position [244, 0]
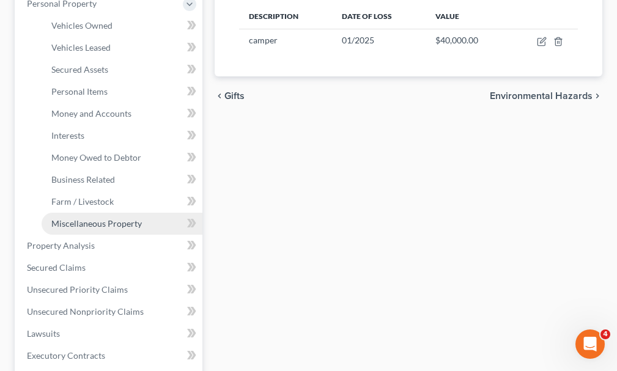
click at [69, 218] on span "Miscellaneous Property" at bounding box center [96, 223] width 90 height 10
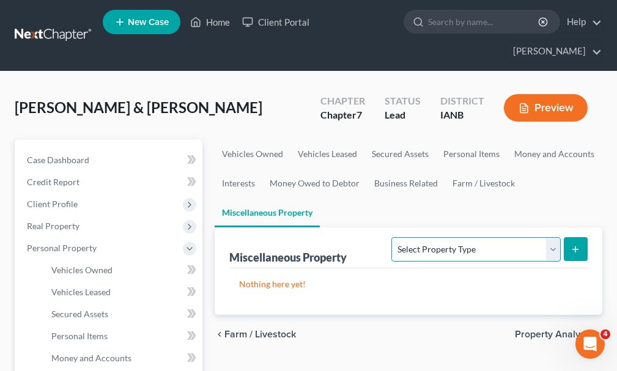
click at [457, 237] on select "Select Property Type Assigned for Creditor Benefit [DATE] Holding for Another N…" at bounding box center [475, 249] width 169 height 24
click at [391, 237] on select "Select Property Type Assigned for Creditor Benefit [DATE] Holding for Another N…" at bounding box center [475, 249] width 169 height 24
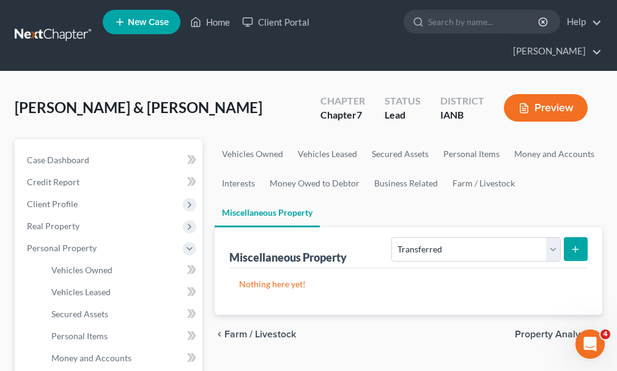
click at [579, 244] on icon "submit" at bounding box center [575, 249] width 10 height 10
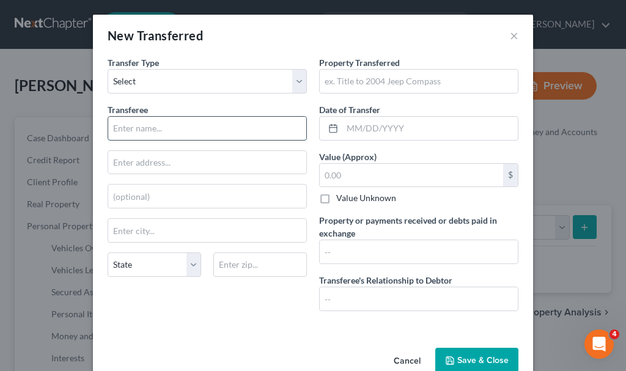
click at [169, 127] on input "text" at bounding box center [207, 128] width 198 height 23
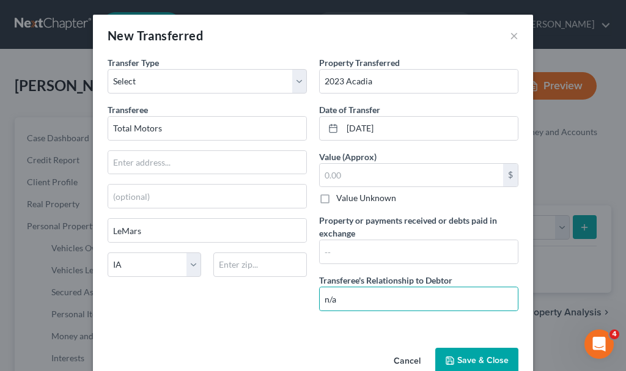
click at [467, 359] on button "Save & Close" at bounding box center [476, 361] width 83 height 26
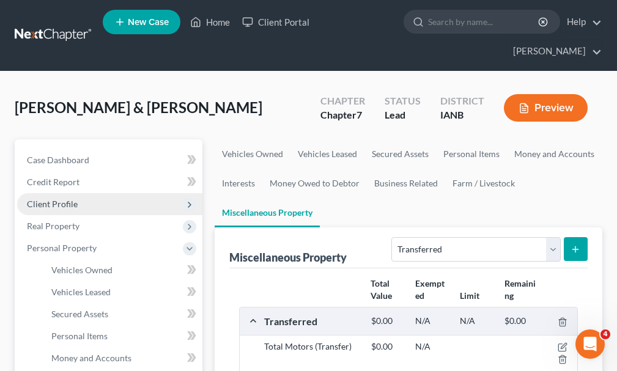
click at [46, 199] on span "Client Profile" at bounding box center [52, 204] width 51 height 10
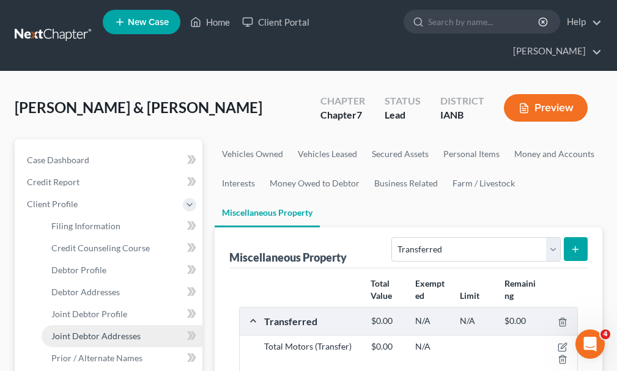
click at [97, 331] on span "Joint Debtor Addresses" at bounding box center [95, 336] width 89 height 10
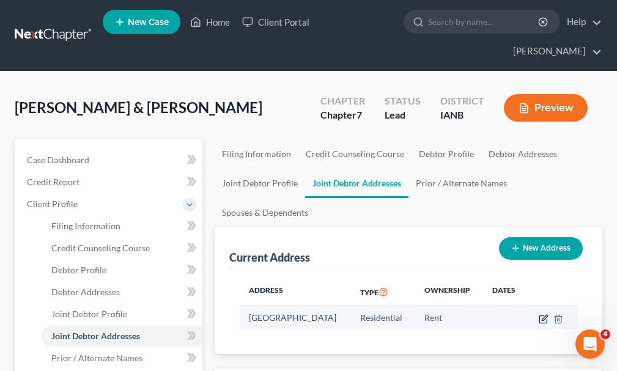
click at [543, 314] on icon "button" at bounding box center [543, 319] width 10 height 10
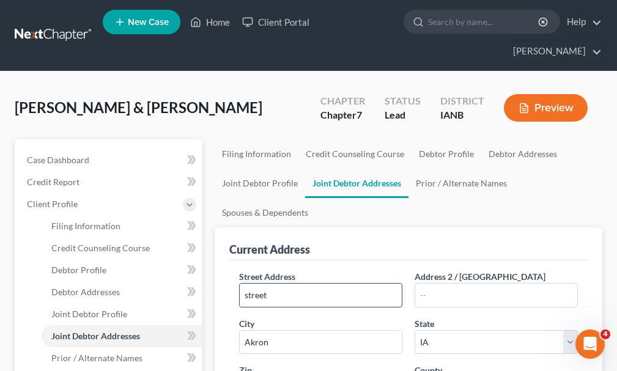
click at [326, 284] on input "street" at bounding box center [321, 295] width 162 height 23
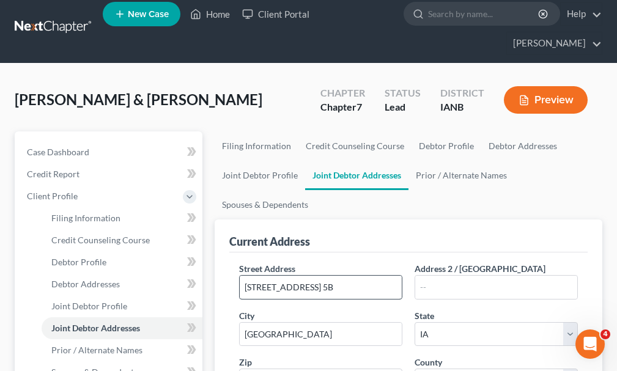
scroll to position [229, 0]
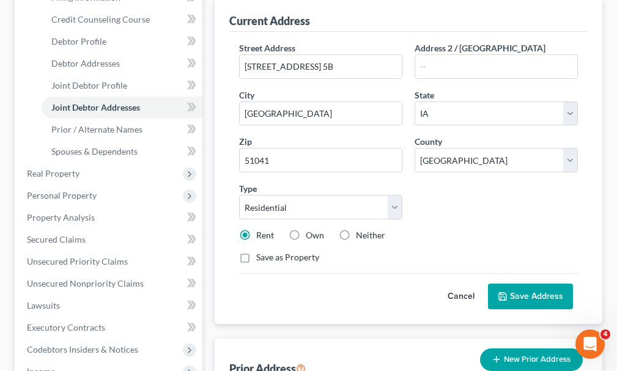
click at [519, 284] on button "Save Address" at bounding box center [530, 297] width 85 height 26
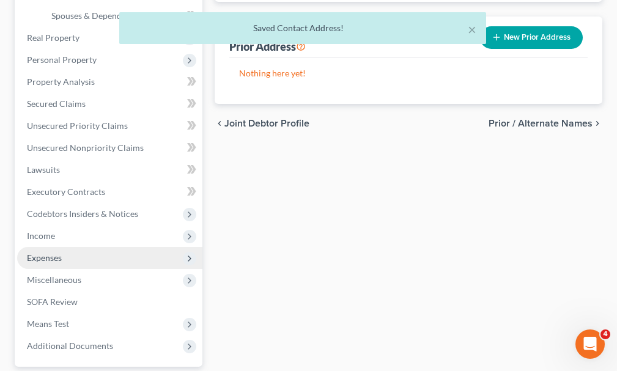
scroll to position [455, 0]
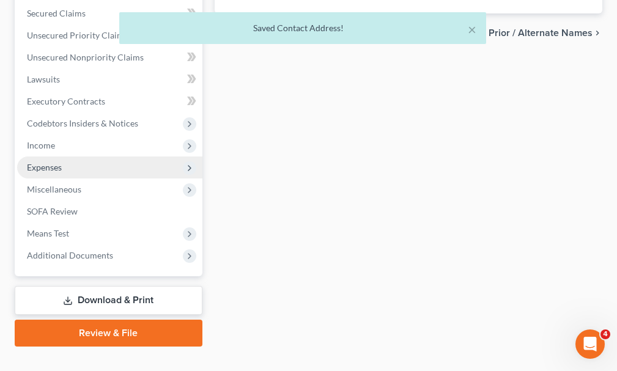
click at [54, 162] on span "Expenses" at bounding box center [44, 167] width 35 height 10
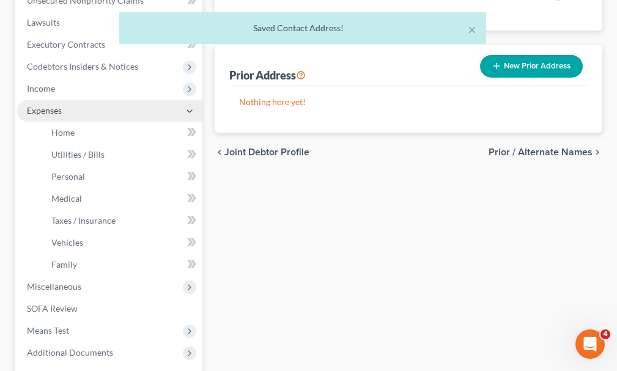
scroll to position [279, 0]
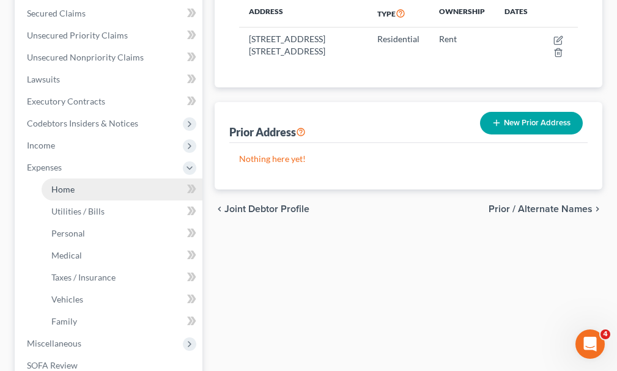
click at [67, 184] on span "Home" at bounding box center [62, 189] width 23 height 10
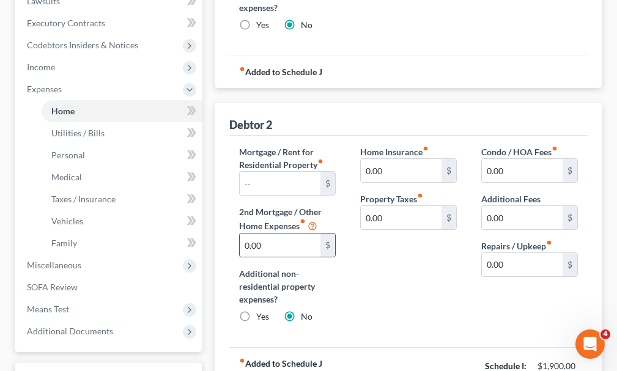
scroll to position [367, 0]
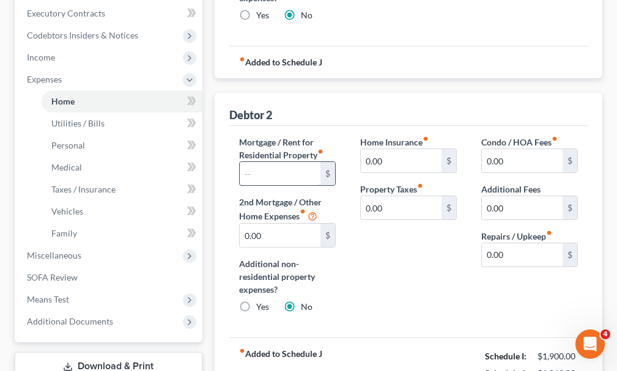
click at [282, 162] on input "text" at bounding box center [280, 173] width 81 height 23
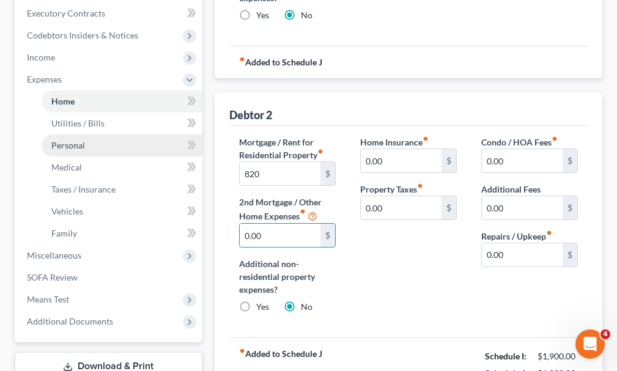
click at [64, 140] on span "Personal" at bounding box center [68, 145] width 34 height 10
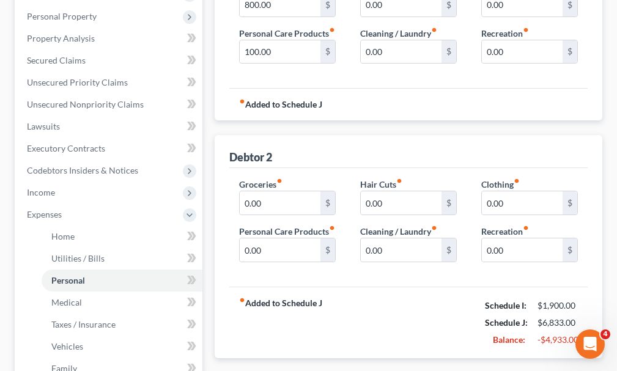
scroll to position [306, 0]
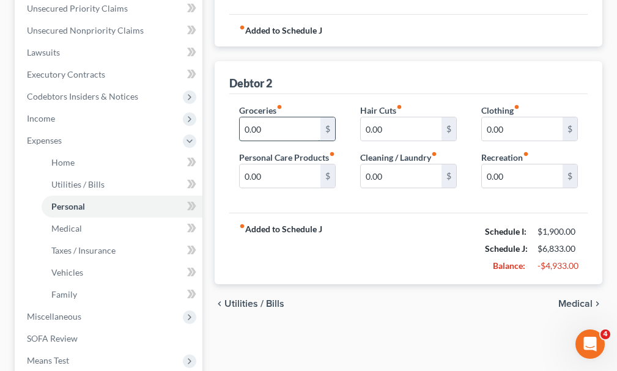
click at [273, 120] on input "0.00" at bounding box center [280, 128] width 81 height 23
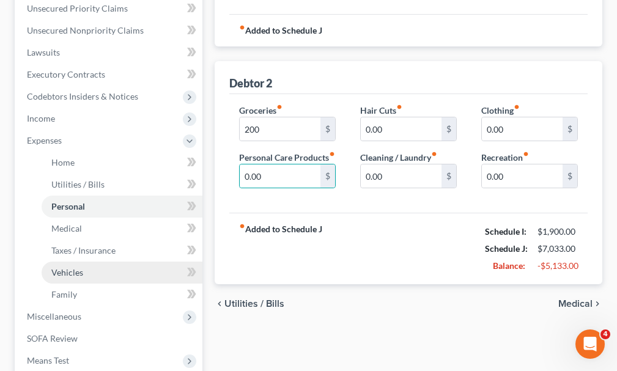
click at [73, 267] on span "Vehicles" at bounding box center [67, 272] width 32 height 10
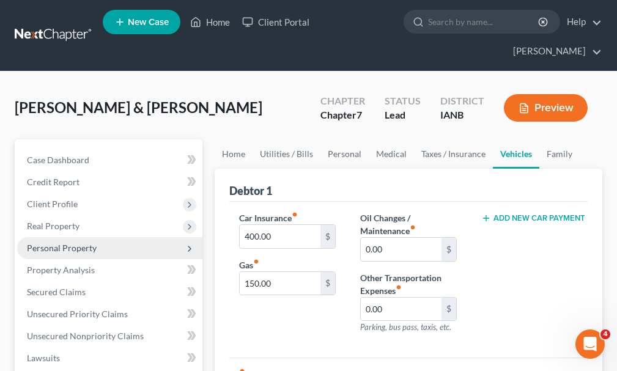
click at [63, 243] on span "Personal Property" at bounding box center [62, 248] width 70 height 10
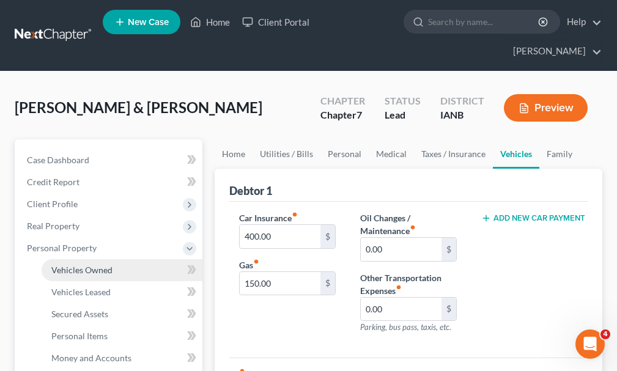
click at [78, 265] on span "Vehicles Owned" at bounding box center [81, 270] width 61 height 10
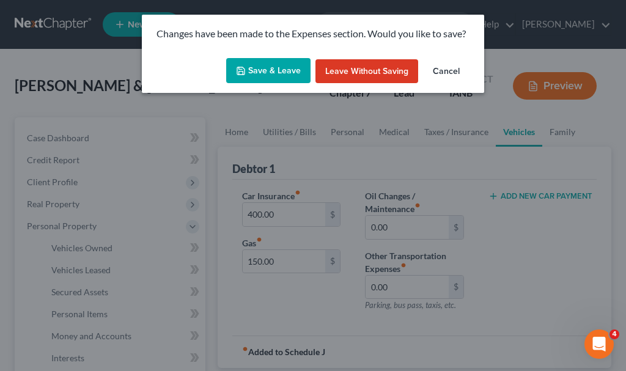
click at [289, 71] on button "Save & Leave" at bounding box center [268, 71] width 84 height 26
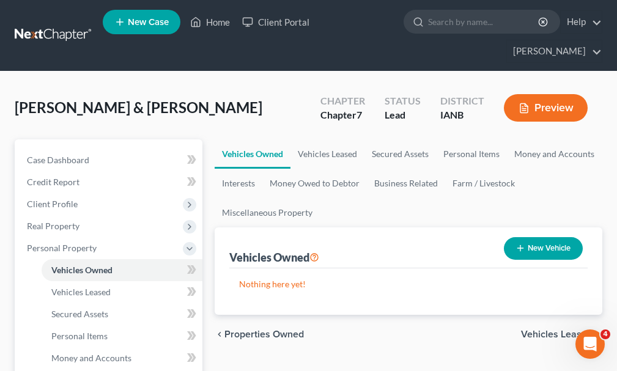
click at [562, 237] on button "New Vehicle" at bounding box center [542, 248] width 79 height 23
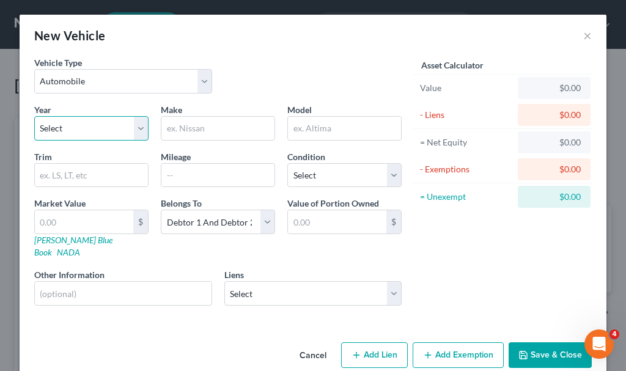
click at [69, 126] on select "Select 2026 2025 2024 2023 2022 2021 2020 2019 2018 2017 2016 2015 2014 2013 20…" at bounding box center [91, 128] width 114 height 24
click at [34, 116] on select "Select 2026 2025 2024 2023 2022 2021 2020 2019 2018 2017 2016 2015 2014 2013 20…" at bounding box center [91, 128] width 114 height 24
click at [195, 125] on input "text" at bounding box center [217, 128] width 113 height 23
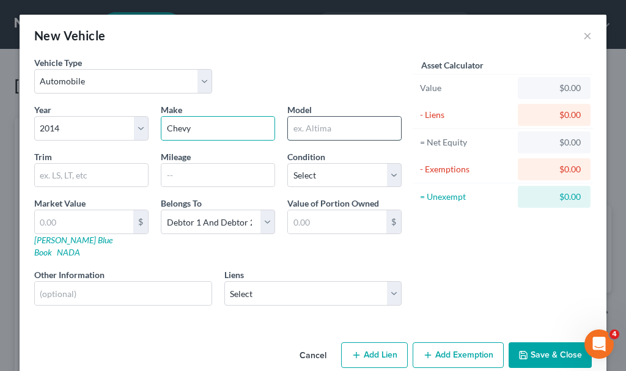
click at [318, 130] on input "text" at bounding box center [344, 128] width 113 height 23
click at [81, 218] on input "text" at bounding box center [84, 221] width 98 height 23
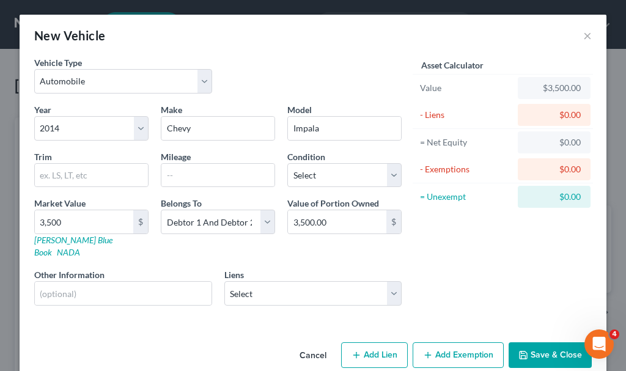
click at [467, 342] on button "Add Exemption" at bounding box center [457, 355] width 91 height 26
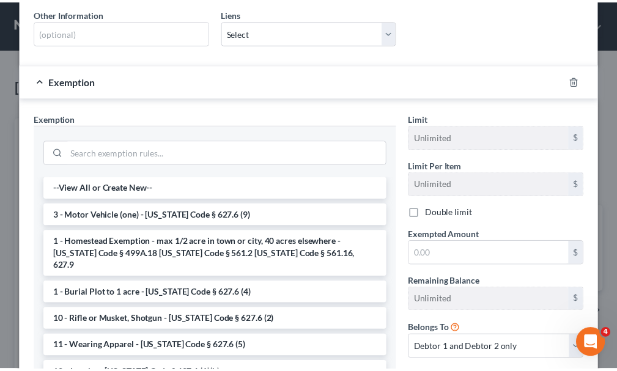
scroll to position [306, 0]
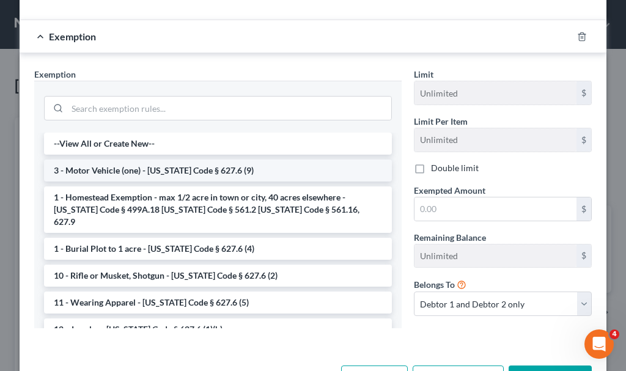
click at [118, 159] on li "3 - Motor Vehicle (one) - [US_STATE] Code § 627.6 (9)" at bounding box center [218, 170] width 348 height 22
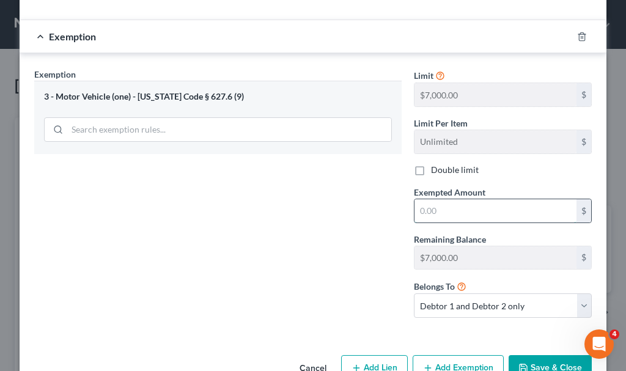
click at [438, 200] on input "text" at bounding box center [495, 210] width 162 height 23
click at [543, 355] on button "Save & Close" at bounding box center [549, 368] width 83 height 26
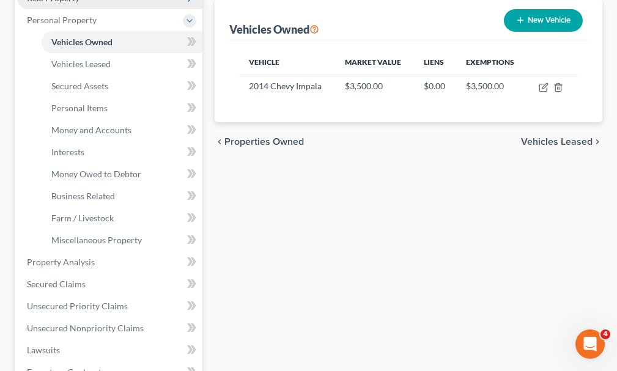
scroll to position [244, 0]
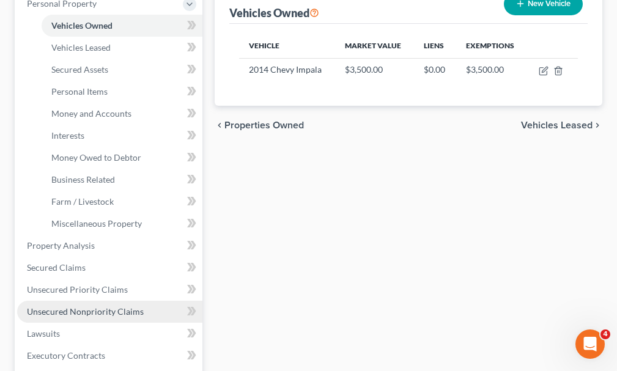
click at [102, 306] on span "Unsecured Nonpriority Claims" at bounding box center [85, 311] width 117 height 10
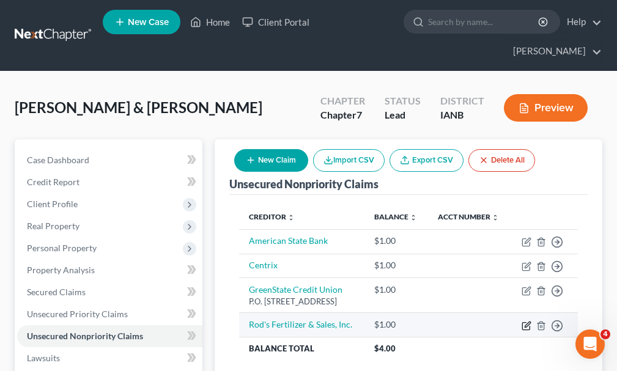
click at [525, 324] on icon "button" at bounding box center [526, 326] width 10 height 10
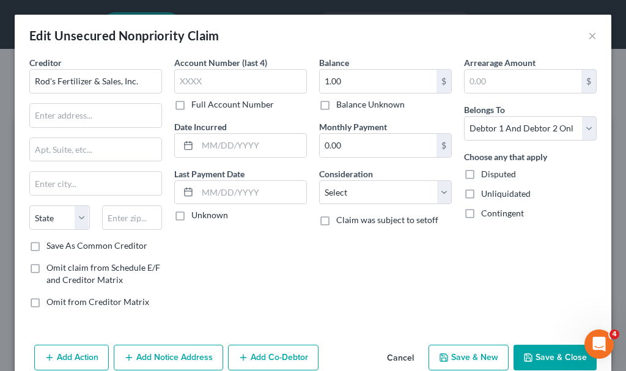
click at [175, 357] on button "Add Notice Address" at bounding box center [168, 358] width 109 height 26
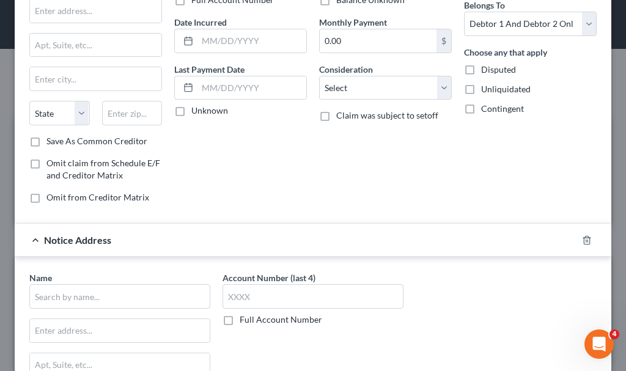
scroll to position [244, 0]
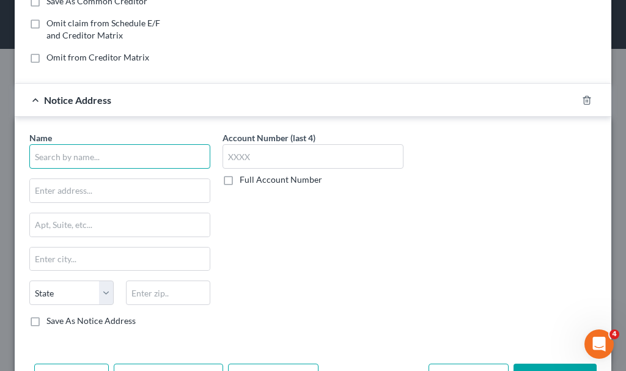
click at [115, 155] on input "text" at bounding box center [119, 156] width 181 height 24
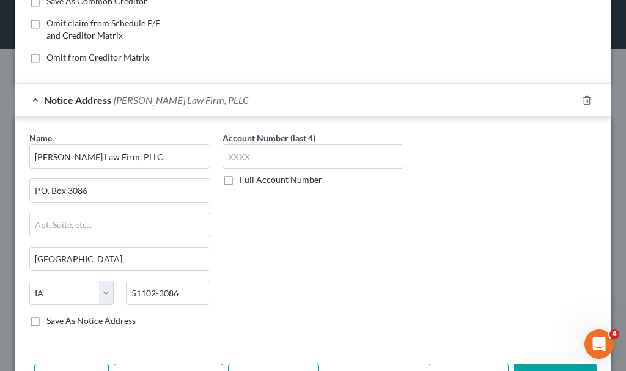
click at [46, 321] on label "Save As Notice Address" at bounding box center [90, 321] width 89 height 12
click at [51, 321] on input "Save As Notice Address" at bounding box center [55, 319] width 8 height 8
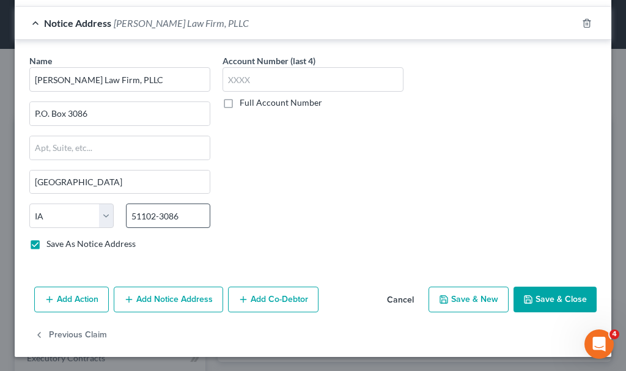
scroll to position [322, 0]
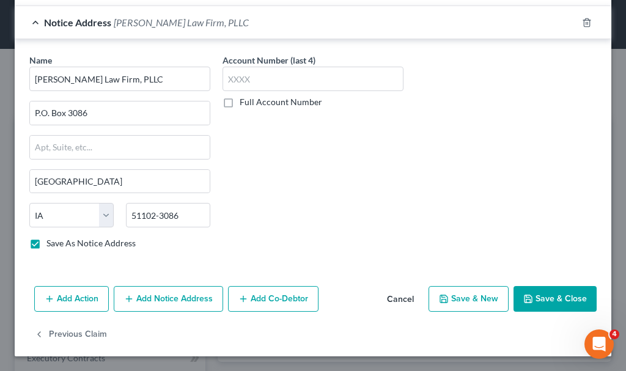
click at [73, 297] on button "Add Action" at bounding box center [71, 299] width 75 height 26
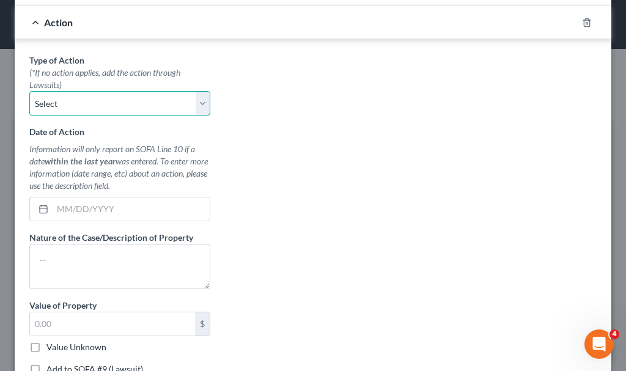
click at [95, 103] on select "Select Repossession Garnishment Foreclosure Personal Injury Attached, Seized, O…" at bounding box center [119, 103] width 181 height 24
click at [29, 91] on select "Select Repossession Garnishment Foreclosure Personal Injury Attached, Seized, O…" at bounding box center [119, 103] width 181 height 24
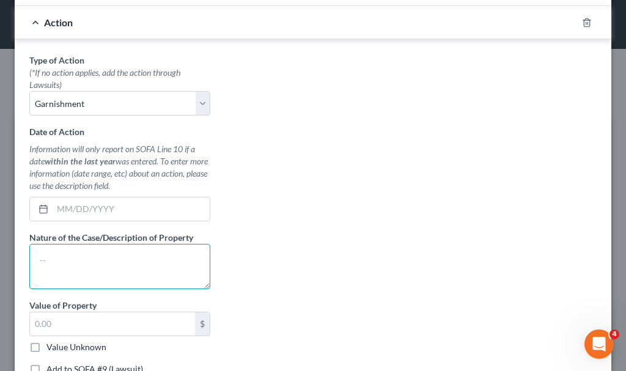
click at [106, 269] on textarea at bounding box center [119, 266] width 181 height 45
click at [46, 367] on label "Add to SOFA #9 (Lawsuit)" at bounding box center [94, 369] width 97 height 12
click at [51, 367] on input "Add to SOFA #9 (Lawsuit)" at bounding box center [55, 367] width 8 height 8
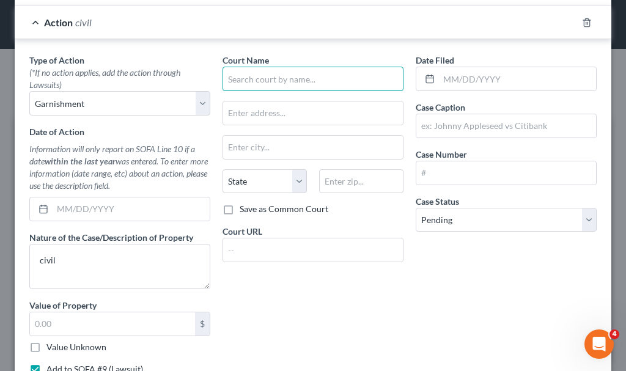
click at [271, 81] on input "text" at bounding box center [312, 79] width 181 height 24
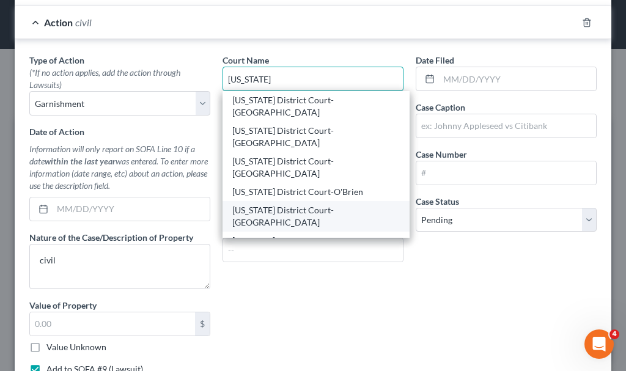
scroll to position [61, 0]
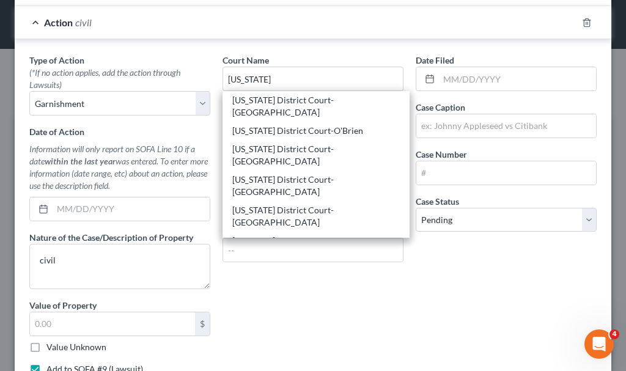
click at [291, 314] on div "[US_STATE] District Court-[GEOGRAPHIC_DATA]" at bounding box center [315, 326] width 167 height 24
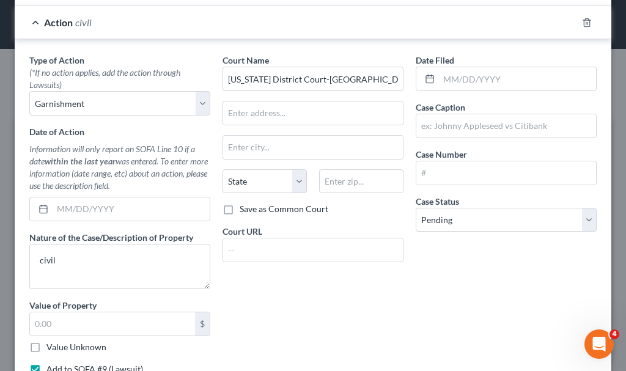
scroll to position [0, 0]
click at [443, 126] on input "text" at bounding box center [506, 125] width 180 height 23
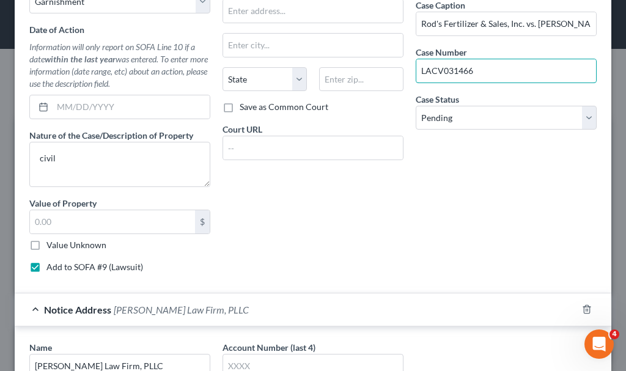
scroll to position [711, 0]
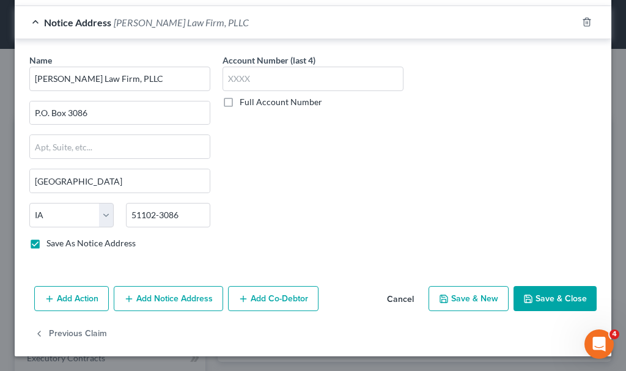
click at [554, 299] on button "Save & Close" at bounding box center [554, 299] width 83 height 26
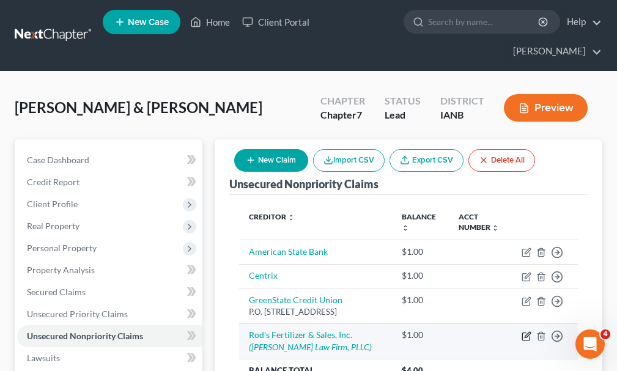
click at [529, 332] on icon "button" at bounding box center [526, 334] width 5 height 5
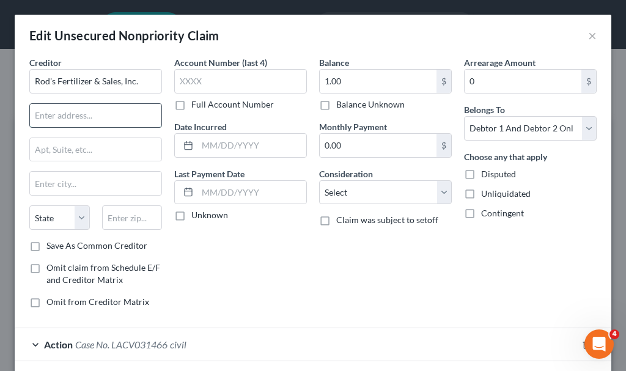
click at [122, 115] on input "text" at bounding box center [95, 115] width 131 height 23
click at [46, 245] on label "Save As Common Creditor" at bounding box center [96, 246] width 101 height 12
click at [51, 245] on input "Save As Common Creditor" at bounding box center [55, 244] width 8 height 8
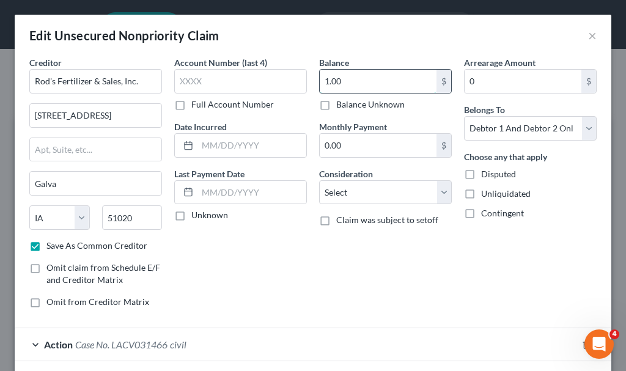
click at [366, 84] on input "1.00" at bounding box center [378, 81] width 117 height 23
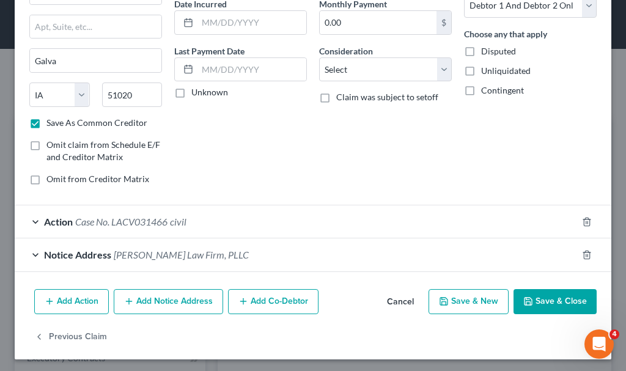
scroll to position [126, 0]
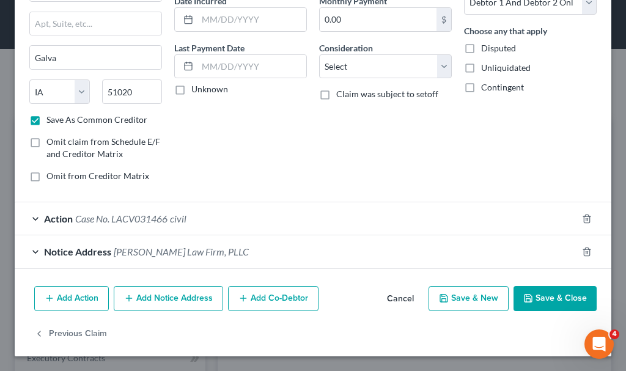
click at [549, 296] on button "Save & Close" at bounding box center [554, 299] width 83 height 26
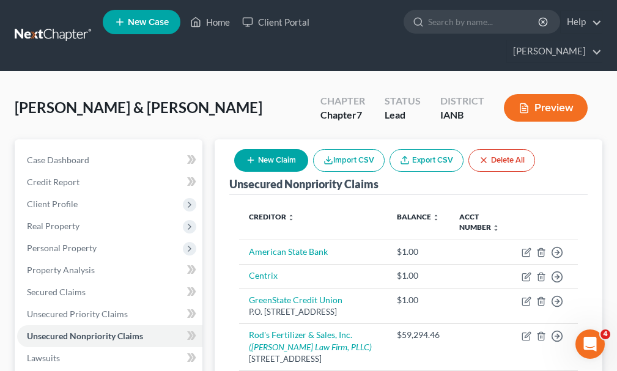
click at [279, 149] on button "New Claim" at bounding box center [271, 160] width 74 height 23
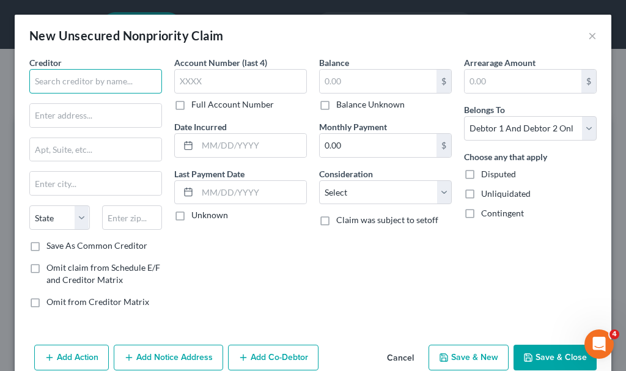
click at [109, 79] on input "text" at bounding box center [95, 81] width 133 height 24
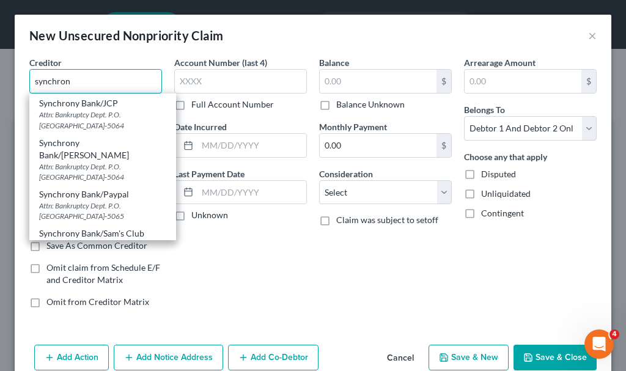
scroll to position [244, 0]
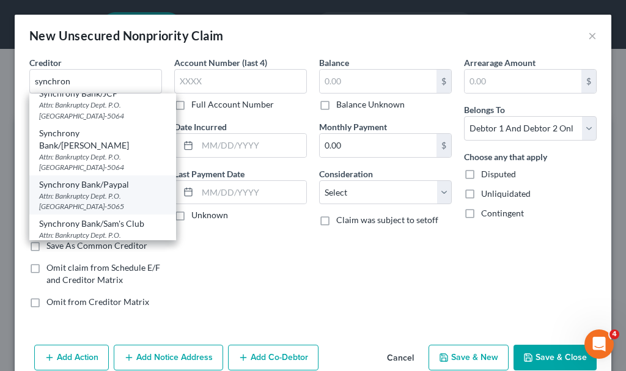
click at [115, 195] on div "Attn: Bankruptcy Dept. P.O. [GEOGRAPHIC_DATA]-5065" at bounding box center [102, 201] width 127 height 21
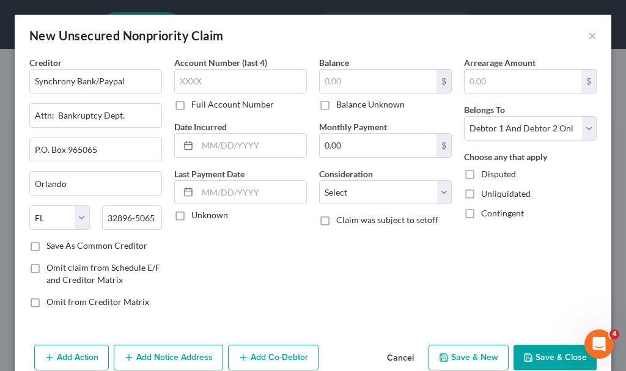
scroll to position [0, 0]
click at [240, 75] on input "text" at bounding box center [240, 81] width 133 height 24
click at [356, 82] on input "text" at bounding box center [378, 81] width 117 height 23
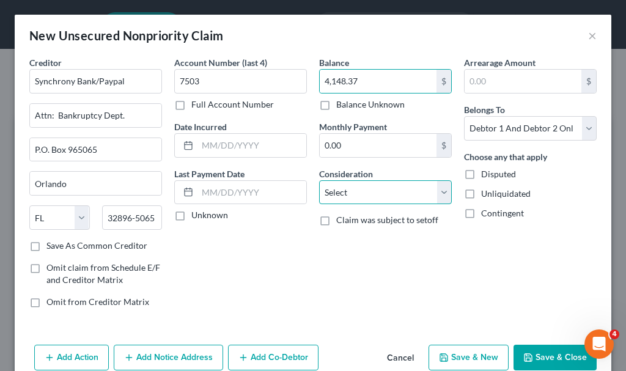
click at [348, 193] on select "Select Cable / Satellite Services Collection Agency Credit Card Debt Debt Couns…" at bounding box center [385, 192] width 133 height 24
click at [319, 180] on select "Select Cable / Satellite Services Collection Agency Credit Card Debt Debt Couns…" at bounding box center [385, 192] width 133 height 24
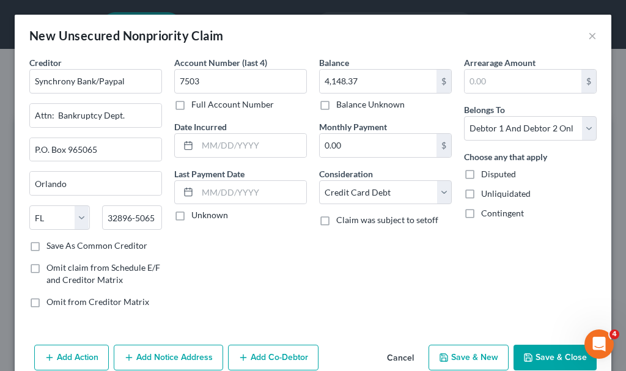
click at [461, 358] on button "Save & New" at bounding box center [468, 358] width 80 height 26
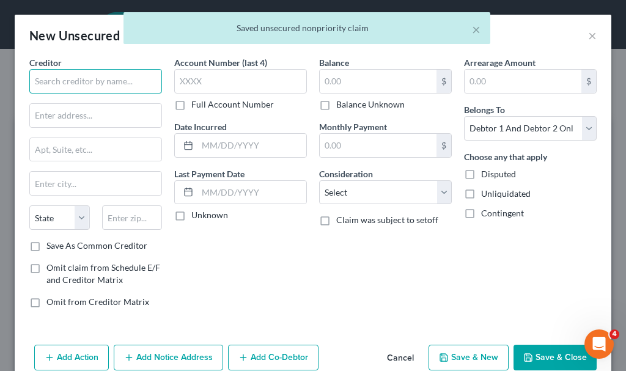
click at [102, 80] on input "text" at bounding box center [95, 81] width 133 height 24
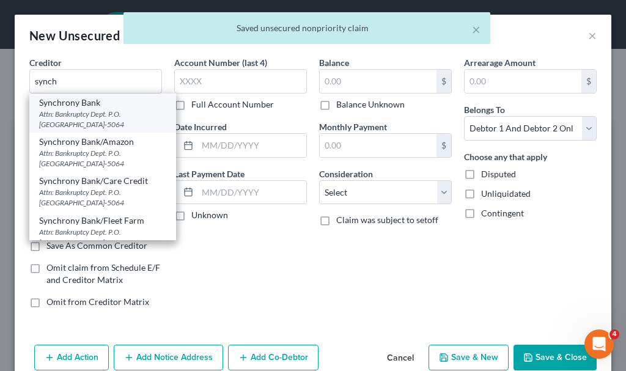
click at [82, 114] on div "Attn: Bankruptcy Dept. P.O. [GEOGRAPHIC_DATA]-5064" at bounding box center [102, 119] width 127 height 21
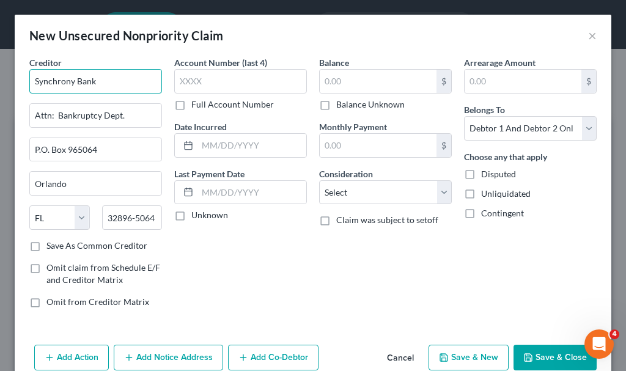
click at [115, 78] on input "Synchrony Bank" at bounding box center [95, 81] width 133 height 24
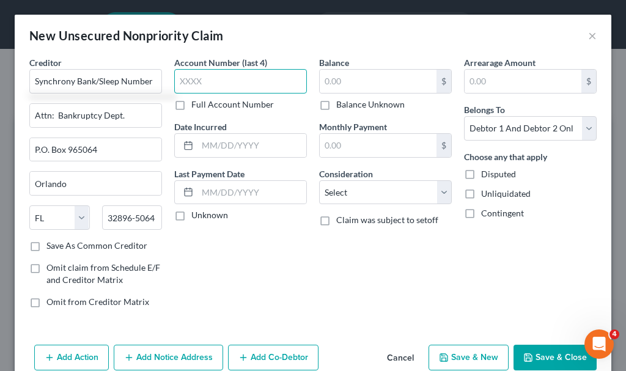
click at [211, 81] on input "text" at bounding box center [240, 81] width 133 height 24
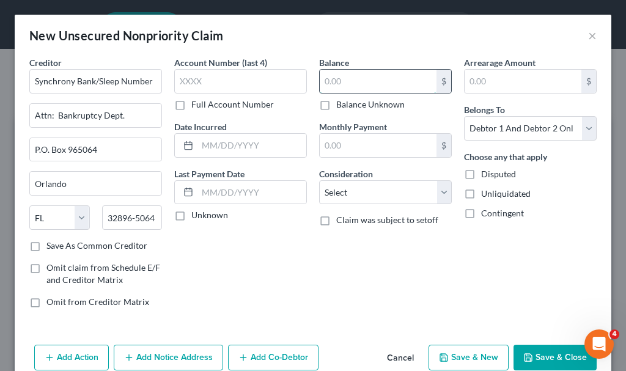
click at [349, 81] on input "text" at bounding box center [378, 81] width 117 height 23
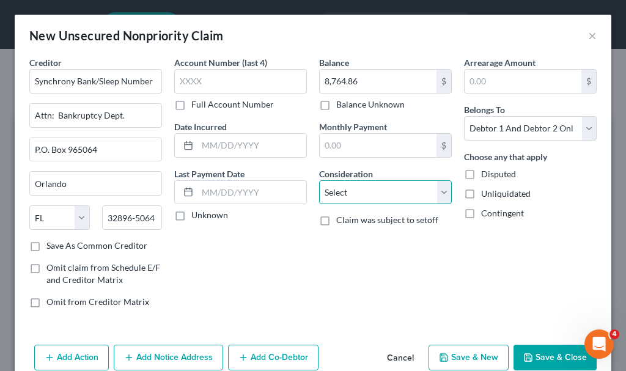
click at [339, 196] on select "Select Cable / Satellite Services Collection Agency Credit Card Debt Debt Couns…" at bounding box center [385, 192] width 133 height 24
click at [319, 180] on select "Select Cable / Satellite Services Collection Agency Credit Card Debt Debt Couns…" at bounding box center [385, 192] width 133 height 24
click at [465, 353] on button "Save & New" at bounding box center [468, 358] width 80 height 26
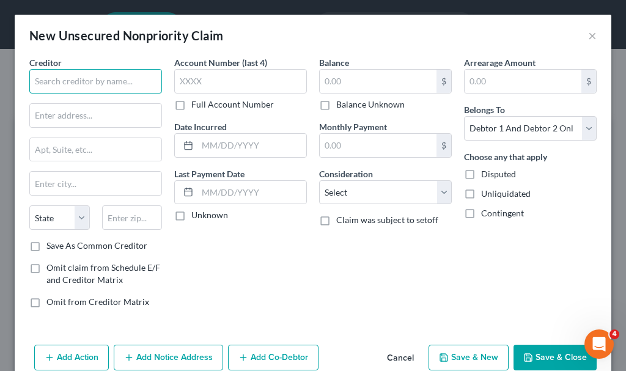
click at [115, 80] on input "text" at bounding box center [95, 81] width 133 height 24
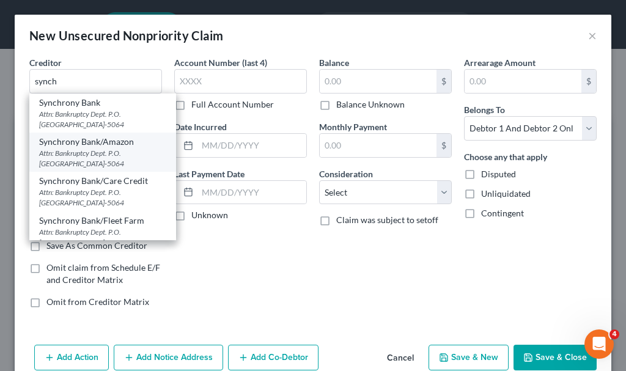
click at [107, 143] on div "Synchrony Bank/Amazon" at bounding box center [102, 142] width 127 height 12
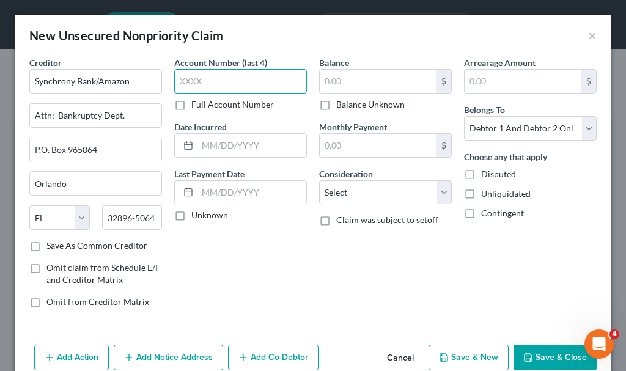
click at [246, 83] on input "text" at bounding box center [240, 81] width 133 height 24
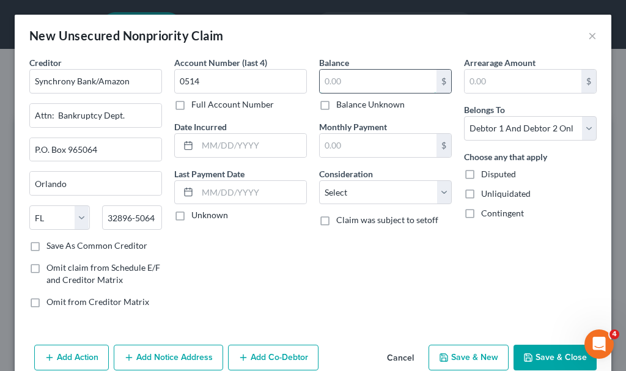
click at [386, 82] on input "text" at bounding box center [378, 81] width 117 height 23
click at [352, 187] on select "Select Cable / Satellite Services Collection Agency Credit Card Debt Debt Couns…" at bounding box center [385, 192] width 133 height 24
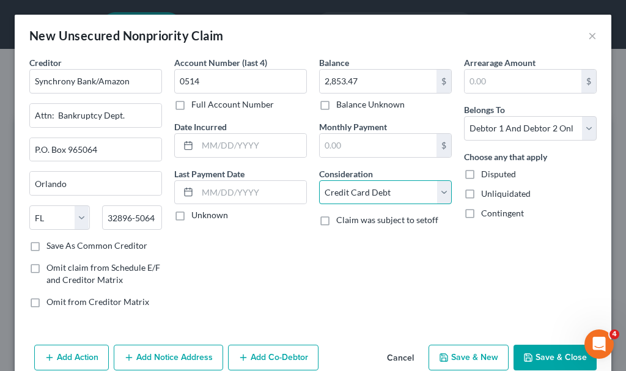
click at [319, 180] on select "Select Cable / Satellite Services Collection Agency Credit Card Debt Debt Couns…" at bounding box center [385, 192] width 133 height 24
click at [467, 355] on button "Save & New" at bounding box center [468, 358] width 80 height 26
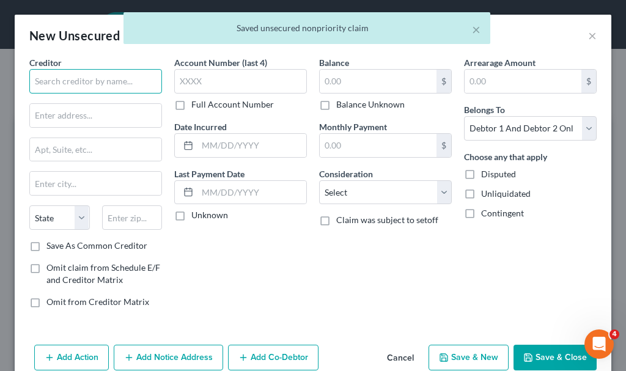
click at [123, 81] on input "text" at bounding box center [95, 81] width 133 height 24
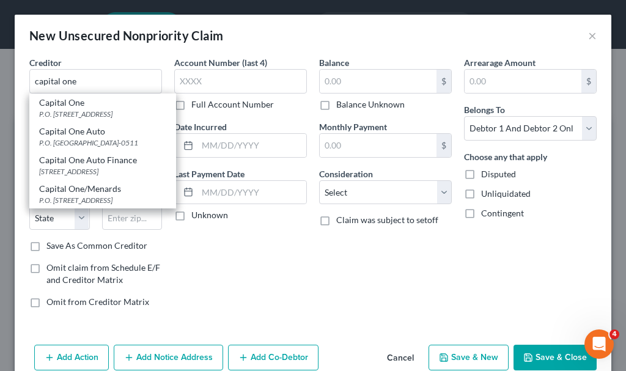
click at [69, 115] on div "P.O. [STREET_ADDRESS]" at bounding box center [102, 114] width 127 height 10
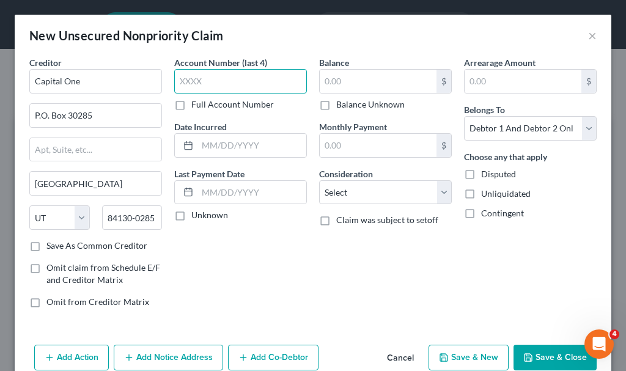
click at [228, 81] on input "text" at bounding box center [240, 81] width 133 height 24
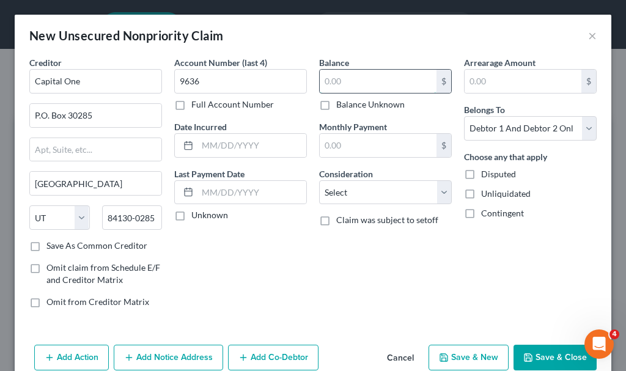
click at [356, 81] on input "text" at bounding box center [378, 81] width 117 height 23
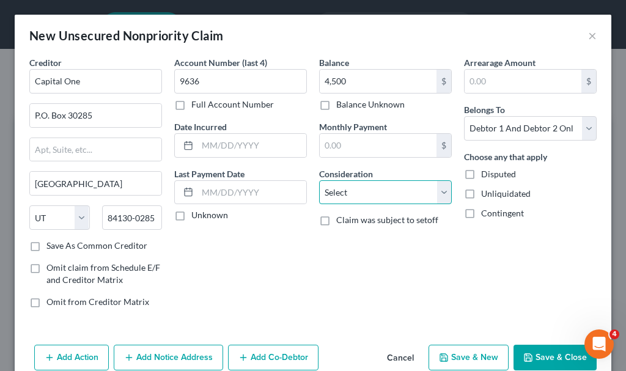
click at [346, 189] on select "Select Cable / Satellite Services Collection Agency Credit Card Debt Debt Couns…" at bounding box center [385, 192] width 133 height 24
click at [319, 180] on select "Select Cable / Satellite Services Collection Agency Credit Card Debt Debt Couns…" at bounding box center [385, 192] width 133 height 24
click at [474, 359] on button "Save & New" at bounding box center [468, 358] width 80 height 26
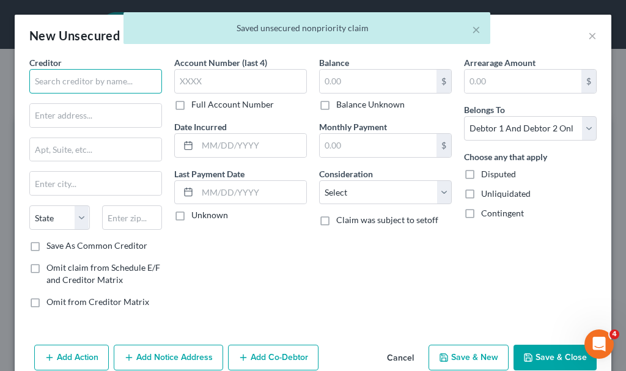
click at [98, 84] on input "text" at bounding box center [95, 81] width 133 height 24
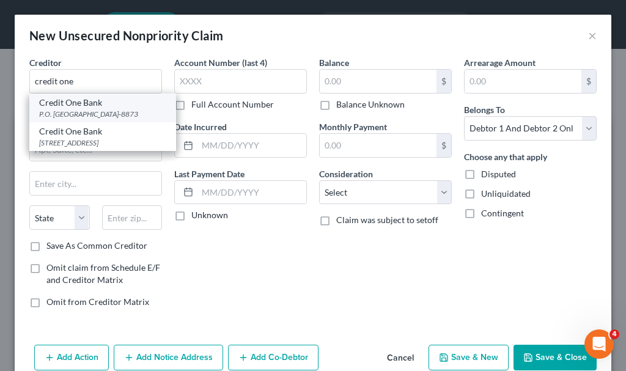
click at [70, 108] on div "Credit One Bank" at bounding box center [102, 103] width 127 height 12
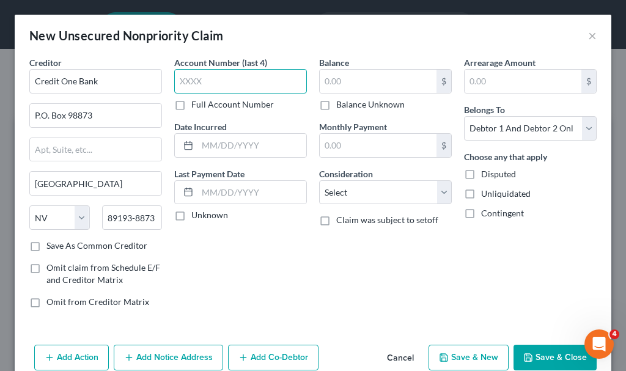
click at [207, 80] on input "text" at bounding box center [240, 81] width 133 height 24
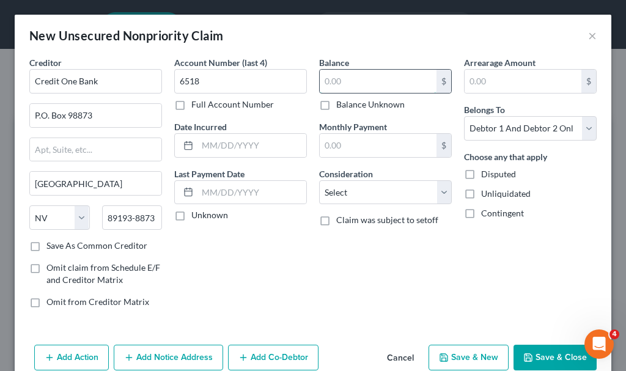
click at [360, 80] on input "text" at bounding box center [378, 81] width 117 height 23
click at [368, 197] on select "Select Cable / Satellite Services Collection Agency Credit Card Debt Debt Couns…" at bounding box center [385, 192] width 133 height 24
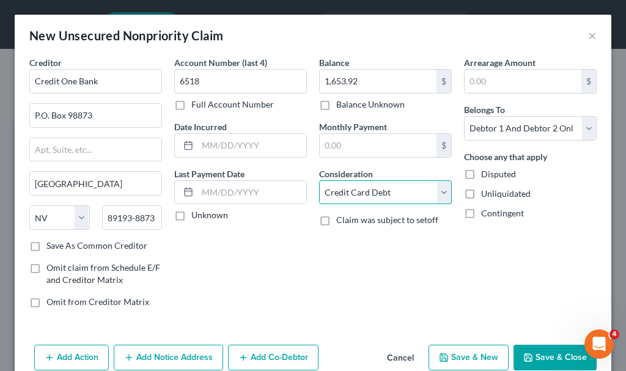
click at [319, 180] on select "Select Cable / Satellite Services Collection Agency Credit Card Debt Debt Couns…" at bounding box center [385, 192] width 133 height 24
click at [451, 351] on button "Save & New" at bounding box center [468, 358] width 80 height 26
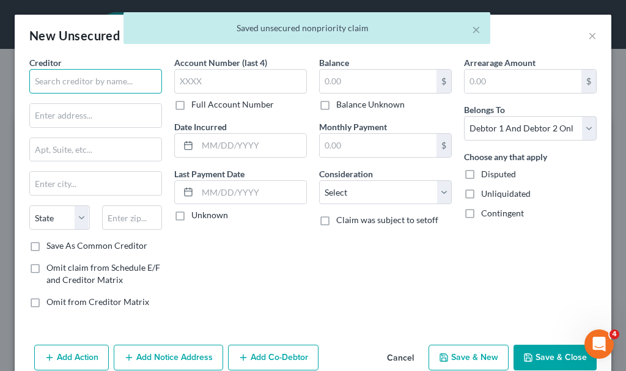
click at [106, 79] on input "text" at bounding box center [95, 81] width 133 height 24
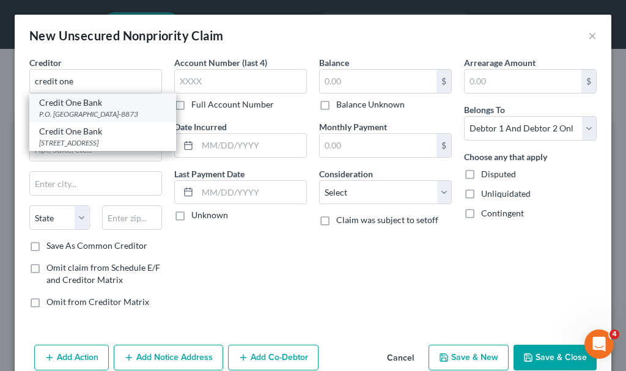
click at [92, 111] on div "P.O. Box 98873, Las Vegas, NV 89193-8873" at bounding box center [102, 114] width 127 height 10
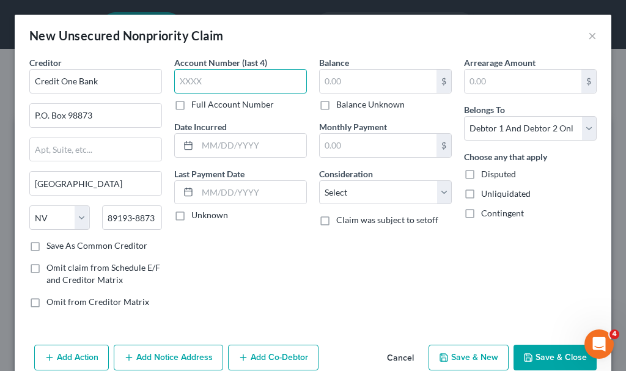
click at [213, 78] on input "text" at bounding box center [240, 81] width 133 height 24
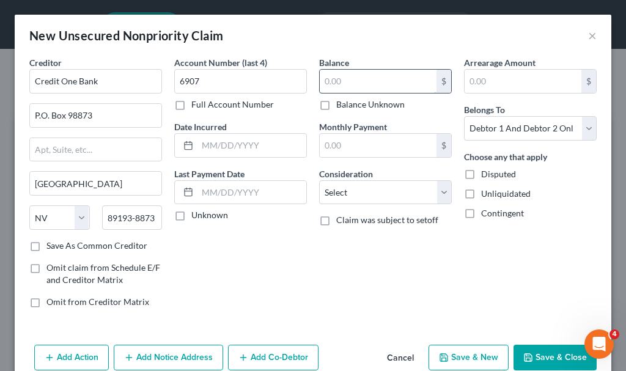
click at [337, 81] on input "text" at bounding box center [378, 81] width 117 height 23
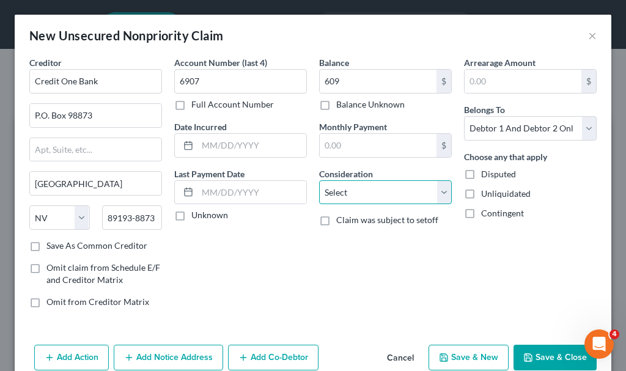
click at [345, 190] on select "Select Cable / Satellite Services Collection Agency Credit Card Debt Debt Couns…" at bounding box center [385, 192] width 133 height 24
click at [319, 180] on select "Select Cable / Satellite Services Collection Agency Credit Card Debt Debt Couns…" at bounding box center [385, 192] width 133 height 24
click at [463, 360] on button "Save & New" at bounding box center [468, 358] width 80 height 26
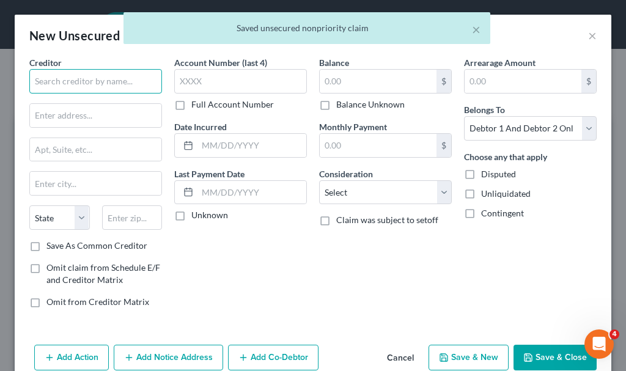
click at [89, 79] on input "text" at bounding box center [95, 81] width 133 height 24
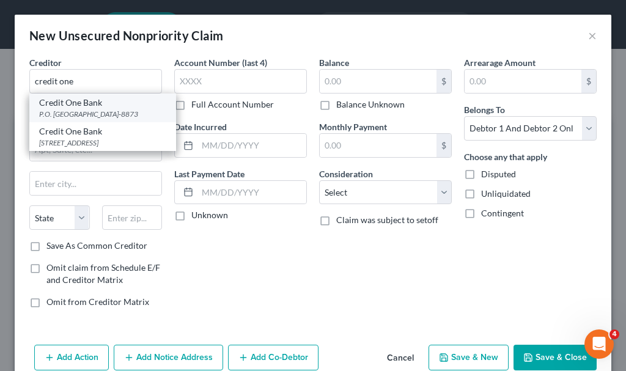
click at [66, 107] on div "Credit One Bank" at bounding box center [102, 103] width 127 height 12
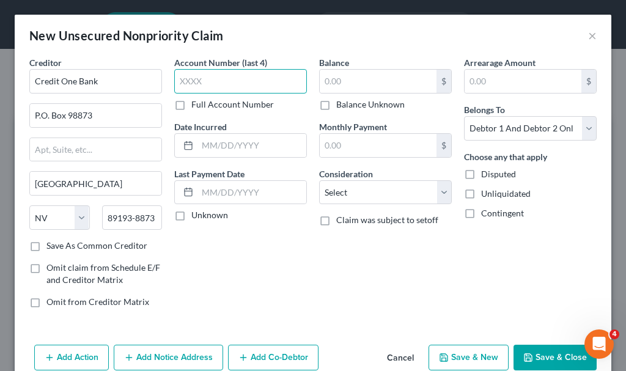
click at [197, 87] on input "text" at bounding box center [240, 81] width 133 height 24
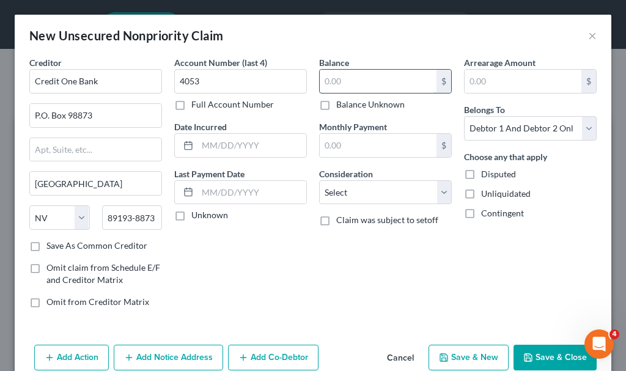
click at [344, 81] on input "text" at bounding box center [378, 81] width 117 height 23
click at [360, 190] on select "Select Cable / Satellite Services Collection Agency Credit Card Debt Debt Couns…" at bounding box center [385, 192] width 133 height 24
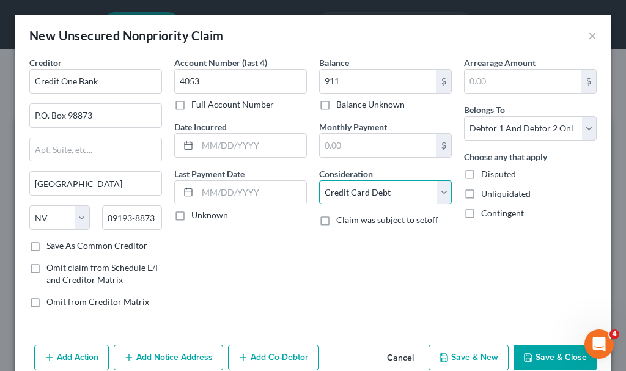
click at [319, 180] on select "Select Cable / Satellite Services Collection Agency Credit Card Debt Debt Couns…" at bounding box center [385, 192] width 133 height 24
click at [444, 354] on button "Save & New" at bounding box center [468, 358] width 80 height 26
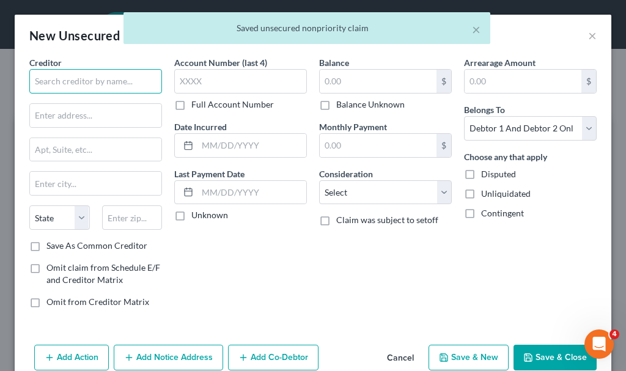
click at [122, 80] on input "text" at bounding box center [95, 81] width 133 height 24
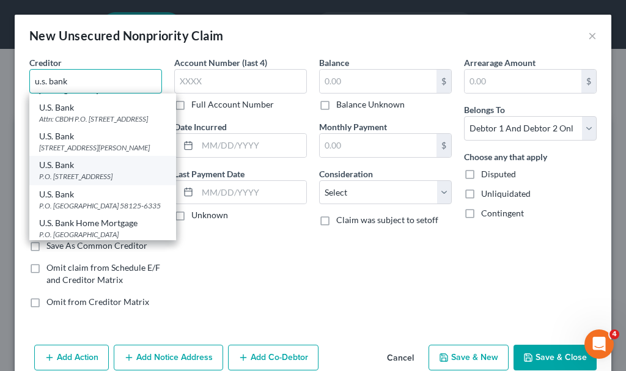
scroll to position [86, 0]
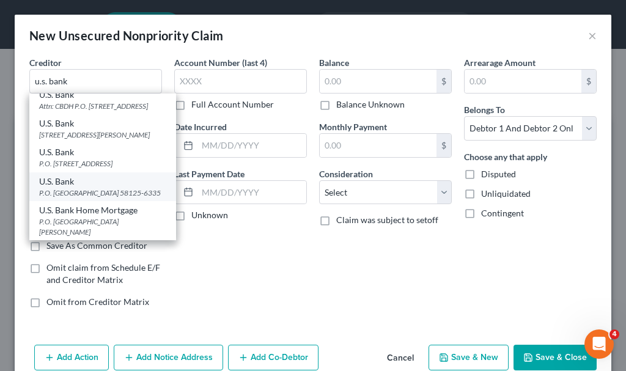
click at [90, 191] on div "P.O. [GEOGRAPHIC_DATA] 58125-6335" at bounding box center [102, 193] width 127 height 10
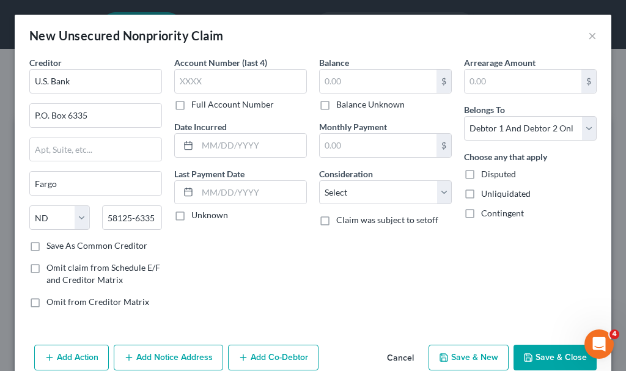
scroll to position [0, 0]
click at [215, 79] on input "text" at bounding box center [240, 81] width 133 height 24
click at [357, 81] on input "text" at bounding box center [378, 81] width 117 height 23
click at [349, 191] on select "Select Cable / Satellite Services Collection Agency Credit Card Debt Debt Couns…" at bounding box center [385, 192] width 133 height 24
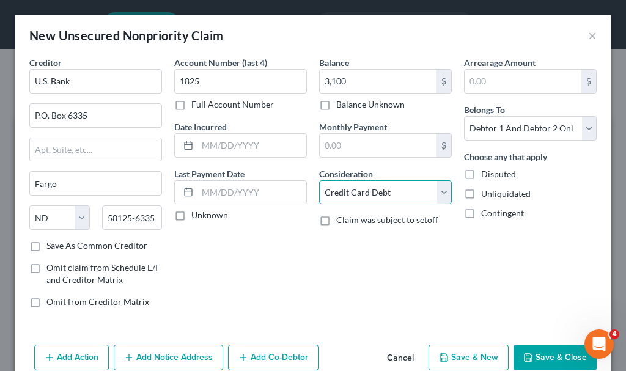
click at [319, 180] on select "Select Cable / Satellite Services Collection Agency Credit Card Debt Debt Couns…" at bounding box center [385, 192] width 133 height 24
click at [445, 356] on button "Save & New" at bounding box center [468, 358] width 80 height 26
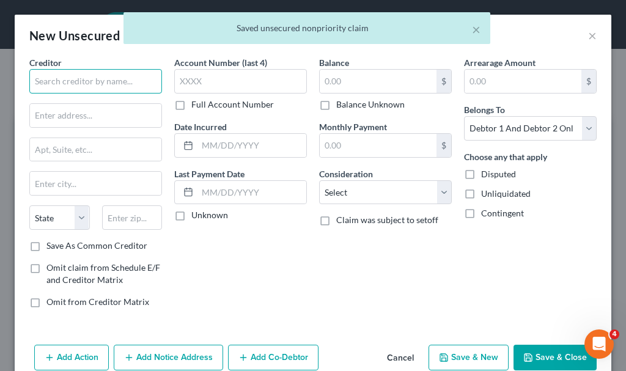
click at [108, 80] on input "text" at bounding box center [95, 81] width 133 height 24
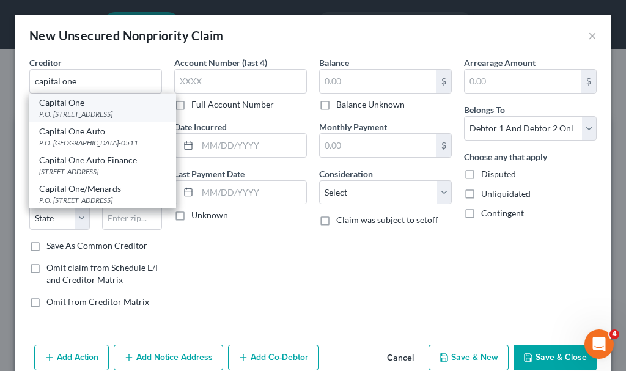
click at [67, 111] on div "P.O. [STREET_ADDRESS]" at bounding box center [102, 114] width 127 height 10
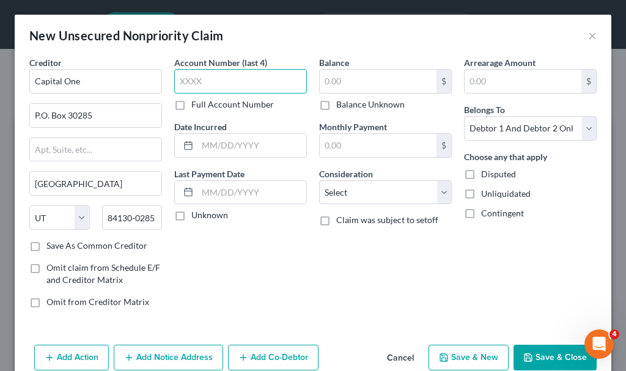
click at [208, 82] on input "text" at bounding box center [240, 81] width 133 height 24
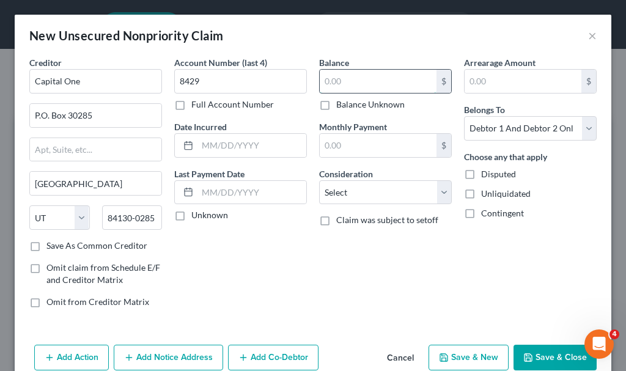
click at [346, 81] on input "text" at bounding box center [378, 81] width 117 height 23
click at [348, 196] on select "Select Cable / Satellite Services Collection Agency Credit Card Debt Debt Couns…" at bounding box center [385, 192] width 133 height 24
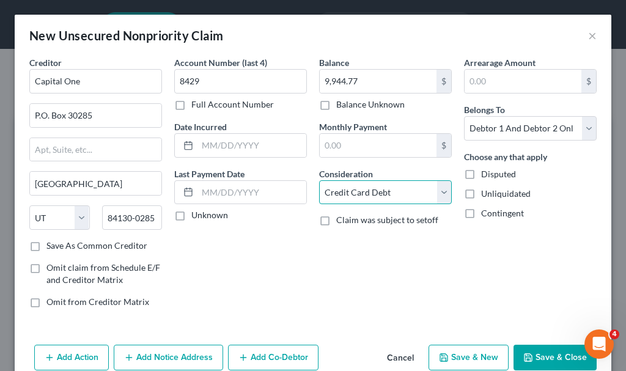
click at [319, 180] on select "Select Cable / Satellite Services Collection Agency Credit Card Debt Debt Couns…" at bounding box center [385, 192] width 133 height 24
click at [456, 357] on button "Save & New" at bounding box center [468, 358] width 80 height 26
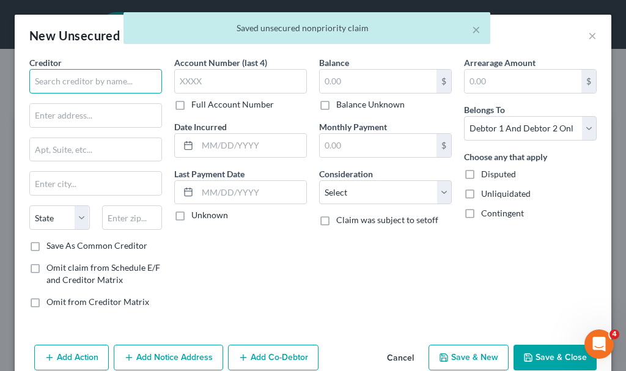
click at [105, 81] on input "text" at bounding box center [95, 81] width 133 height 24
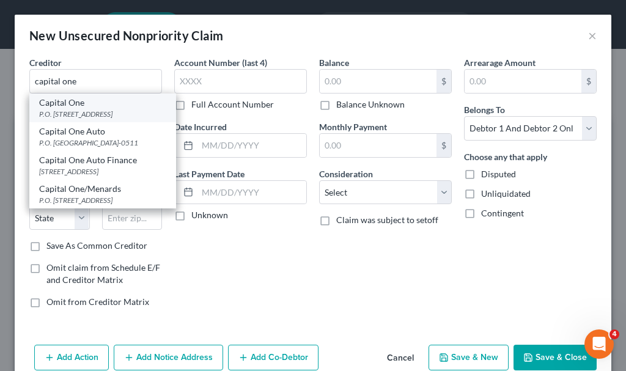
click at [56, 112] on div "P.O. [STREET_ADDRESS]" at bounding box center [102, 114] width 127 height 10
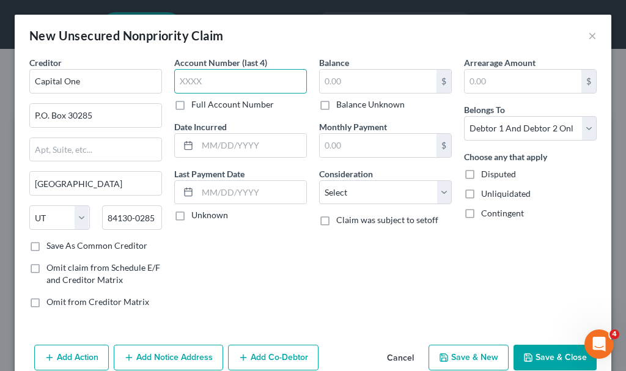
click at [240, 77] on input "text" at bounding box center [240, 81] width 133 height 24
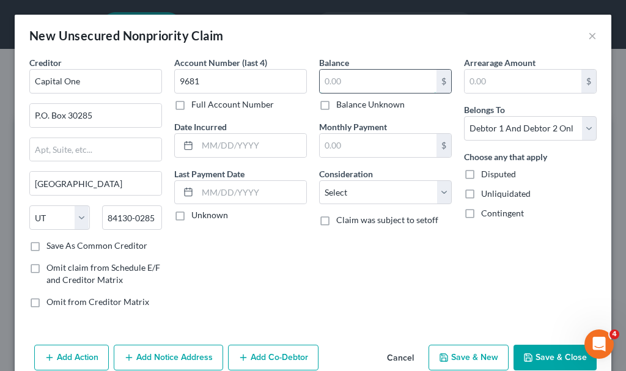
click at [348, 80] on input "text" at bounding box center [378, 81] width 117 height 23
click at [356, 186] on select "Select Cable / Satellite Services Collection Agency Credit Card Debt Debt Couns…" at bounding box center [385, 192] width 133 height 24
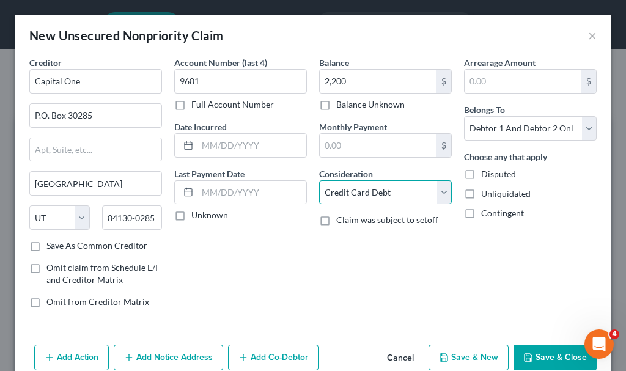
click at [319, 180] on select "Select Cable / Satellite Services Collection Agency Credit Card Debt Debt Couns…" at bounding box center [385, 192] width 133 height 24
click at [464, 354] on button "Save & New" at bounding box center [468, 358] width 80 height 26
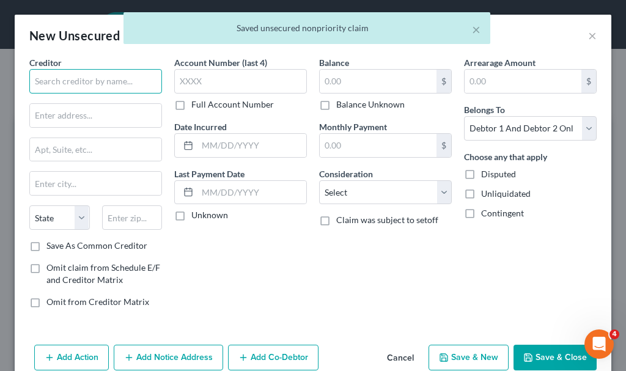
click at [93, 82] on input "text" at bounding box center [95, 81] width 133 height 24
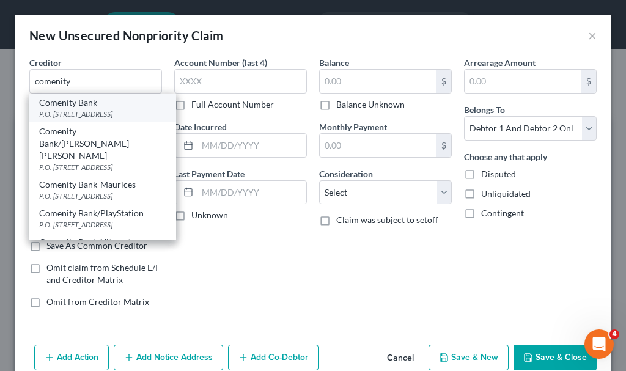
click at [81, 111] on div "P.O. Box 182125, Columbus, OH 43218-2273" at bounding box center [102, 114] width 127 height 10
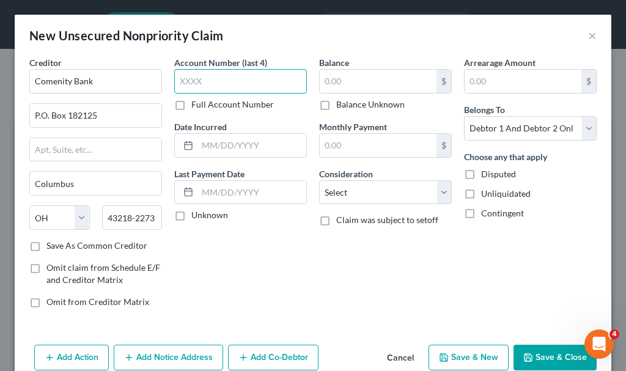
click at [225, 79] on input "text" at bounding box center [240, 81] width 133 height 24
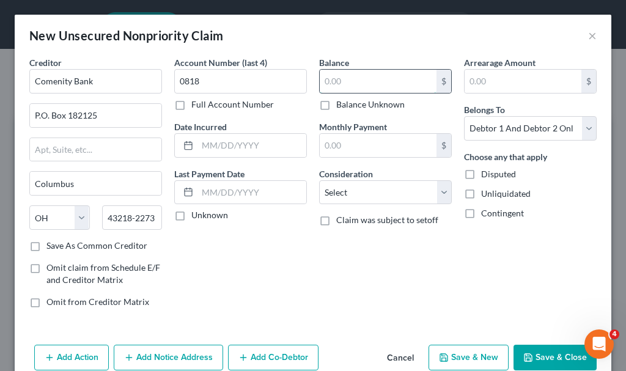
click at [339, 84] on input "text" at bounding box center [378, 81] width 117 height 23
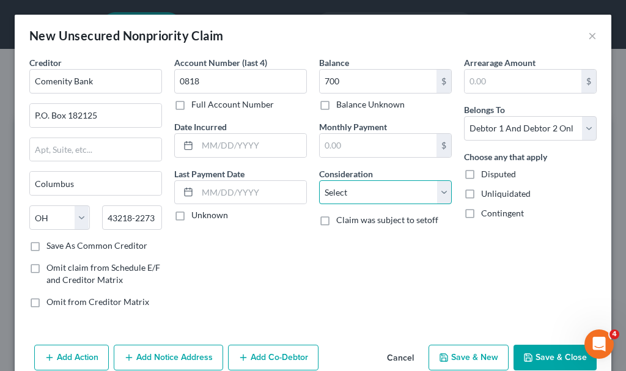
click at [357, 190] on select "Select Cable / Satellite Services Collection Agency Credit Card Debt Debt Couns…" at bounding box center [385, 192] width 133 height 24
click at [319, 180] on select "Select Cable / Satellite Services Collection Agency Credit Card Debt Debt Couns…" at bounding box center [385, 192] width 133 height 24
click at [543, 356] on button "Save & Close" at bounding box center [554, 358] width 83 height 26
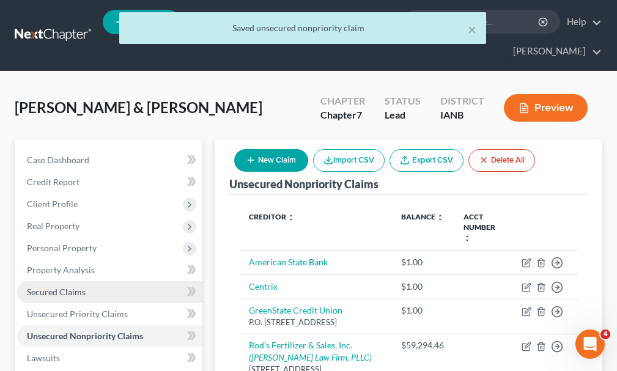
click at [64, 287] on span "Secured Claims" at bounding box center [56, 292] width 59 height 10
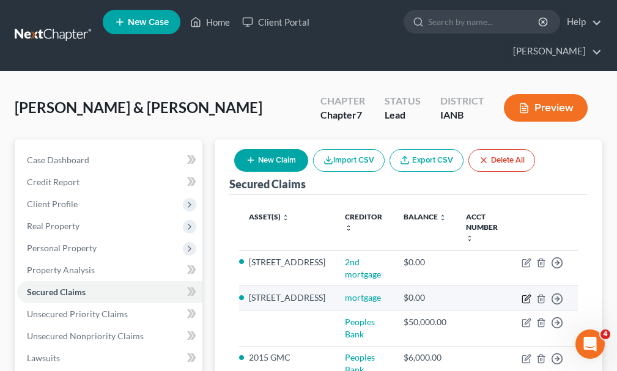
click at [527, 294] on icon "button" at bounding box center [526, 299] width 10 height 10
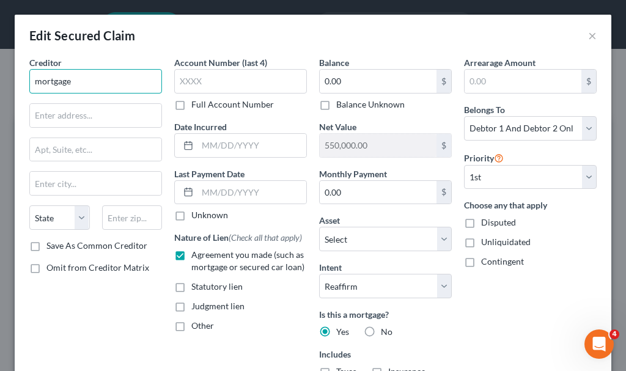
click at [83, 81] on input "mortgage" at bounding box center [95, 81] width 133 height 24
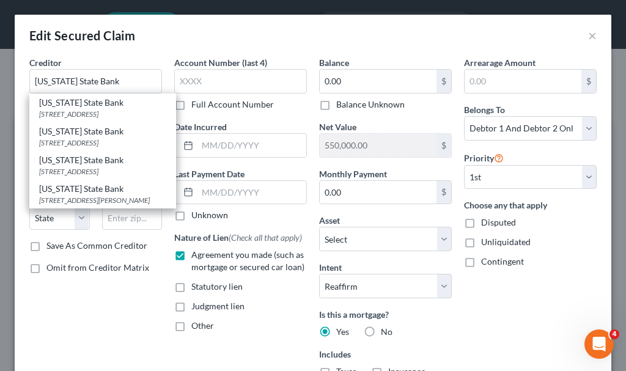
drag, startPoint x: 71, startPoint y: 110, endPoint x: 106, endPoint y: 106, distance: 35.6
click at [71, 110] on div "301 Plymouth St. NW, Le Mars, IA 51031" at bounding box center [102, 114] width 127 height 10
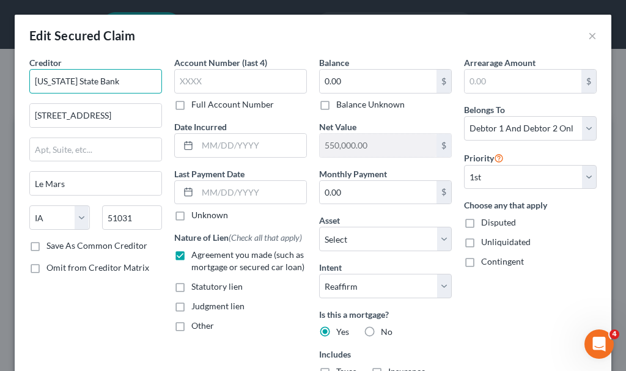
click at [113, 78] on input "Iowa State Bank" at bounding box center [95, 81] width 133 height 24
click at [46, 244] on label "Save As Common Creditor" at bounding box center [96, 246] width 101 height 12
click at [51, 244] on input "Save As Common Creditor" at bounding box center [55, 244] width 8 height 8
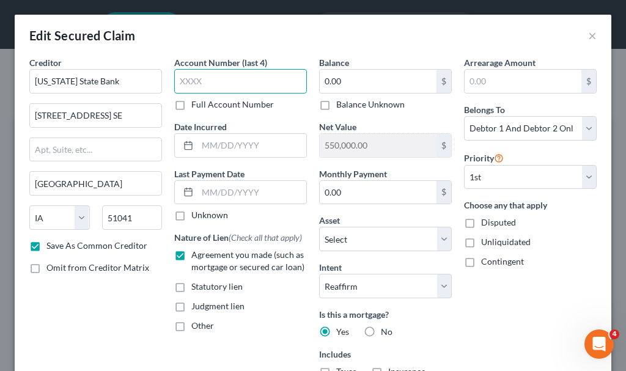
click at [222, 81] on input "text" at bounding box center [240, 81] width 133 height 24
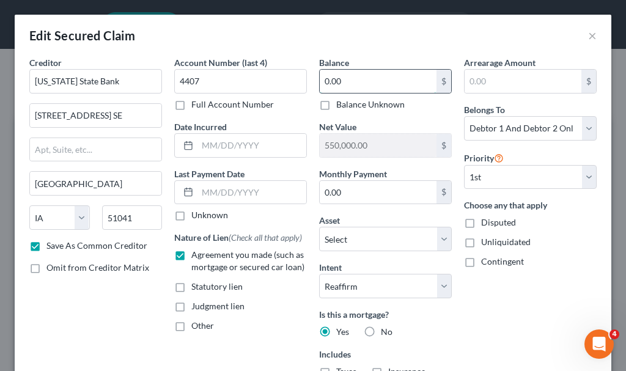
click at [365, 75] on input "0.00" at bounding box center [378, 81] width 117 height 23
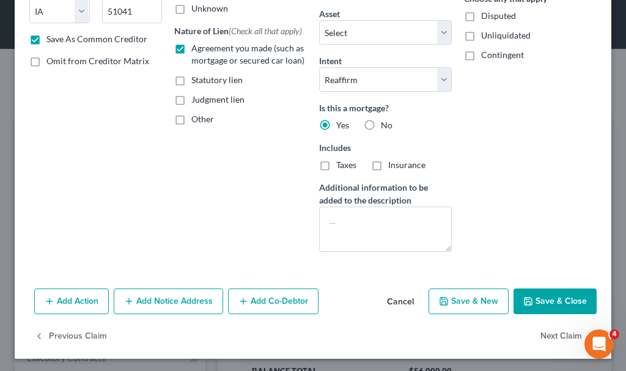
scroll to position [209, 0]
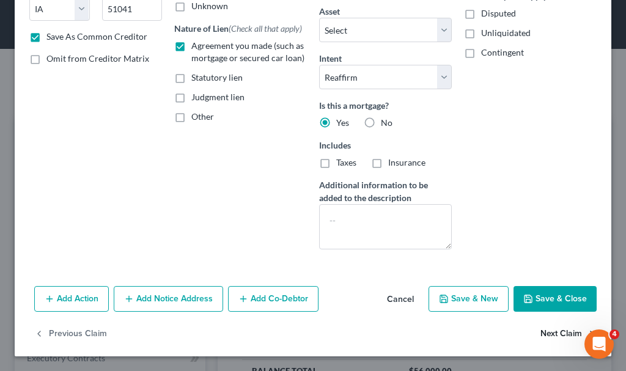
click at [549, 332] on button "Next Claim" at bounding box center [568, 334] width 56 height 26
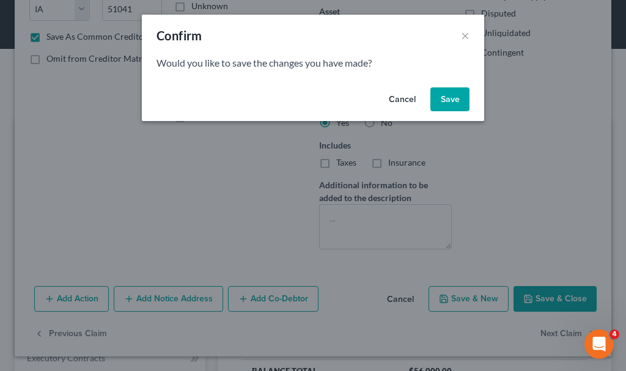
click at [450, 99] on button "Save" at bounding box center [449, 99] width 39 height 24
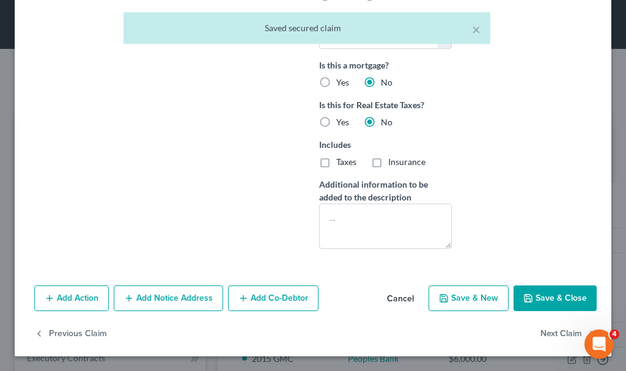
scroll to position [395, 0]
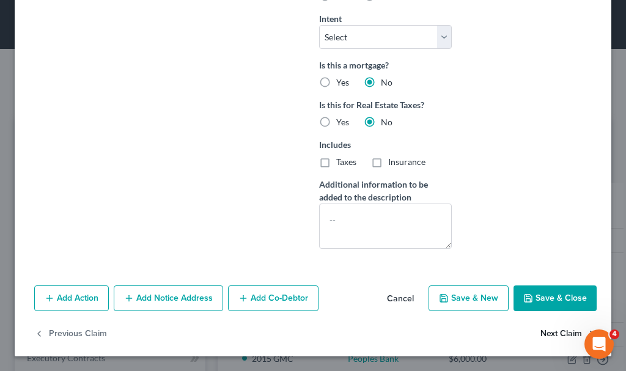
click at [543, 332] on button "Next Claim" at bounding box center [568, 334] width 56 height 26
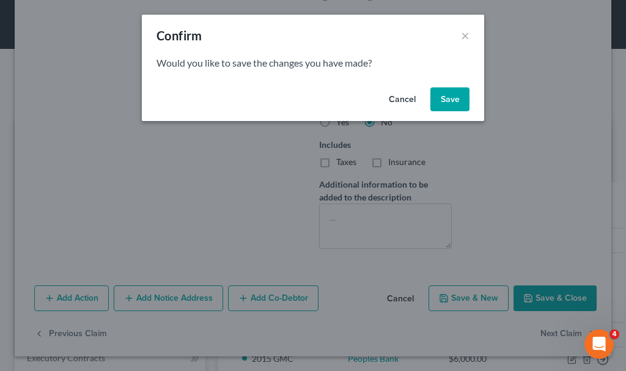
click at [445, 100] on button "Save" at bounding box center [449, 99] width 39 height 24
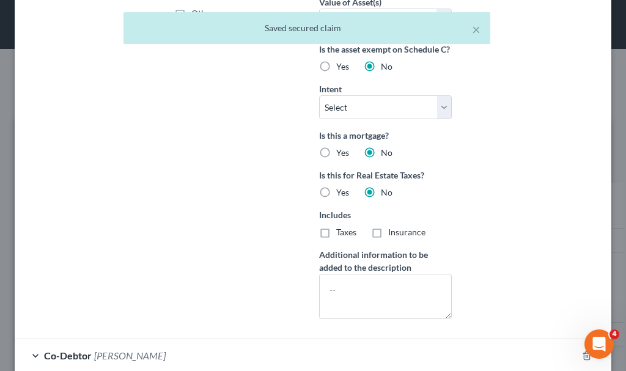
scroll to position [429, 0]
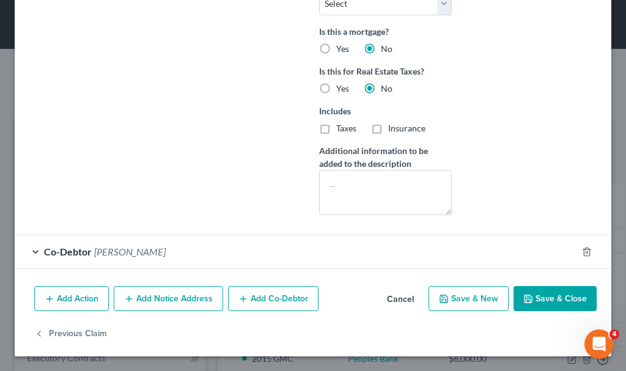
click at [530, 292] on button "Save & Close" at bounding box center [554, 299] width 83 height 26
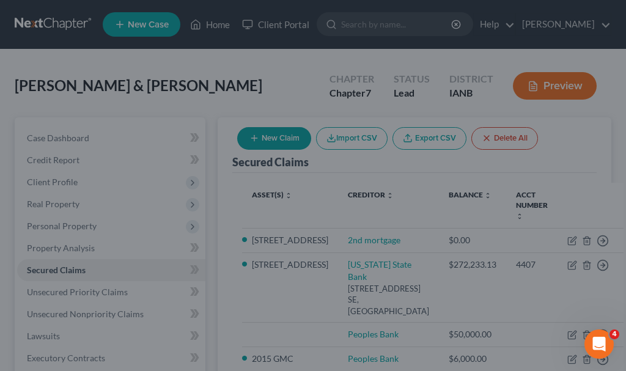
scroll to position [282, 0]
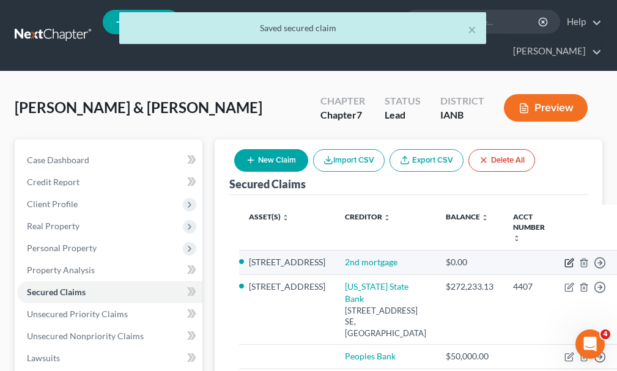
click at [564, 258] on icon "button" at bounding box center [569, 263] width 10 height 10
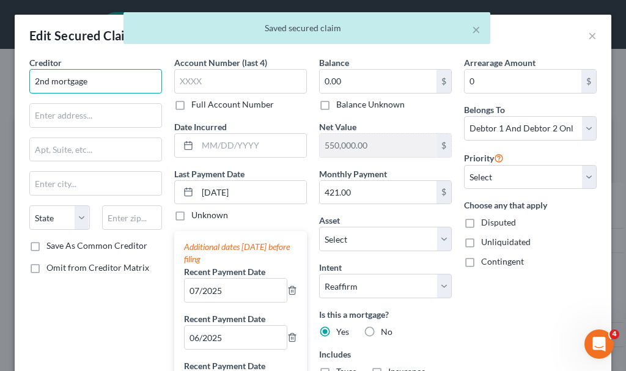
click at [108, 78] on input "2nd mortgage" at bounding box center [95, 81] width 133 height 24
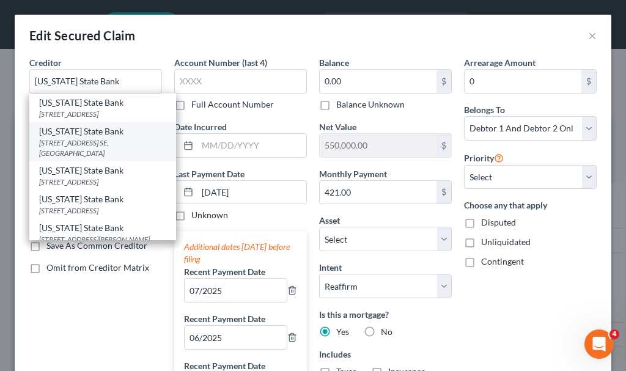
click at [76, 153] on div "105 Albany Ave. SE, Orange City, IA 51041" at bounding box center [102, 147] width 127 height 21
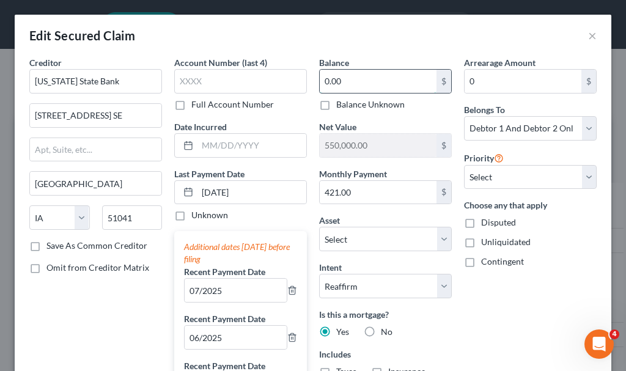
click at [364, 78] on input "0.00" at bounding box center [378, 81] width 117 height 23
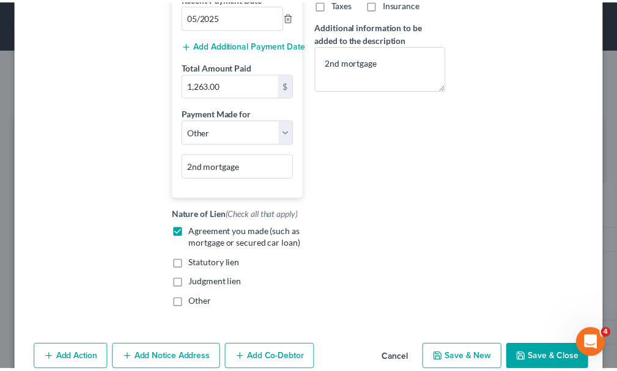
scroll to position [427, 0]
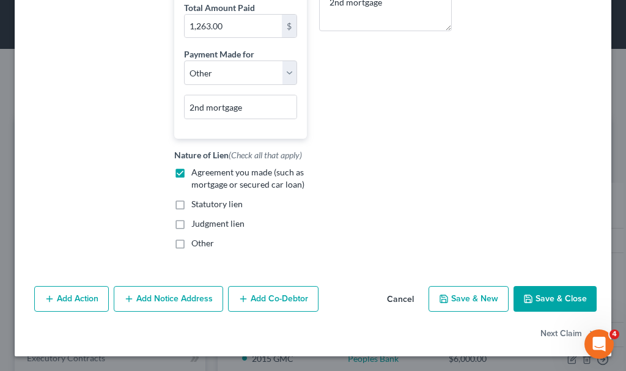
click at [536, 302] on button "Save & Close" at bounding box center [554, 299] width 83 height 26
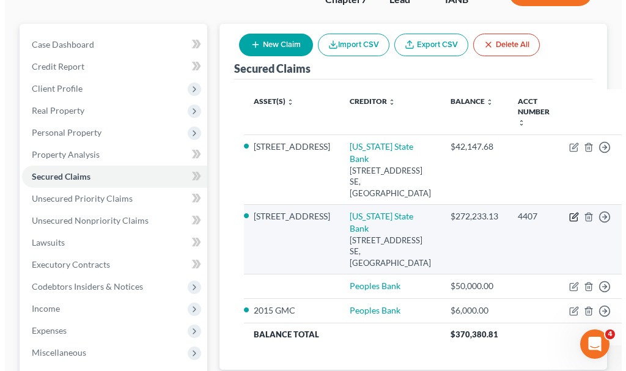
scroll to position [122, 0]
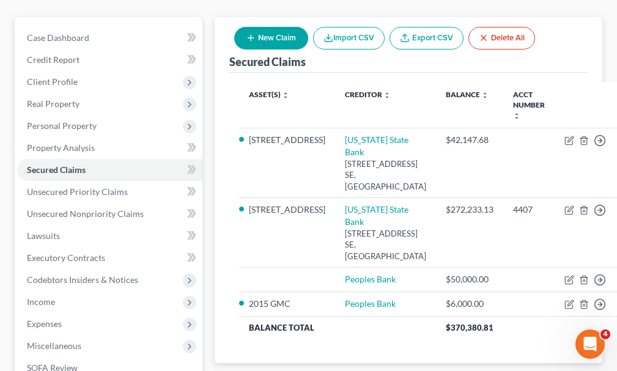
click at [280, 27] on button "New Claim" at bounding box center [271, 38] width 74 height 23
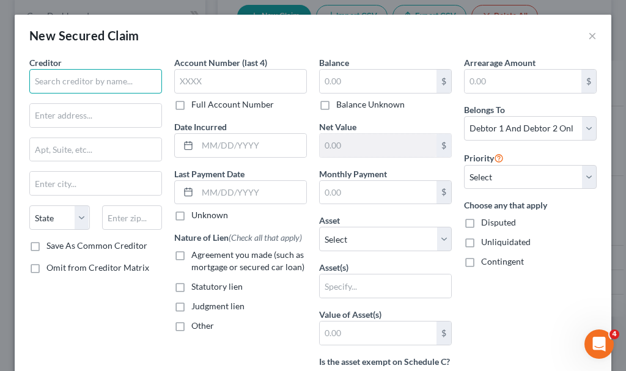
click at [120, 79] on input "text" at bounding box center [95, 81] width 133 height 24
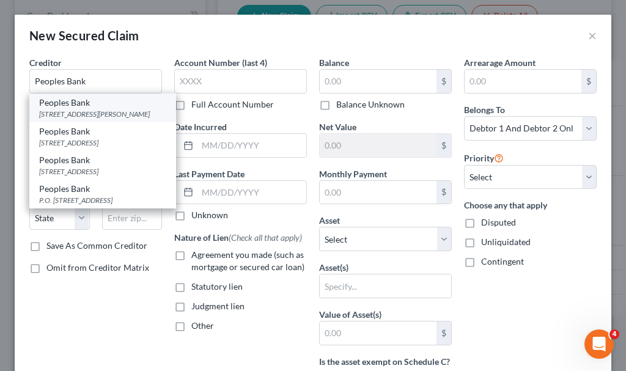
click at [76, 112] on div "468 Titan Rd., Hinton, IA 51024" at bounding box center [102, 114] width 127 height 10
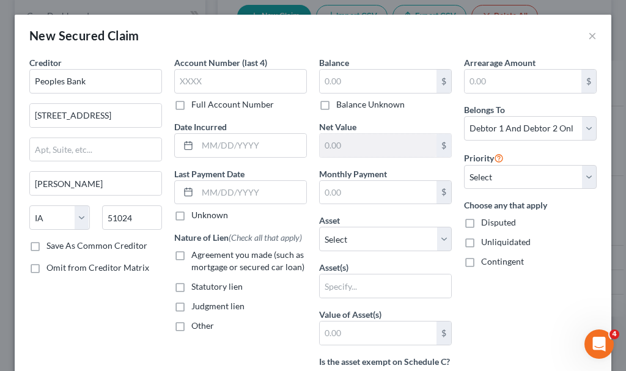
click at [191, 255] on label "Agreement you made (such as mortgage or secured car loan)" at bounding box center [248, 261] width 115 height 24
click at [196, 255] on input "Agreement you made (such as mortgage or secured car loan)" at bounding box center [200, 253] width 8 height 8
click at [357, 84] on input "text" at bounding box center [378, 81] width 117 height 23
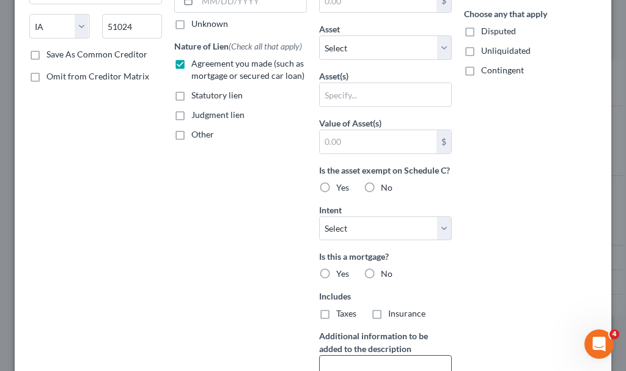
scroll to position [320, 0]
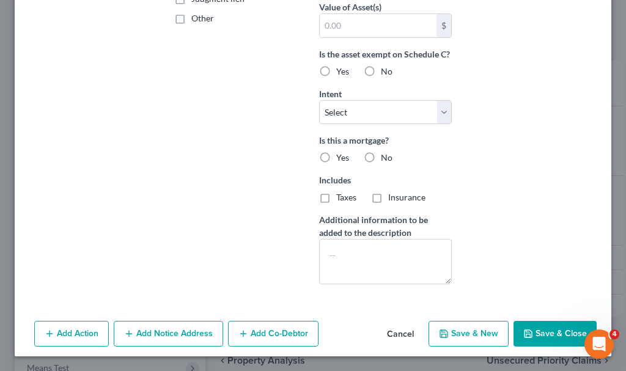
click at [535, 330] on button "Save & Close" at bounding box center [554, 334] width 83 height 26
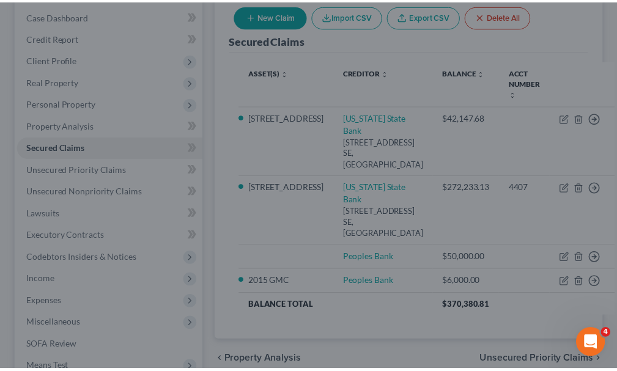
scroll to position [0, 0]
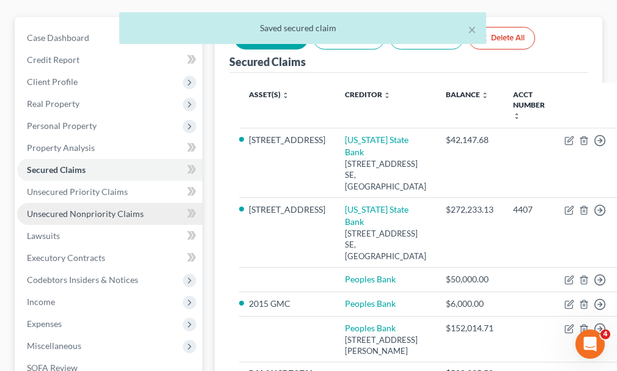
click at [74, 208] on span "Unsecured Nonpriority Claims" at bounding box center [85, 213] width 117 height 10
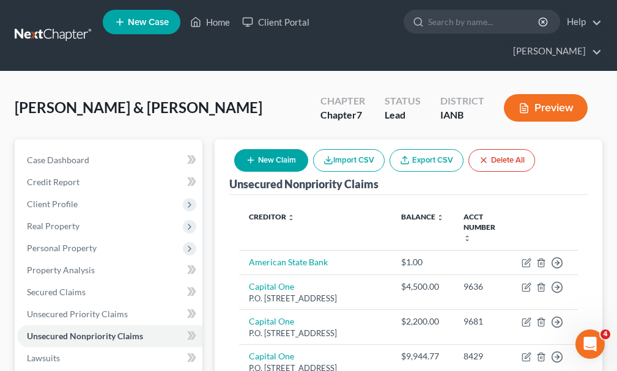
click at [282, 149] on button "New Claim" at bounding box center [271, 160] width 74 height 23
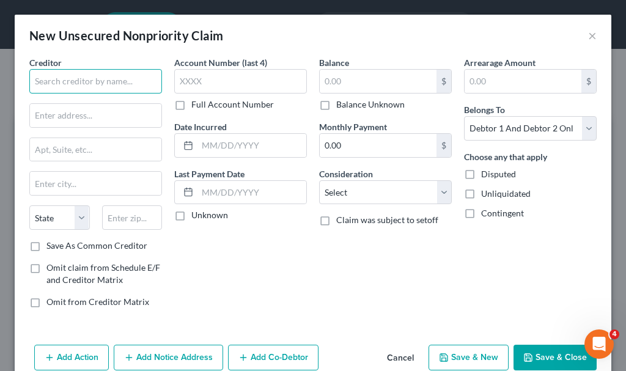
click at [122, 81] on input "text" at bounding box center [95, 81] width 133 height 24
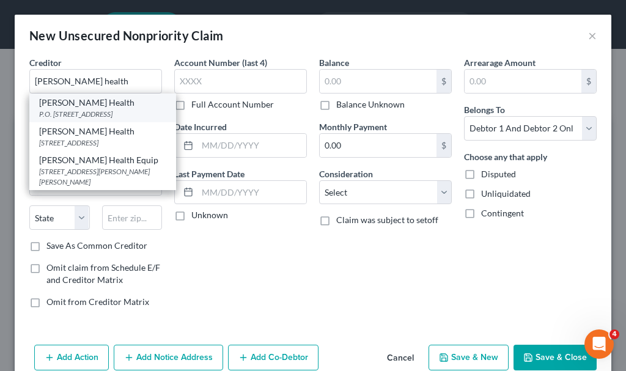
click at [84, 110] on div "P.O. [STREET_ADDRESS]" at bounding box center [102, 114] width 127 height 10
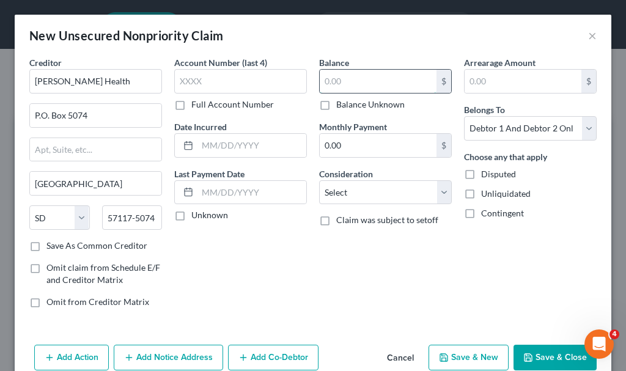
click at [343, 84] on input "text" at bounding box center [378, 81] width 117 height 23
click at [231, 96] on div "Account Number (last 4) Full Account Number" at bounding box center [240, 83] width 133 height 54
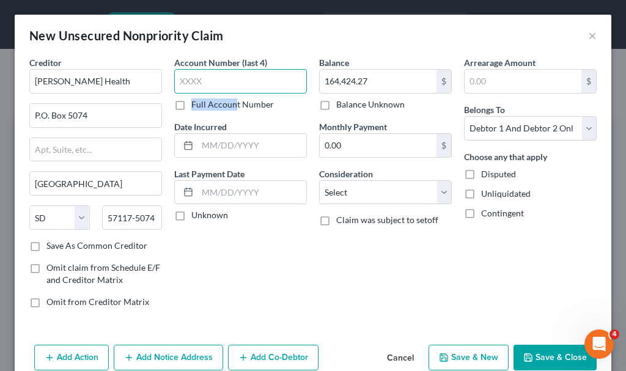
click at [235, 82] on input "text" at bounding box center [240, 81] width 133 height 24
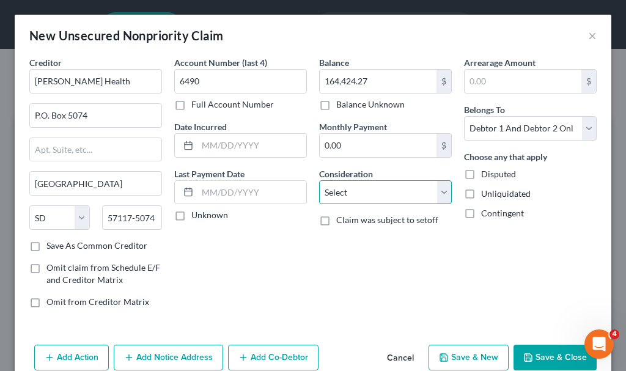
click at [354, 197] on select "Select Cable / Satellite Services Collection Agency Credit Card Debt Debt Couns…" at bounding box center [385, 192] width 133 height 24
click at [319, 180] on select "Select Cable / Satellite Services Collection Agency Credit Card Debt Debt Couns…" at bounding box center [385, 192] width 133 height 24
click at [532, 354] on button "Save & Close" at bounding box center [554, 358] width 83 height 26
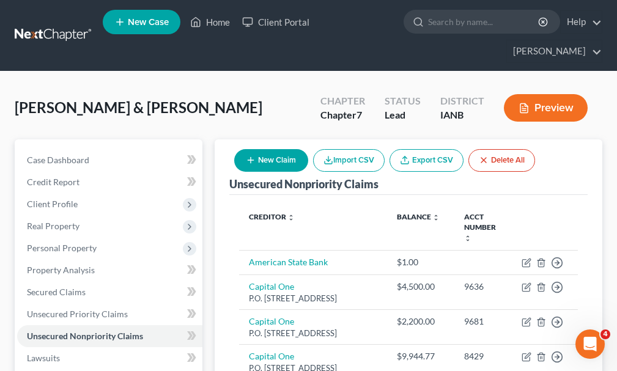
click at [269, 149] on button "New Claim" at bounding box center [271, 160] width 74 height 23
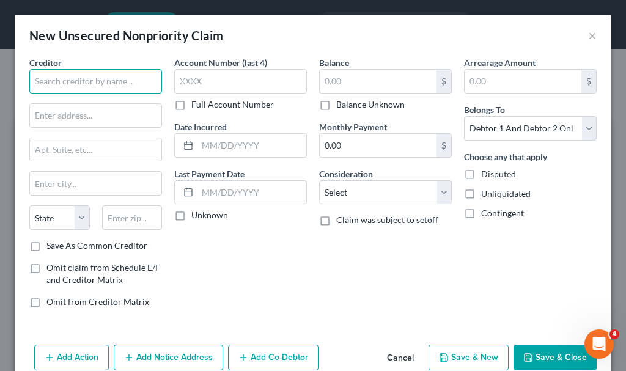
drag, startPoint x: 128, startPoint y: 74, endPoint x: 144, endPoint y: 133, distance: 60.8
click at [144, 131] on div "Creditor * State AL AK AR AZ CA CO CT DE DC FL GA GU HI ID IL IN IA KS KY LA ME…" at bounding box center [95, 147] width 133 height 183
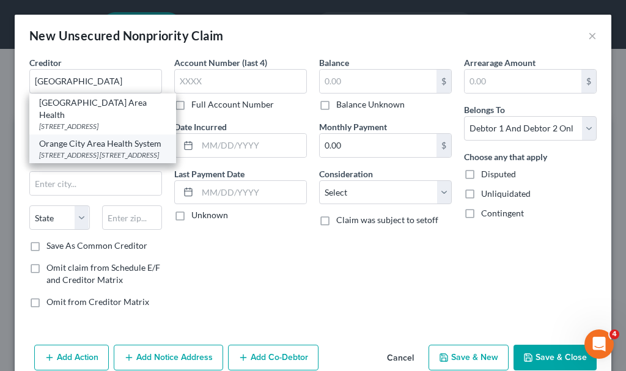
click at [82, 160] on div "[STREET_ADDRESS] [STREET_ADDRESS]" at bounding box center [102, 155] width 127 height 10
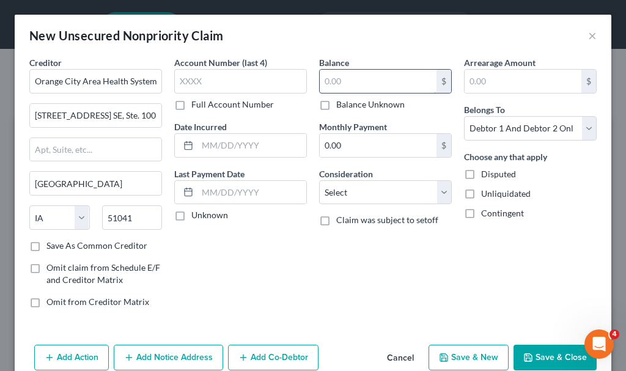
click at [340, 75] on input "text" at bounding box center [378, 81] width 117 height 23
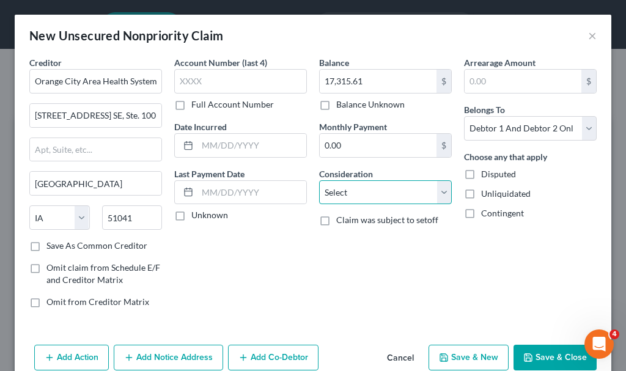
click at [370, 194] on select "Select Cable / Satellite Services Collection Agency Credit Card Debt Debt Couns…" at bounding box center [385, 192] width 133 height 24
click at [319, 180] on select "Select Cable / Satellite Services Collection Agency Credit Card Debt Debt Couns…" at bounding box center [385, 192] width 133 height 24
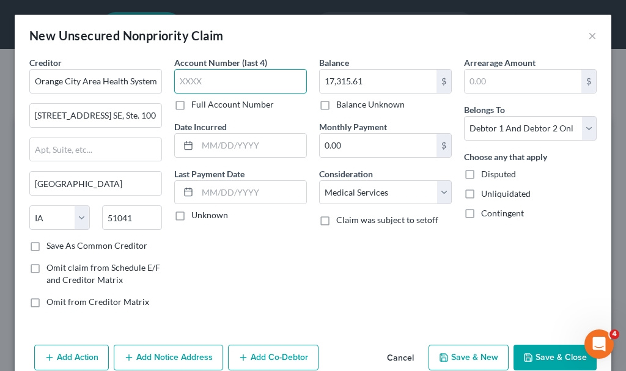
click at [240, 81] on input "text" at bounding box center [240, 81] width 133 height 24
click at [442, 353] on button "Save & New" at bounding box center [468, 358] width 80 height 26
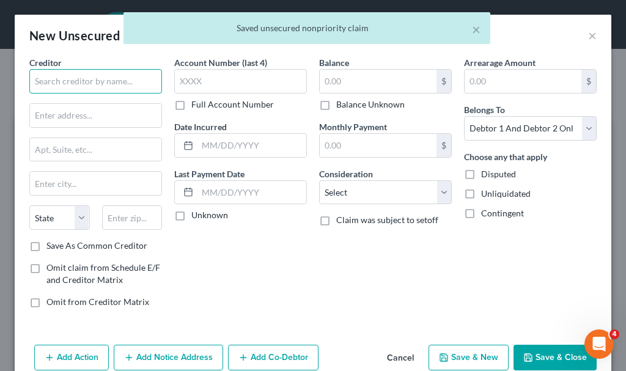
click at [123, 84] on input "text" at bounding box center [95, 81] width 133 height 24
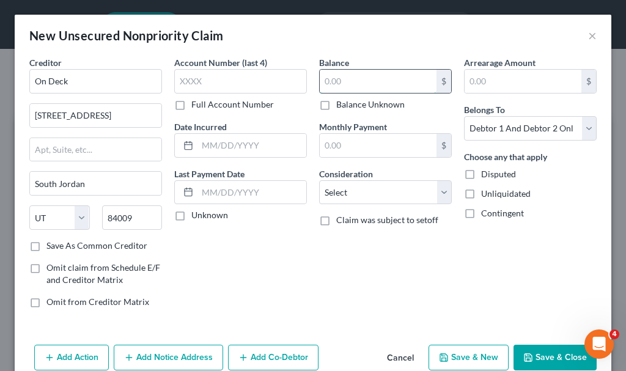
click at [350, 79] on input "text" at bounding box center [378, 81] width 117 height 23
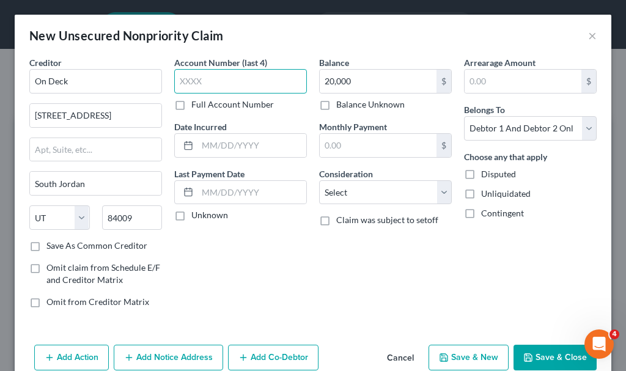
click at [233, 80] on input "text" at bounding box center [240, 81] width 133 height 24
click at [550, 352] on button "Save & Close" at bounding box center [554, 358] width 83 height 26
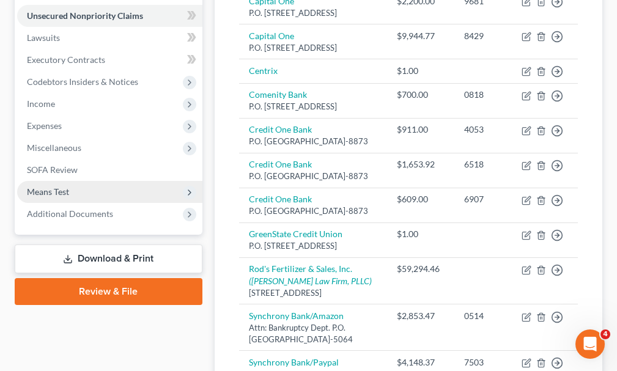
scroll to position [367, 0]
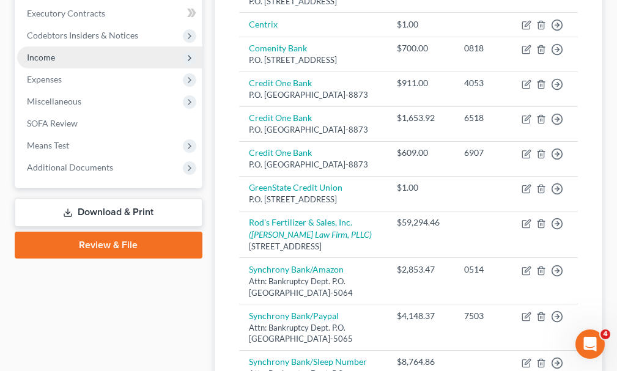
click at [40, 52] on span "Income" at bounding box center [41, 57] width 28 height 10
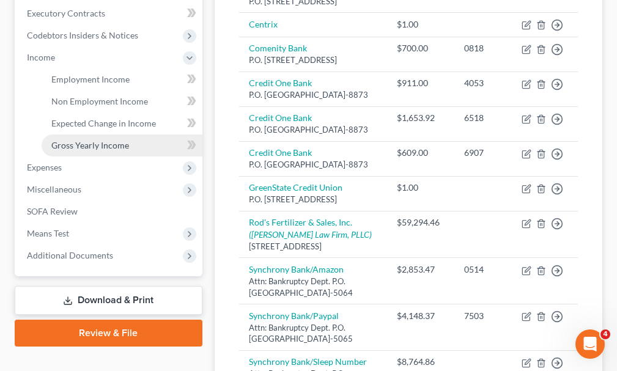
click at [75, 140] on span "Gross Yearly Income" at bounding box center [90, 145] width 78 height 10
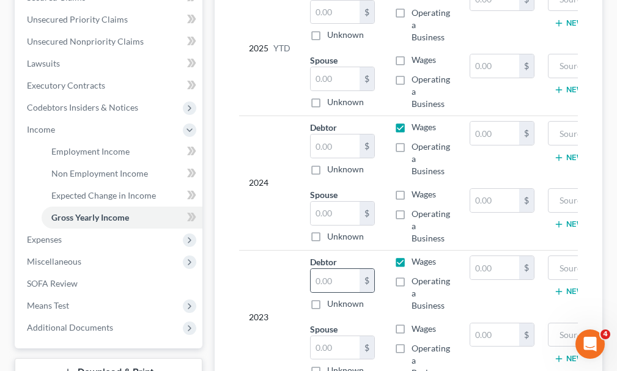
scroll to position [306, 0]
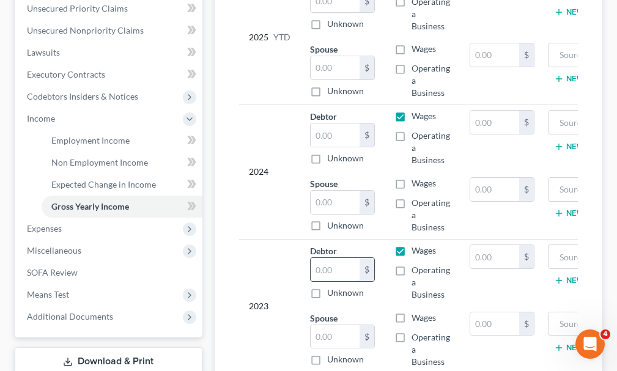
click at [328, 258] on input "text" at bounding box center [334, 269] width 49 height 23
click at [487, 245] on input "text" at bounding box center [494, 256] width 49 height 23
click at [560, 245] on input "text" at bounding box center [609, 256] width 111 height 23
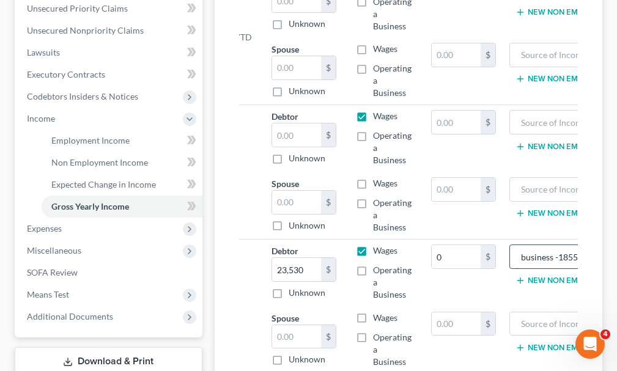
scroll to position [0, 43]
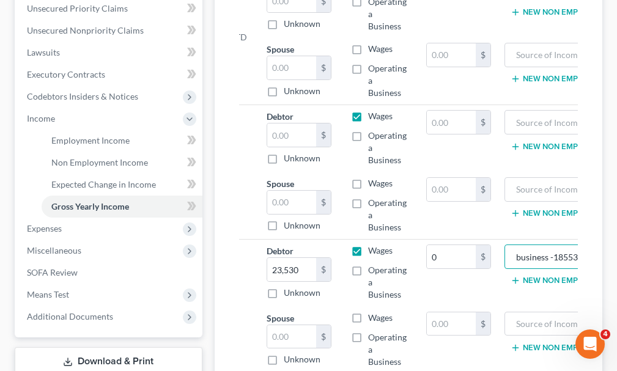
click at [542, 276] on button "New Non Employment Income" at bounding box center [578, 281] width 136 height 10
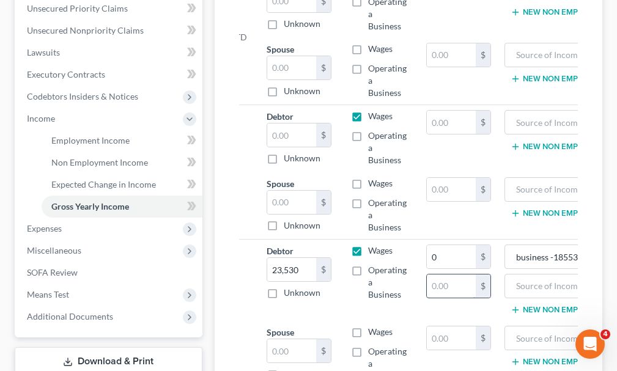
click at [437, 274] on input "text" at bounding box center [450, 285] width 49 height 23
click at [522, 274] on input "text" at bounding box center [566, 285] width 111 height 23
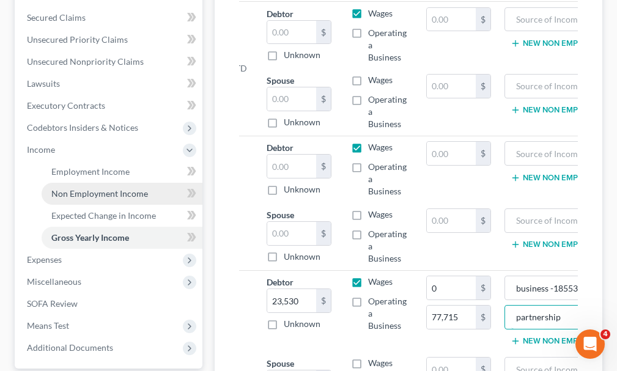
scroll to position [0, 0]
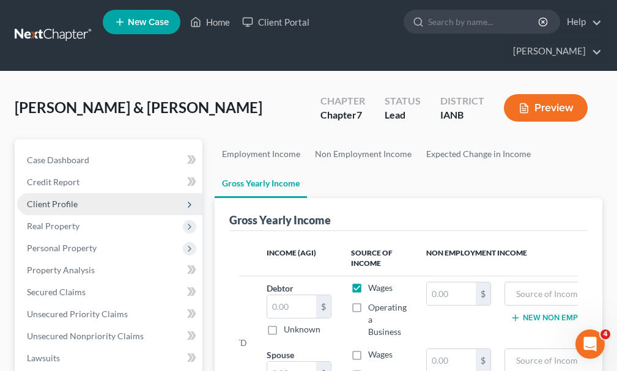
click at [68, 199] on span "Client Profile" at bounding box center [52, 204] width 51 height 10
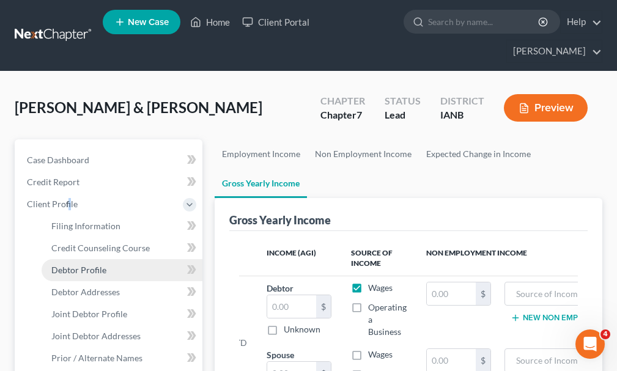
click at [93, 265] on span "Debtor Profile" at bounding box center [78, 270] width 55 height 10
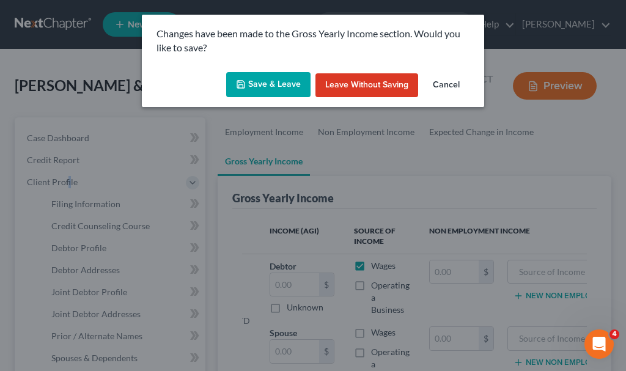
click at [268, 82] on button "Save & Leave" at bounding box center [268, 85] width 84 height 26
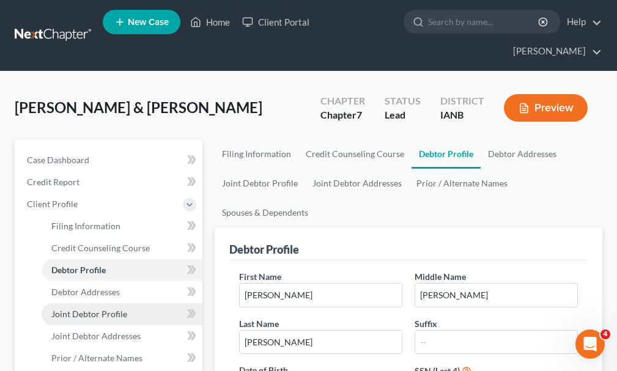
click at [106, 309] on span "Joint Debtor Profile" at bounding box center [89, 314] width 76 height 10
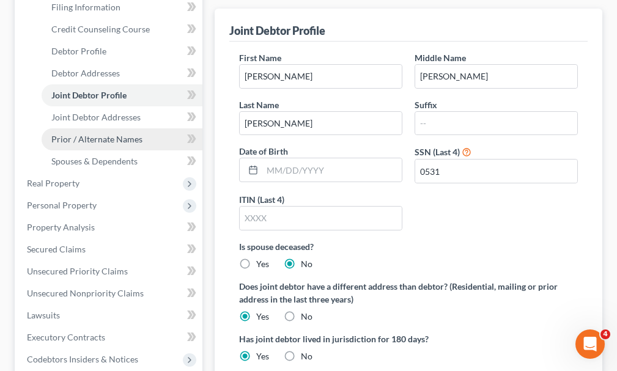
scroll to position [244, 0]
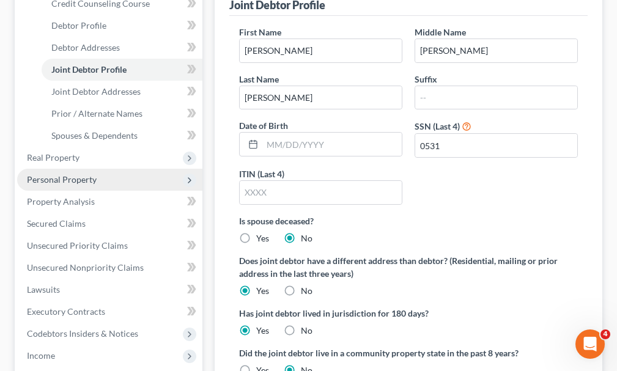
click at [60, 174] on span "Personal Property" at bounding box center [62, 179] width 70 height 10
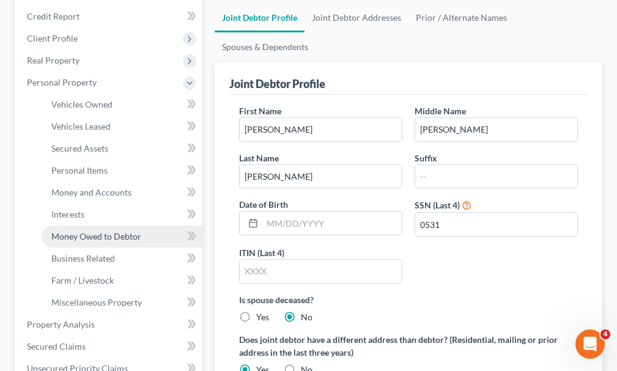
scroll to position [122, 0]
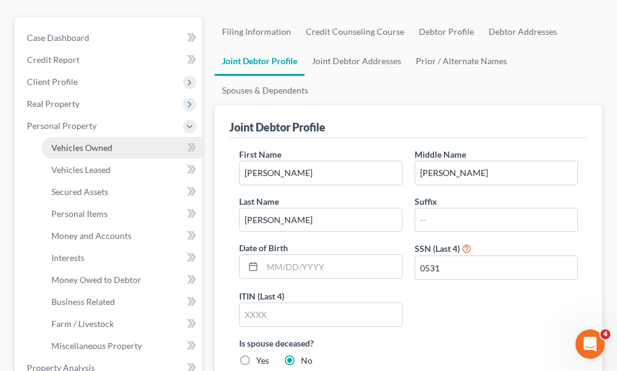
click at [76, 142] on span "Vehicles Owned" at bounding box center [81, 147] width 61 height 10
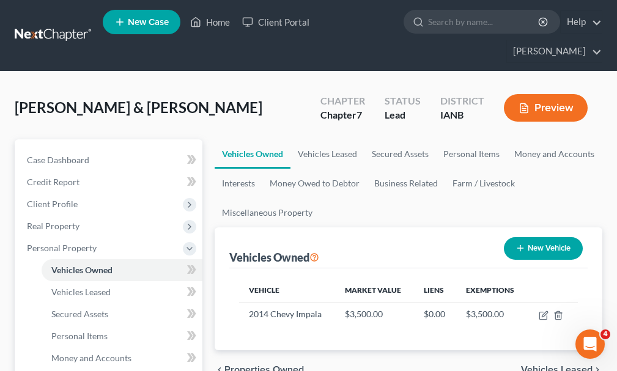
click at [558, 237] on button "New Vehicle" at bounding box center [542, 248] width 79 height 23
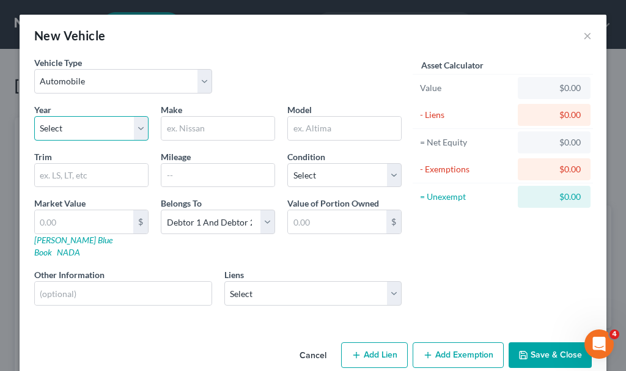
drag, startPoint x: 73, startPoint y: 122, endPoint x: 72, endPoint y: 133, distance: 10.5
click at [72, 133] on select "Select 2026 2025 2024 2023 2022 2021 2020 2019 2018 2017 2016 2015 2014 2013 20…" at bounding box center [91, 128] width 114 height 24
click at [34, 116] on select "Select 2026 2025 2024 2023 2022 2021 2020 2019 2018 2017 2016 2015 2014 2013 20…" at bounding box center [91, 128] width 114 height 24
click at [211, 122] on input "text" at bounding box center [217, 128] width 113 height 23
click at [315, 127] on input "text" at bounding box center [344, 128] width 113 height 23
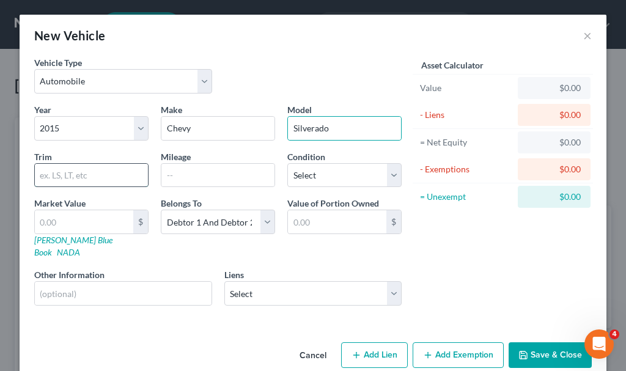
click at [84, 172] on input "text" at bounding box center [91, 175] width 113 height 23
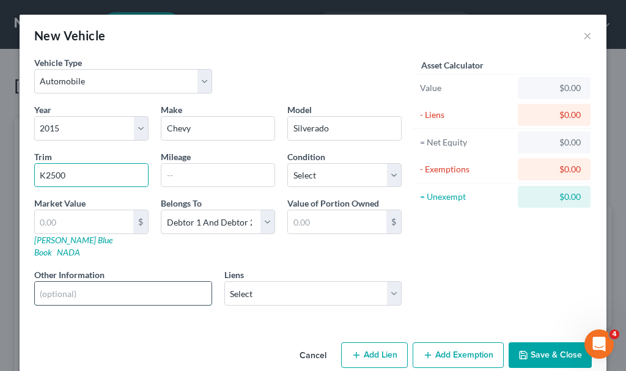
click at [74, 282] on input "text" at bounding box center [123, 293] width 177 height 23
click at [63, 230] on input "text" at bounding box center [84, 221] width 98 height 23
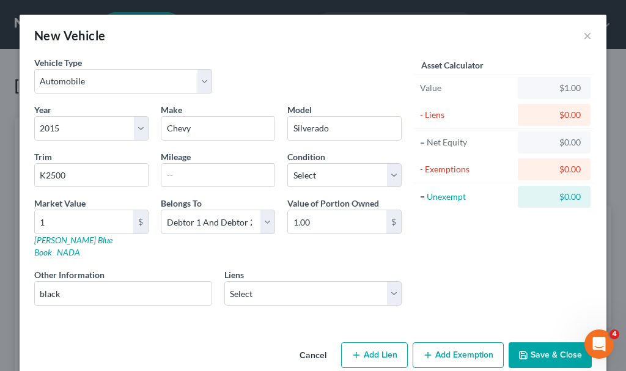
click at [465, 343] on button "Add Exemption" at bounding box center [457, 355] width 91 height 26
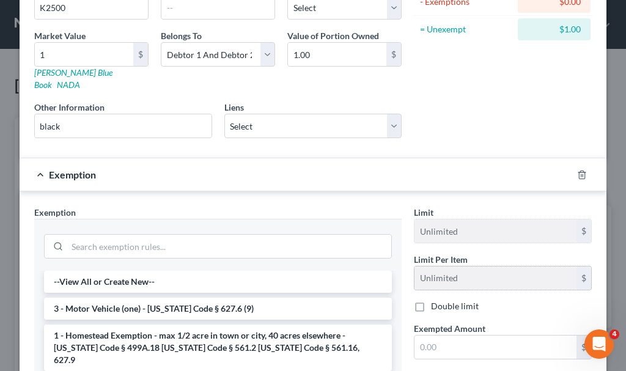
scroll to position [183, 0]
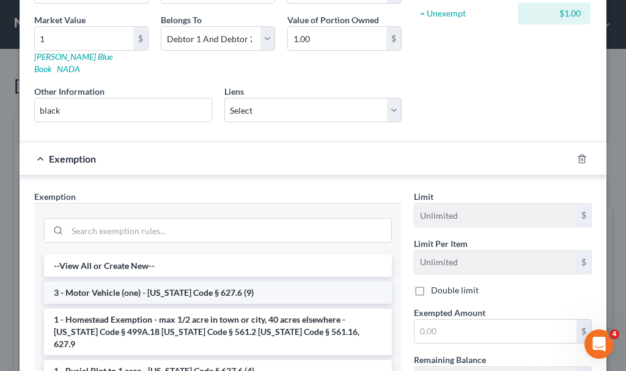
click at [136, 282] on li "3 - Motor Vehicle (one) - [US_STATE] Code § 627.6 (9)" at bounding box center [218, 293] width 348 height 22
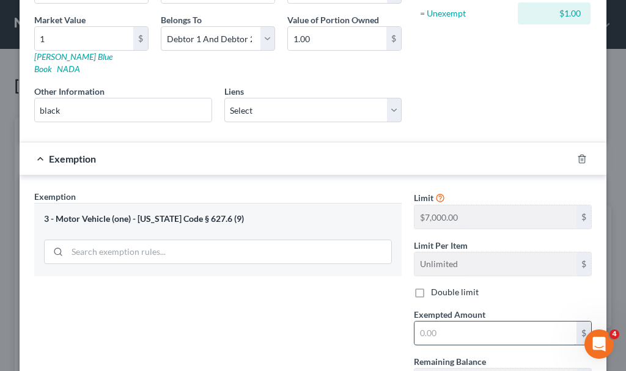
click at [442, 321] on input "text" at bounding box center [495, 332] width 162 height 23
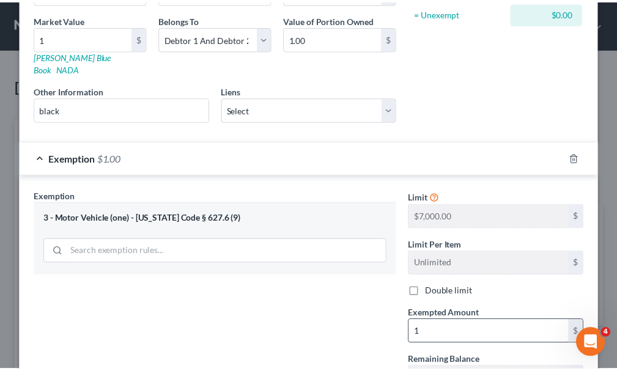
scroll to position [328, 0]
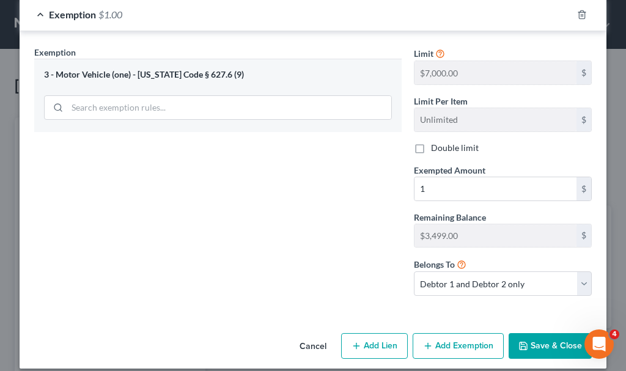
click at [545, 333] on button "Save & Close" at bounding box center [549, 346] width 83 height 26
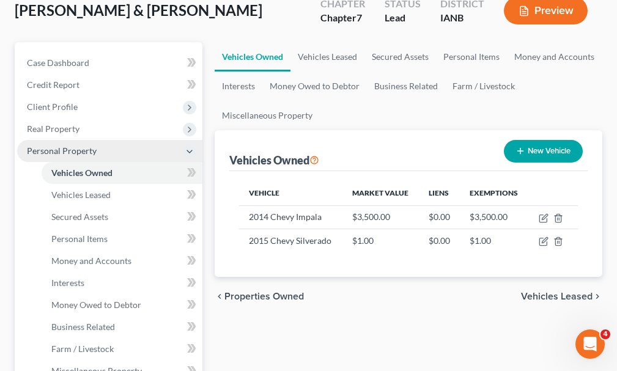
scroll to position [244, 0]
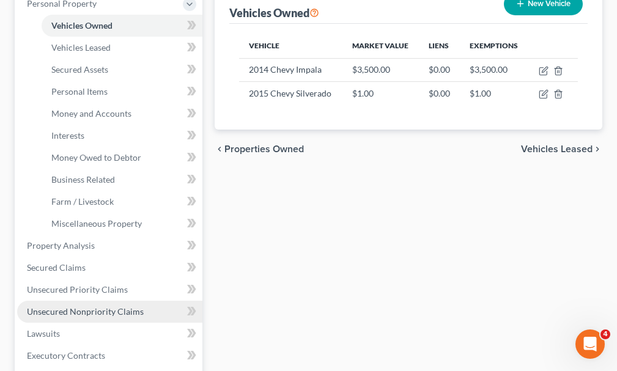
click at [87, 306] on span "Unsecured Nonpriority Claims" at bounding box center [85, 311] width 117 height 10
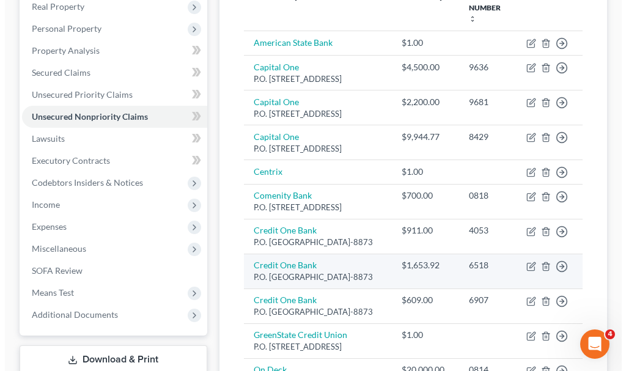
scroll to position [244, 0]
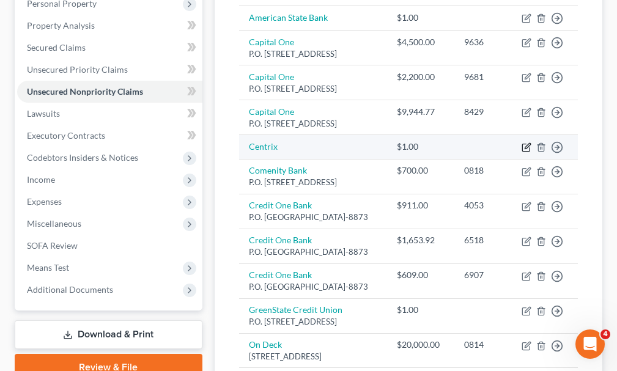
click at [526, 148] on icon "button" at bounding box center [526, 145] width 5 height 5
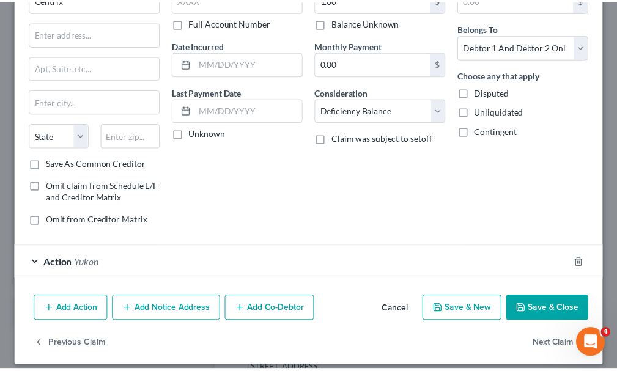
scroll to position [92, 0]
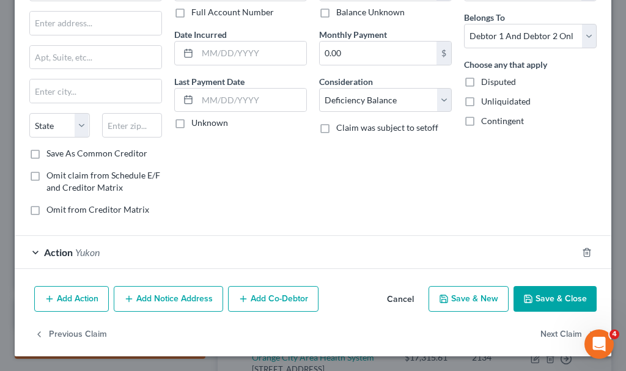
click at [532, 293] on button "Save & Close" at bounding box center [554, 299] width 83 height 26
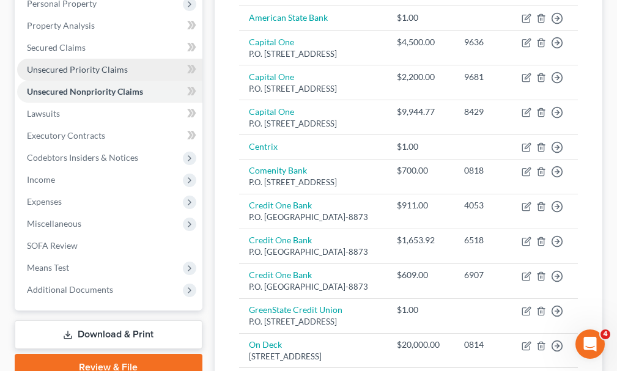
click at [79, 64] on span "Unsecured Priority Claims" at bounding box center [77, 69] width 101 height 10
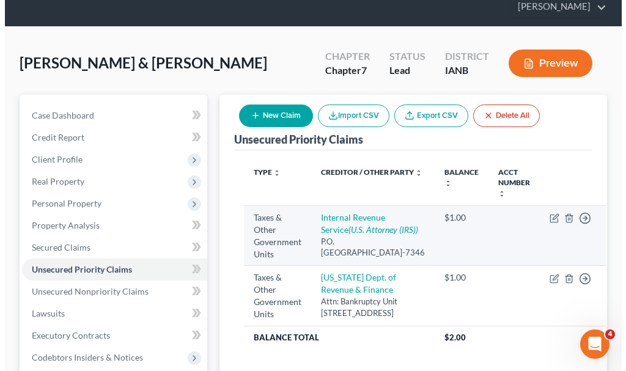
scroll to position [61, 0]
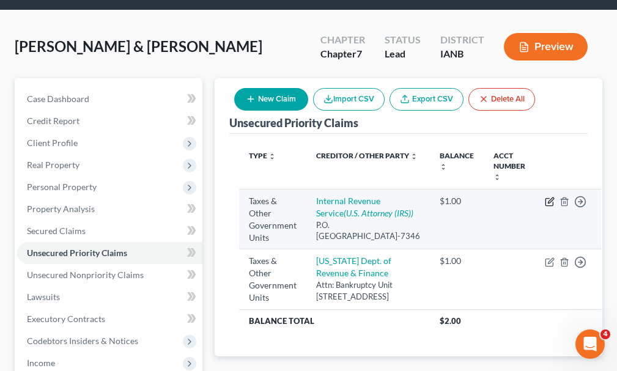
click at [544, 197] on icon "button" at bounding box center [549, 202] width 10 height 10
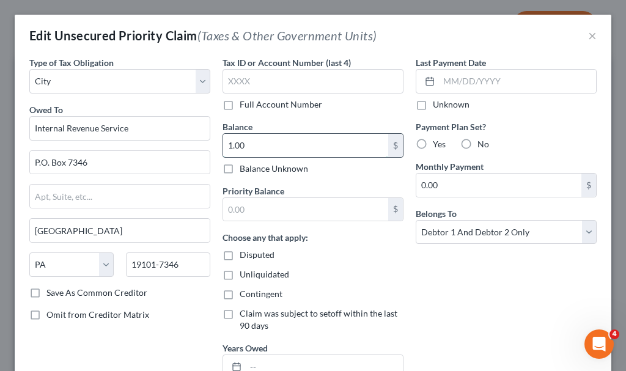
click at [258, 147] on input "1.00" at bounding box center [305, 145] width 165 height 23
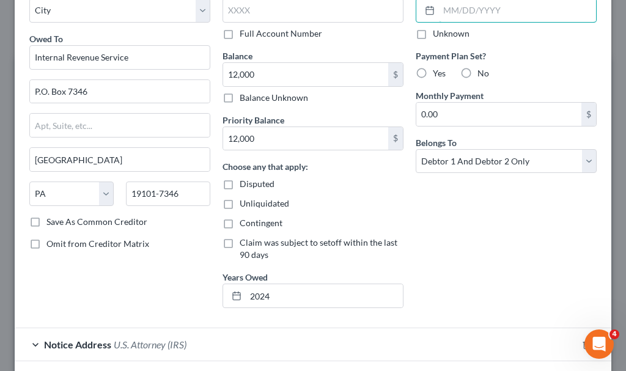
scroll to position [164, 0]
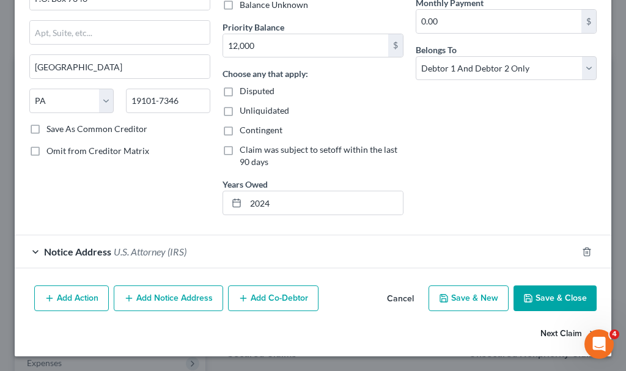
click at [550, 332] on button "Next Claim" at bounding box center [568, 334] width 56 height 26
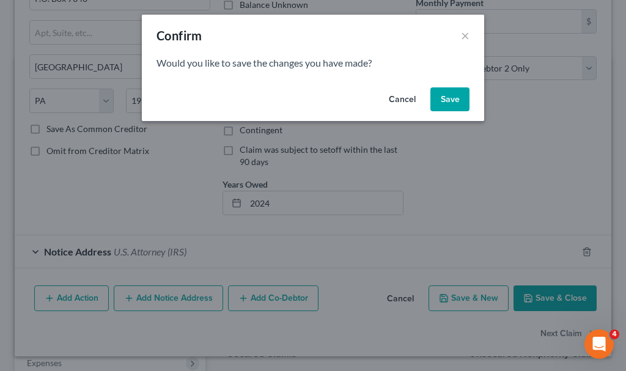
click at [452, 100] on button "Save" at bounding box center [449, 99] width 39 height 24
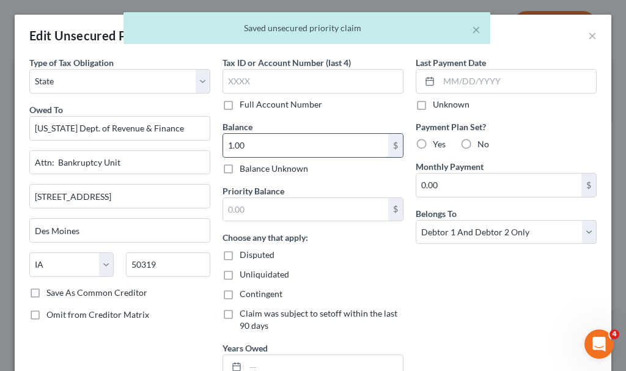
click at [269, 149] on input "1.00" at bounding box center [305, 145] width 165 height 23
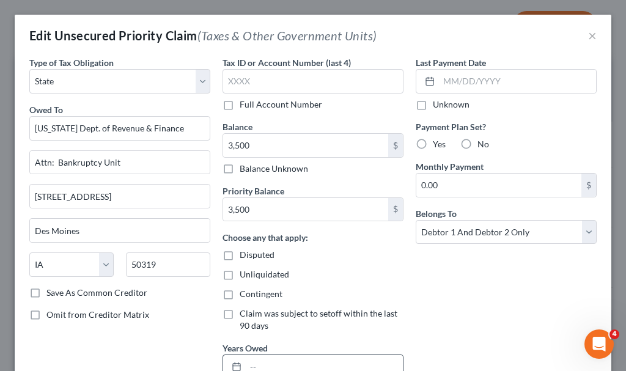
click at [337, 366] on input "text" at bounding box center [324, 366] width 157 height 23
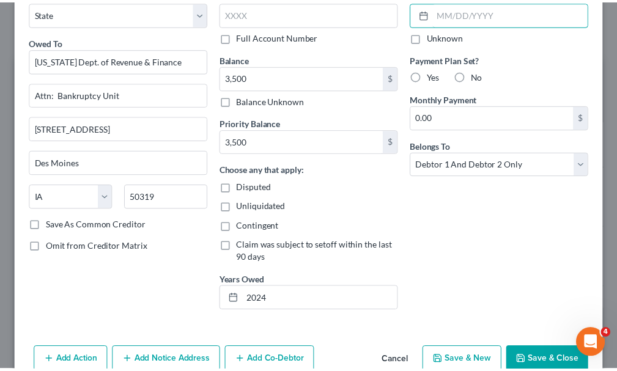
scroll to position [123, 0]
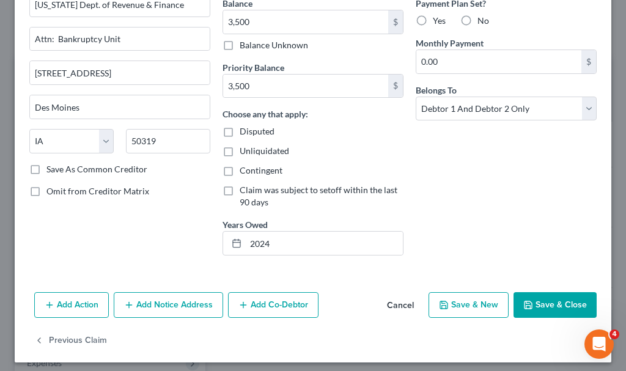
click at [551, 304] on button "Save & Close" at bounding box center [554, 305] width 83 height 26
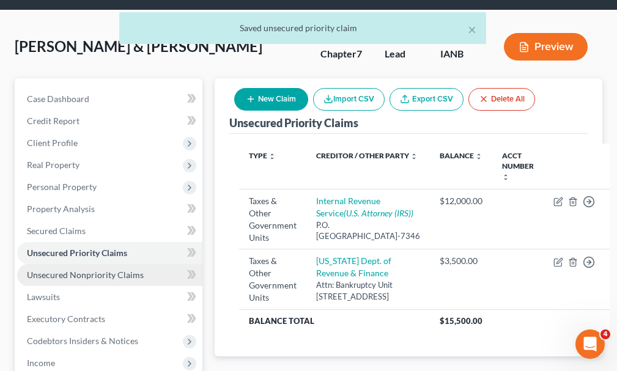
click at [95, 269] on span "Unsecured Nonpriority Claims" at bounding box center [85, 274] width 117 height 10
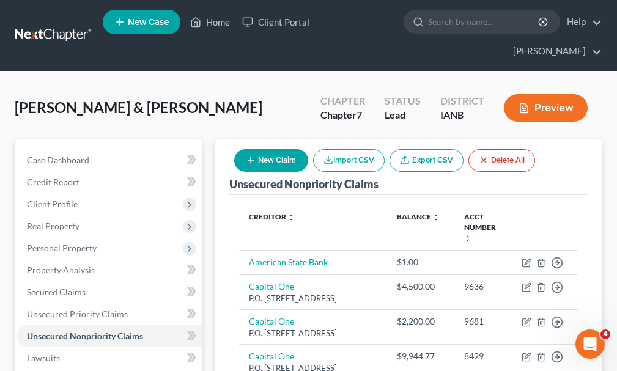
click at [270, 149] on button "New Claim" at bounding box center [271, 160] width 74 height 23
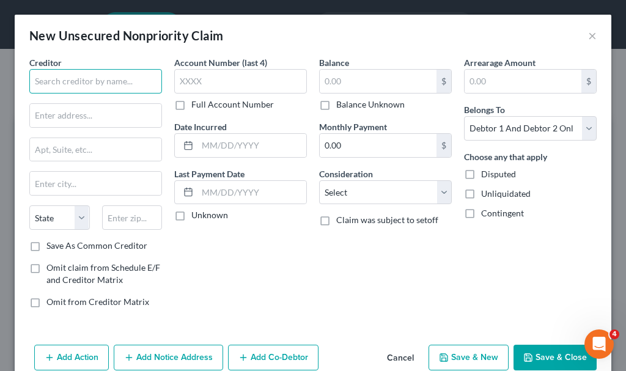
click at [99, 80] on input "text" at bounding box center [95, 81] width 133 height 24
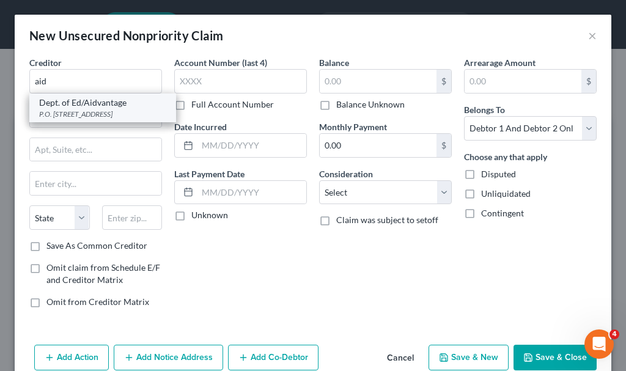
click at [99, 110] on div "P.O. Box 300001, Greenville, TX 75403" at bounding box center [102, 114] width 127 height 10
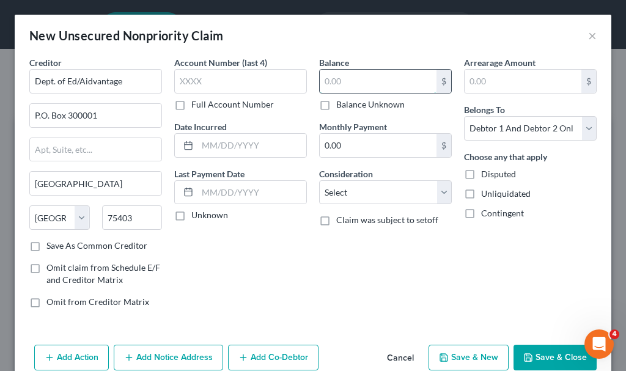
click at [353, 87] on input "text" at bounding box center [378, 81] width 117 height 23
click at [508, 125] on select "Select Debtor 1 Only Debtor 2 Only Debtor 1 And Debtor 2 Only At Least One Of T…" at bounding box center [530, 128] width 133 height 24
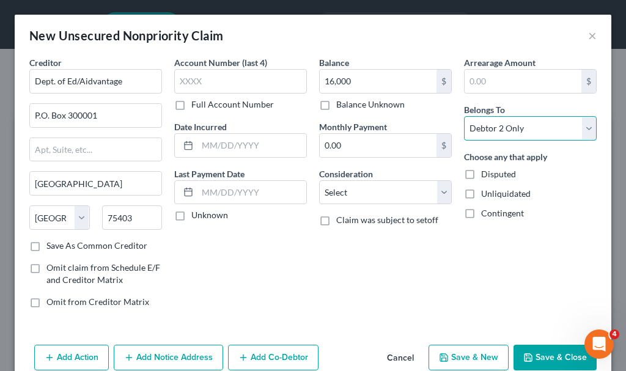
click at [464, 116] on select "Select Debtor 1 Only Debtor 2 Only Debtor 1 And Debtor 2 Only At Least One Of T…" at bounding box center [530, 128] width 133 height 24
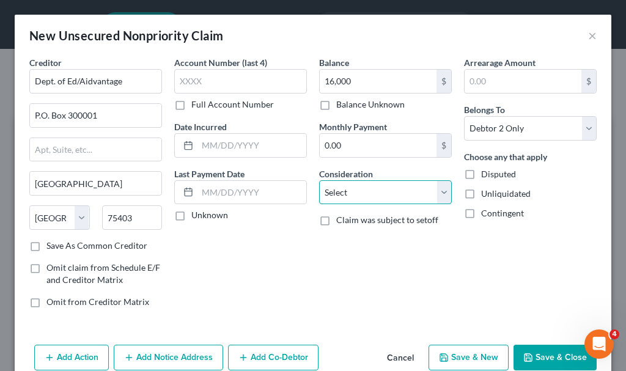
click at [348, 197] on select "Select Cable / Satellite Services Collection Agency Credit Card Debt Debt Couns…" at bounding box center [385, 192] width 133 height 24
click at [319, 180] on select "Select Cable / Satellite Services Collection Agency Credit Card Debt Debt Couns…" at bounding box center [385, 192] width 133 height 24
click at [166, 355] on button "Add Notice Address" at bounding box center [168, 358] width 109 height 26
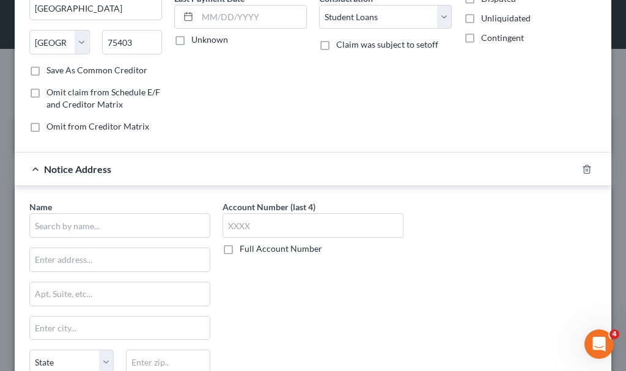
scroll to position [183, 0]
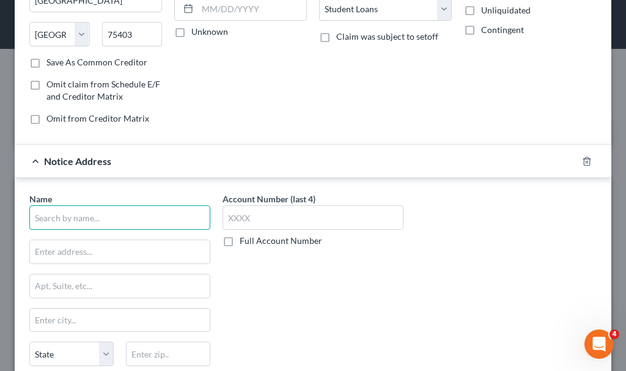
click at [141, 216] on input "text" at bounding box center [119, 217] width 181 height 24
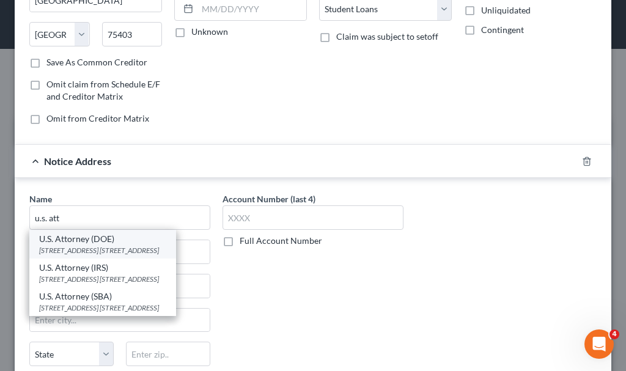
click at [71, 246] on div "[STREET_ADDRESS] [STREET_ADDRESS]" at bounding box center [102, 250] width 127 height 10
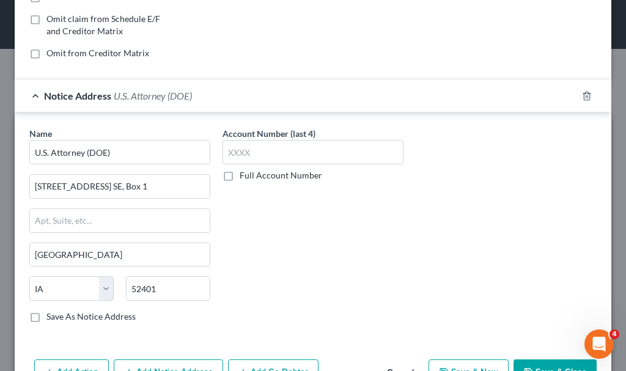
scroll to position [287, 0]
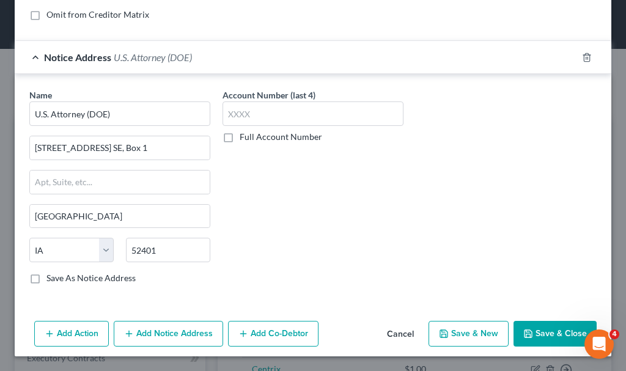
click at [544, 332] on button "Save & Close" at bounding box center [554, 334] width 83 height 26
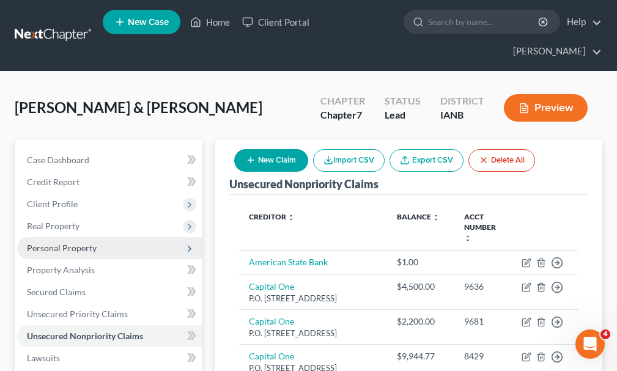
click at [56, 243] on span "Personal Property" at bounding box center [62, 248] width 70 height 10
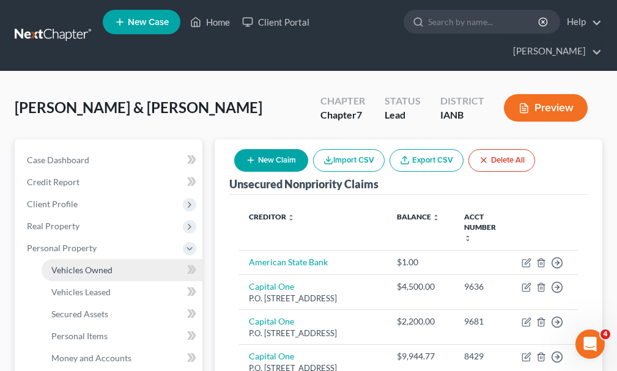
click at [86, 265] on span "Vehicles Owned" at bounding box center [81, 270] width 61 height 10
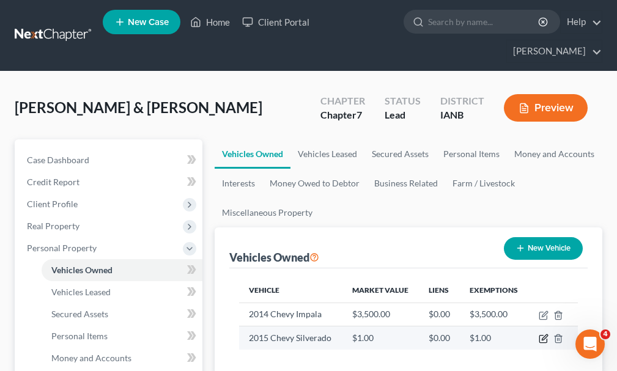
click at [542, 334] on icon "button" at bounding box center [543, 339] width 10 height 10
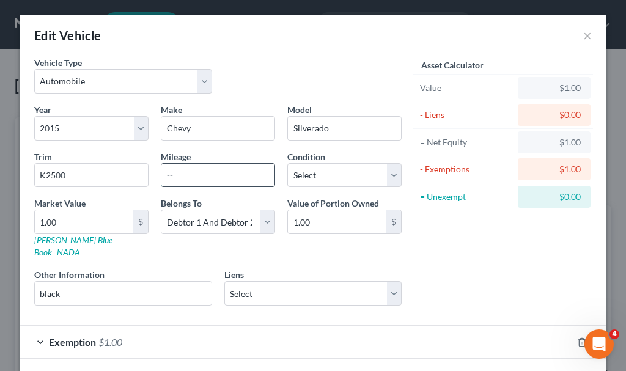
click at [189, 174] on input "text" at bounding box center [217, 175] width 113 height 23
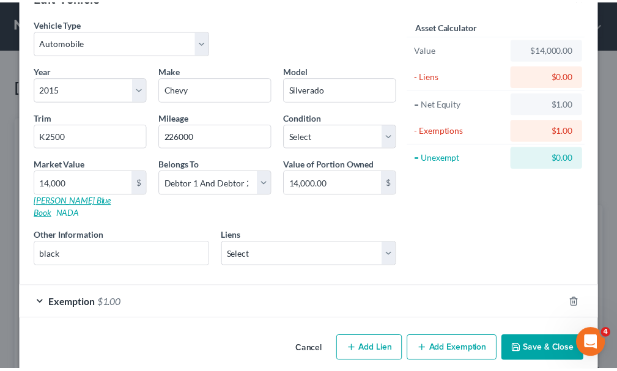
scroll to position [43, 0]
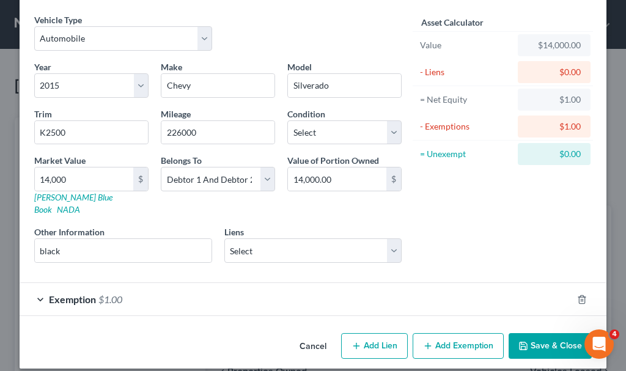
click at [540, 334] on button "Save & Close" at bounding box center [549, 346] width 83 height 26
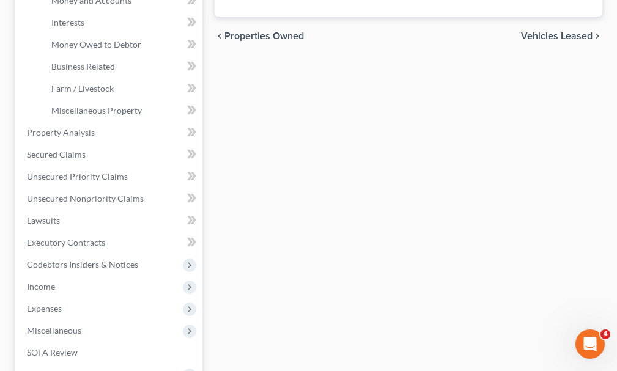
scroll to position [367, 0]
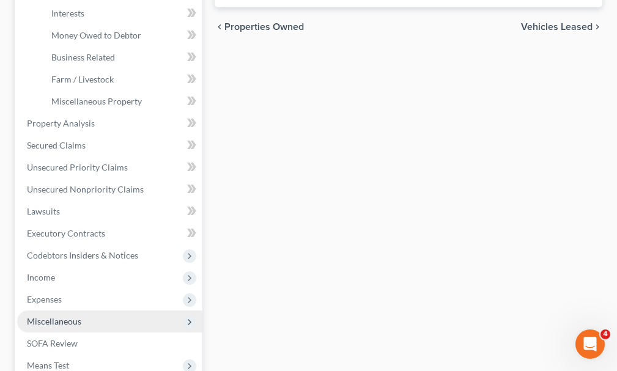
click at [50, 316] on span "Miscellaneous" at bounding box center [54, 321] width 54 height 10
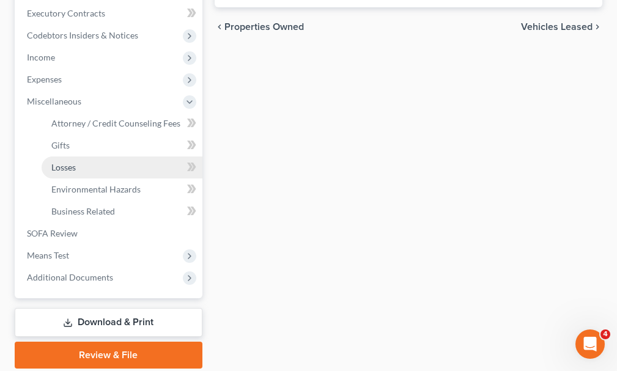
click at [70, 162] on span "Losses" at bounding box center [63, 167] width 24 height 10
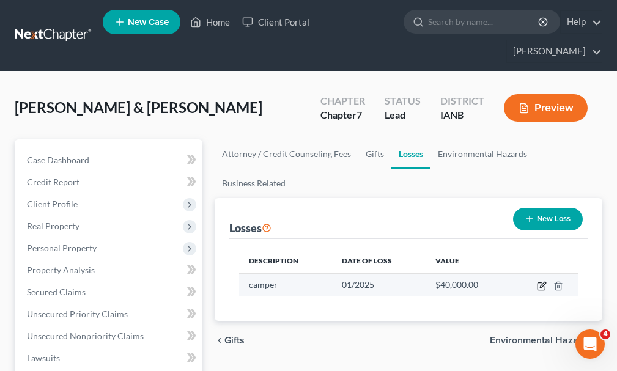
click at [541, 283] on icon "button" at bounding box center [540, 286] width 7 height 7
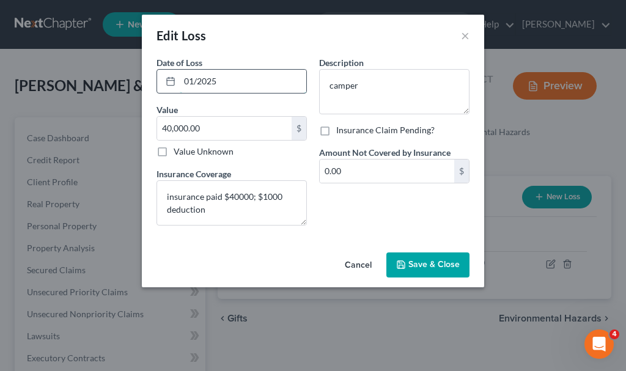
click at [242, 78] on input "01/2025" at bounding box center [243, 81] width 126 height 23
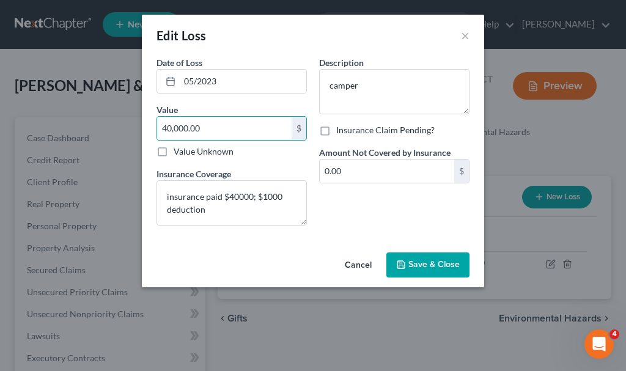
click at [437, 261] on span "Save & Close" at bounding box center [433, 265] width 51 height 10
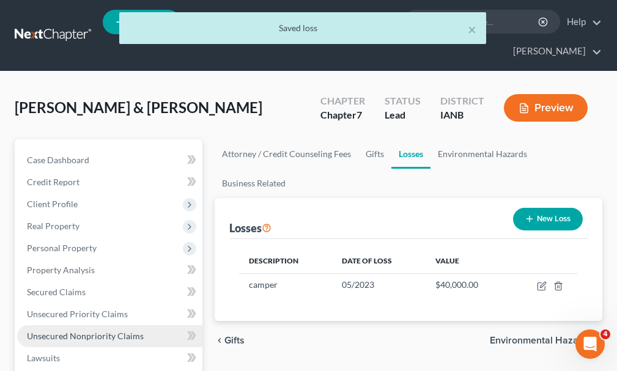
click at [112, 331] on span "Unsecured Nonpriority Claims" at bounding box center [85, 336] width 117 height 10
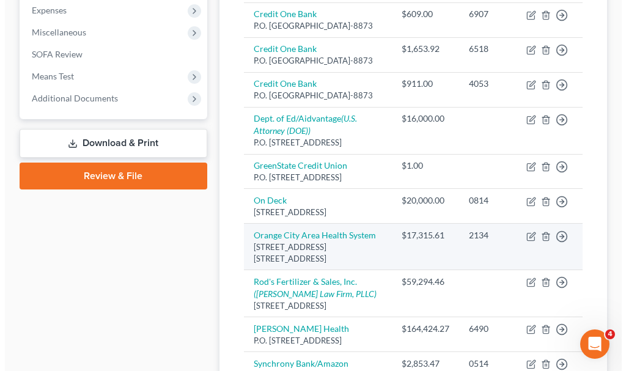
scroll to position [489, 0]
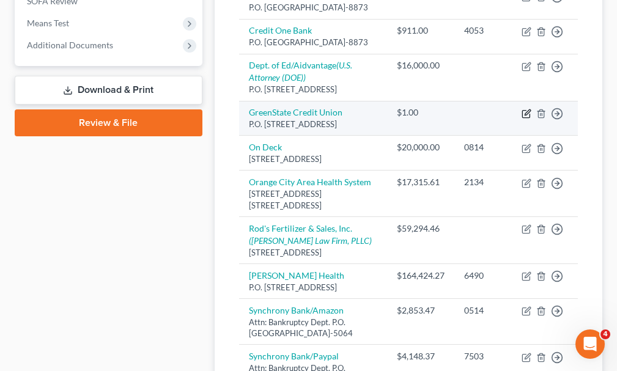
click at [525, 115] on icon "button" at bounding box center [526, 111] width 5 height 5
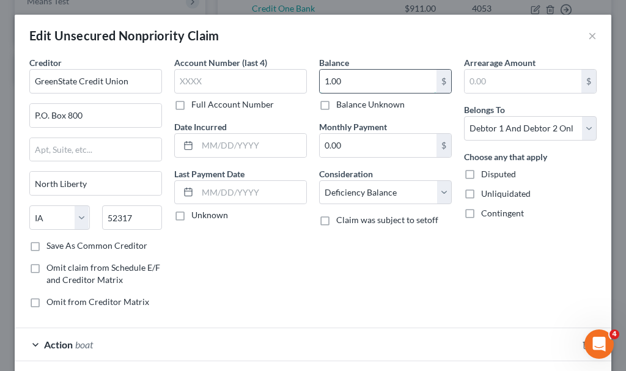
click at [362, 84] on input "1.00" at bounding box center [378, 81] width 117 height 23
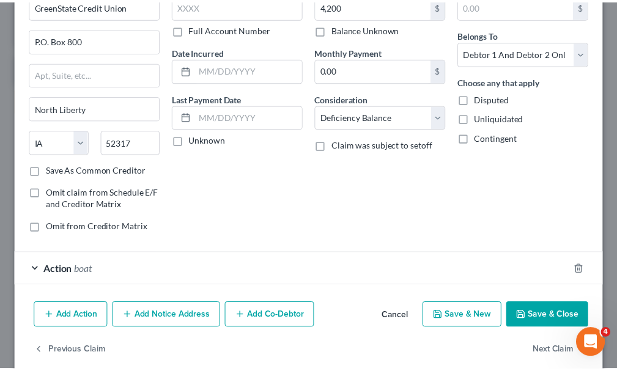
scroll to position [92, 0]
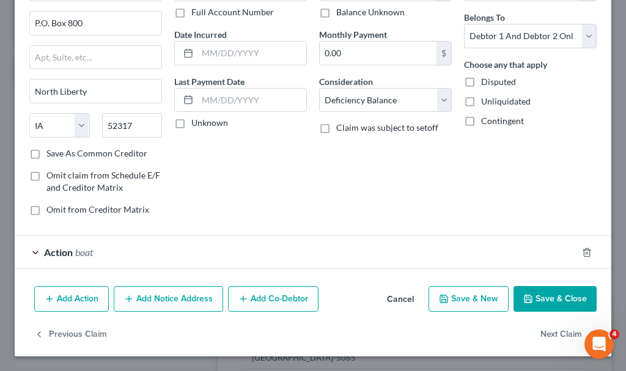
click at [552, 294] on button "Save & Close" at bounding box center [554, 299] width 83 height 26
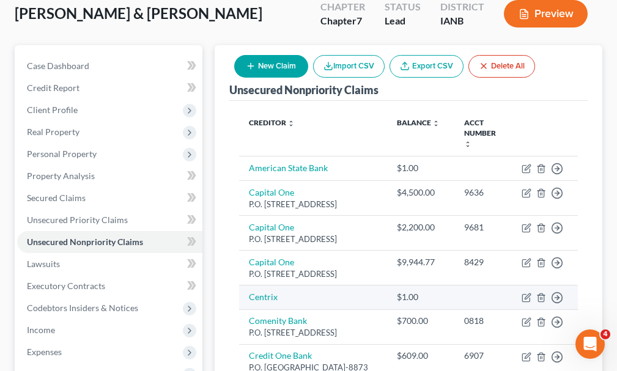
scroll to position [0, 0]
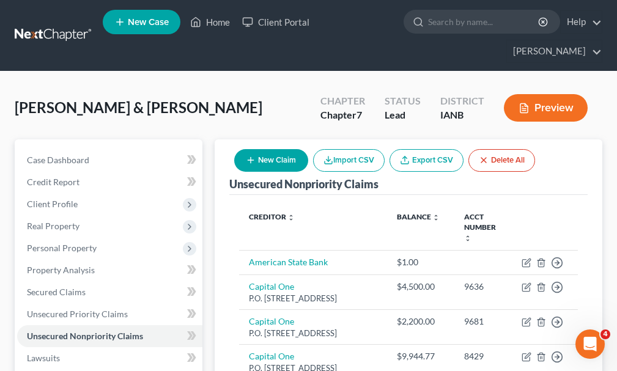
click at [276, 149] on button "New Claim" at bounding box center [271, 160] width 74 height 23
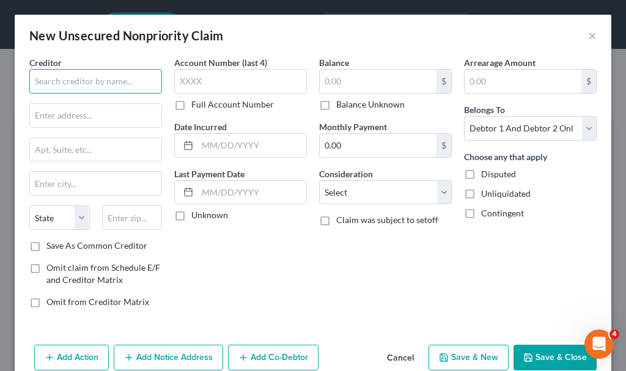
click at [108, 78] on input "text" at bounding box center [95, 81] width 133 height 24
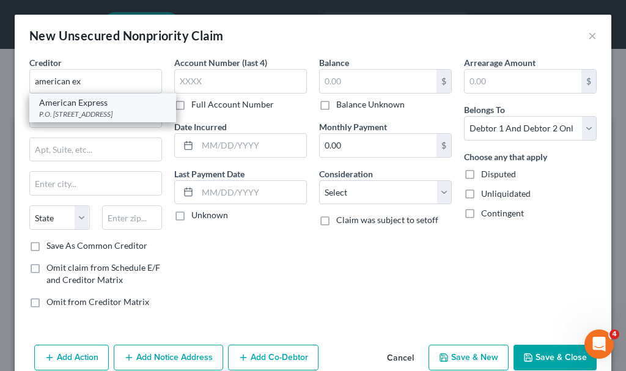
click at [84, 112] on div "P.O. Box 981535, El Paso, TX 79998-1535" at bounding box center [102, 114] width 127 height 10
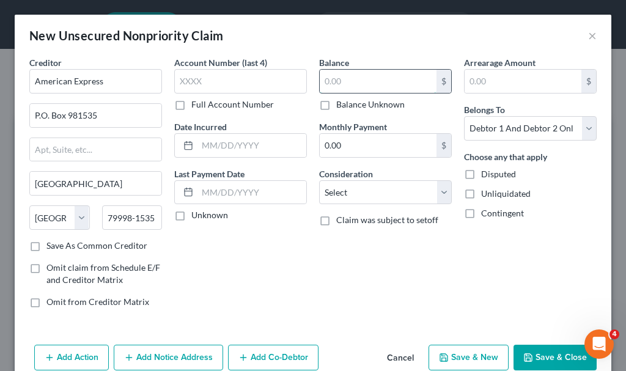
click at [359, 84] on input "text" at bounding box center [378, 81] width 117 height 23
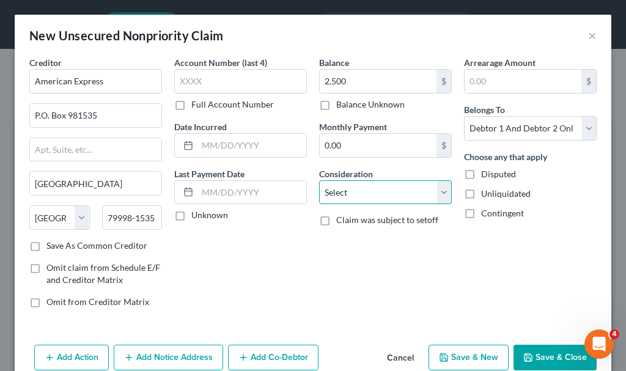
click at [364, 199] on select "Select Cable / Satellite Services Collection Agency Credit Card Debt Debt Couns…" at bounding box center [385, 192] width 133 height 24
click at [319, 180] on select "Select Cable / Satellite Services Collection Agency Credit Card Debt Debt Couns…" at bounding box center [385, 192] width 133 height 24
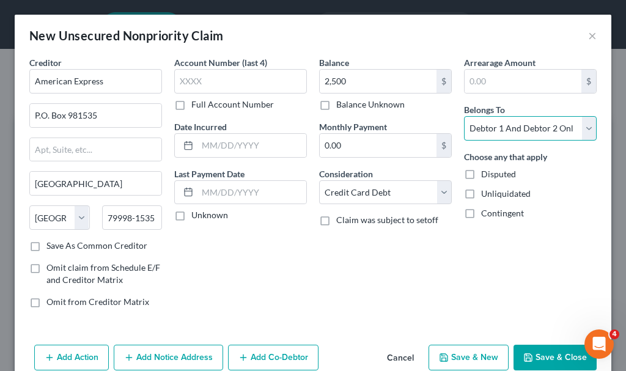
click at [503, 127] on select "Select Debtor 1 Only Debtor 2 Only Debtor 1 And Debtor 2 Only At Least One Of T…" at bounding box center [530, 128] width 133 height 24
click at [464, 116] on select "Select Debtor 1 Only Debtor 2 Only Debtor 1 And Debtor 2 Only At Least One Of T…" at bounding box center [530, 128] width 133 height 24
click at [530, 354] on button "Save & Close" at bounding box center [554, 358] width 83 height 26
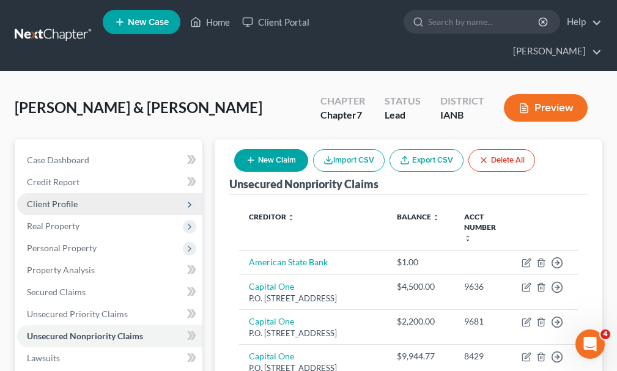
click at [50, 199] on span "Client Profile" at bounding box center [52, 204] width 51 height 10
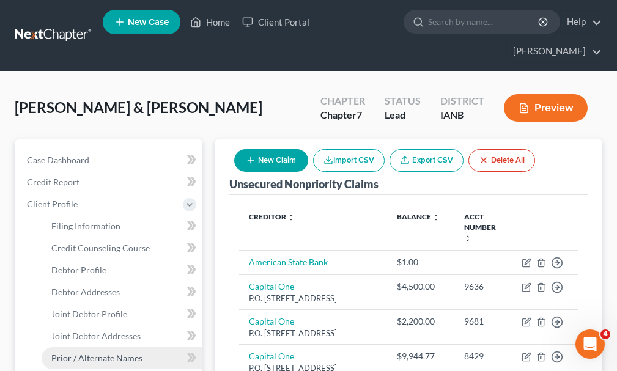
click at [92, 353] on span "Prior / Alternate Names" at bounding box center [96, 358] width 91 height 10
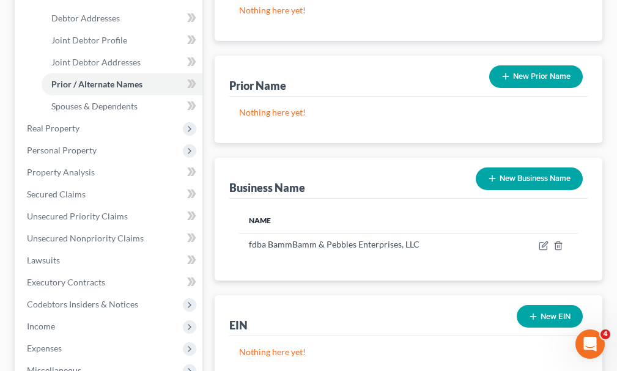
scroll to position [306, 0]
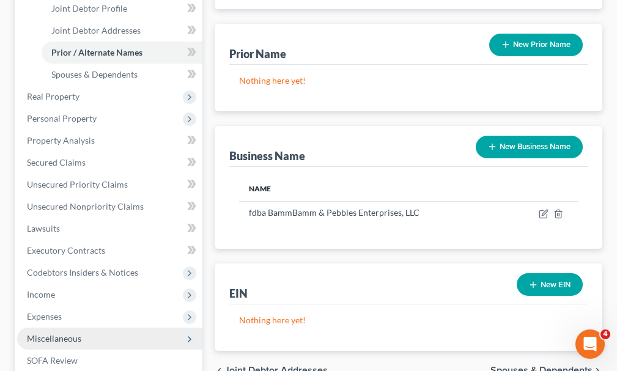
click at [70, 333] on span "Miscellaneous" at bounding box center [54, 338] width 54 height 10
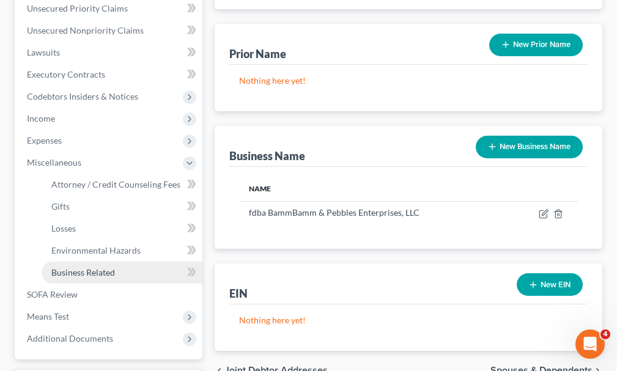
click at [79, 267] on span "Business Related" at bounding box center [83, 272] width 64 height 10
